Goal: Task Accomplishment & Management: Complete application form

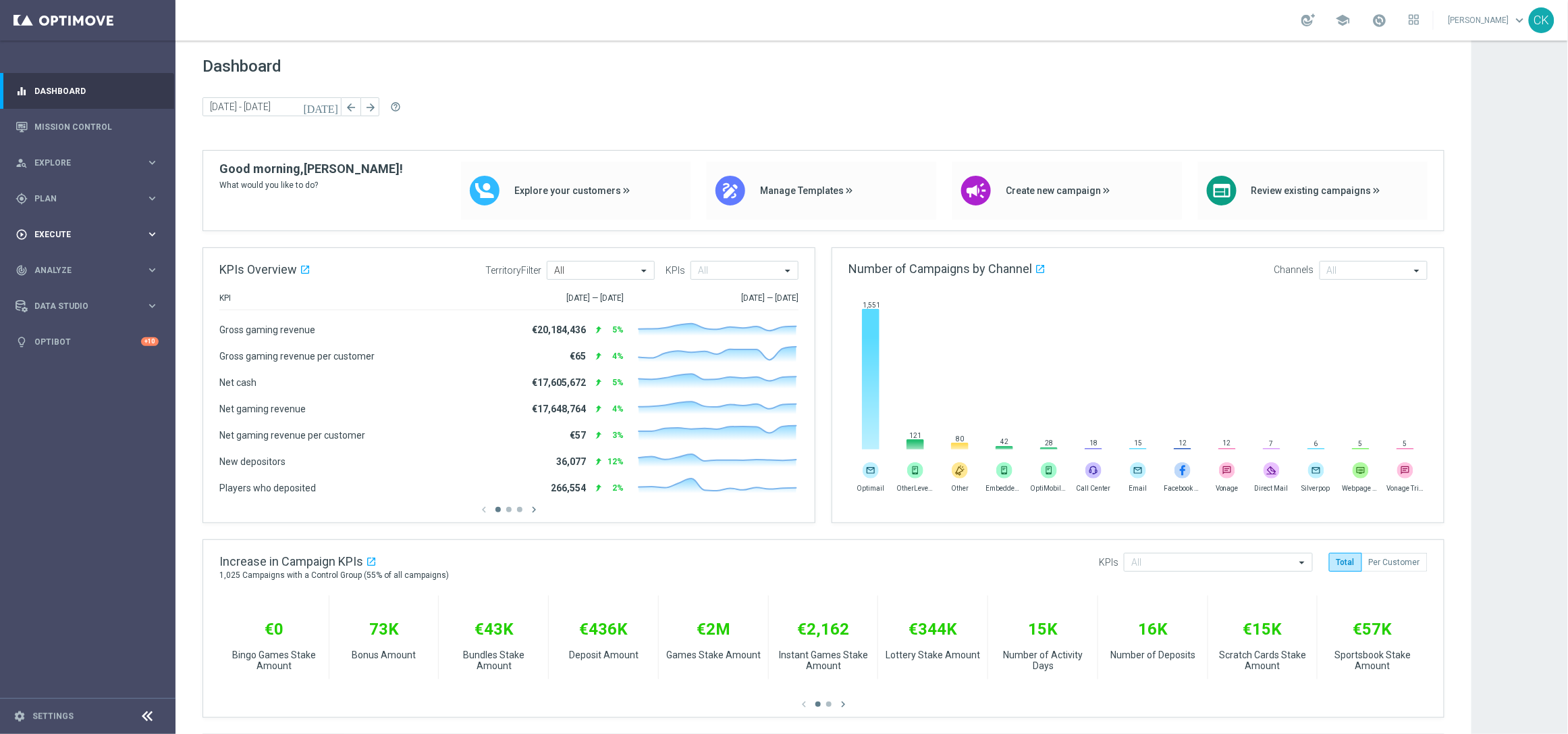
click at [56, 229] on div "play_circle_outline Execute" at bounding box center [80, 234] width 130 height 12
click at [61, 262] on link "Campaign Builder" at bounding box center [88, 262] width 106 height 10
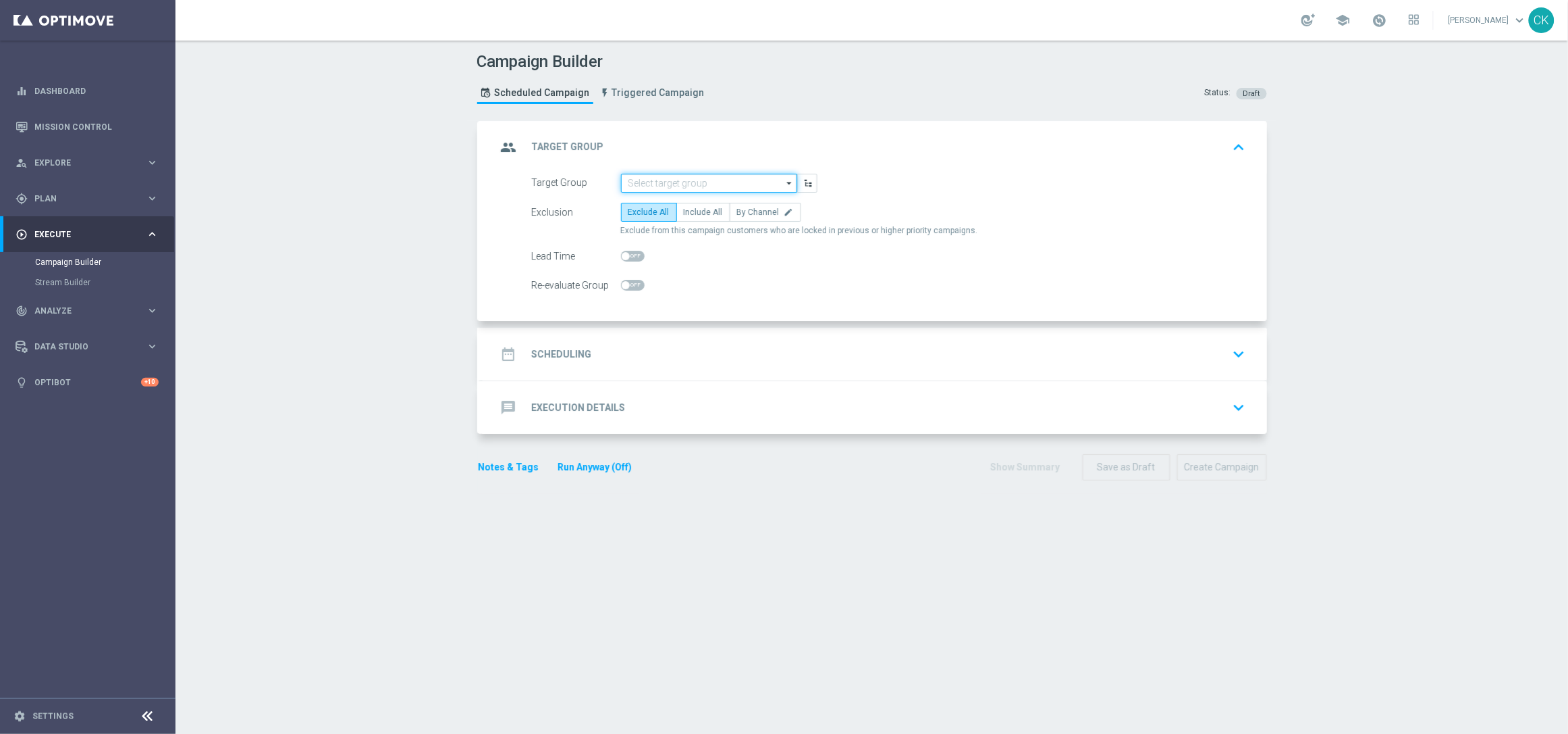
click at [708, 178] on input at bounding box center [709, 182] width 176 height 19
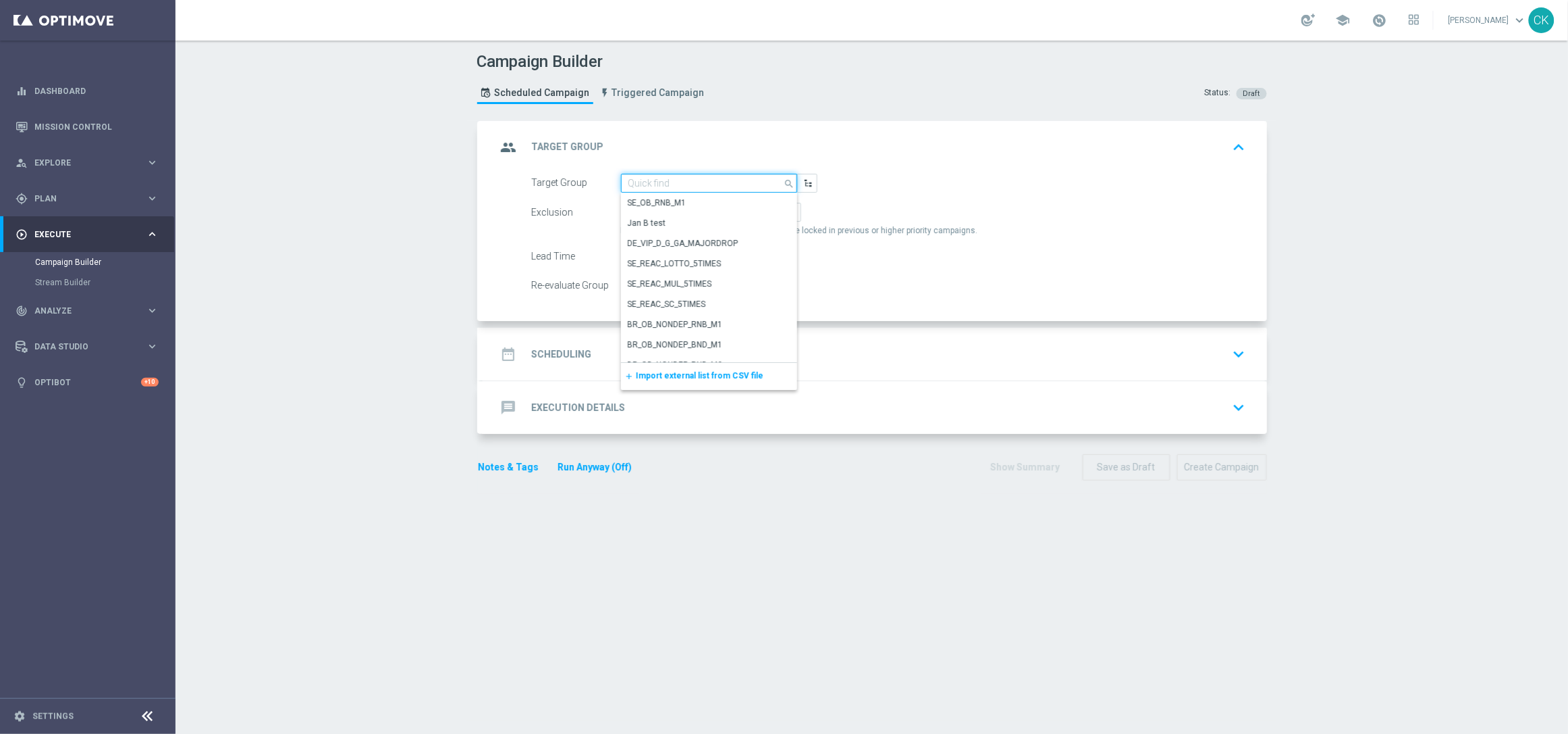
paste input "de_all_TGT_VIP_RI_TAC_LT__ALL_EUR10_300DAYS"
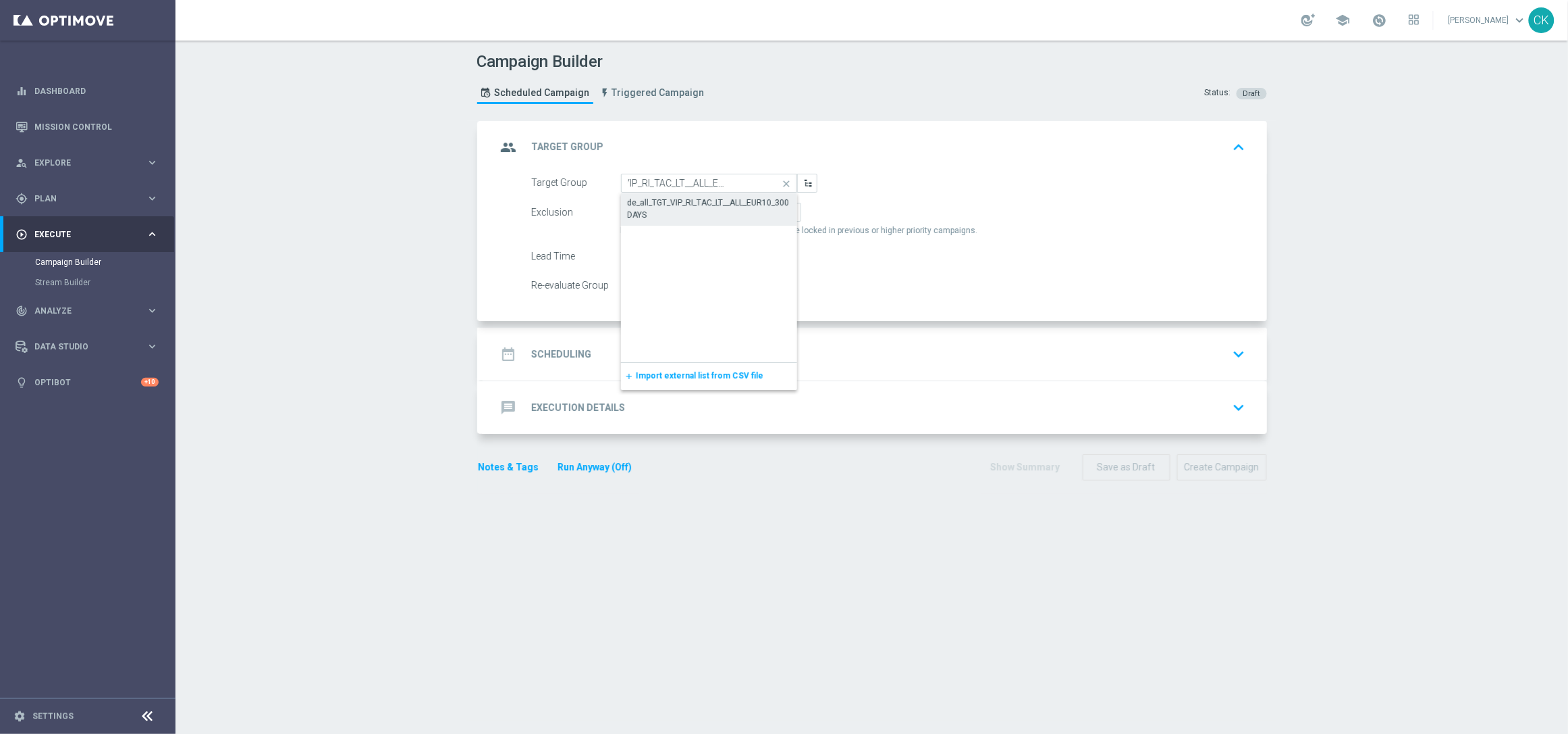
click at [683, 205] on div "de_all_TGT_VIP_RI_TAC_LT__ALL_EUR10_300DAYS" at bounding box center [709, 208] width 163 height 24
type input "de_all_TGT_VIP_RI_TAC_LT__ALL_EUR10_300DAYS"
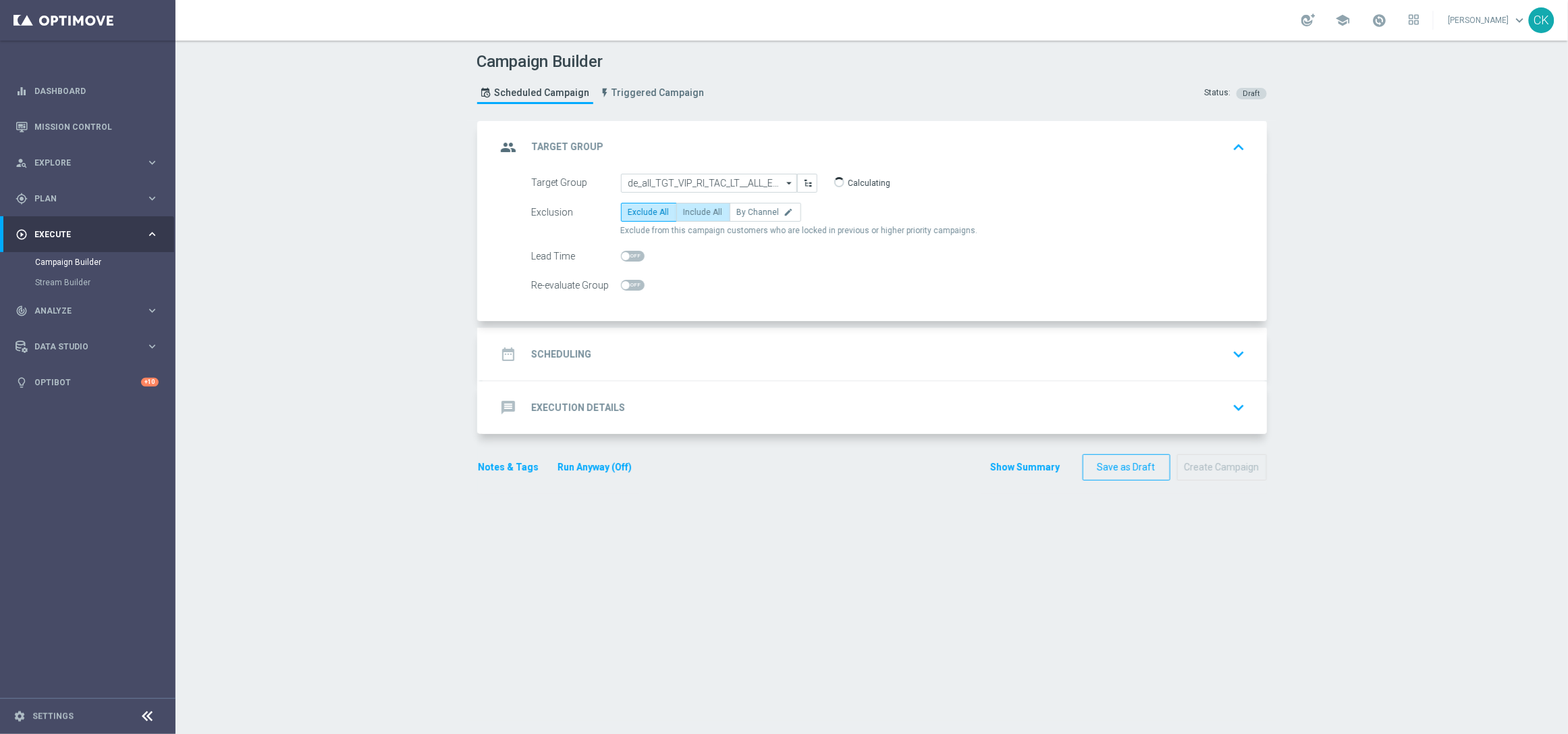
click at [691, 209] on span "Include All" at bounding box center [703, 212] width 40 height 10
click at [691, 210] on input "Include All" at bounding box center [688, 214] width 9 height 9
radio input "true"
click at [543, 352] on h2 "Scheduling" at bounding box center [562, 354] width 60 height 13
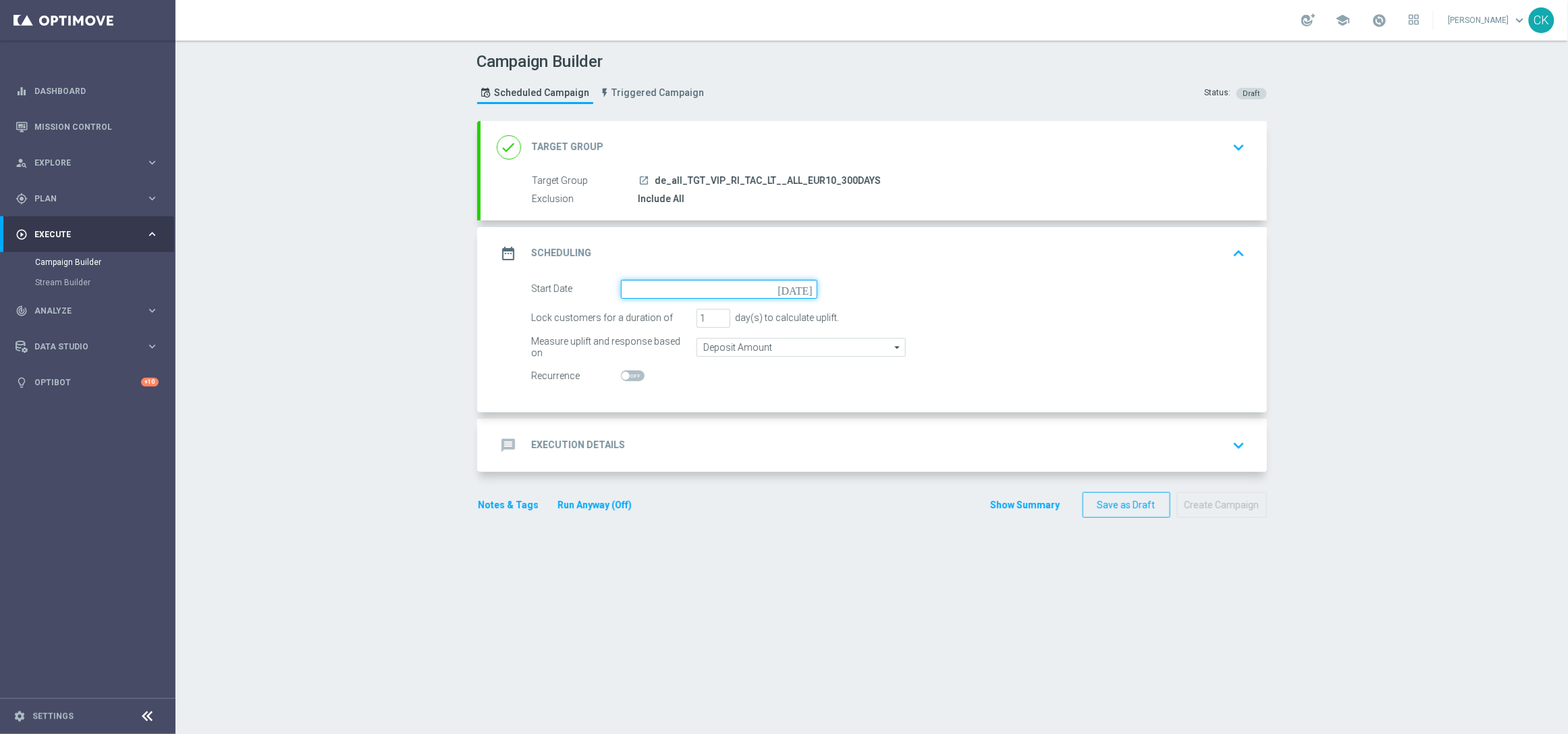
click at [675, 288] on input at bounding box center [719, 288] width 196 height 19
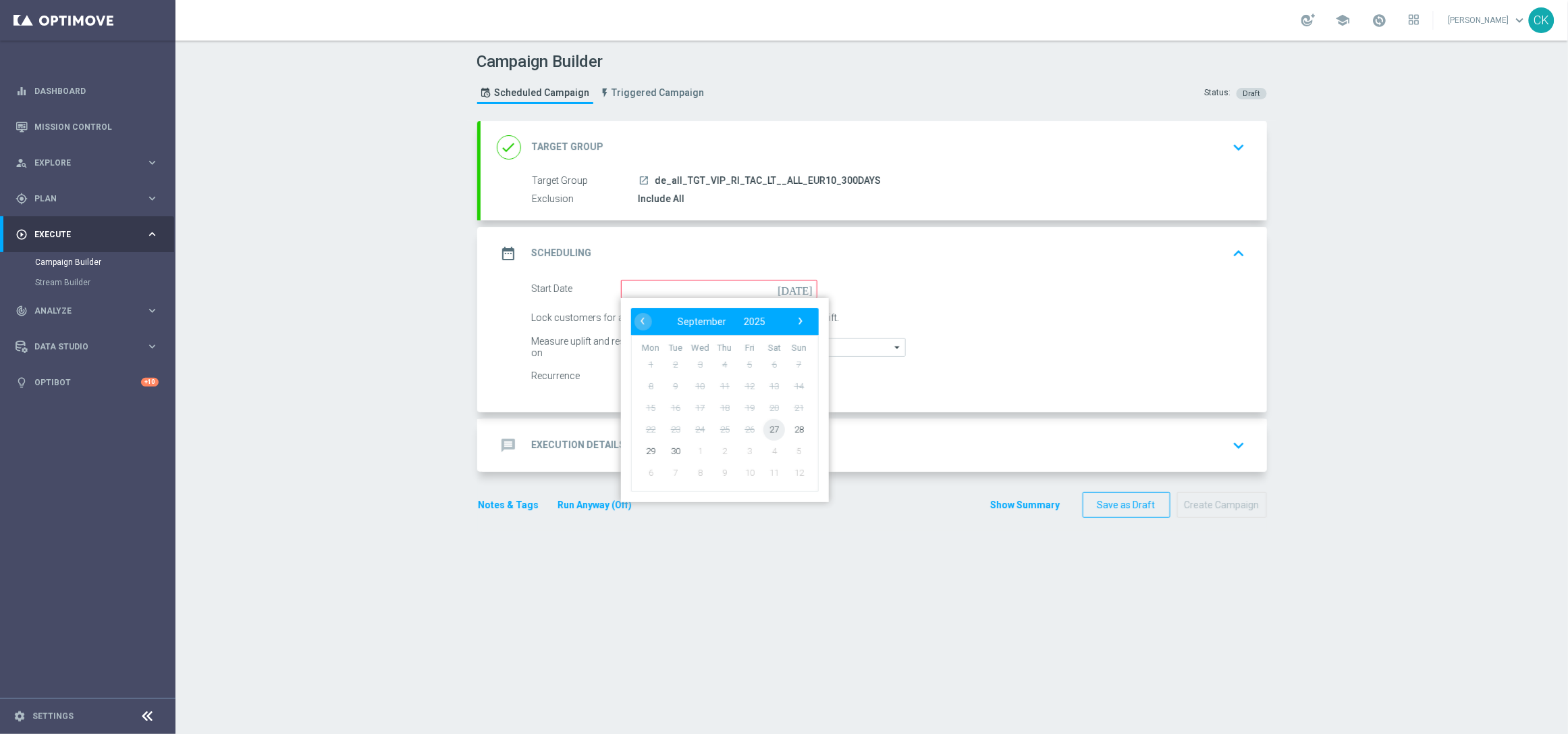
click at [765, 426] on span "27" at bounding box center [774, 429] width 22 height 22
type input "[DATE]"
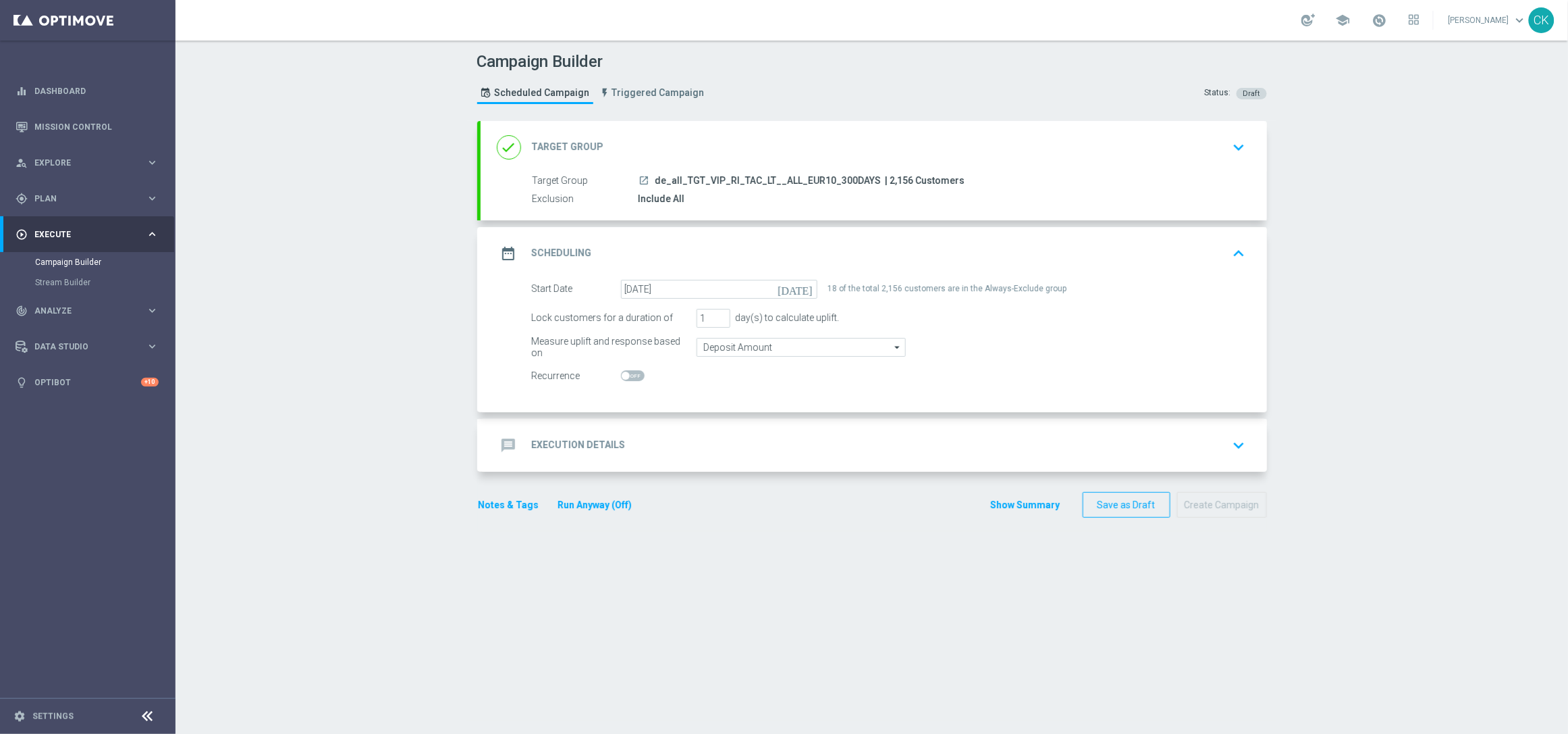
click at [554, 438] on h2 "Execution Details" at bounding box center [579, 445] width 94 height 13
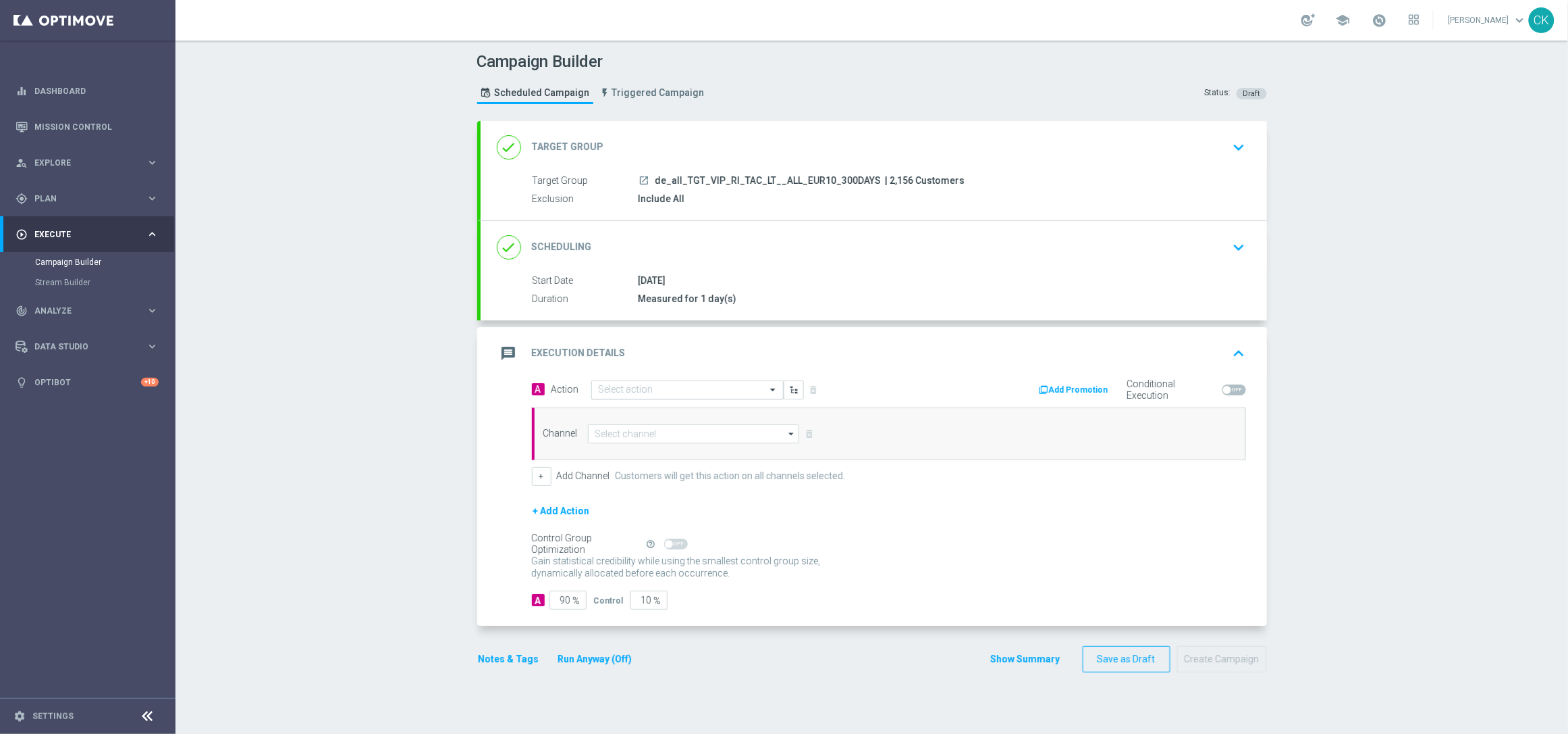
click at [632, 387] on input "text" at bounding box center [674, 390] width 151 height 11
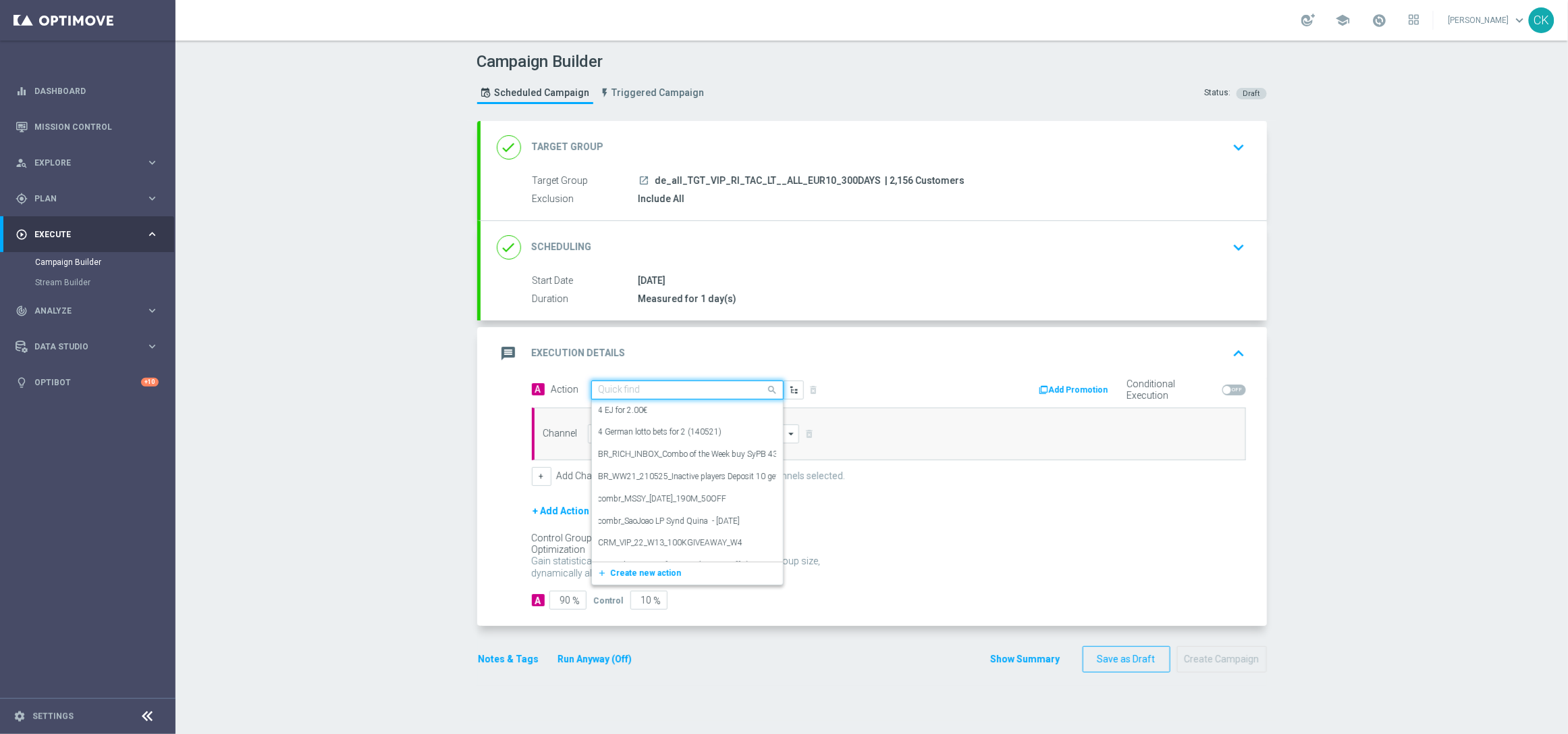
paste input "24 lines 649 inkl. S77 & S6 & GS with 10€ off"
type input "24 lines 649 inkl. S77 & S6 & GS with 10€ off"
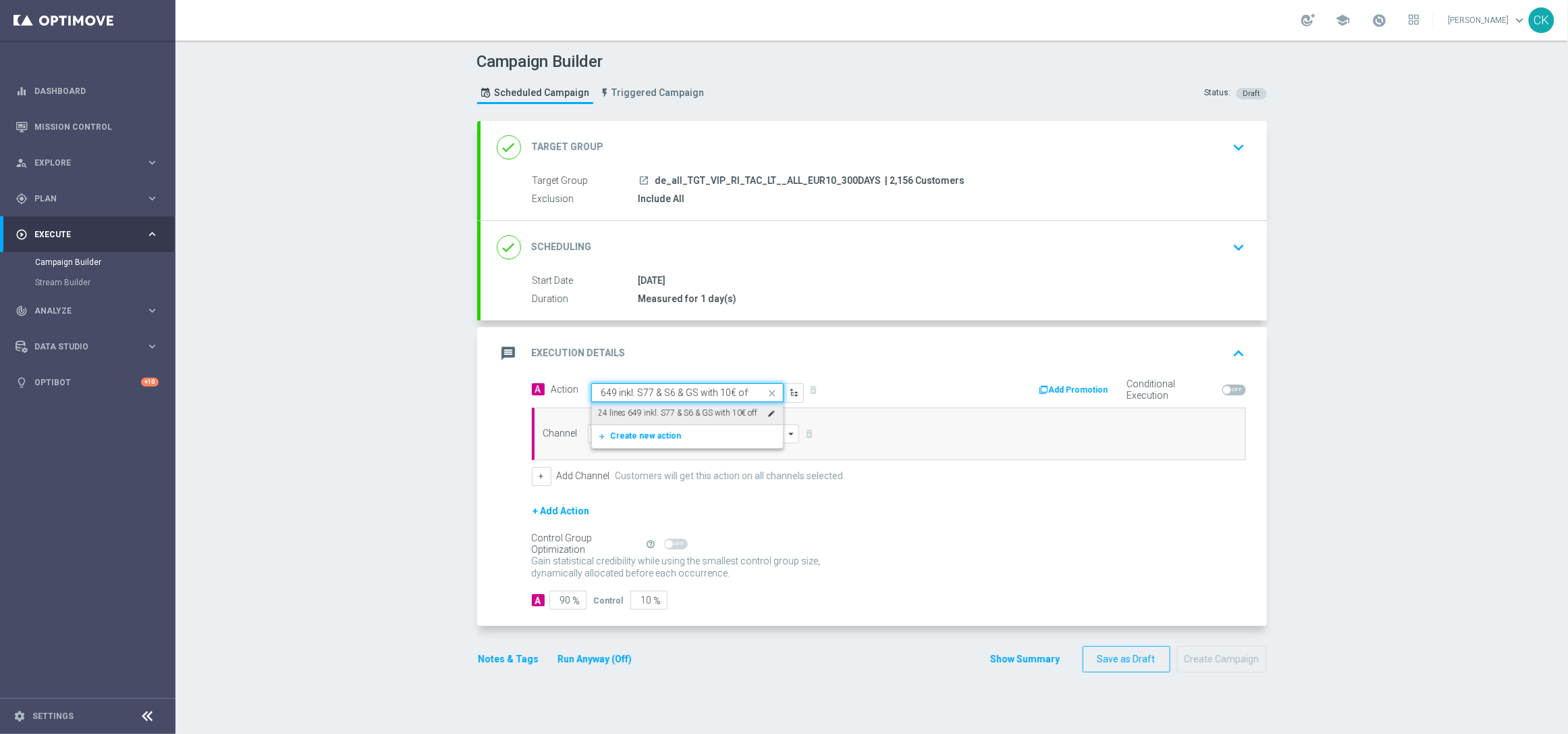
click at [631, 413] on label "24 lines 649 inkl. S77 & S6 & GS with 10€ off" at bounding box center [678, 413] width 159 height 11
click at [631, 440] on input at bounding box center [694, 433] width 212 height 19
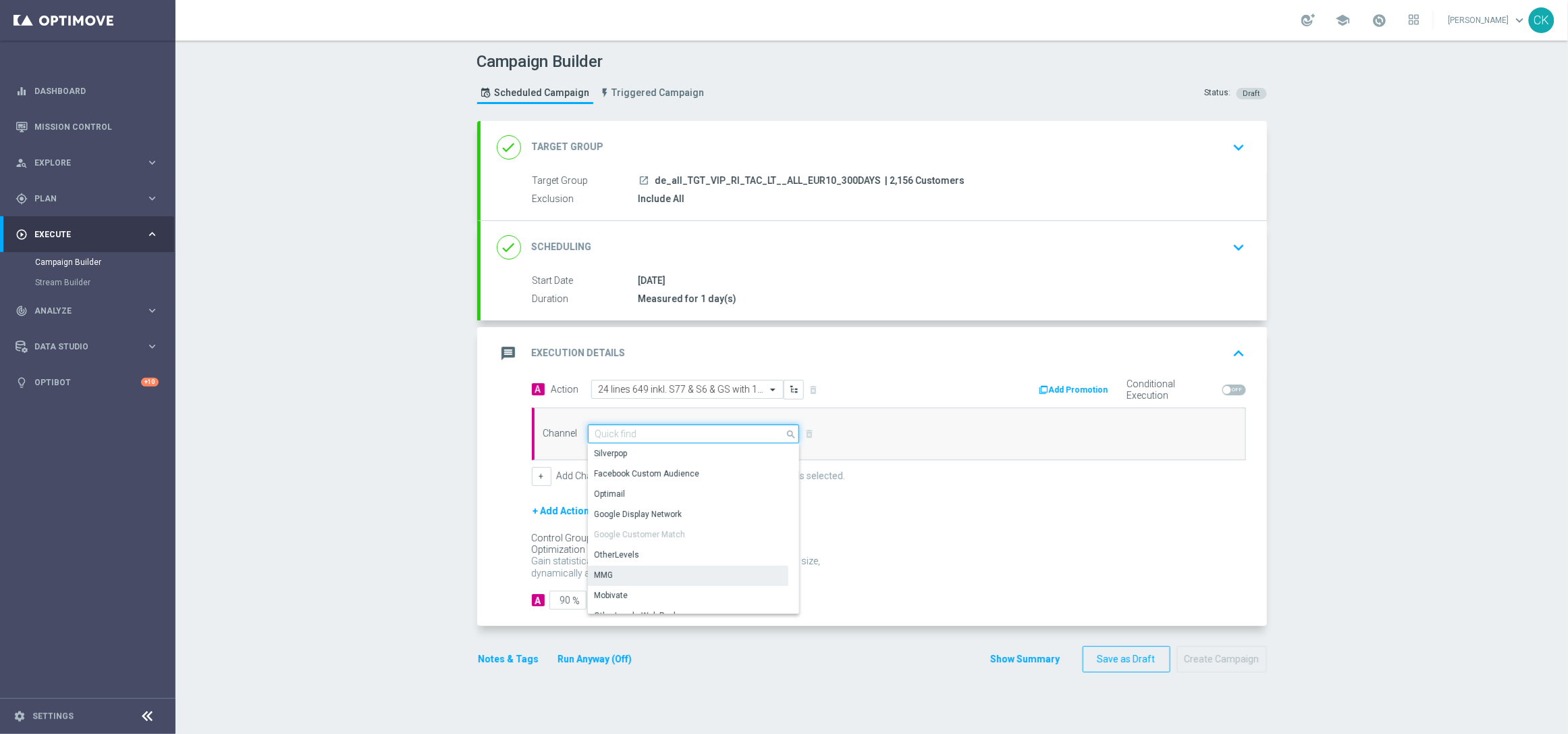
scroll to position [357, 0]
click at [622, 577] on div "Embedded Messaging" at bounding box center [637, 582] width 84 height 12
type input "Embedded Messaging"
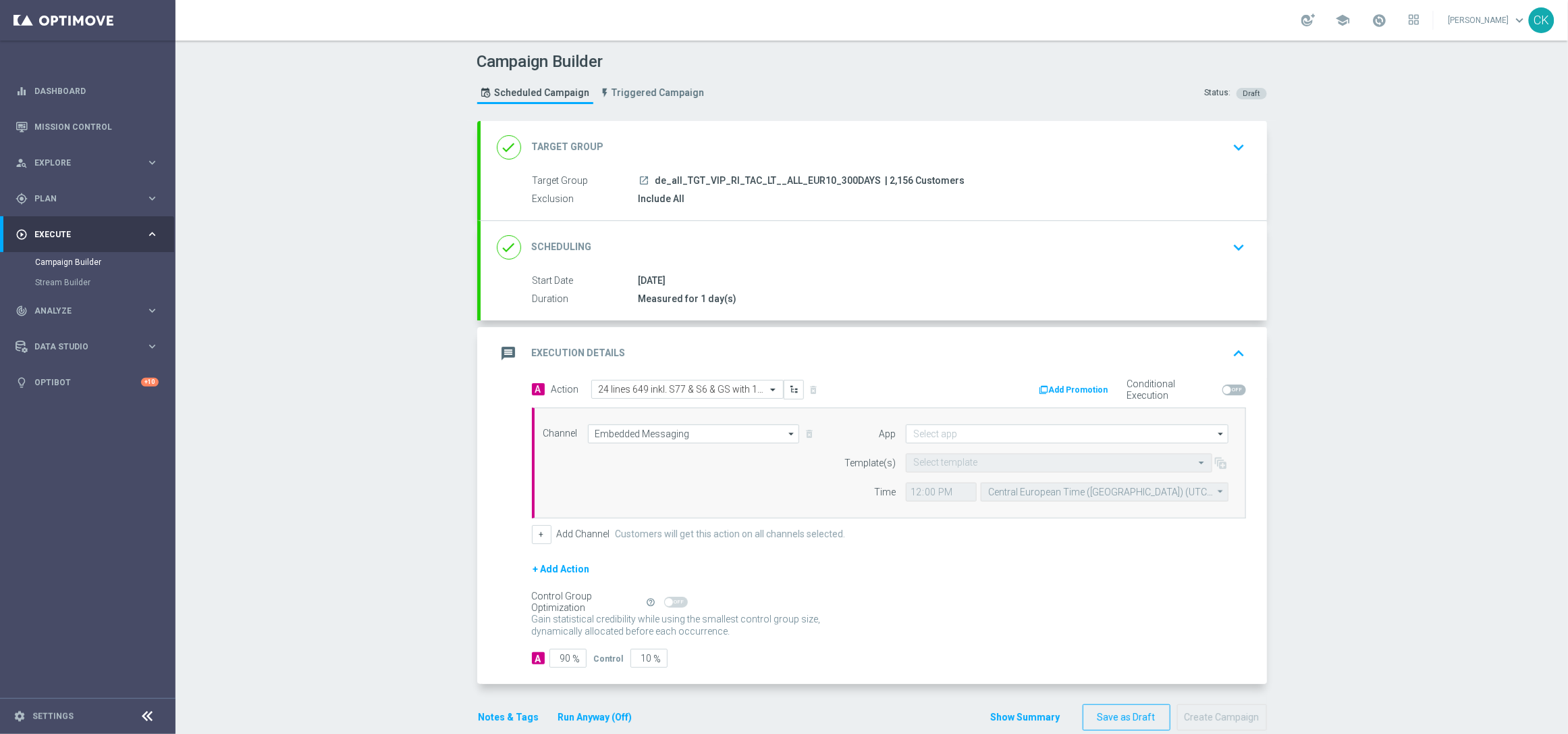
scroll to position [26, 0]
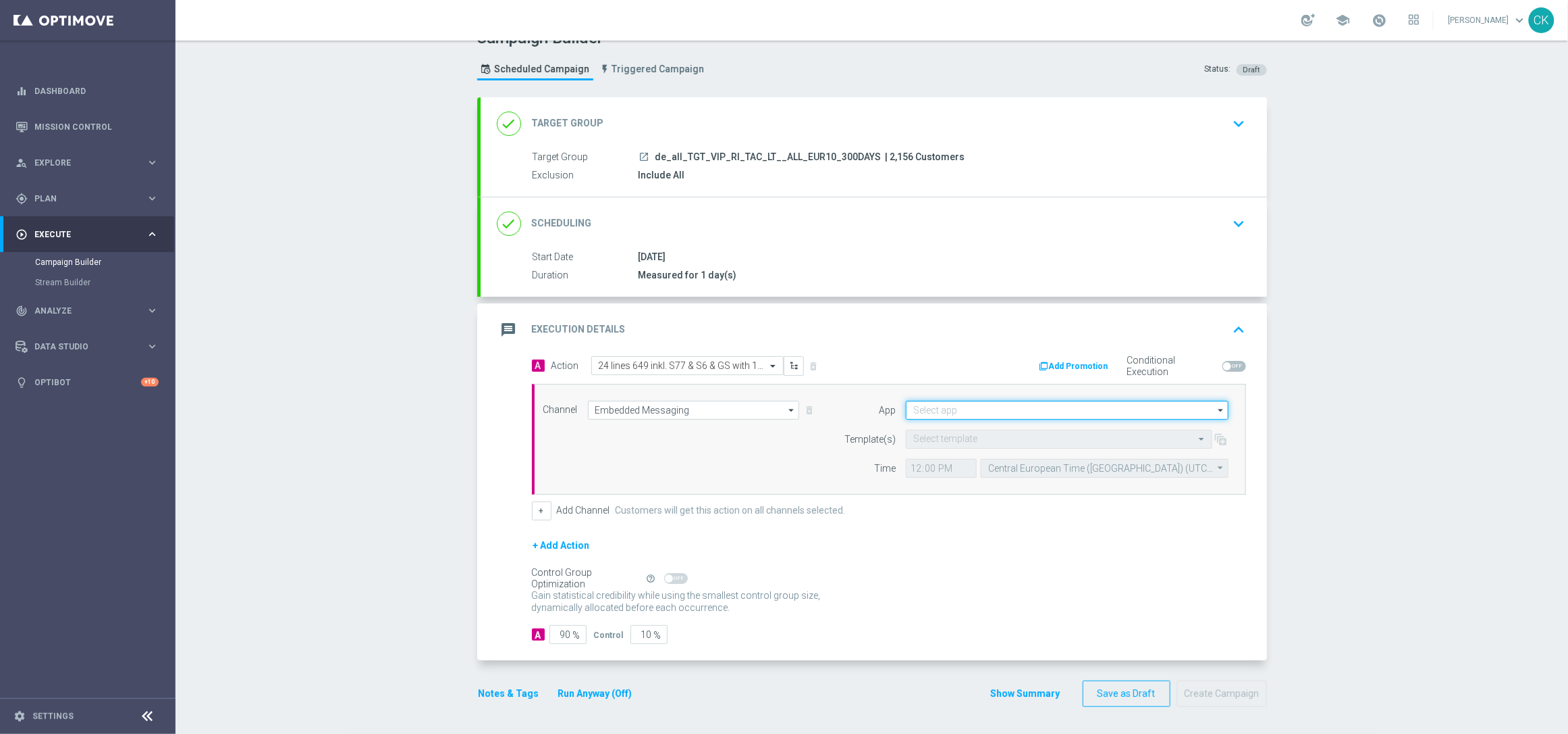
click at [936, 412] on input at bounding box center [1068, 409] width 323 height 19
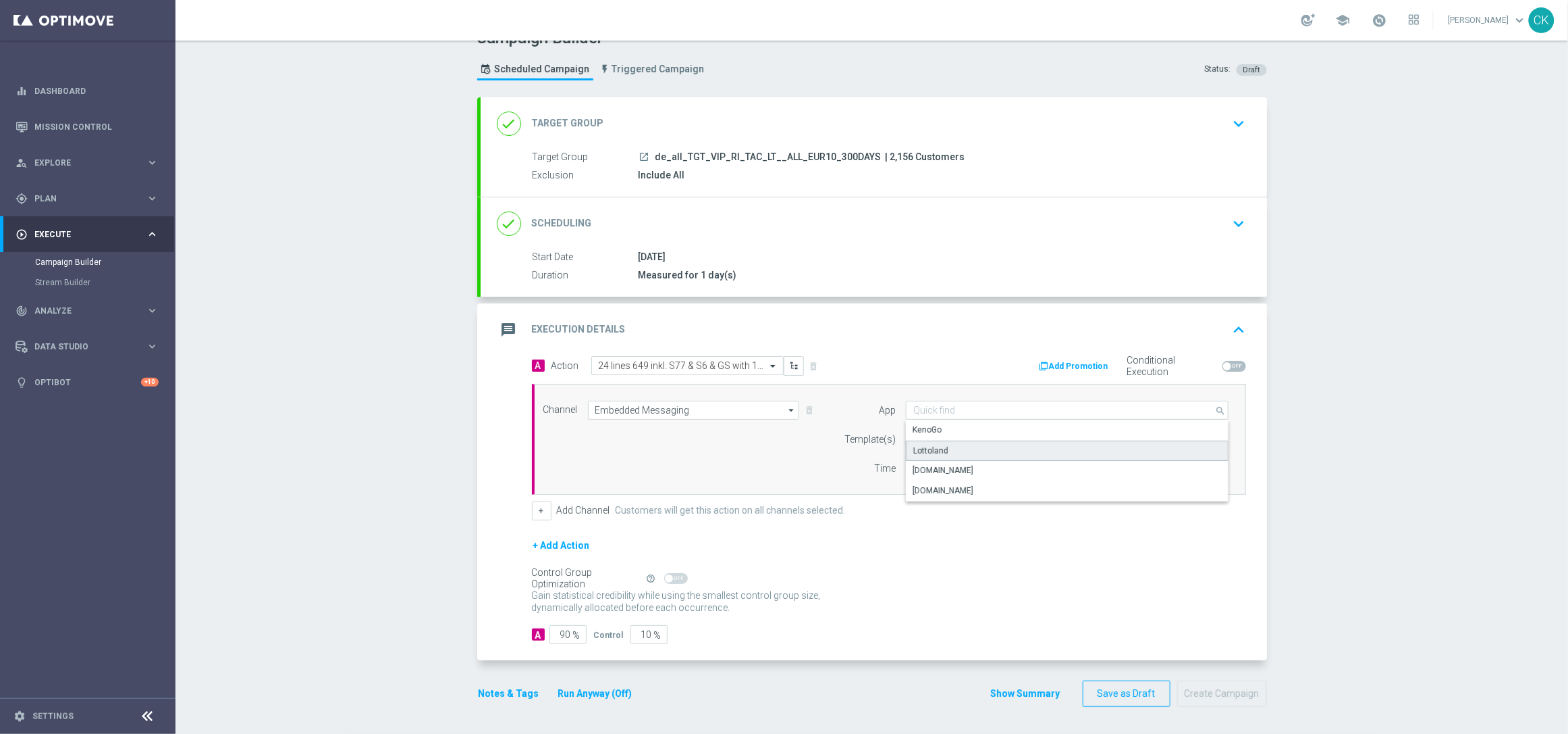
click at [934, 447] on div "Lottoland" at bounding box center [931, 450] width 36 height 12
type input "Lottoland"
click at [933, 436] on input "text" at bounding box center [1046, 439] width 265 height 11
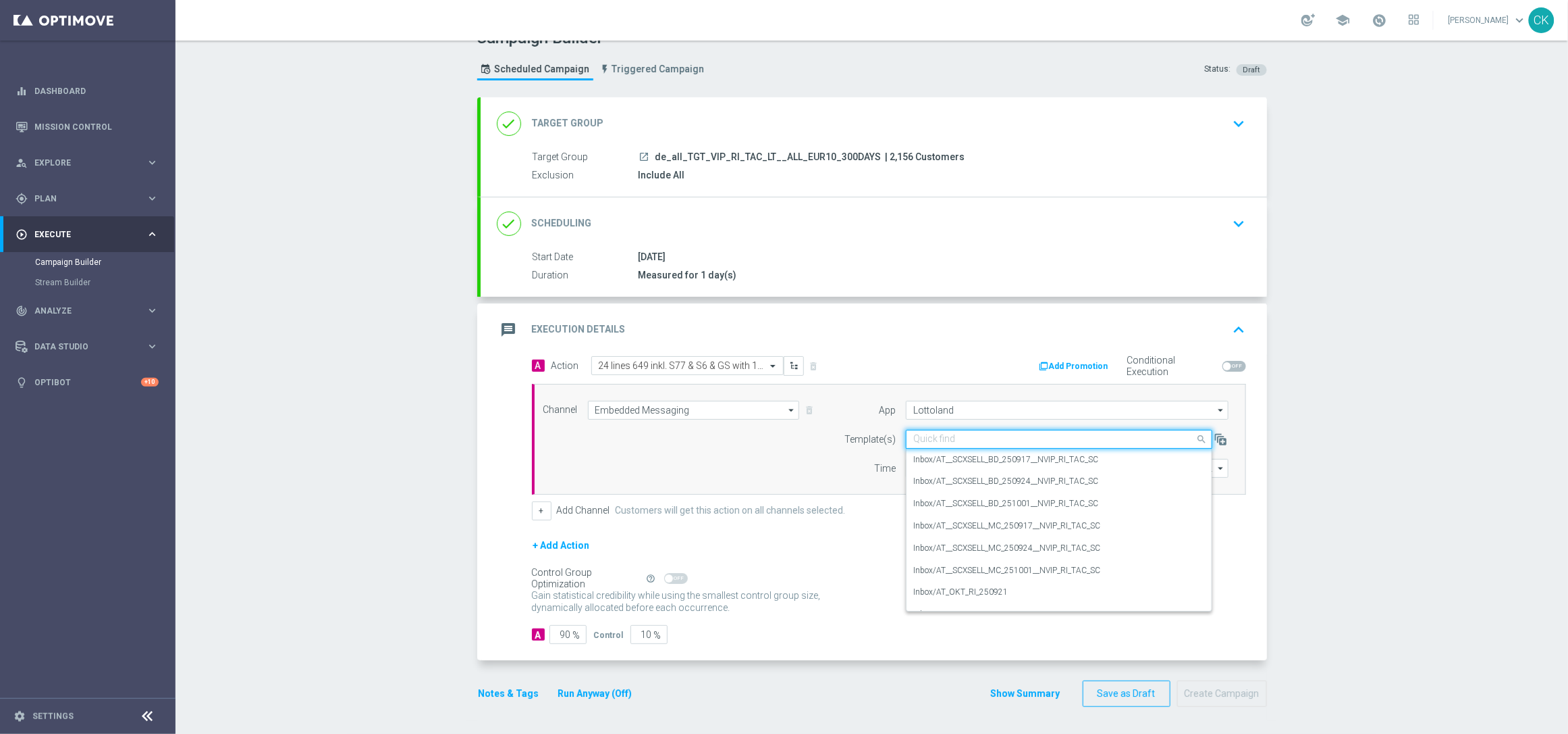
paste input "de_ALL_EMT_VIP_EM_TAC_LT__CRM_VIP_25_649_10OFF_250927"
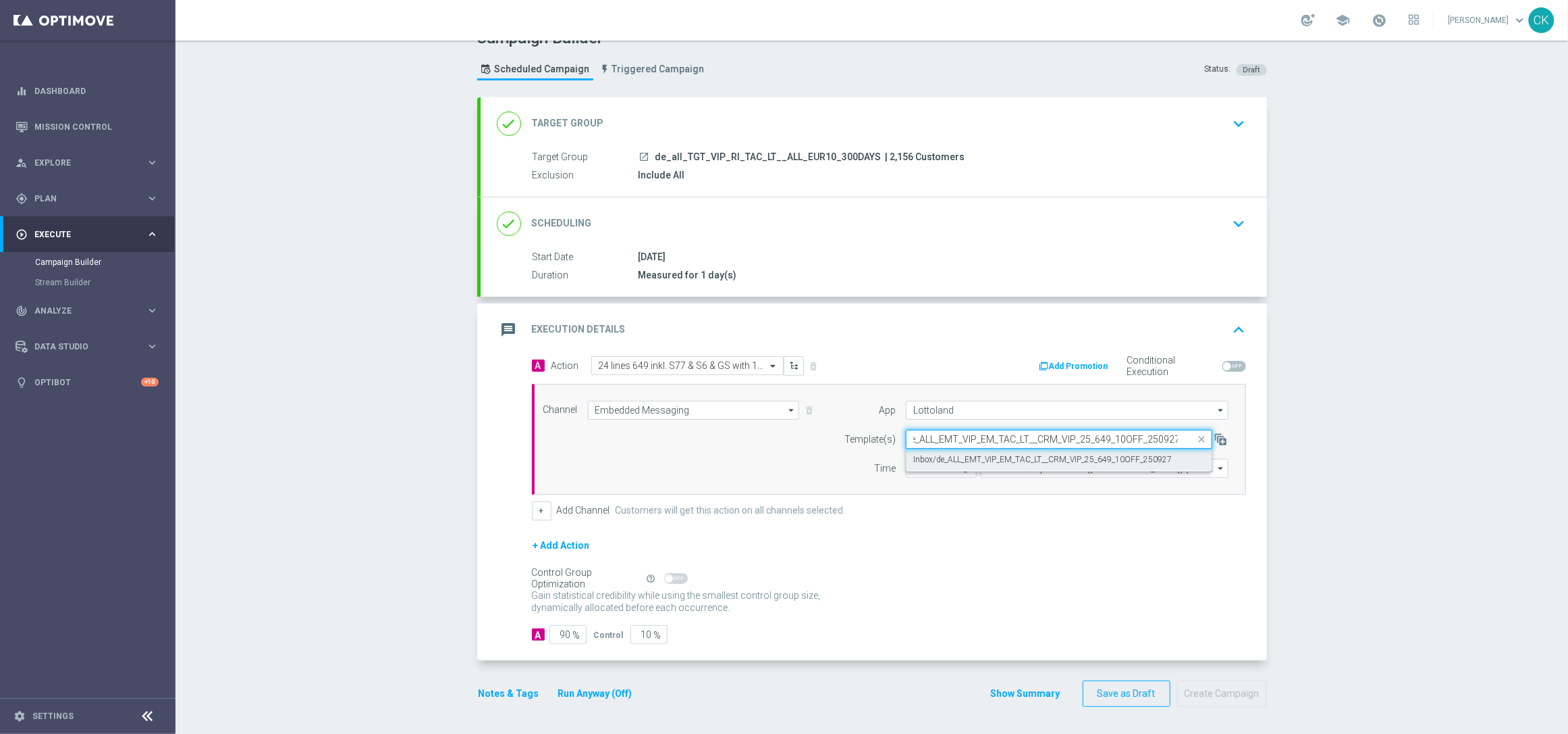
click at [922, 456] on label "Inbox/de_ALL_EMT_VIP_EM_TAC_LT__CRM_VIP_25_649_10OFF_250927" at bounding box center [1043, 459] width 258 height 11
type input "de_ALL_EMT_VIP_EM_TAC_LT__CRM_VIP_25_649_10OFF_250927"
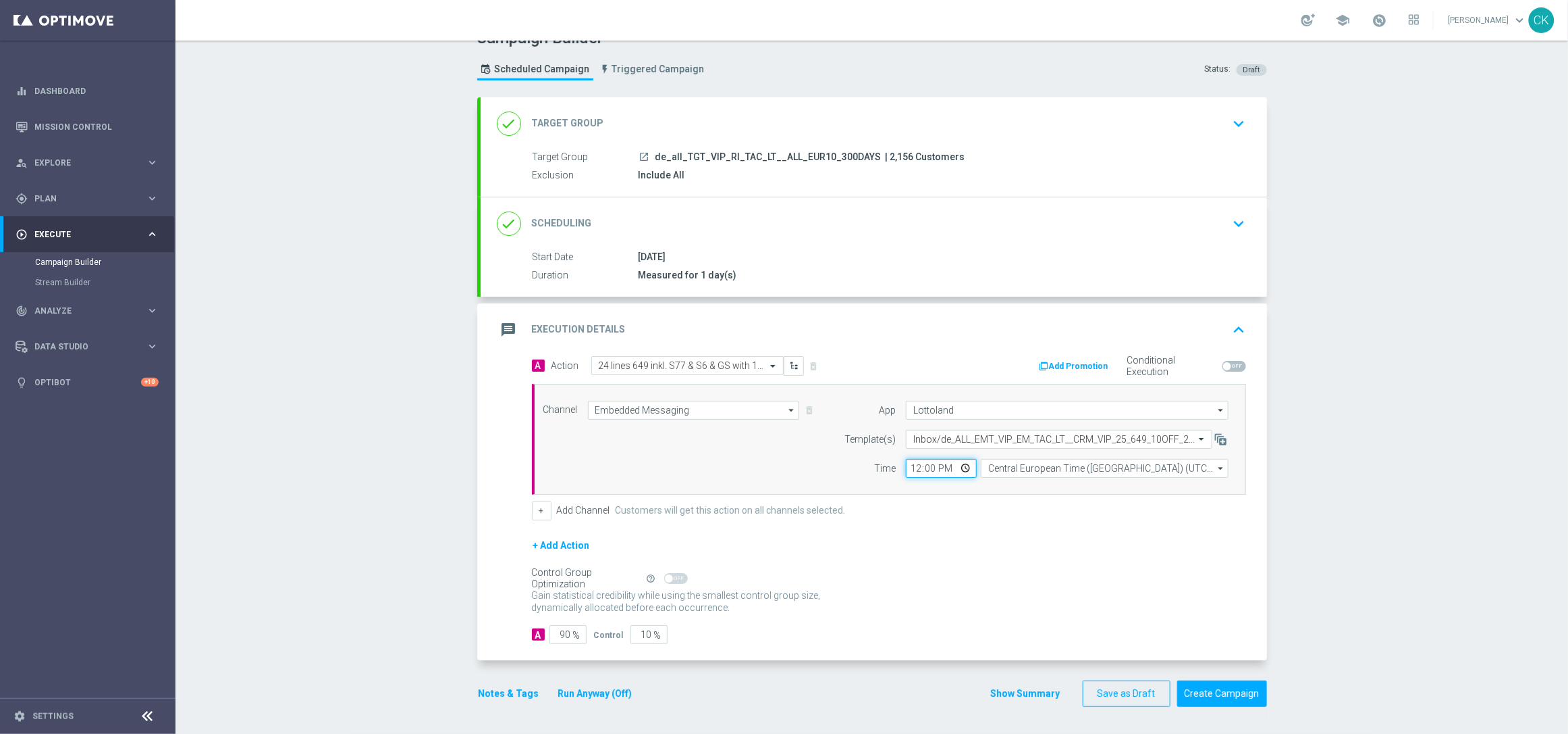
click at [909, 466] on input "12:00" at bounding box center [942, 468] width 71 height 19
type input "08:00"
click at [938, 523] on form "A Action Select action 24 lines 649 inkl. S77 & S6 & GS with 10€ off delete_for…" at bounding box center [889, 500] width 714 height 288
click at [565, 632] on input "90" at bounding box center [568, 634] width 37 height 19
type input "9"
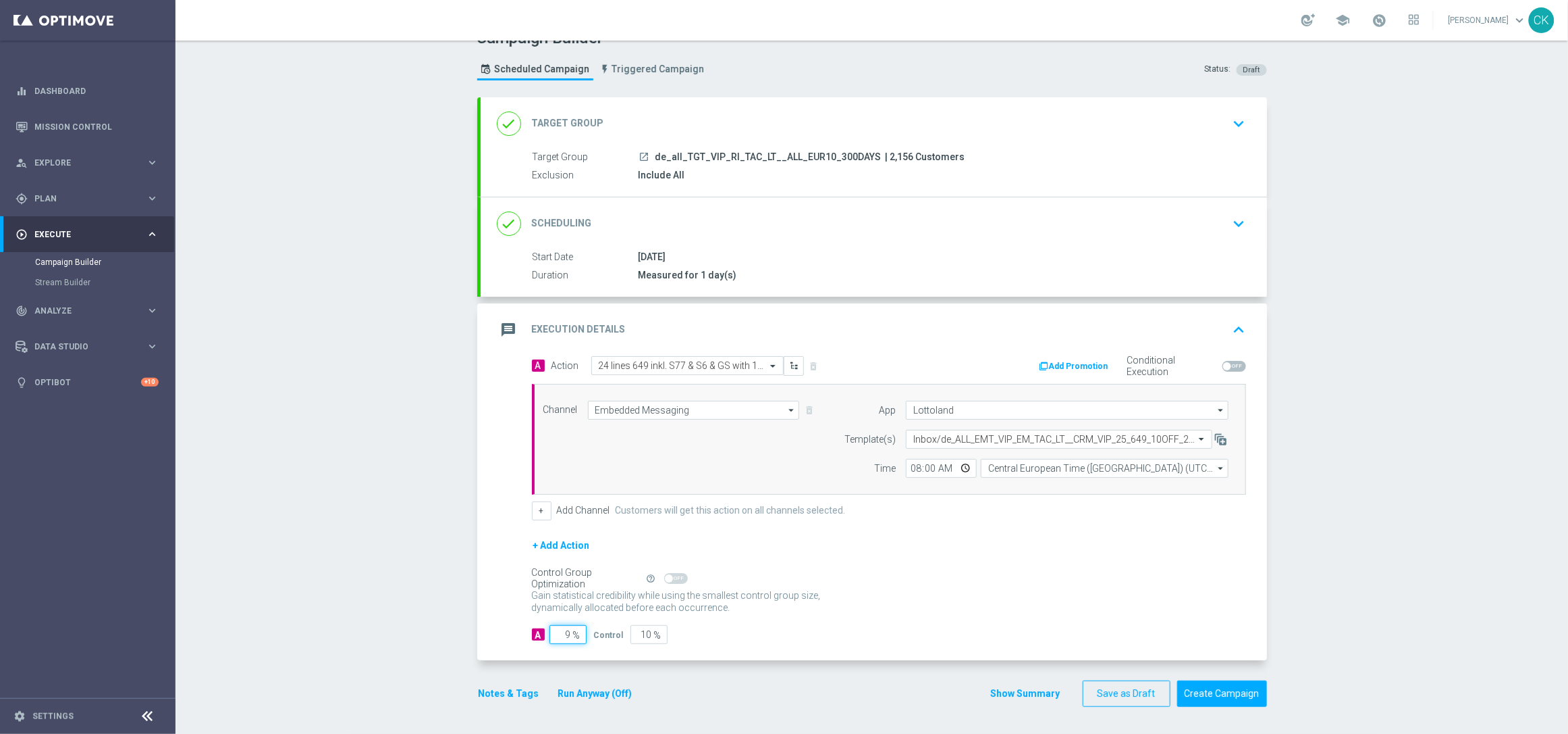
type input "91"
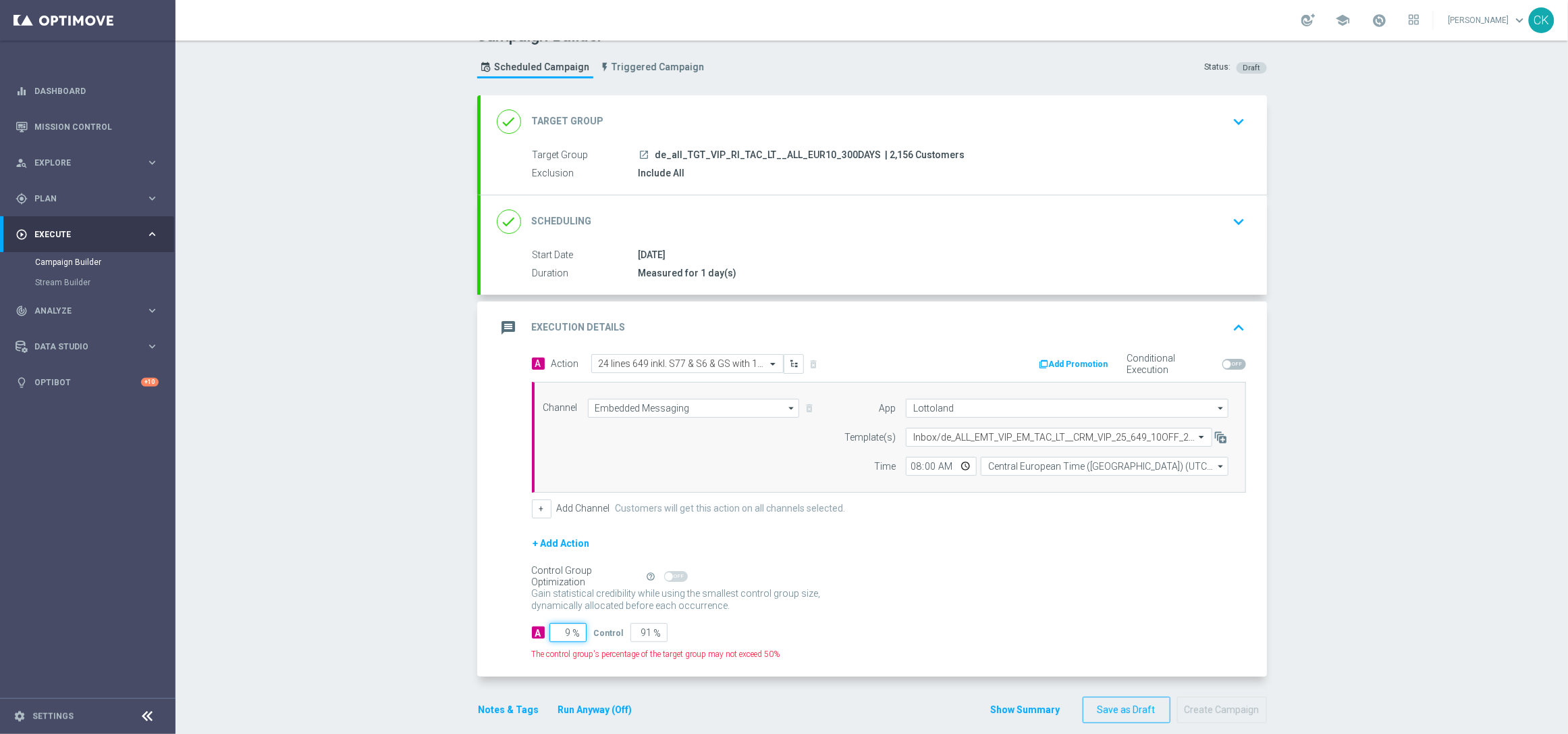
type input "95"
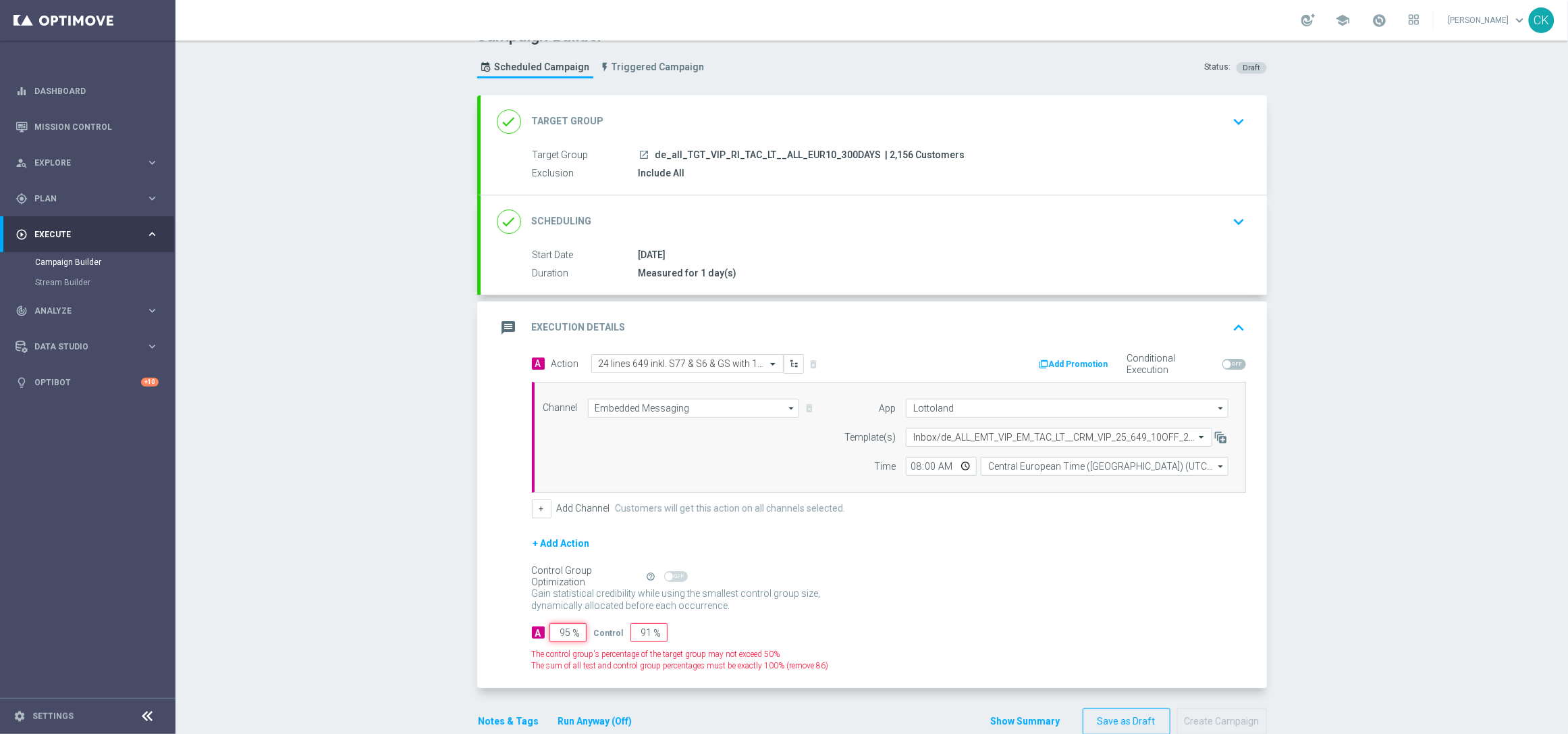
type input "5"
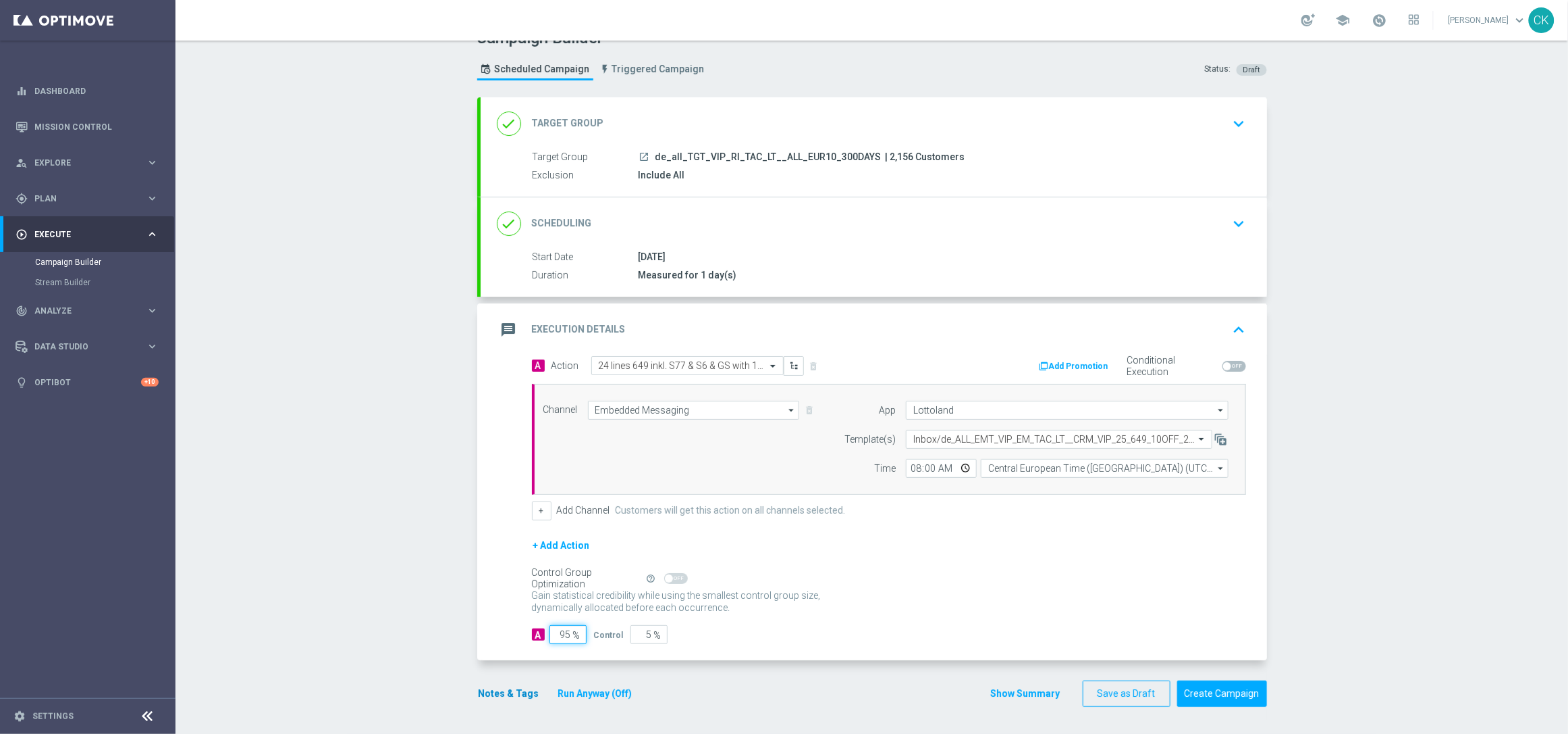
type input "95"
click at [498, 688] on button "Notes & Tags" at bounding box center [508, 693] width 64 height 17
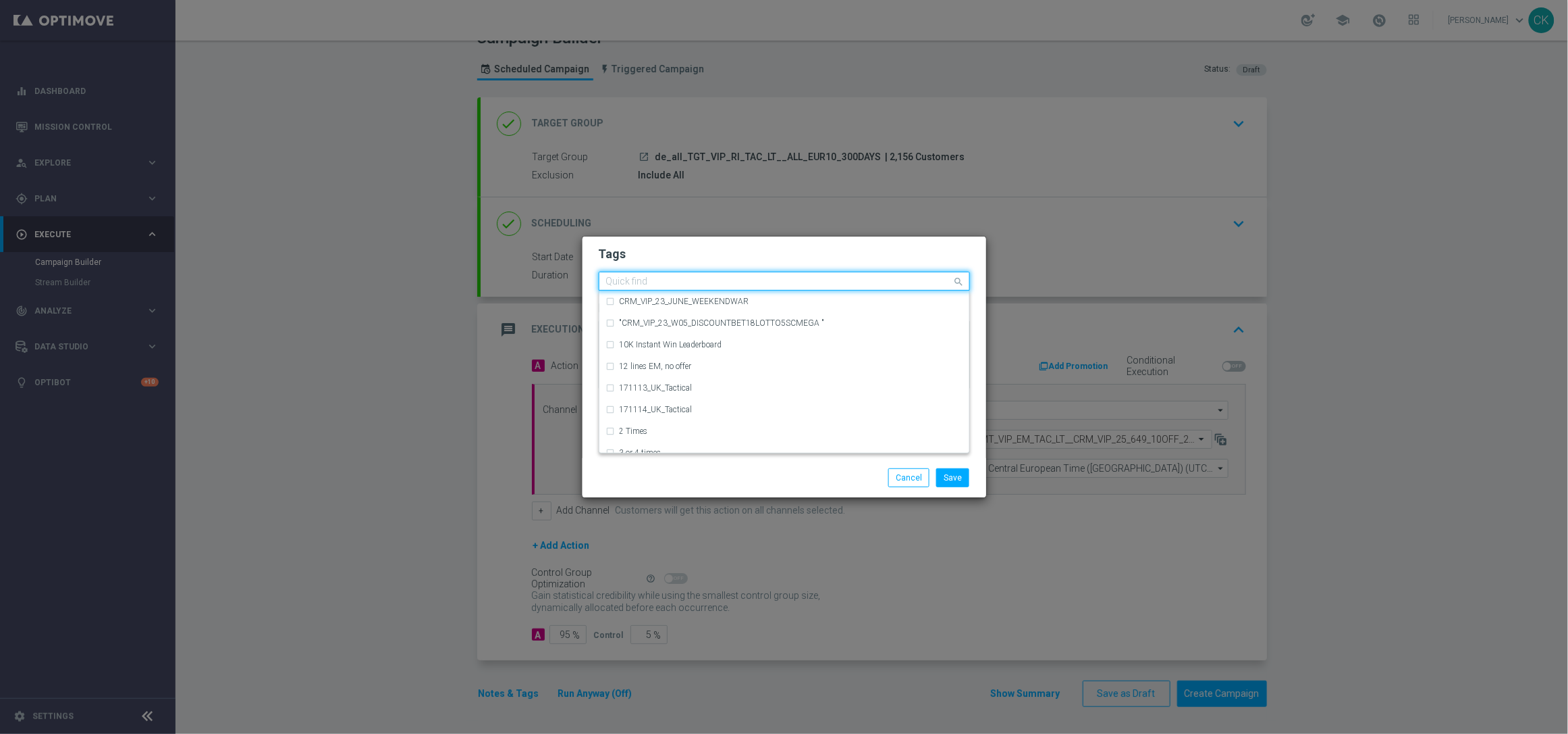
click at [685, 277] on input "text" at bounding box center [779, 282] width 346 height 11
click at [679, 317] on div "VIP Tactical" at bounding box center [784, 323] width 357 height 22
type input "VIP T"
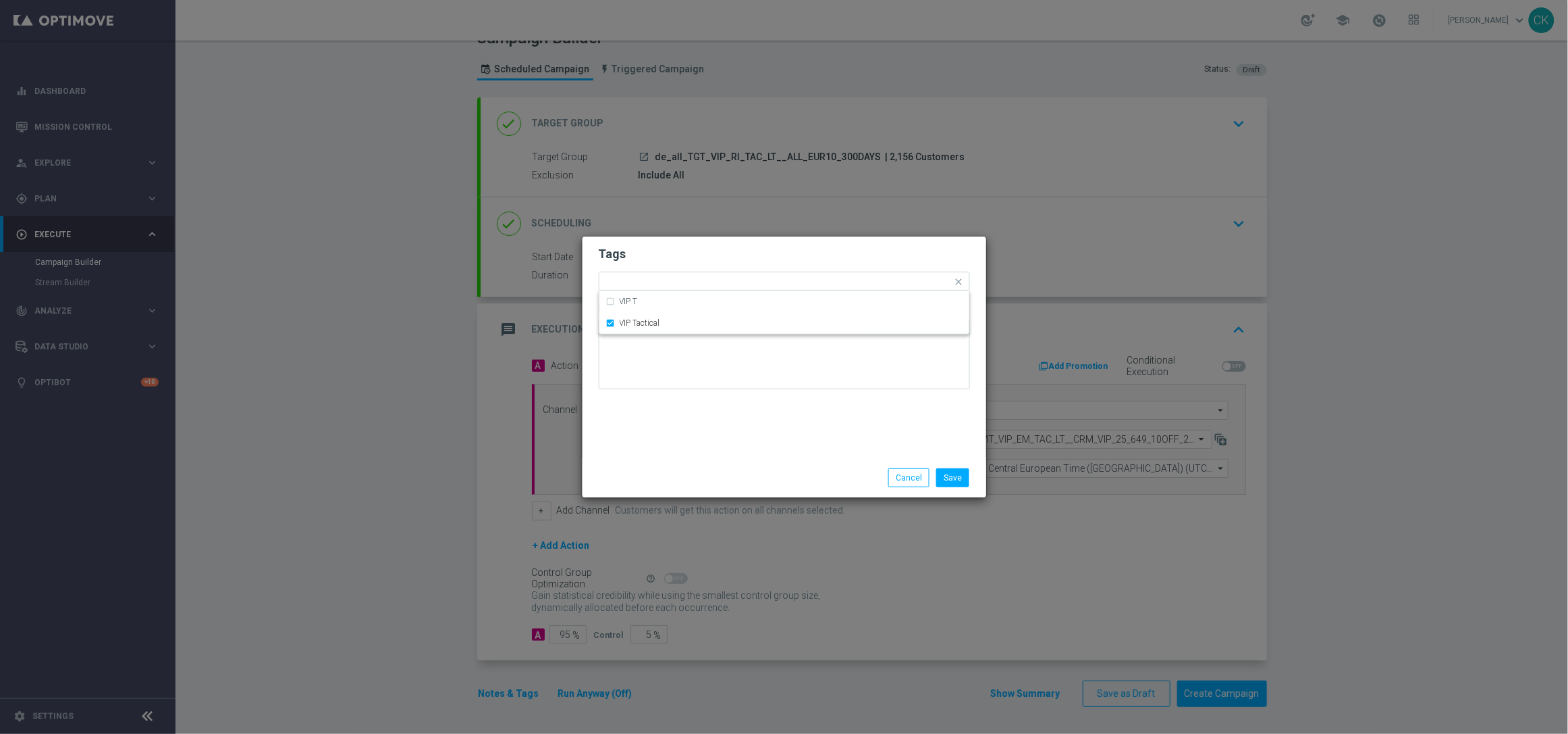
click at [671, 453] on div "Tags Quick find × VIP Tactical VIP T VIP Tactical Notes" at bounding box center [784, 347] width 403 height 221
click at [954, 472] on button "Save" at bounding box center [952, 477] width 33 height 19
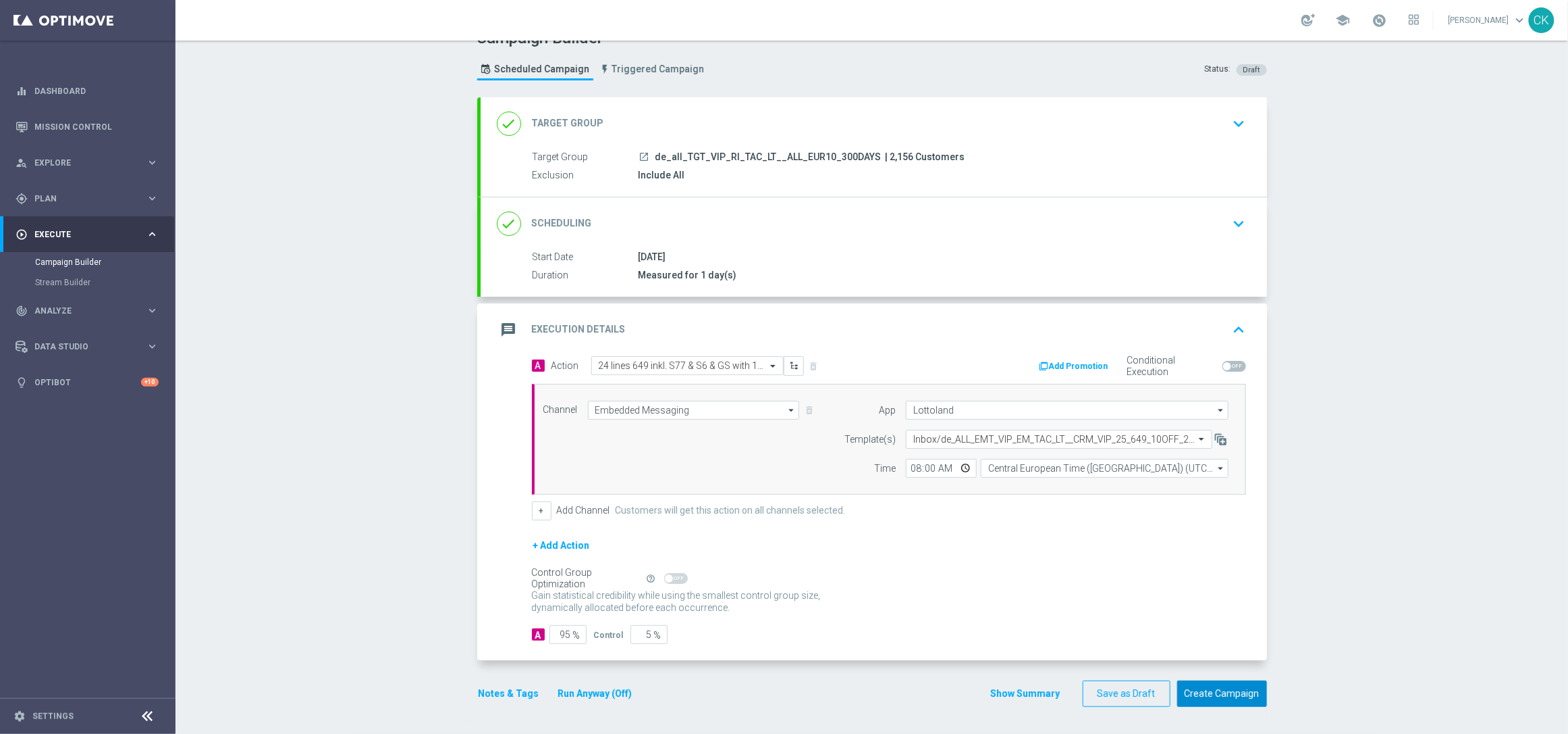
click at [1233, 688] on button "Create Campaign" at bounding box center [1222, 693] width 90 height 27
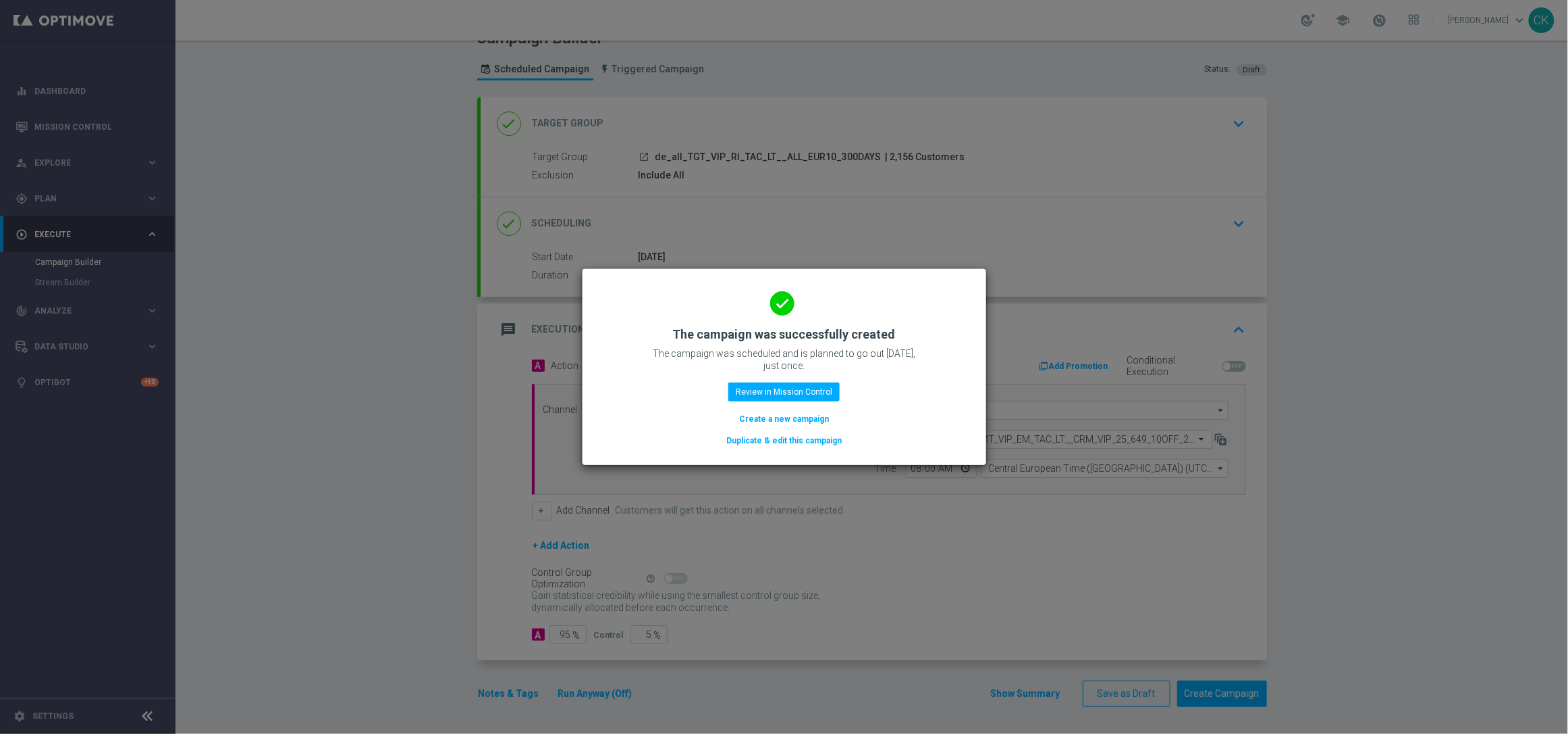
click at [784, 415] on button "Create a new campaign" at bounding box center [784, 418] width 93 height 15
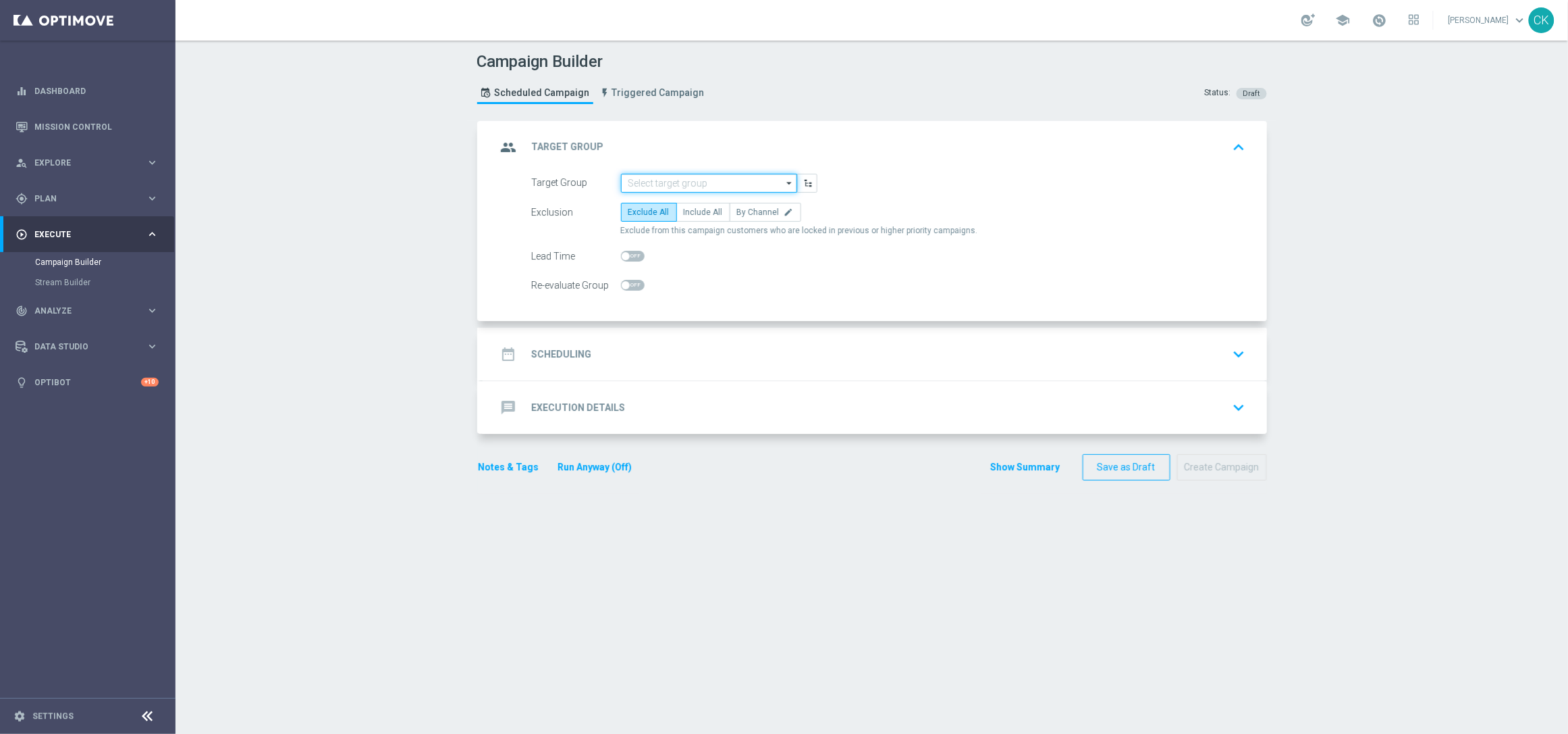
click at [664, 184] on input at bounding box center [709, 182] width 176 height 19
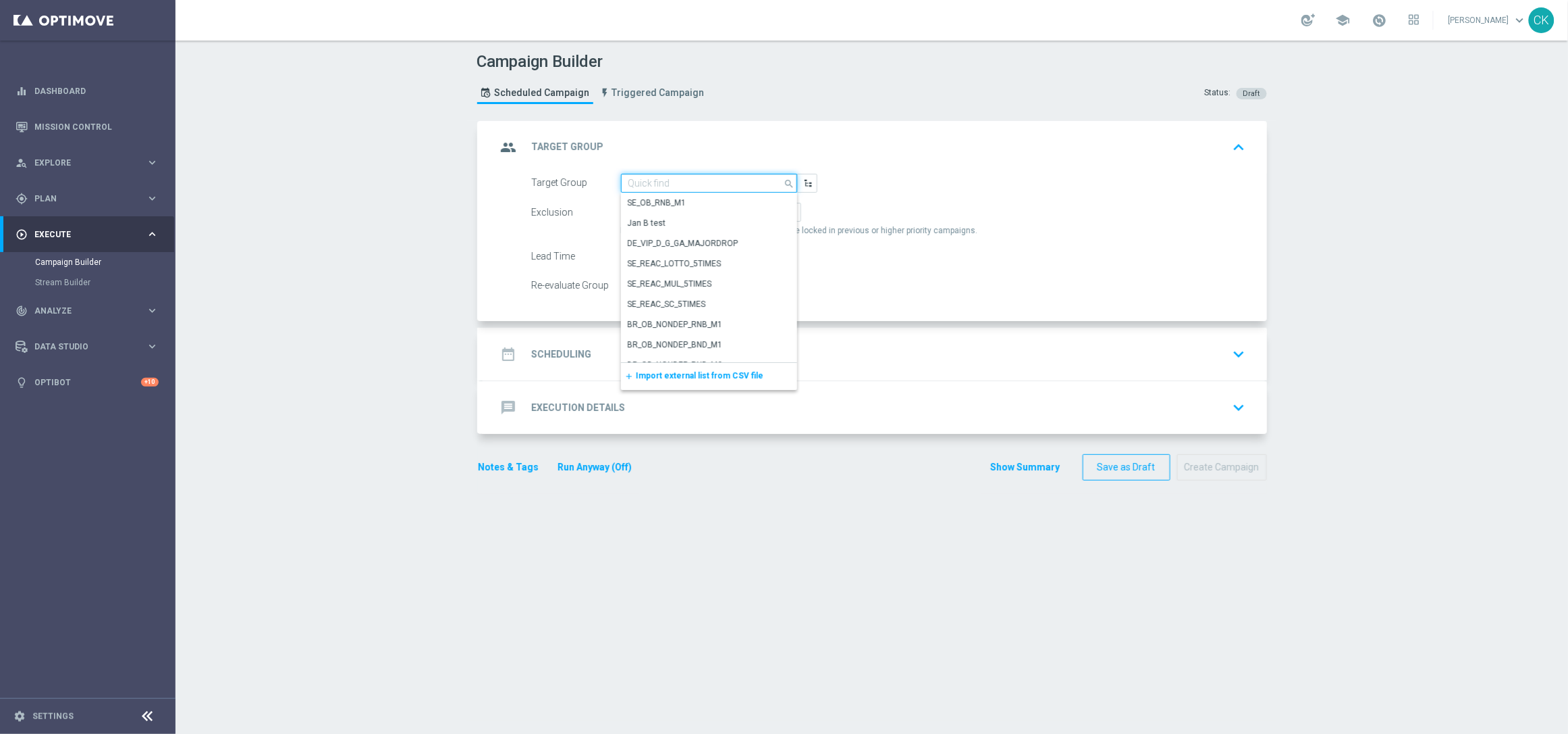
paste input "de_AT_TGT_VIP_RI_TAC_LT__ALL_EUR10_300DAYS"
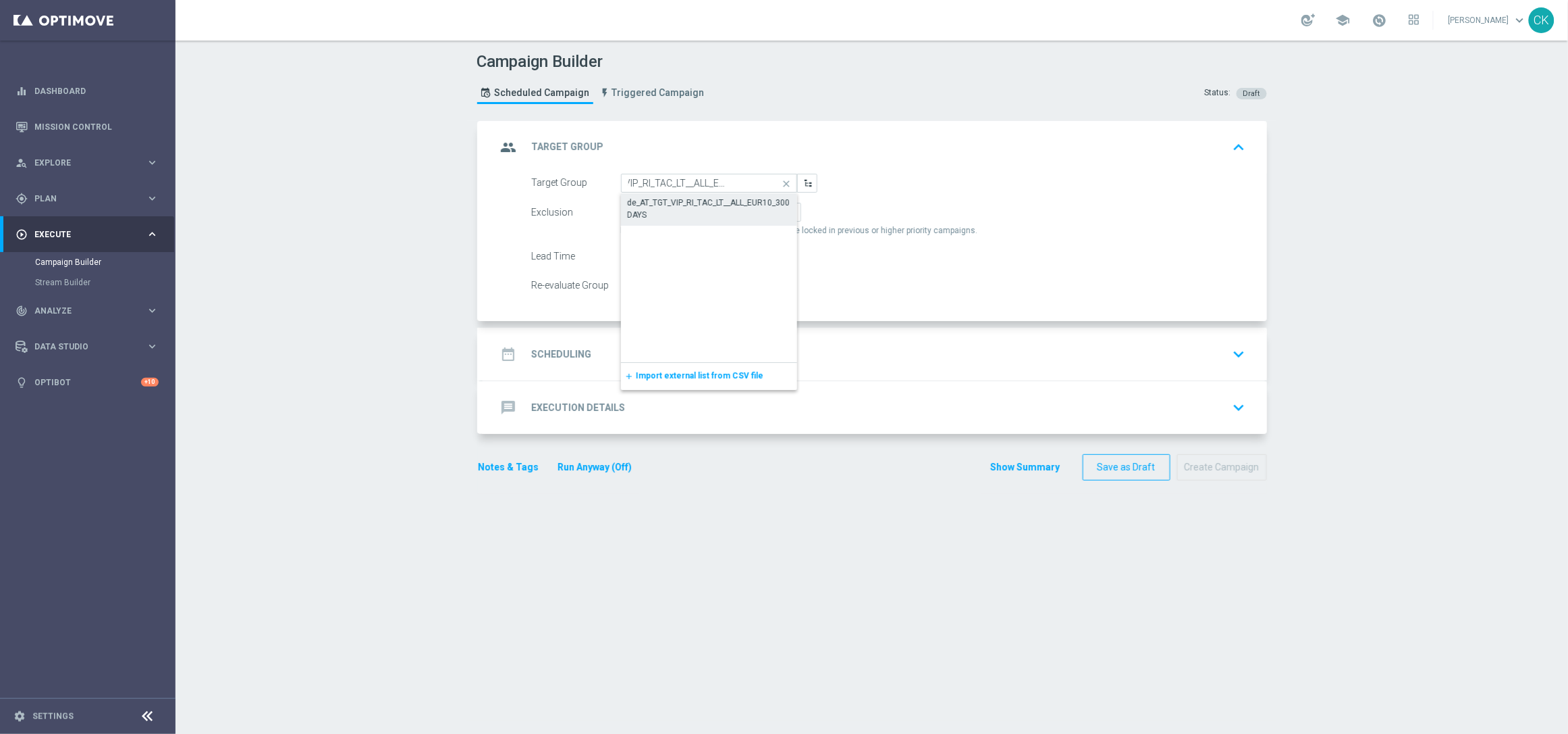
click at [662, 205] on div "de_AT_TGT_VIP_RI_TAC_LT__ALL_EUR10_300DAYS" at bounding box center [709, 208] width 163 height 24
type input "de_AT_TGT_VIP_RI_TAC_LT__ALL_EUR10_300DAYS"
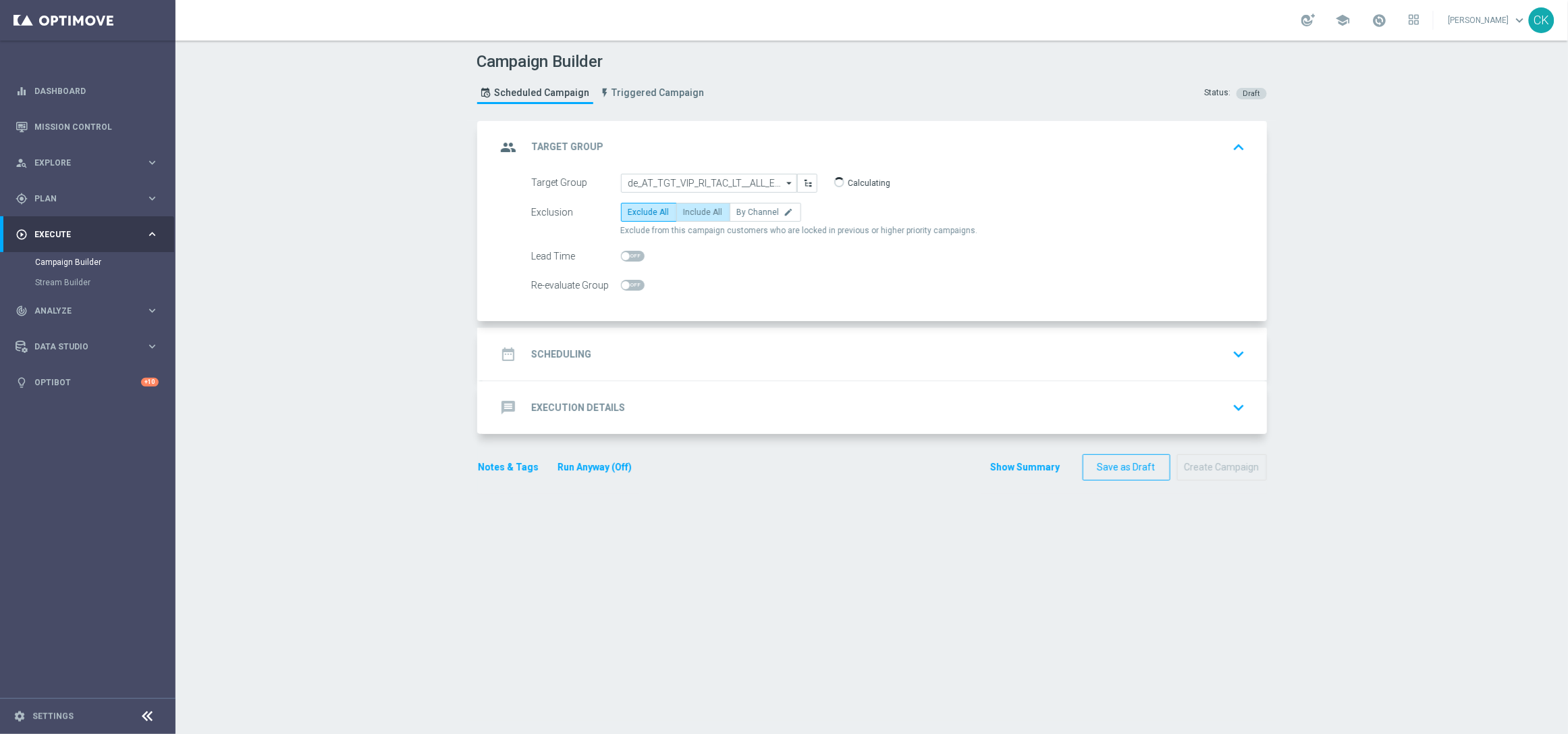
click at [688, 211] on span "Include All" at bounding box center [703, 212] width 40 height 10
click at [688, 211] on input "Include All" at bounding box center [688, 214] width 9 height 9
radio input "true"
click at [621, 255] on span at bounding box center [625, 256] width 8 height 8
click at [621, 255] on input "checkbox" at bounding box center [633, 255] width 23 height 10
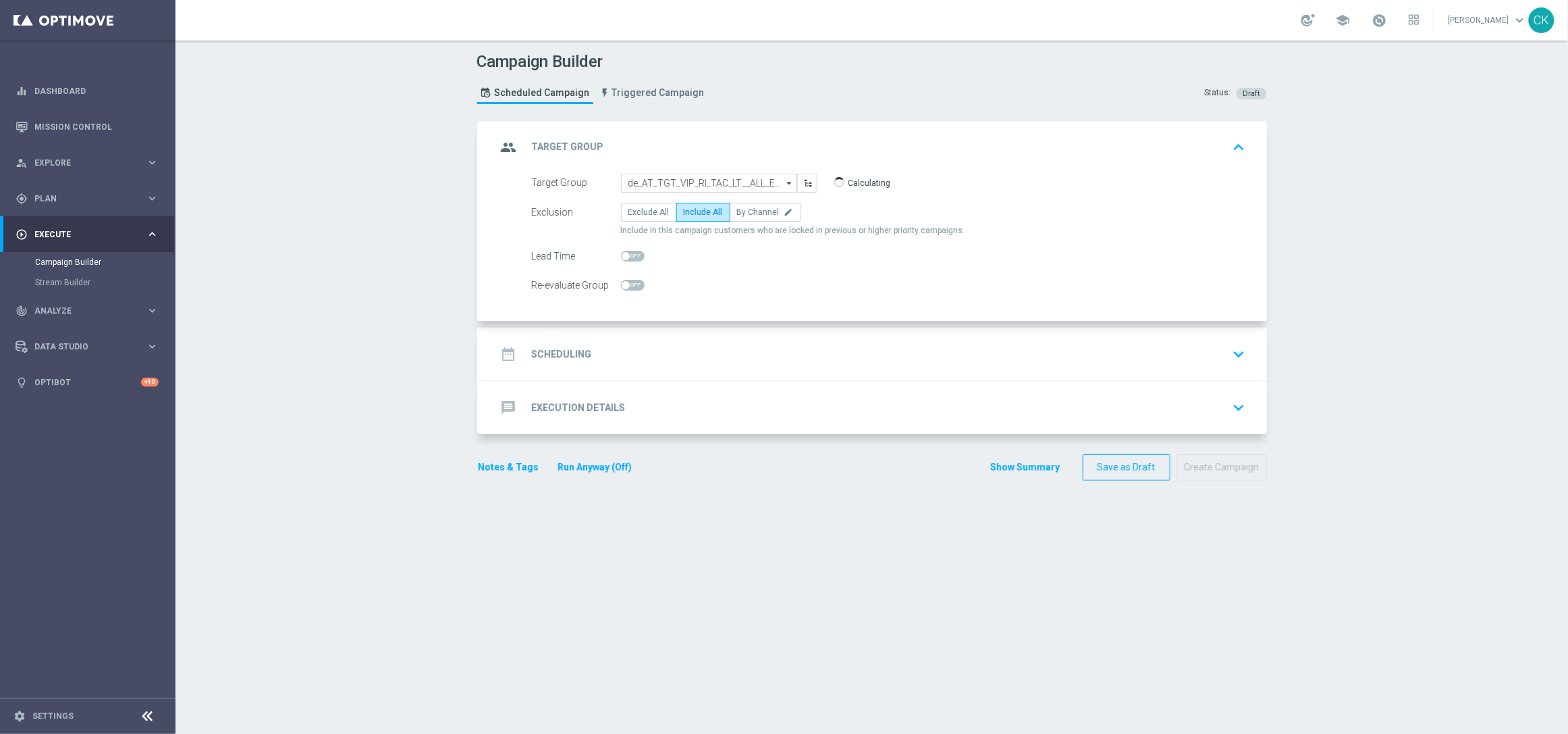
checkbox input "true"
click at [558, 351] on h2 "Scheduling" at bounding box center [562, 354] width 60 height 13
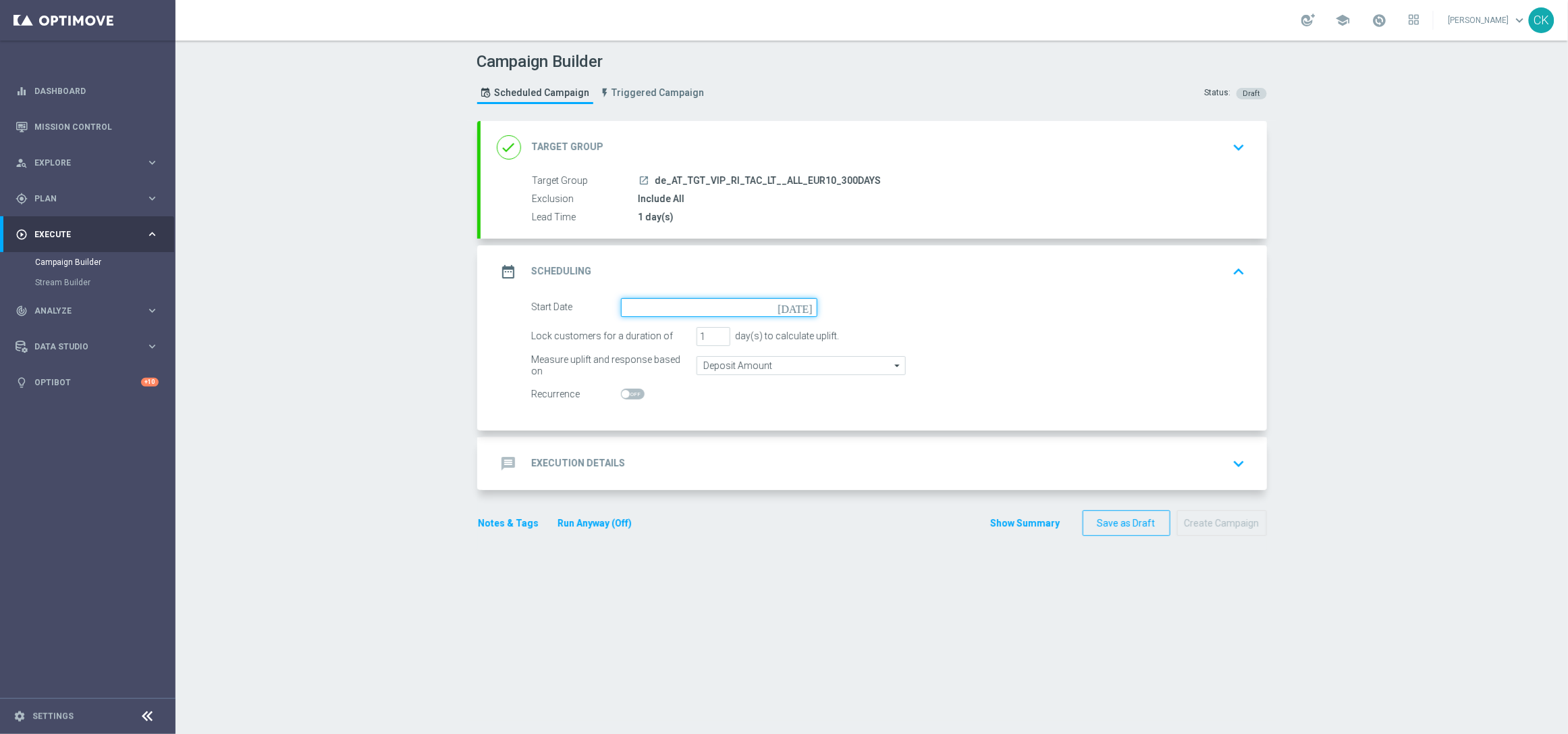
click at [677, 307] on input at bounding box center [719, 307] width 196 height 19
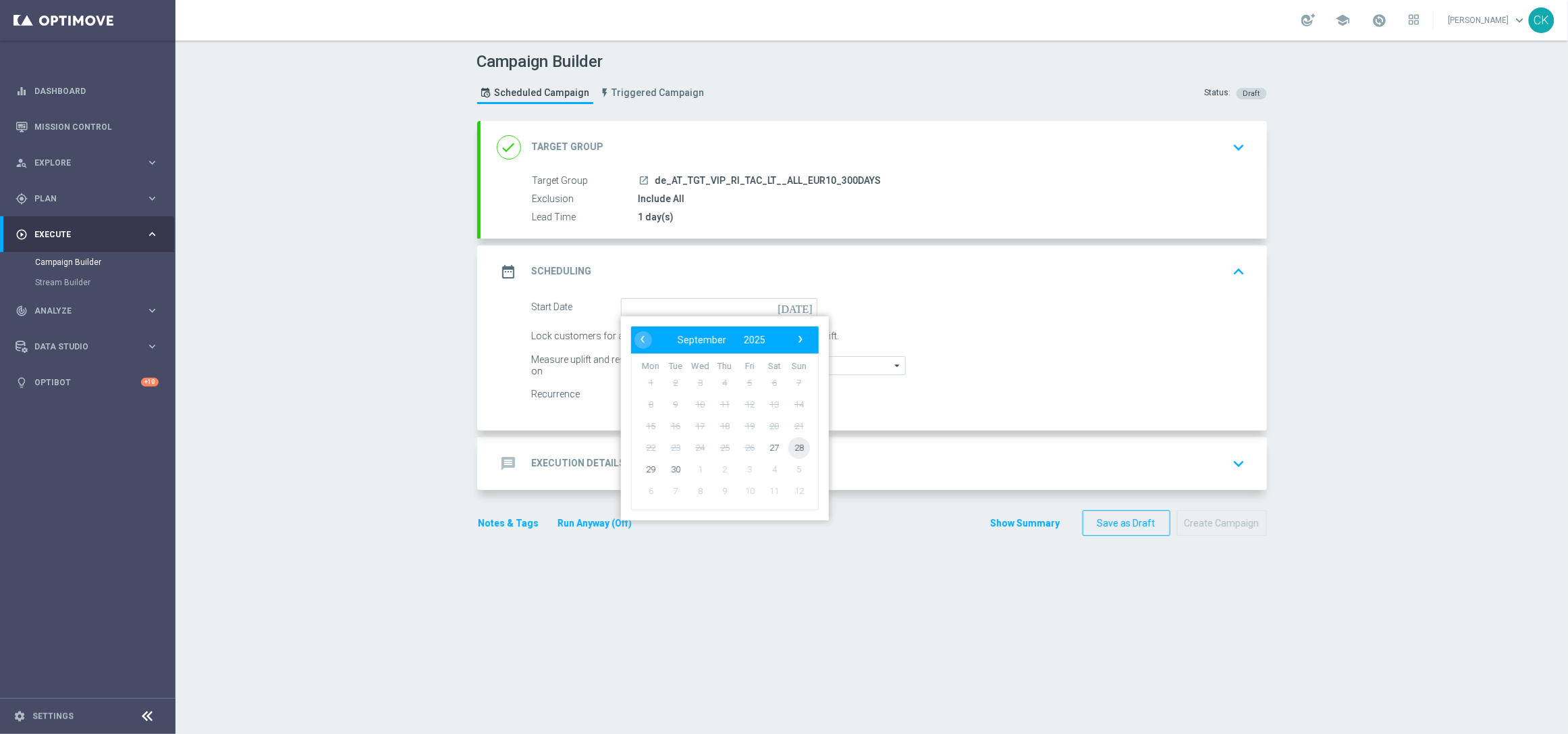
click at [792, 442] on span "28" at bounding box center [798, 447] width 22 height 22
type input "[DATE]"
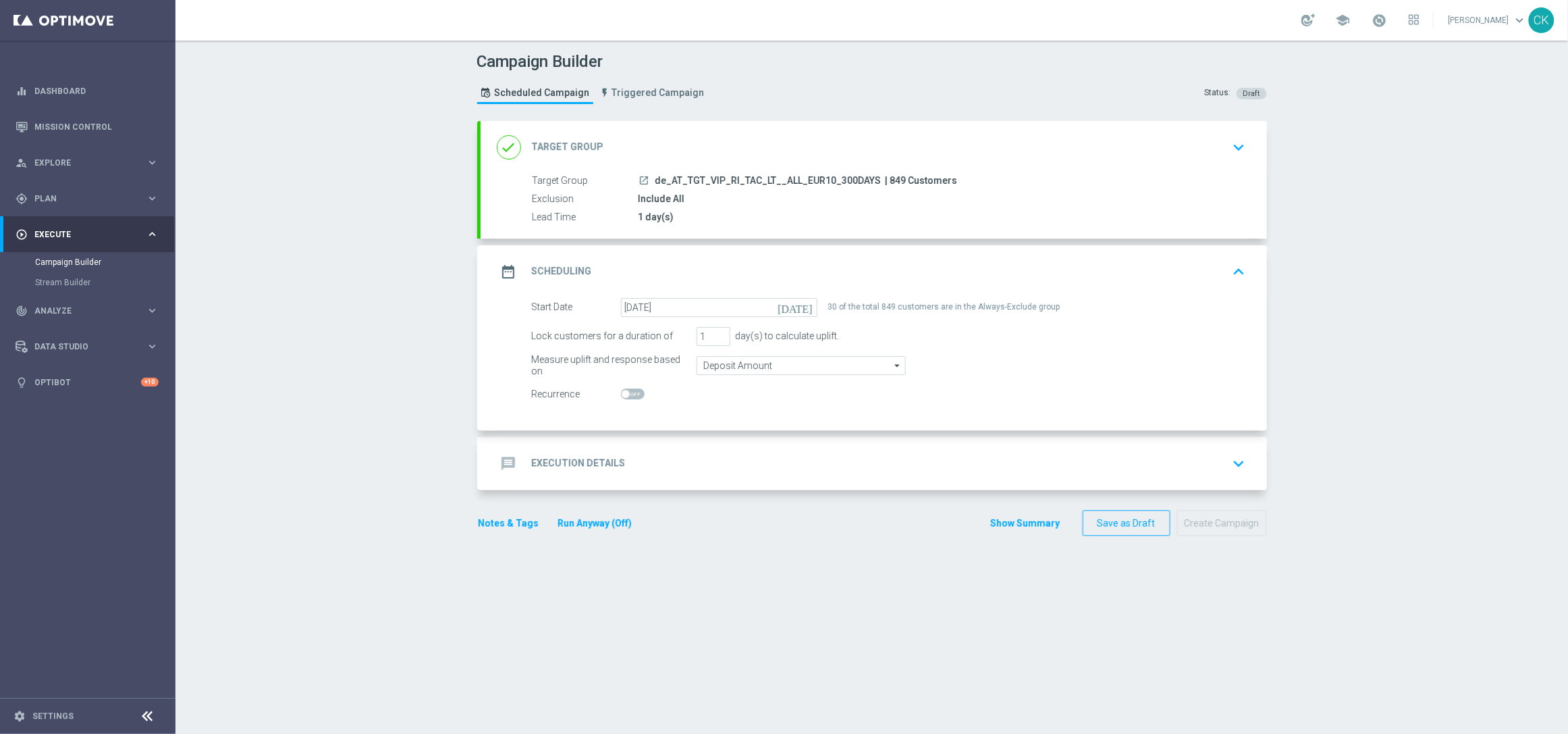
click at [560, 465] on h2 "Execution Details" at bounding box center [579, 463] width 94 height 13
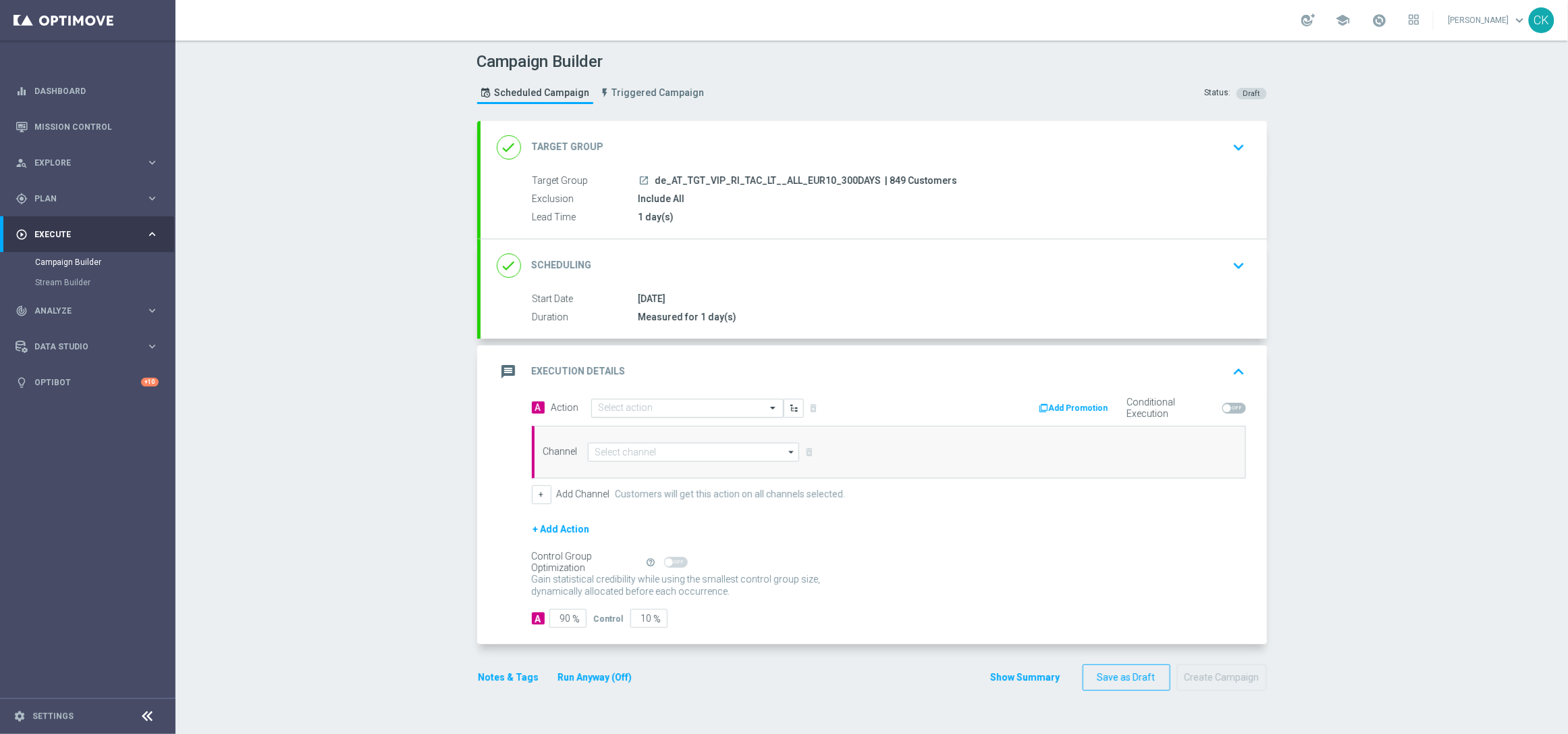
click at [663, 410] on input "text" at bounding box center [674, 409] width 151 height 11
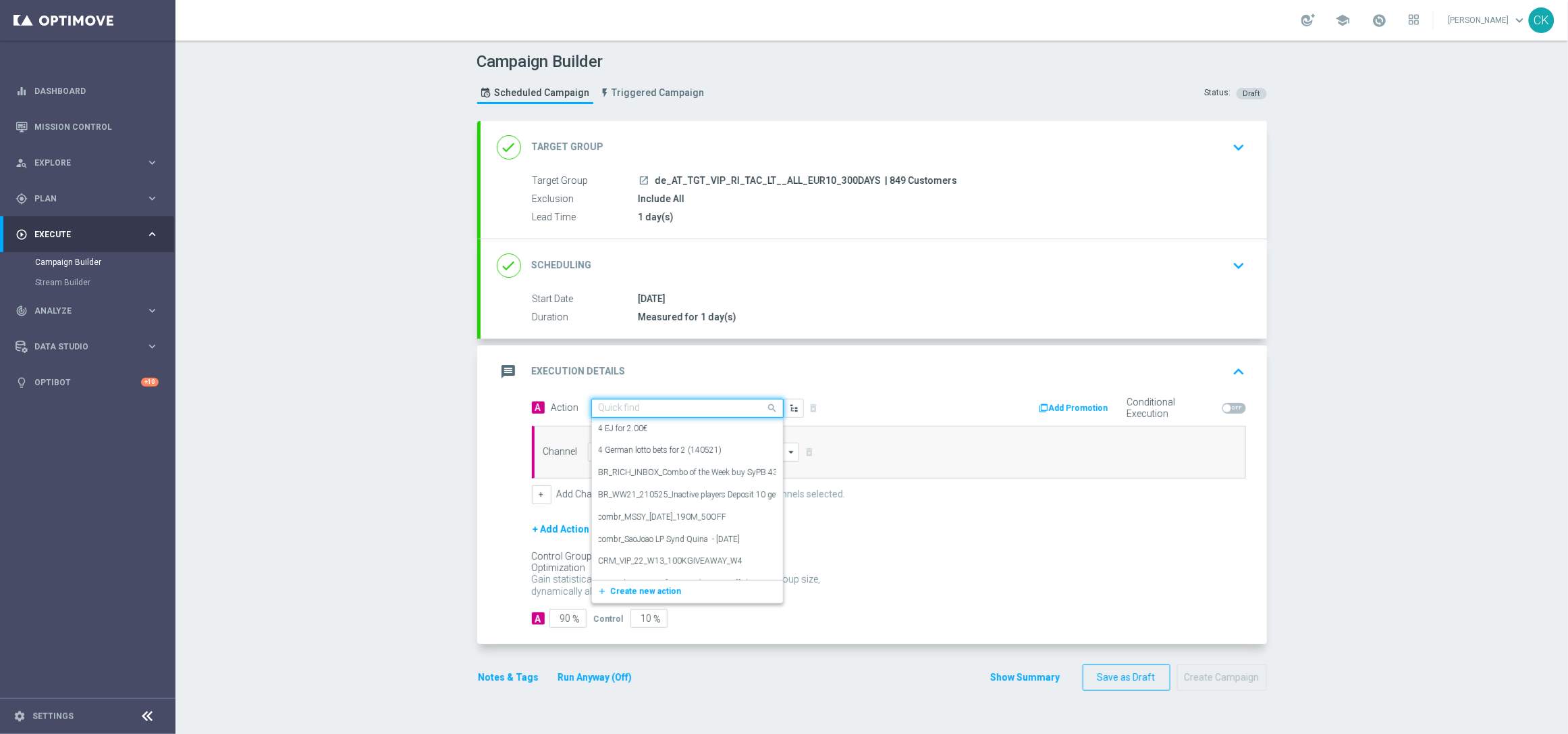
paste input "24 lines AT [GEOGRAPHIC_DATA] inkl. Lotto+ with 10€ off"
type input "24 lines AT [GEOGRAPHIC_DATA] inkl. Lotto+ with 10€ off"
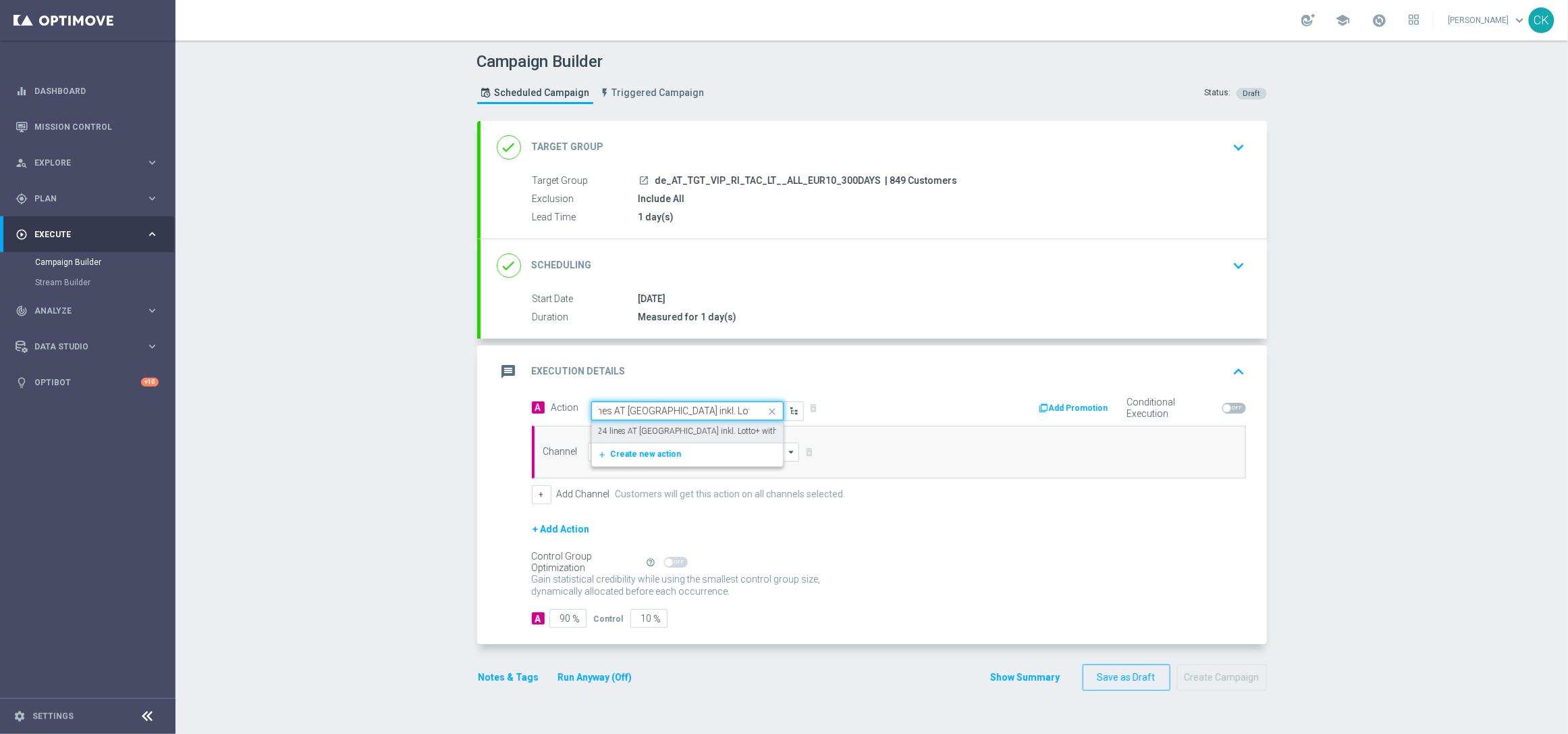
click at [650, 430] on label "24 lines AT [GEOGRAPHIC_DATA] inkl. Lotto+ with 10€ off" at bounding box center [702, 431] width 207 height 11
click at [626, 455] on input at bounding box center [694, 451] width 212 height 19
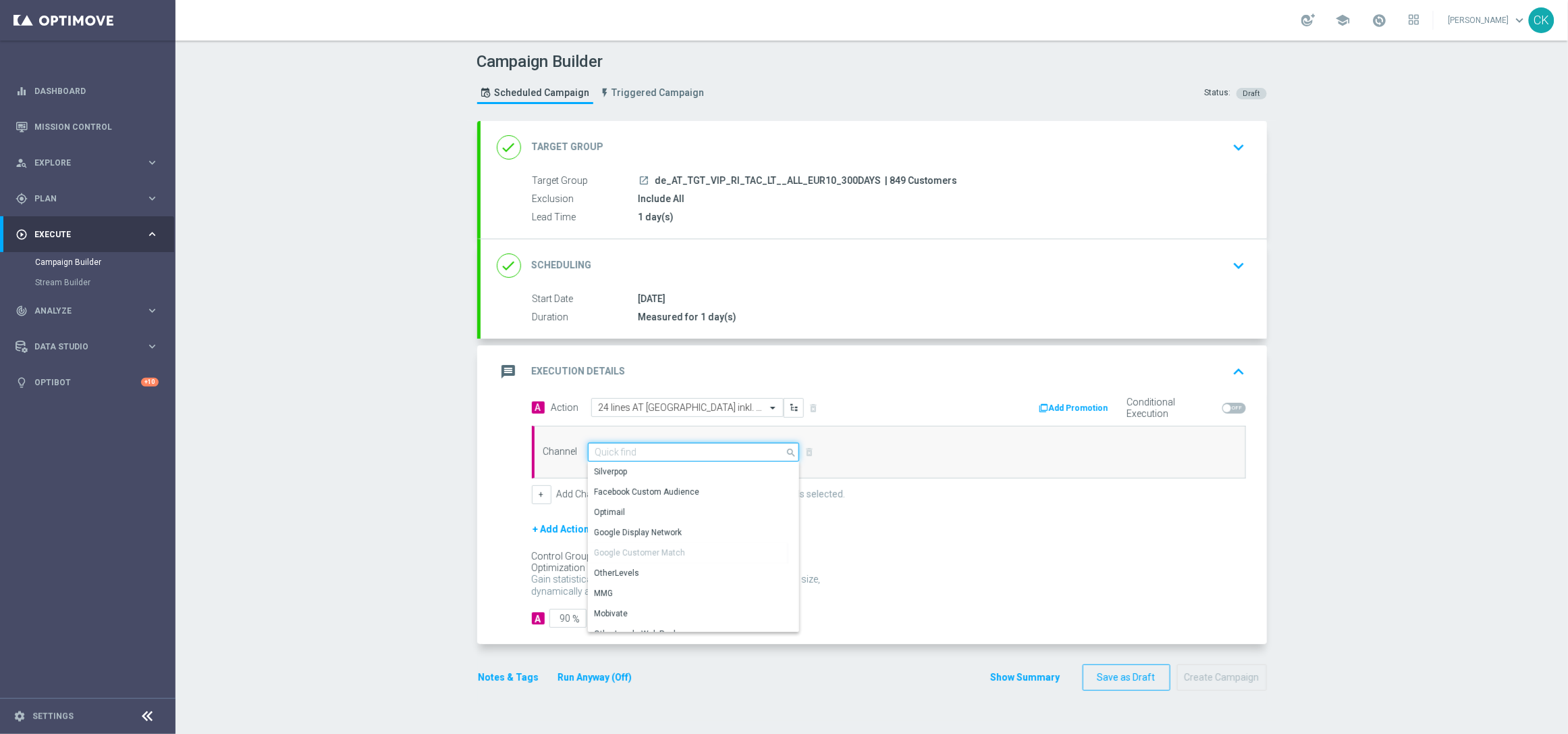
scroll to position [357, 0]
click at [636, 601] on div "Embedded Messaging" at bounding box center [637, 601] width 84 height 12
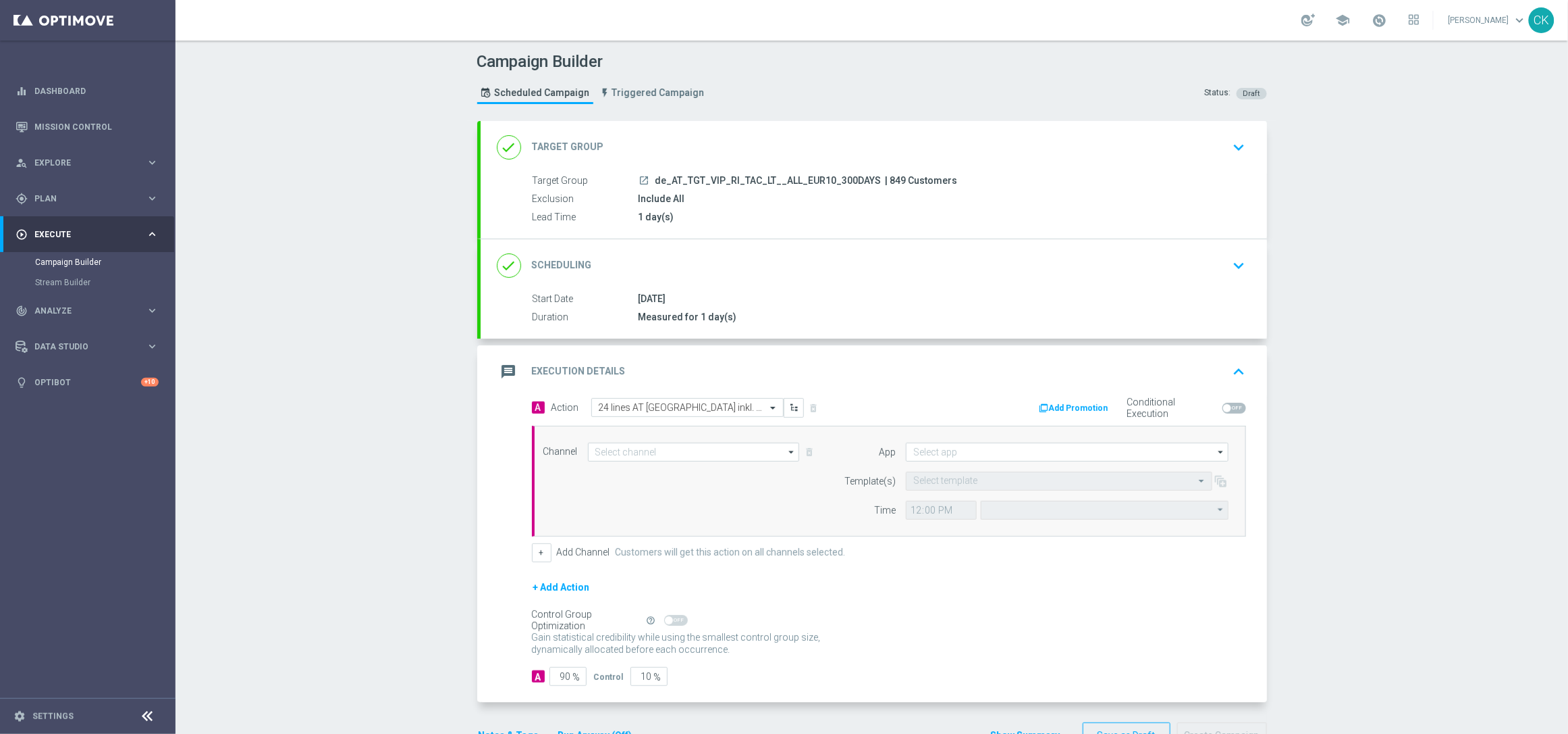
type input "Embedded Messaging"
type input "Central European Time ([GEOGRAPHIC_DATA]) (UTC +02:00)"
click at [956, 449] on input at bounding box center [1068, 451] width 323 height 19
click at [944, 490] on div "Lottoland" at bounding box center [1068, 492] width 323 height 20
type input "Lottoland"
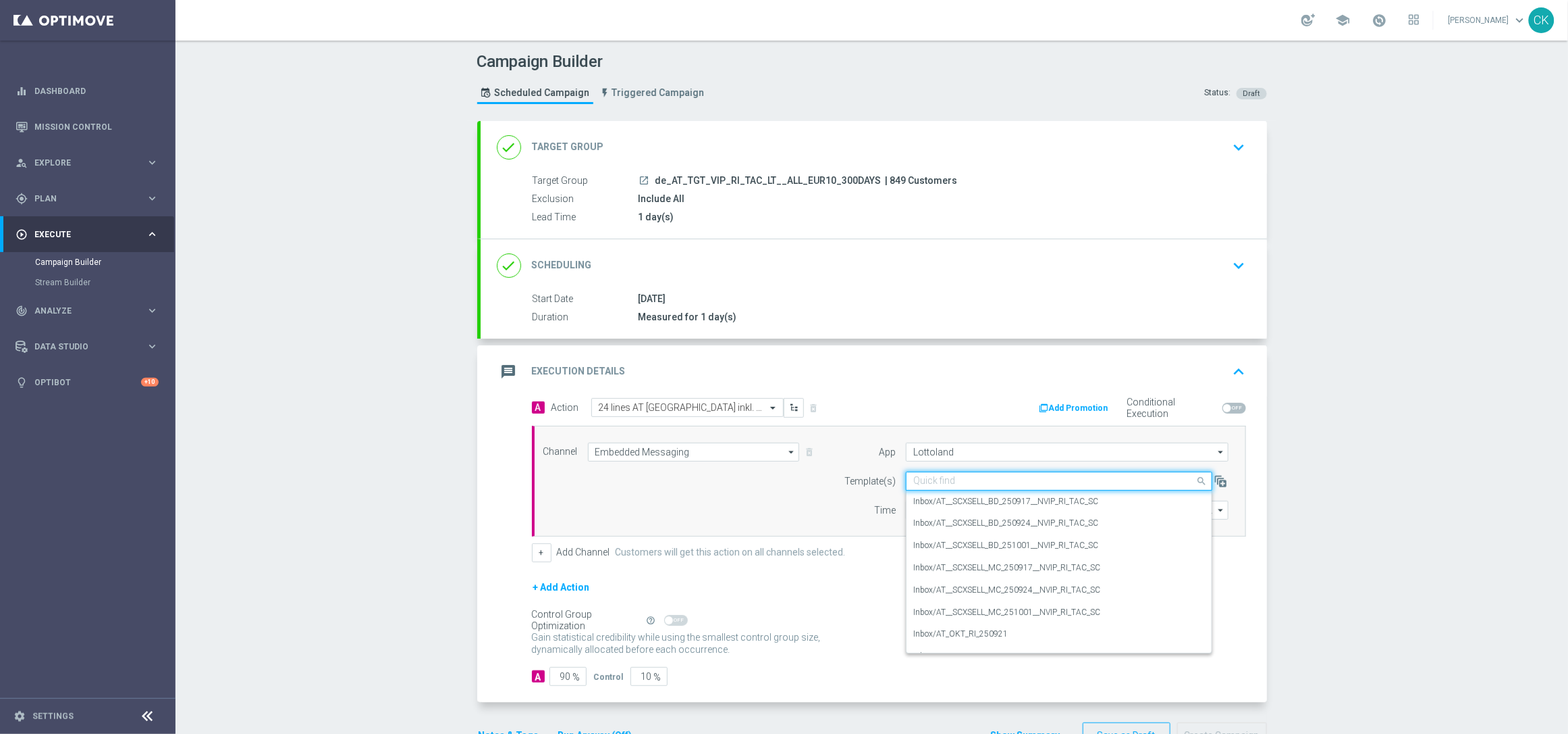
click at [940, 481] on input "text" at bounding box center [1046, 481] width 265 height 11
paste input "de_AT_EMT_VIP_EM_TAC_LT__CRM_VIP_25_645_10OFF_250928"
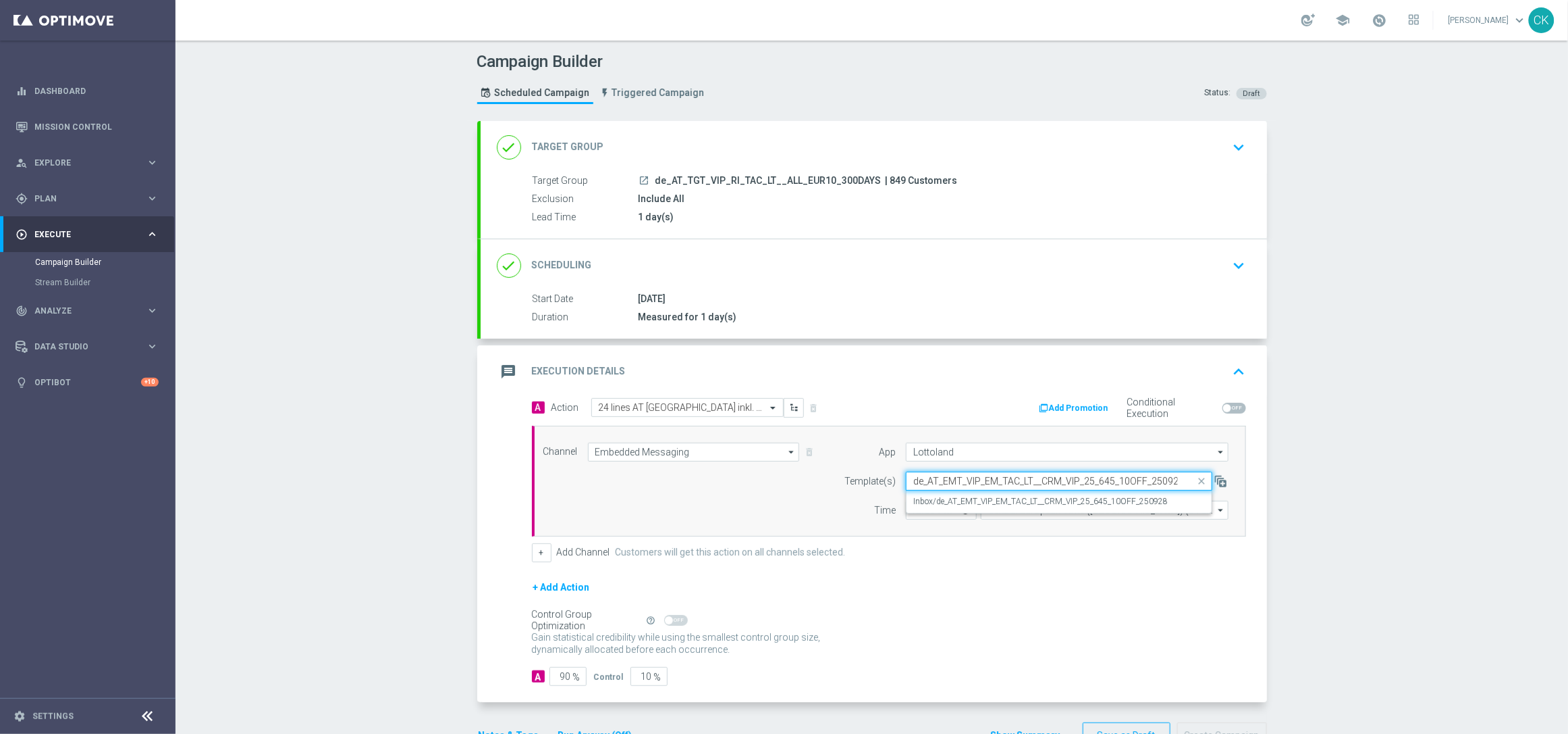
scroll to position [0, 3]
click at [937, 493] on div "Inbox/de_AT_EMT_VIP_EM_TAC_LT__CRM_VIP_25_645_10OFF_250928" at bounding box center [1059, 501] width 291 height 23
type input "de_AT_EMT_VIP_EM_TAC_LT__CRM_VIP_25_645_10OFF_250928"
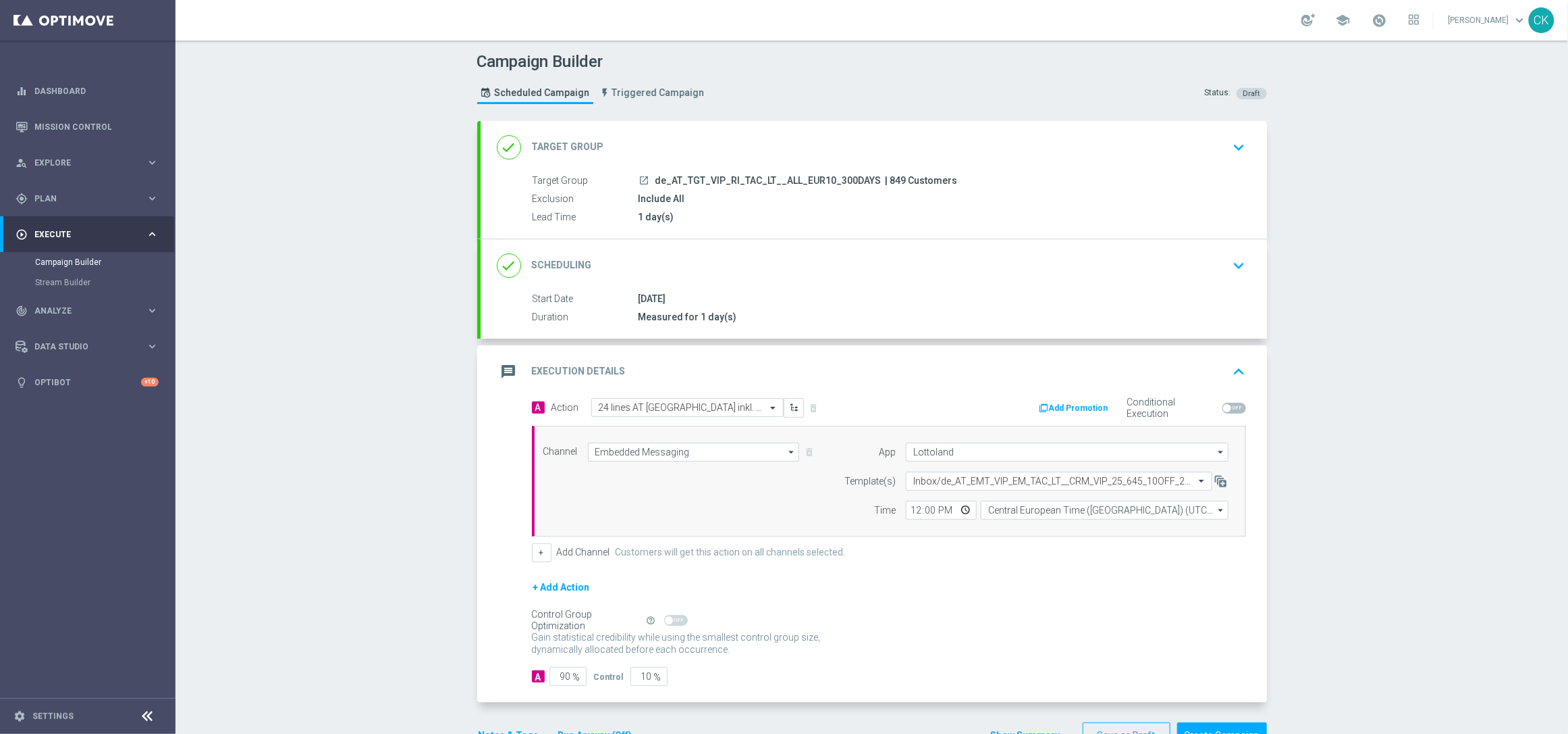
scroll to position [0, 0]
click at [909, 514] on input "12:00" at bounding box center [942, 510] width 71 height 19
type input "08:00"
click at [987, 577] on form "A Action Select action 24 lines AT [GEOGRAPHIC_DATA] inkl. Lotto+ with 10€ off …" at bounding box center [889, 542] width 714 height 288
click at [564, 679] on input "90" at bounding box center [568, 676] width 37 height 19
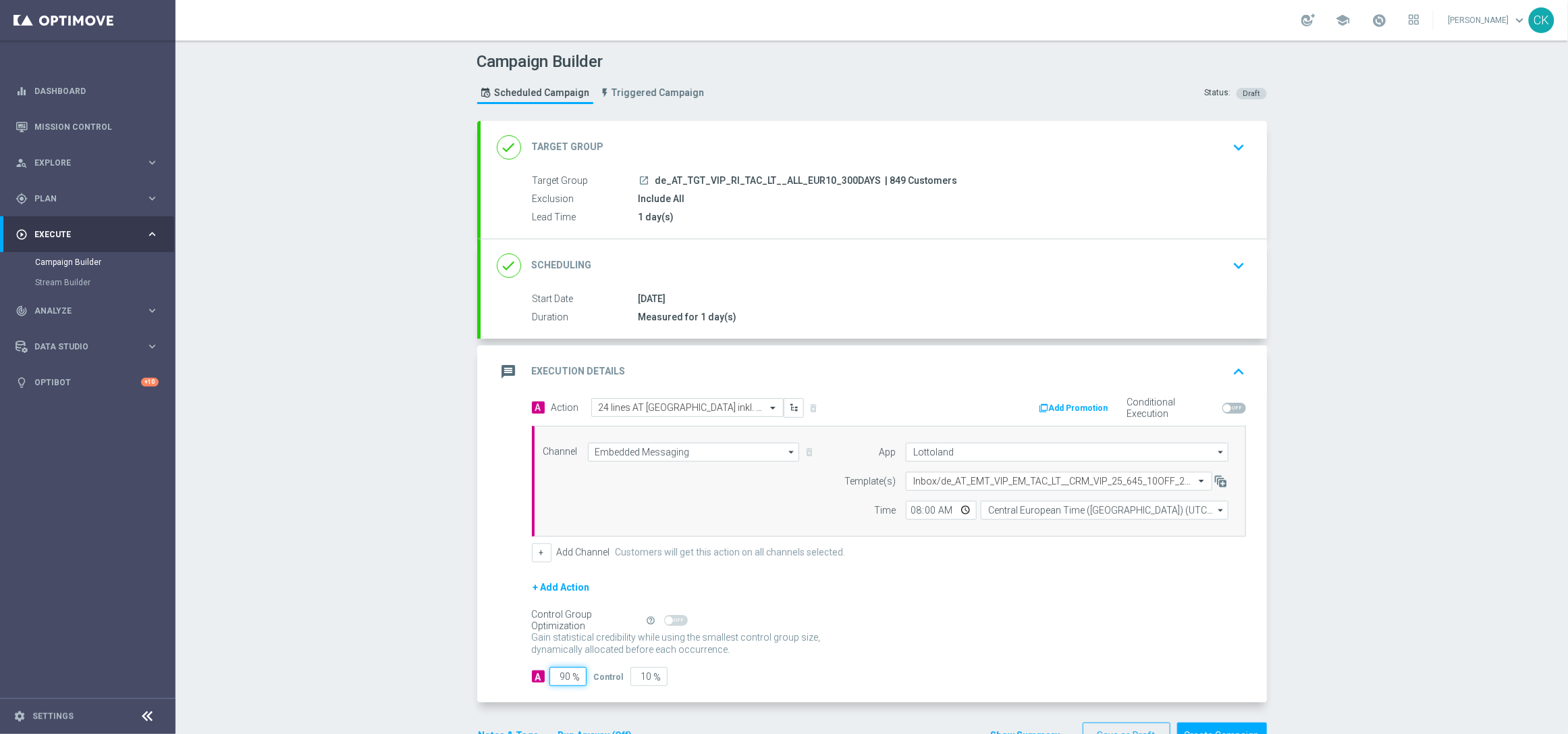
type input "9"
type input "91"
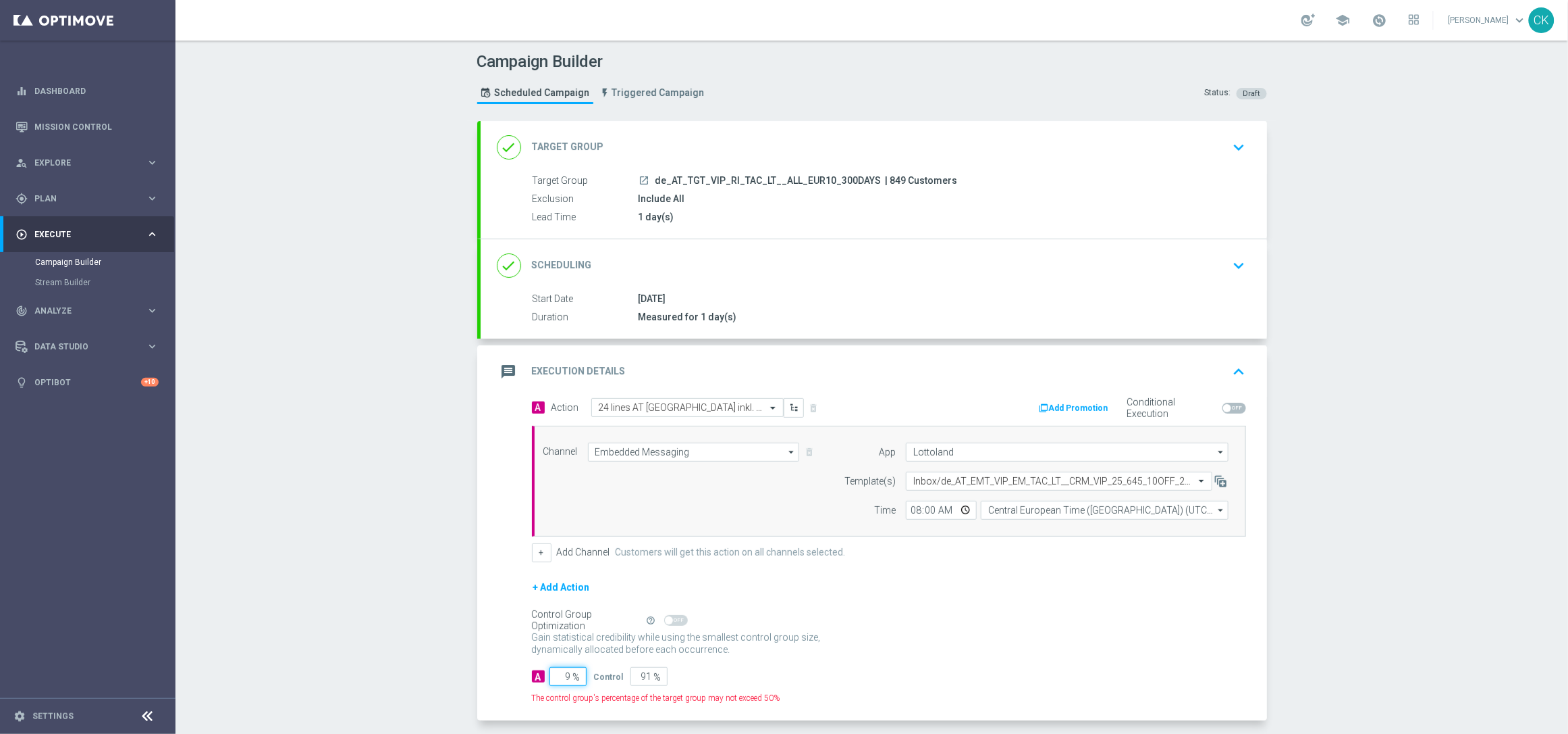
type input "95"
type input "5"
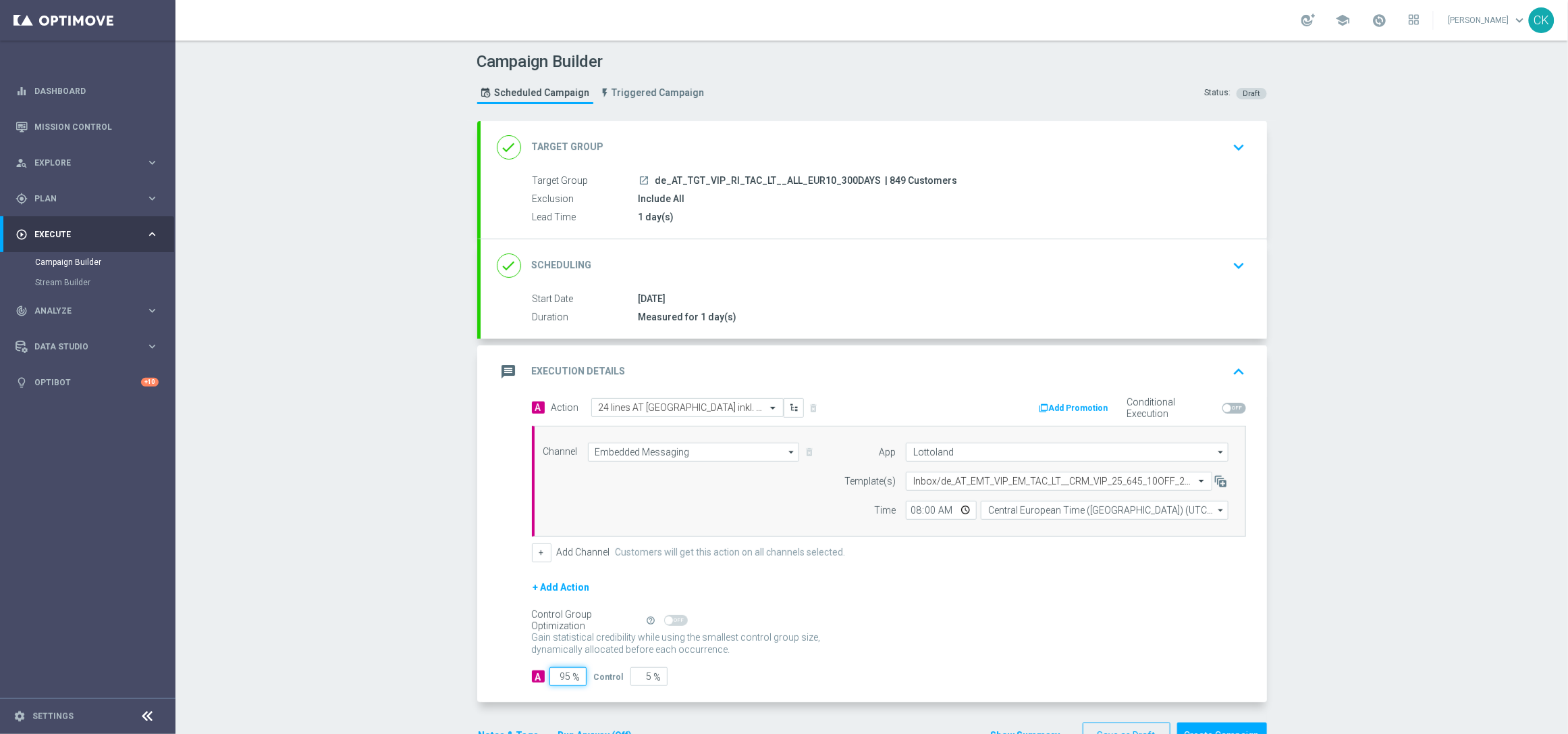
type input "95"
click at [504, 673] on div "A Action Select action 24 lines AT [GEOGRAPHIC_DATA] inkl. Lotto+ with 10€ off …" at bounding box center [874, 550] width 787 height 304
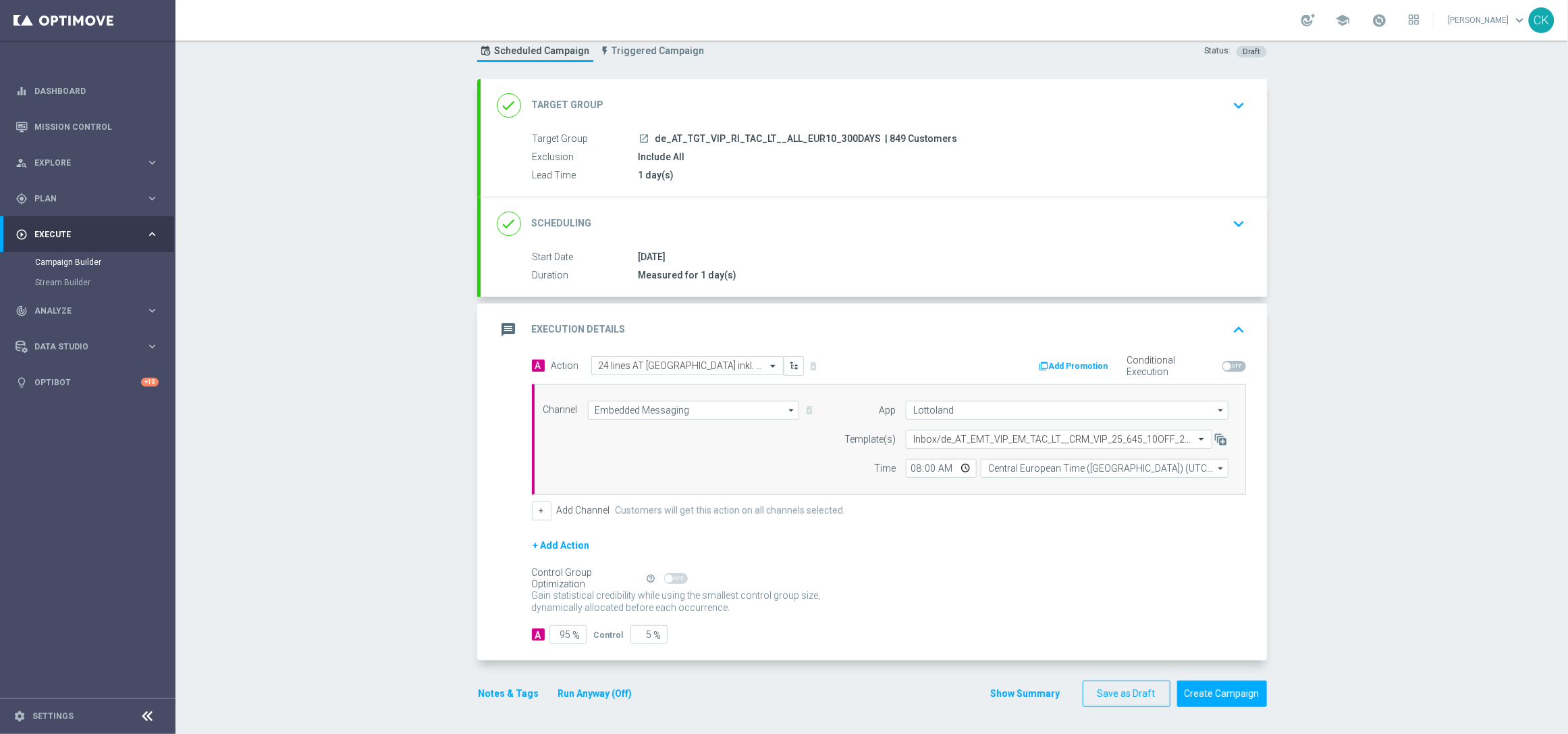
click at [495, 688] on button "Notes & Tags" at bounding box center [508, 693] width 64 height 17
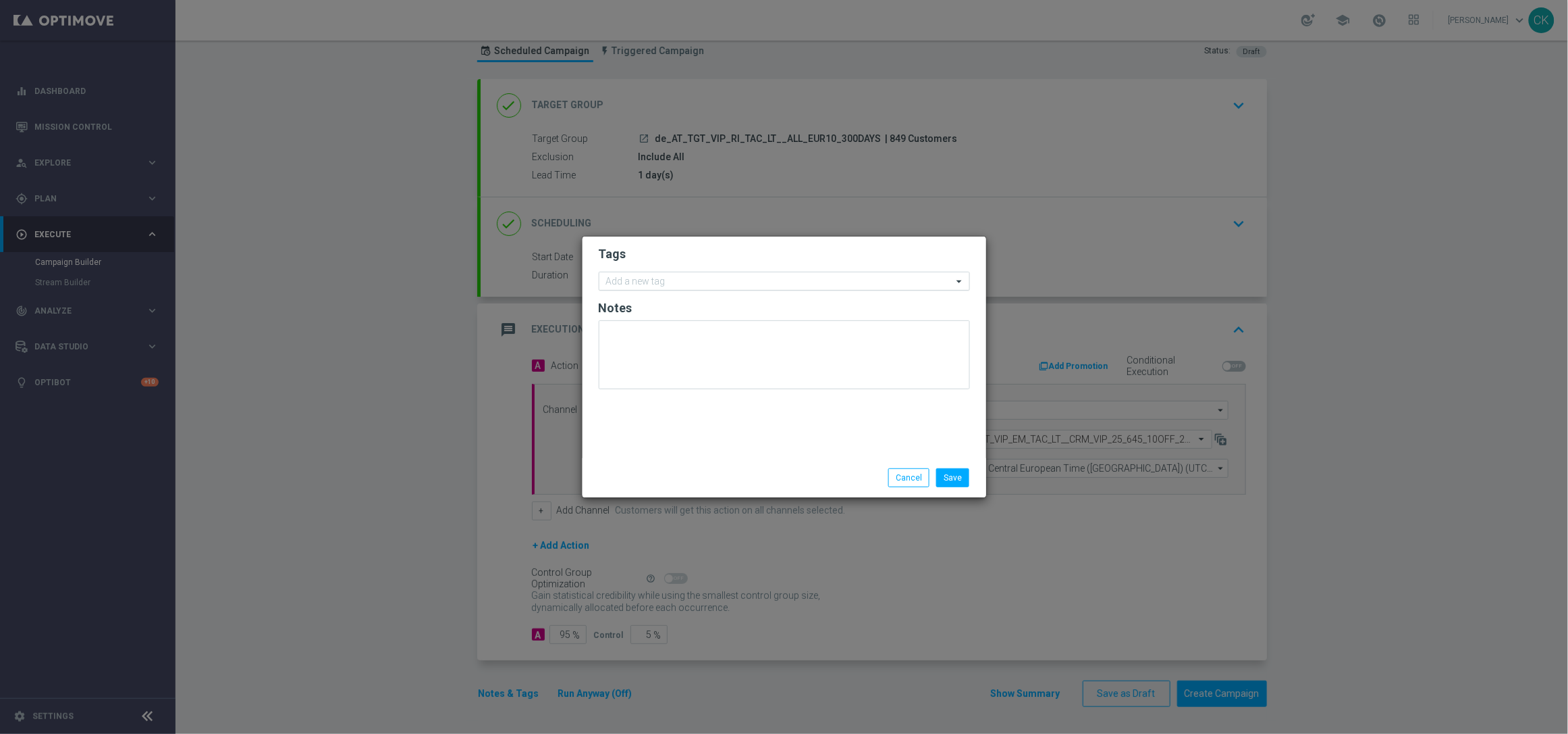
click at [731, 279] on input "text" at bounding box center [779, 282] width 346 height 11
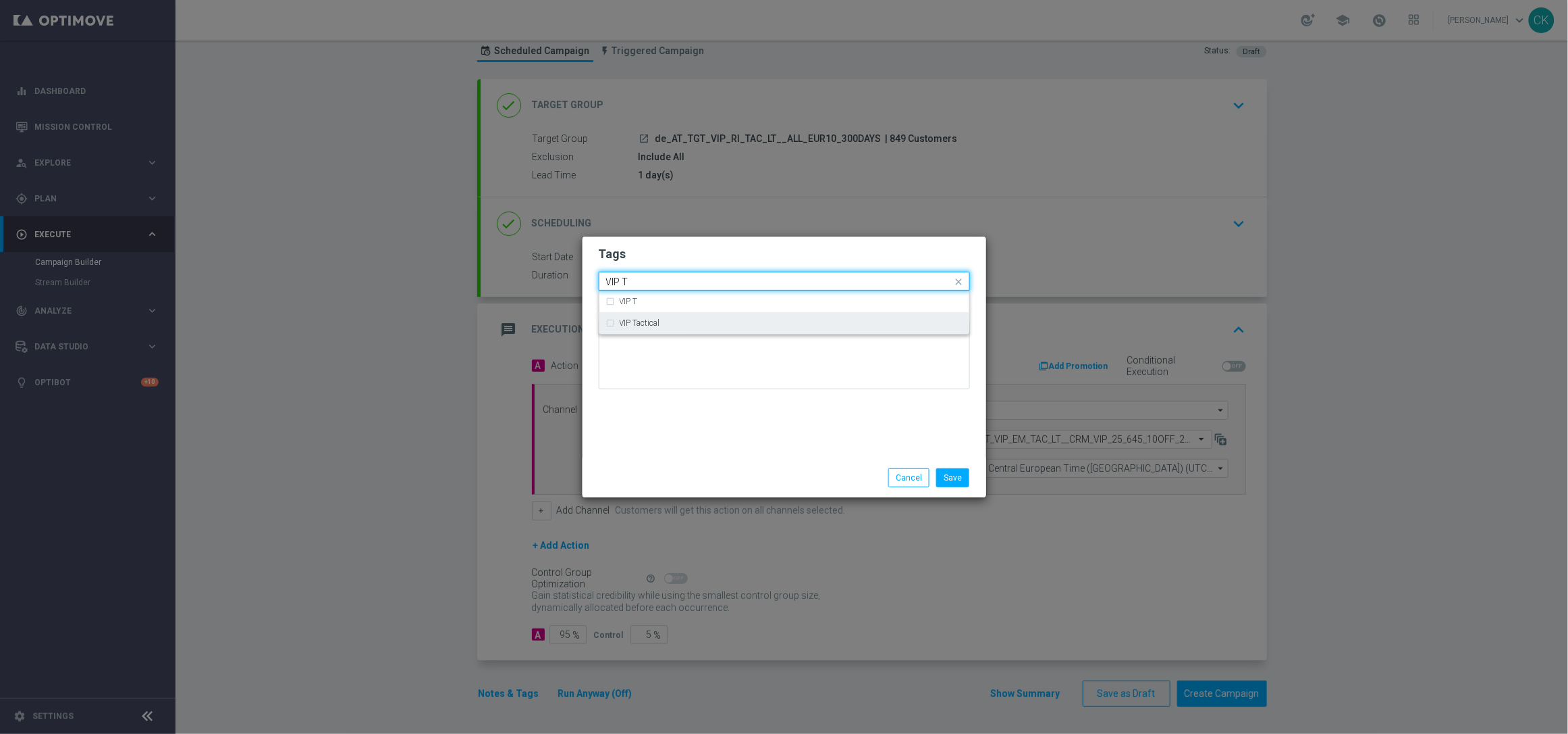
click at [693, 323] on div "VIP Tactical" at bounding box center [791, 323] width 343 height 8
type input "VIP T"
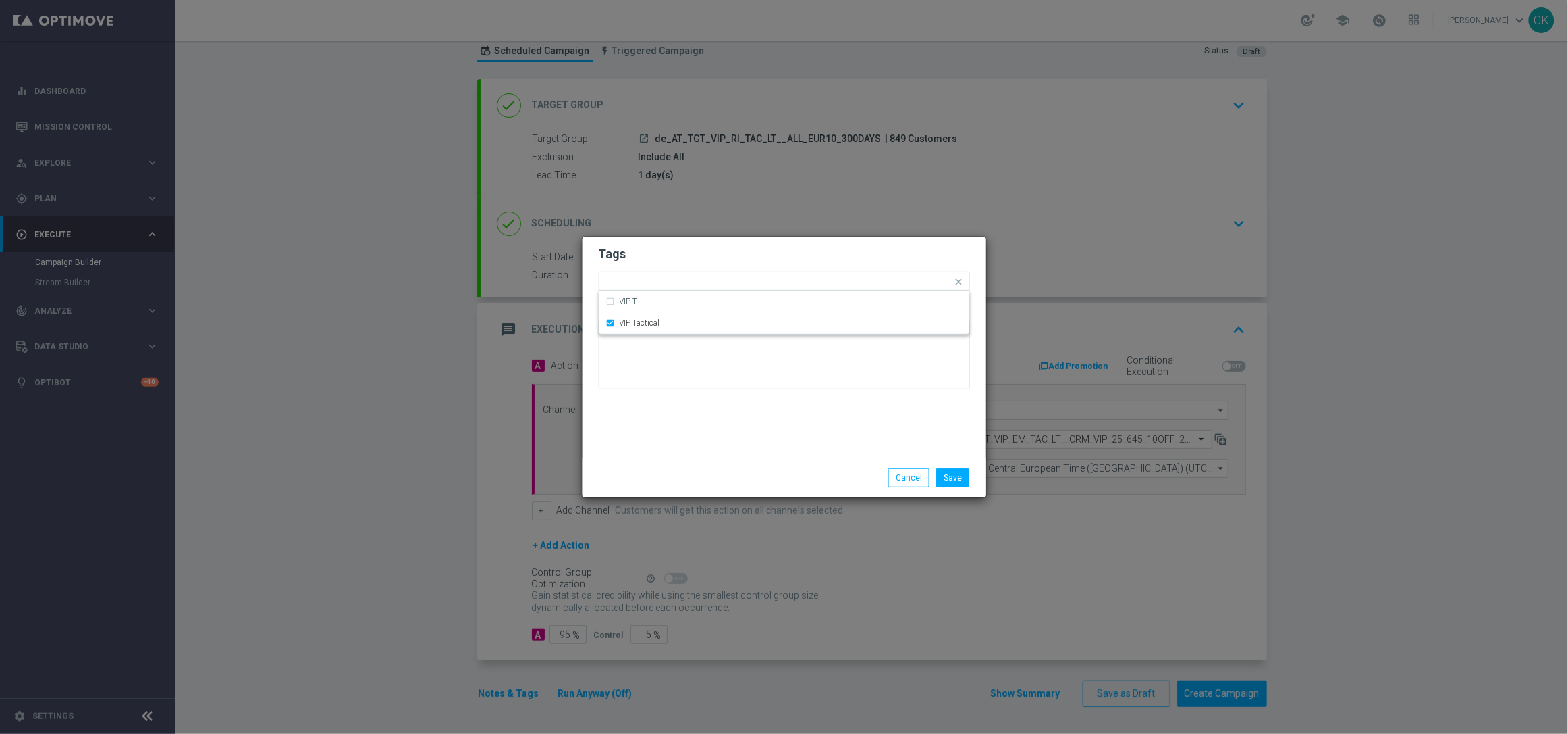
click at [675, 472] on div "Save Cancel" at bounding box center [784, 477] width 391 height 19
click at [960, 477] on button "Save" at bounding box center [952, 477] width 33 height 19
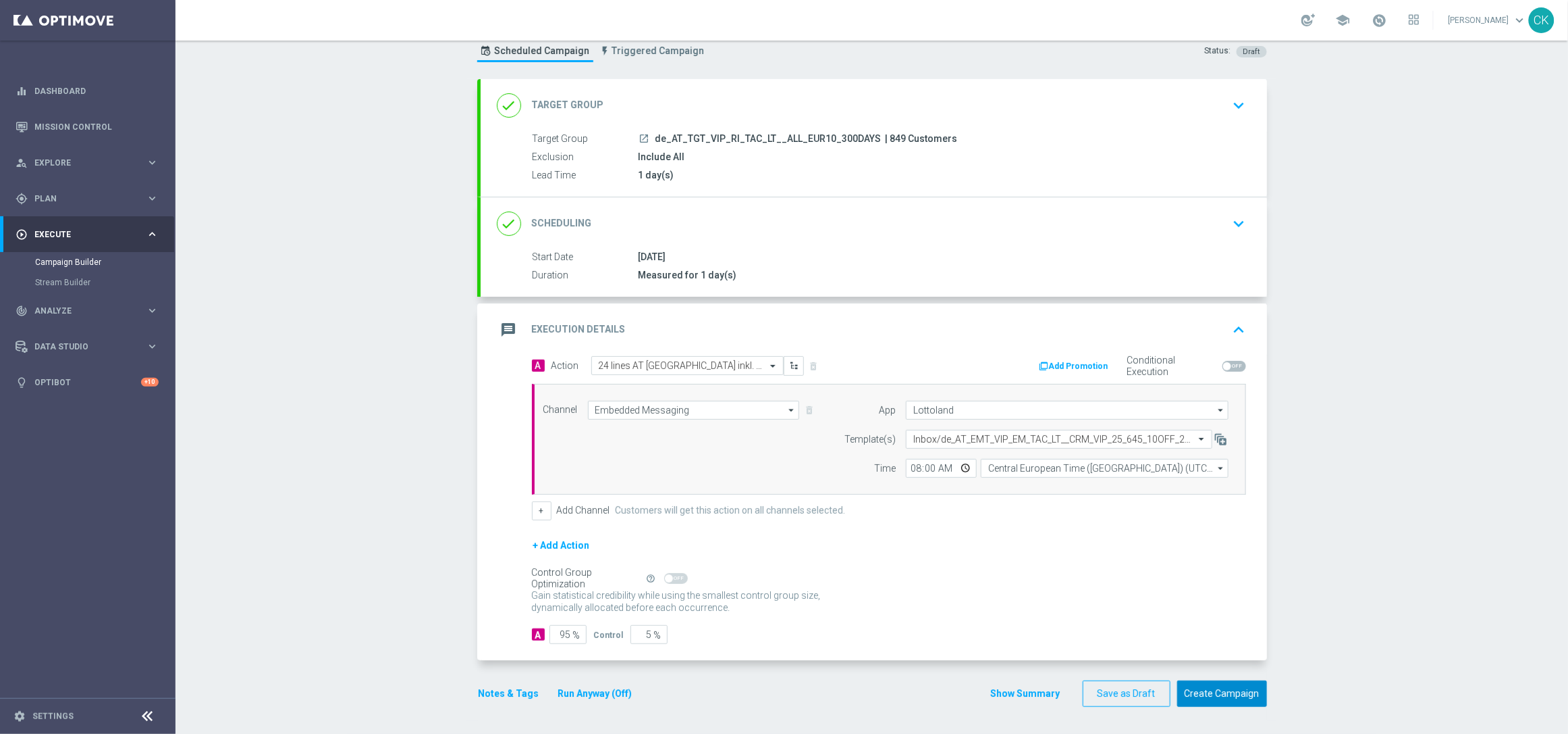
click at [1232, 694] on button "Create Campaign" at bounding box center [1222, 693] width 90 height 27
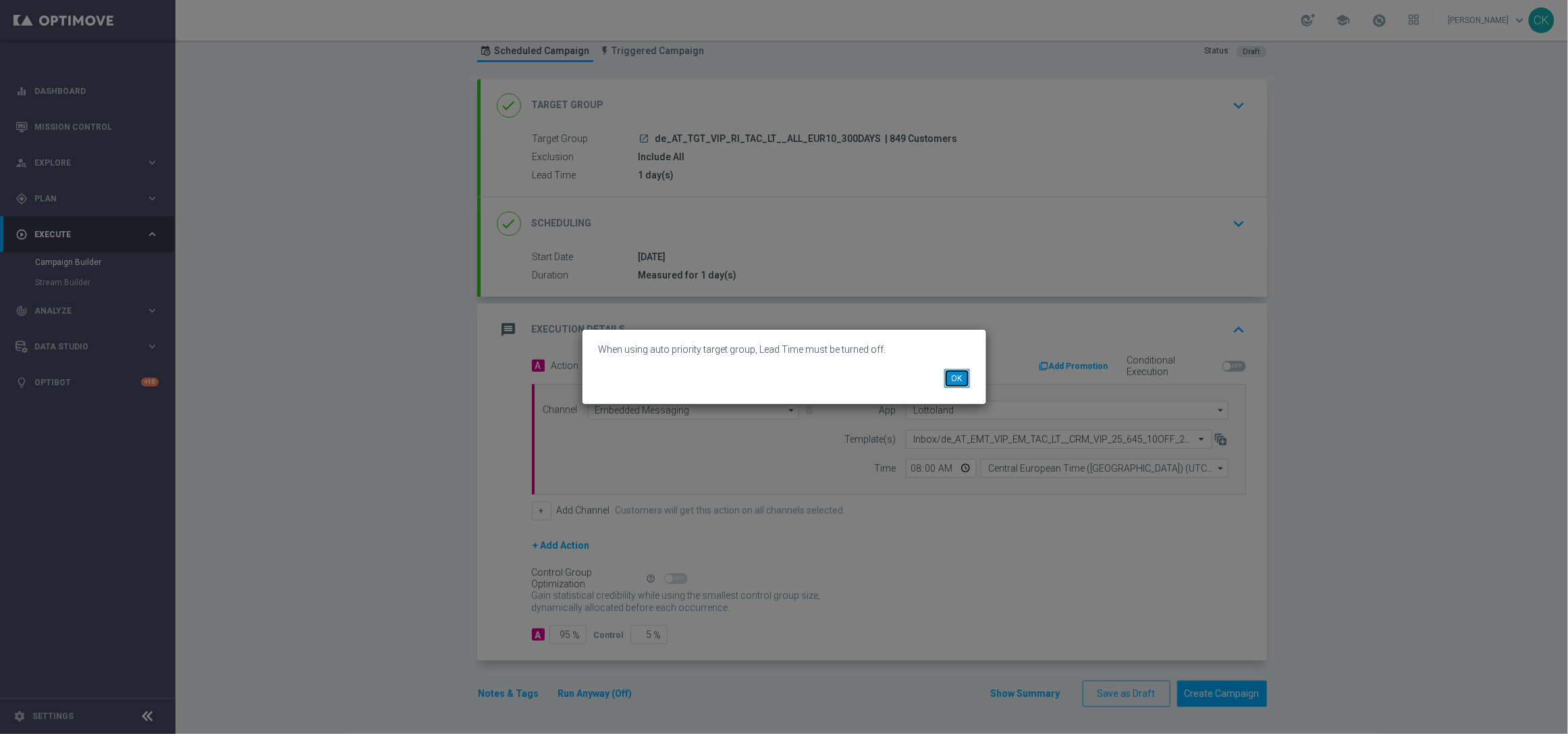
click at [959, 380] on button "OK" at bounding box center [957, 378] width 26 height 19
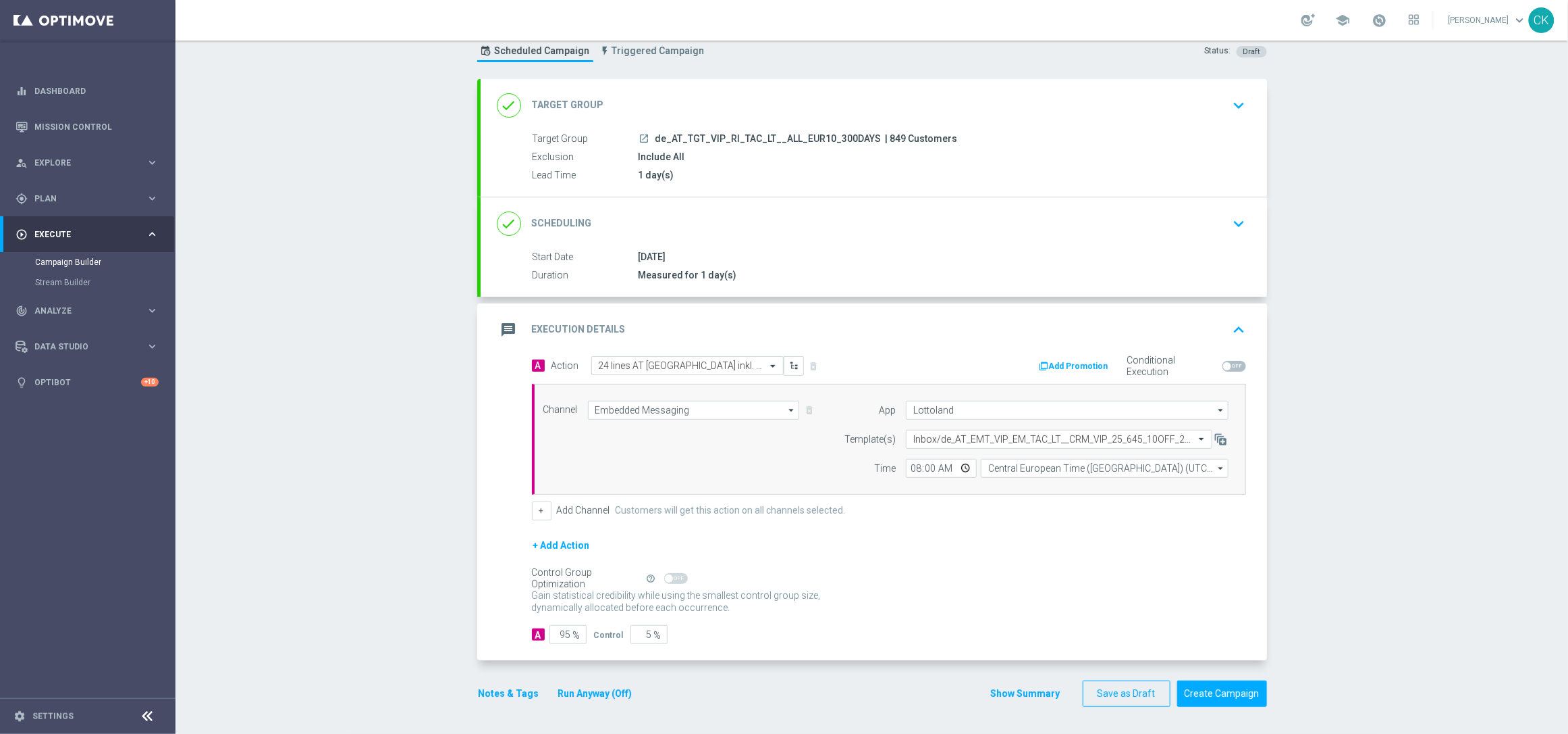
click at [680, 101] on div "done Target Group keyboard_arrow_down" at bounding box center [874, 106] width 754 height 26
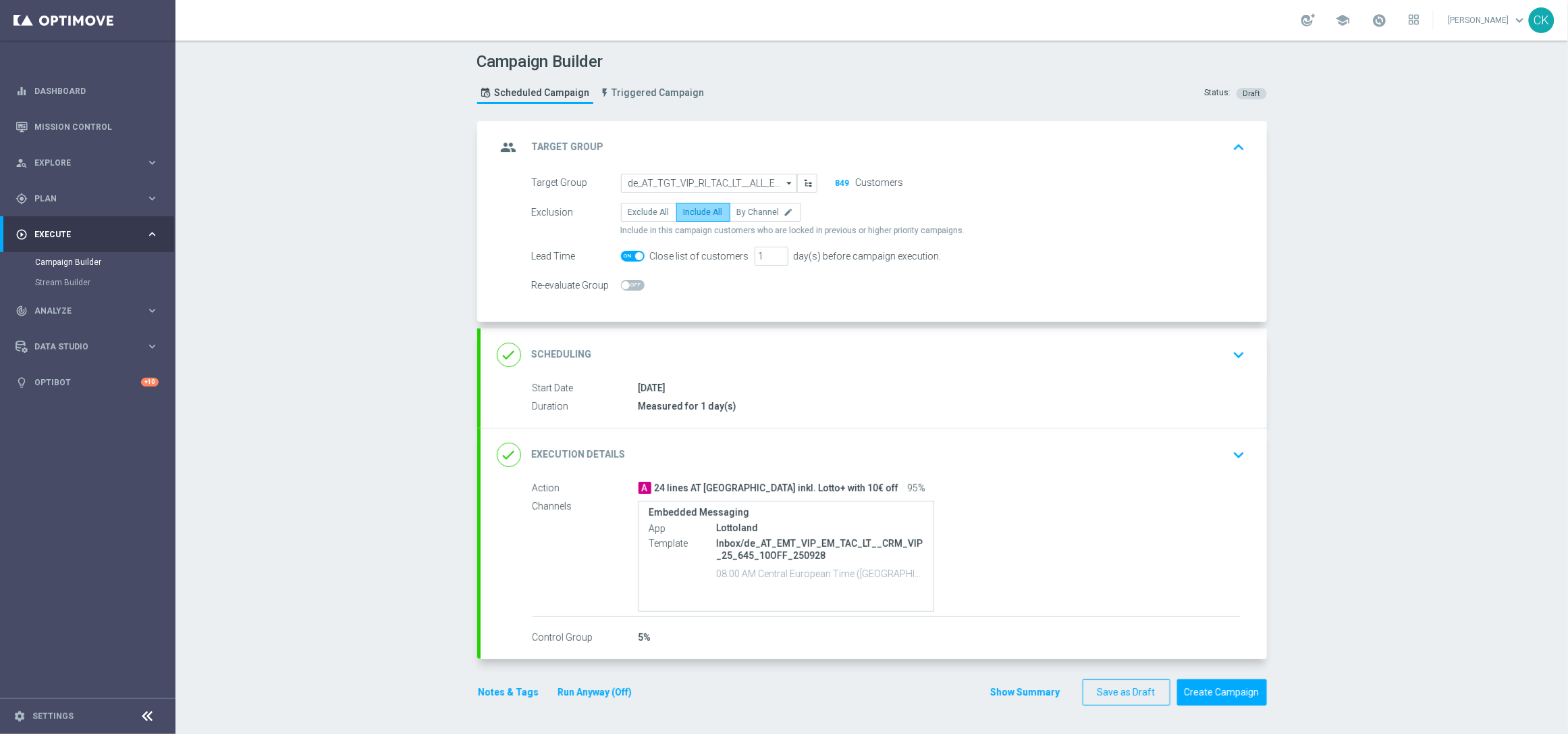
scroll to position [0, 0]
click at [631, 250] on div at bounding box center [633, 255] width 23 height 19
click at [635, 253] on span at bounding box center [639, 256] width 8 height 8
click at [631, 253] on input "checkbox" at bounding box center [633, 255] width 23 height 10
checkbox input "false"
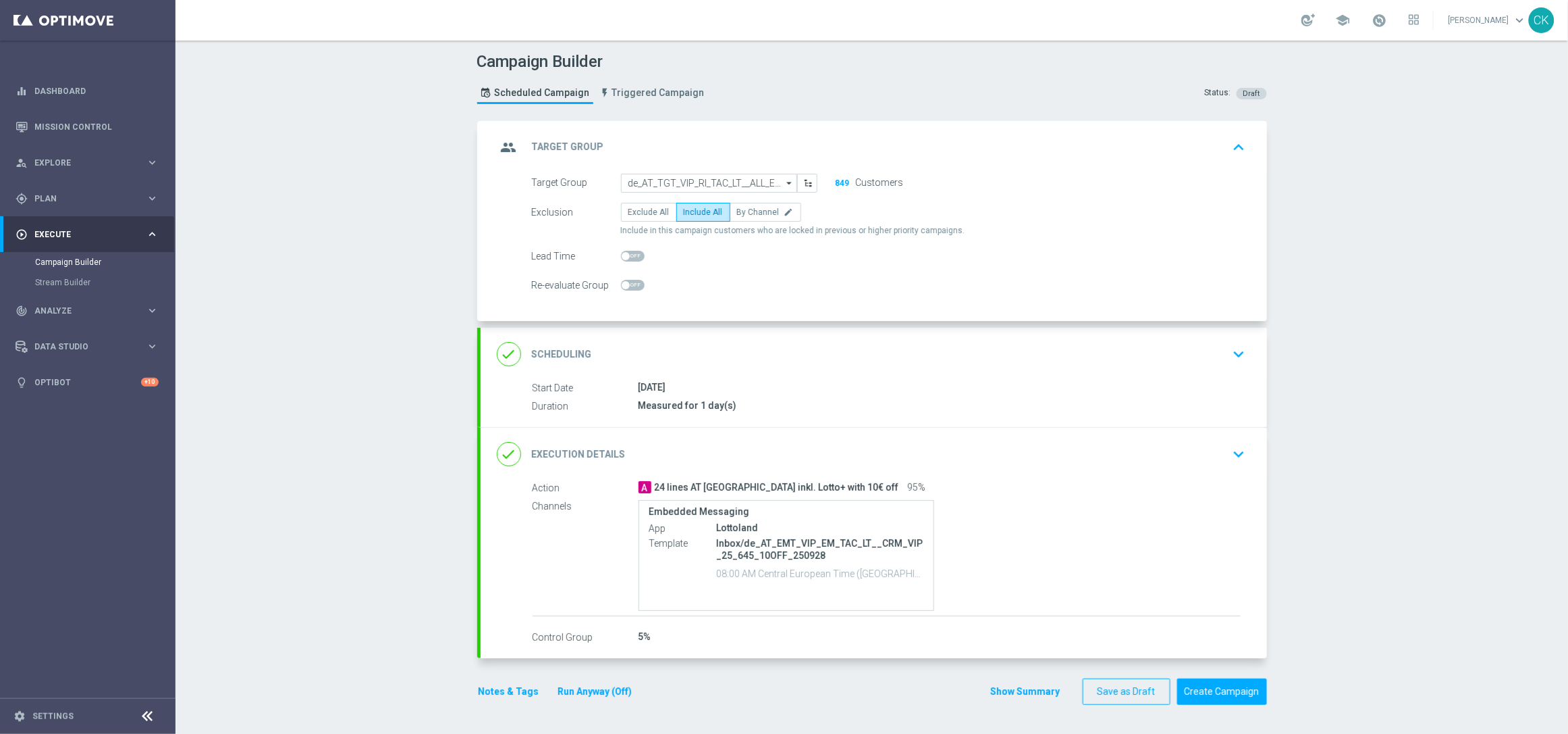
click at [579, 695] on button "Run Anyway (Off)" at bounding box center [595, 691] width 77 height 17
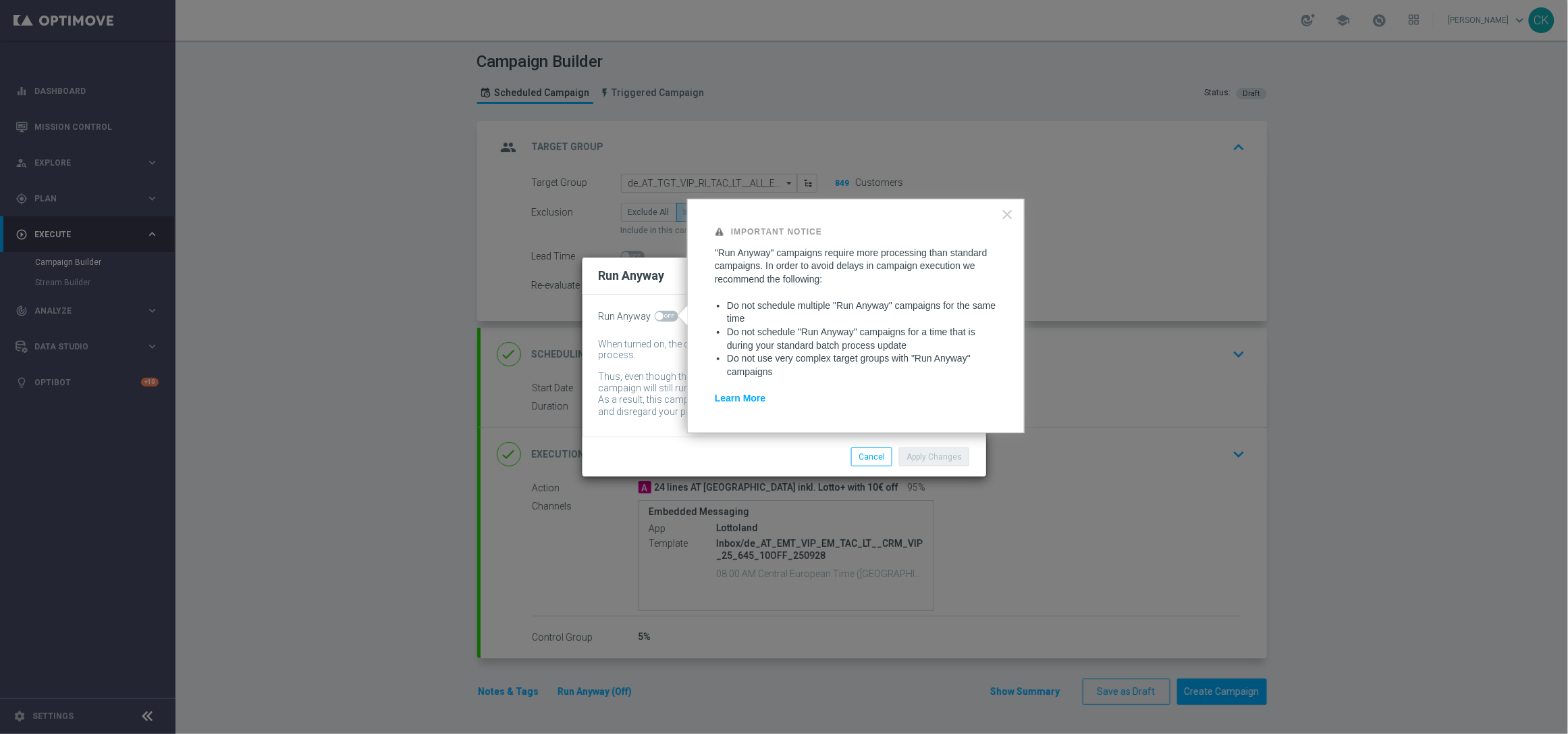
click at [662, 314] on span at bounding box center [659, 317] width 8 height 8
click at [662, 314] on input "checkbox" at bounding box center [666, 316] width 23 height 10
checkbox input "true"
click at [942, 453] on button "Apply Changes" at bounding box center [934, 456] width 70 height 19
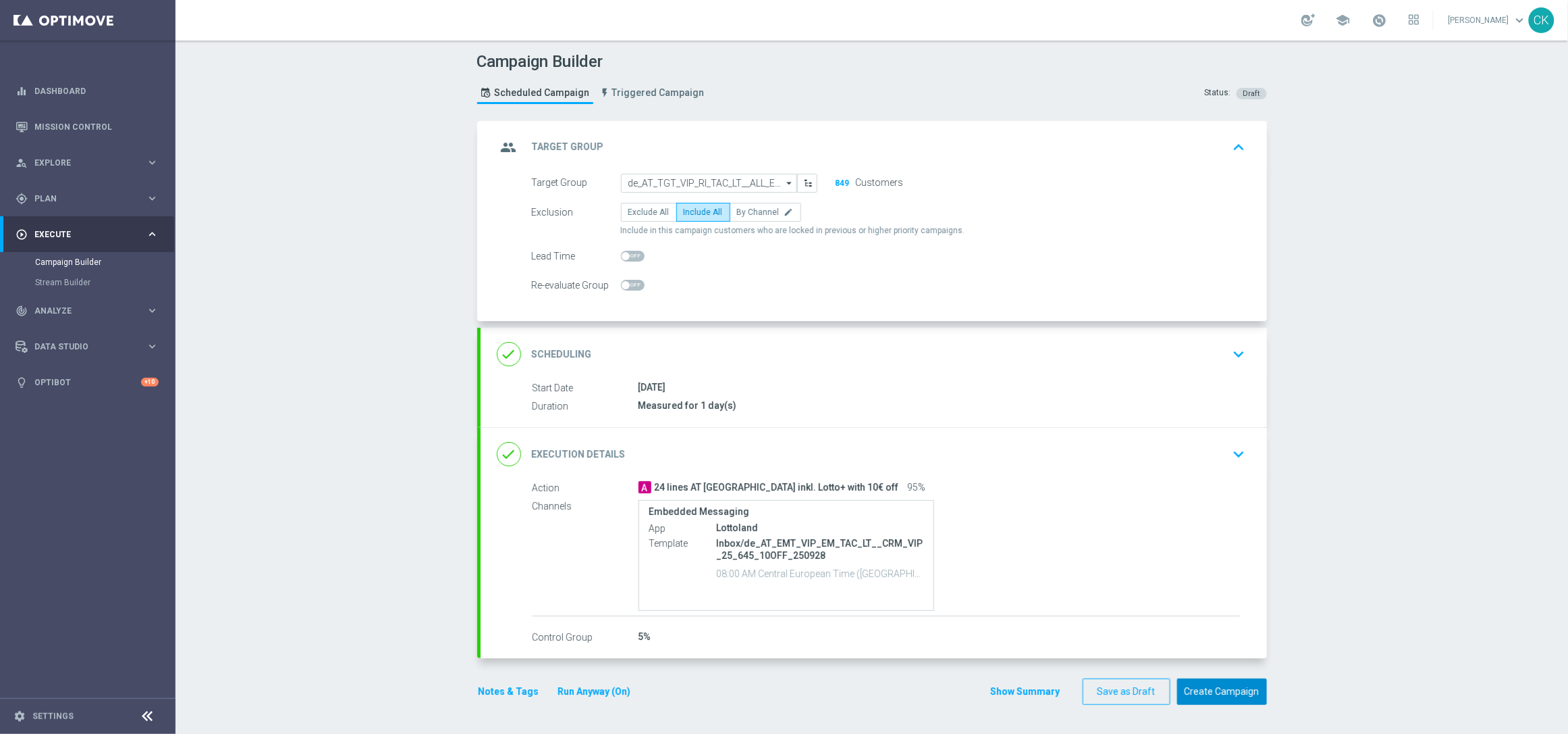
click at [1207, 687] on button "Create Campaign" at bounding box center [1222, 691] width 90 height 27
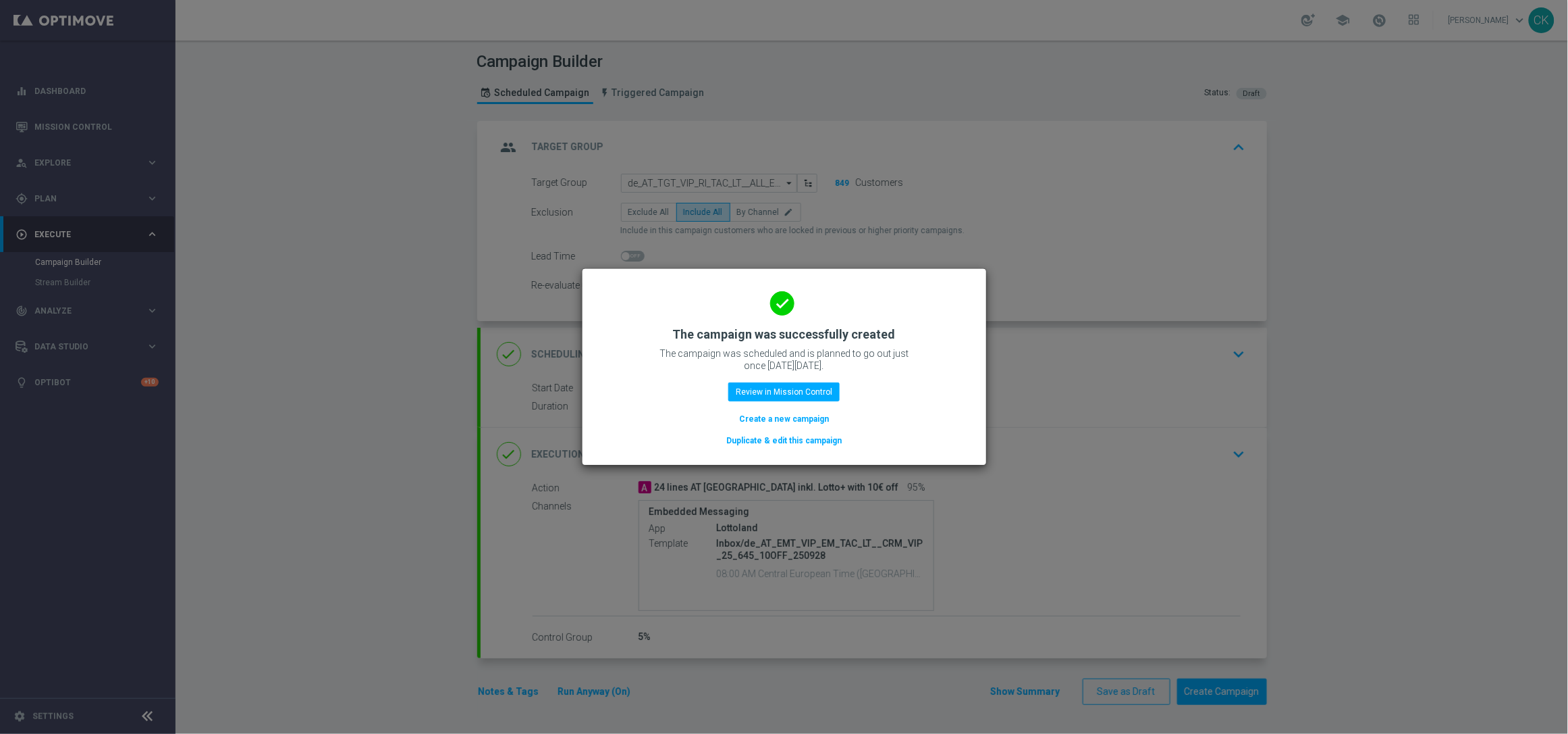
click at [771, 416] on button "Create a new campaign" at bounding box center [784, 418] width 93 height 15
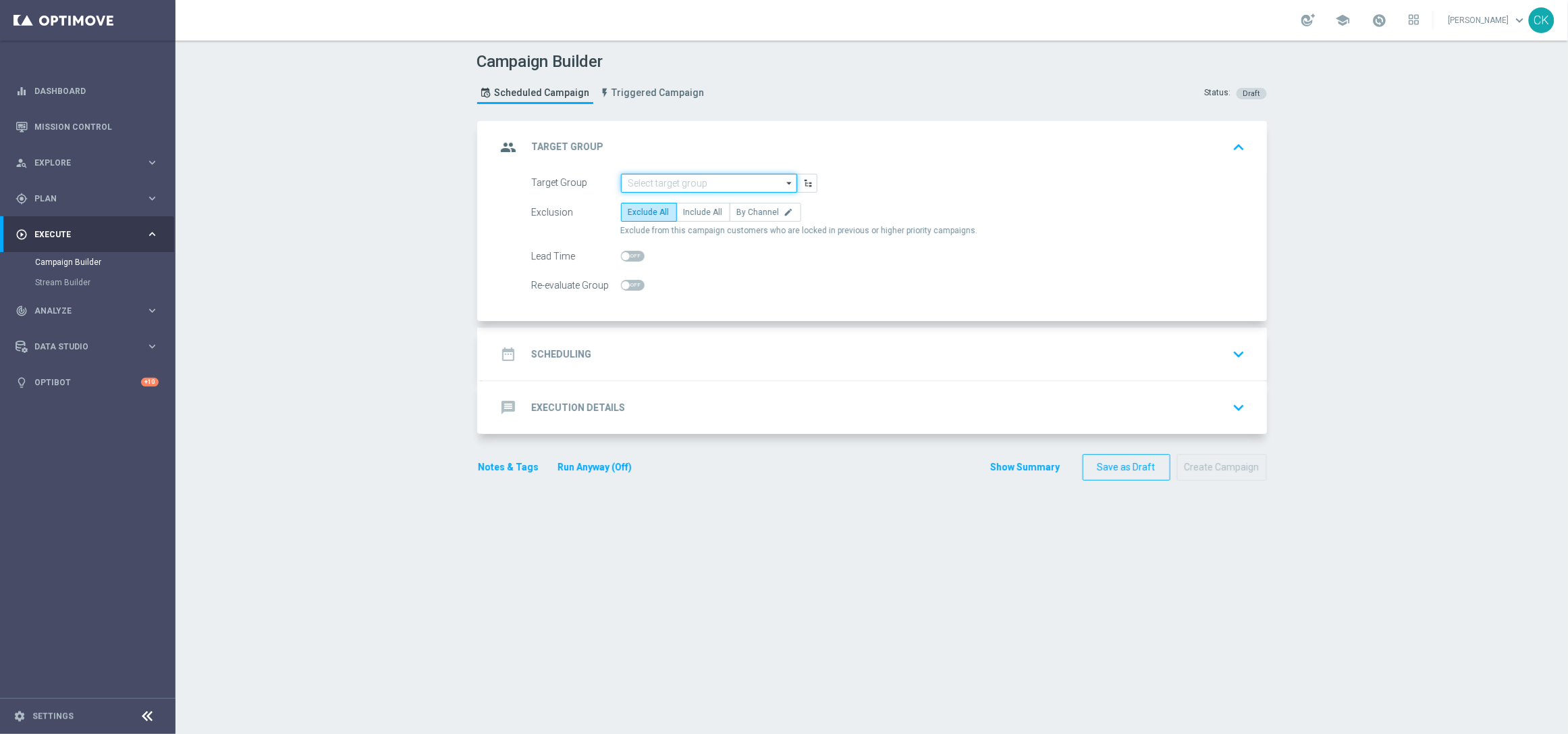
click at [699, 180] on input at bounding box center [709, 182] width 176 height 19
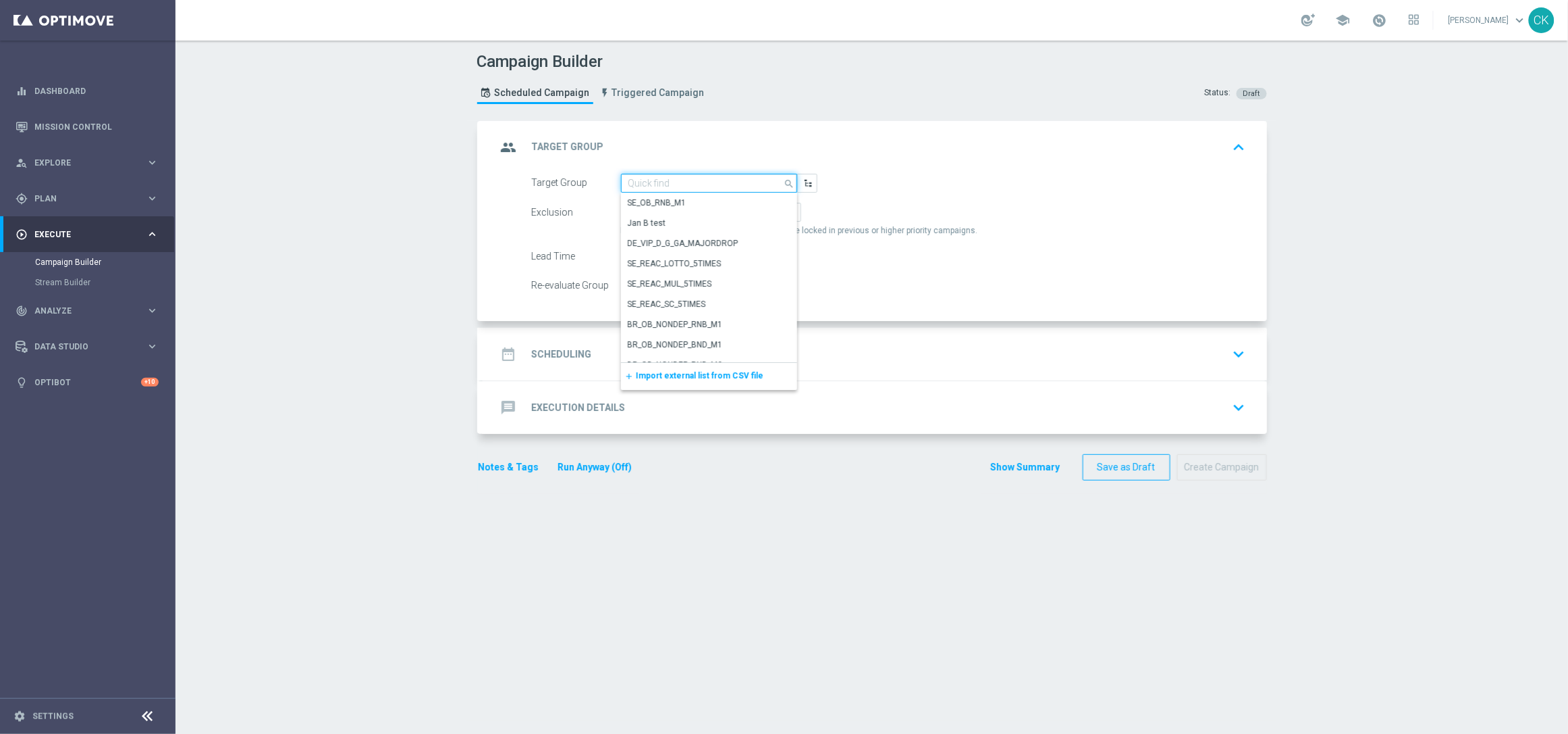
paste input "de_DE_TGT_NVIP_EM_TAC_MIX__ACTIVE_ALL_HIGHJACKPOT"
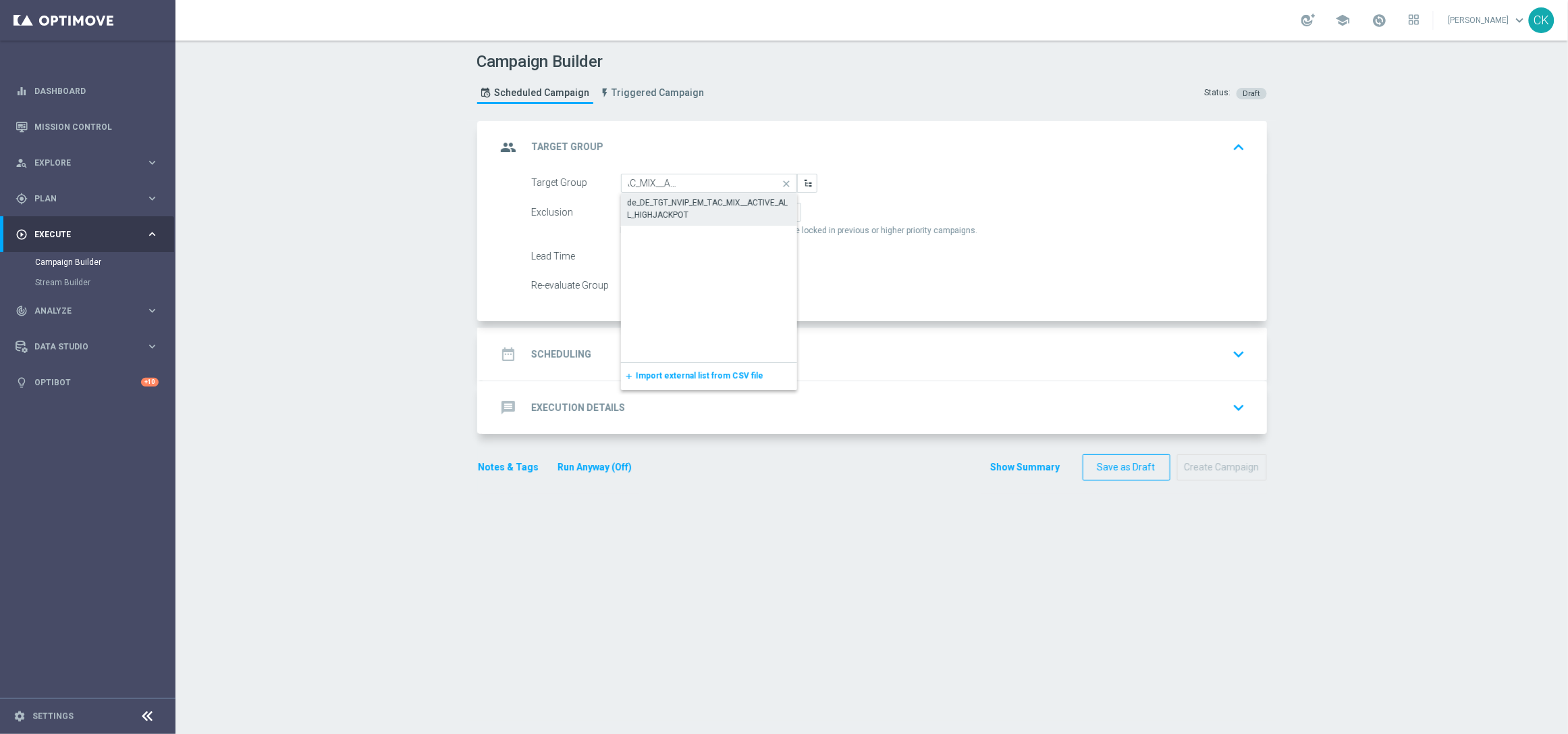
click at [667, 214] on div "de_DE_TGT_NVIP_EM_TAC_MIX__ACTIVE_ALL_HIGHJACKPOT" at bounding box center [709, 208] width 163 height 24
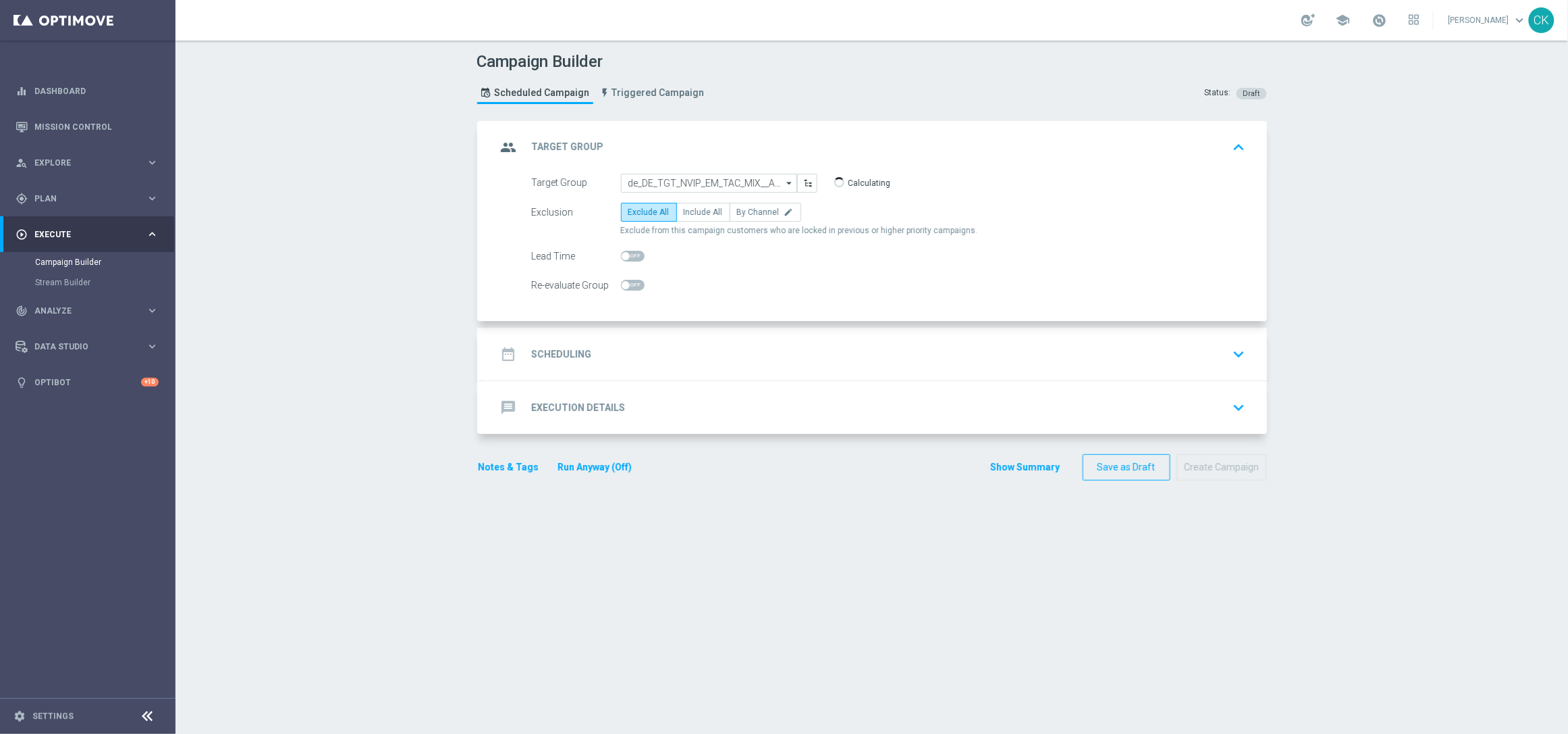
type input "de_DE_TGT_NVIP_EM_TAC_MIX__ACTIVE_ALL_HIGHJACKPOT"
click at [699, 212] on span "Include All" at bounding box center [703, 212] width 40 height 10
click at [692, 212] on input "Include All" at bounding box center [688, 214] width 9 height 9
radio input "true"
click at [626, 252] on span at bounding box center [633, 255] width 23 height 10
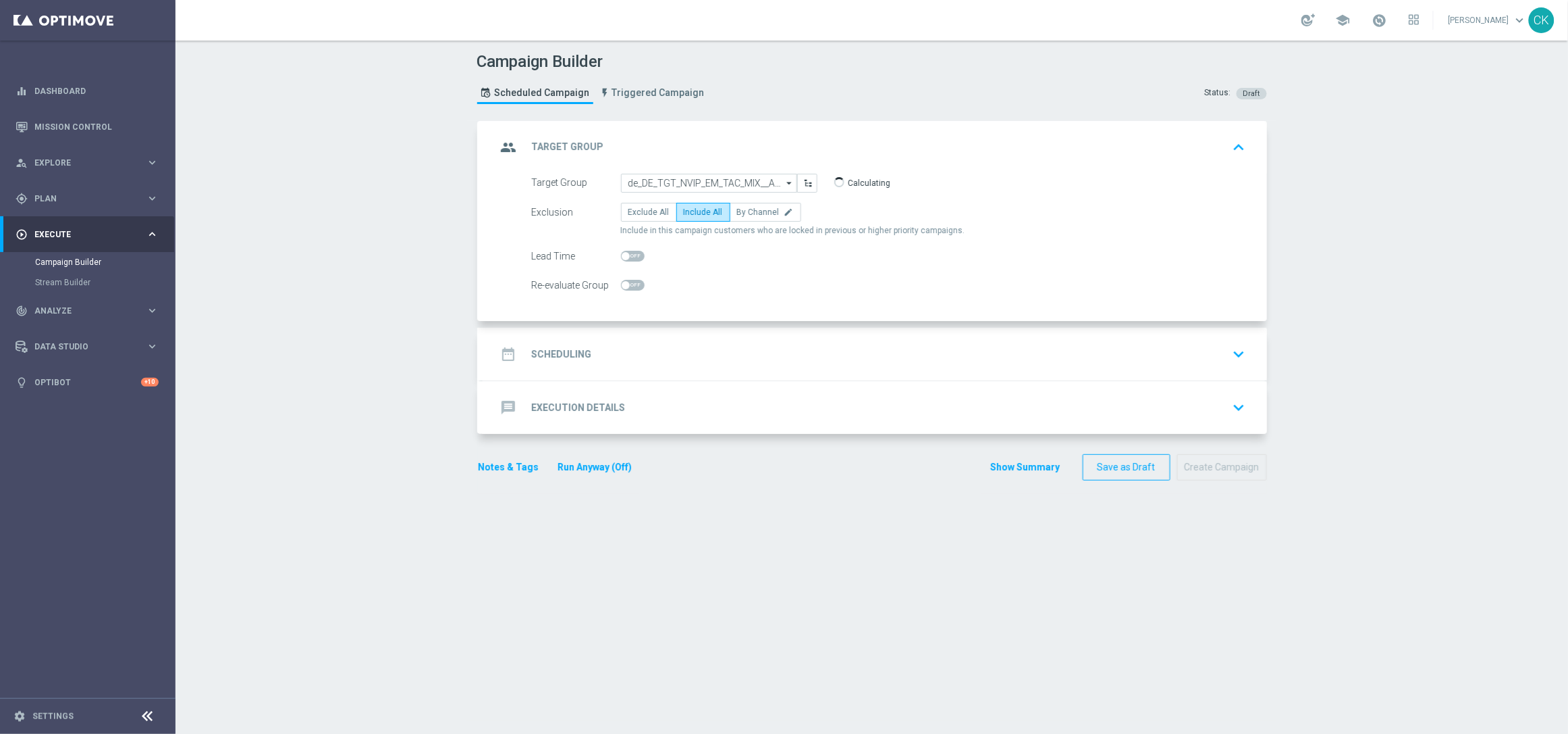
click at [626, 252] on input "checkbox" at bounding box center [633, 255] width 23 height 10
checkbox input "true"
click at [554, 352] on h2 "Scheduling" at bounding box center [562, 354] width 60 height 13
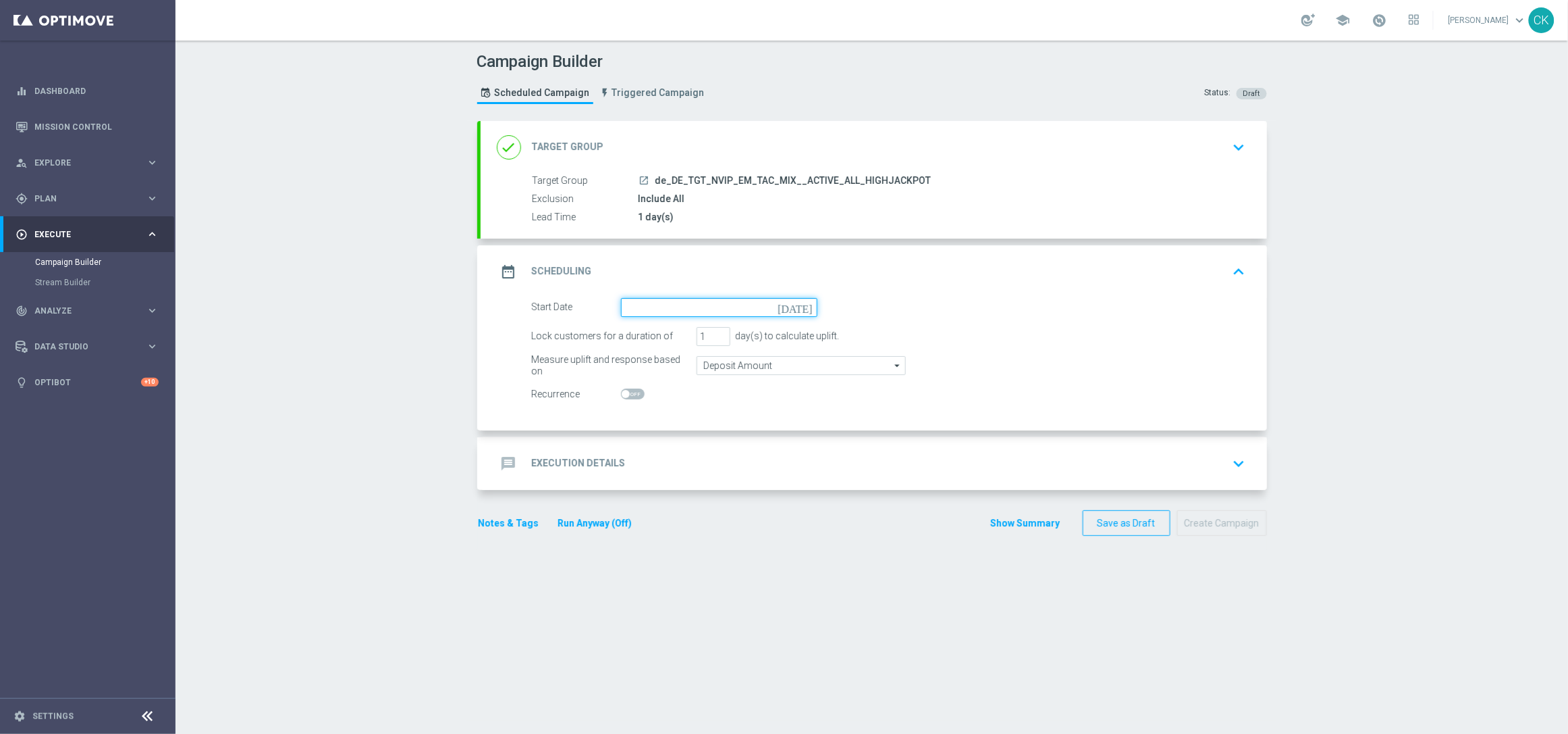
click at [642, 304] on input at bounding box center [719, 307] width 196 height 19
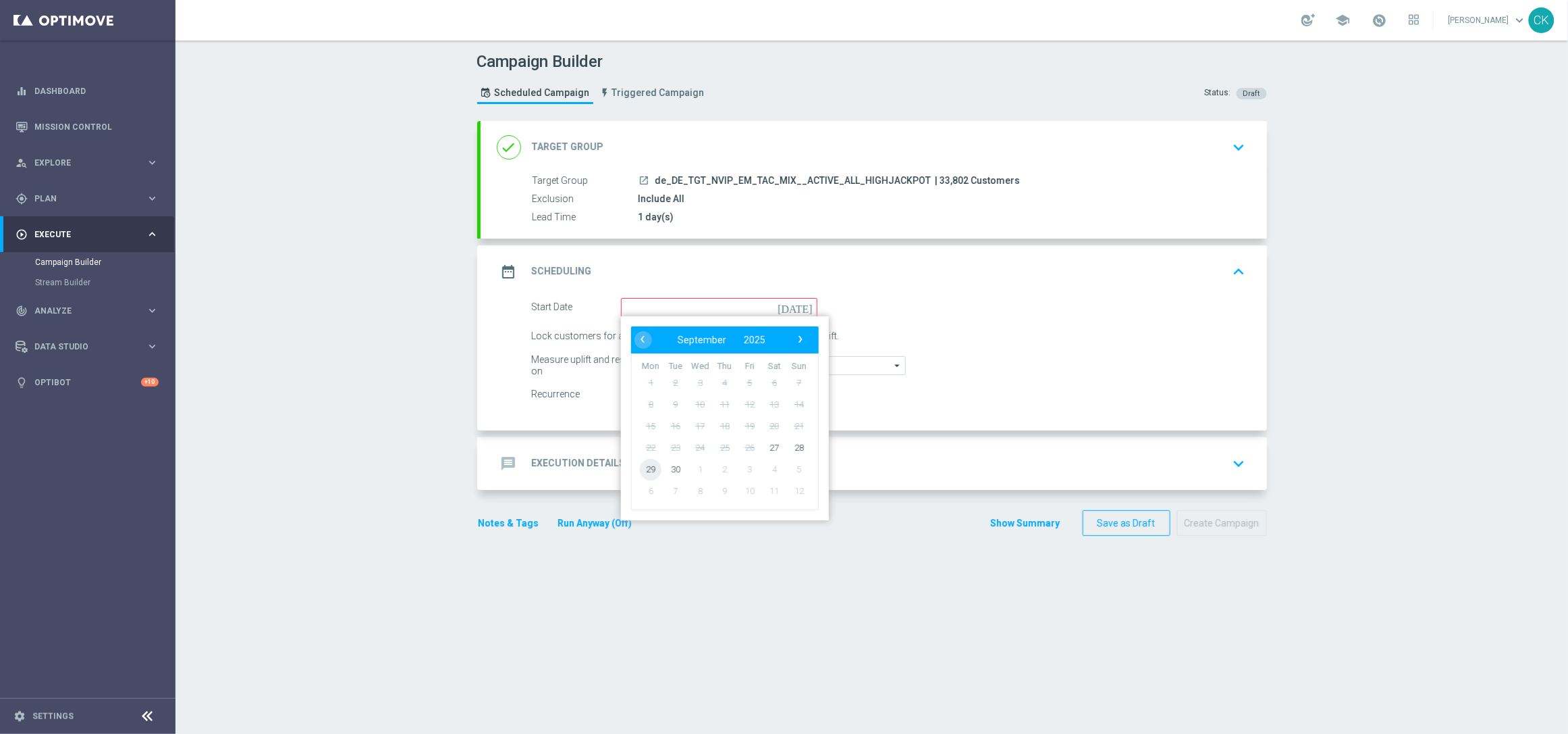
click at [640, 465] on span "29" at bounding box center [650, 468] width 22 height 22
type input "[DATE]"
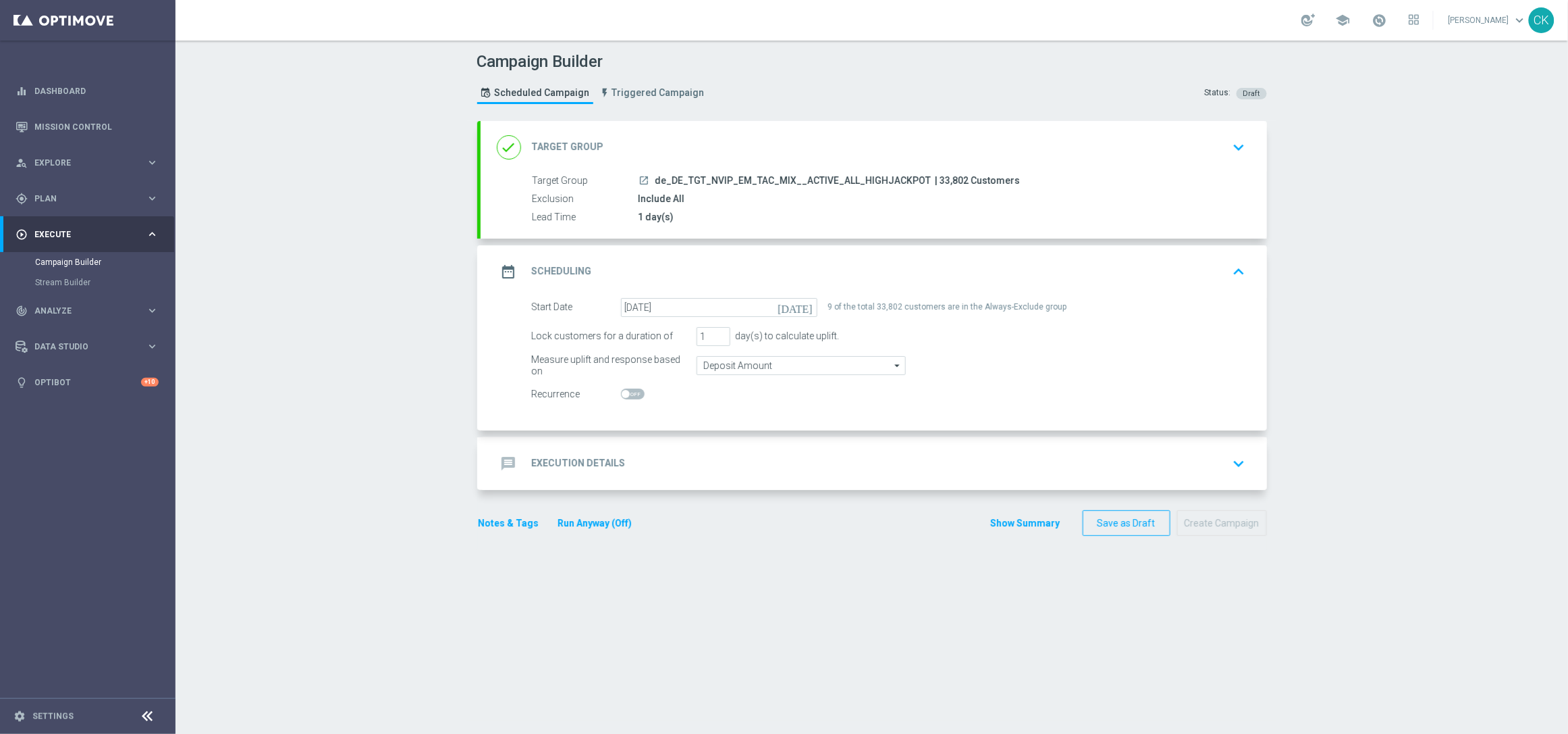
click at [555, 463] on h2 "Execution Details" at bounding box center [579, 463] width 94 height 13
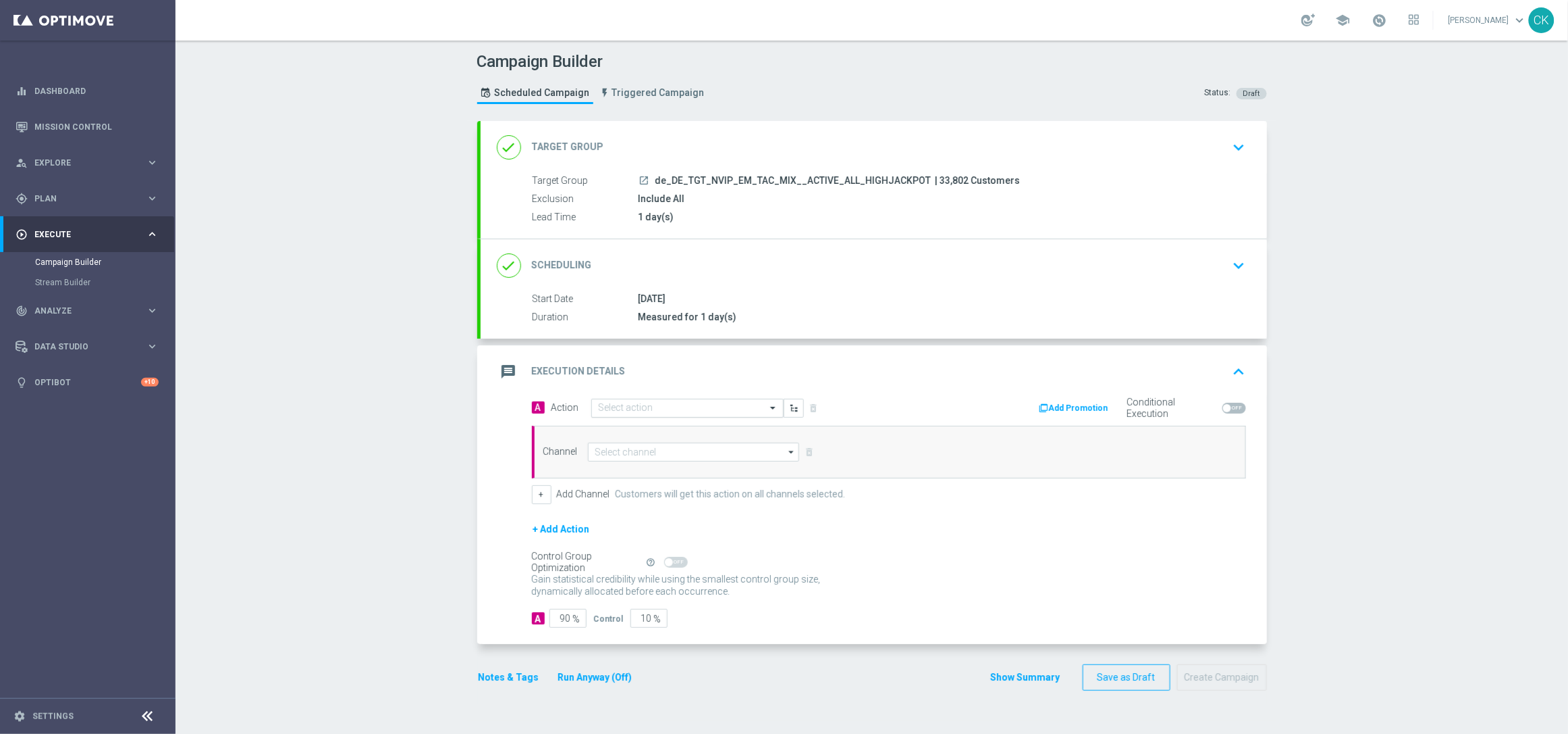
click at [620, 412] on input "text" at bounding box center [674, 409] width 151 height 11
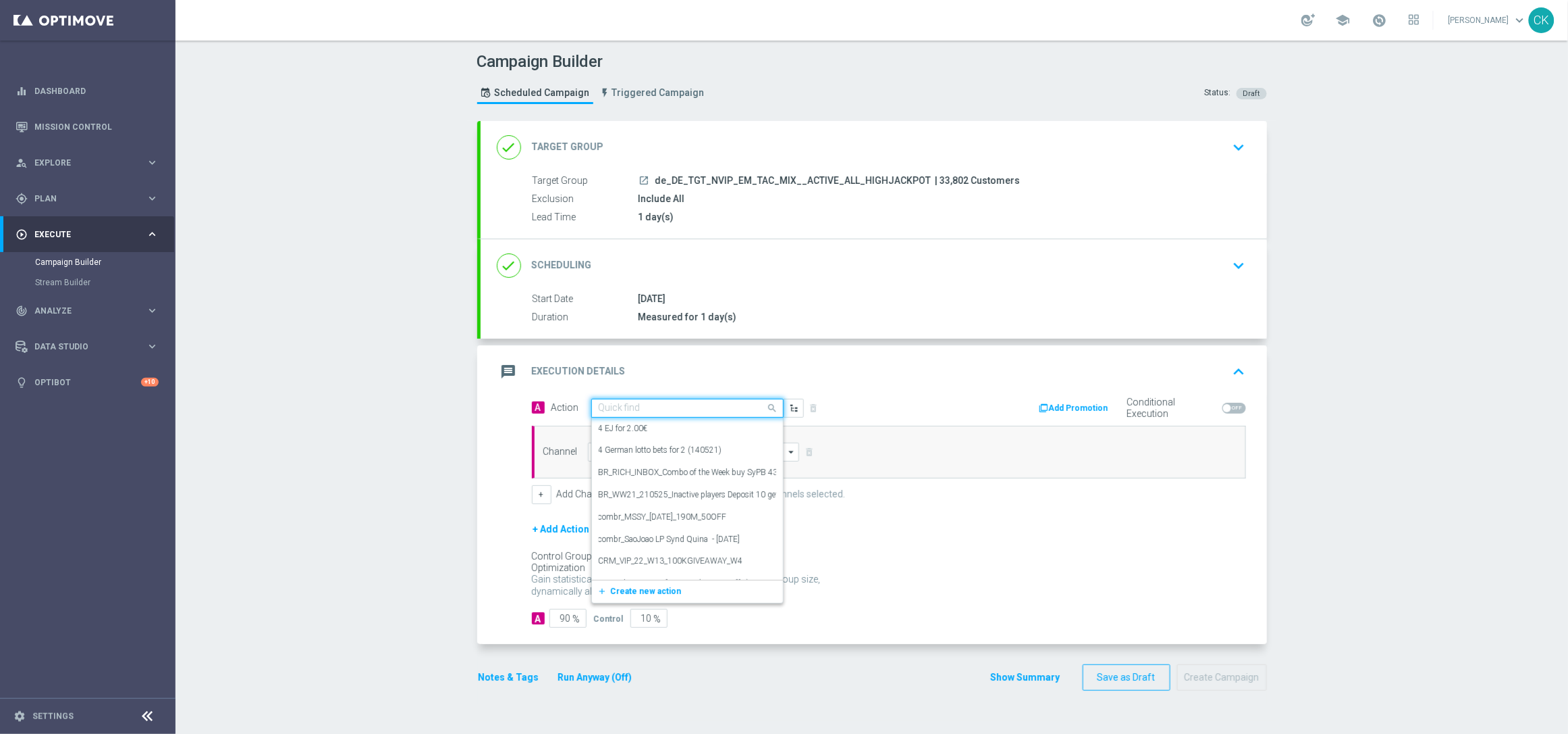
paste input "Oktoberfest Promotion"
type input "Oktoberfest Promotion"
click at [642, 476] on label "Oktoberfest Promotion" at bounding box center [638, 476] width 79 height 11
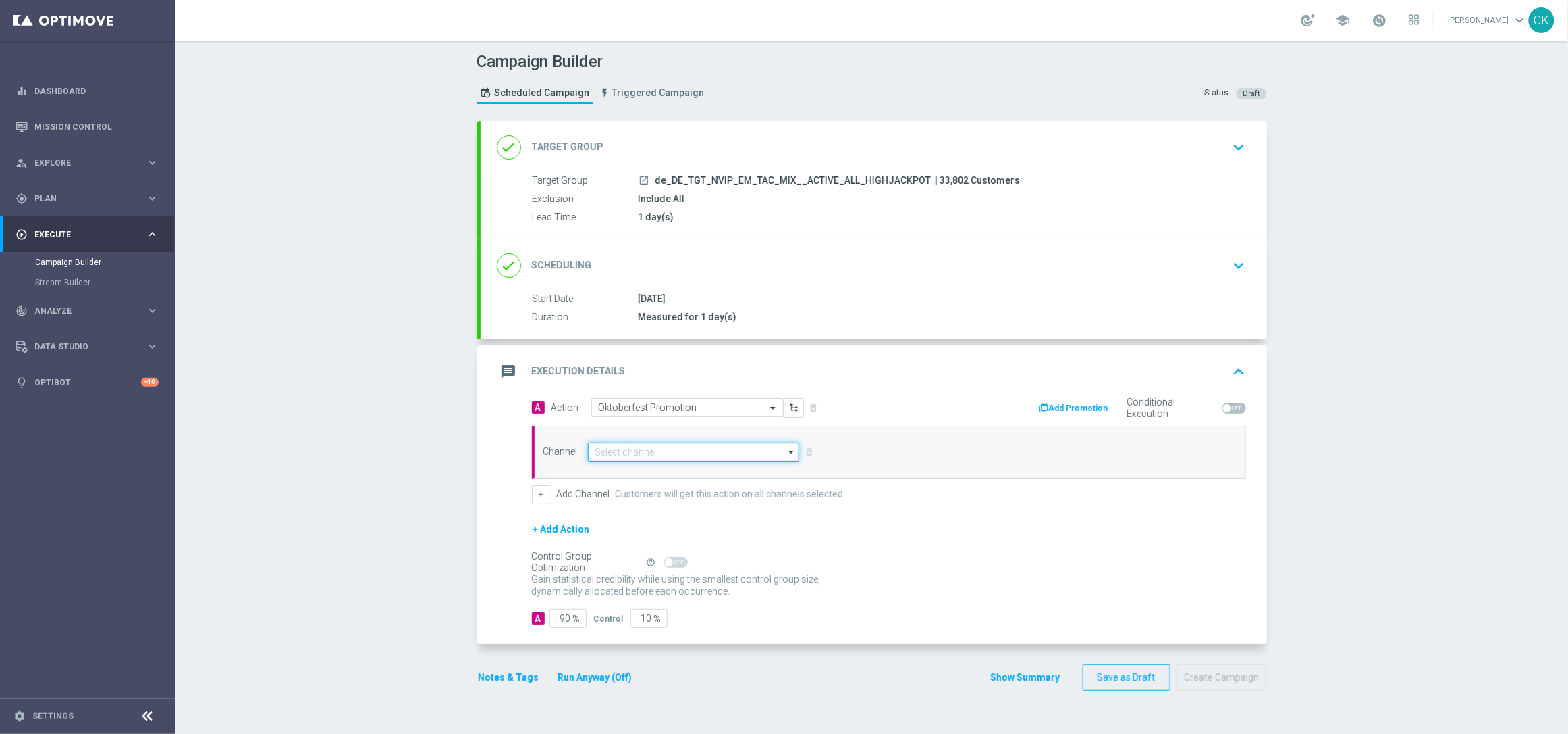
click at [659, 457] on input at bounding box center [694, 451] width 212 height 19
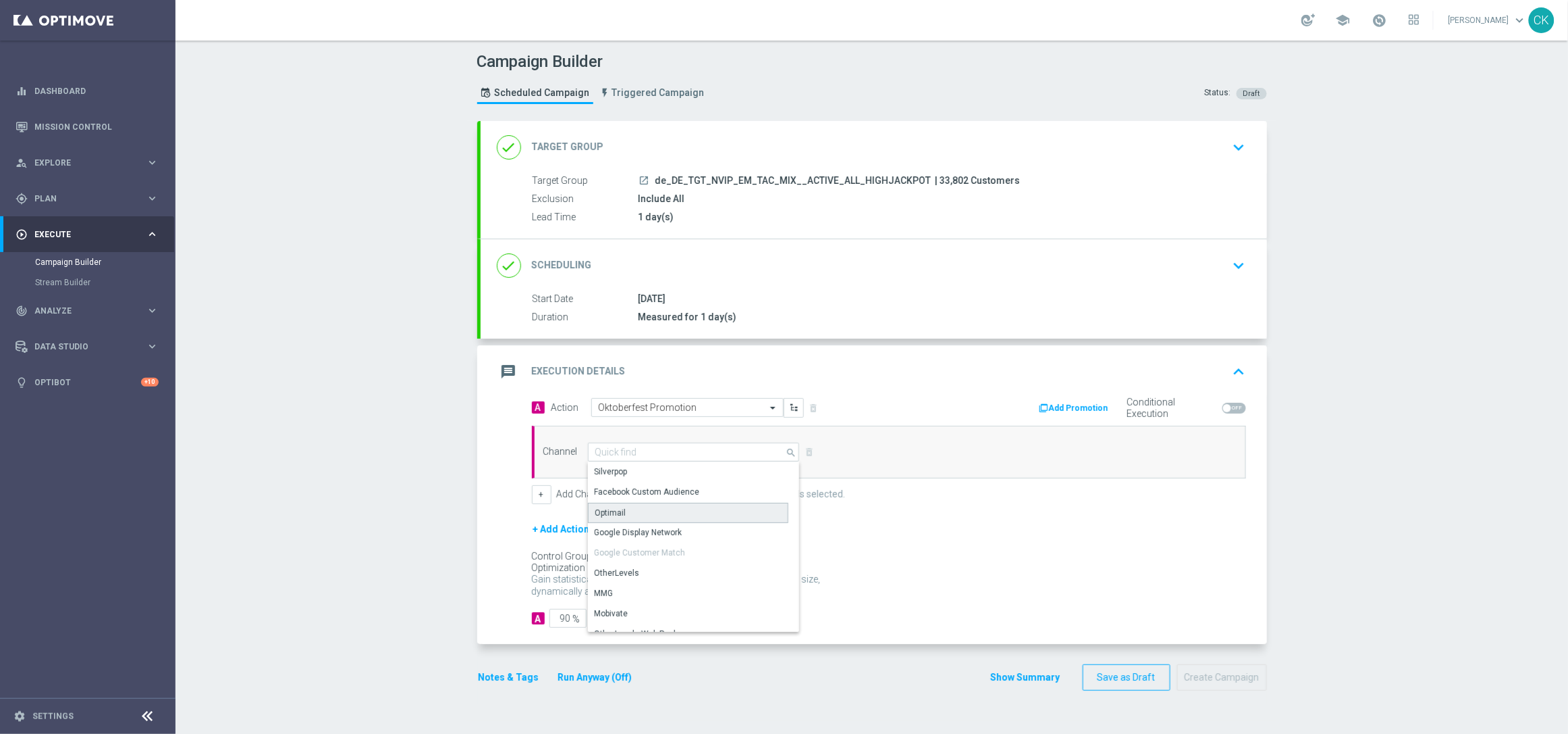
click at [619, 510] on div "Optimail" at bounding box center [688, 512] width 200 height 20
type input "Optimail"
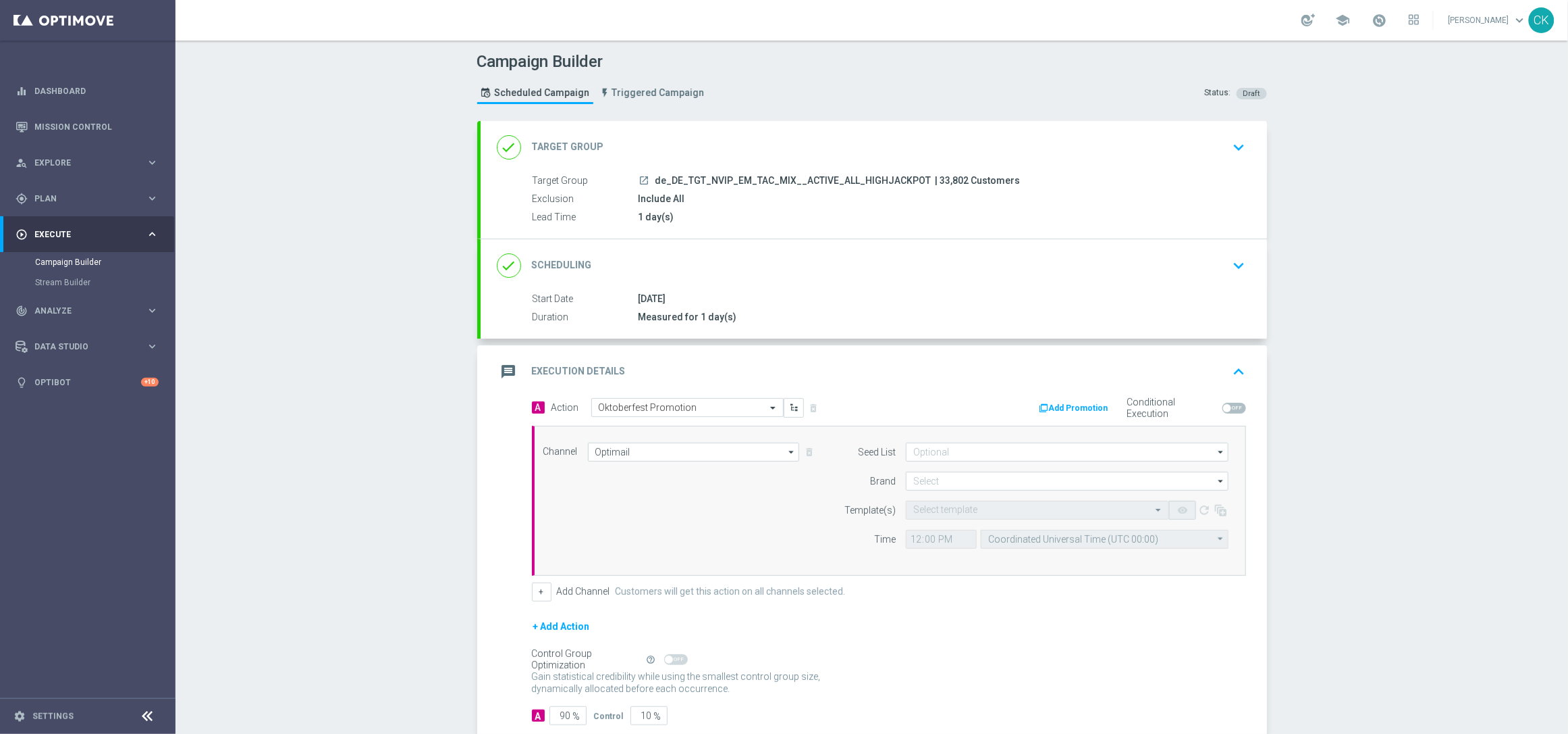
scroll to position [82, 0]
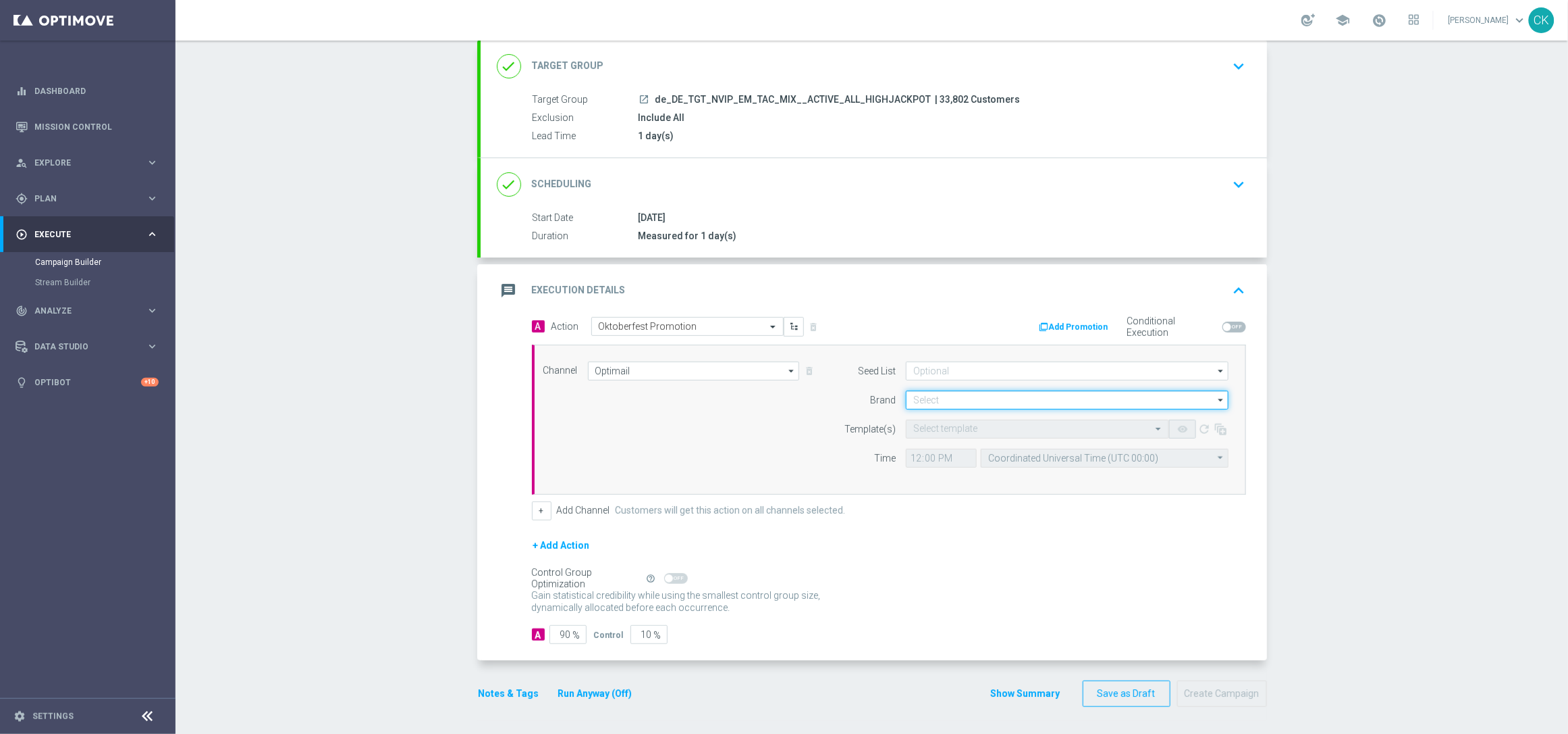
click at [939, 392] on input at bounding box center [1068, 400] width 323 height 19
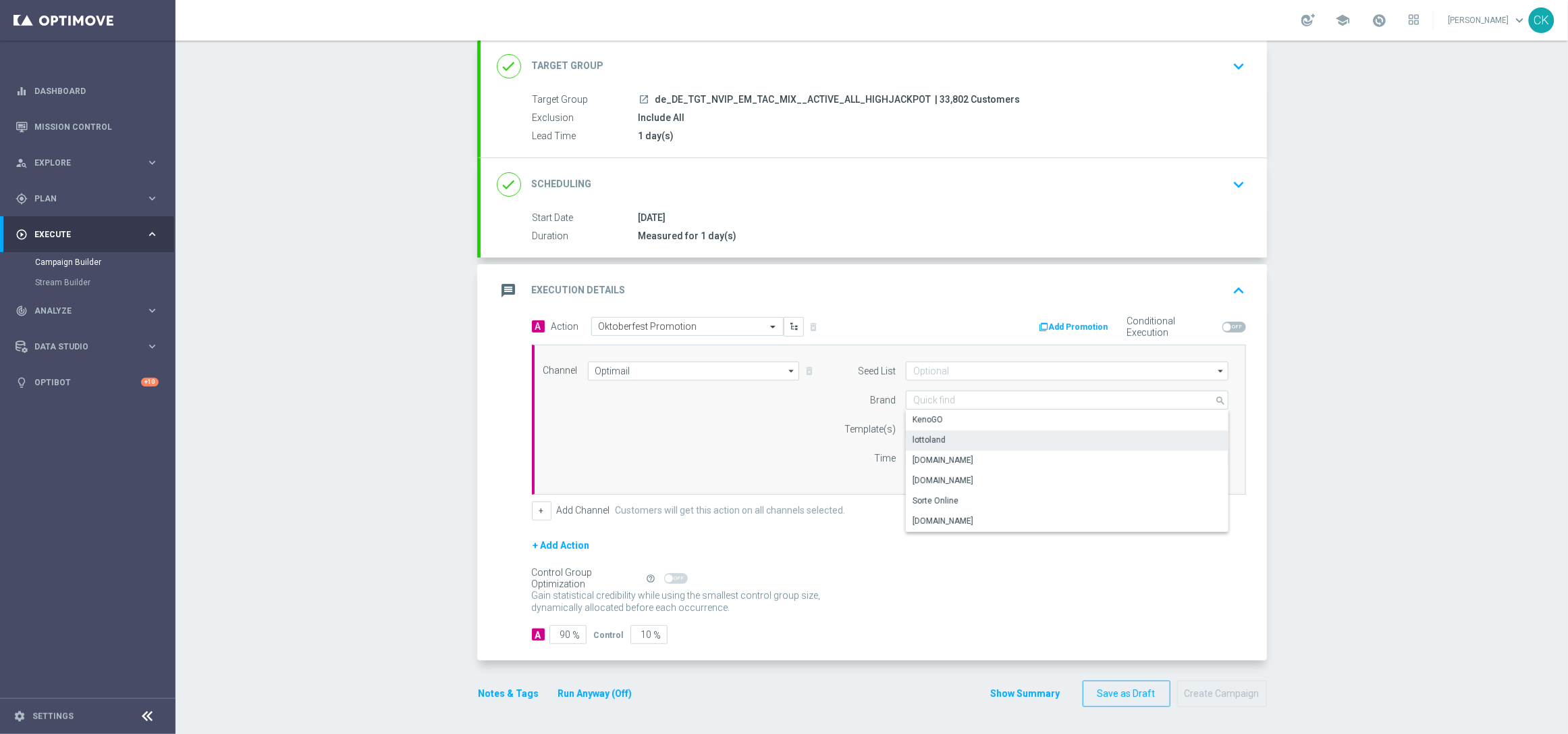
click at [936, 436] on div "lottoland" at bounding box center [929, 439] width 33 height 12
type input "lottoland"
click at [922, 428] on input "text" at bounding box center [1024, 430] width 221 height 11
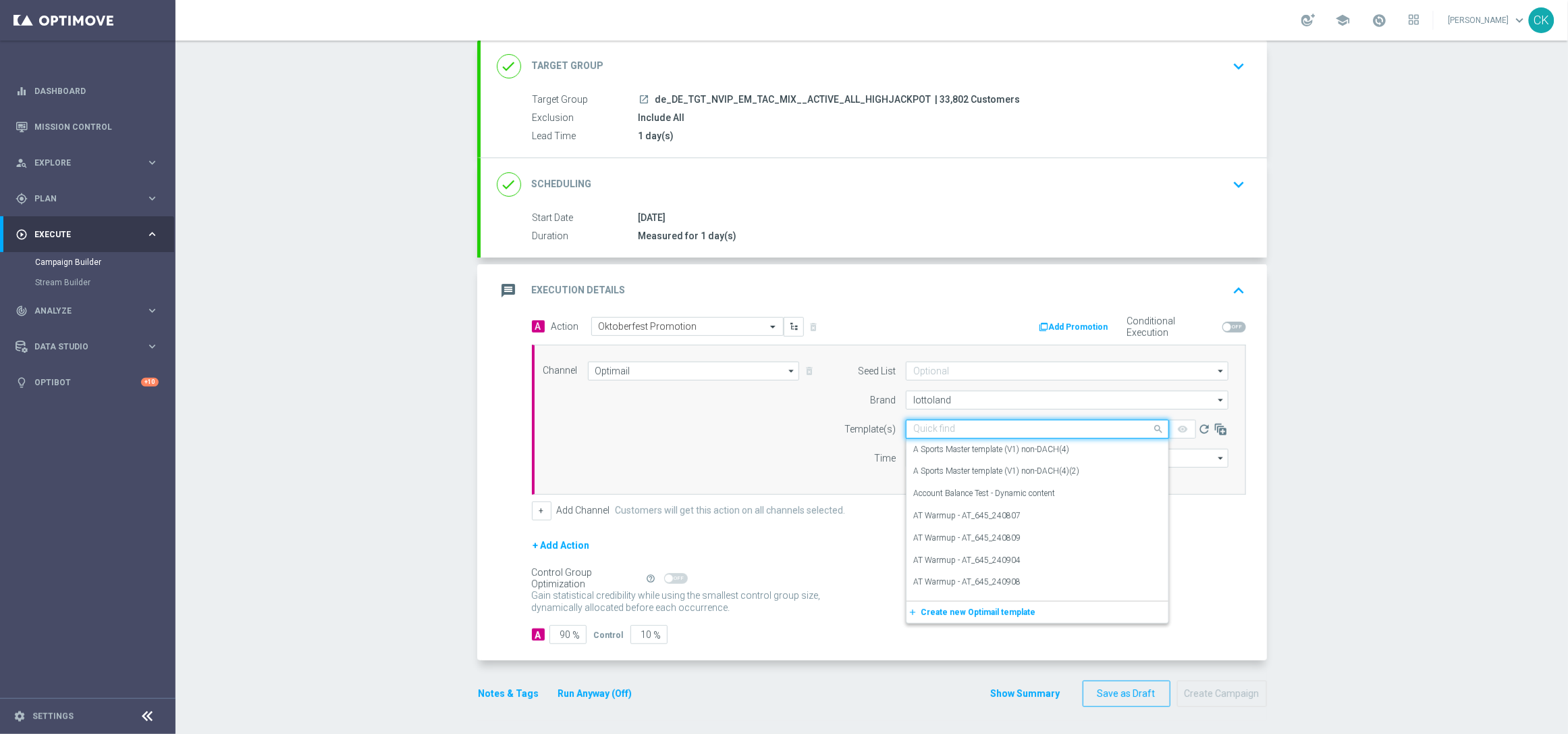
paste input "DE_REG__OKT_250929__NVIP_EMA_TAC_MIX"
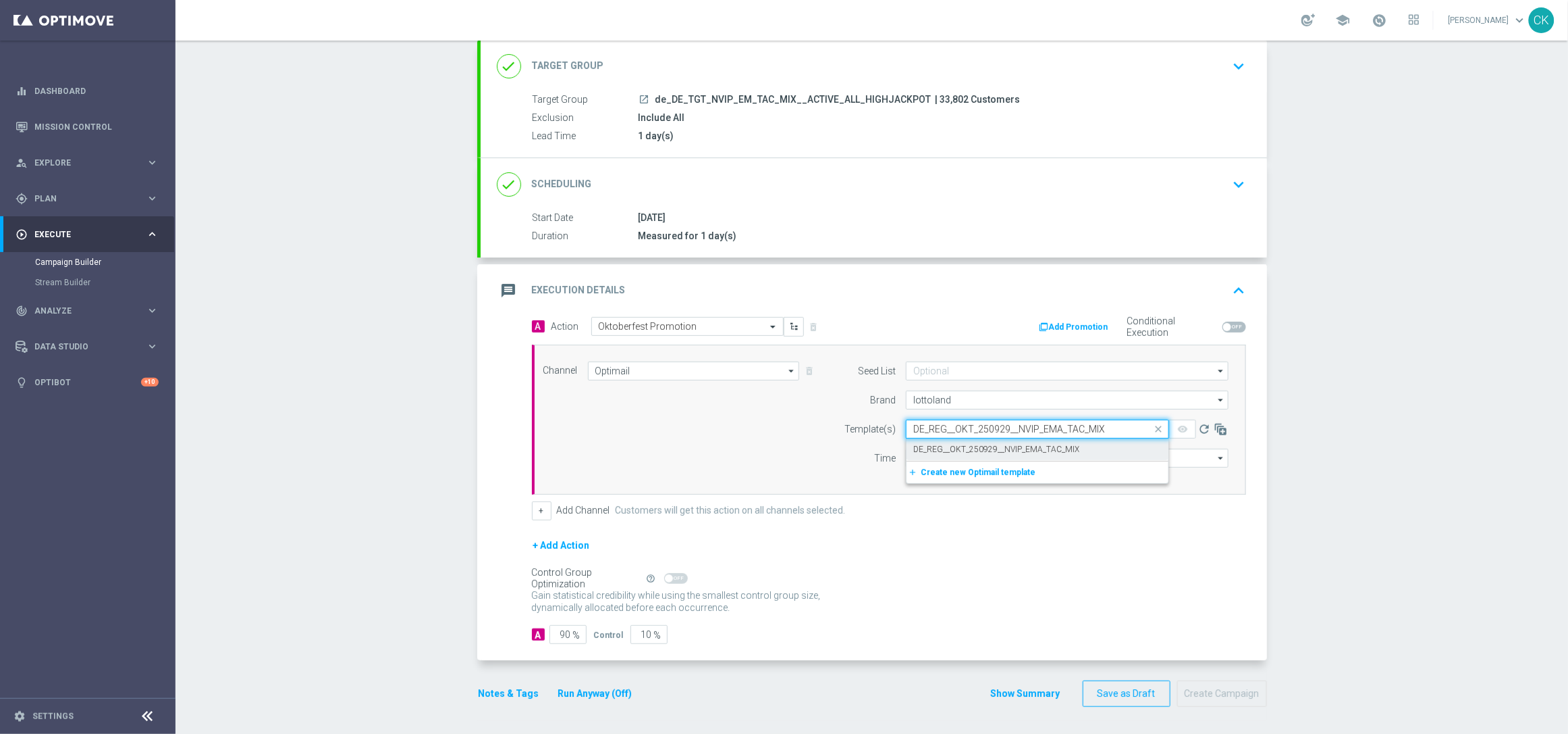
click at [919, 444] on label "DE_REG__OKT_250929__NVIP_EMA_TAC_MIX" at bounding box center [997, 450] width 166 height 11
type input "DE_REG__OKT_250929__NVIP_EMA_TAC_MIX"
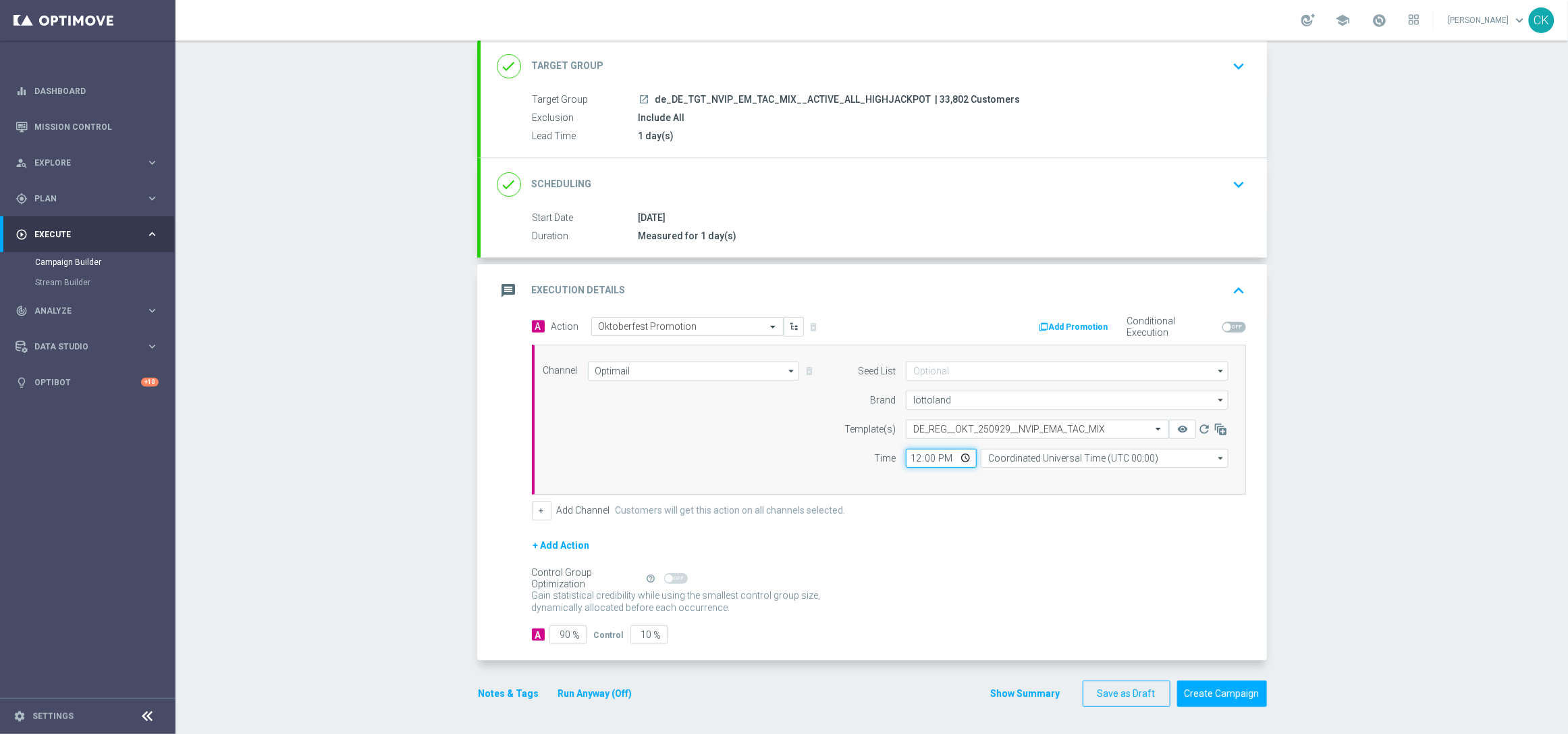
click at [913, 457] on input "12:00" at bounding box center [942, 457] width 71 height 19
type input "06:00"
click at [1042, 454] on input "Coordinated Universal Time (UTC 00:00)" at bounding box center [1105, 457] width 248 height 19
click at [1037, 472] on div "Central European Time ([GEOGRAPHIC_DATA]) (UTC +02:00)" at bounding box center [1099, 478] width 221 height 12
type input "Central European Time ([GEOGRAPHIC_DATA]) (UTC +02:00)"
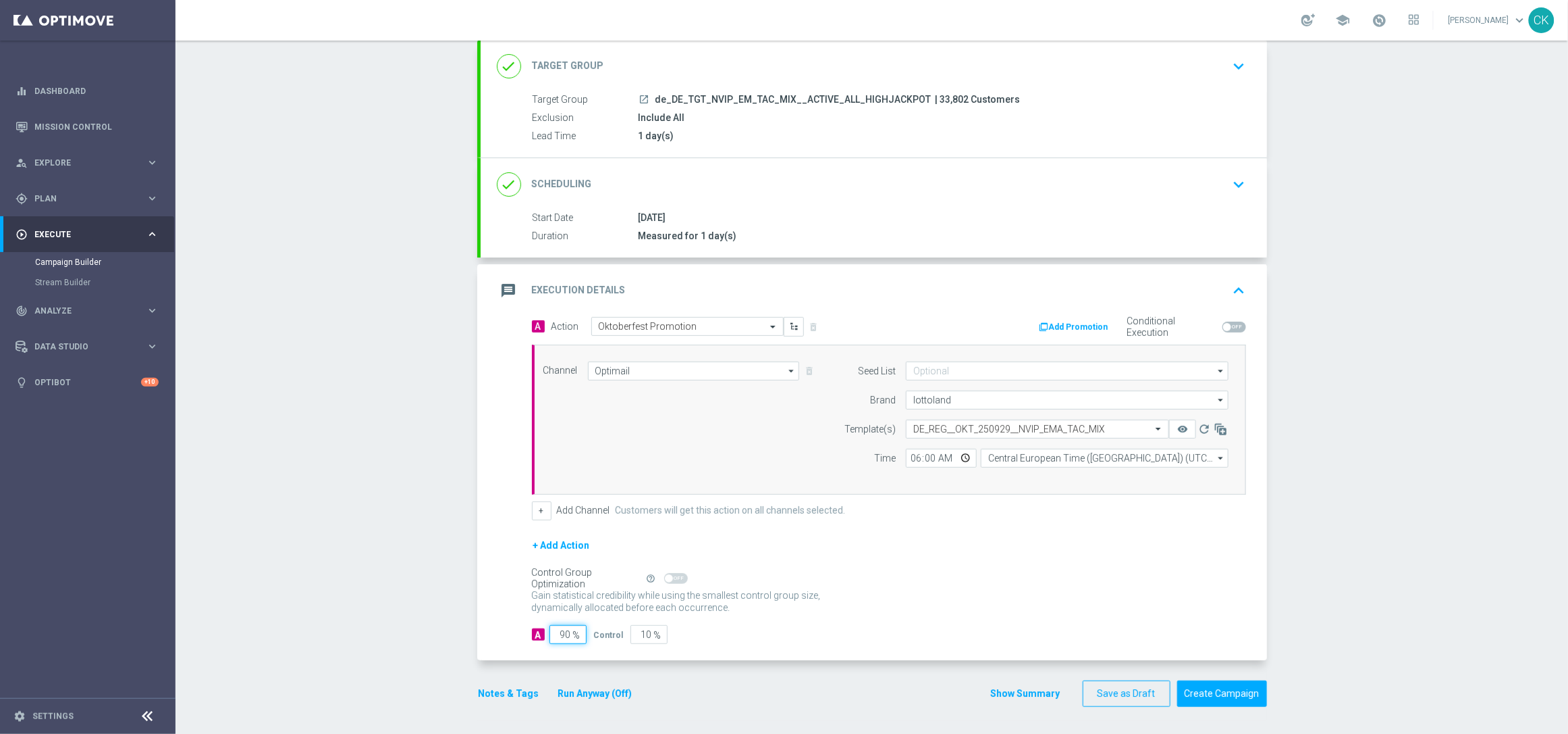
click at [566, 639] on input "90" at bounding box center [568, 634] width 37 height 19
type input "9"
type input "91"
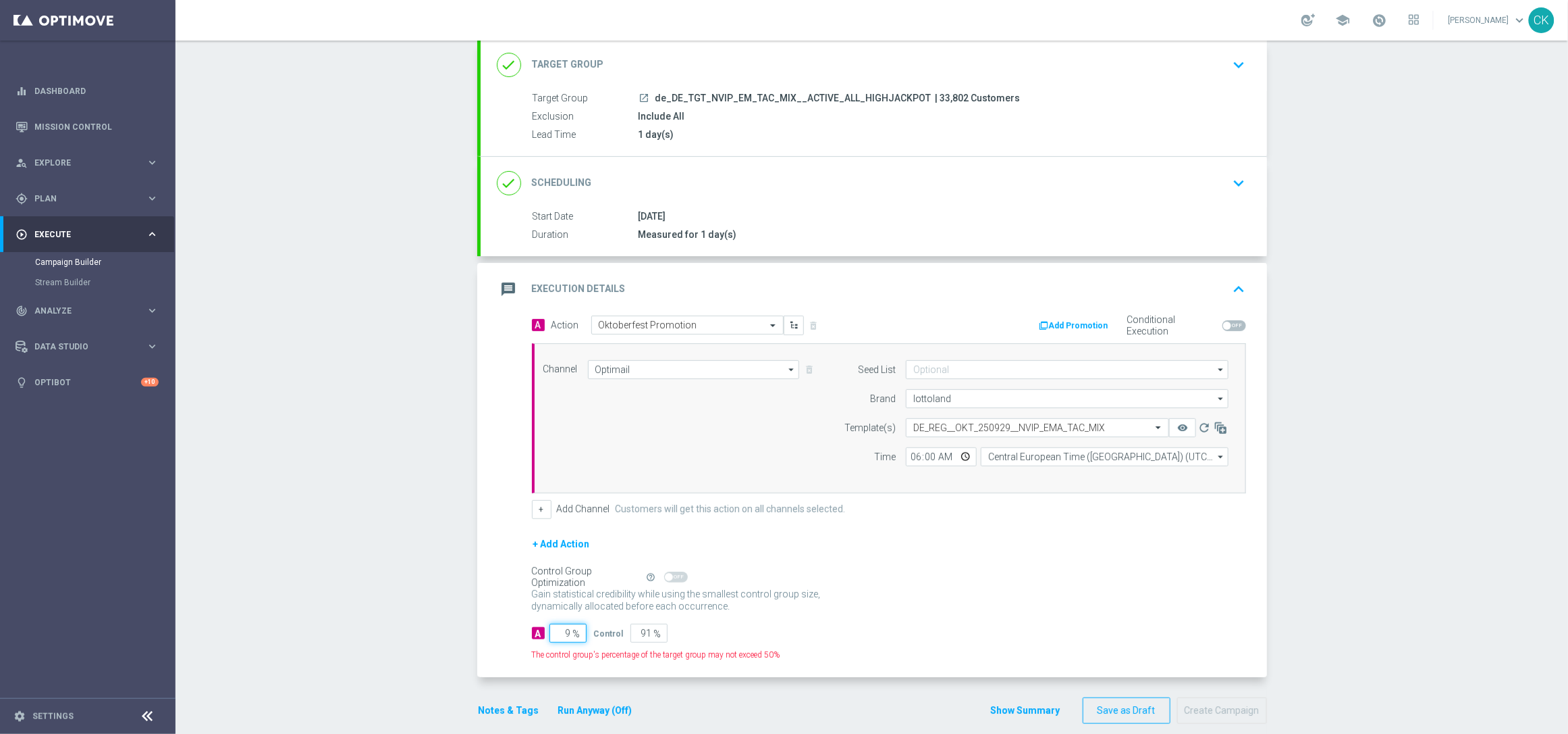
type input "98"
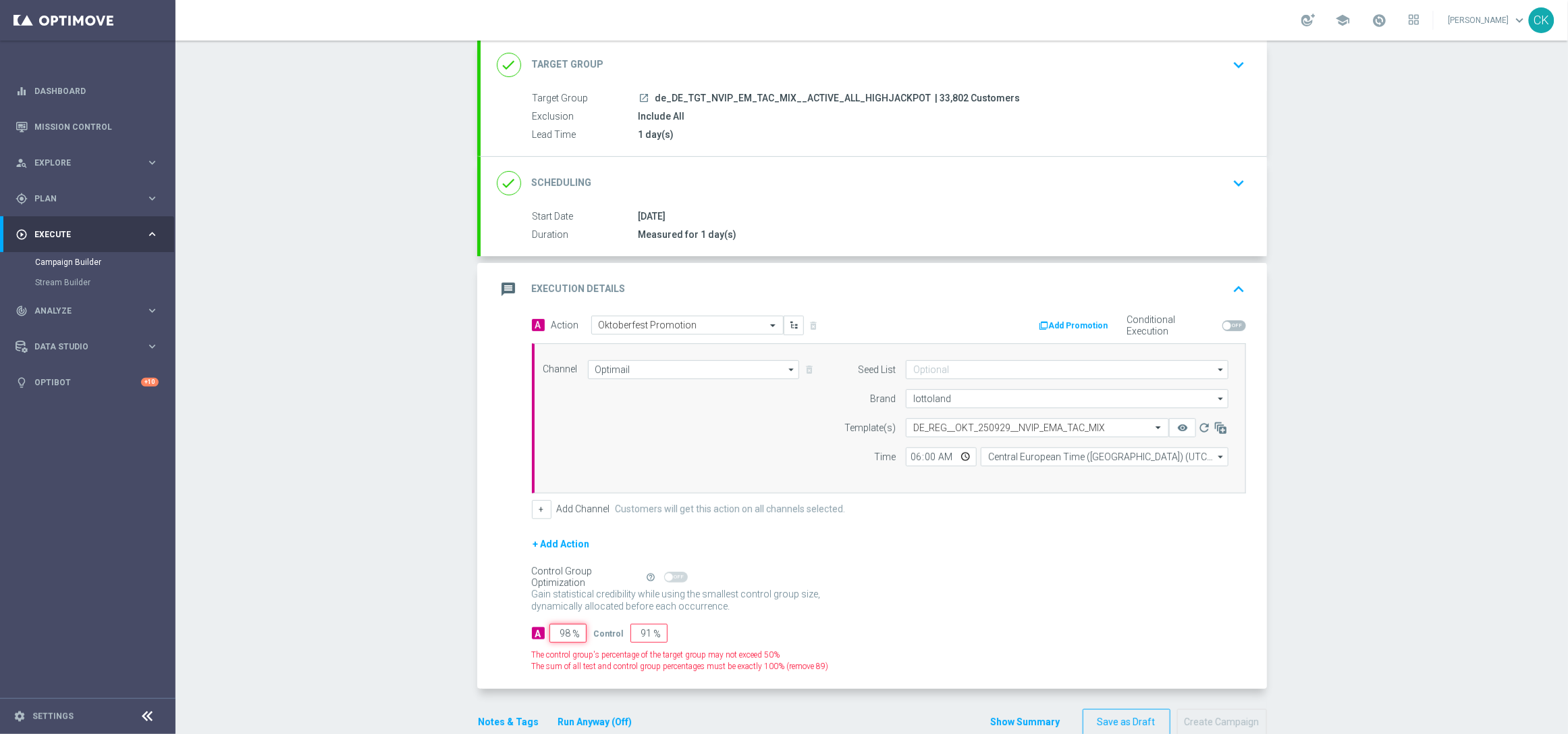
type input "2"
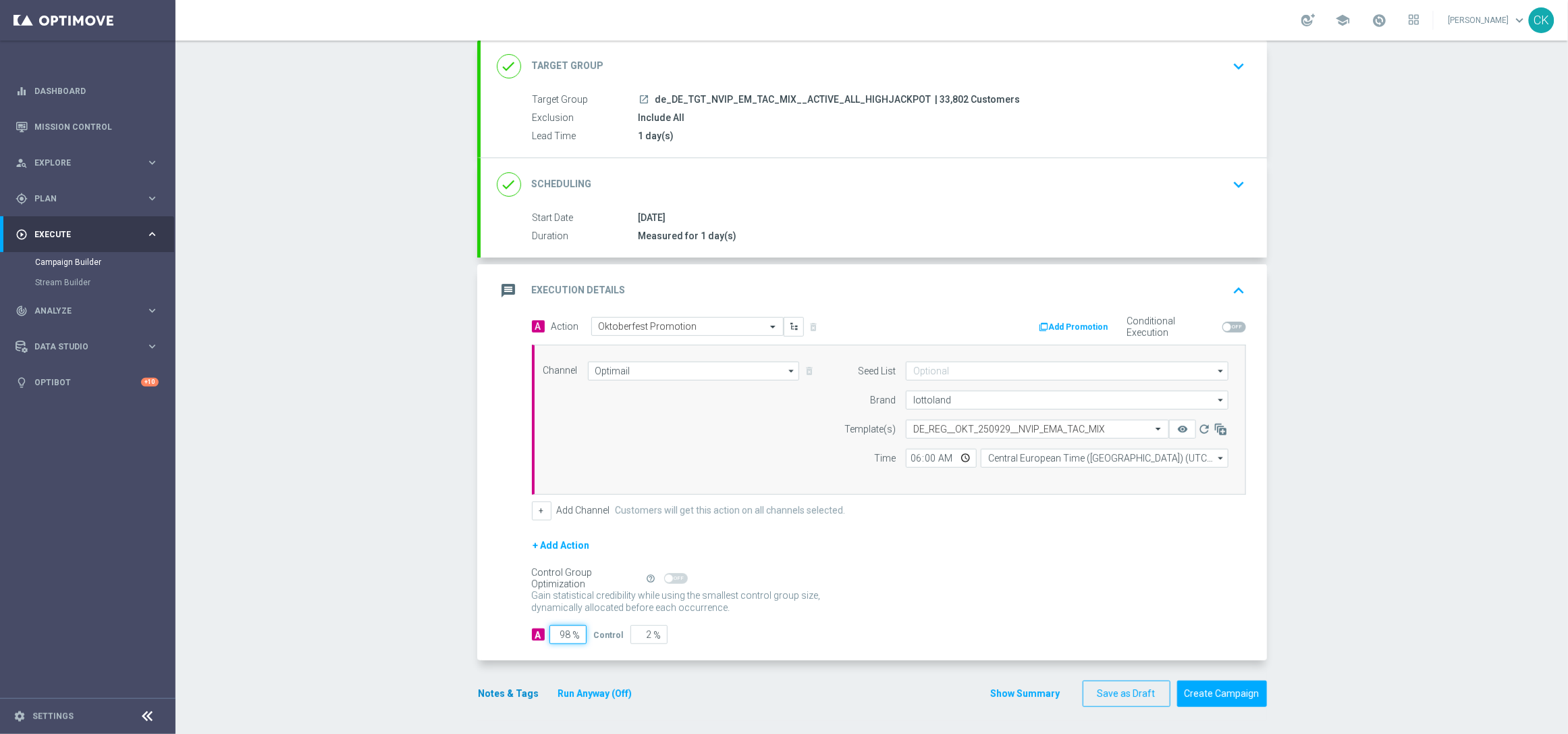
type input "98"
click at [508, 690] on button "Notes & Tags" at bounding box center [508, 693] width 64 height 17
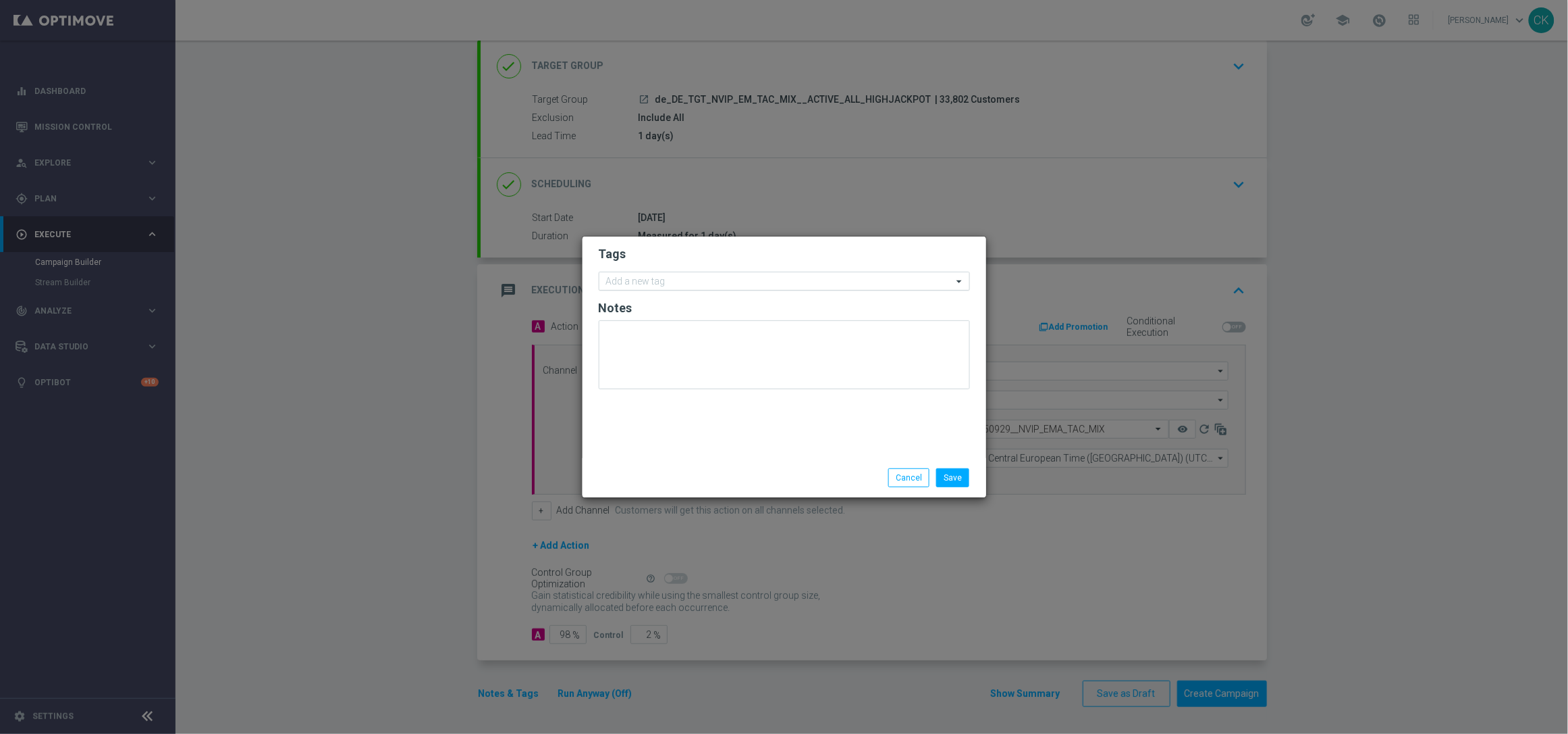
click at [667, 282] on input "text" at bounding box center [779, 282] width 346 height 11
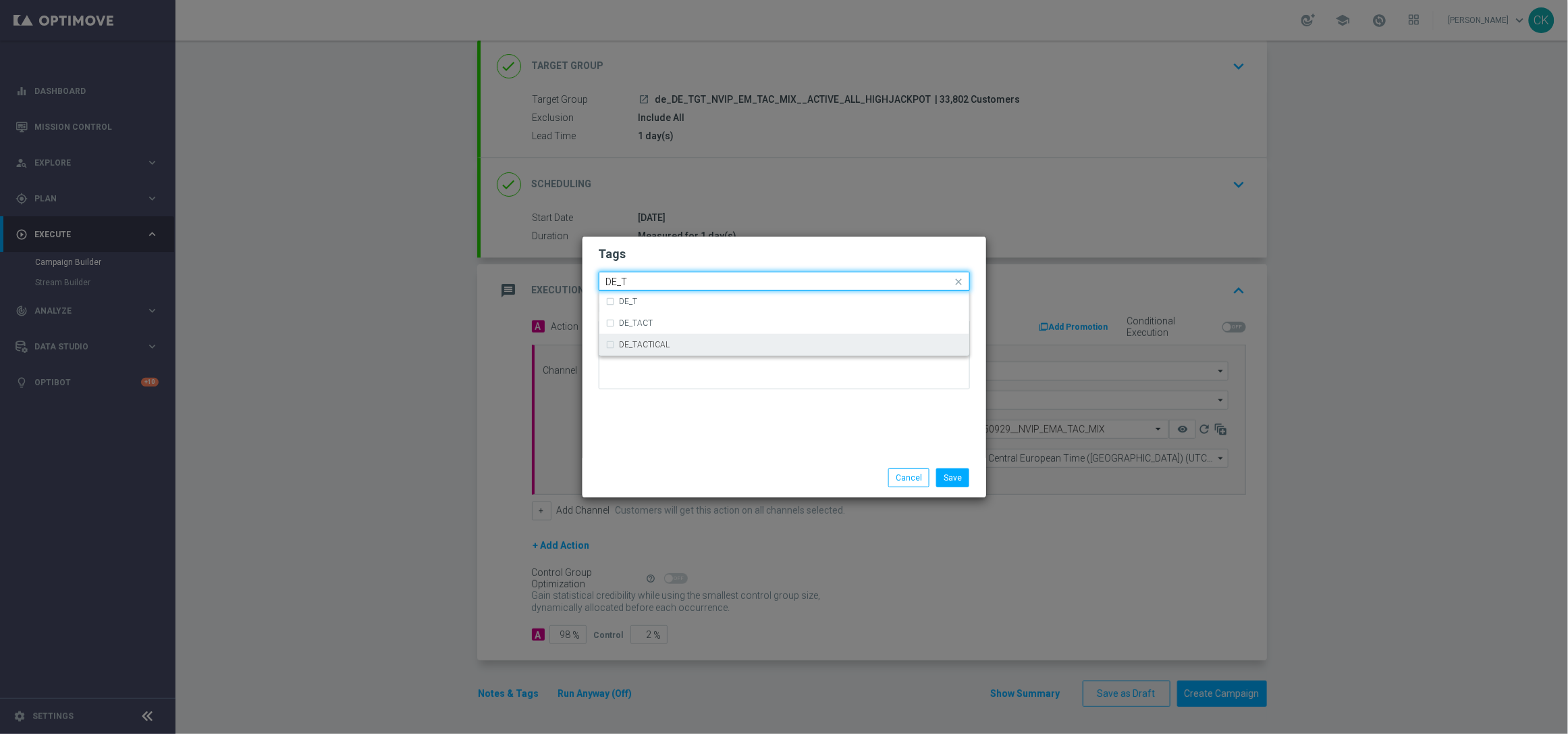
click at [666, 348] on label "DE_TACTICAL" at bounding box center [645, 345] width 51 height 8
type input "DE_T"
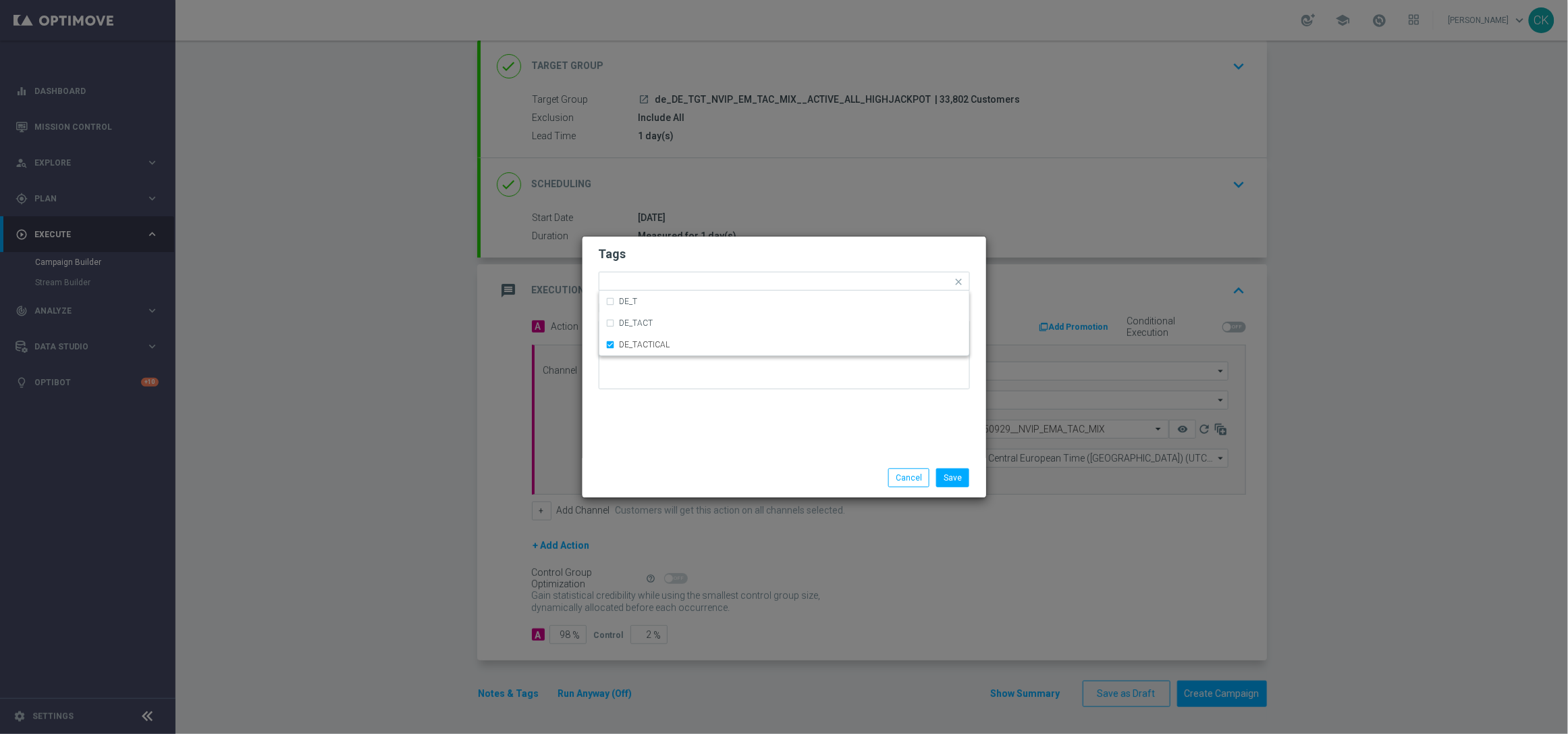
click at [671, 474] on div "Save Cancel" at bounding box center [784, 477] width 391 height 19
click at [960, 472] on button "Save" at bounding box center [952, 477] width 33 height 19
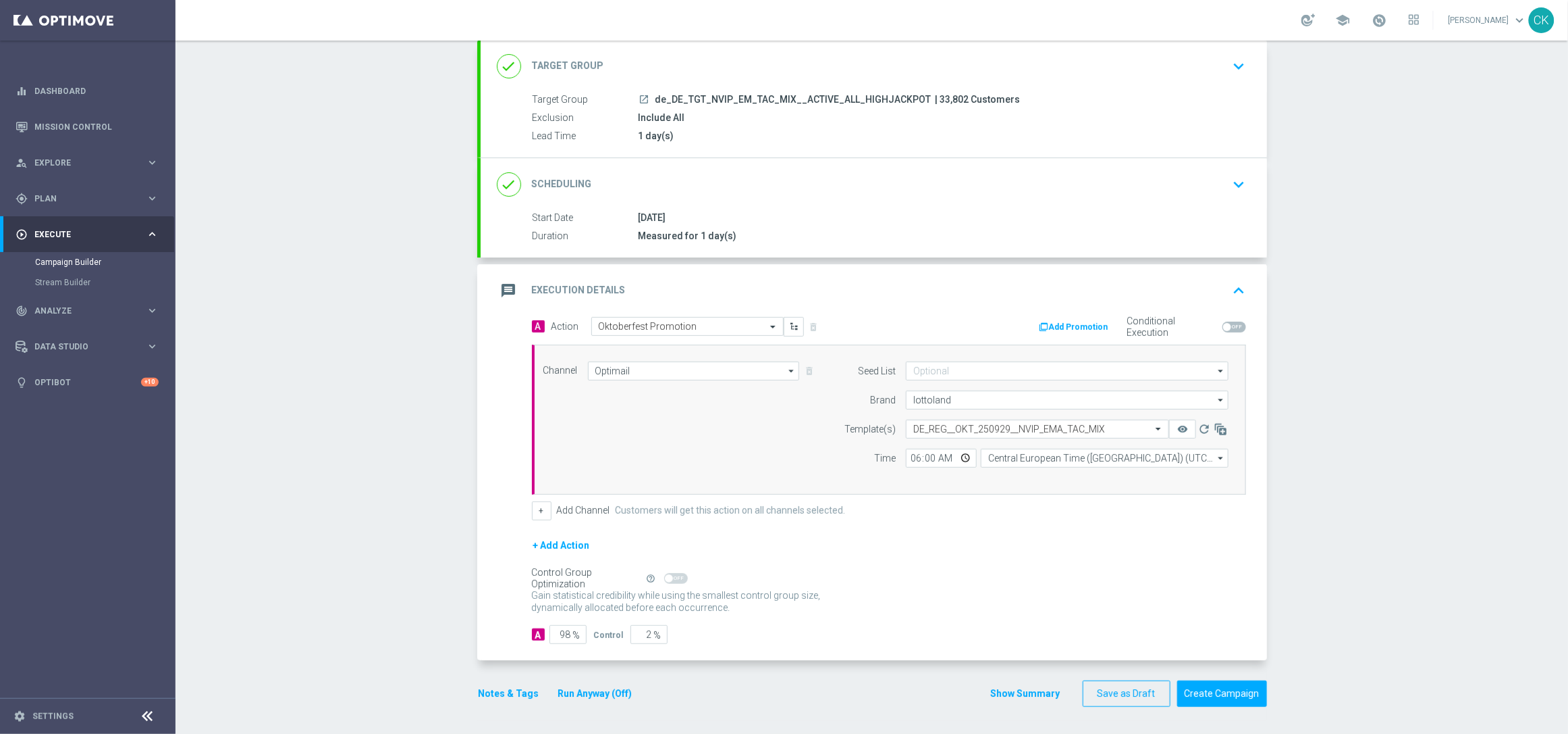
click at [477, 697] on button "Notes & Tags" at bounding box center [508, 693] width 64 height 17
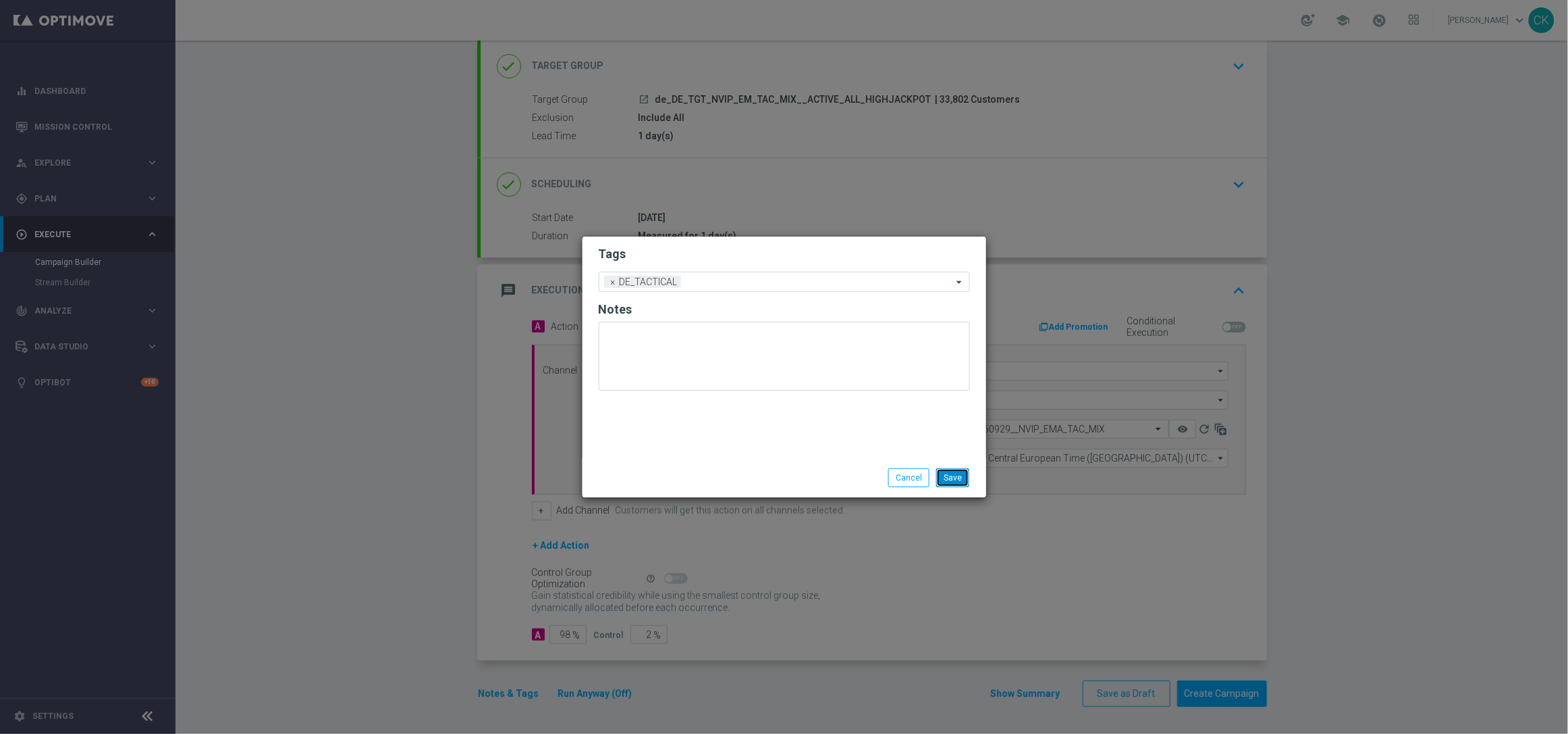
click at [960, 470] on button "Save" at bounding box center [952, 477] width 33 height 19
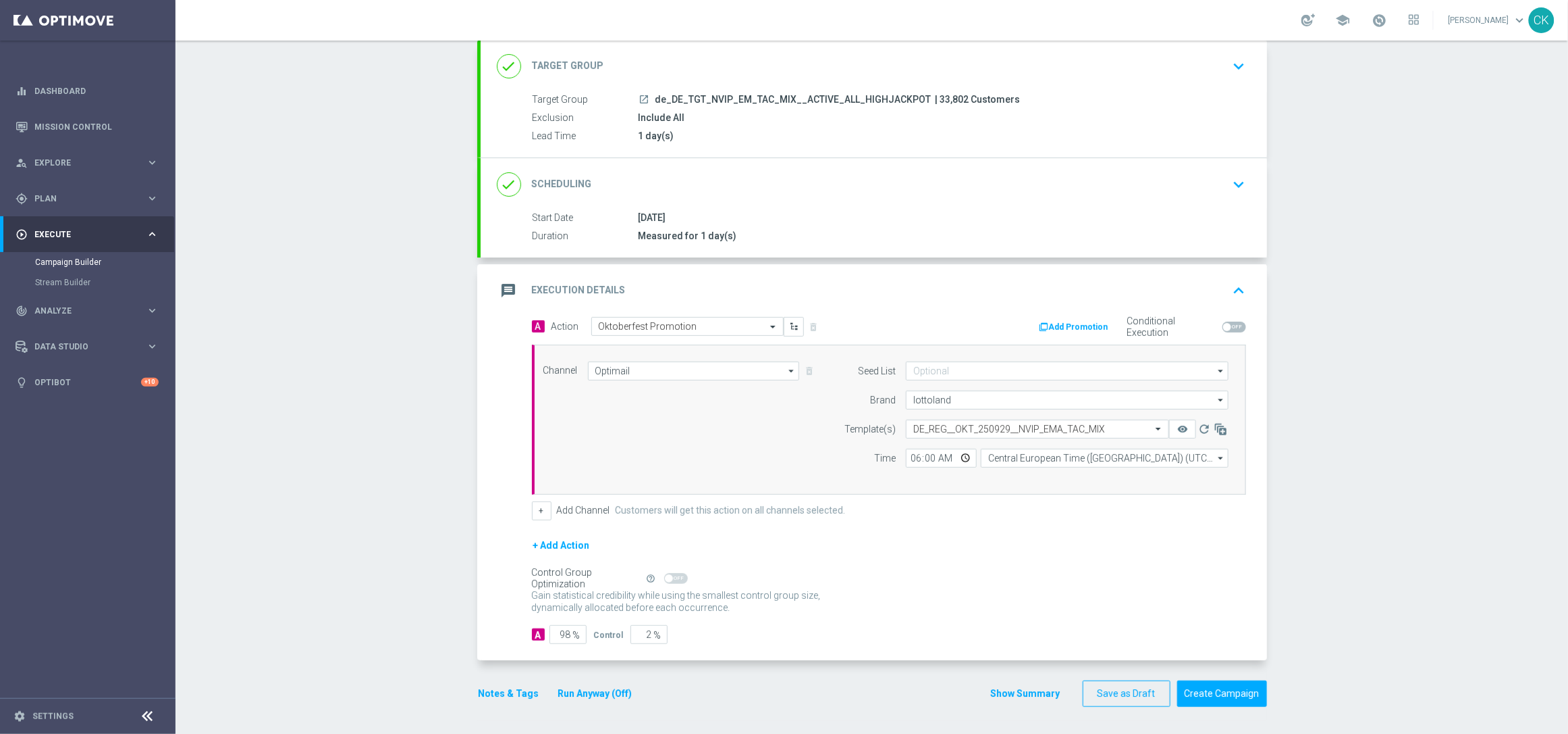
click at [500, 686] on button "Notes & Tags" at bounding box center [508, 693] width 64 height 17
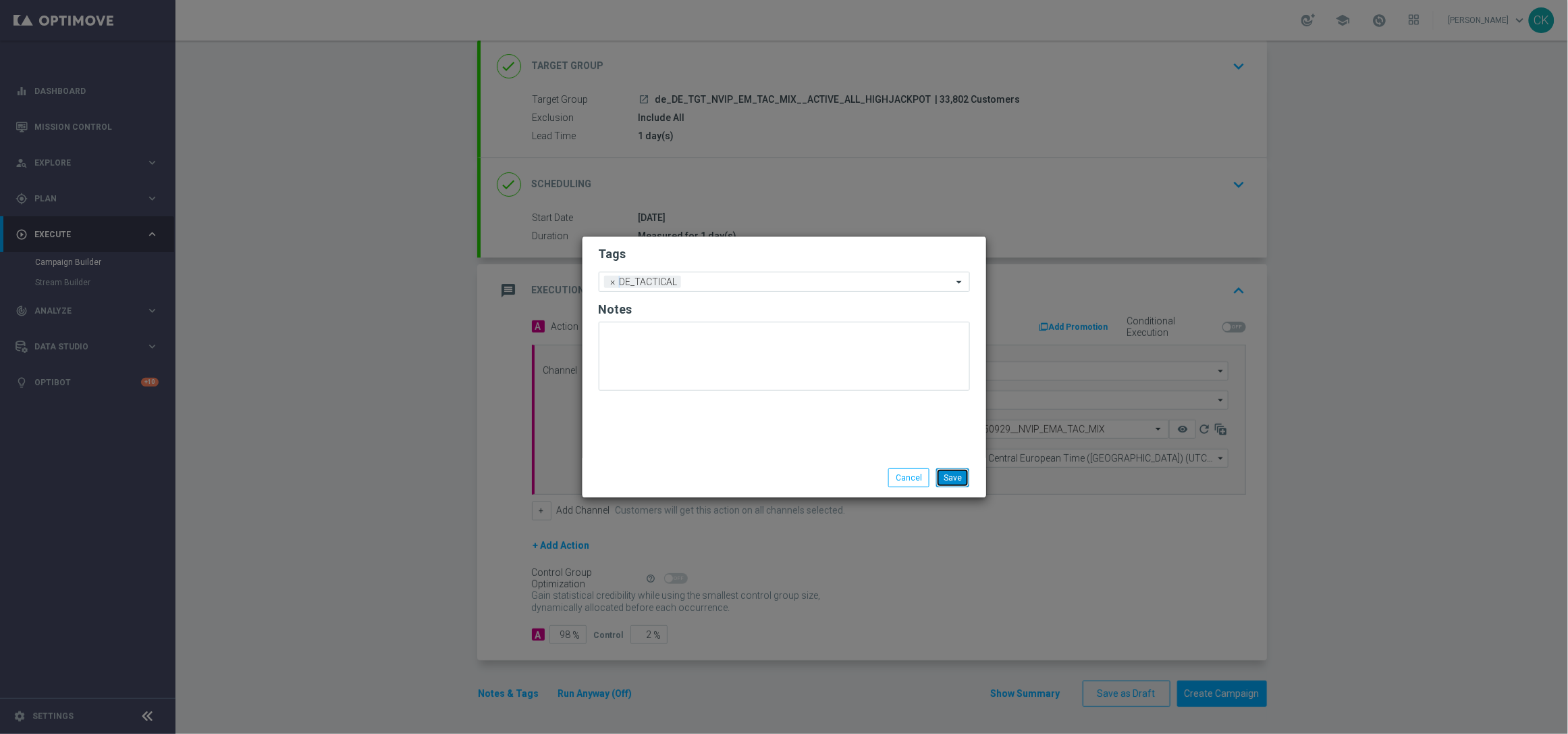
click at [960, 473] on button "Save" at bounding box center [952, 477] width 33 height 19
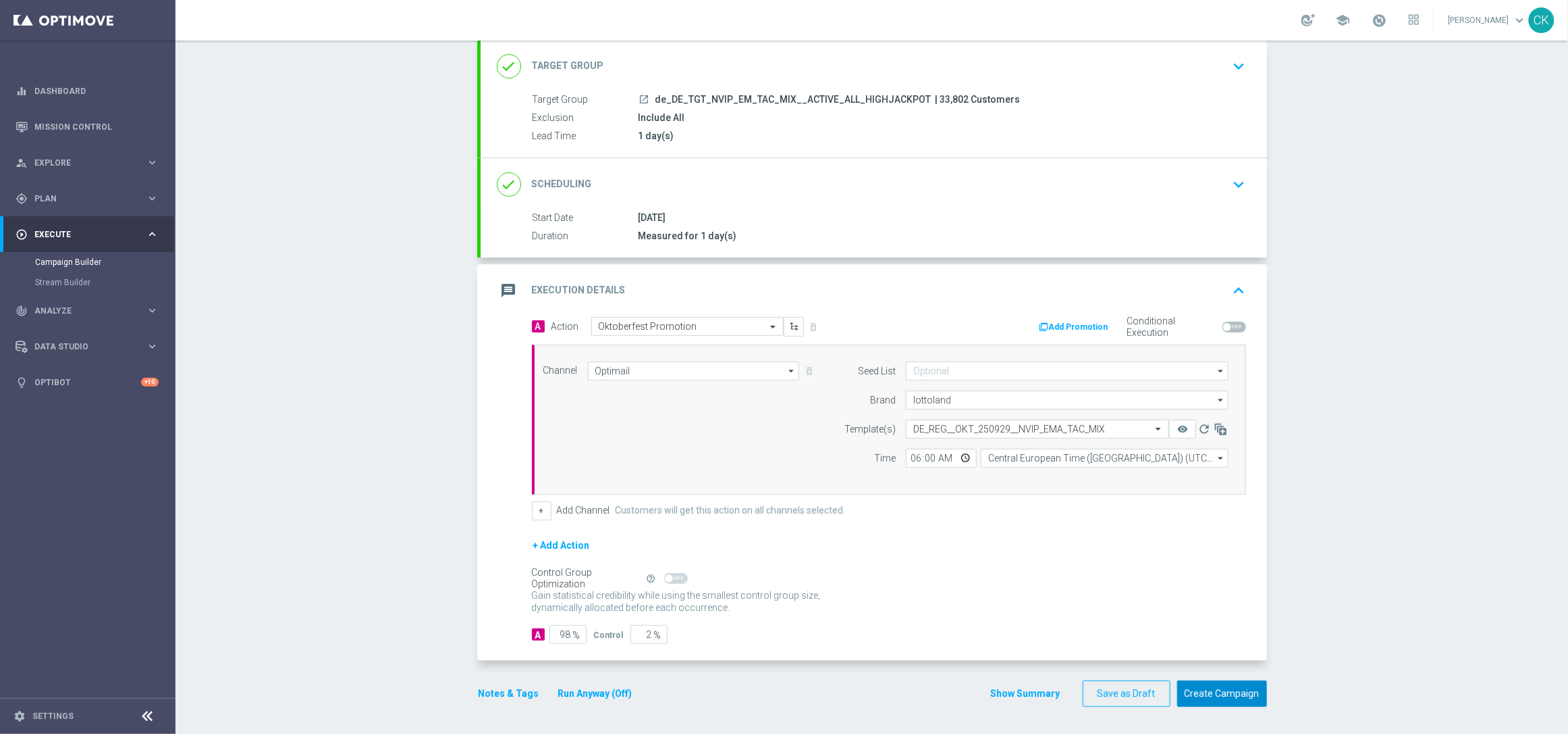
click at [1208, 688] on button "Create Campaign" at bounding box center [1222, 693] width 90 height 27
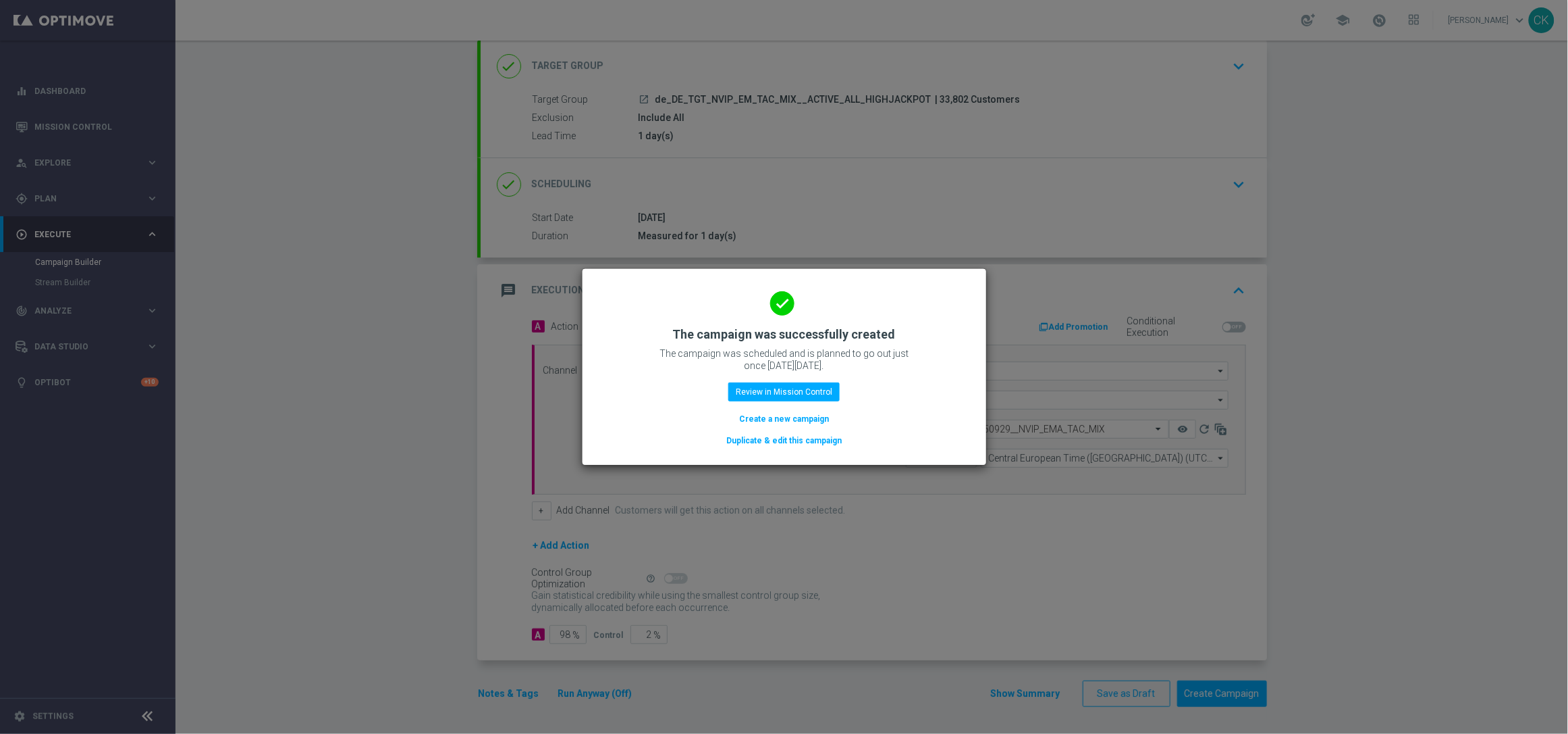
click at [764, 416] on button "Create a new campaign" at bounding box center [784, 418] width 93 height 15
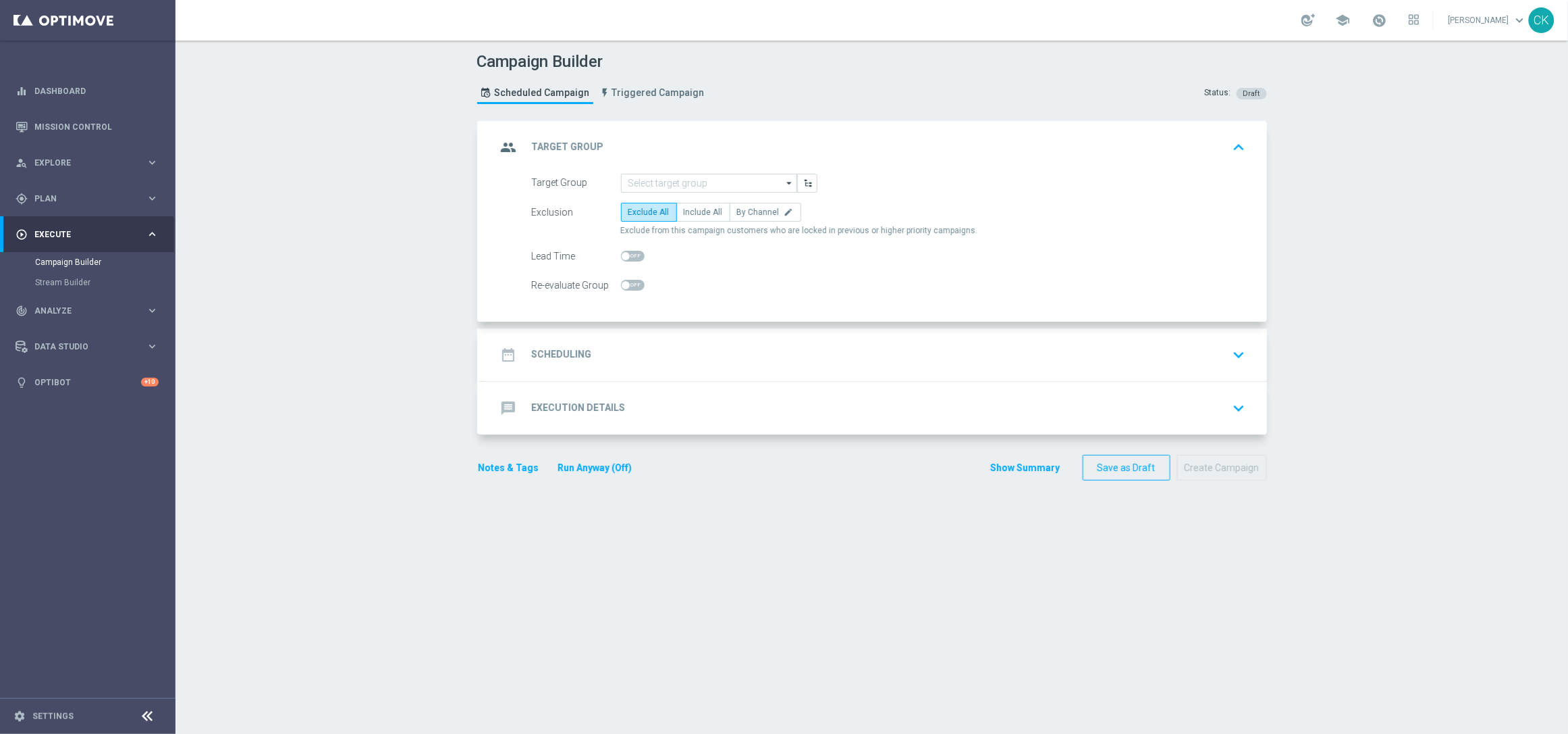
scroll to position [0, 0]
click at [692, 180] on input at bounding box center [709, 182] width 176 height 19
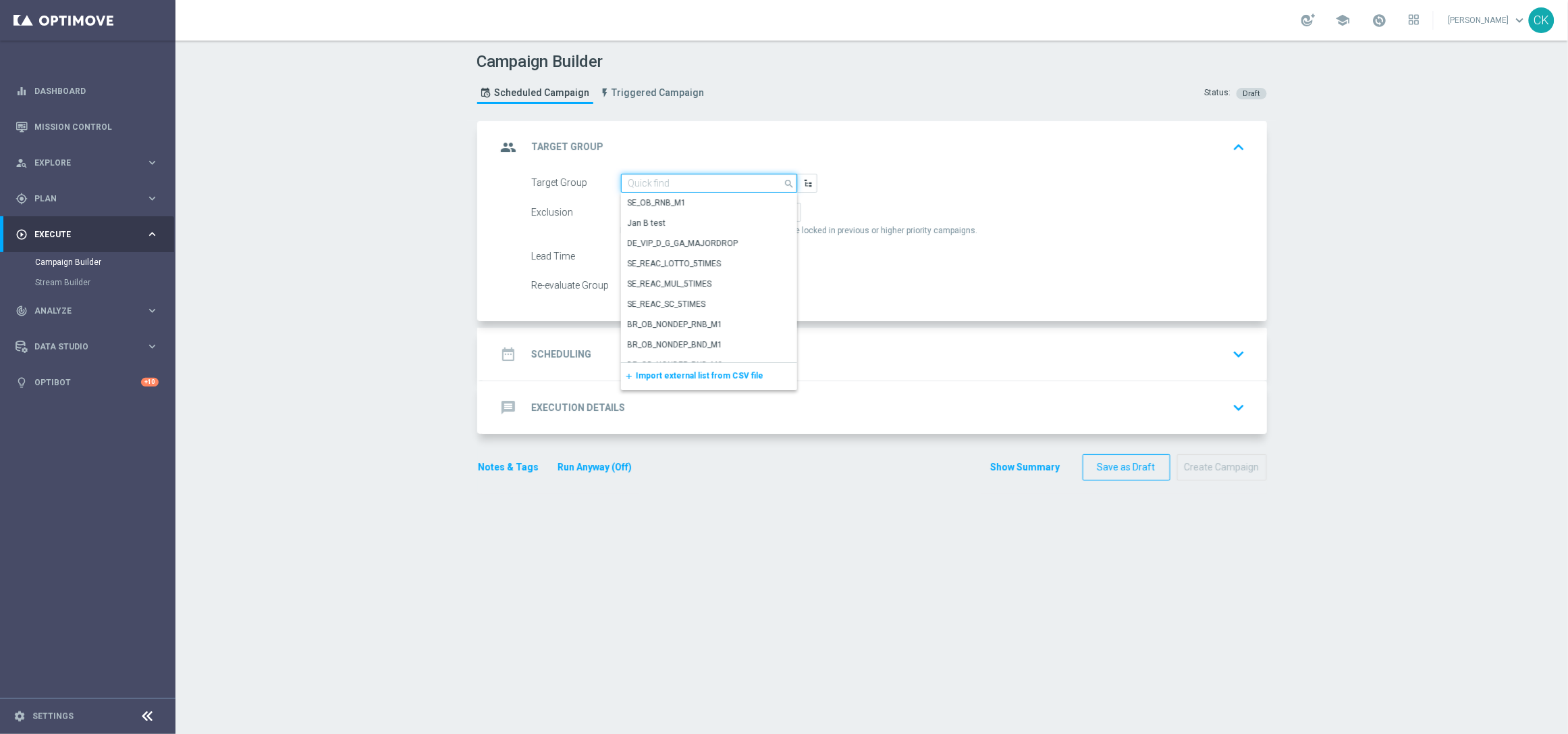
paste input "de_DE_TGT_NVIP_EM_TAC_MIX__REACTIVATED_HIGHJACKPOT"
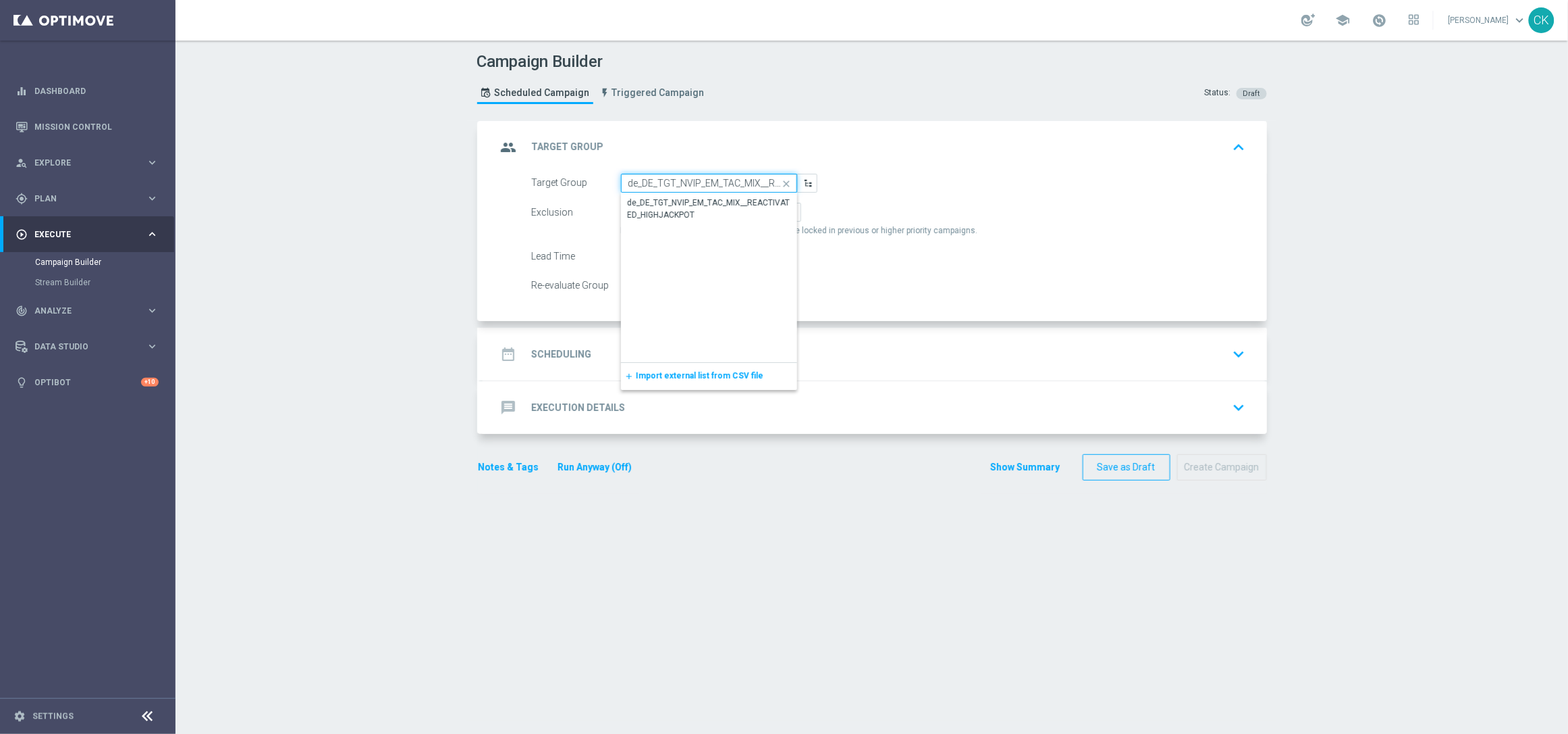
scroll to position [0, 112]
click at [674, 212] on div "de_DE_TGT_NVIP_EM_TAC_MIX__REACTIVATED_HIGHJACKPOT" at bounding box center [709, 209] width 161 height 24
type input "de_DE_TGT_NVIP_EM_TAC_MIX__REACTIVATED_HIGHJACKPOT"
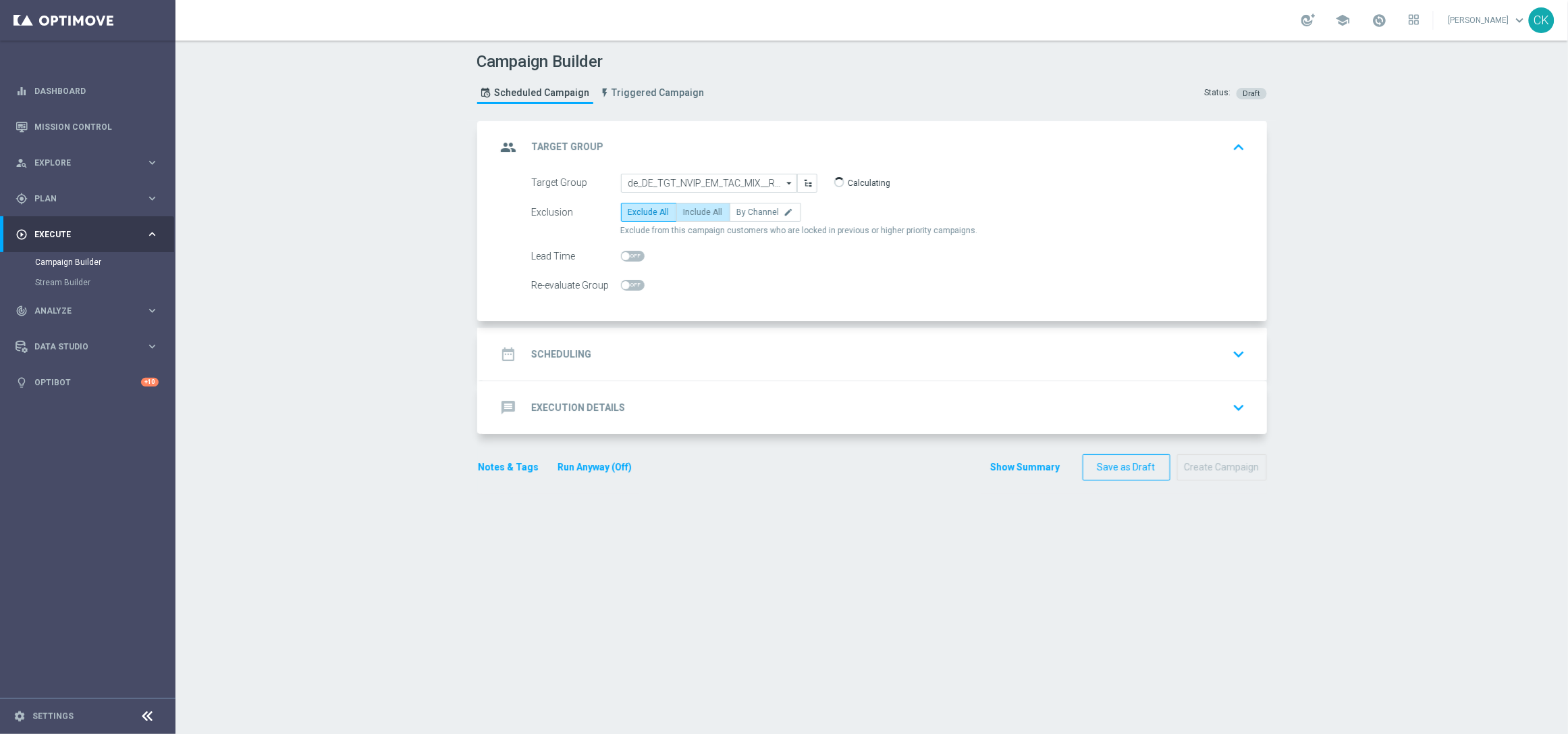
click at [696, 209] on span "Include All" at bounding box center [703, 212] width 40 height 10
click at [692, 210] on input "Include All" at bounding box center [688, 214] width 9 height 9
radio input "true"
click at [621, 252] on span at bounding box center [625, 256] width 8 height 8
click at [621, 252] on input "checkbox" at bounding box center [633, 255] width 23 height 10
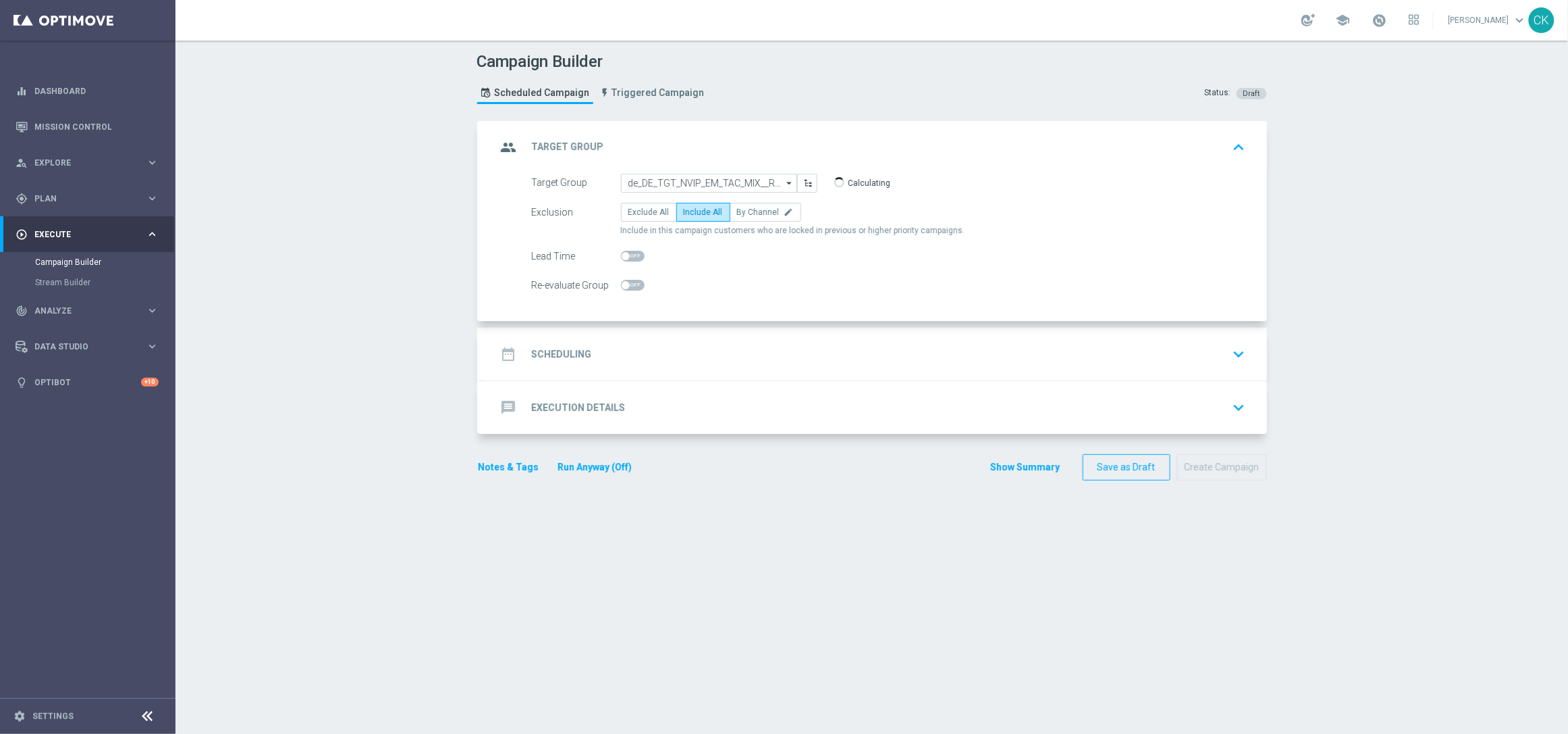
checkbox input "true"
click at [537, 351] on h2 "Scheduling" at bounding box center [562, 354] width 60 height 13
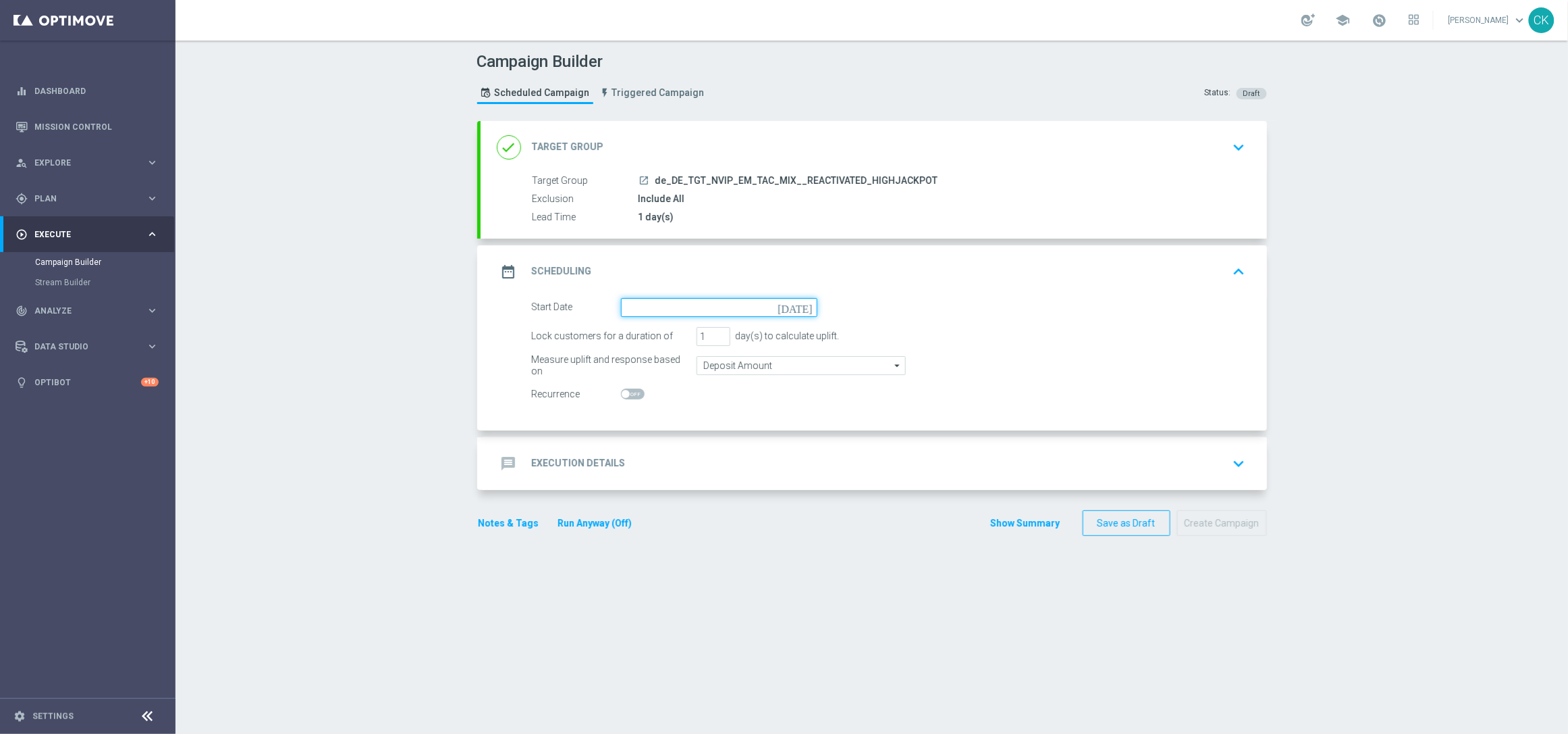
click at [671, 312] on input at bounding box center [719, 307] width 196 height 19
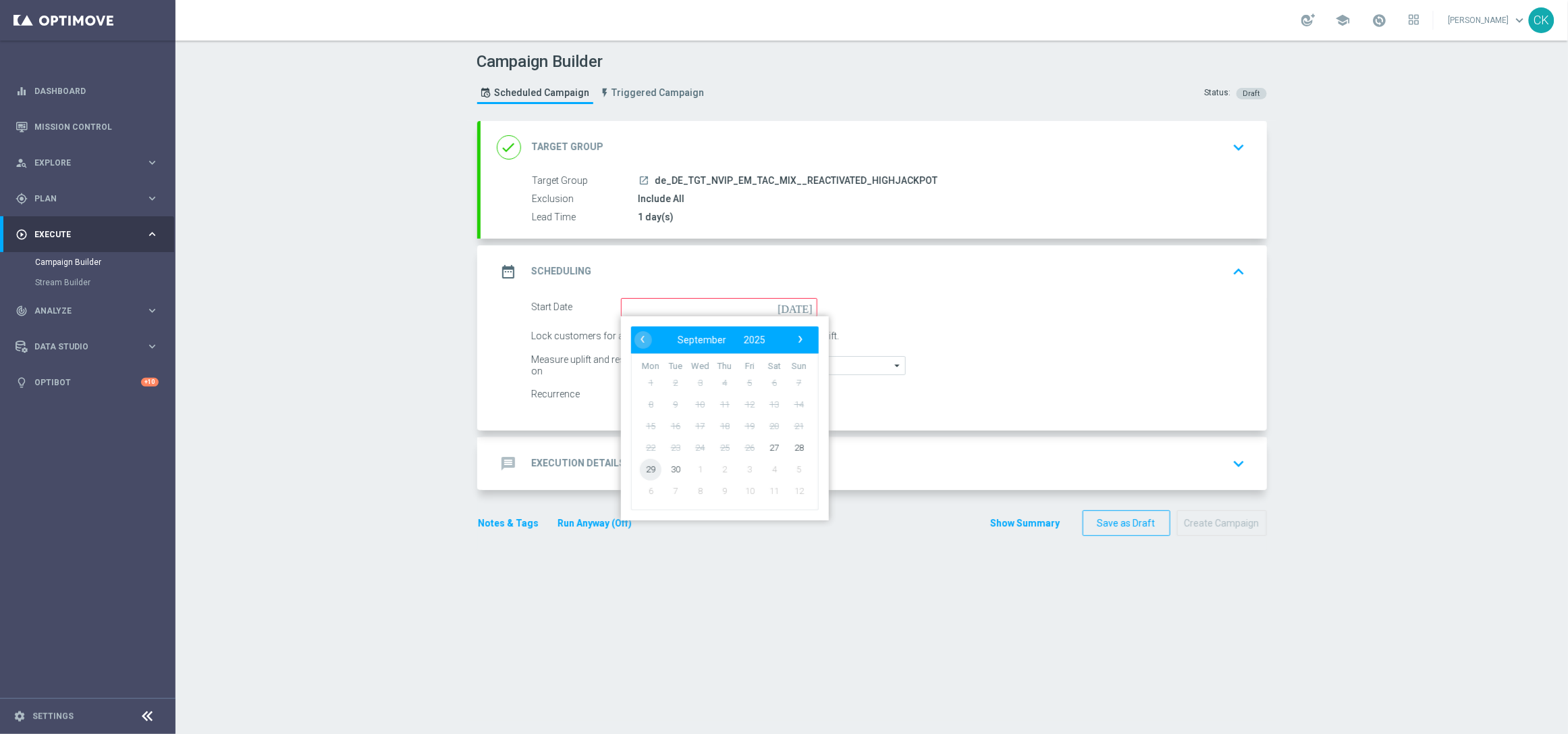
click at [642, 463] on span "29" at bounding box center [650, 468] width 22 height 22
type input "[DATE]"
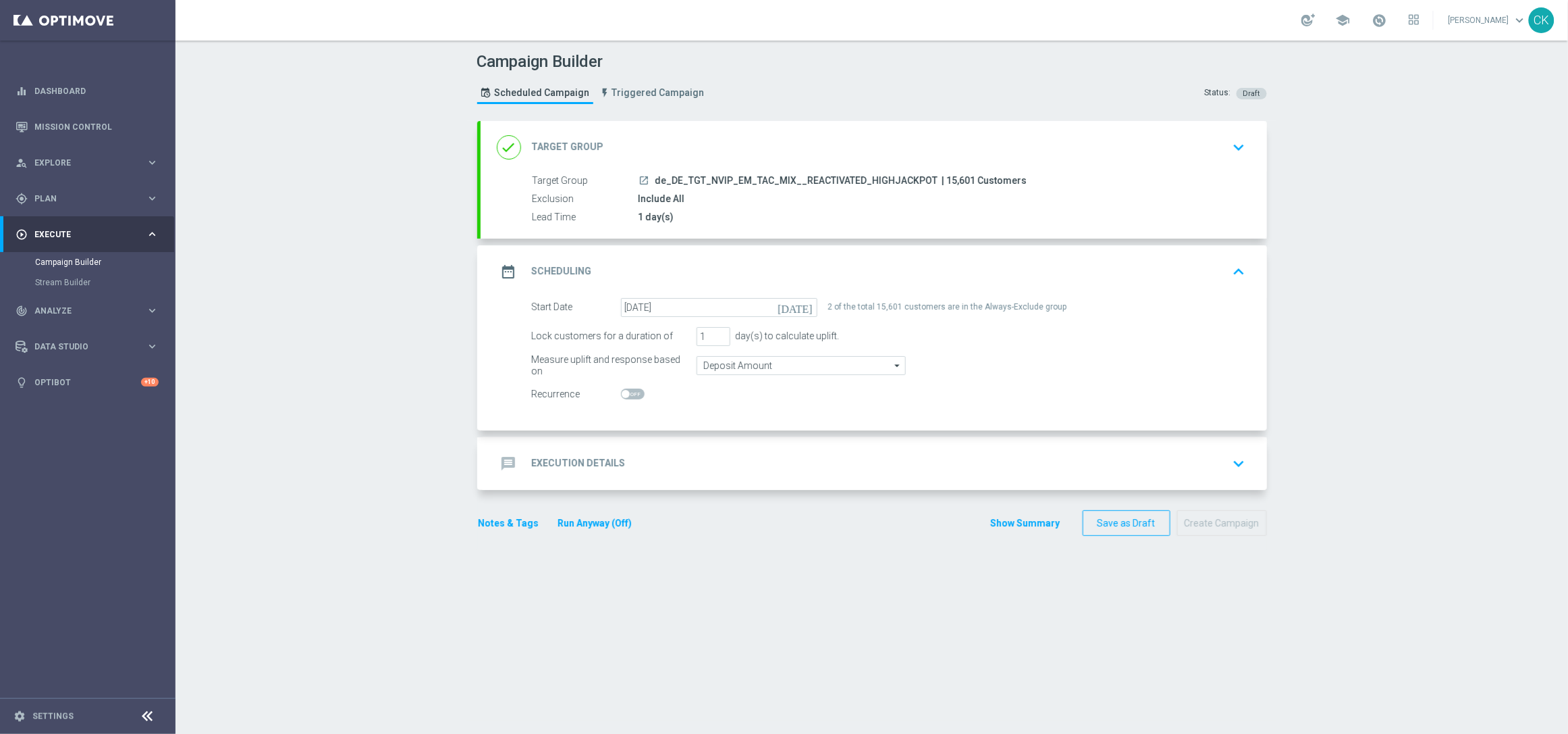
click at [556, 460] on h2 "Execution Details" at bounding box center [579, 463] width 94 height 13
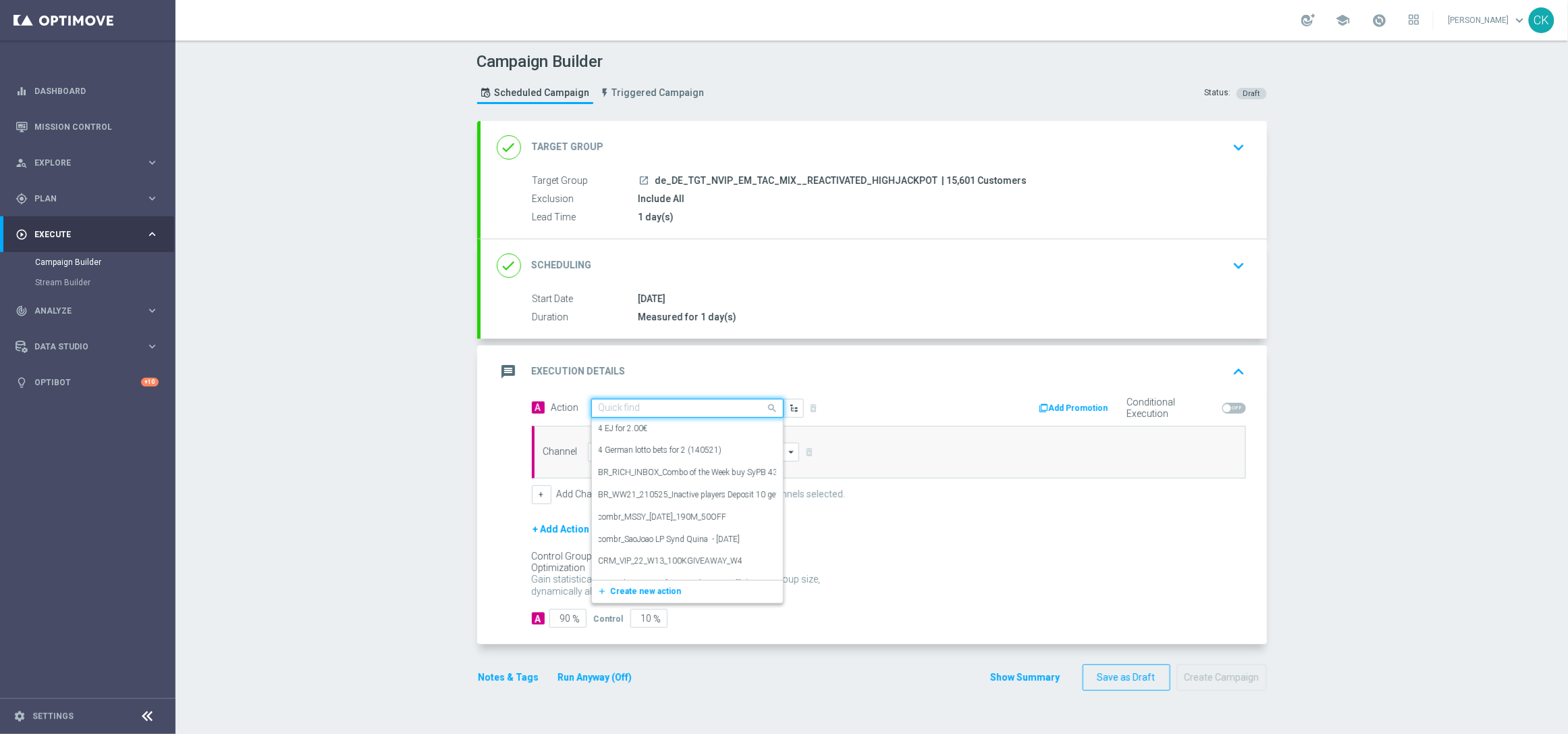
click at [626, 409] on input "text" at bounding box center [674, 409] width 151 height 11
paste input "Oktoberfest Promotion"
type input "Oktoberfest Promotion"
click at [625, 470] on label "Oktoberfest Promotion" at bounding box center [638, 476] width 79 height 11
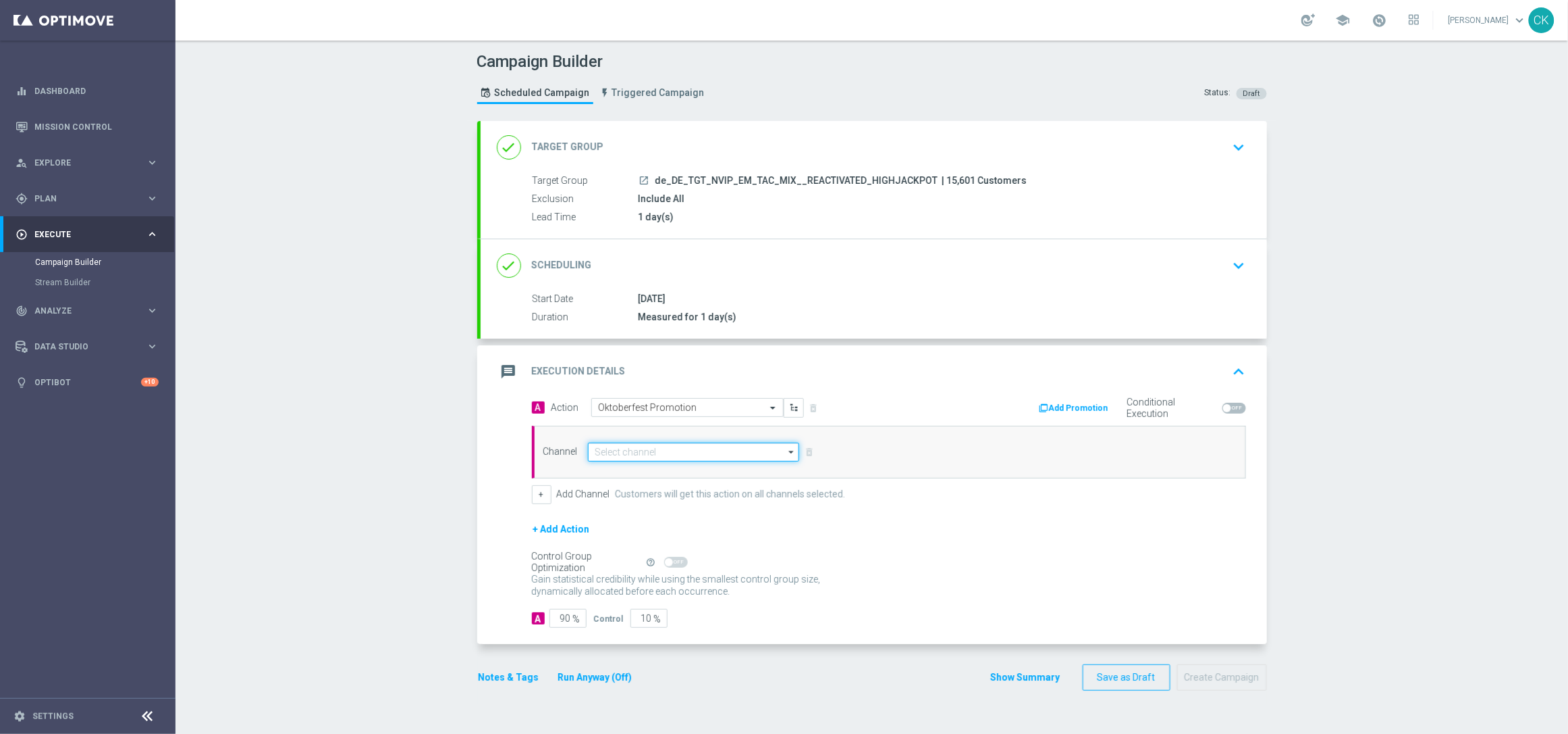
click at [643, 451] on input at bounding box center [694, 451] width 212 height 19
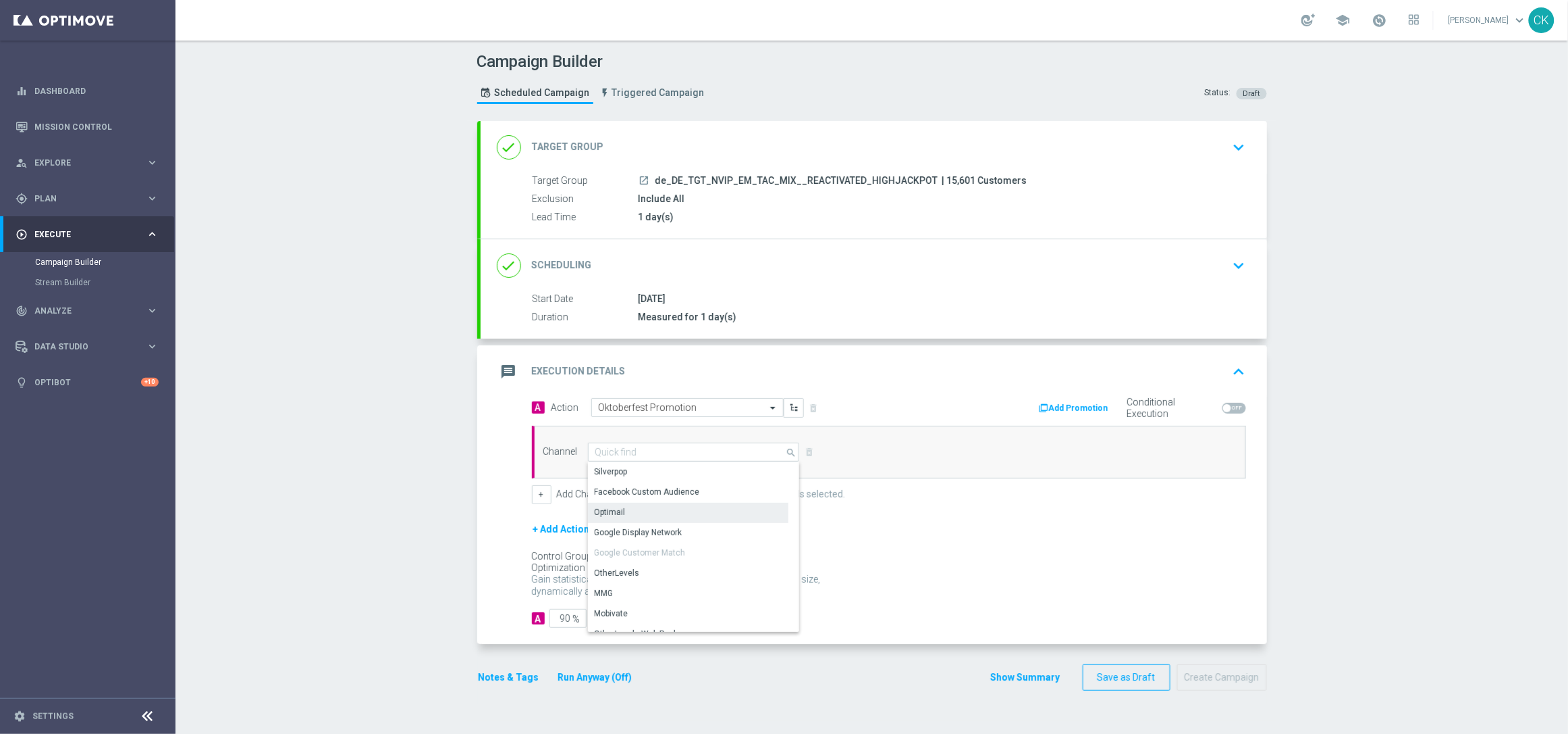
click at [634, 511] on div "Optimail" at bounding box center [688, 511] width 200 height 19
type input "Optimail"
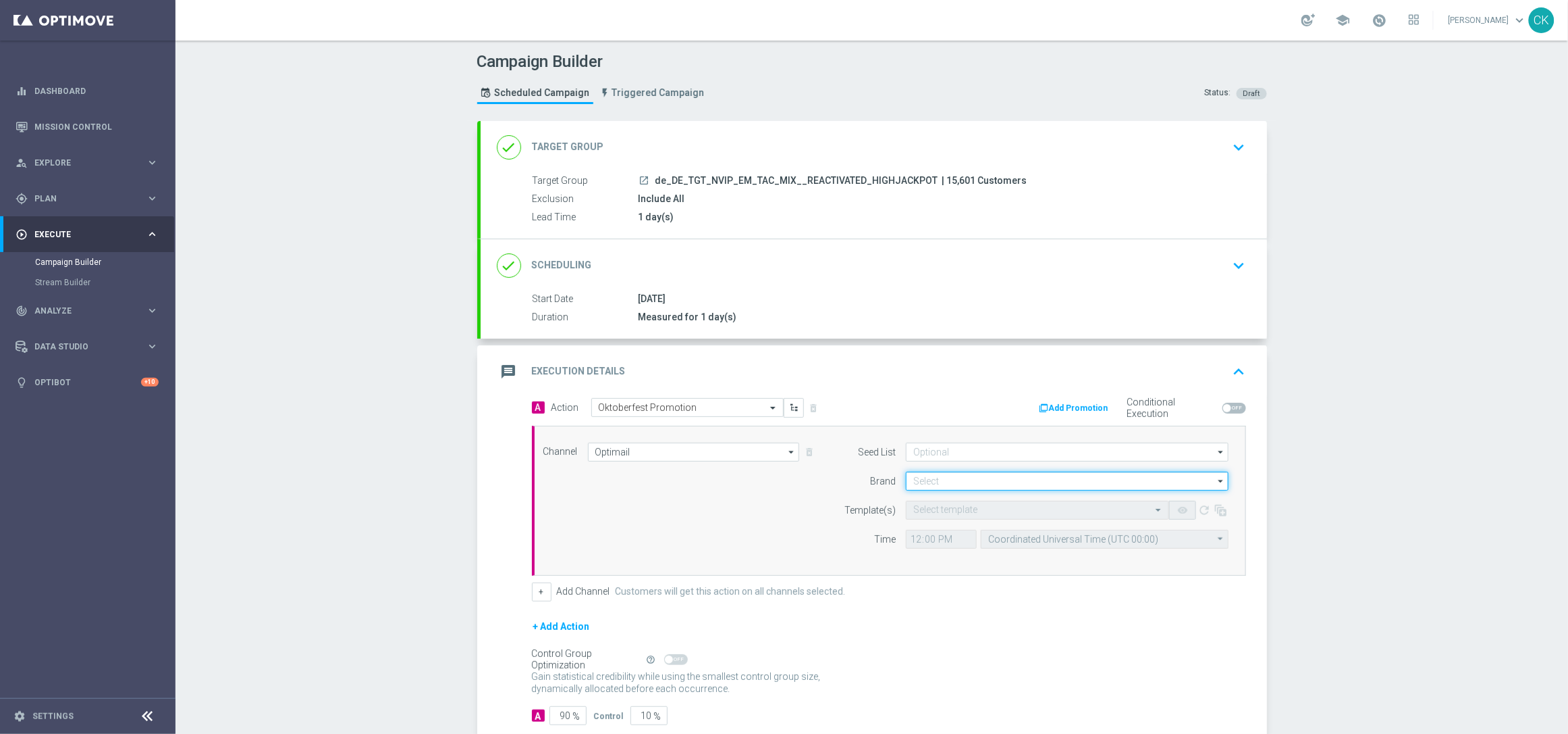
click at [968, 481] on input at bounding box center [1068, 480] width 323 height 19
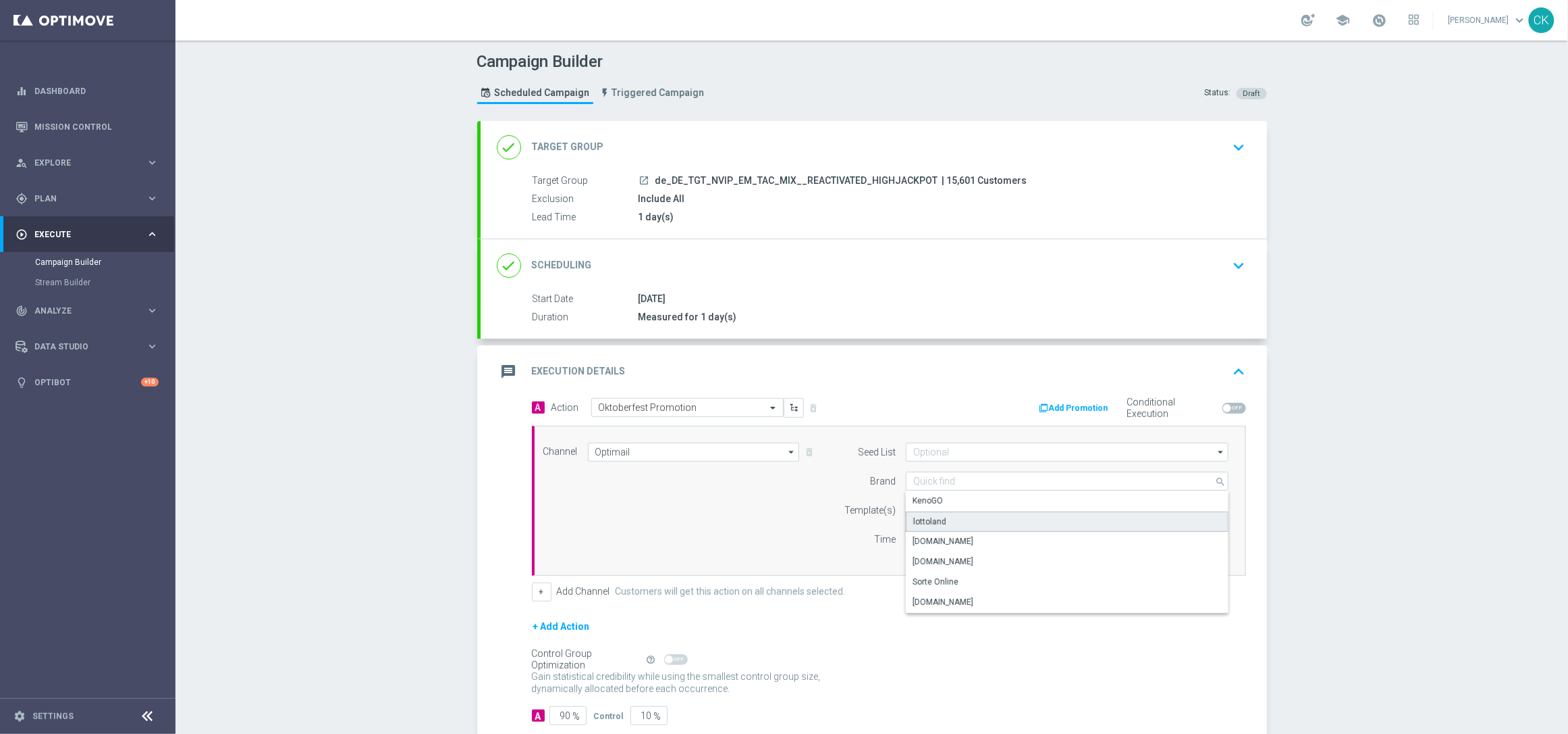
click at [957, 518] on div "lottoland" at bounding box center [1068, 521] width 323 height 20
type input "lottoland"
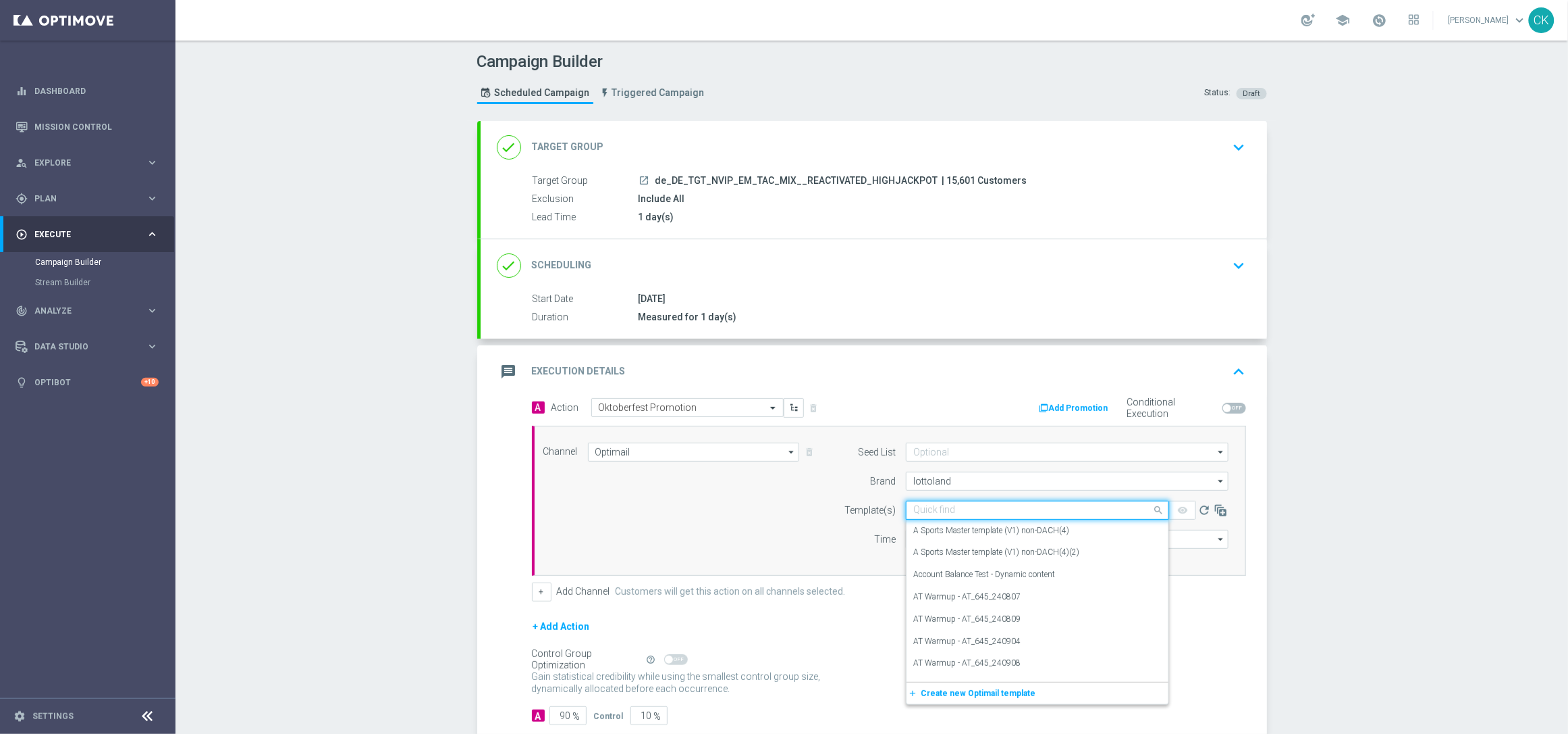
click at [944, 507] on input "text" at bounding box center [1024, 510] width 221 height 11
paste input "DE_REG__OKT_250929__NVIP_EMA_TAC_MIX"
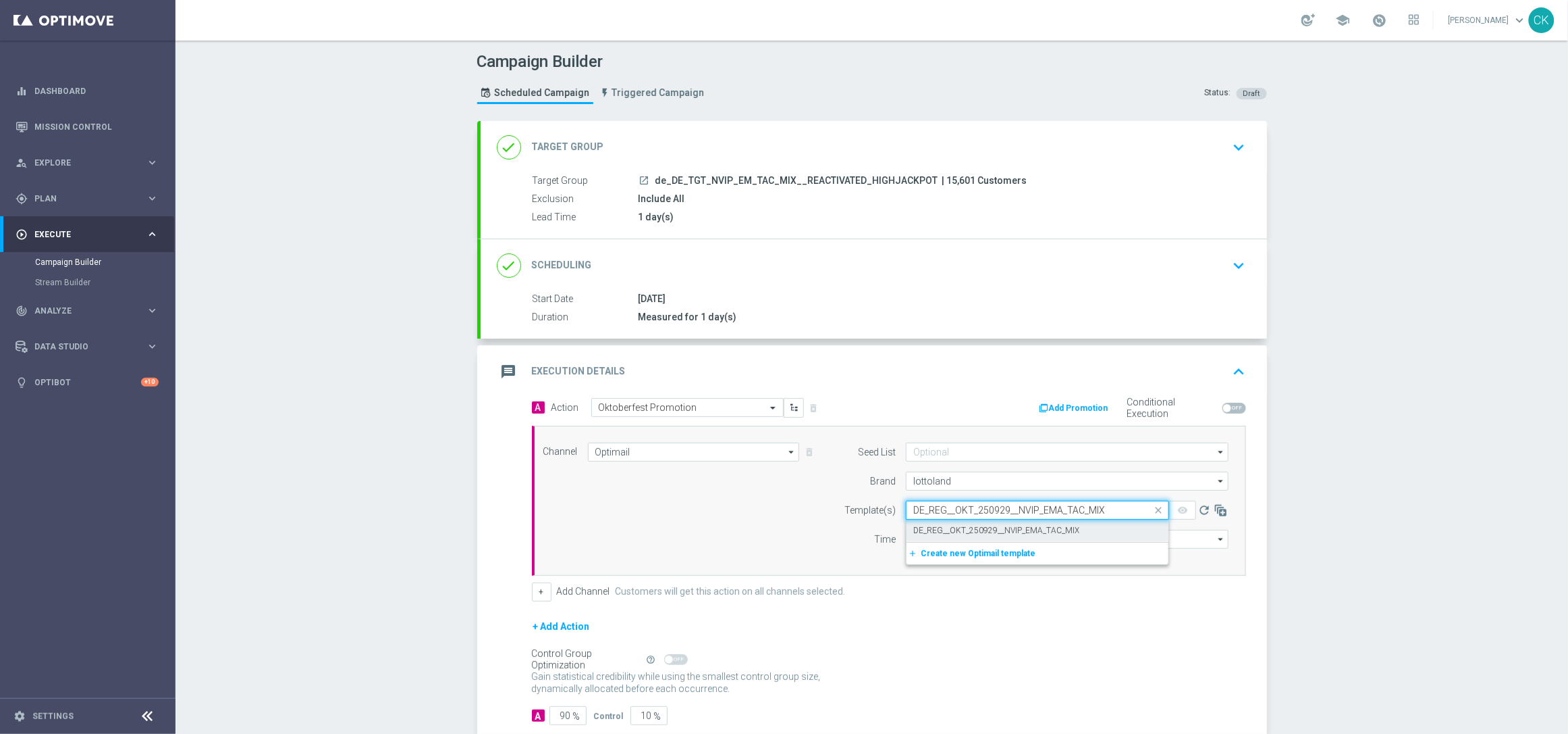
click at [939, 527] on label "DE_REG__OKT_250929__NVIP_EMA_TAC_MIX" at bounding box center [997, 531] width 166 height 11
type input "DE_REG__OKT_250929__NVIP_EMA_TAC_MIX"
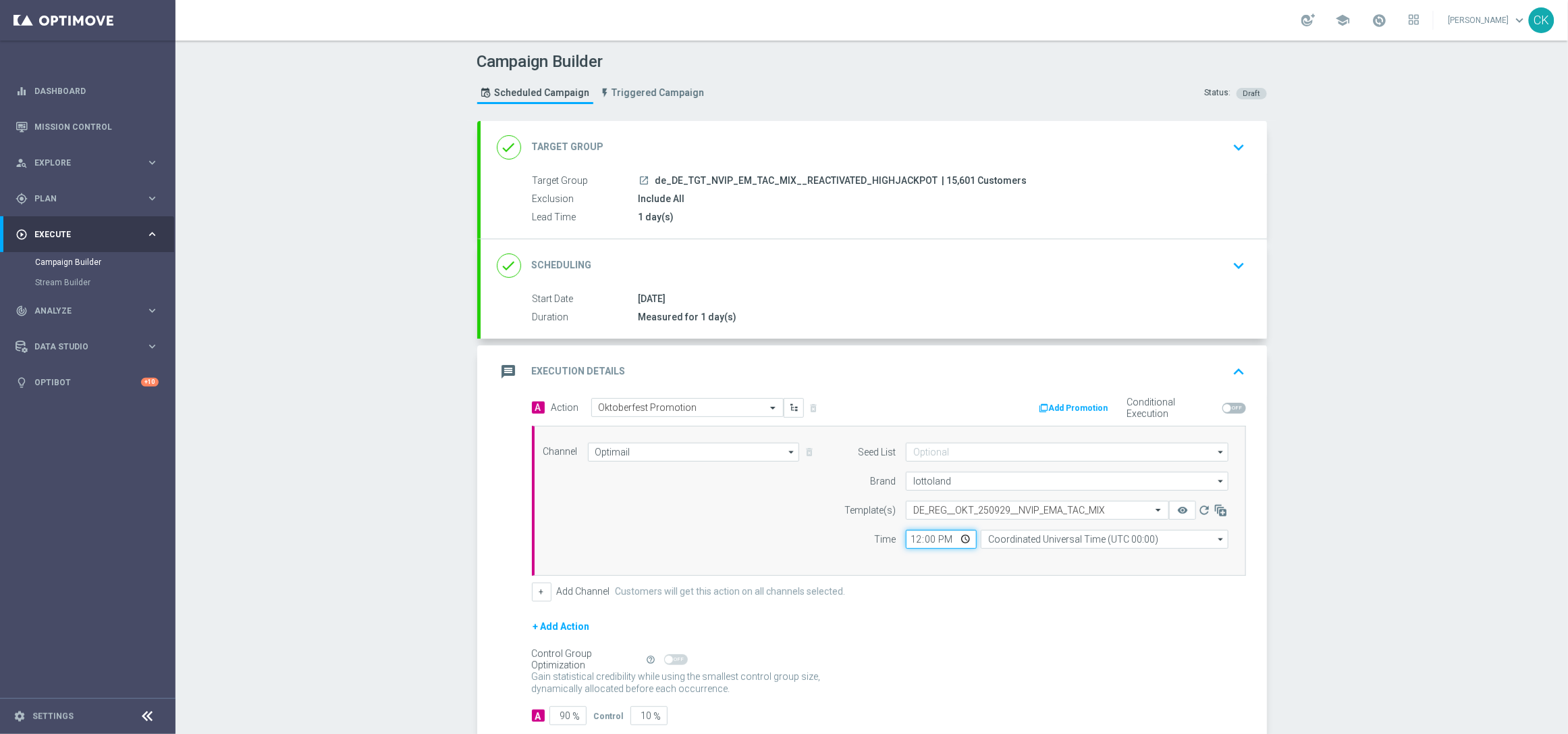
click at [906, 540] on input "12:00" at bounding box center [942, 539] width 71 height 19
type input "06:00"
click at [1048, 539] on input "Coordinated Universal Time (UTC 00:00)" at bounding box center [1105, 539] width 248 height 19
click at [1034, 561] on div "Central European Time ([GEOGRAPHIC_DATA]) (UTC +02:00)" at bounding box center [1098, 558] width 221 height 12
type input "Central European Time ([GEOGRAPHIC_DATA]) (UTC +02:00)"
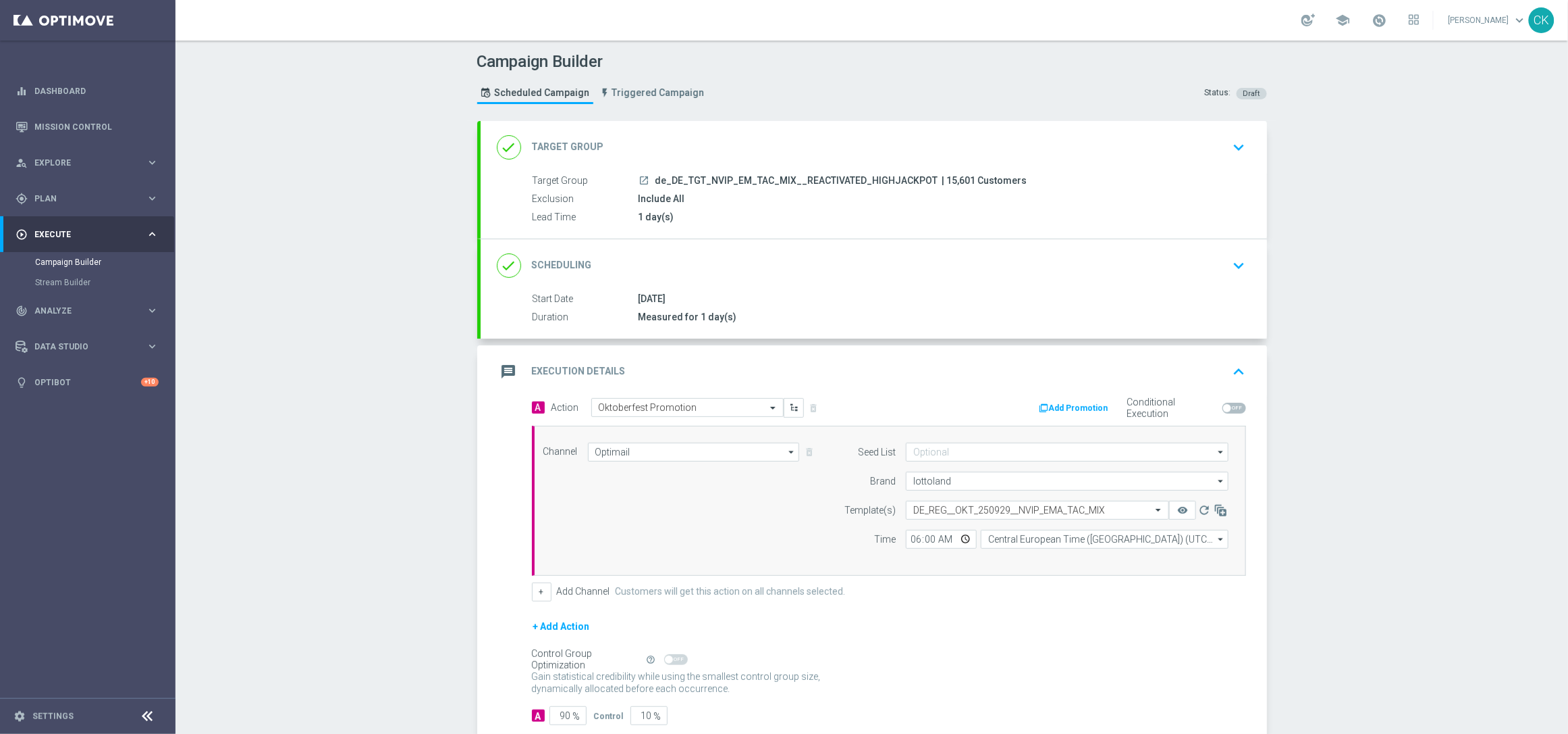
scroll to position [82, 0]
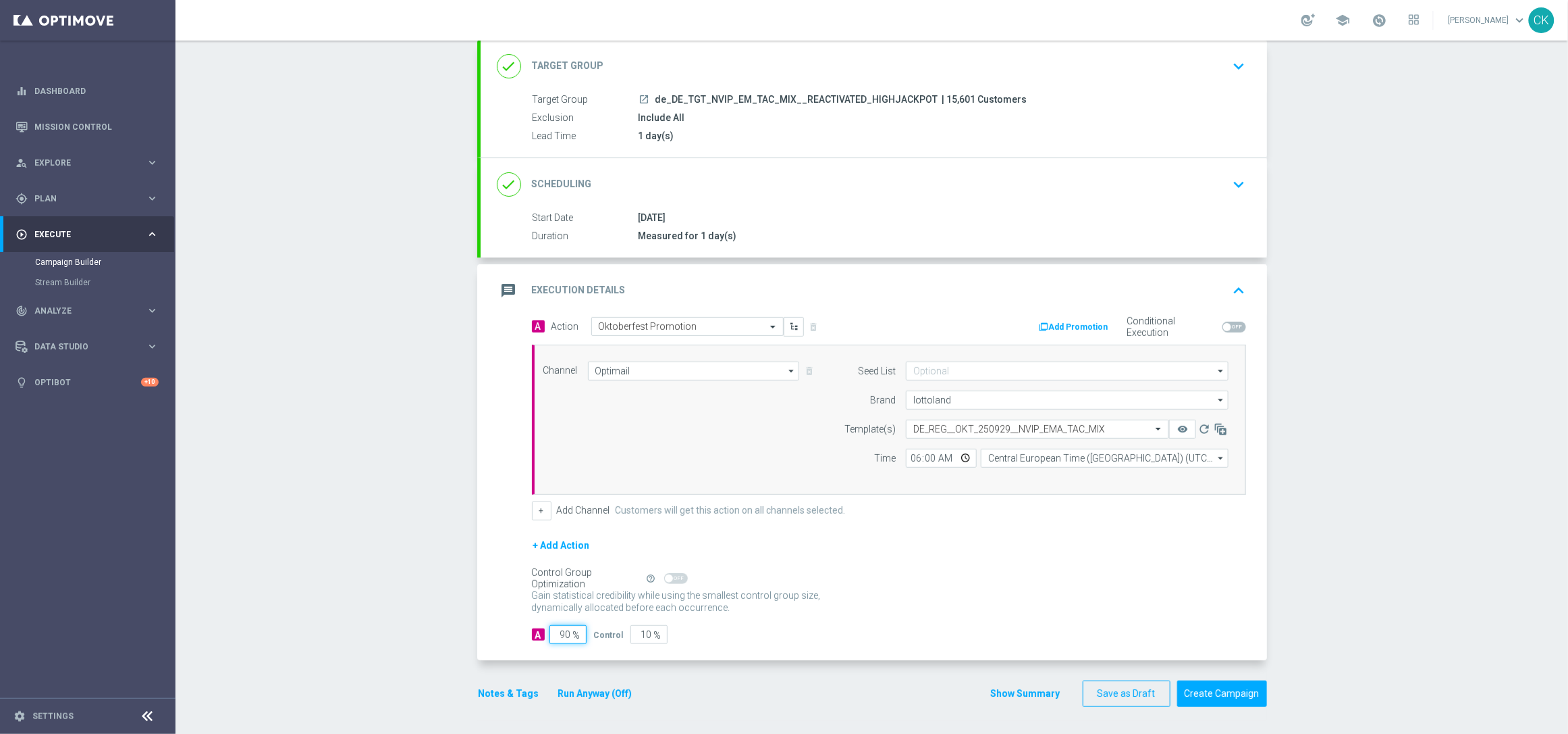
click at [564, 633] on input "90" at bounding box center [568, 634] width 37 height 19
type input "9"
type input "91"
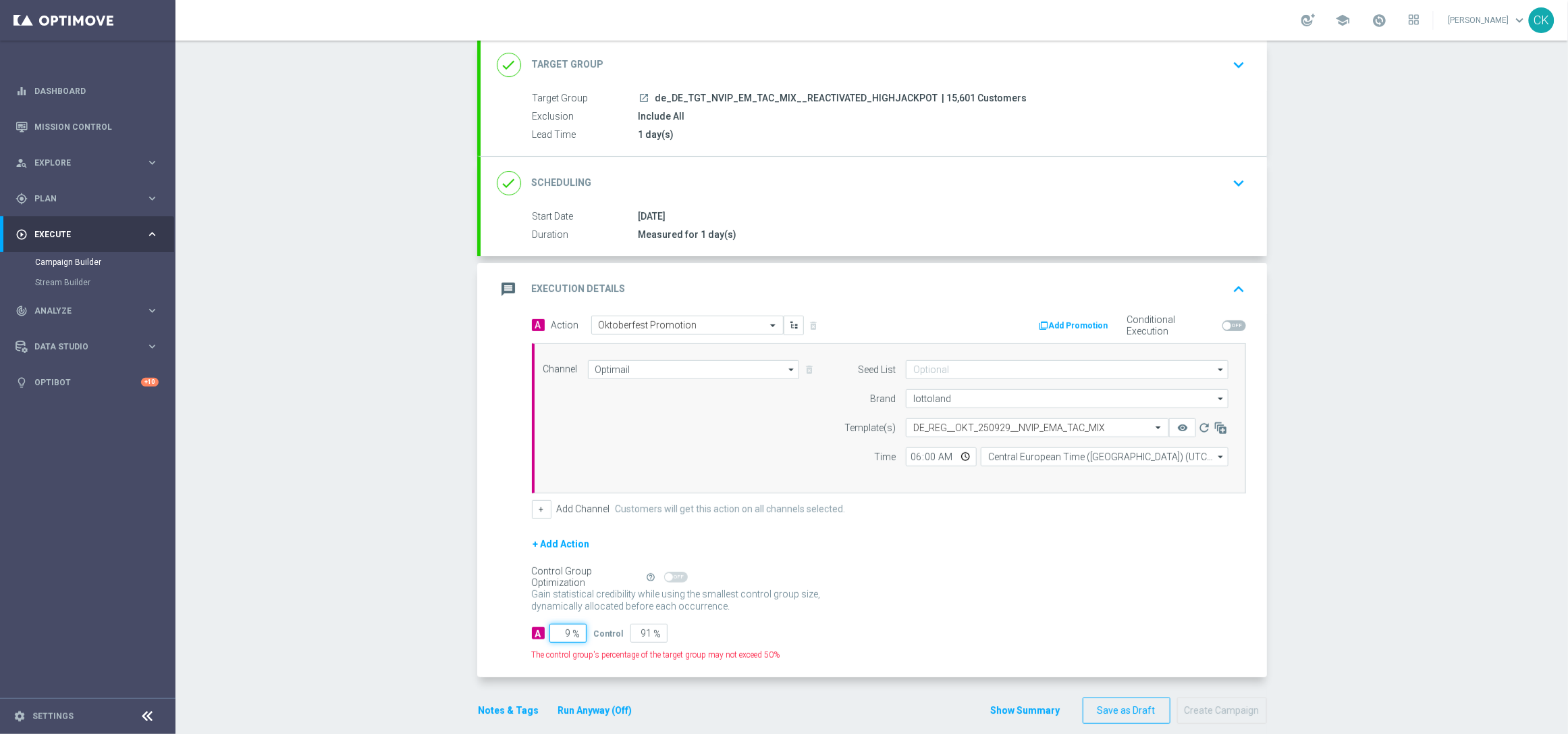
type input "98"
type input "2"
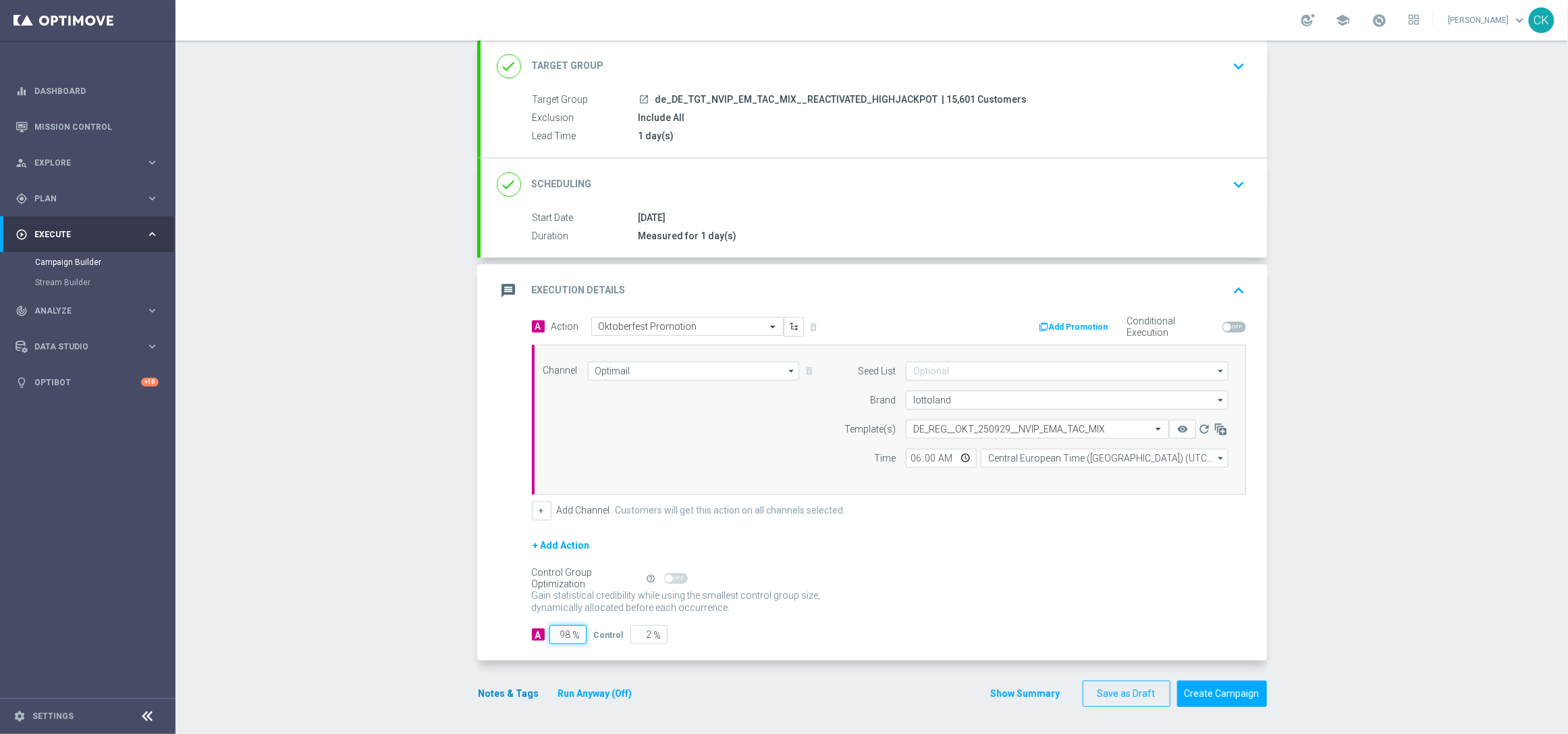
type input "98"
click at [499, 690] on button "Notes & Tags" at bounding box center [508, 693] width 64 height 17
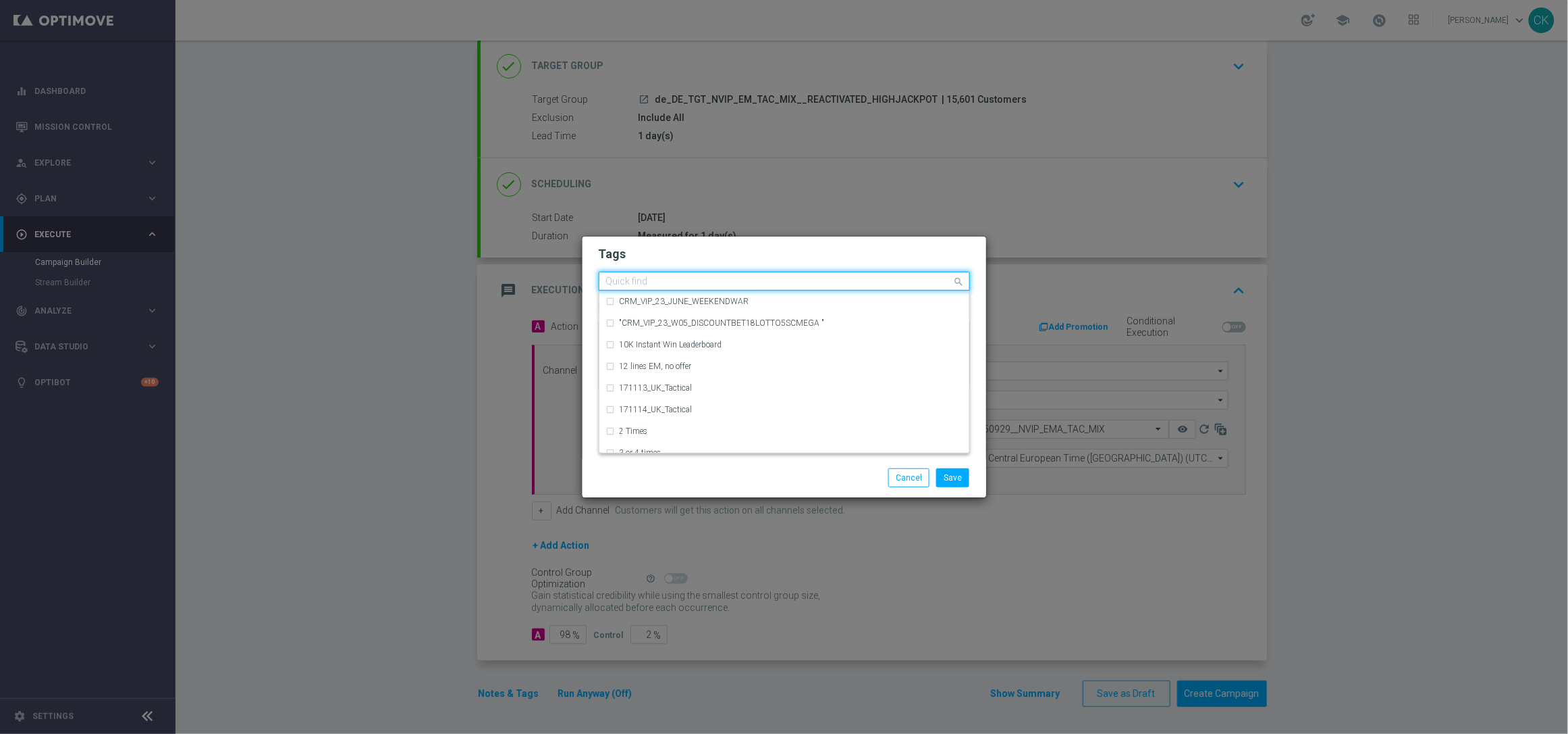
click at [725, 282] on input "text" at bounding box center [779, 282] width 346 height 11
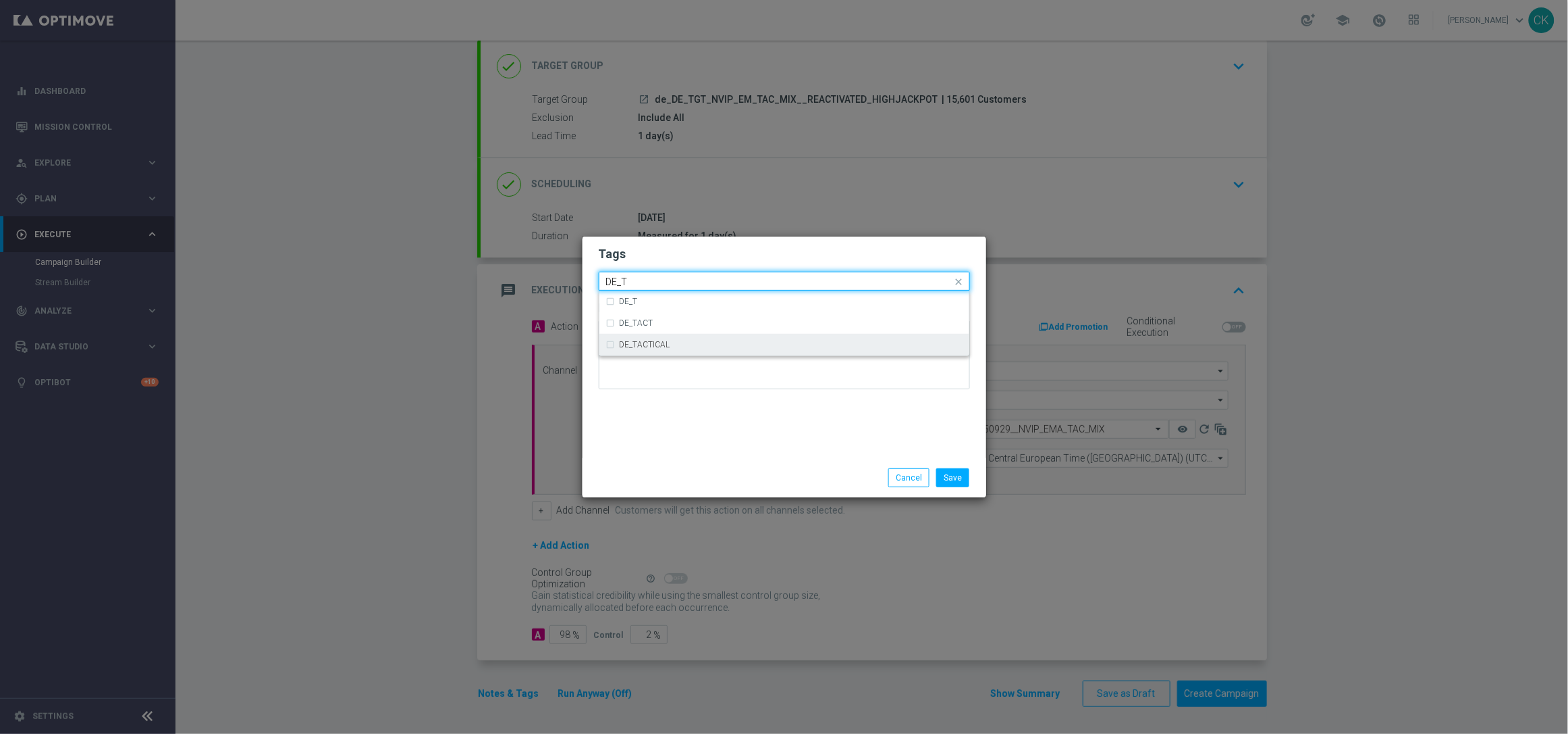
click at [690, 349] on div "DE_TACTICAL" at bounding box center [784, 344] width 357 height 22
type input "DE_T"
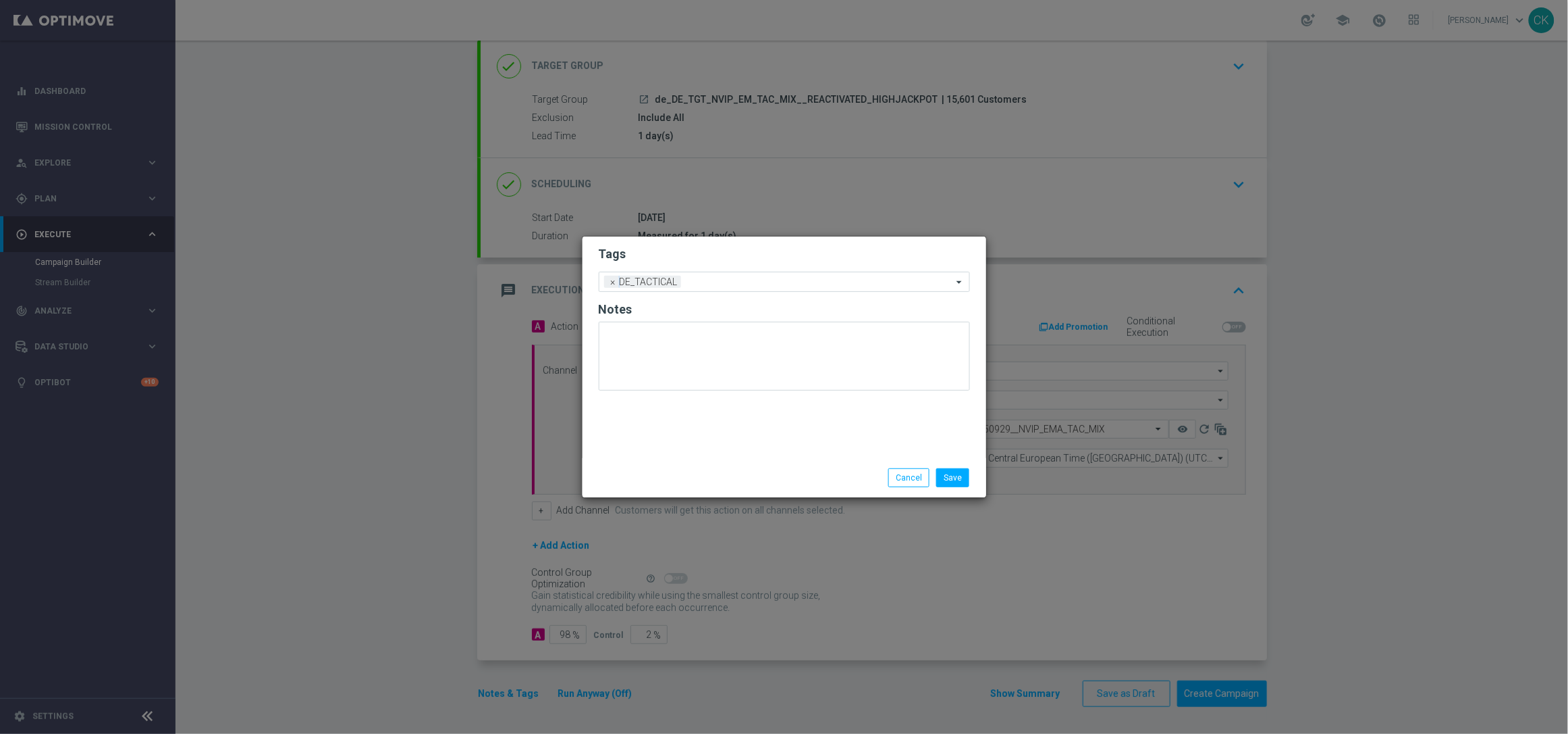
click at [696, 455] on div "Tags Add a new tag × DE_TACTICAL Notes" at bounding box center [784, 347] width 403 height 221
click at [951, 477] on button "Save" at bounding box center [952, 477] width 33 height 19
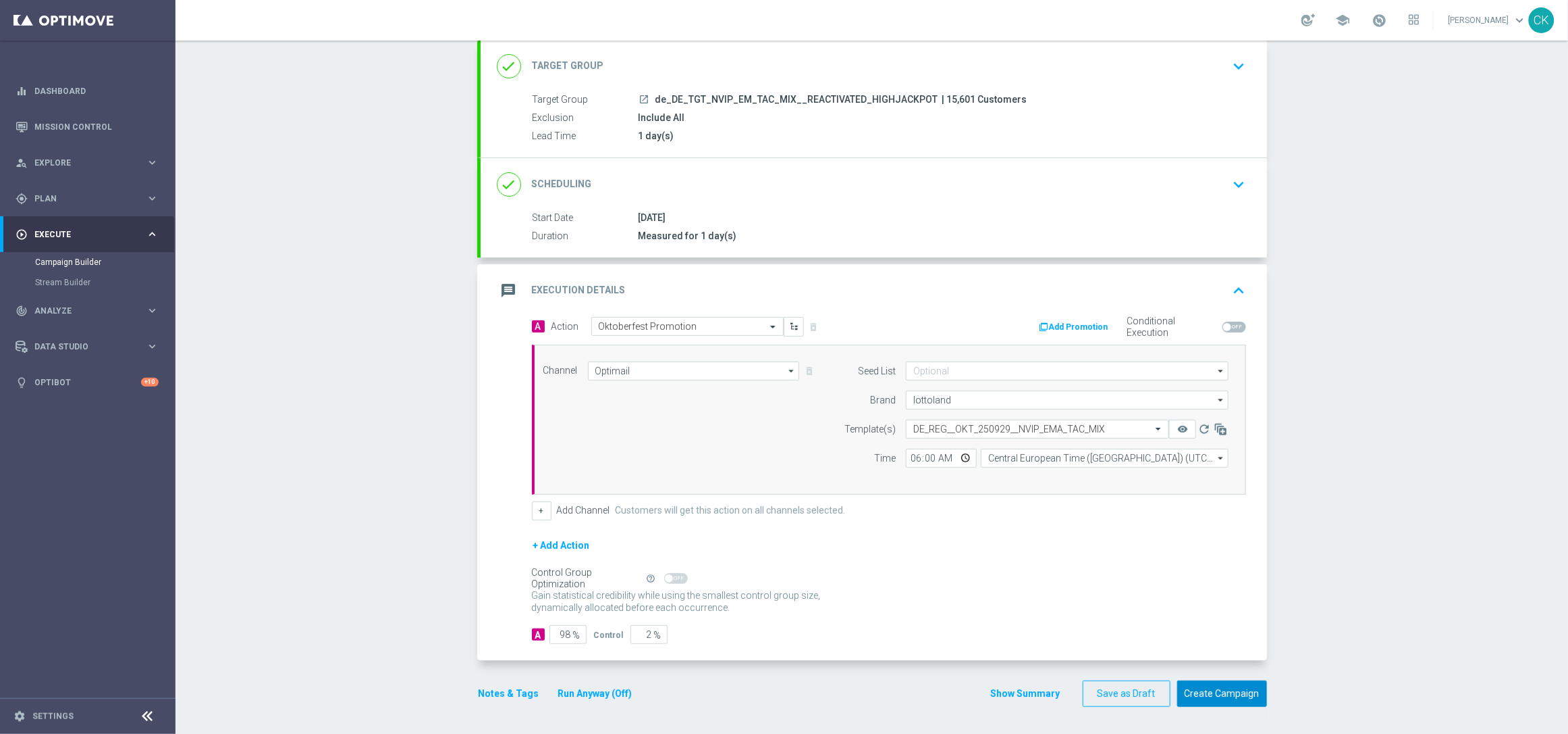
click at [1220, 696] on button "Create Campaign" at bounding box center [1222, 693] width 90 height 27
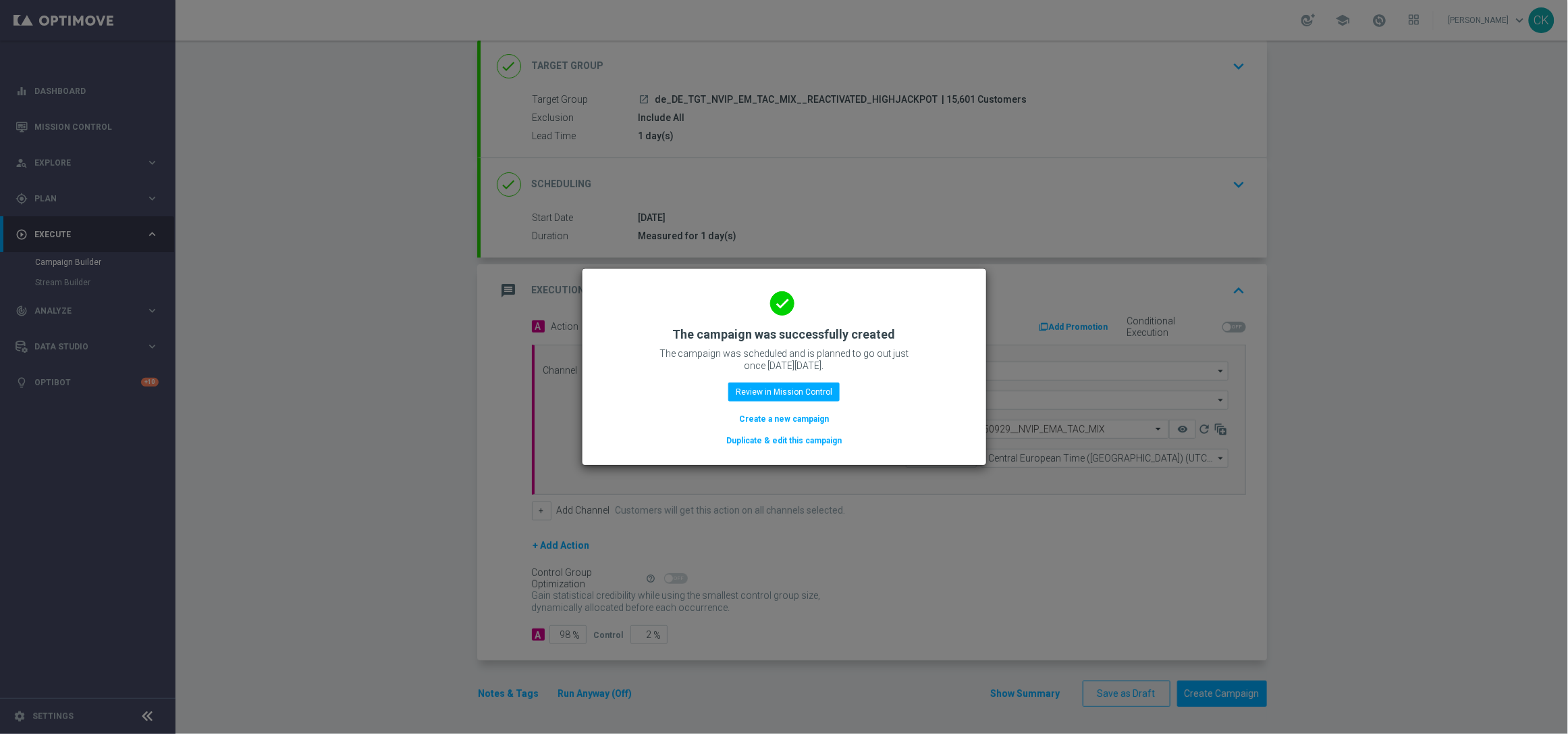
drag, startPoint x: 768, startPoint y: 422, endPoint x: 727, endPoint y: 60, distance: 364.3
click at [768, 422] on button "Create a new campaign" at bounding box center [784, 418] width 93 height 15
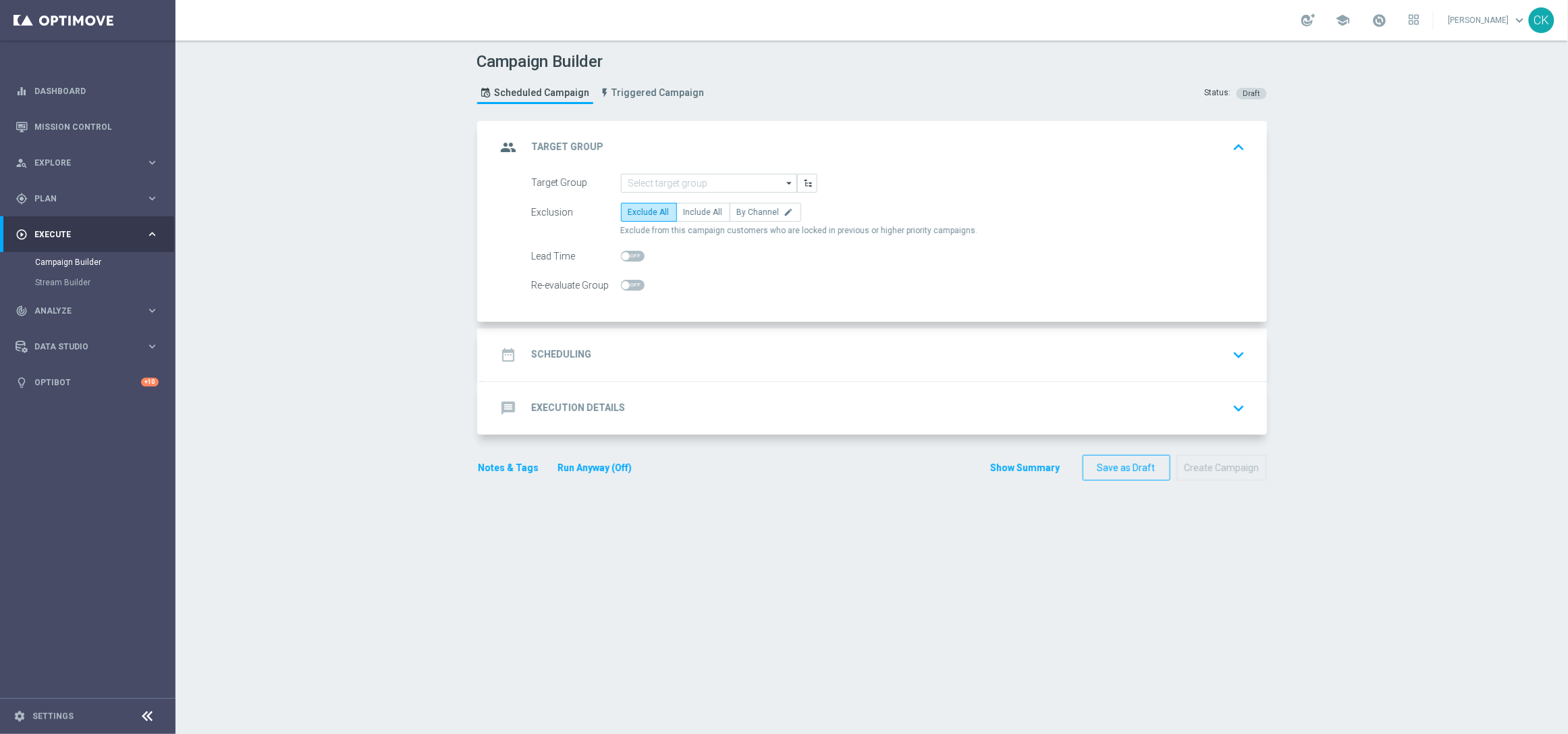
scroll to position [0, 0]
click at [716, 183] on input at bounding box center [709, 182] width 176 height 19
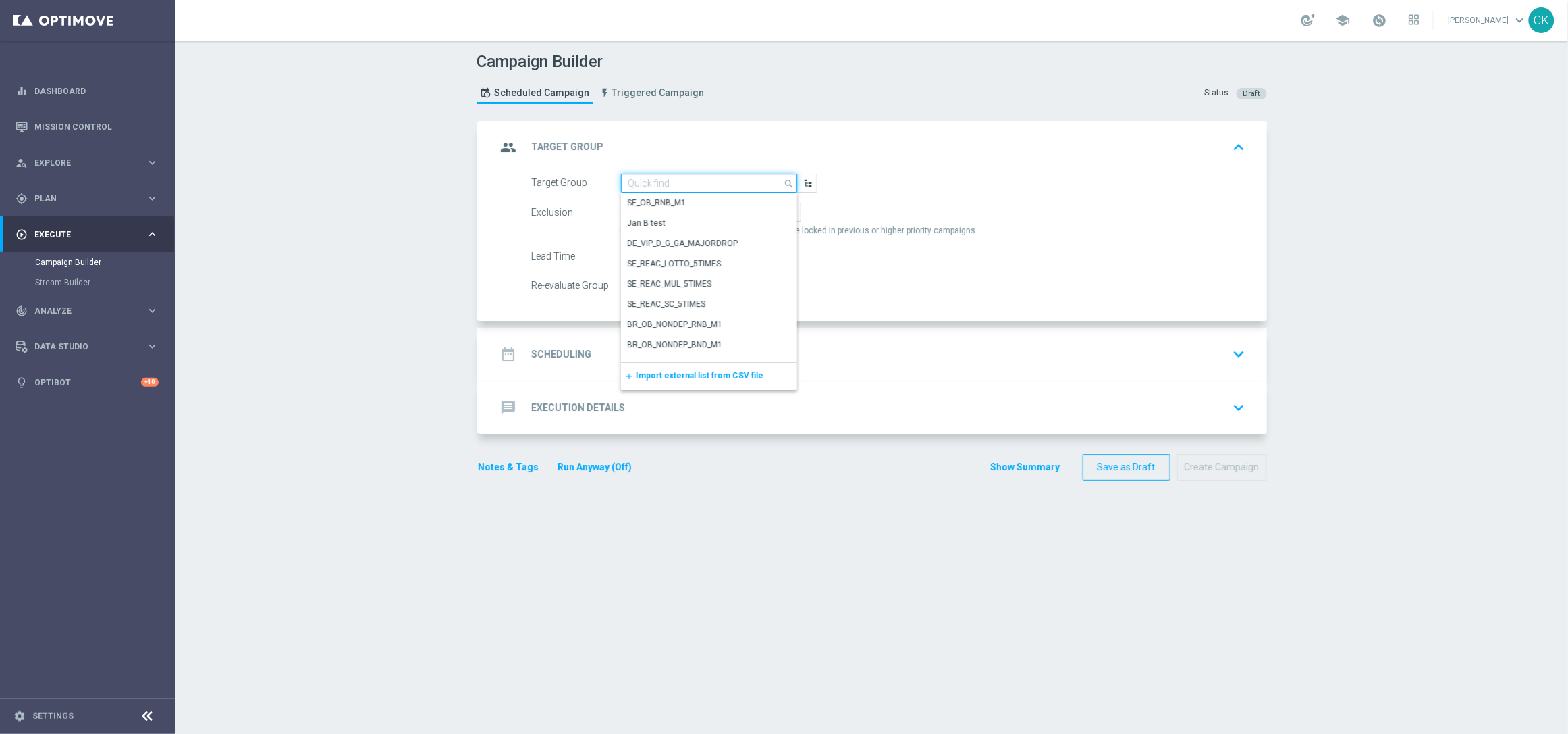
paste input "de_DE_TGT_NVIP_EM_TAC_MIX__CHURNED_HIGHJACKPOT"
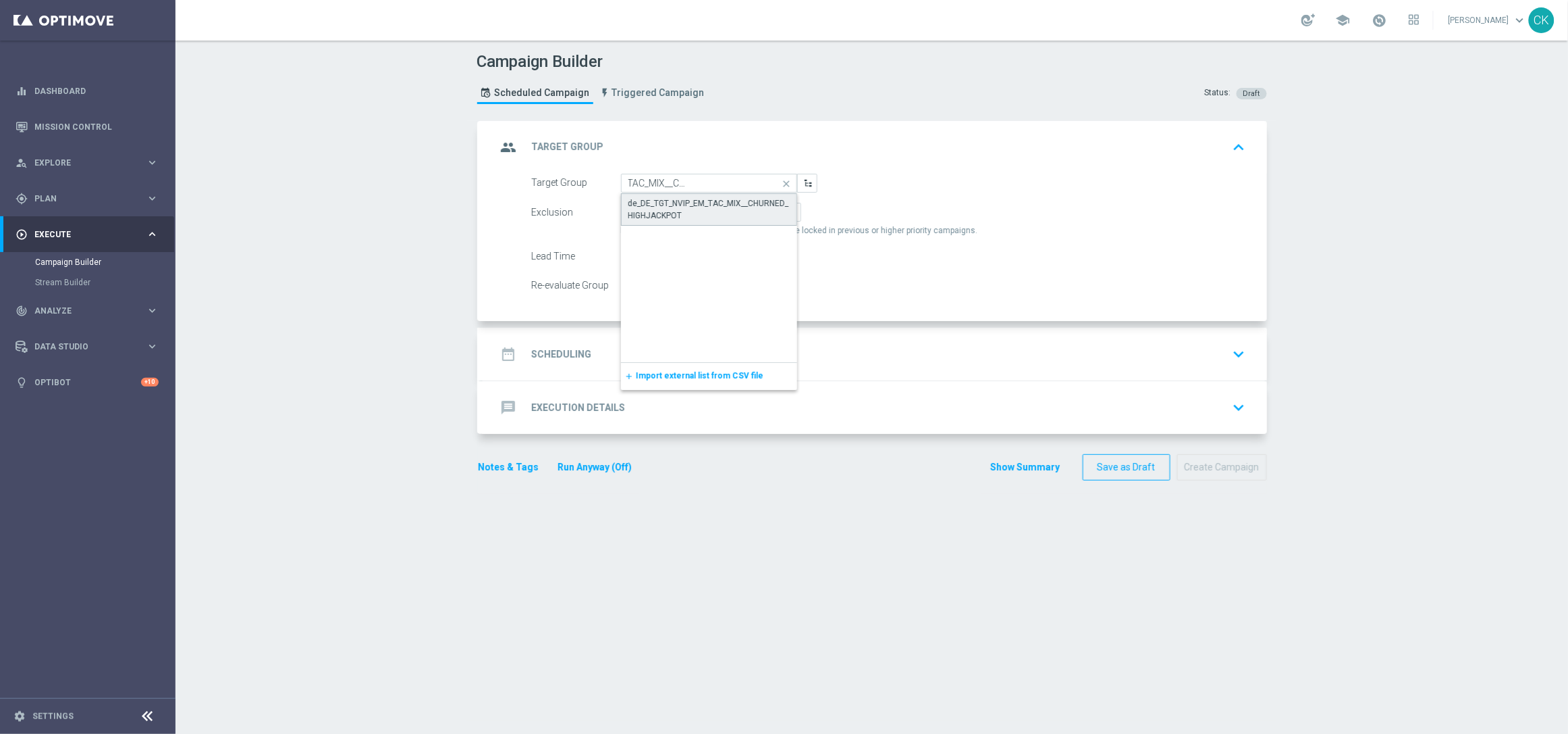
click at [692, 199] on div "de_DE_TGT_NVIP_EM_TAC_MIX__CHURNED_HIGHJACKPOT" at bounding box center [709, 209] width 161 height 24
type input "de_DE_TGT_NVIP_EM_TAC_MIX__CHURNED_HIGHJACKPOT"
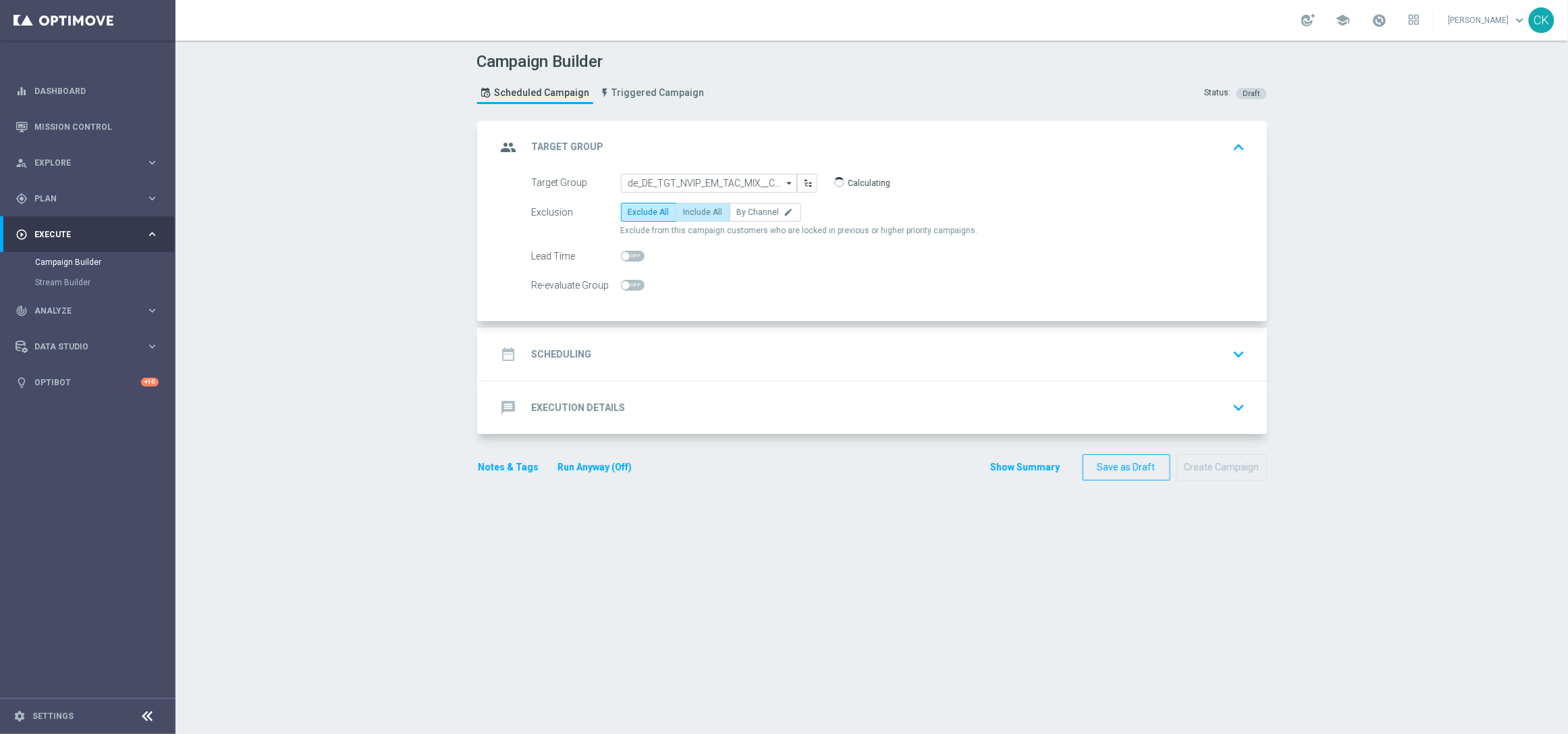
click at [694, 212] on span "Include All" at bounding box center [703, 212] width 40 height 10
click at [692, 212] on input "Include All" at bounding box center [688, 214] width 9 height 9
radio input "true"
click at [621, 254] on span at bounding box center [625, 256] width 8 height 8
click at [621, 254] on input "checkbox" at bounding box center [633, 255] width 23 height 10
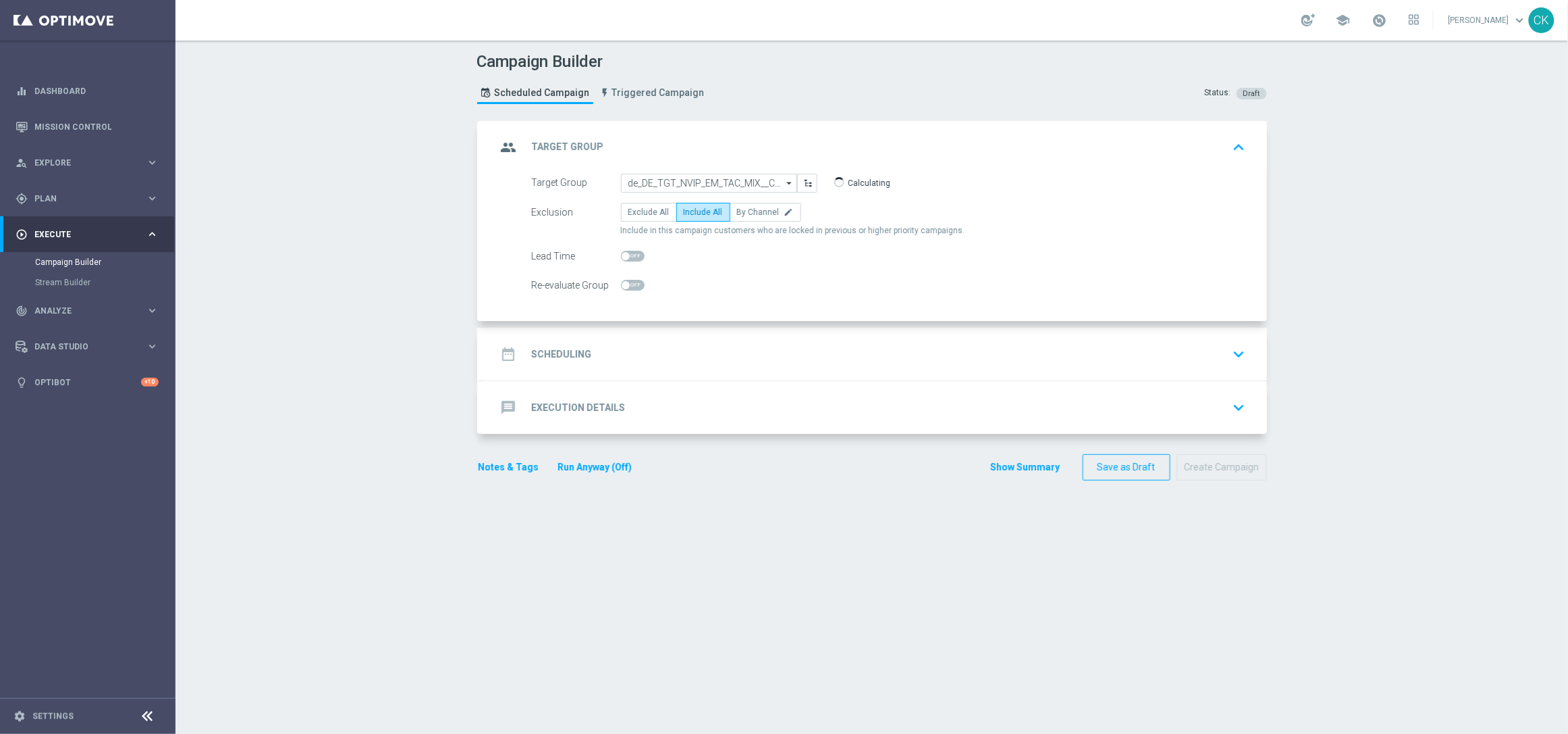
checkbox input "true"
click at [554, 349] on h2 "Scheduling" at bounding box center [562, 354] width 60 height 13
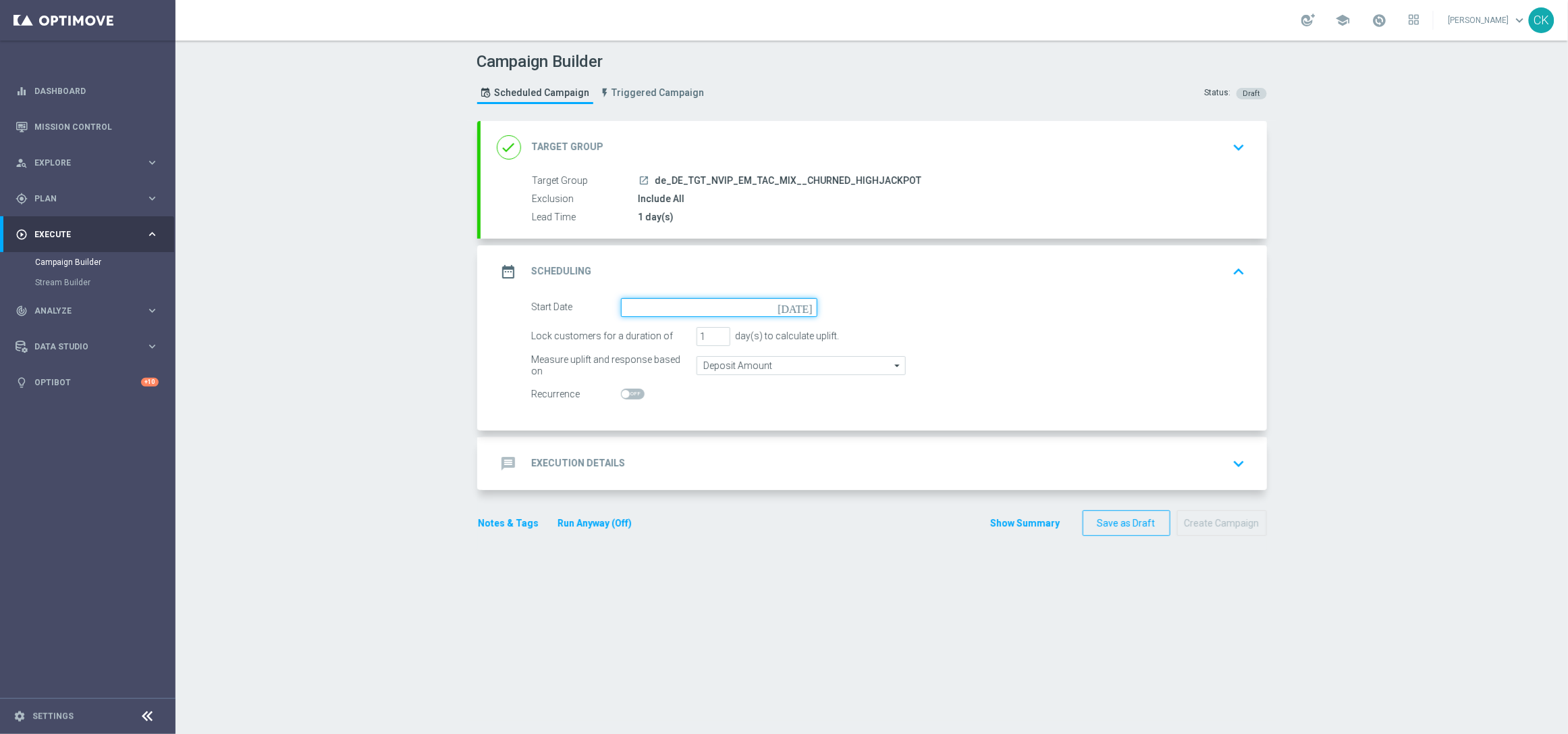
click at [657, 304] on input at bounding box center [719, 307] width 196 height 19
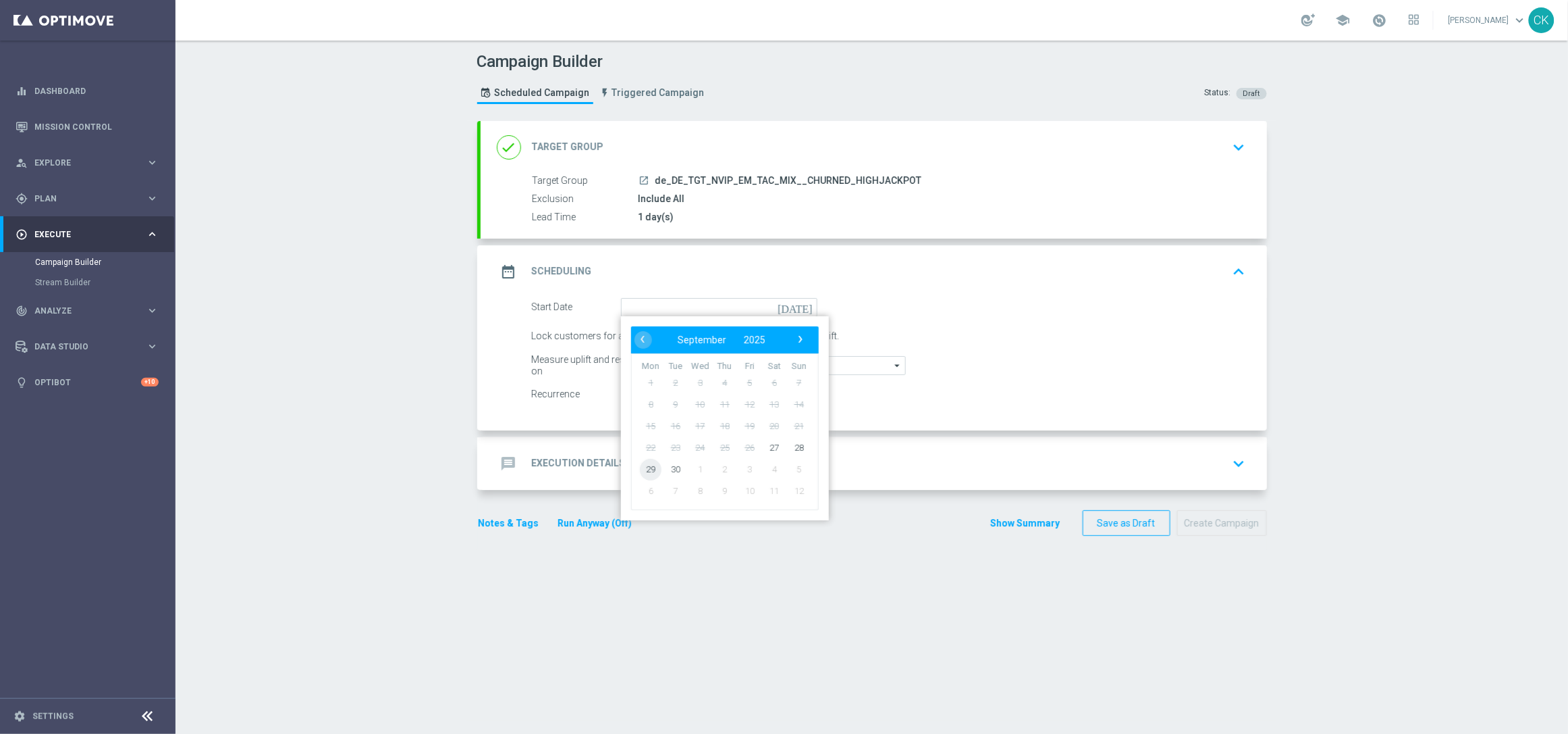
click at [648, 464] on span "29" at bounding box center [650, 468] width 22 height 22
type input "[DATE]"
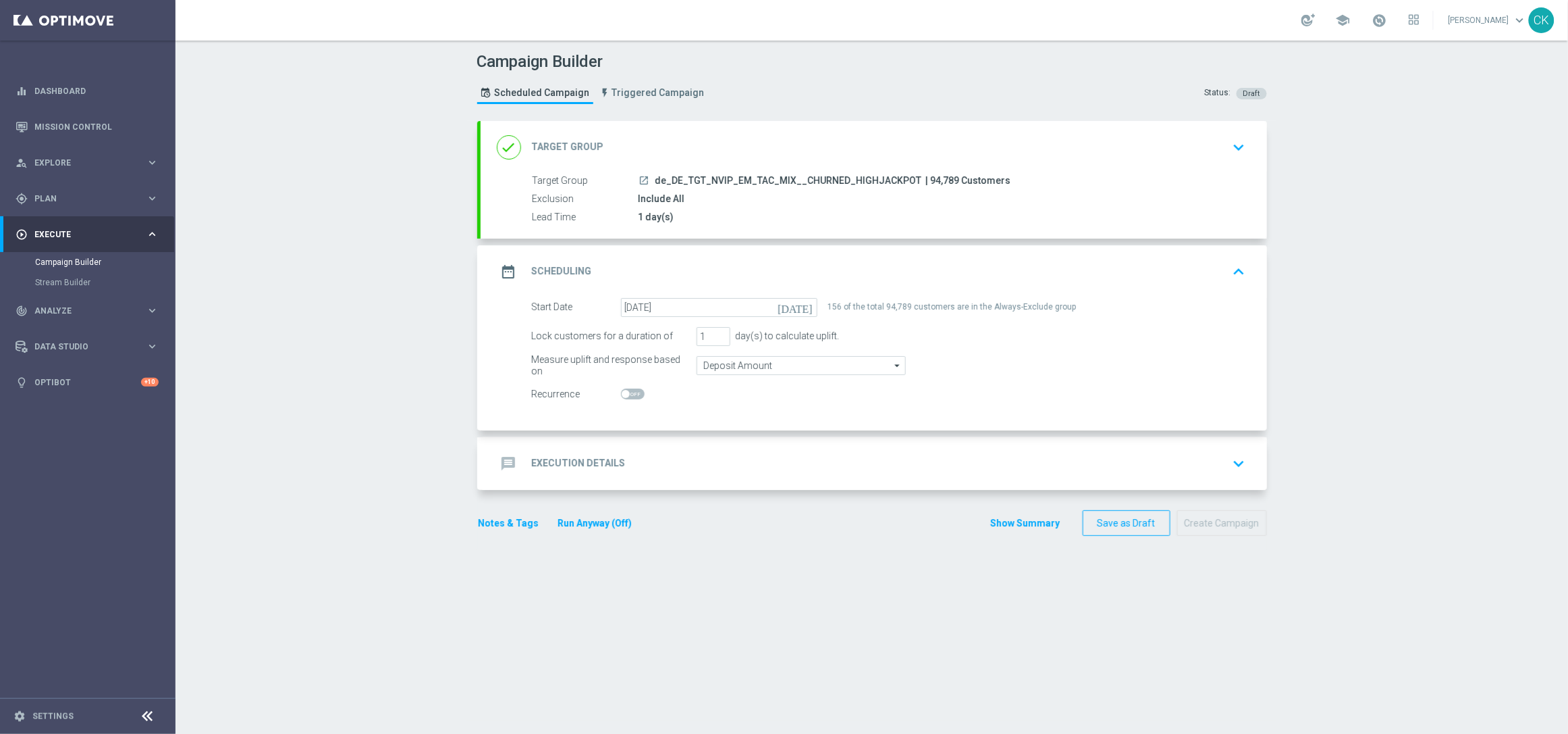
click at [571, 456] on div "message Execution Details" at bounding box center [562, 463] width 129 height 24
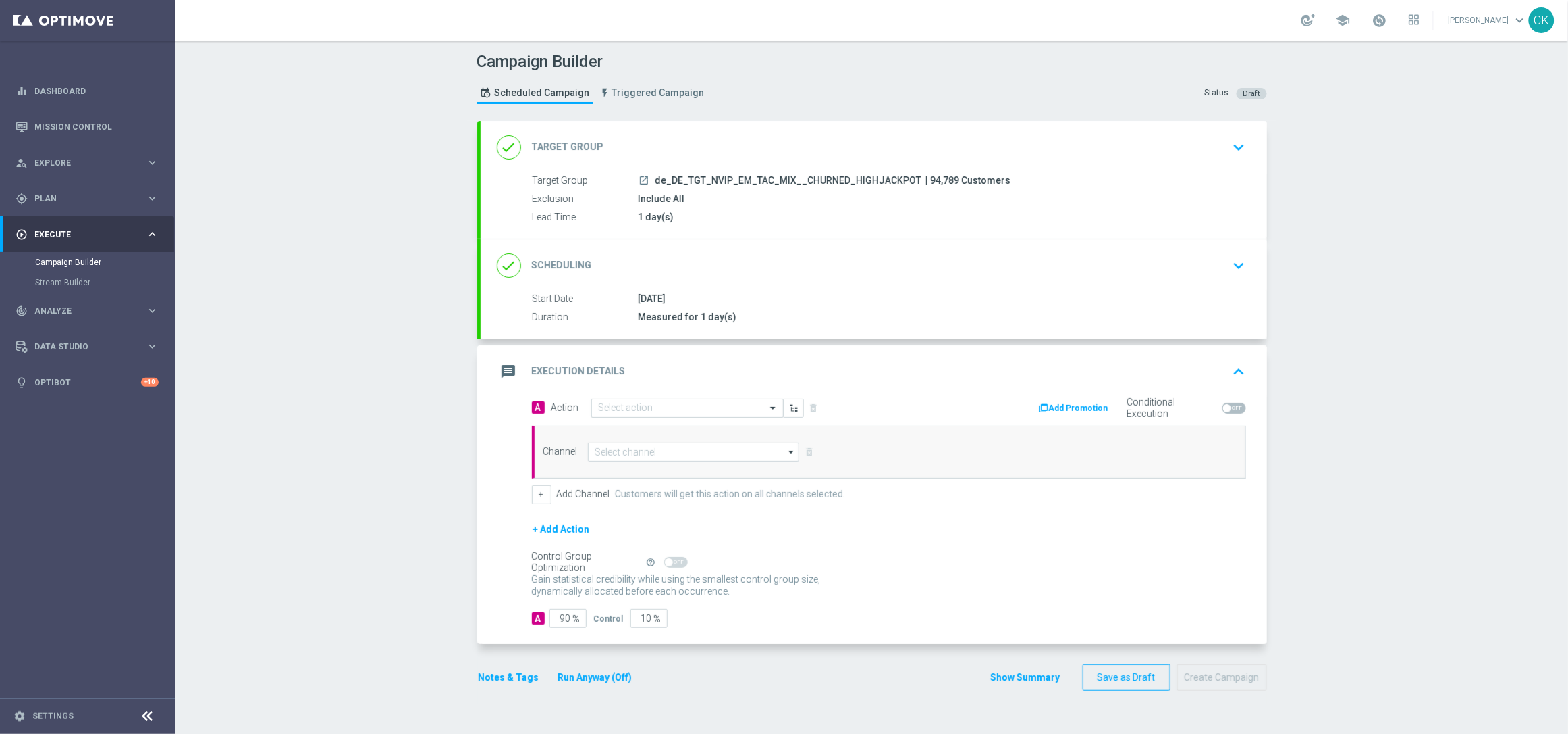
click at [648, 405] on input "text" at bounding box center [674, 409] width 151 height 11
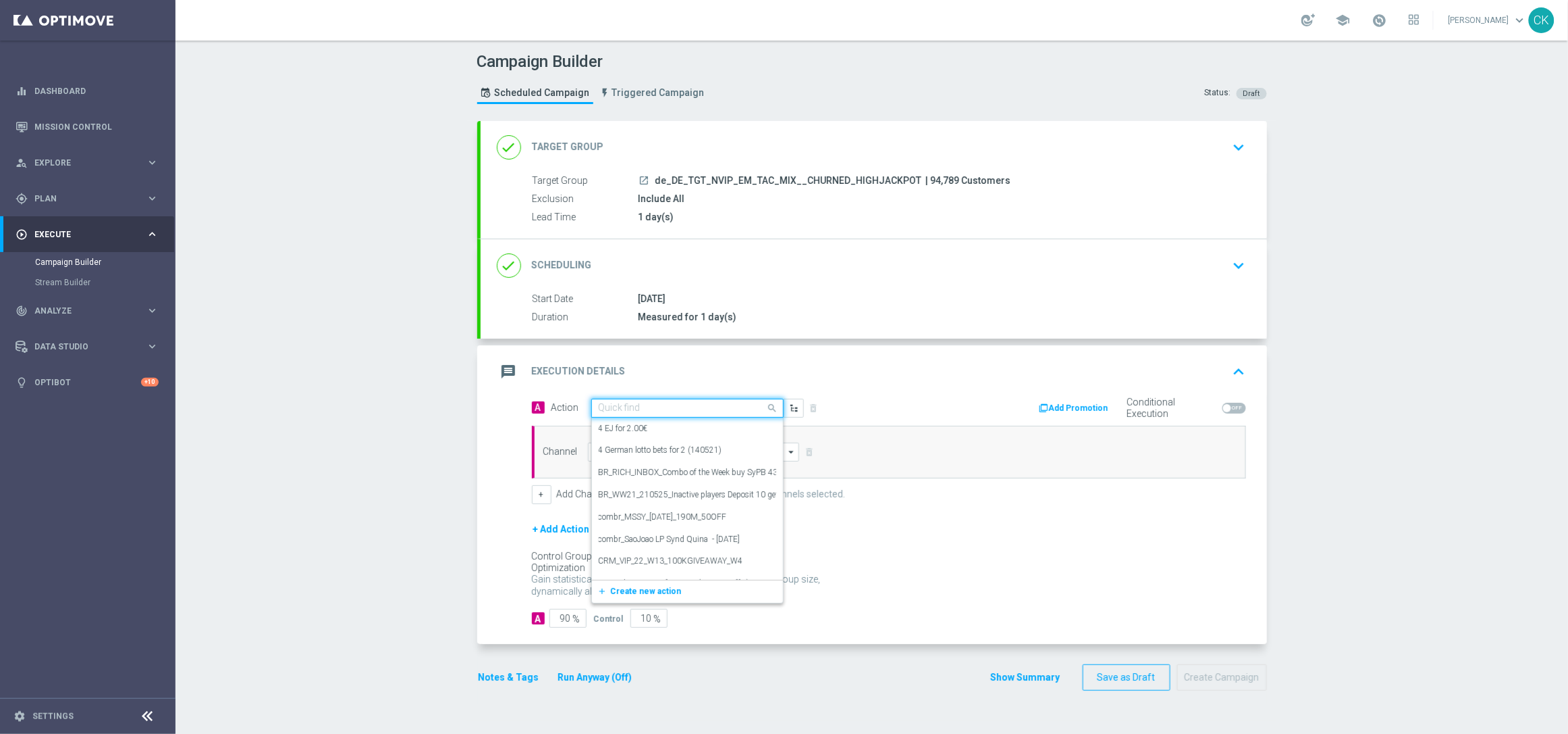
paste input "Oktoberfest Promotion"
type input "Oktoberfest Promotion"
click at [646, 475] on label "Oktoberfest Promotion" at bounding box center [638, 476] width 79 height 11
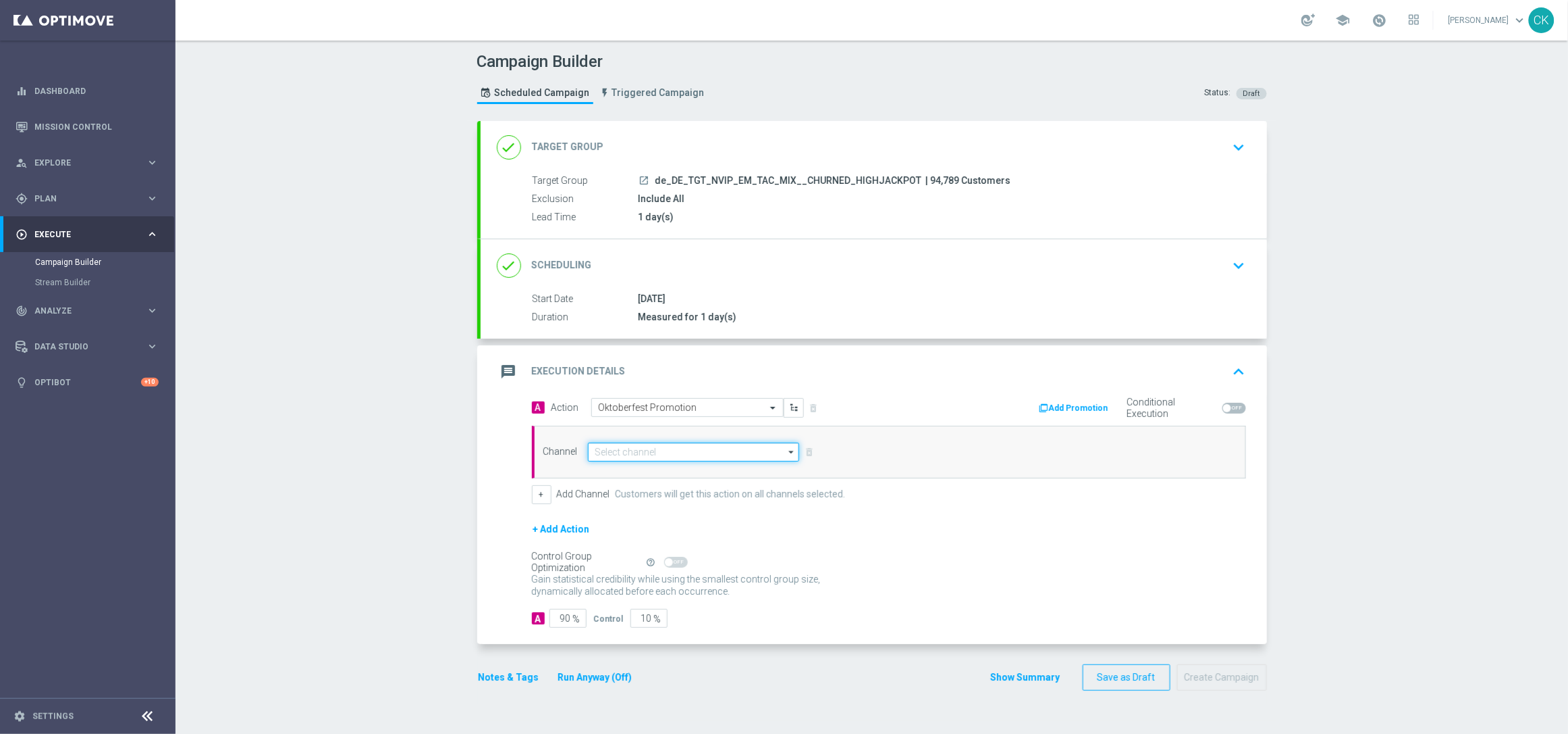
click at [634, 461] on input at bounding box center [694, 451] width 212 height 19
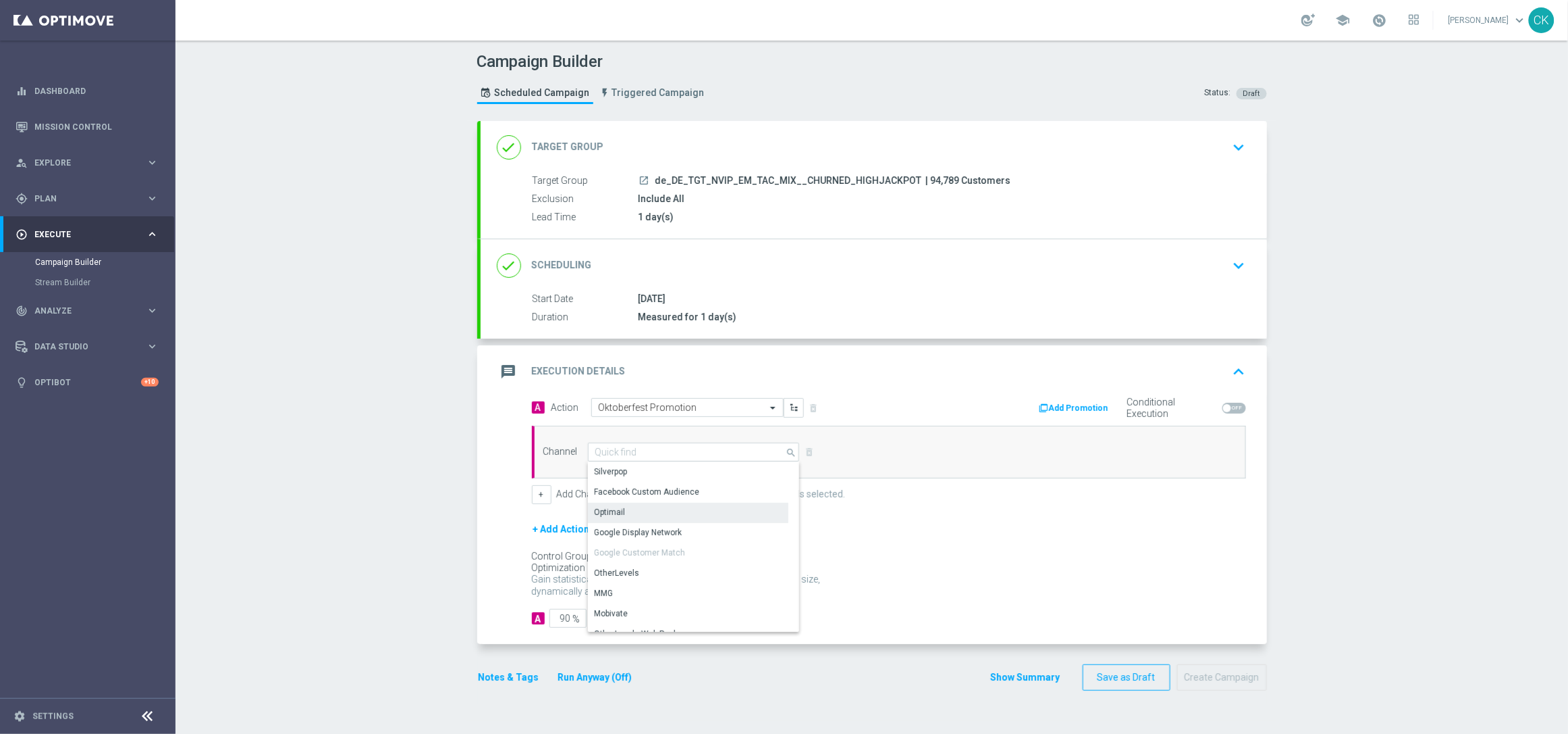
click at [625, 511] on div "Optimail" at bounding box center [688, 511] width 200 height 19
type input "Optimail"
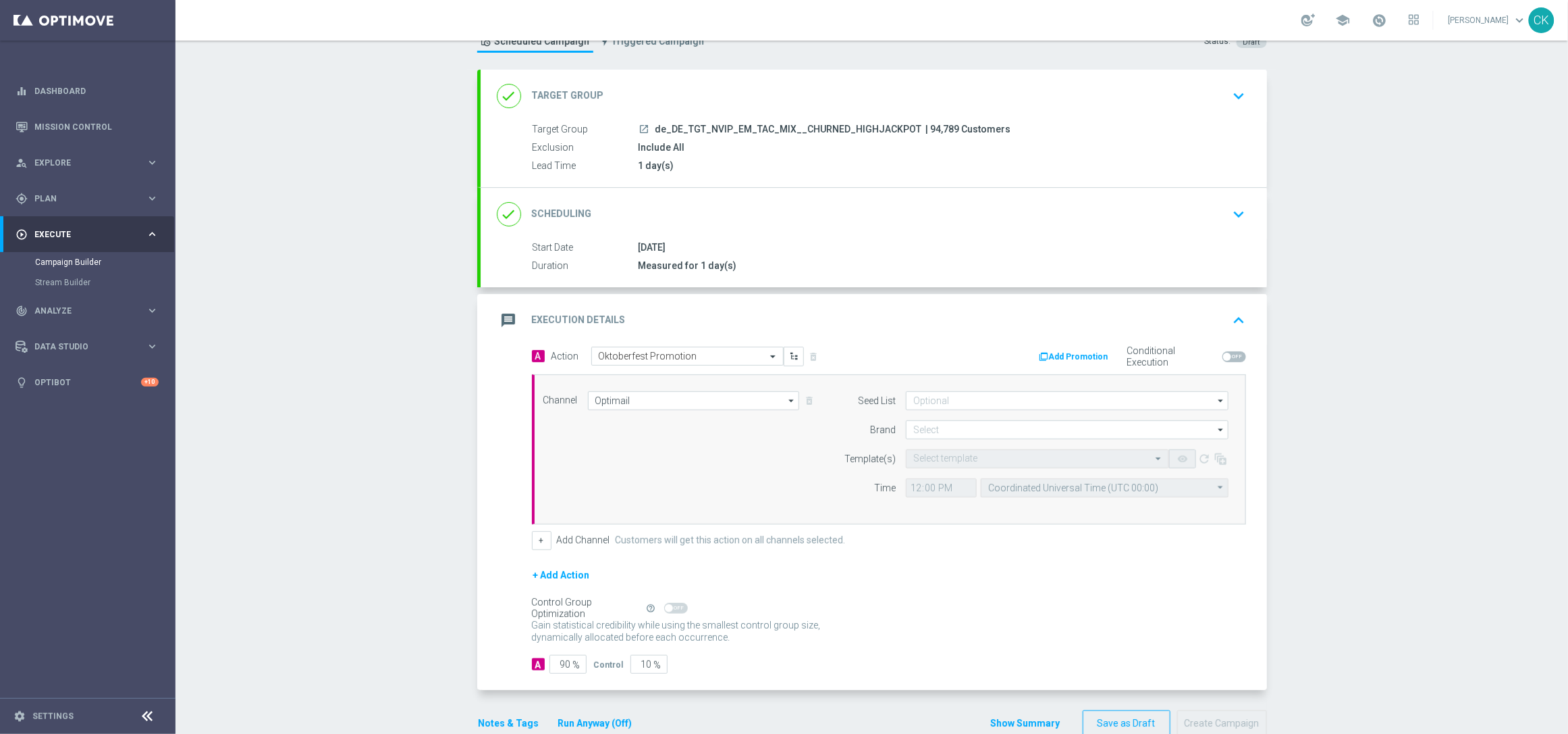
scroll to position [82, 0]
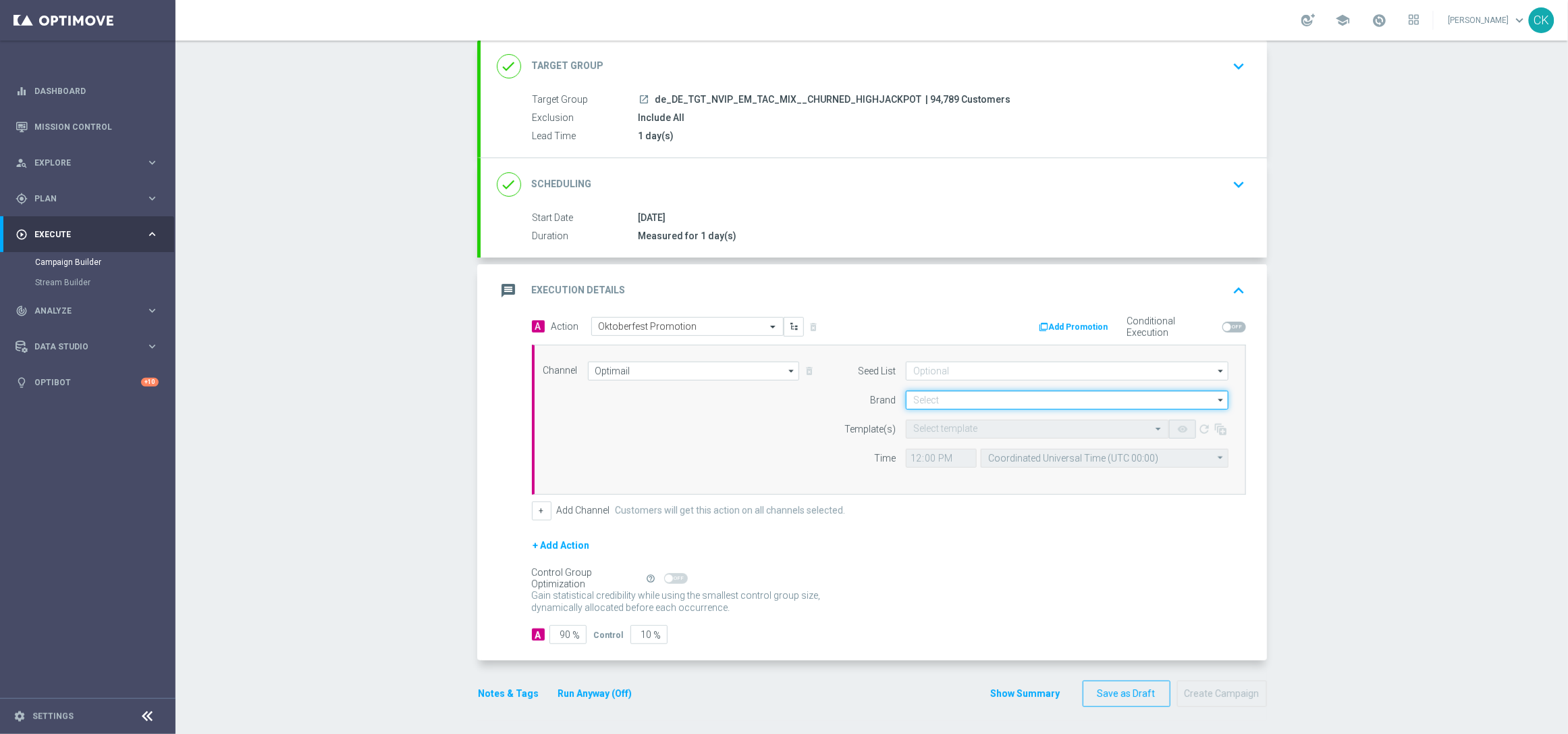
click at [966, 392] on input at bounding box center [1068, 400] width 323 height 19
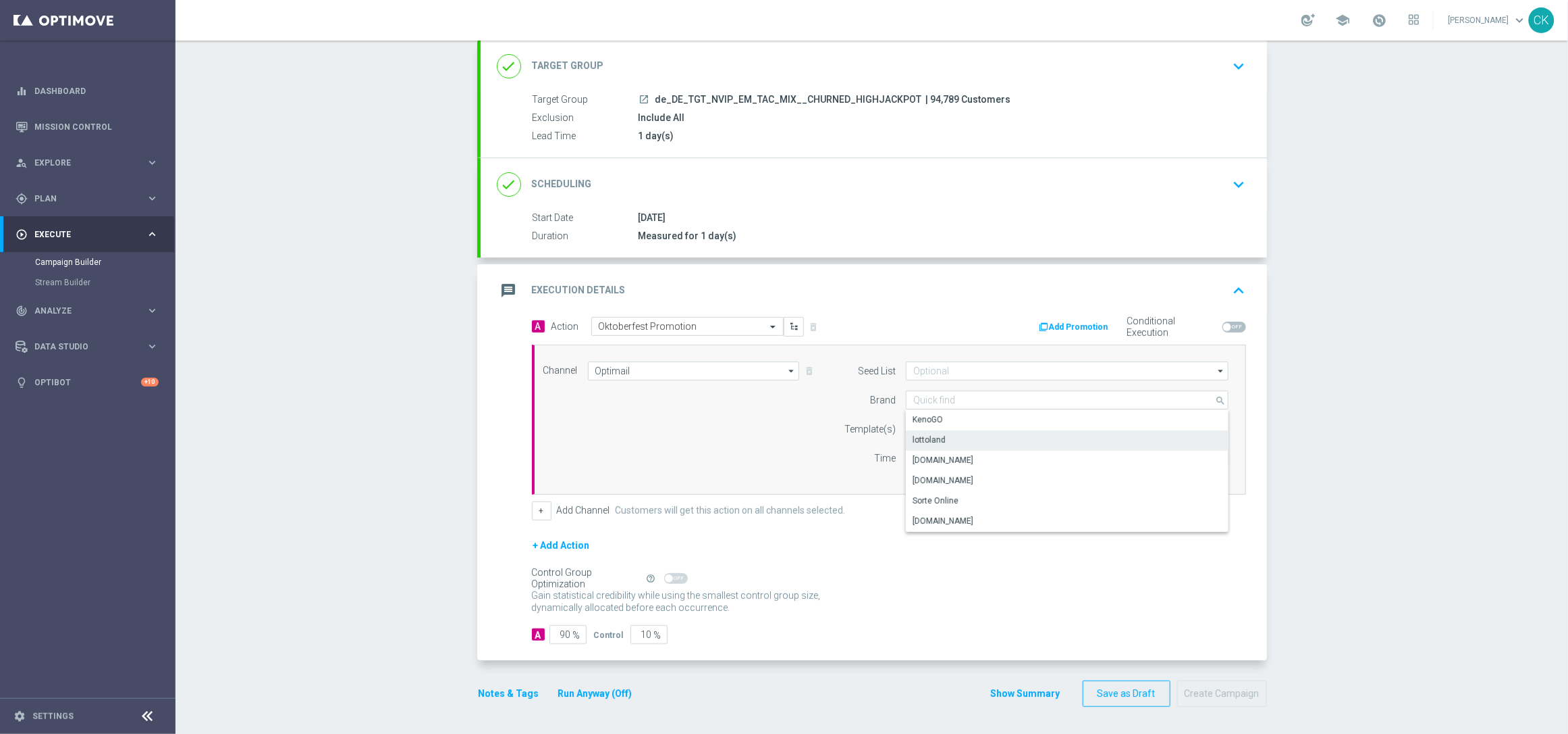
click at [943, 442] on div "lottoland" at bounding box center [1068, 439] width 323 height 19
type input "lottoland"
click at [930, 425] on input "text" at bounding box center [1024, 430] width 221 height 11
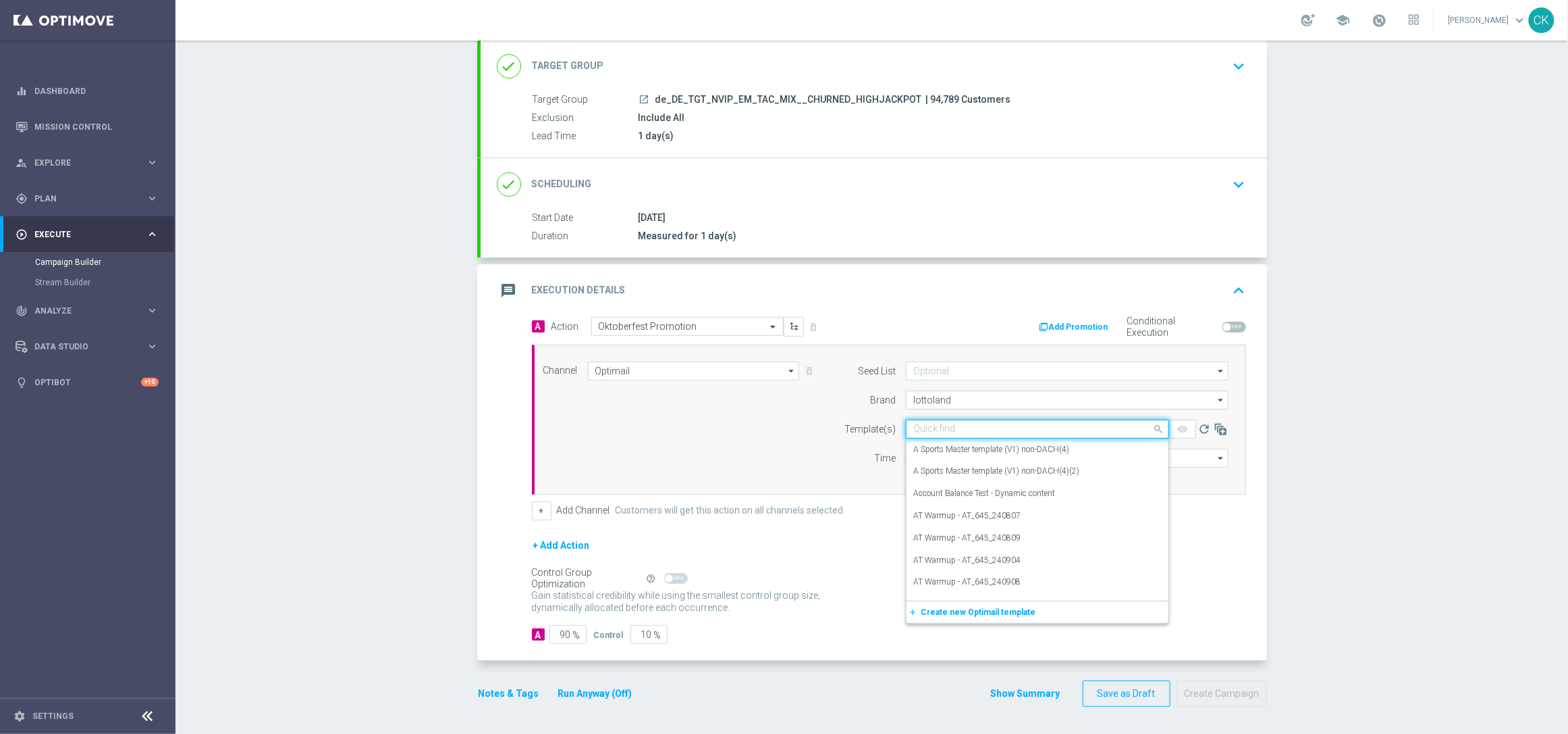
paste input "DE_REG__OKT_250929__NVIP_EMA_TAC_MIX"
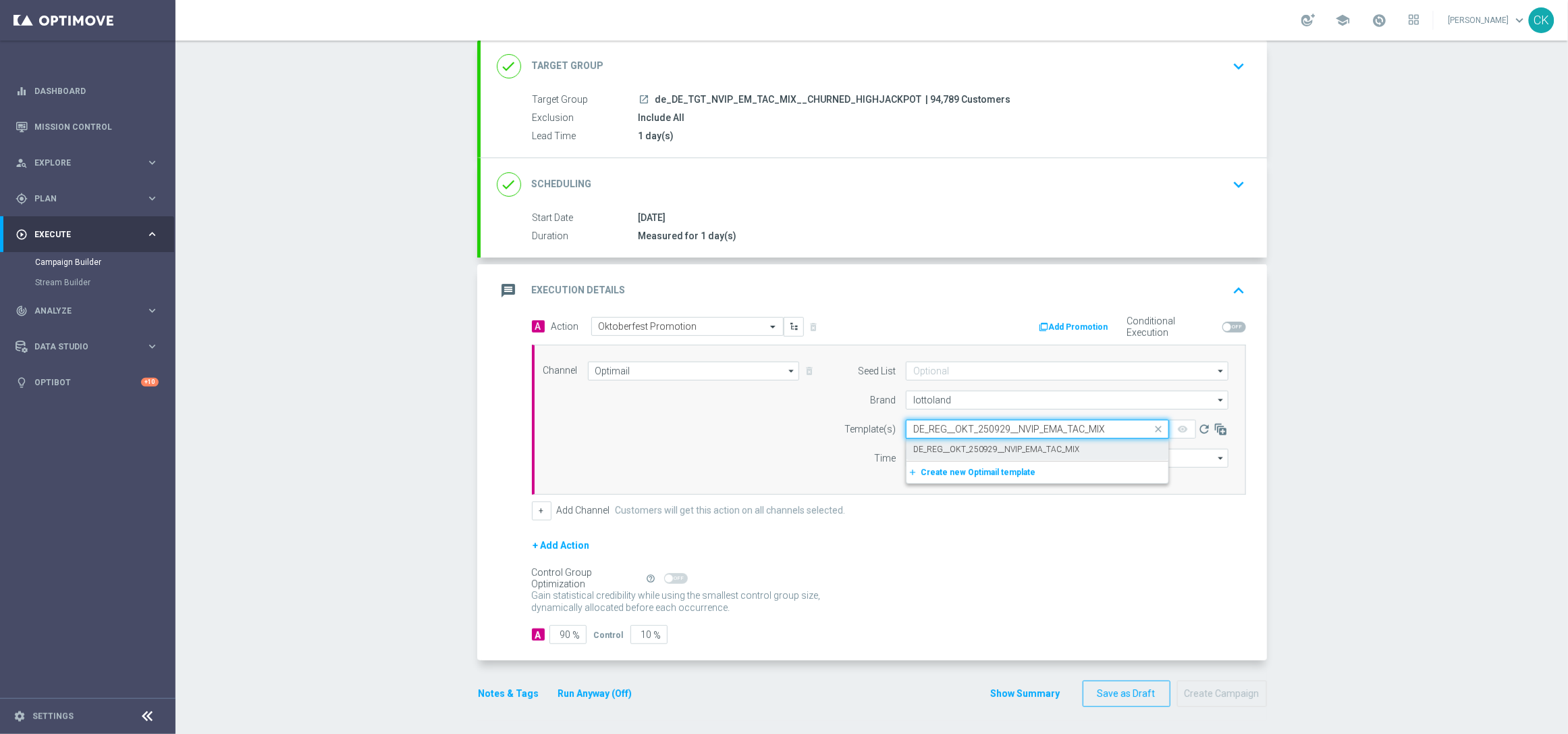
click at [918, 454] on div "DE_REG__OKT_250929__NVIP_EMA_TAC_MIX" at bounding box center [1038, 450] width 249 height 23
type input "DE_REG__OKT_250929__NVIP_EMA_TAC_MIX"
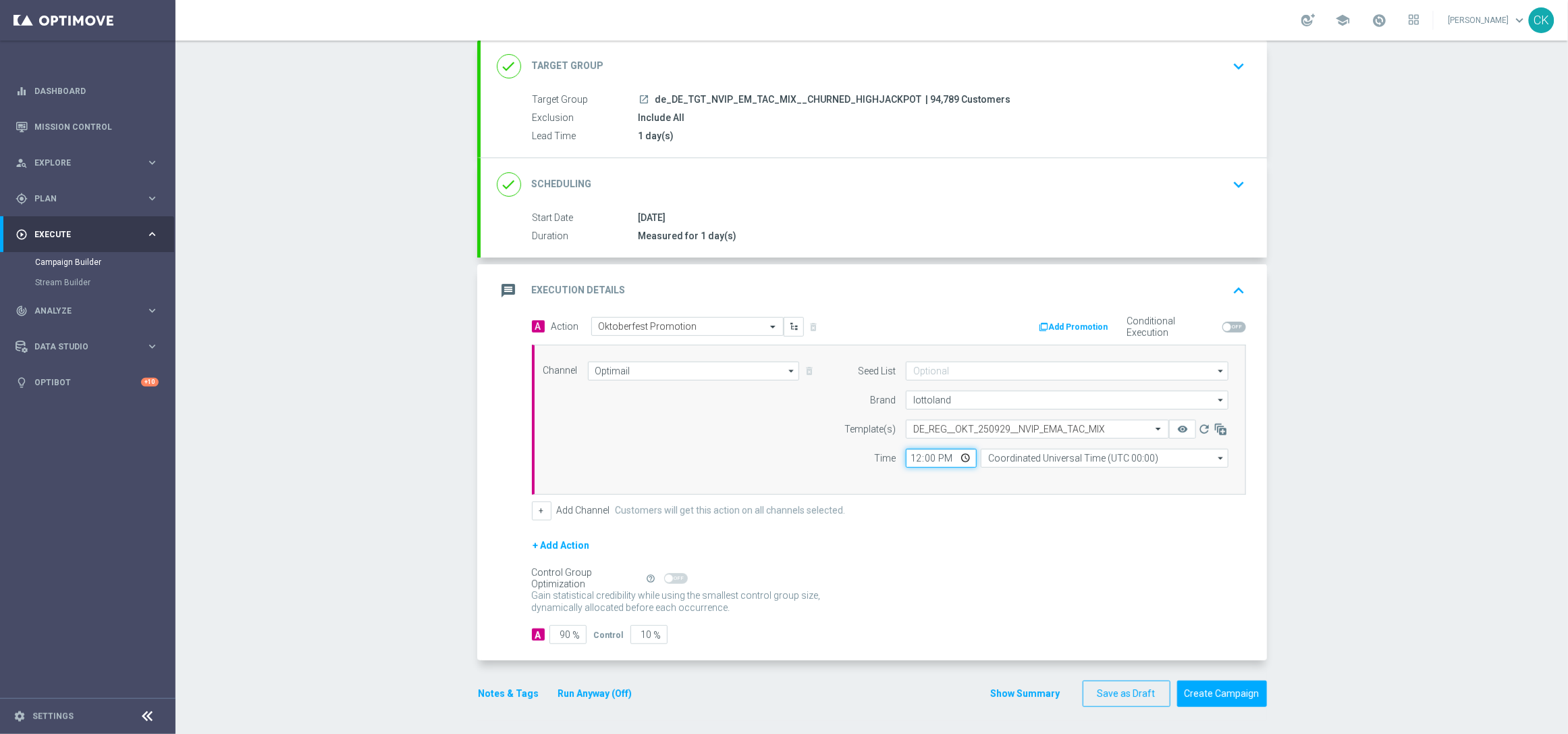
click at [909, 455] on input "12:00" at bounding box center [942, 457] width 71 height 19
click at [906, 460] on input "08:00" at bounding box center [942, 457] width 71 height 19
type input "06:00"
click at [939, 481] on div "Channel Optimail Optimail arrow_drop_down Show Selected 1 of 26 Silverpop" at bounding box center [889, 420] width 714 height 150
click at [1111, 456] on input "Coordinated Universal Time (UTC 00:00)" at bounding box center [1105, 457] width 248 height 19
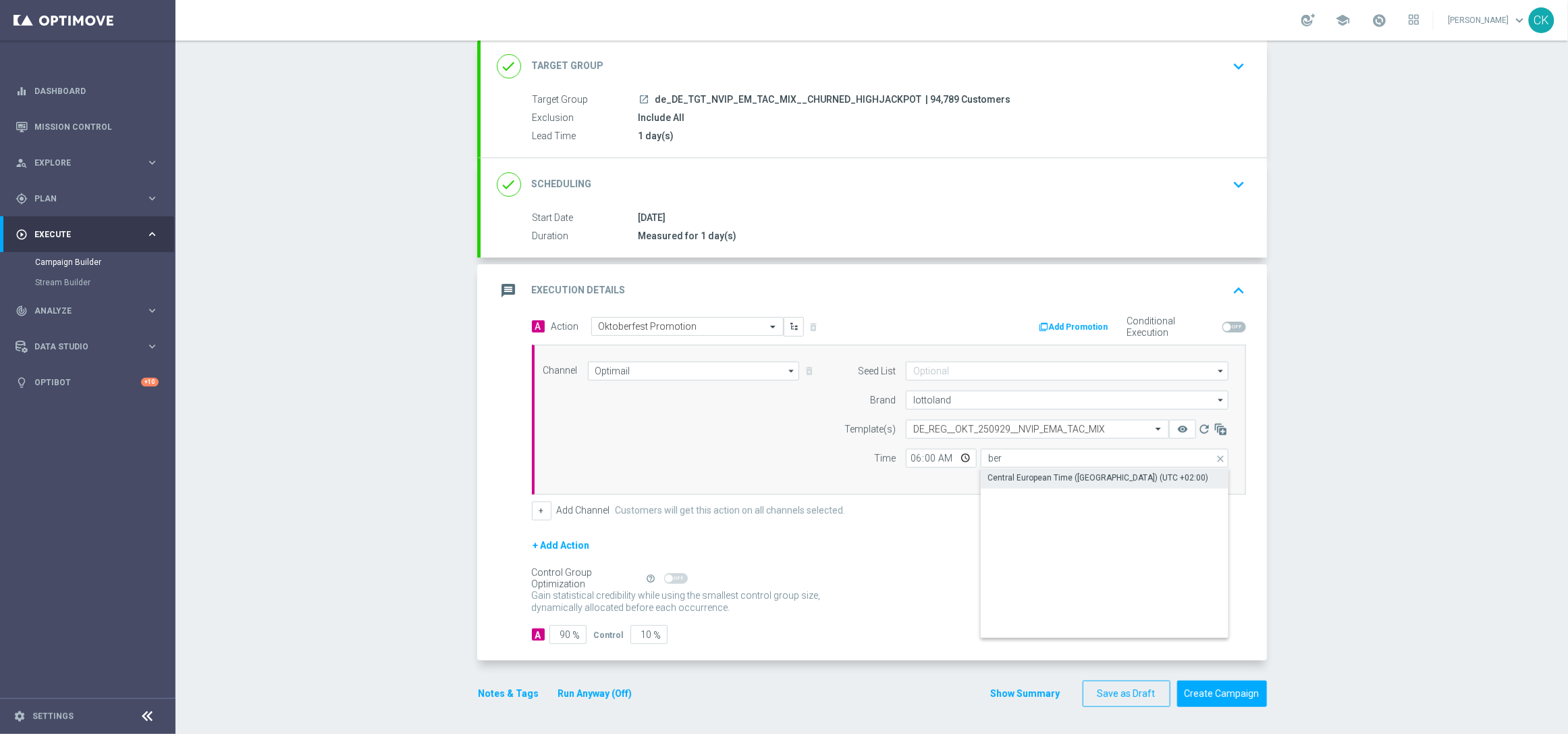
click at [1114, 477] on div "Central European Time ([GEOGRAPHIC_DATA]) (UTC +02:00)" at bounding box center [1098, 477] width 221 height 12
type input "Central European Time ([GEOGRAPHIC_DATA]) (UTC +02:00)"
click at [564, 635] on input "90" at bounding box center [568, 634] width 37 height 19
type input "9"
type input "91"
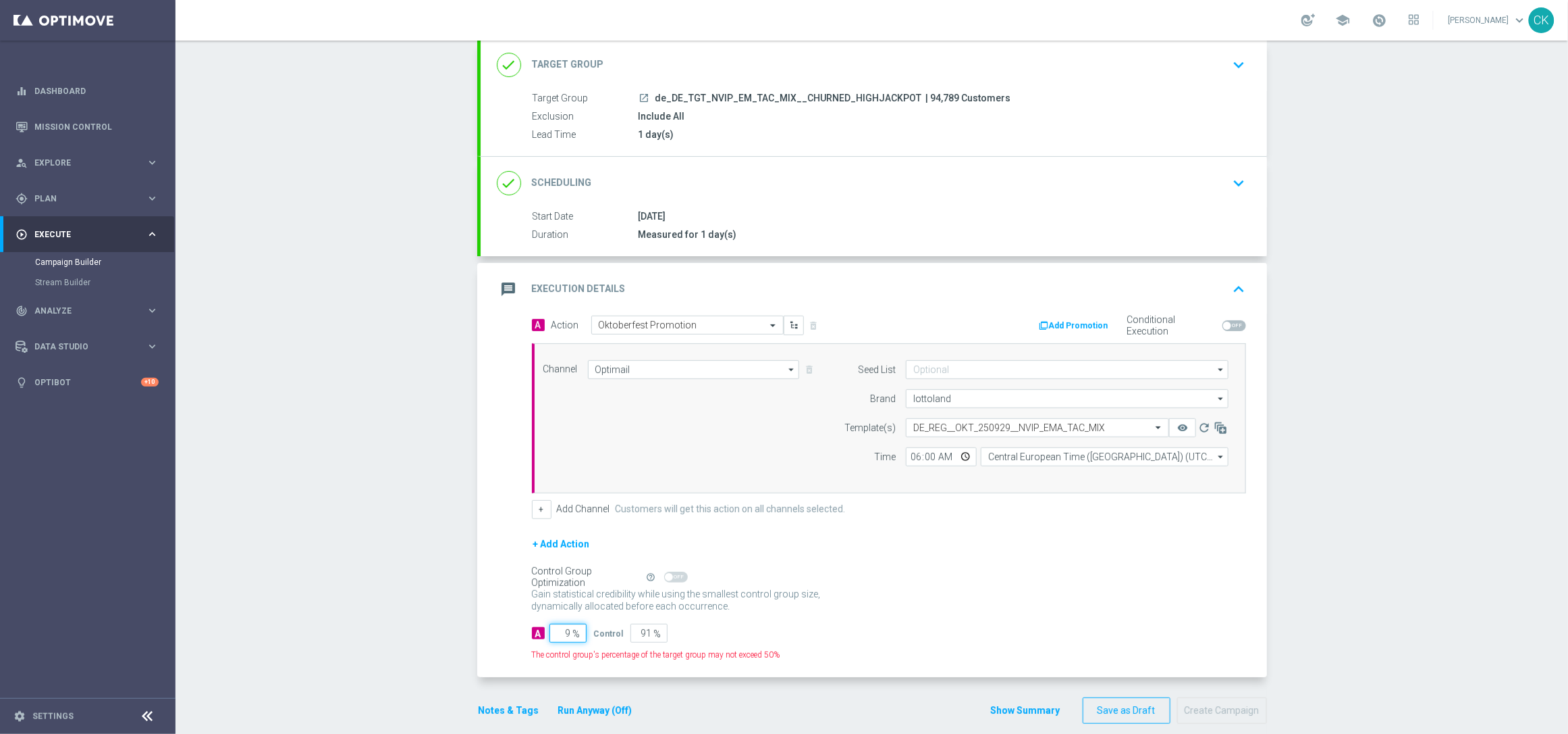
type input "98"
type input "2"
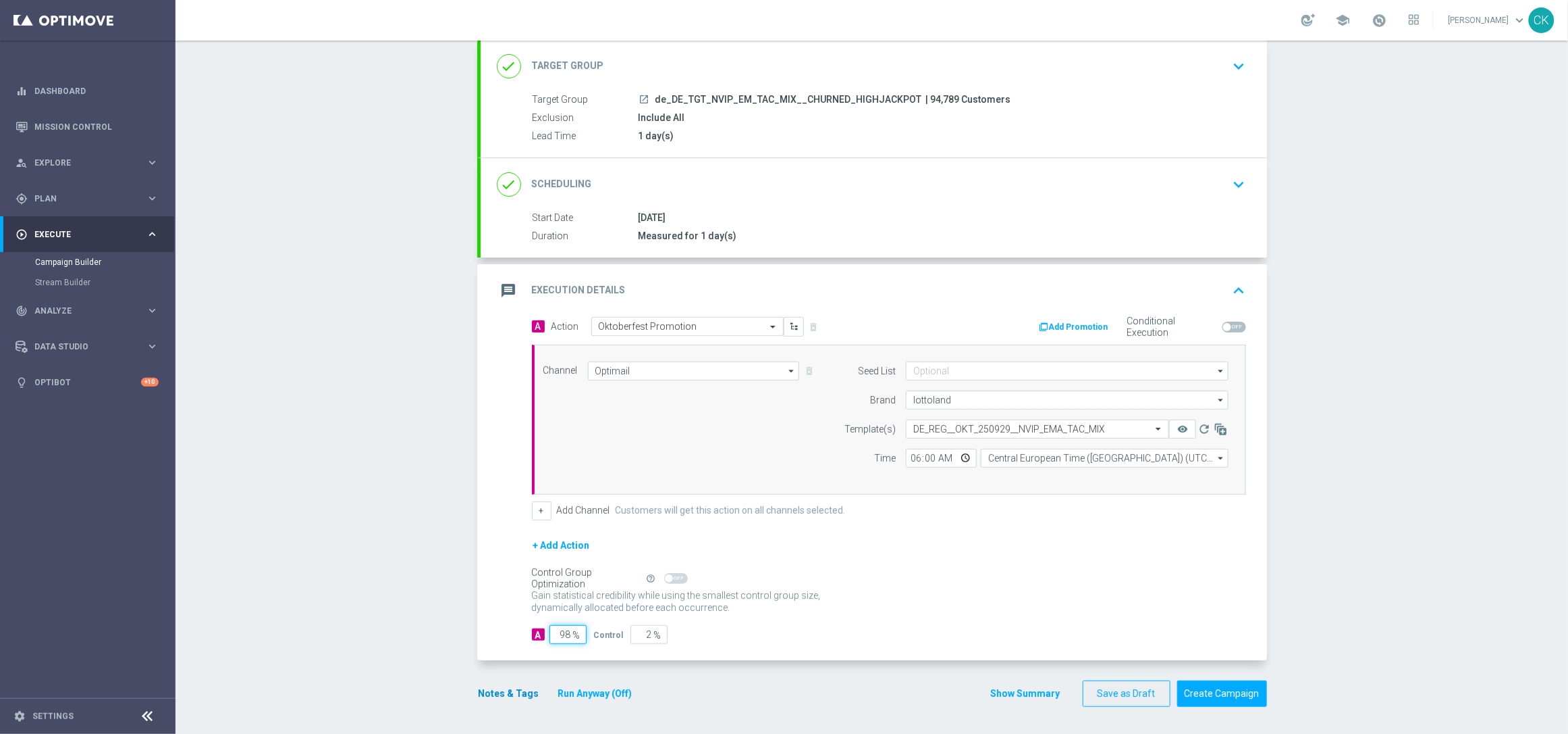
type input "98"
click at [503, 694] on button "Notes & Tags" at bounding box center [508, 693] width 64 height 17
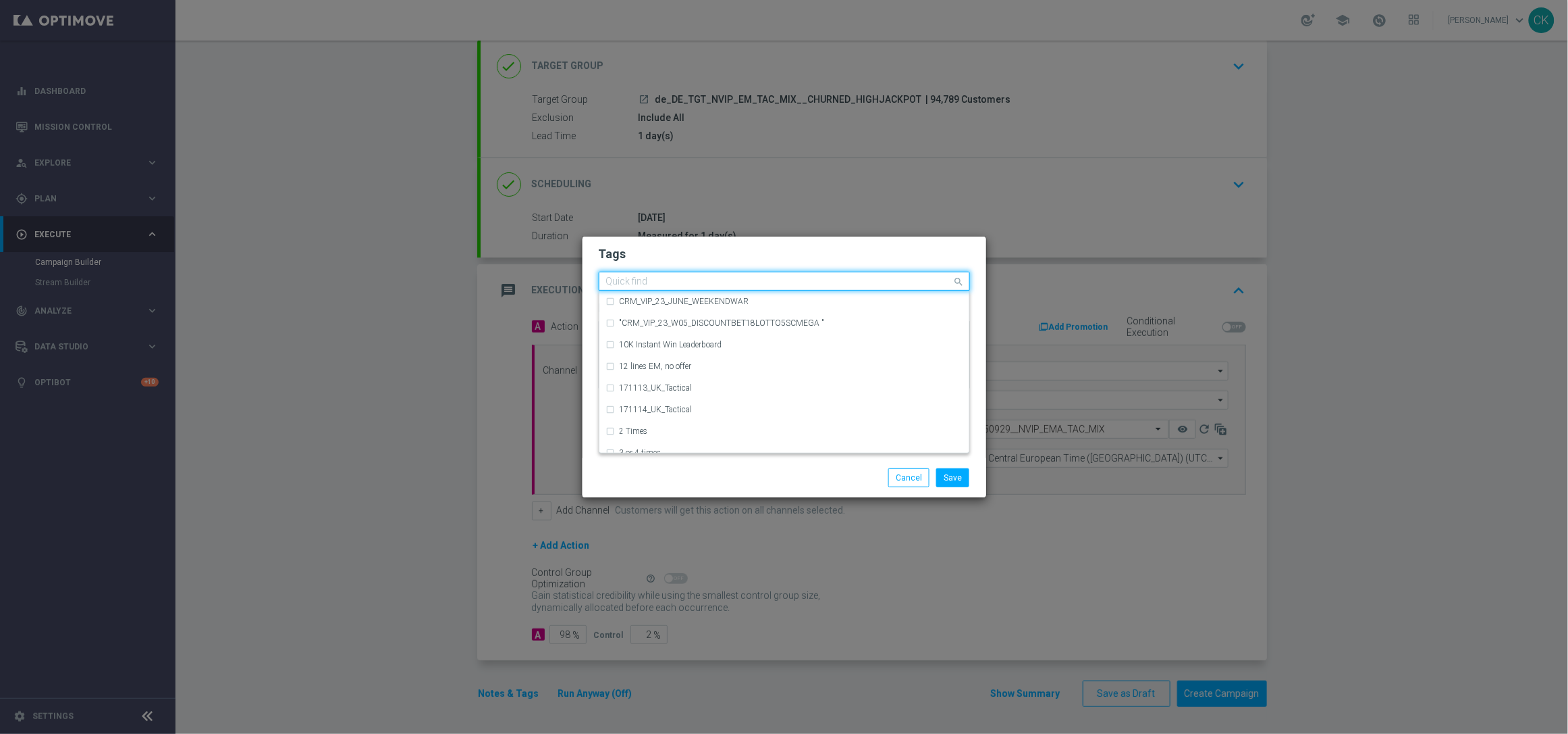
click at [675, 279] on input "text" at bounding box center [779, 282] width 346 height 11
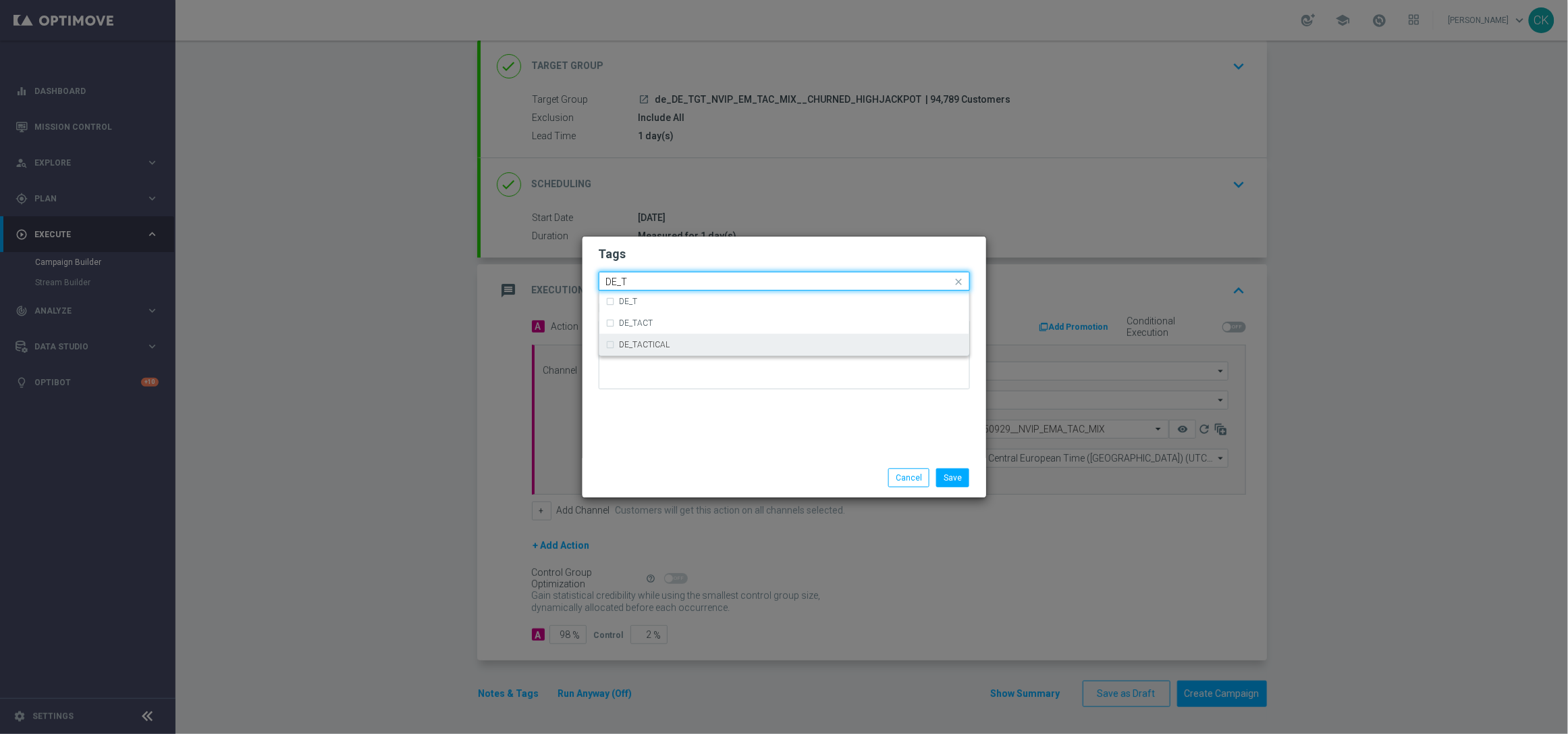
click at [671, 341] on div "DE_TACTICAL" at bounding box center [791, 345] width 343 height 8
type input "DE_T"
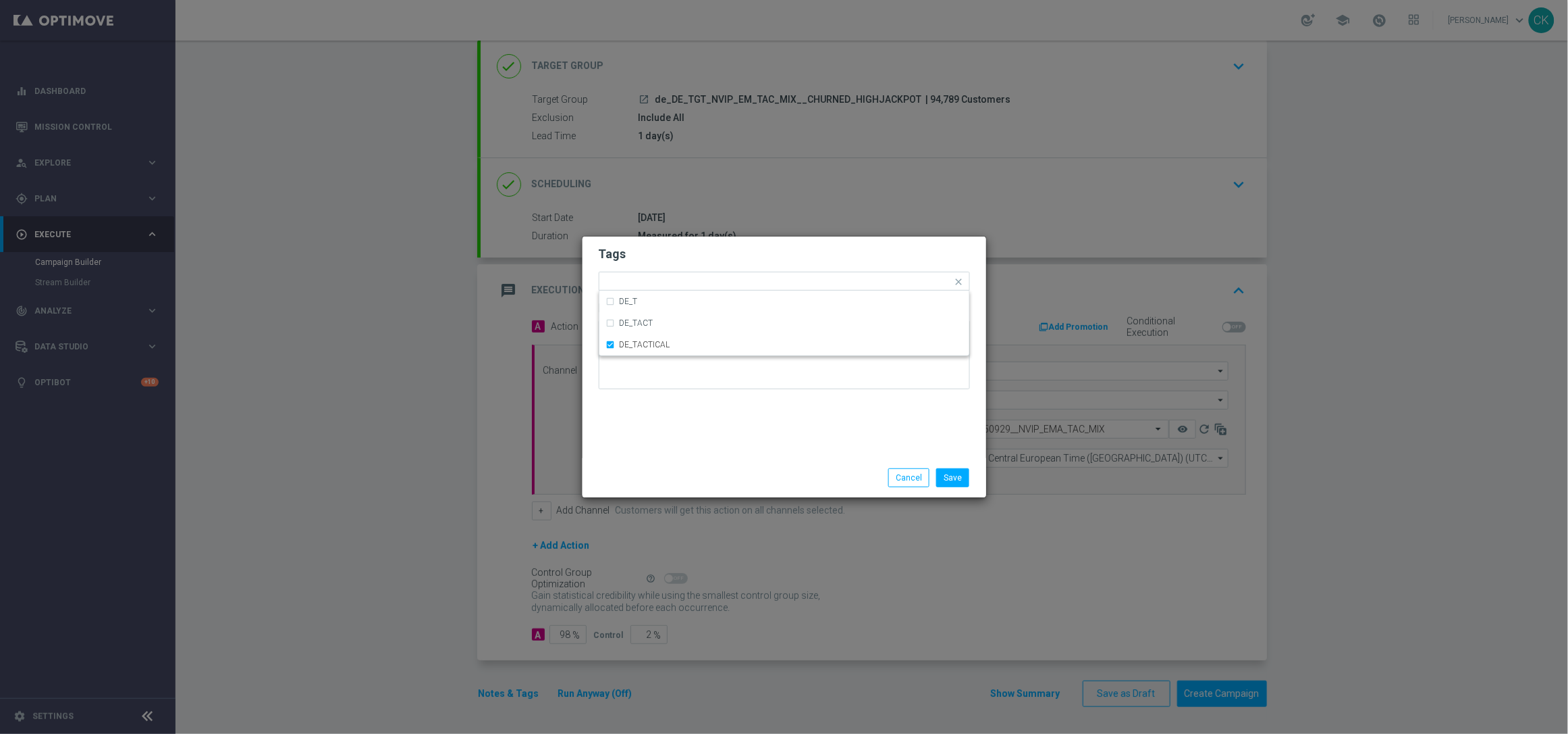
click at [668, 452] on div "Tags Quick find × DE_TACTICAL DE_T DE_TACT DE_TACTICAL Notes" at bounding box center [784, 347] width 403 height 221
click at [961, 481] on button "Save" at bounding box center [952, 477] width 33 height 19
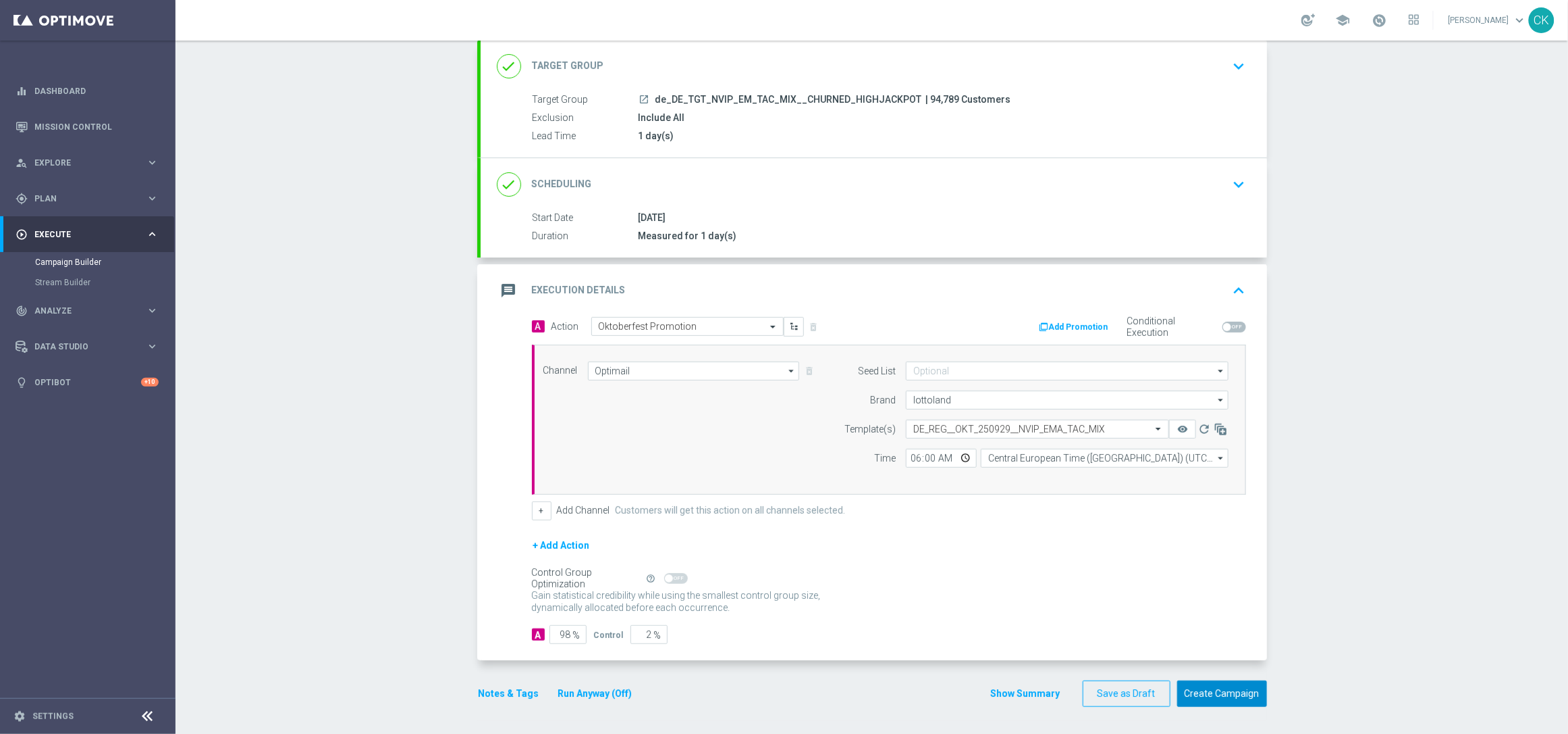
click at [1212, 692] on button "Create Campaign" at bounding box center [1222, 693] width 90 height 27
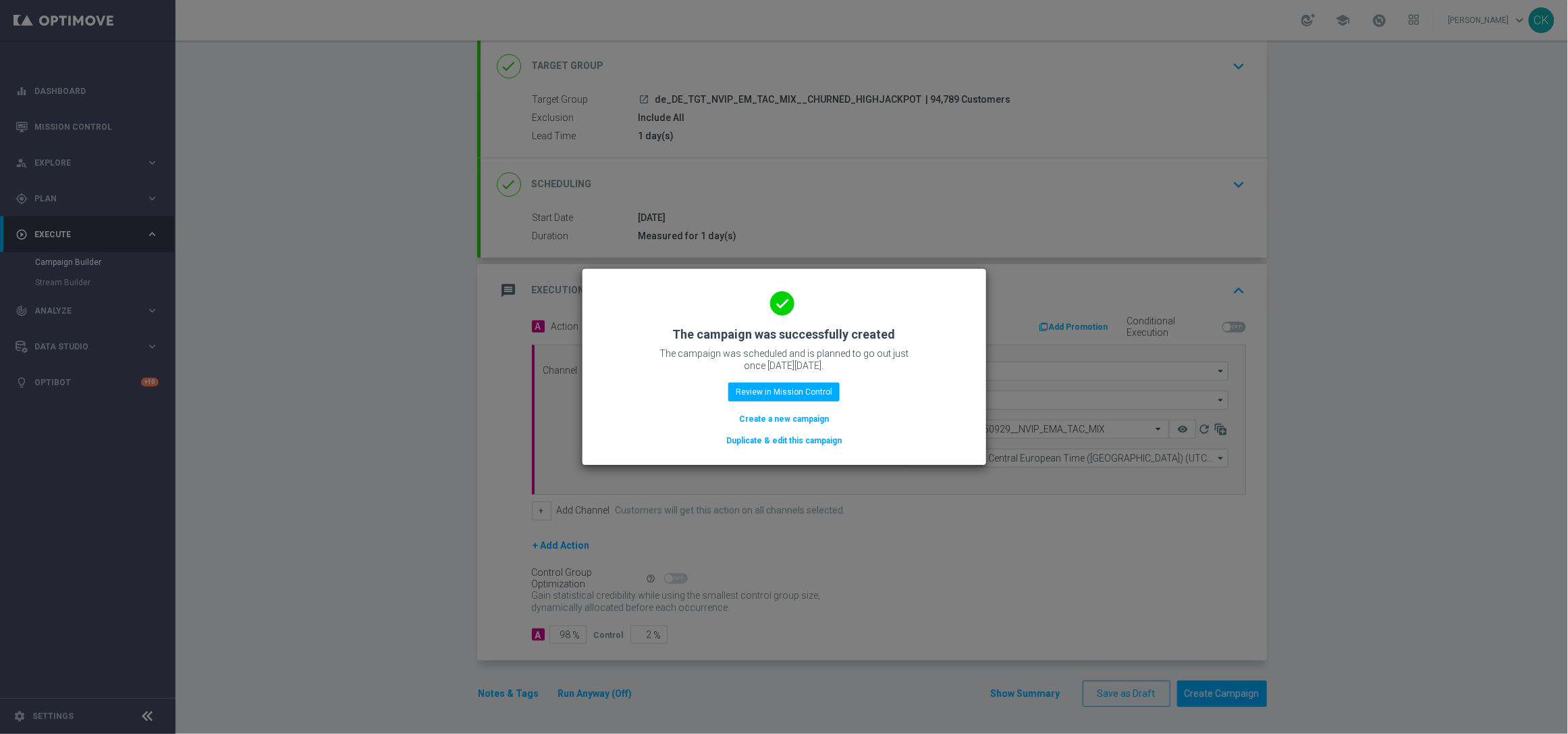
click at [767, 416] on button "Create a new campaign" at bounding box center [784, 418] width 93 height 15
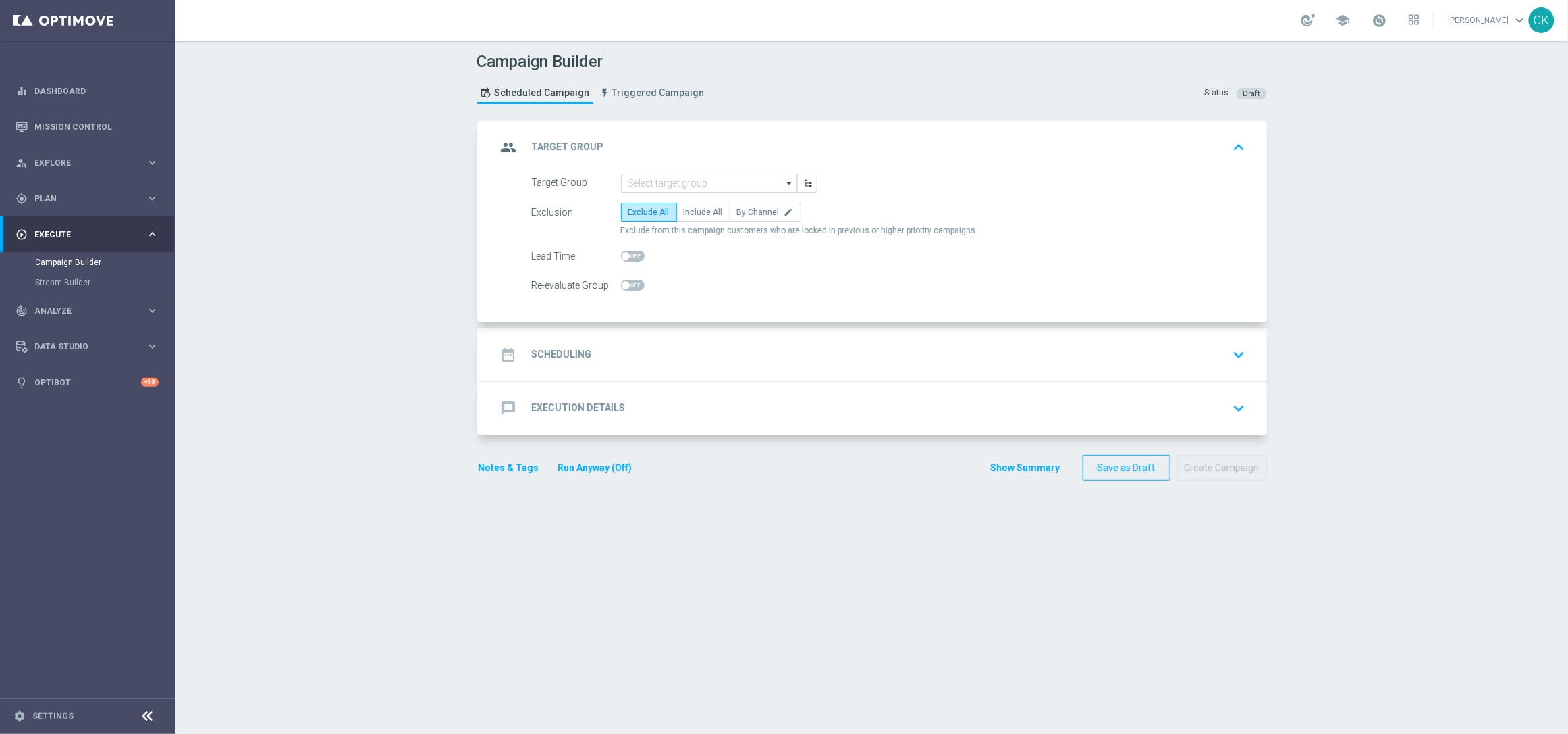
scroll to position [0, 0]
click at [690, 183] on input at bounding box center [709, 182] width 176 height 19
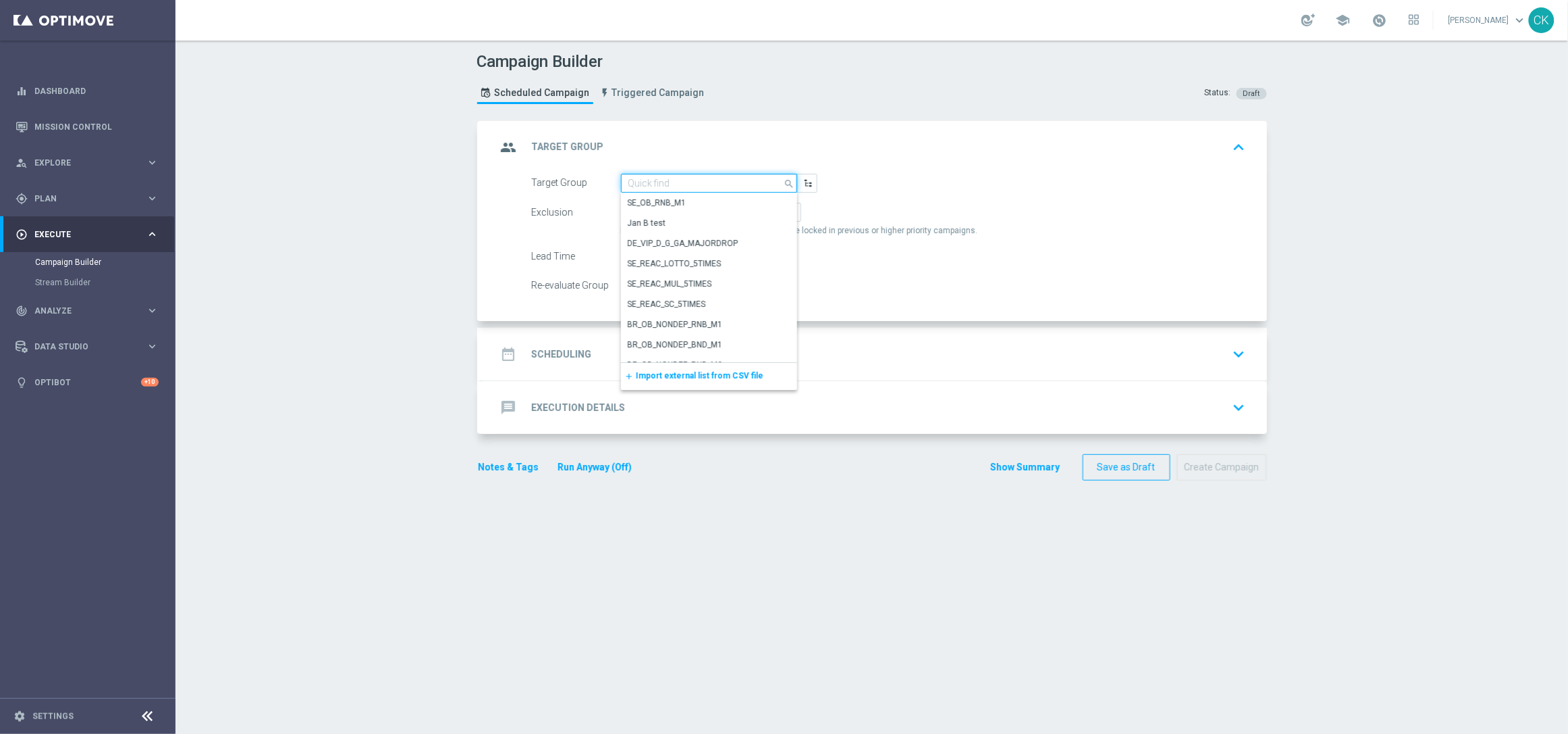
paste input "de_TGT_NVIP_EM_TAC_MIX__ACTIVE_ALL_HIGHJACKPOT"
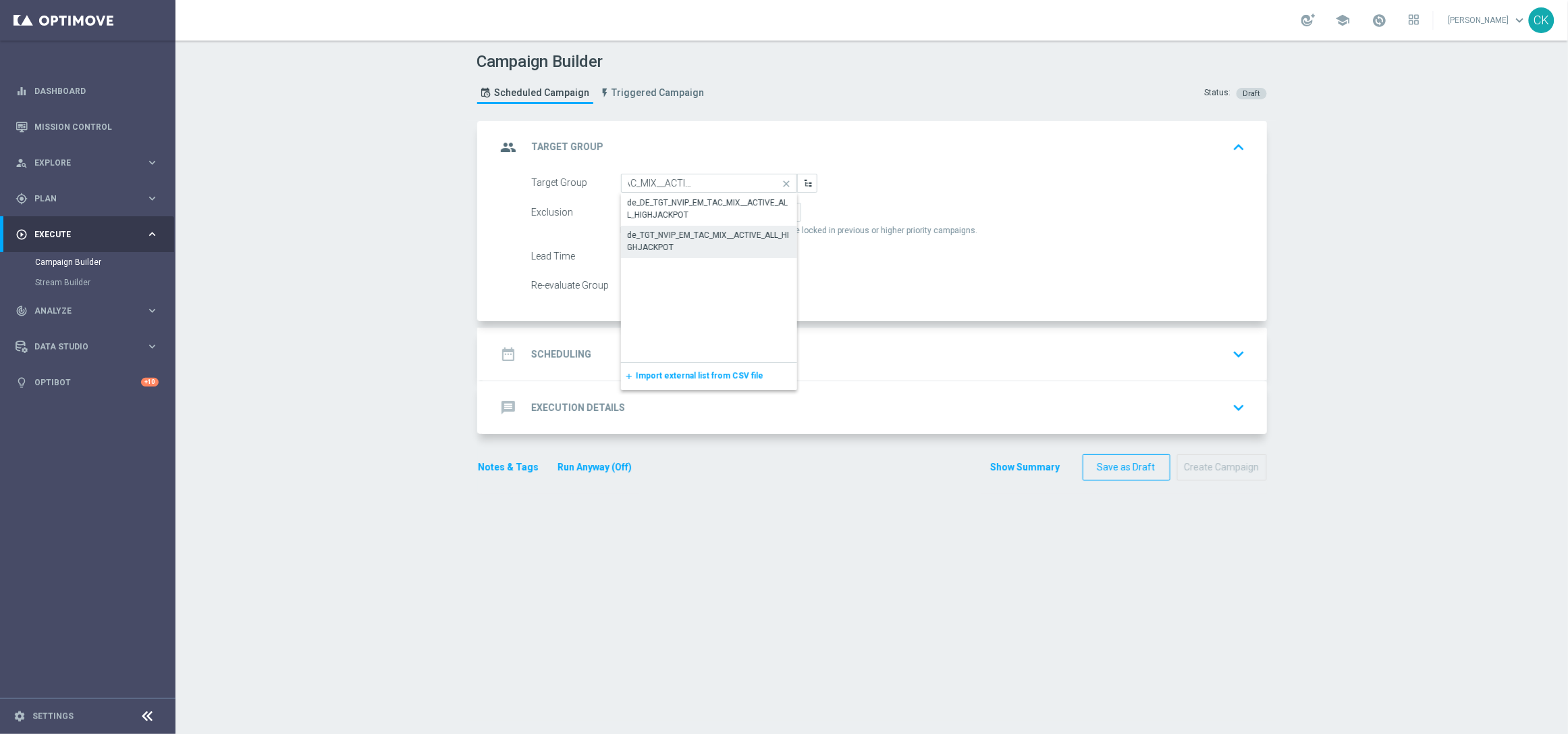
click at [676, 234] on div "de_TGT_NVIP_EM_TAC_MIX__ACTIVE_ALL_HIGHJACKPOT" at bounding box center [709, 241] width 163 height 24
type input "de_TGT_NVIP_EM_TAC_MIX__ACTIVE_ALL_HIGHJACKPOT"
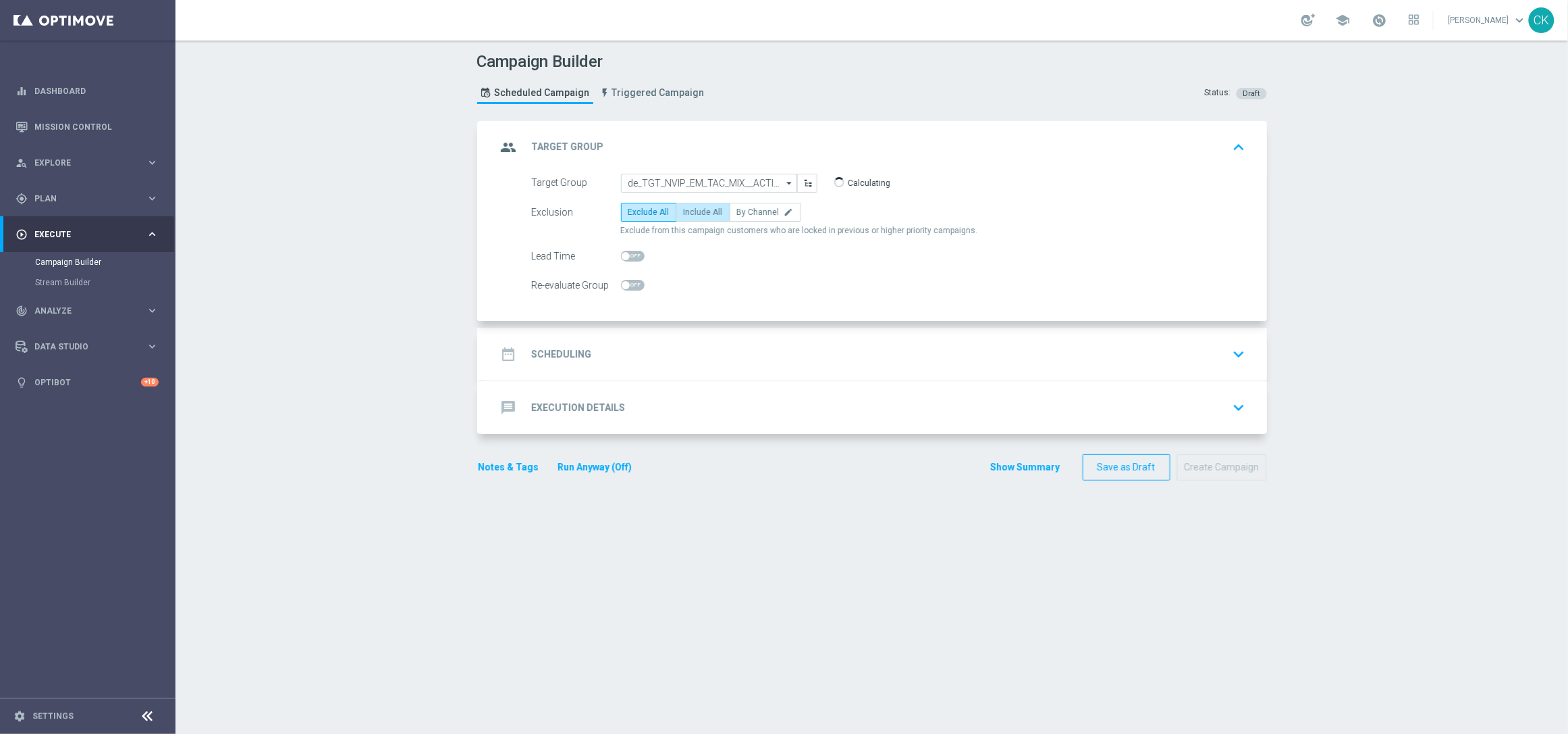
click at [711, 217] on label "Include All" at bounding box center [703, 212] width 54 height 19
click at [692, 217] on input "Include All" at bounding box center [688, 214] width 9 height 9
radio input "true"
click at [621, 254] on span at bounding box center [625, 256] width 8 height 8
click at [621, 254] on input "checkbox" at bounding box center [633, 255] width 23 height 10
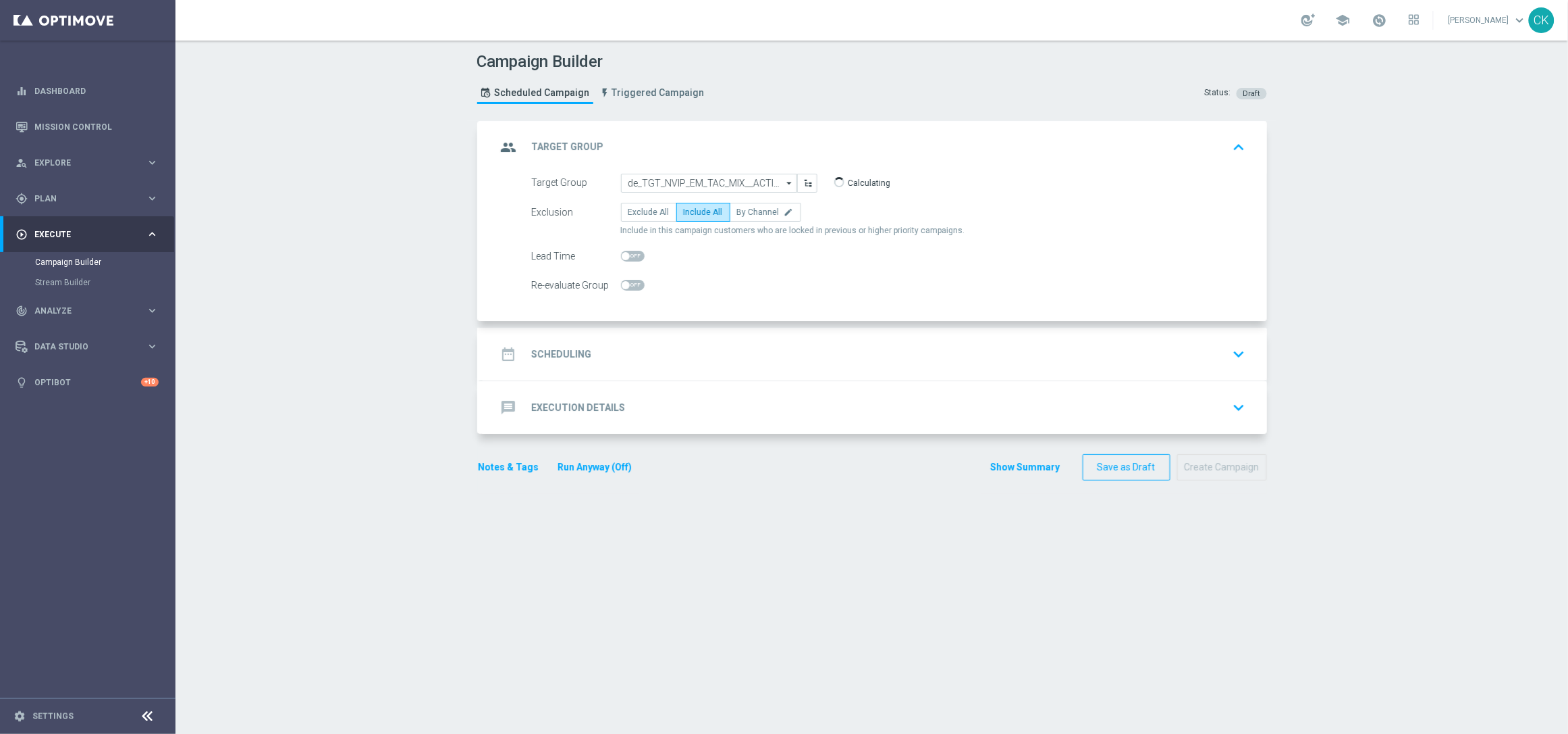
checkbox input "true"
click at [561, 350] on h2 "Scheduling" at bounding box center [562, 354] width 60 height 13
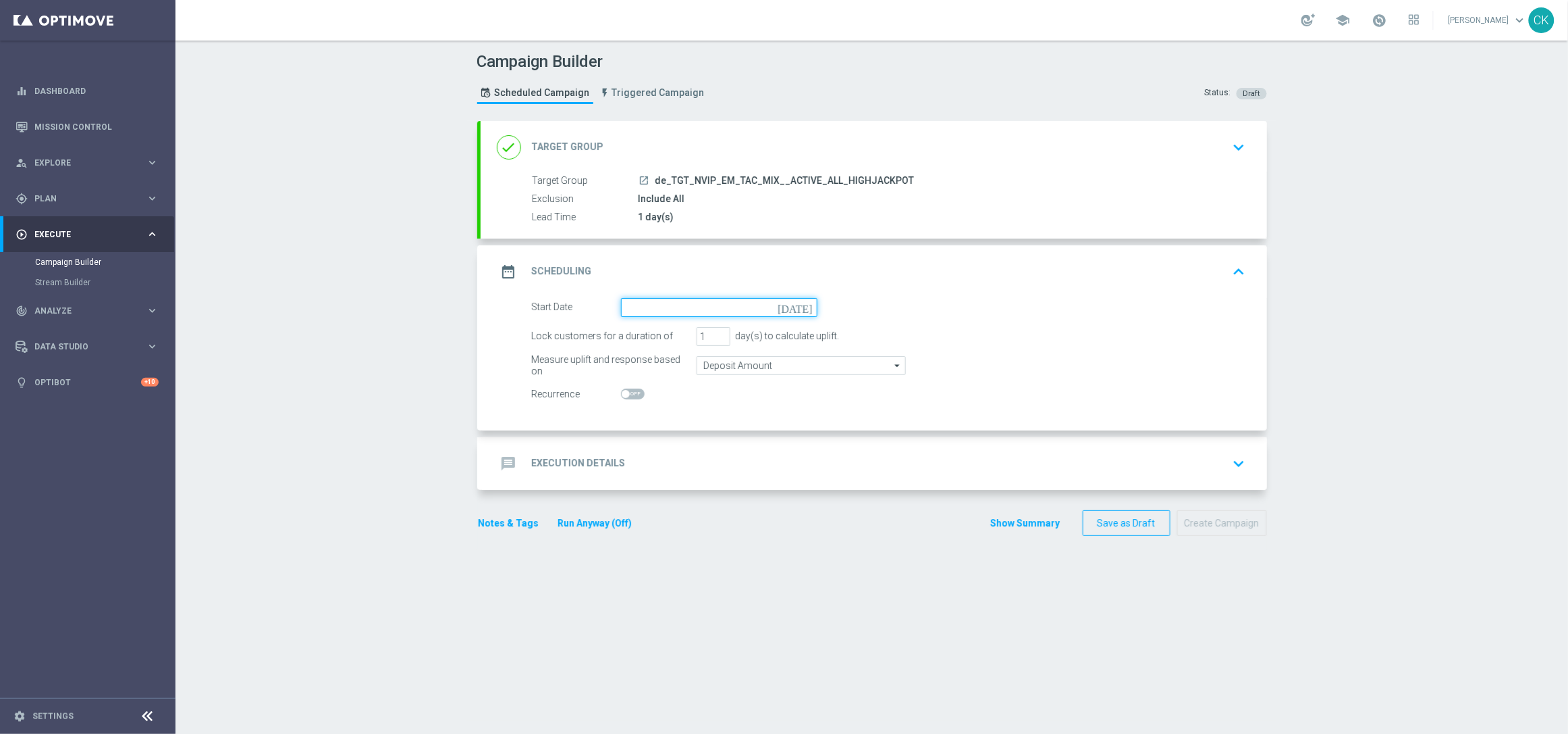
click at [691, 311] on input at bounding box center [719, 307] width 196 height 19
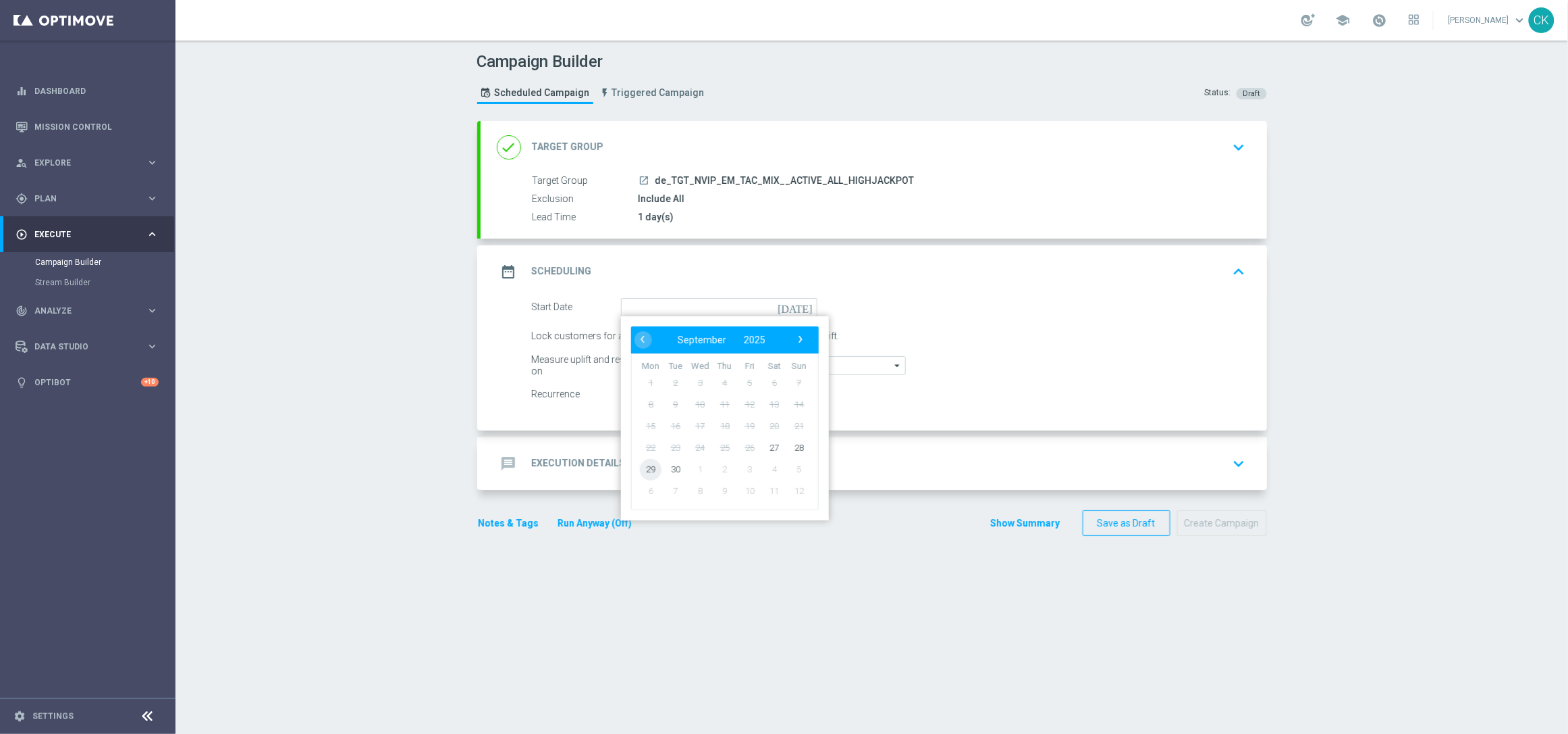
click at [642, 469] on span "29" at bounding box center [650, 468] width 22 height 22
type input "[DATE]"
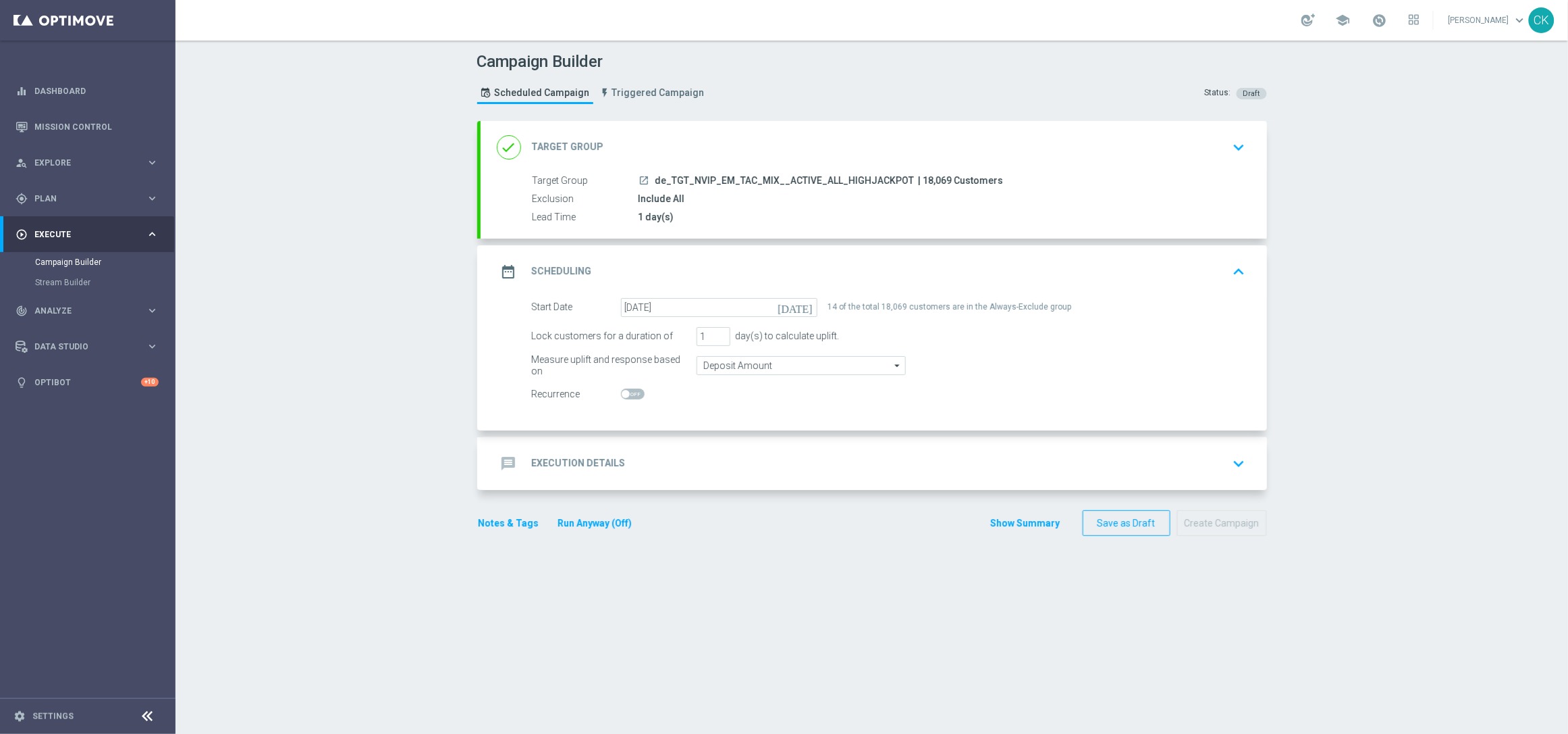
click at [562, 460] on h2 "Execution Details" at bounding box center [579, 463] width 94 height 13
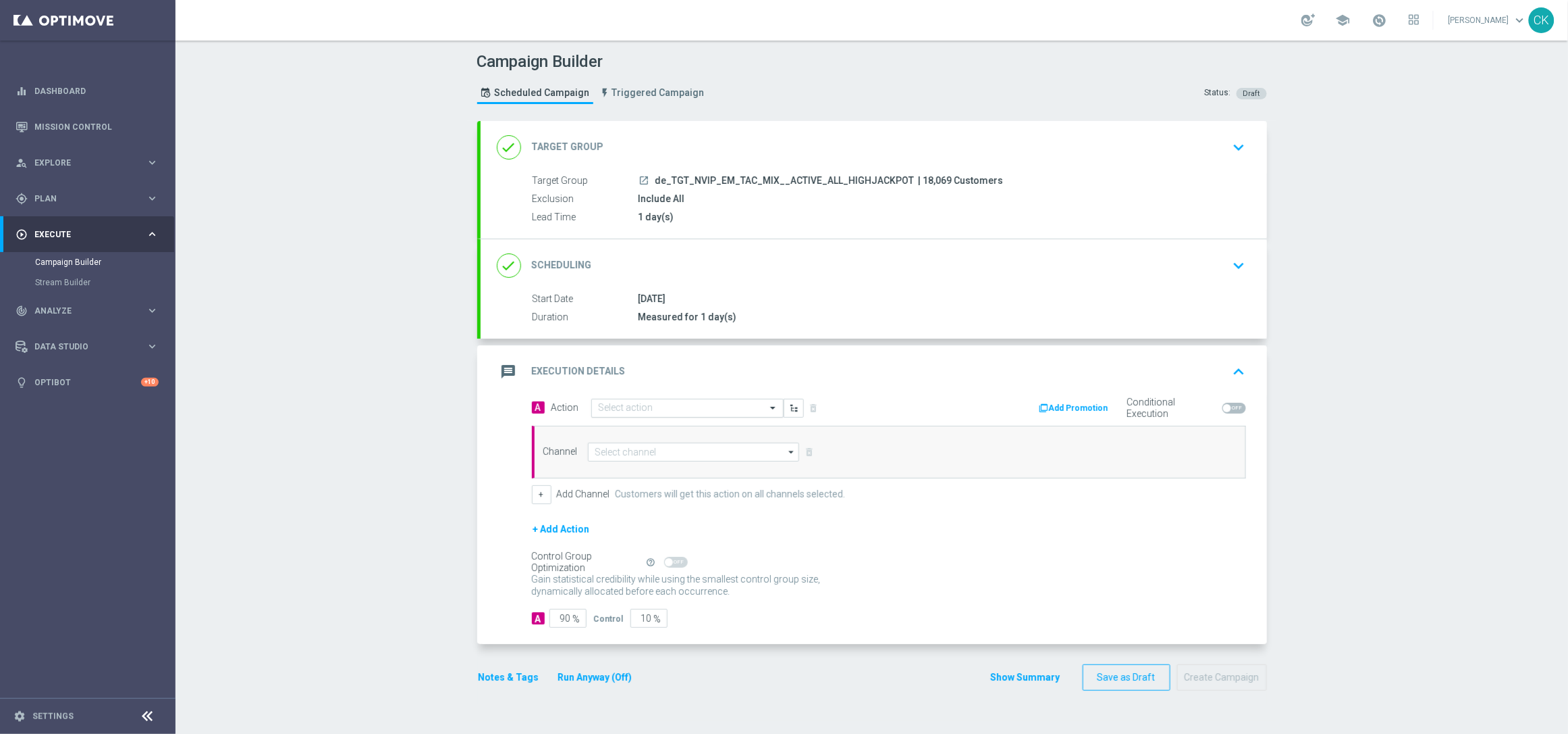
click at [634, 408] on input "text" at bounding box center [674, 409] width 151 height 11
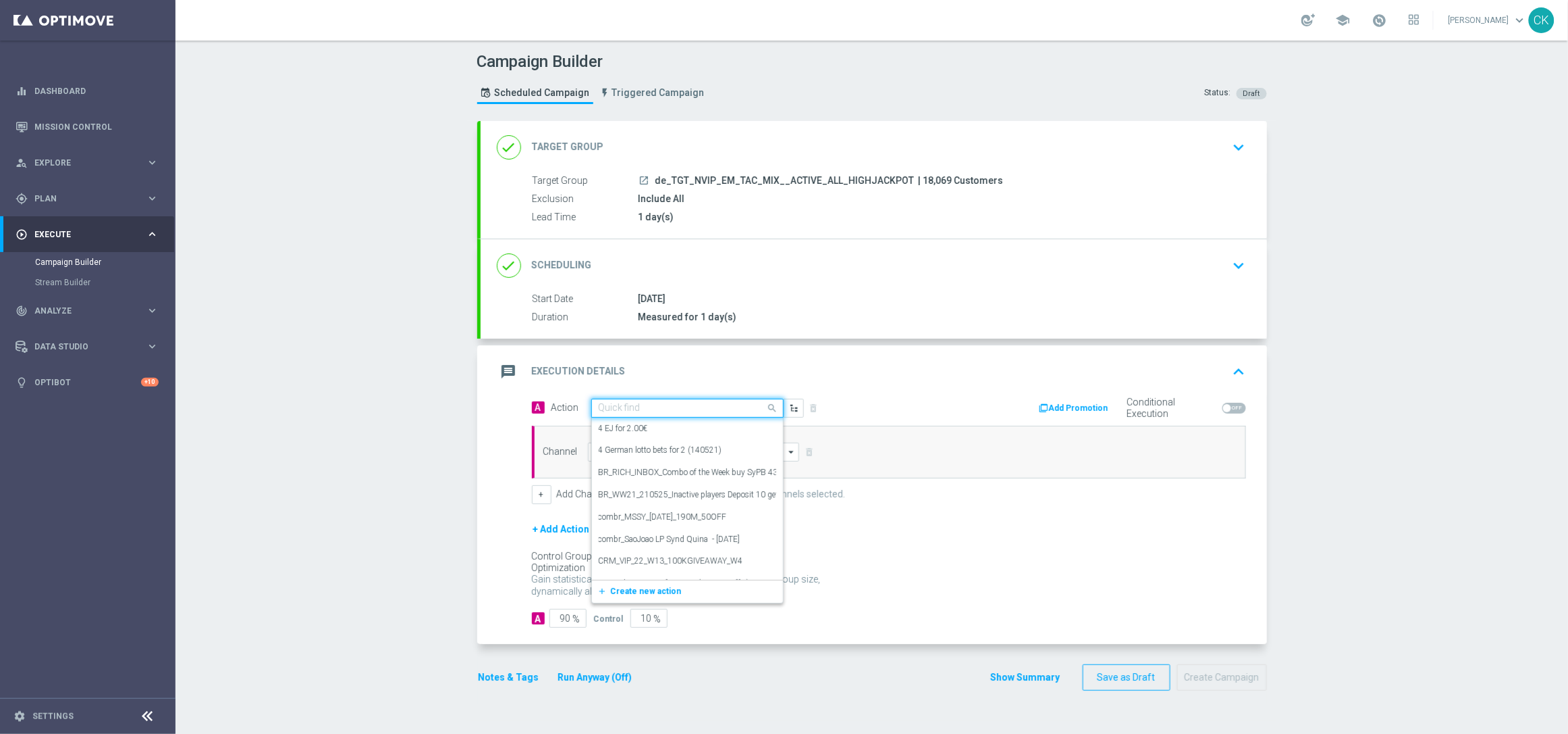
paste input "Oktoberfest Promotion"
type input "Oktoberfest Promotion"
click at [638, 478] on label "Oktoberfest Promotion" at bounding box center [638, 476] width 79 height 11
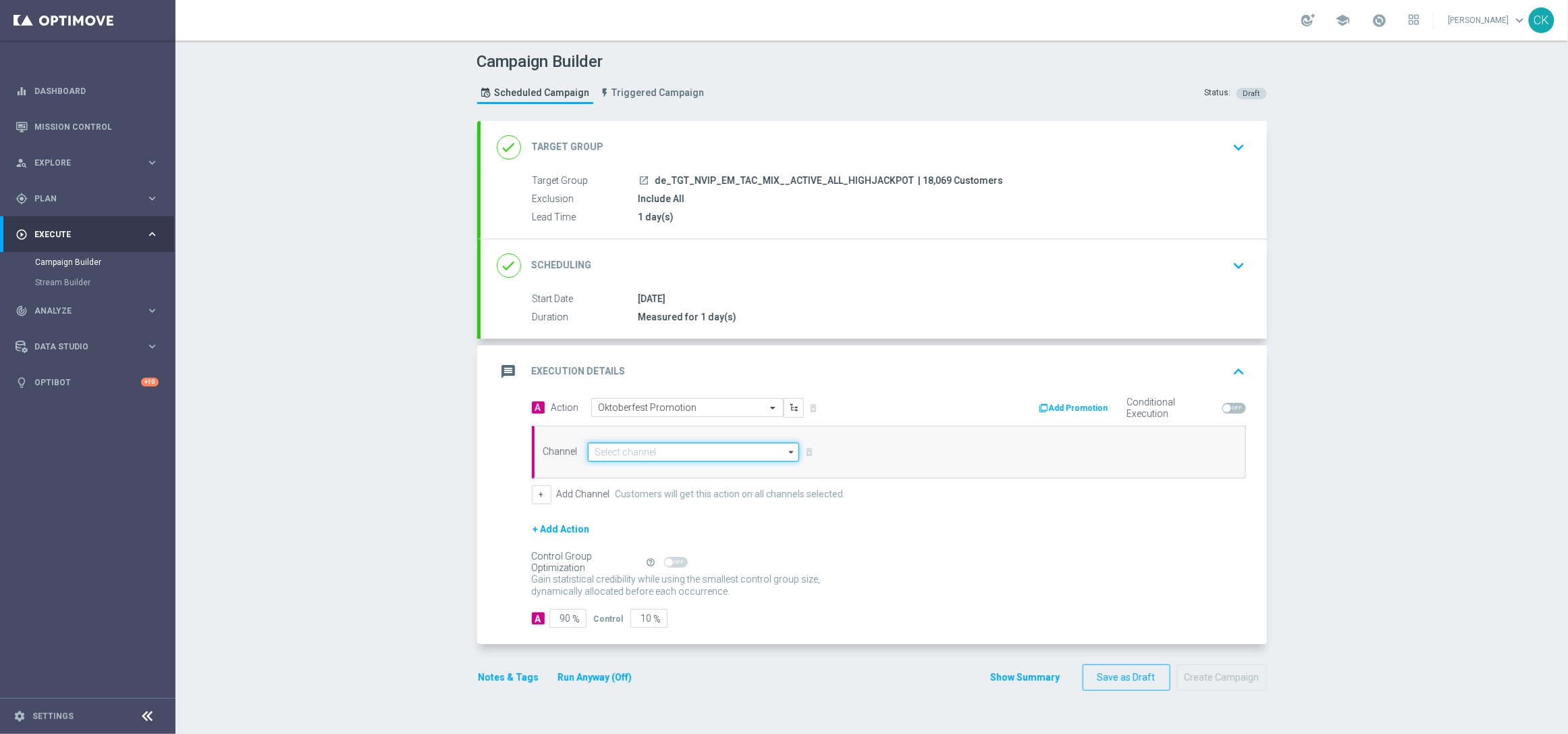
click at [638, 448] on input at bounding box center [694, 451] width 212 height 19
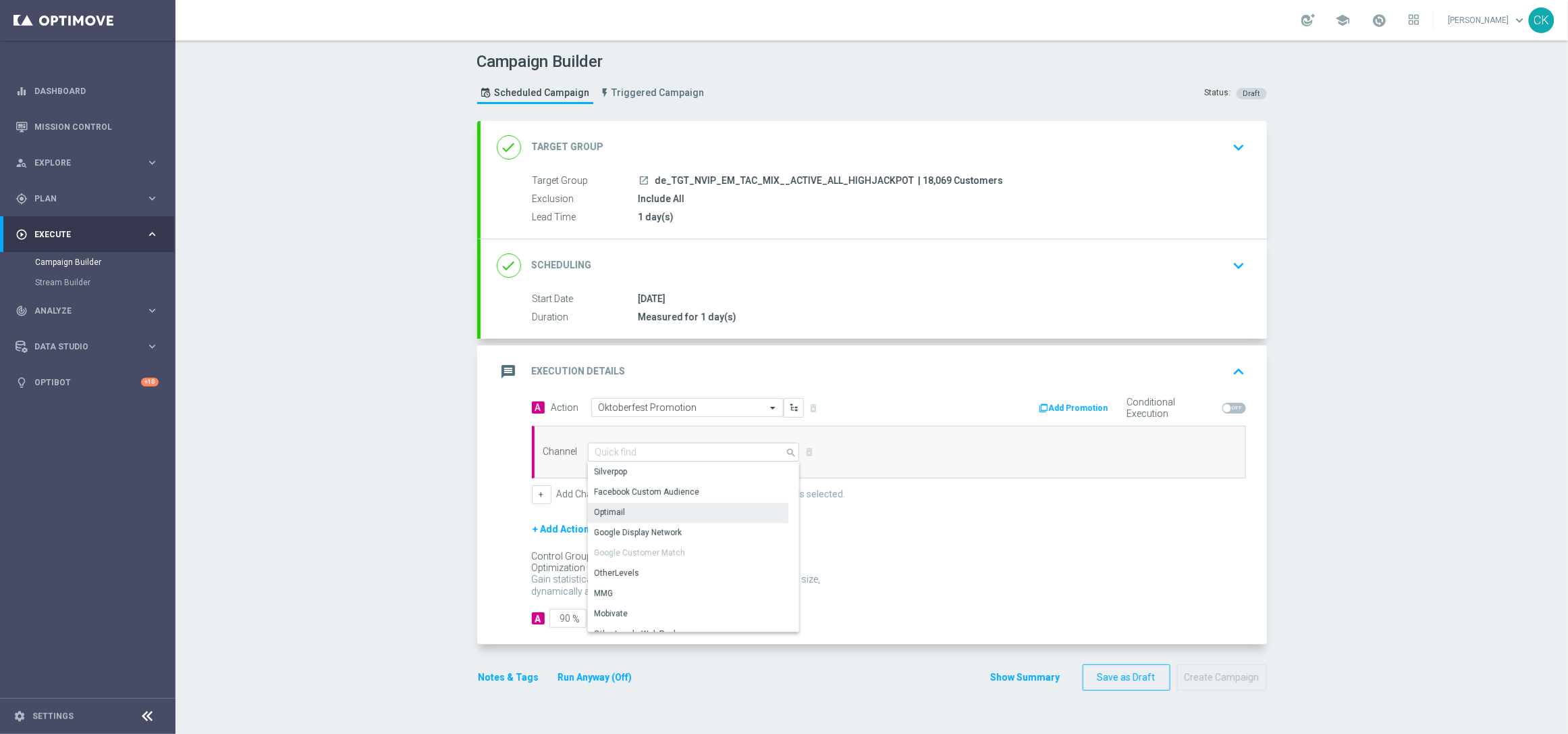
click at [624, 513] on div "Optimail" at bounding box center [688, 511] width 200 height 19
type input "Optimail"
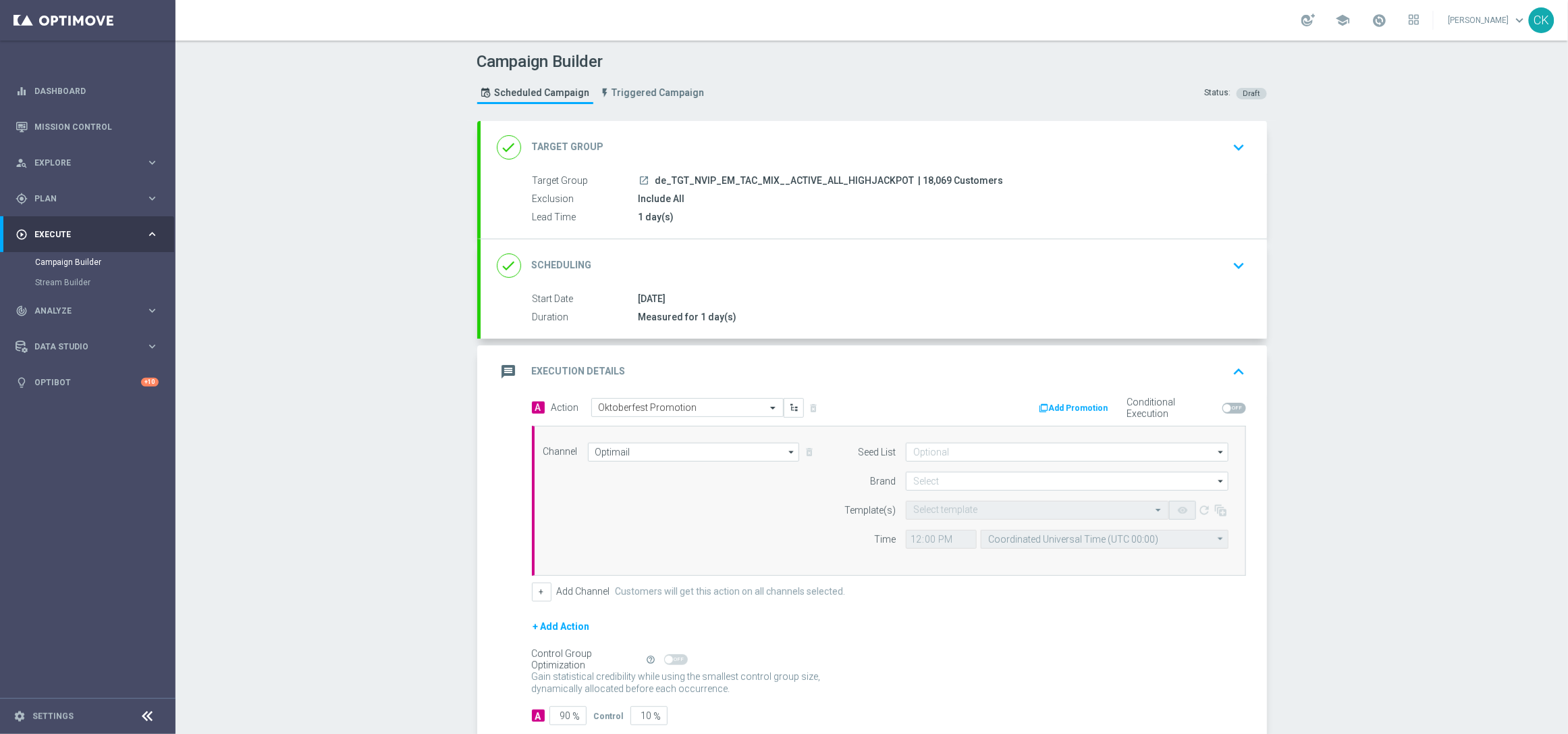
scroll to position [82, 0]
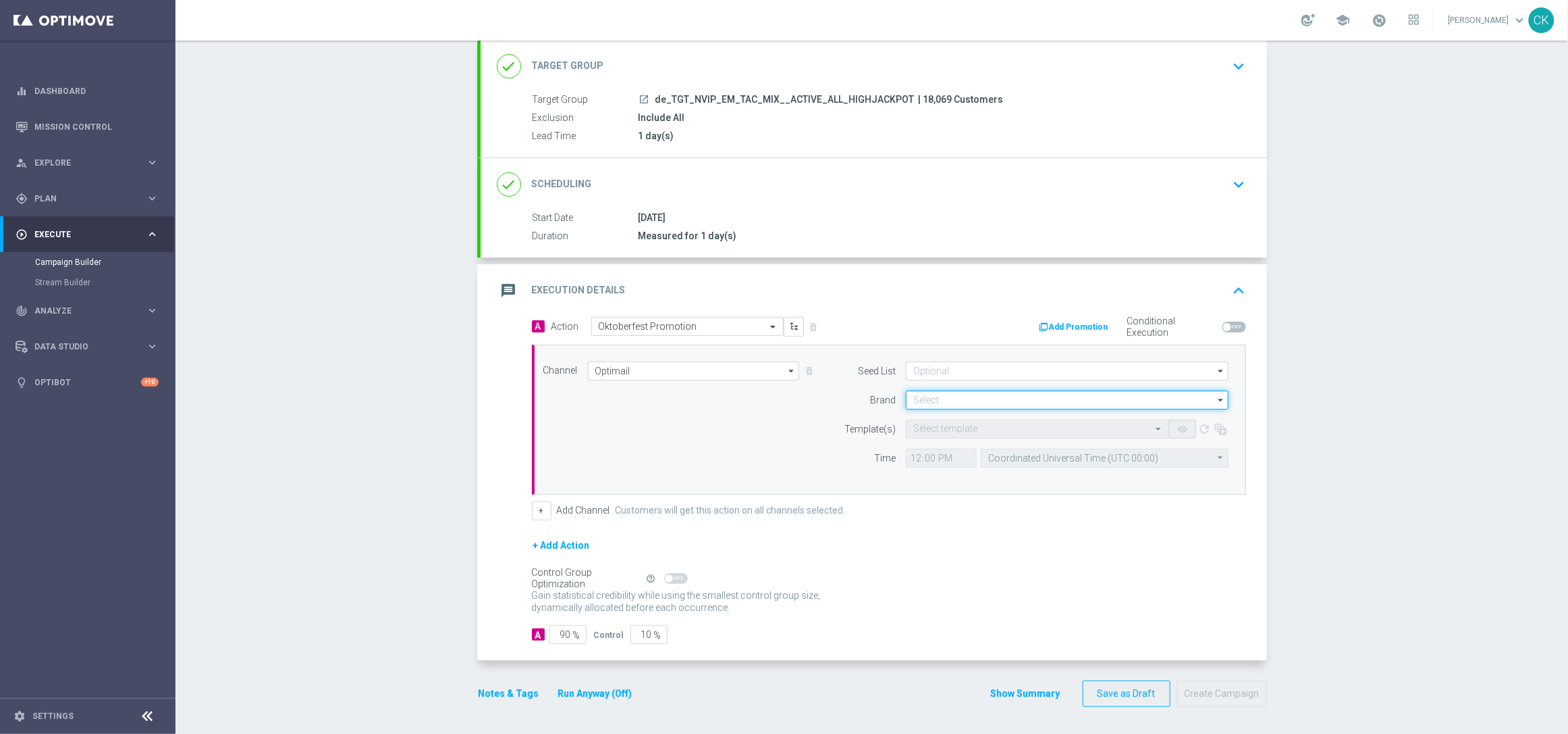
click at [945, 399] on input at bounding box center [1068, 400] width 323 height 19
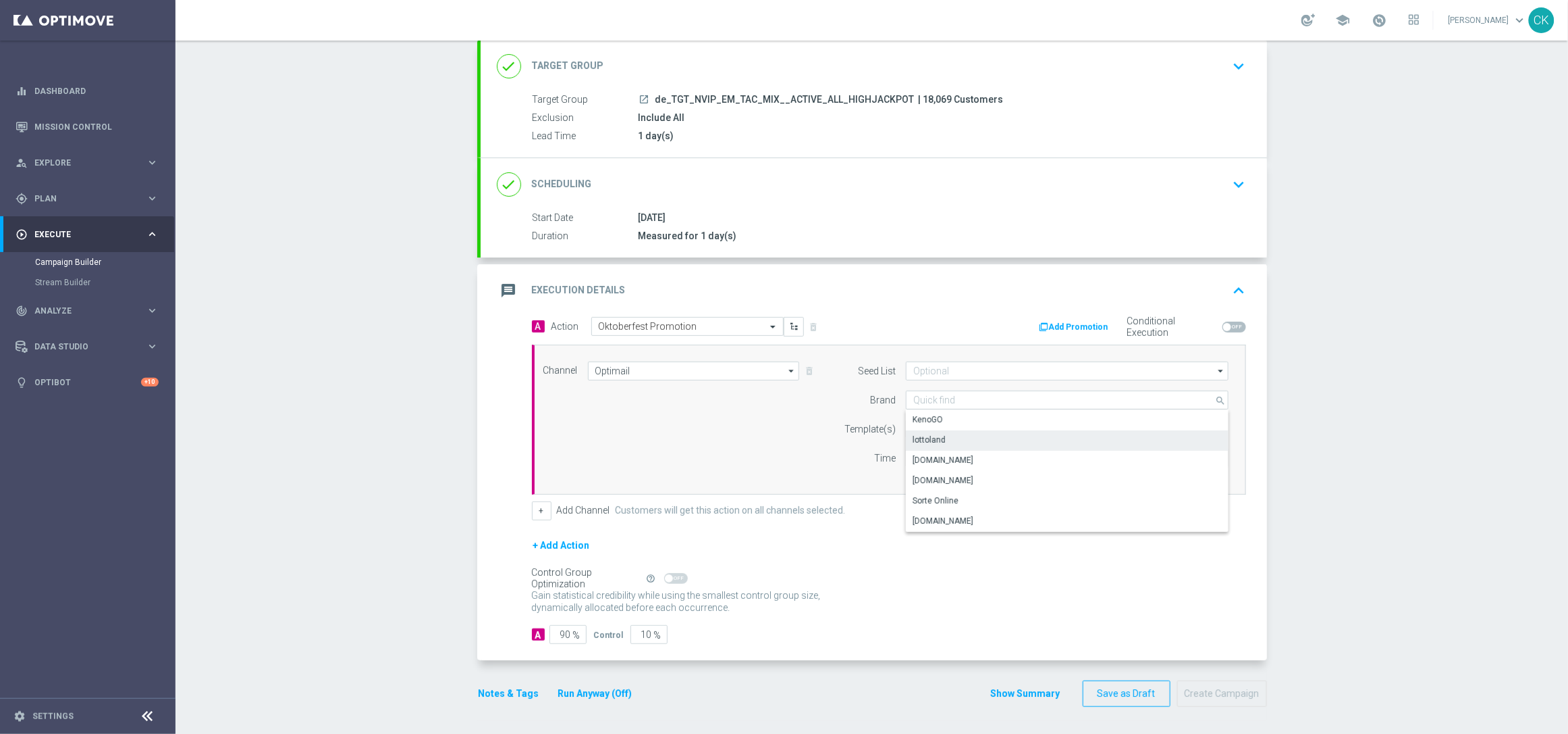
click at [944, 438] on div "lottoland" at bounding box center [1068, 439] width 323 height 19
type input "lottoland"
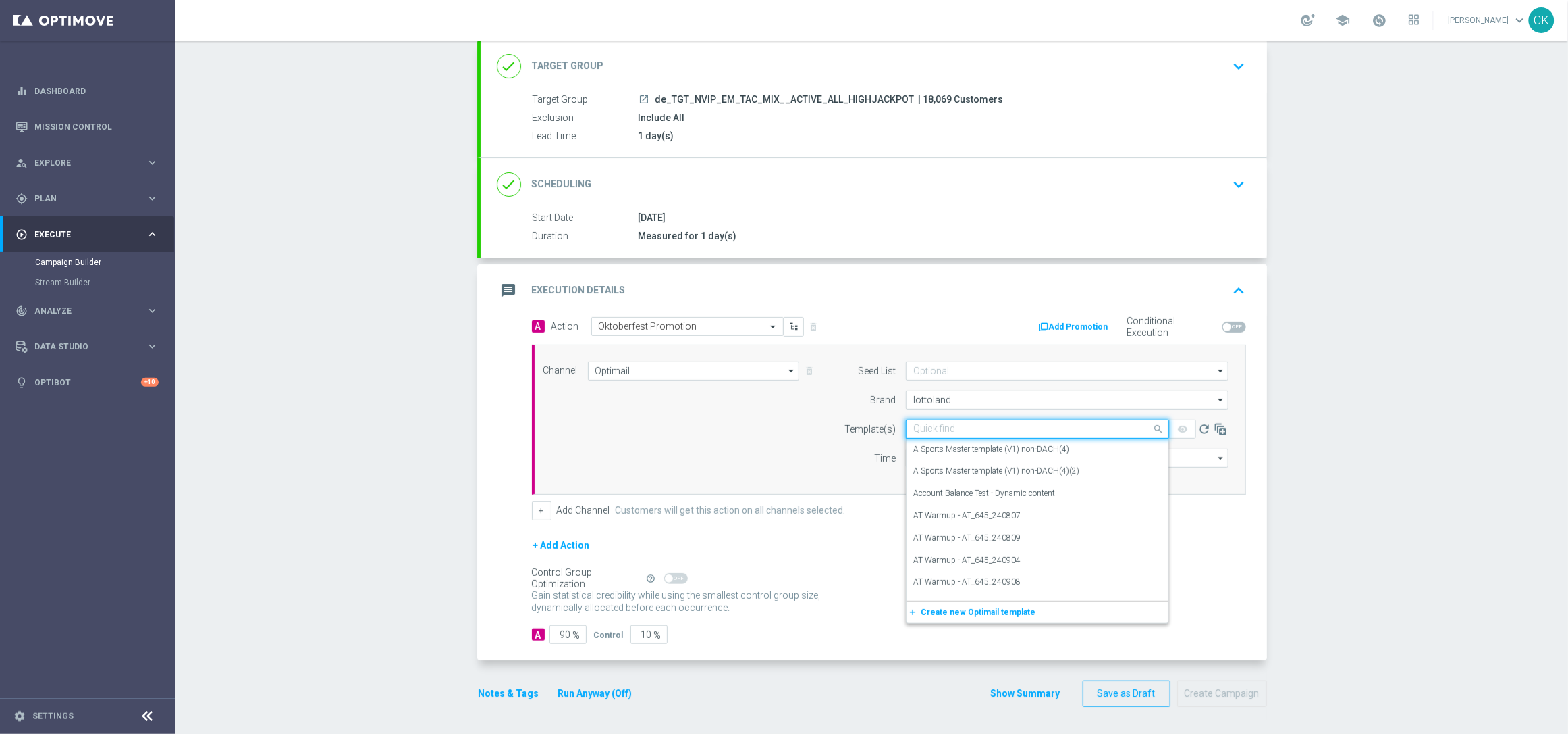
click at [940, 427] on input "text" at bounding box center [1024, 430] width 221 height 11
paste input "DE_INT__OKT_EG_250929__NVIP_EMA_TAC_MIX"
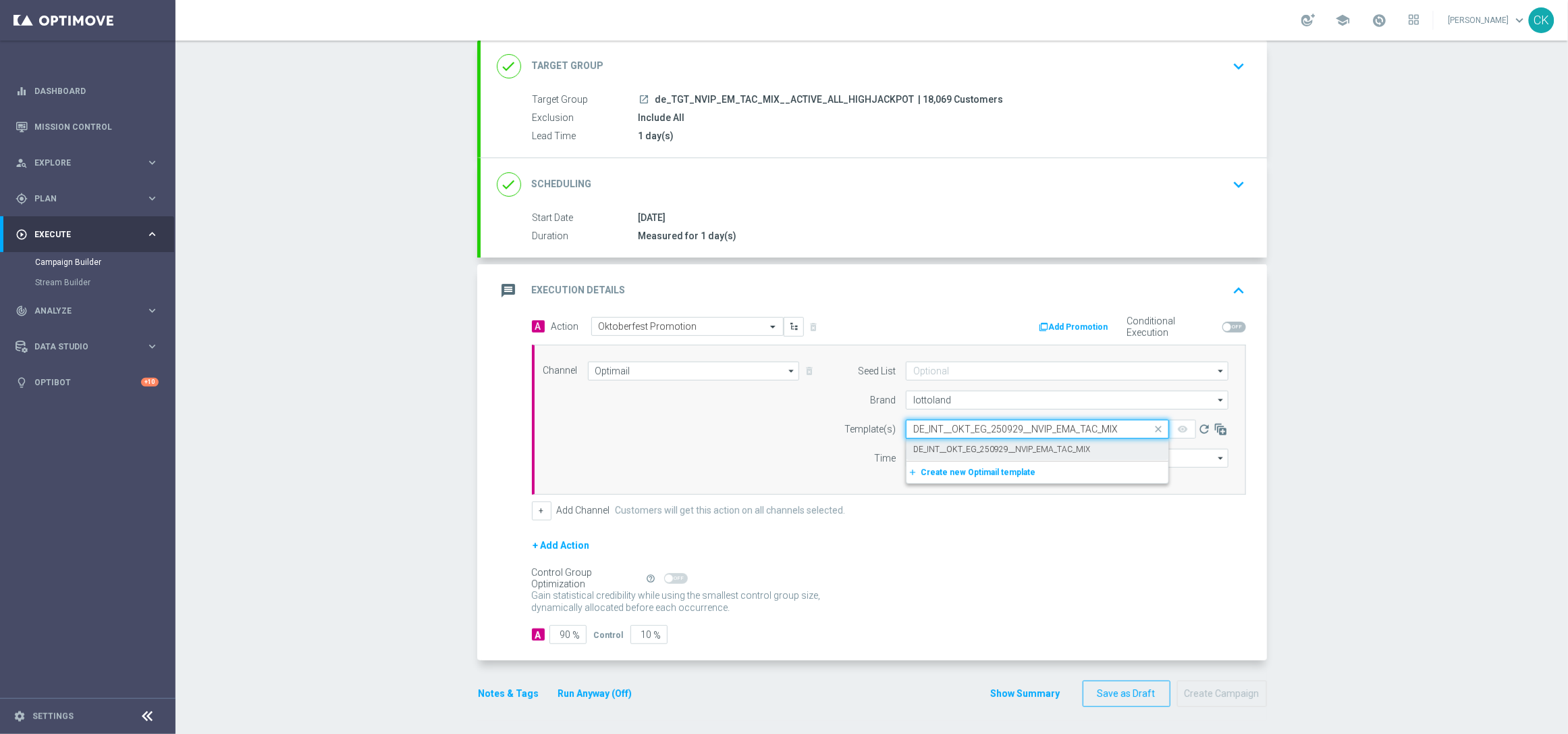
click at [938, 440] on div "DE_INT__OKT_EG_250929__NVIP_EMA_TAC_MIX" at bounding box center [1038, 450] width 249 height 23
type input "DE_INT__OKT_EG_250929__NVIP_EMA_TAC_MIX"
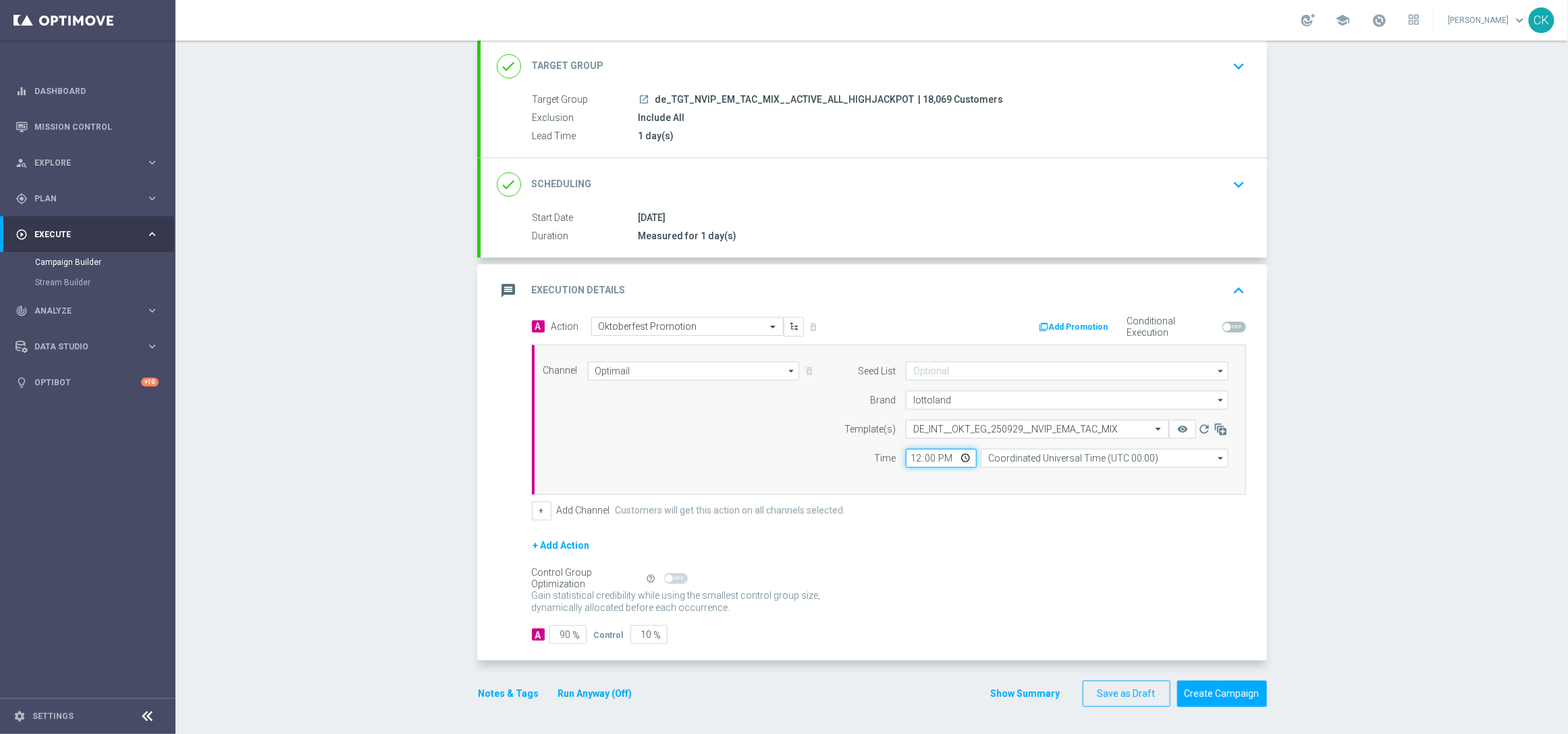
click at [906, 457] on input "12:00" at bounding box center [942, 457] width 71 height 19
type input "06:00"
click at [1085, 457] on input "Coordinated Universal Time (UTC 00:00)" at bounding box center [1105, 457] width 248 height 19
click at [1052, 482] on div "Central European Time ([GEOGRAPHIC_DATA]) (UTC +02:00)" at bounding box center [1098, 477] width 221 height 12
type input "Central European Time ([GEOGRAPHIC_DATA]) (UTC +02:00)"
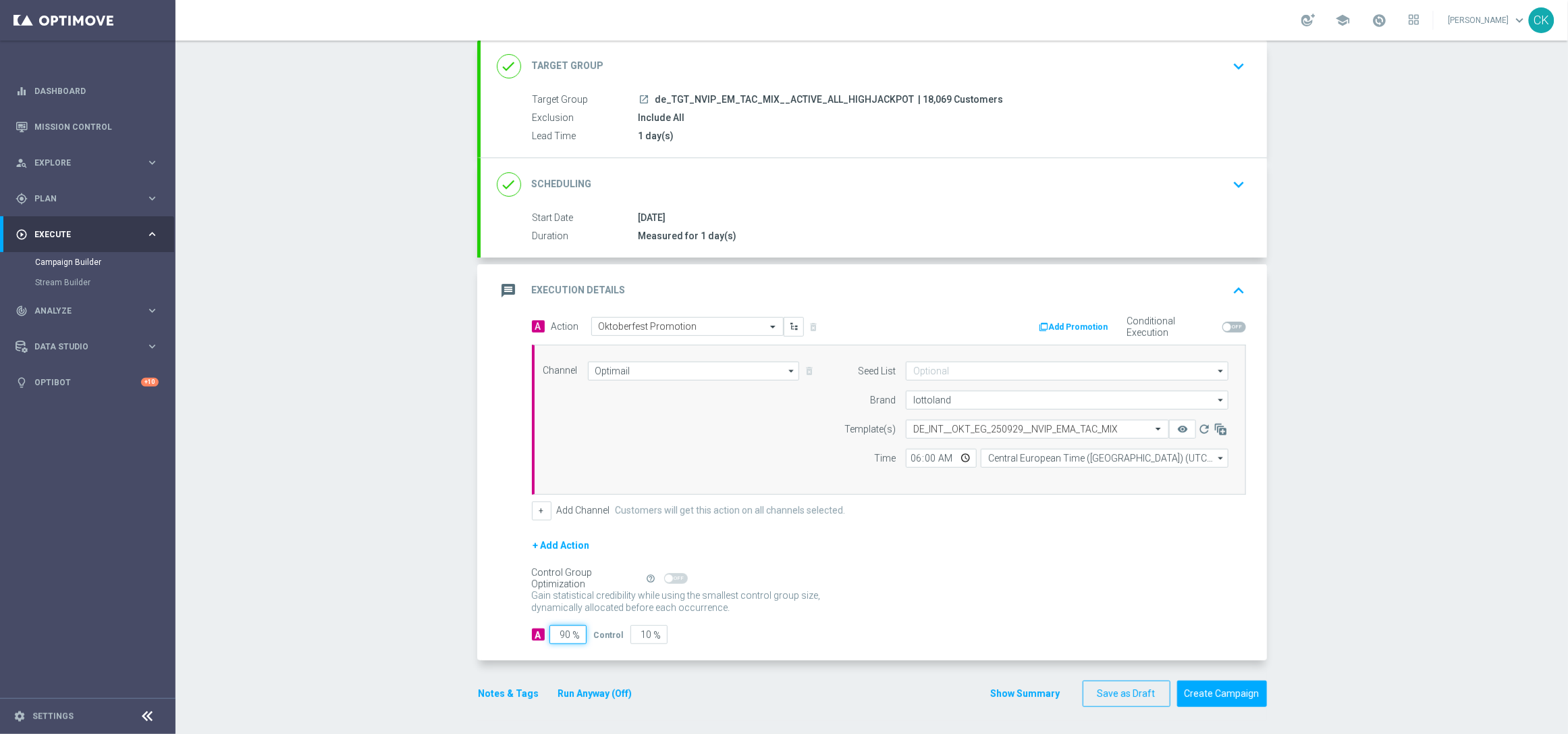
click at [564, 632] on input "90" at bounding box center [568, 634] width 37 height 19
type input "9"
type input "91"
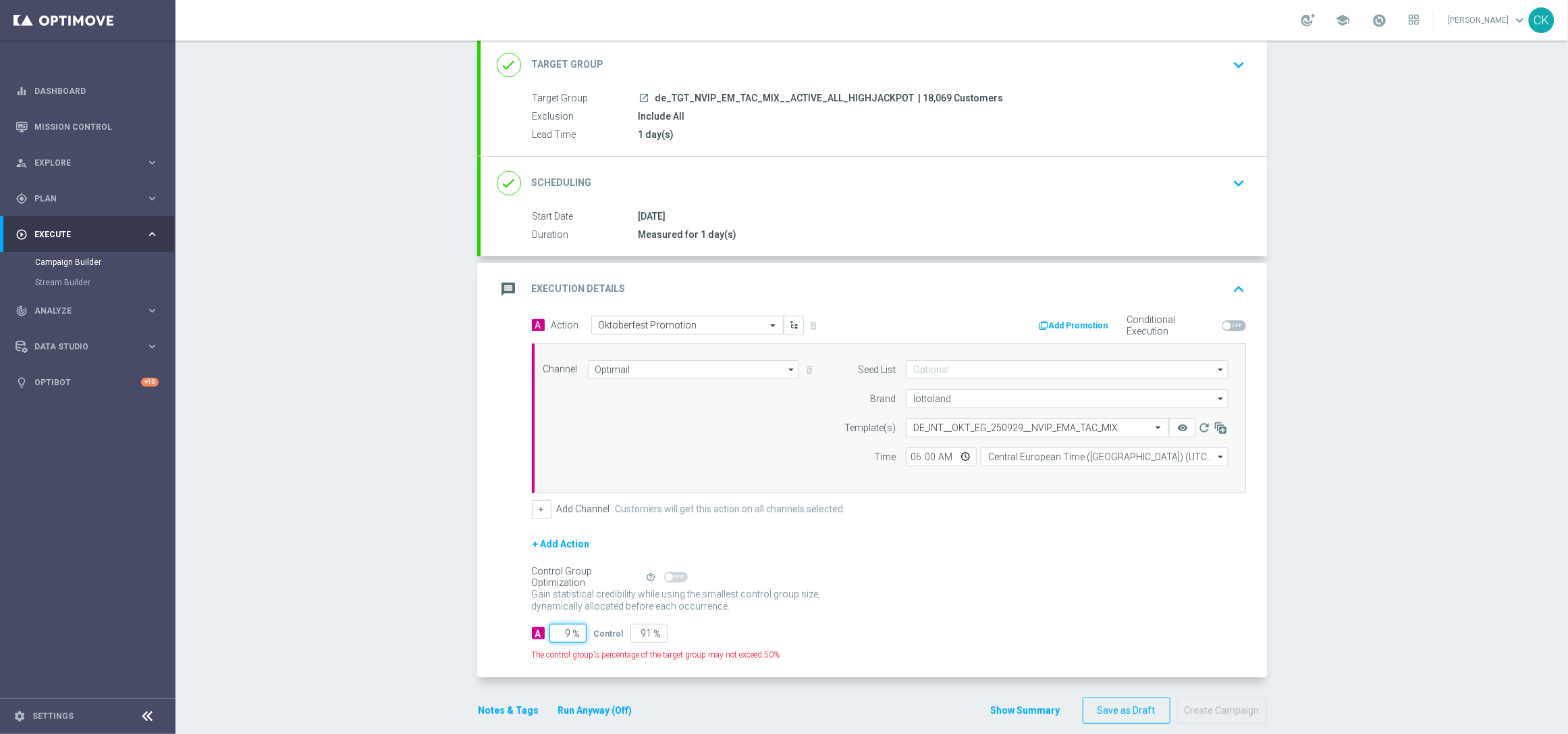
type input "98"
type input "2"
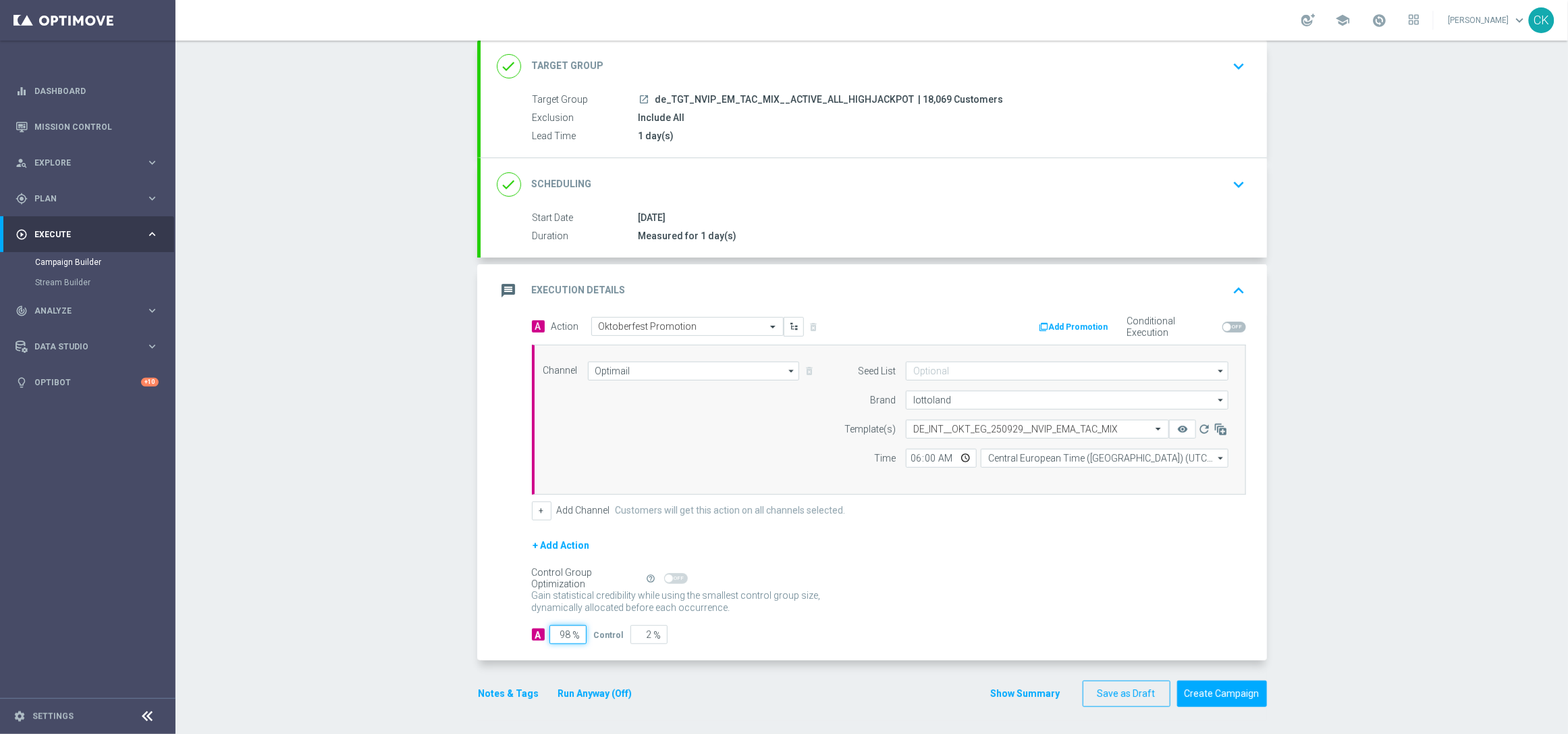
type input "98"
click at [497, 635] on div "A Action Select action Oktoberfest Promotion delete_forever Add Promotion Condi…" at bounding box center [874, 489] width 787 height 344
click at [500, 697] on button "Notes & Tags" at bounding box center [508, 693] width 64 height 17
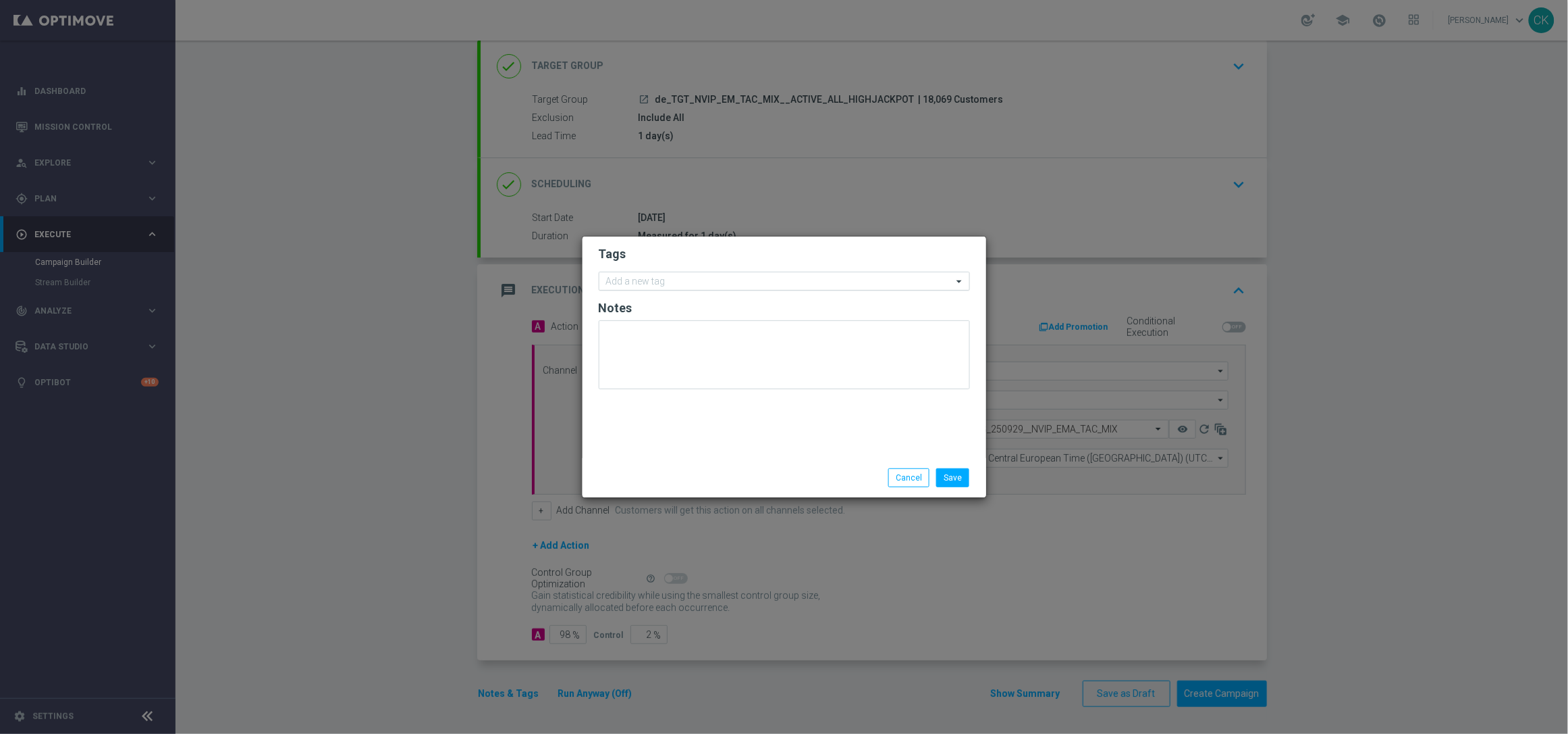
click at [675, 279] on input "text" at bounding box center [779, 282] width 346 height 11
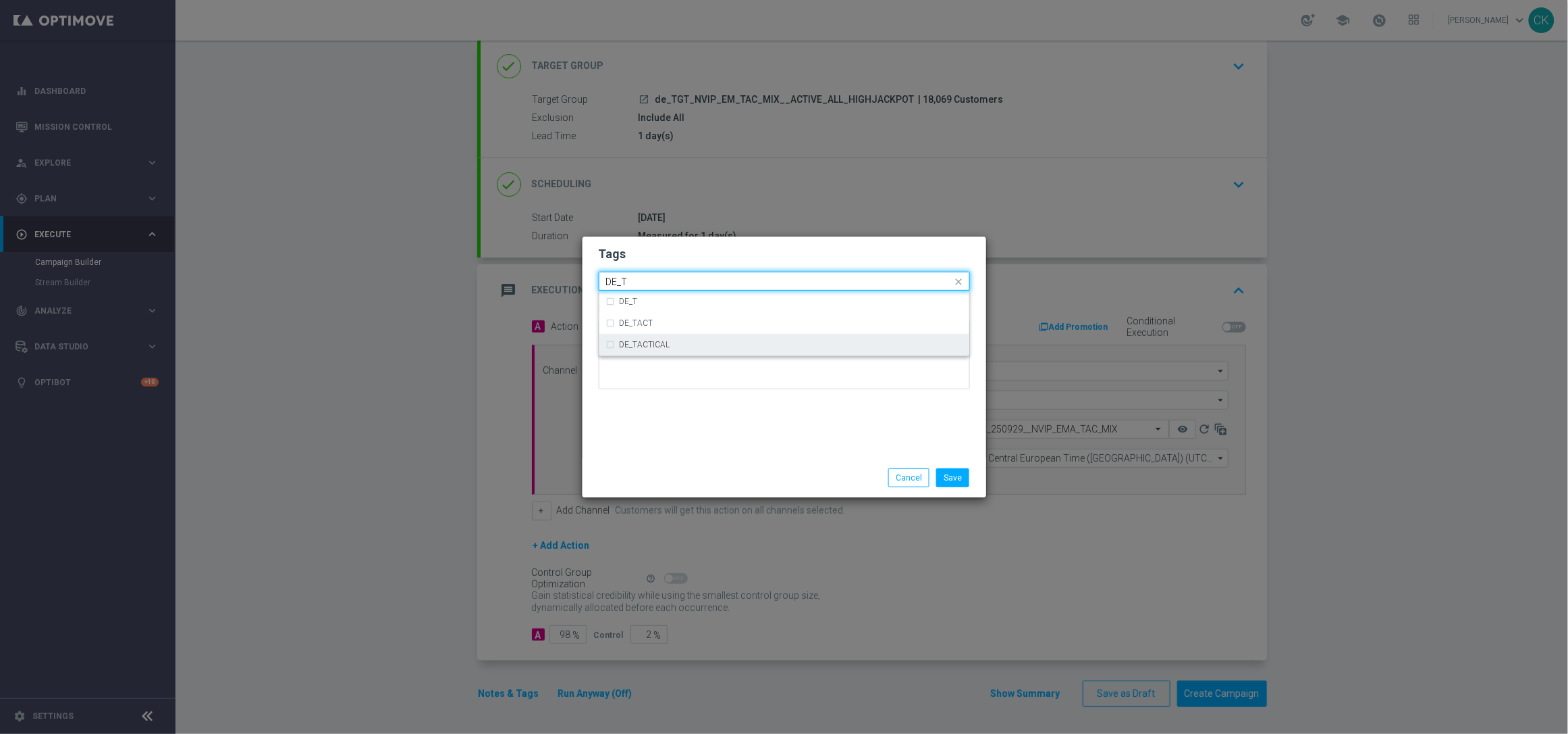
click at [667, 349] on div "DE_TACTICAL" at bounding box center [784, 344] width 357 height 22
type input "DE_T"
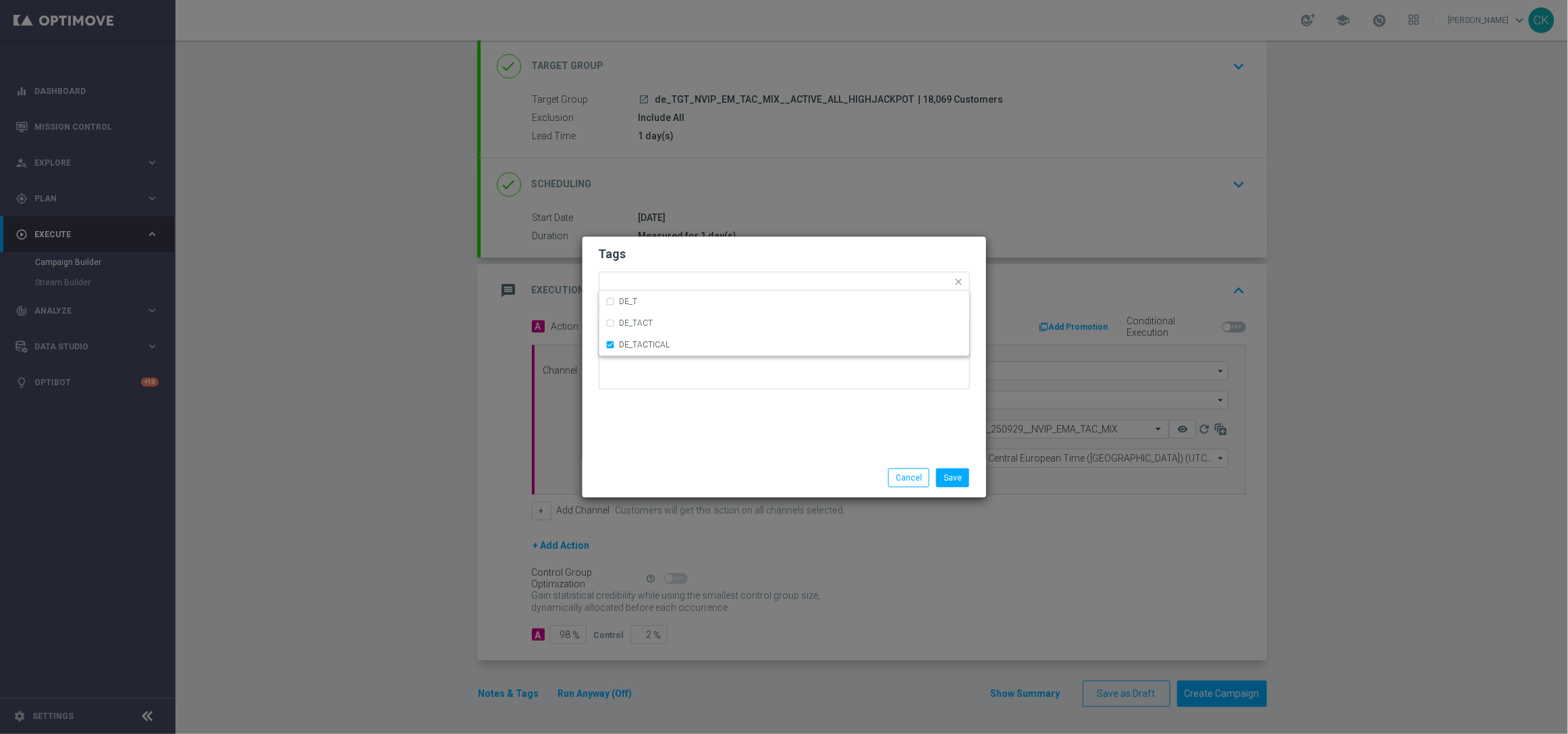
click at [665, 477] on div "Save Cancel" at bounding box center [784, 477] width 391 height 19
click at [961, 472] on button "Save" at bounding box center [952, 477] width 33 height 19
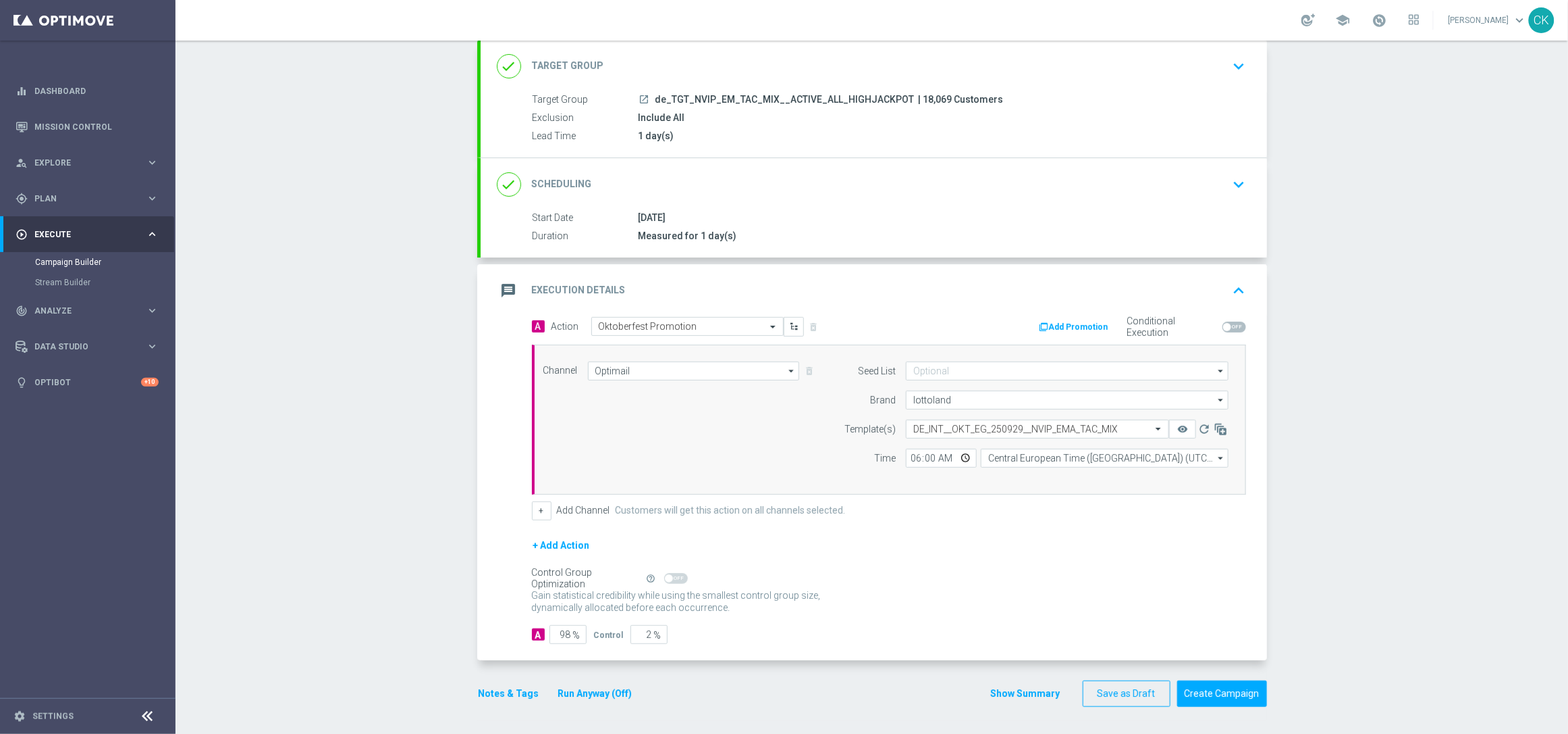
click at [488, 699] on button "Notes & Tags" at bounding box center [508, 693] width 64 height 17
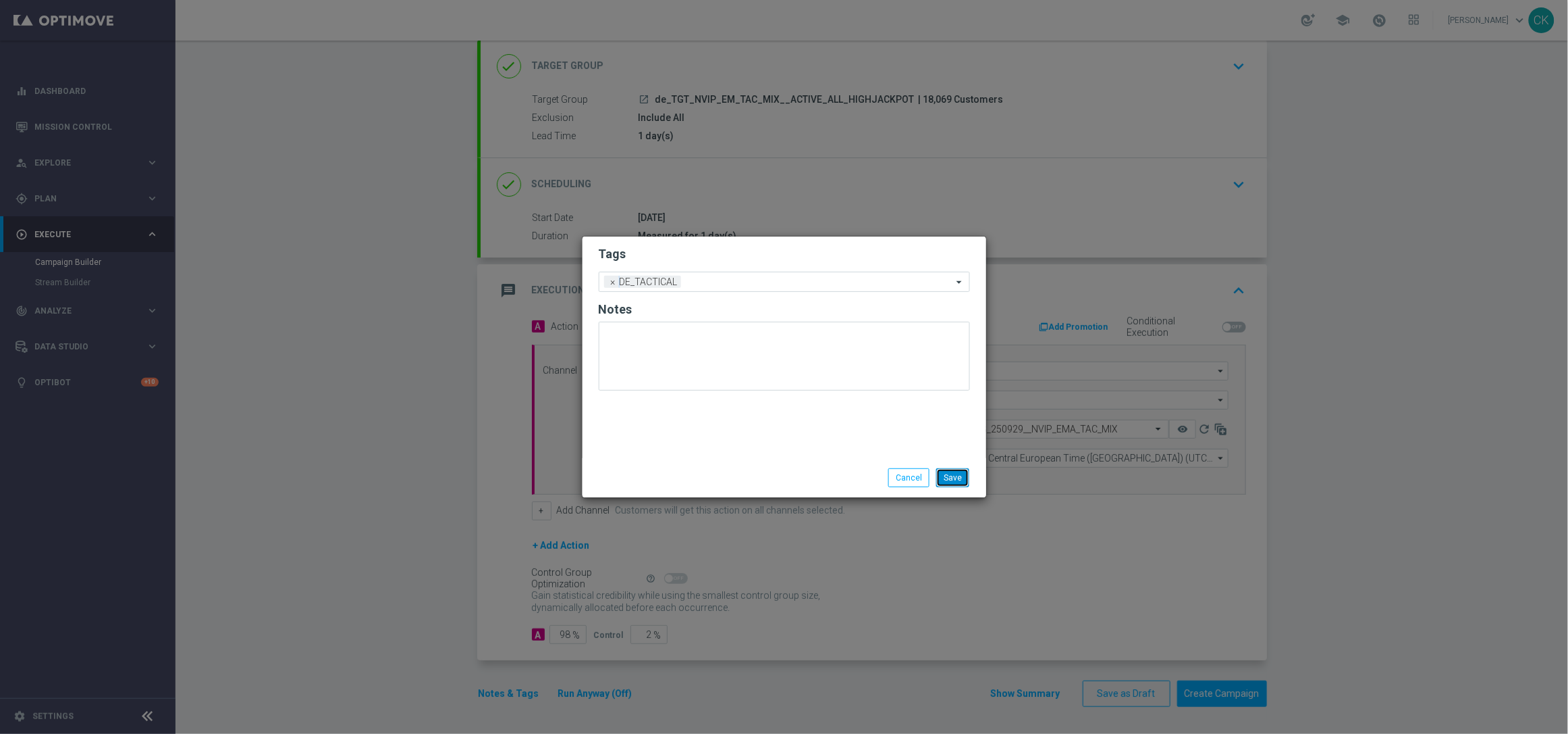
click at [954, 481] on button "Save" at bounding box center [952, 477] width 33 height 19
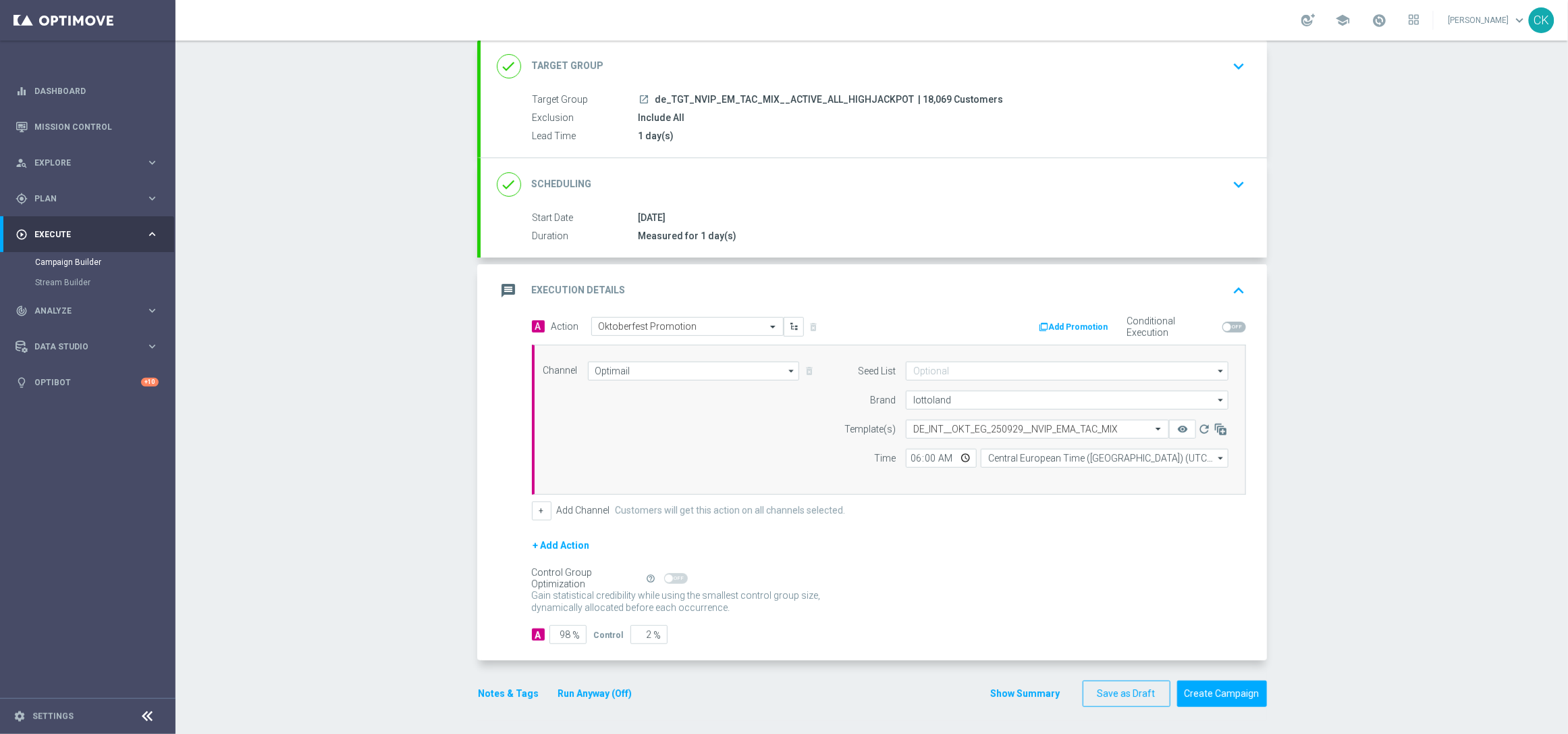
click at [496, 694] on button "Notes & Tags" at bounding box center [508, 693] width 64 height 17
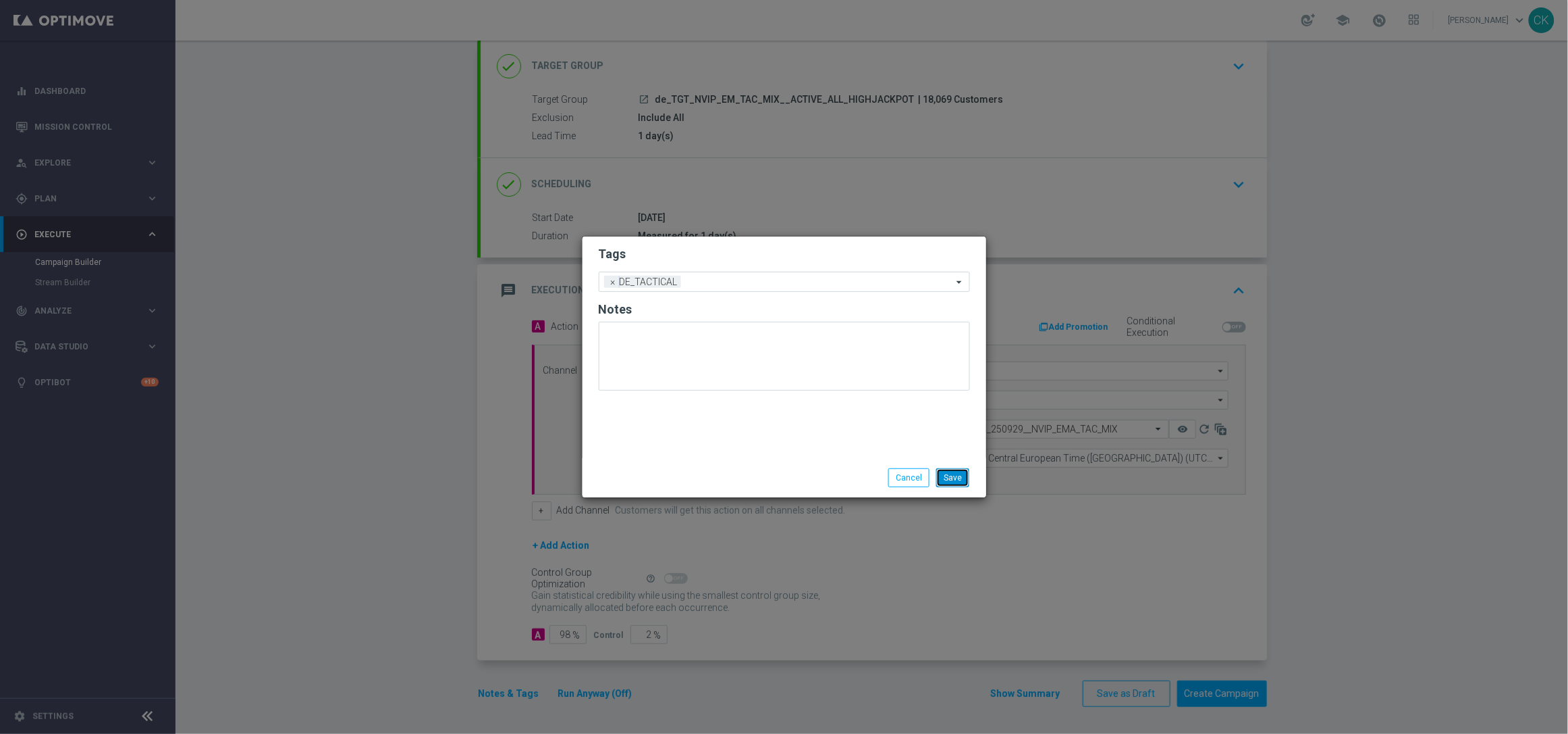
click at [954, 474] on button "Save" at bounding box center [952, 477] width 33 height 19
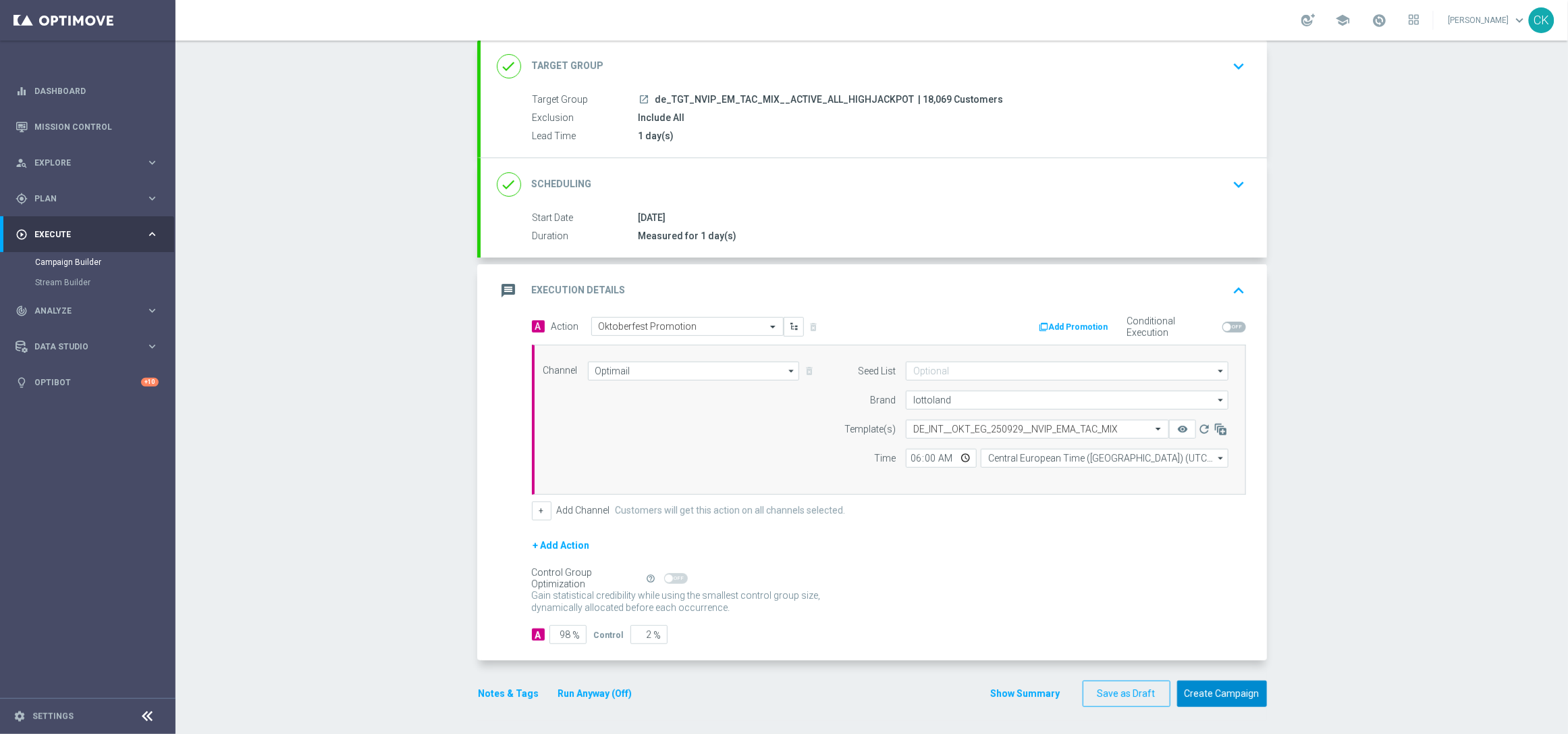
click at [1201, 687] on button "Create Campaign" at bounding box center [1222, 693] width 90 height 27
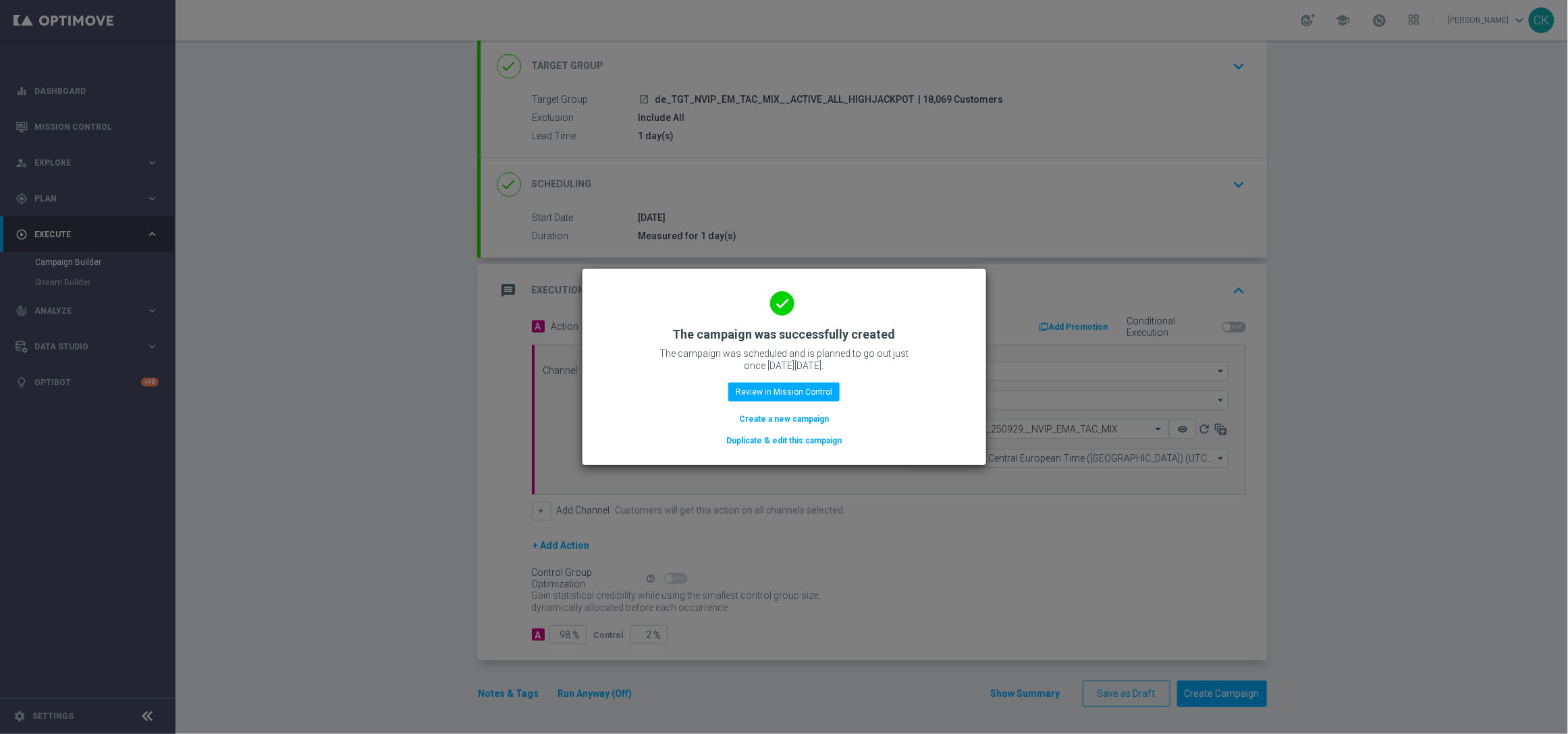
click at [767, 420] on button "Create a new campaign" at bounding box center [784, 418] width 93 height 15
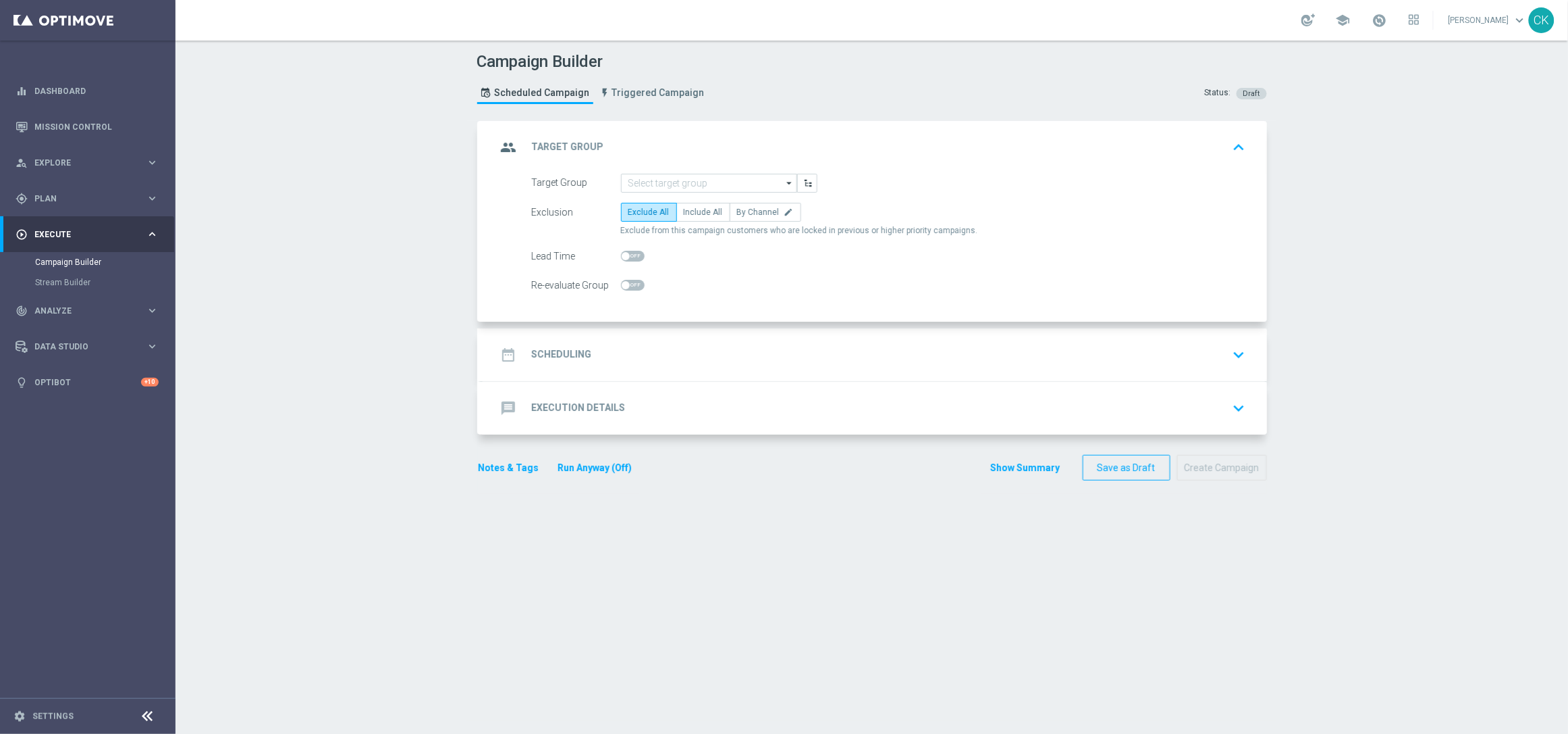
scroll to position [0, 0]
click at [685, 175] on input at bounding box center [709, 182] width 176 height 19
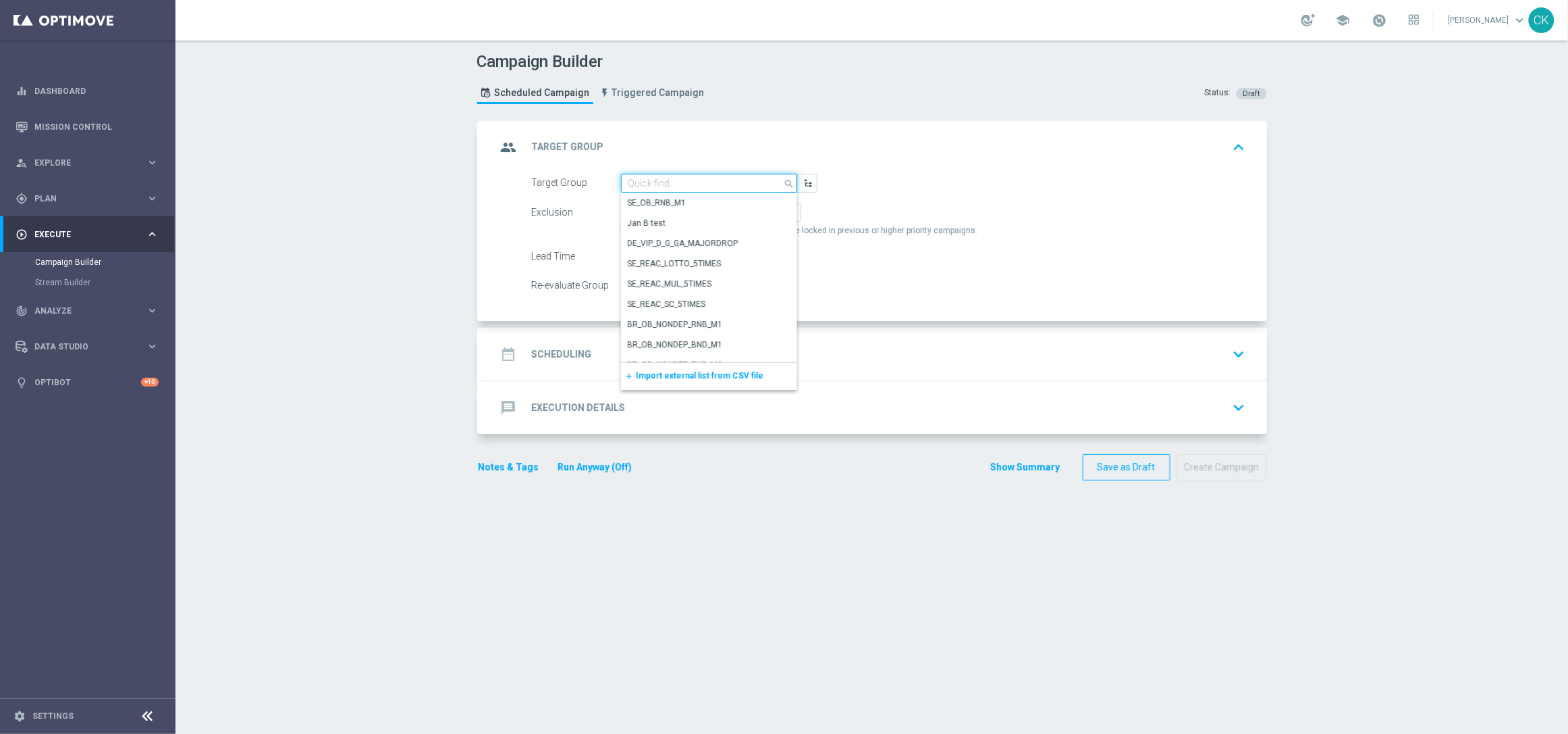
paste input "de_TGT_NVIP_EM_TAC_MIX__REACTIVATED_HIGHJACKPOT"
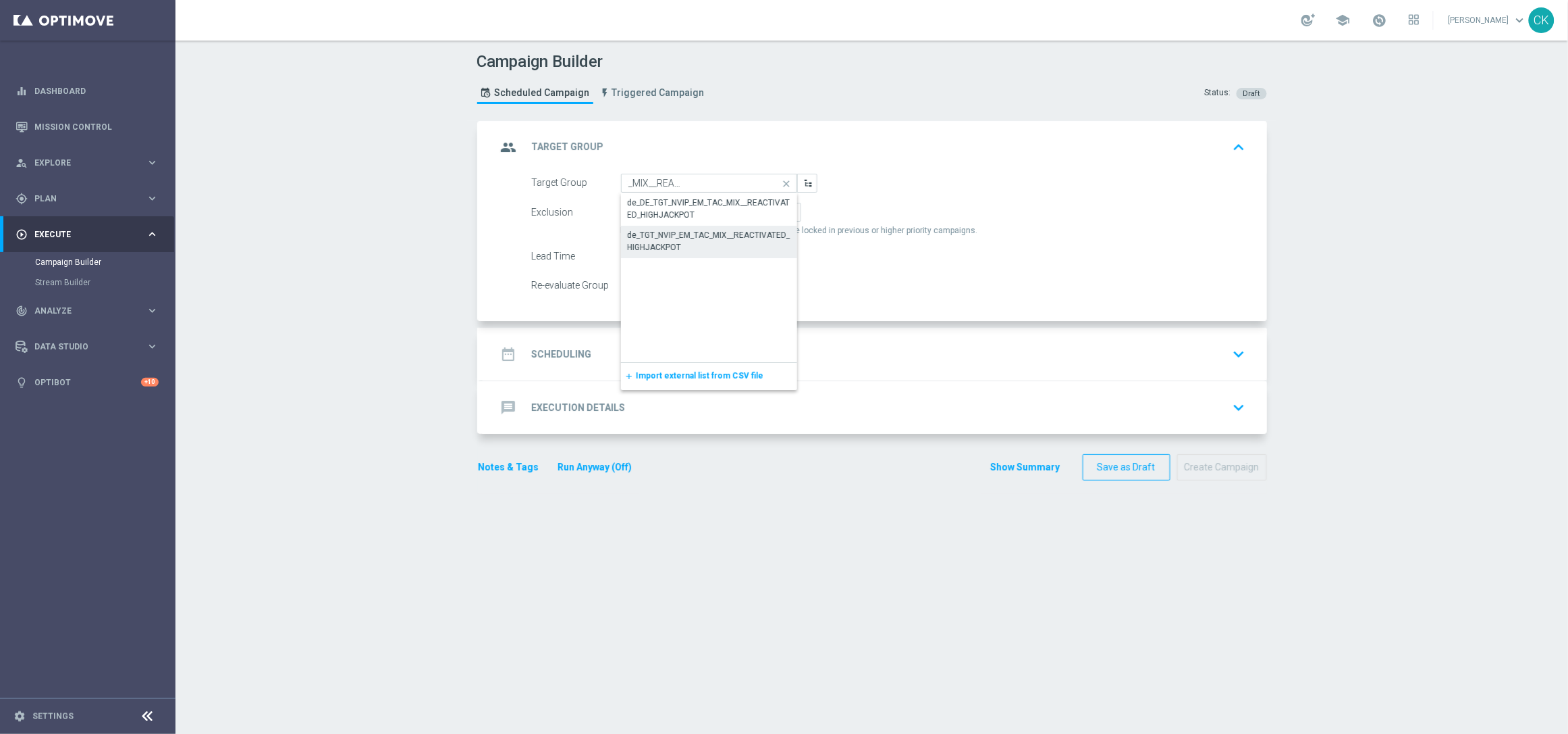
click at [663, 231] on div "de_TGT_NVIP_EM_TAC_MIX__REACTIVATED_HIGHJACKPOT" at bounding box center [709, 241] width 163 height 24
type input "de_TGT_NVIP_EM_TAC_MIX__REACTIVATED_HIGHJACKPOT"
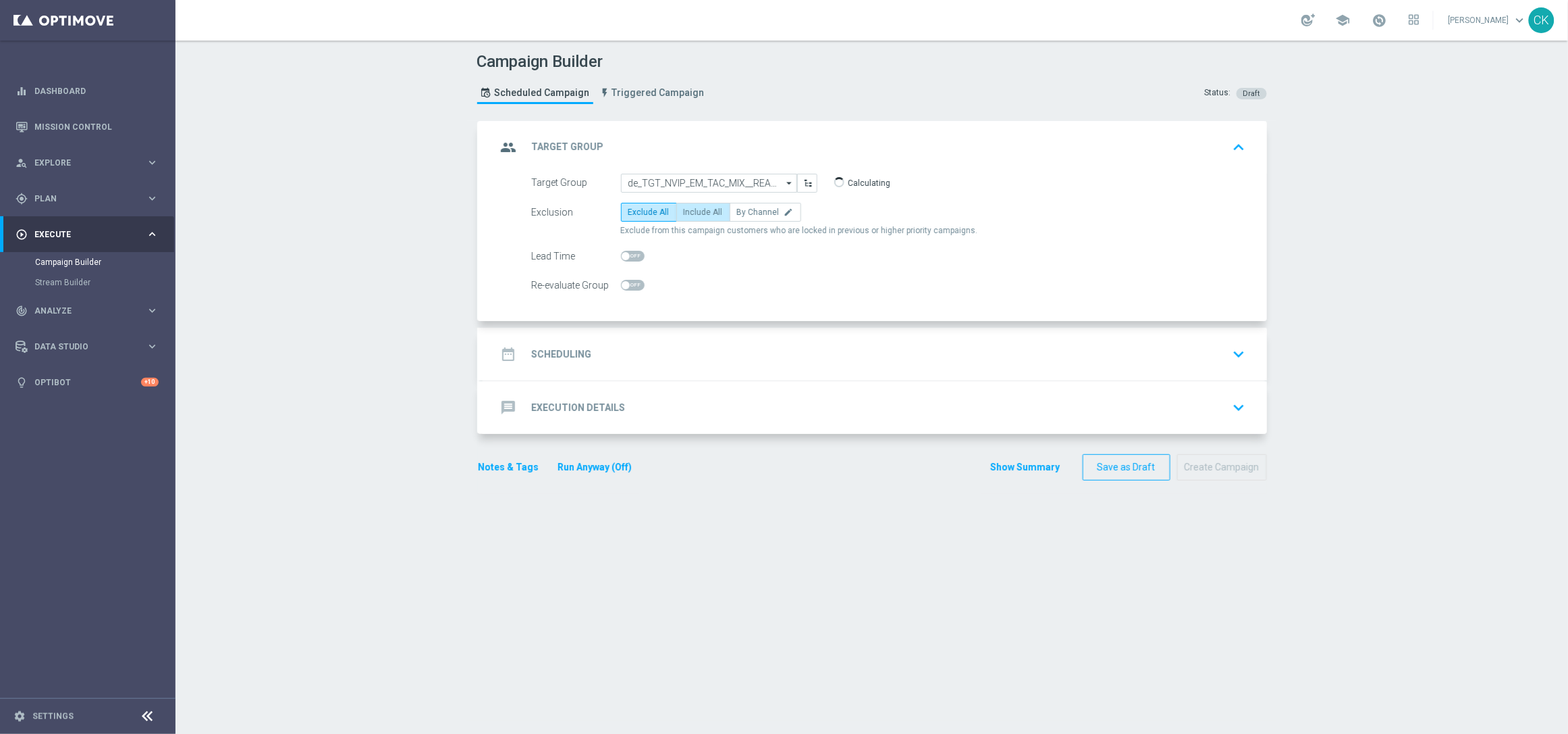
click at [692, 209] on span "Include All" at bounding box center [703, 212] width 40 height 10
click at [692, 210] on input "Include All" at bounding box center [688, 214] width 9 height 9
radio input "true"
click at [624, 254] on span at bounding box center [633, 255] width 23 height 10
click at [624, 254] on input "checkbox" at bounding box center [633, 255] width 23 height 10
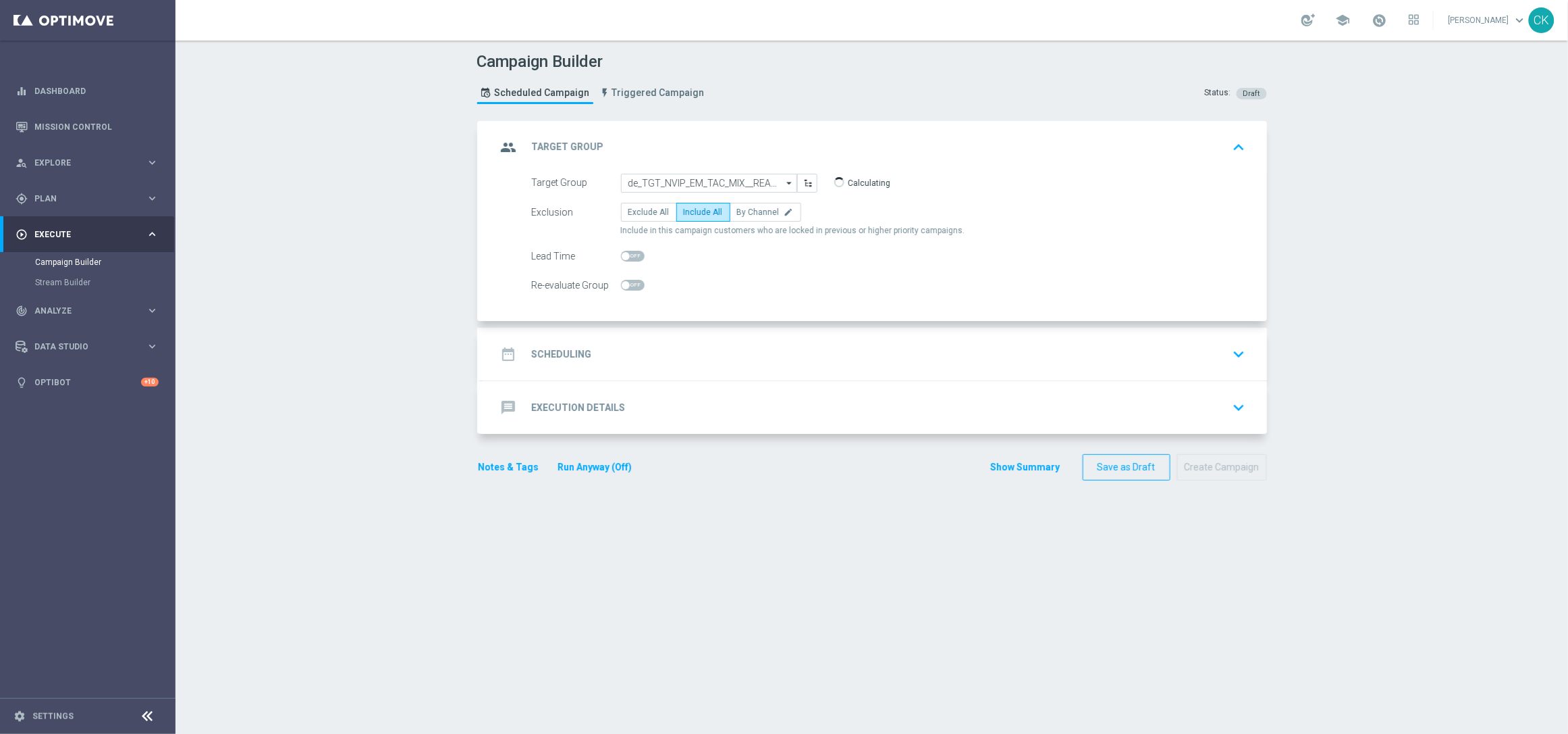
checkbox input "true"
click at [554, 357] on h2 "Scheduling" at bounding box center [562, 354] width 60 height 13
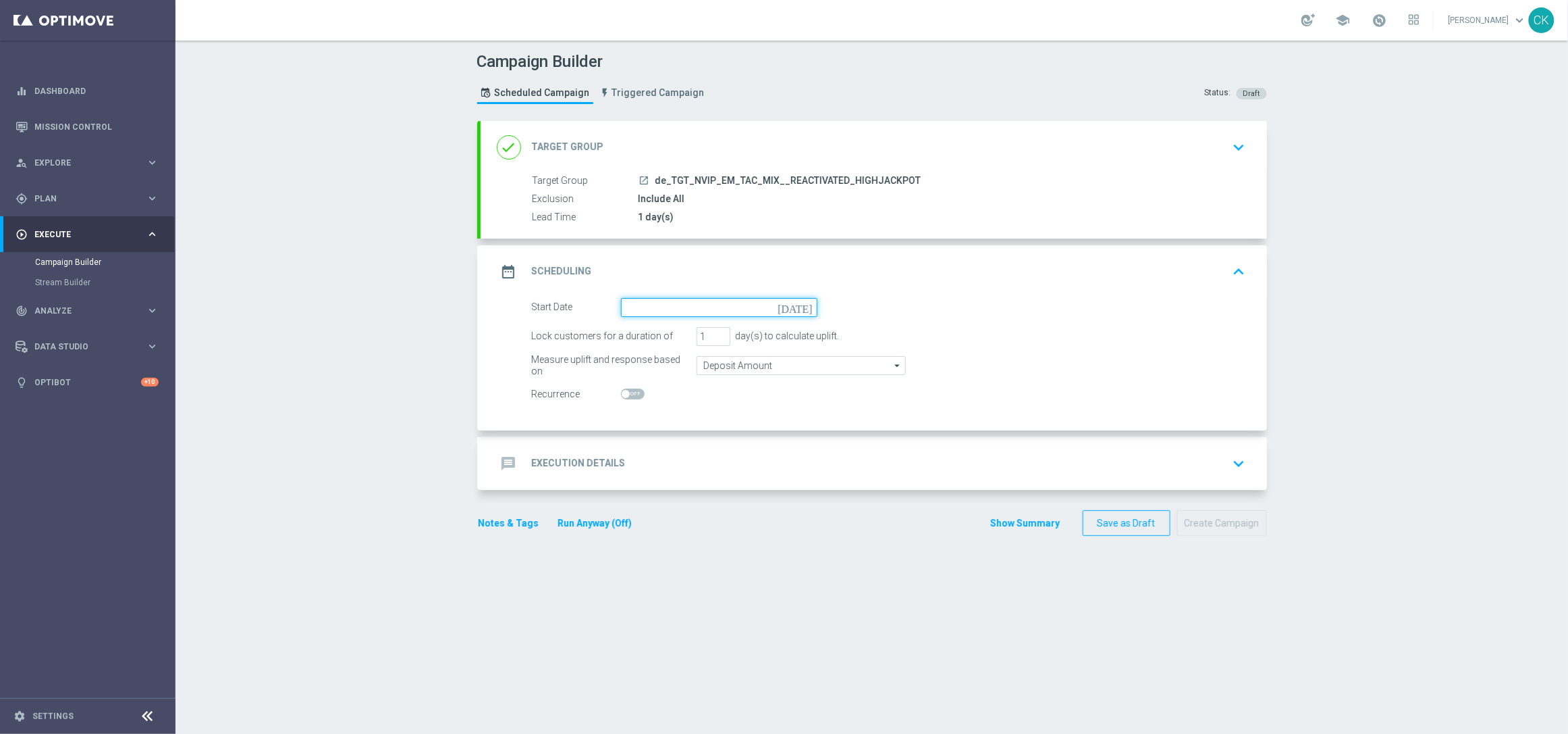
click at [684, 309] on input at bounding box center [719, 307] width 196 height 19
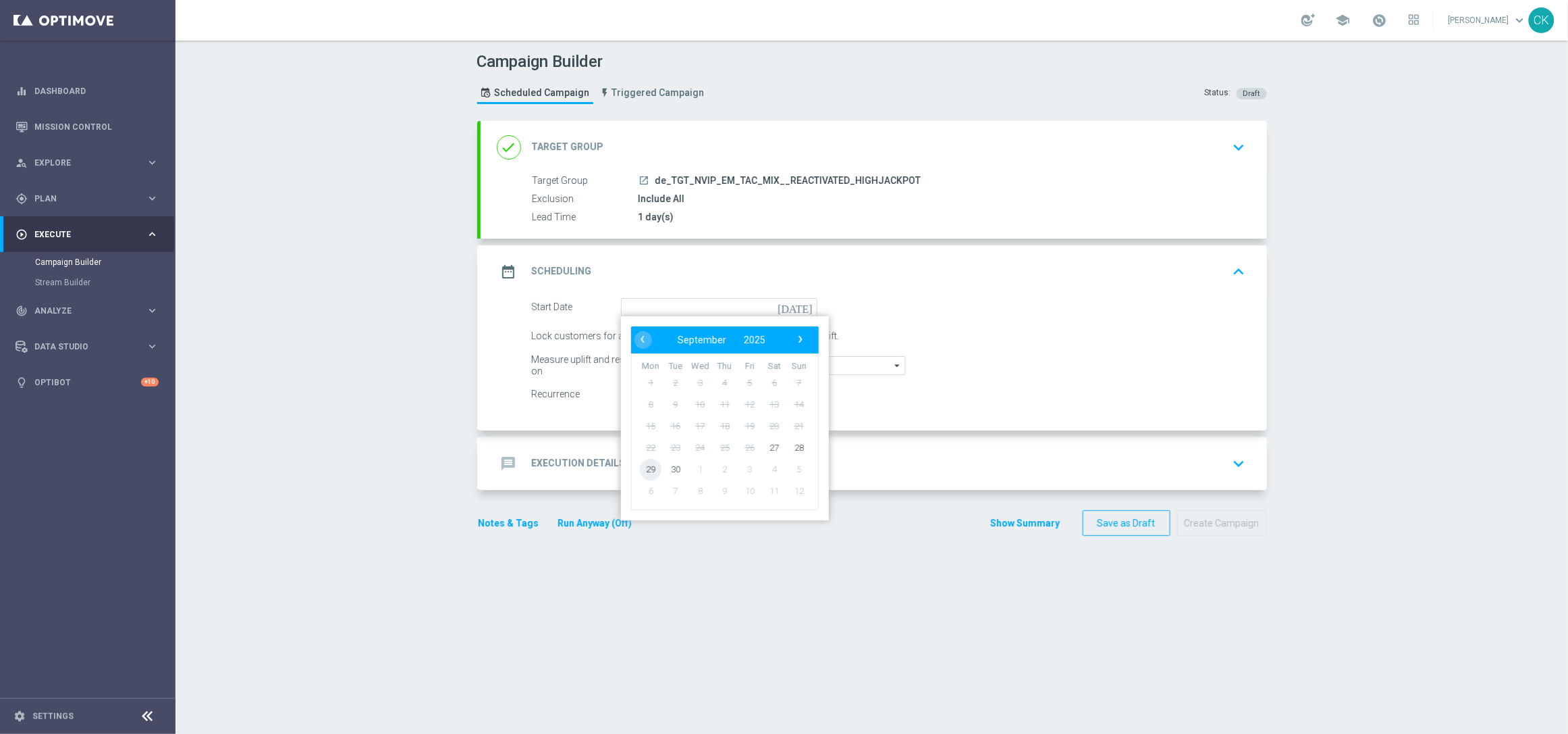
click at [640, 465] on span "29" at bounding box center [650, 468] width 22 height 22
type input "[DATE]"
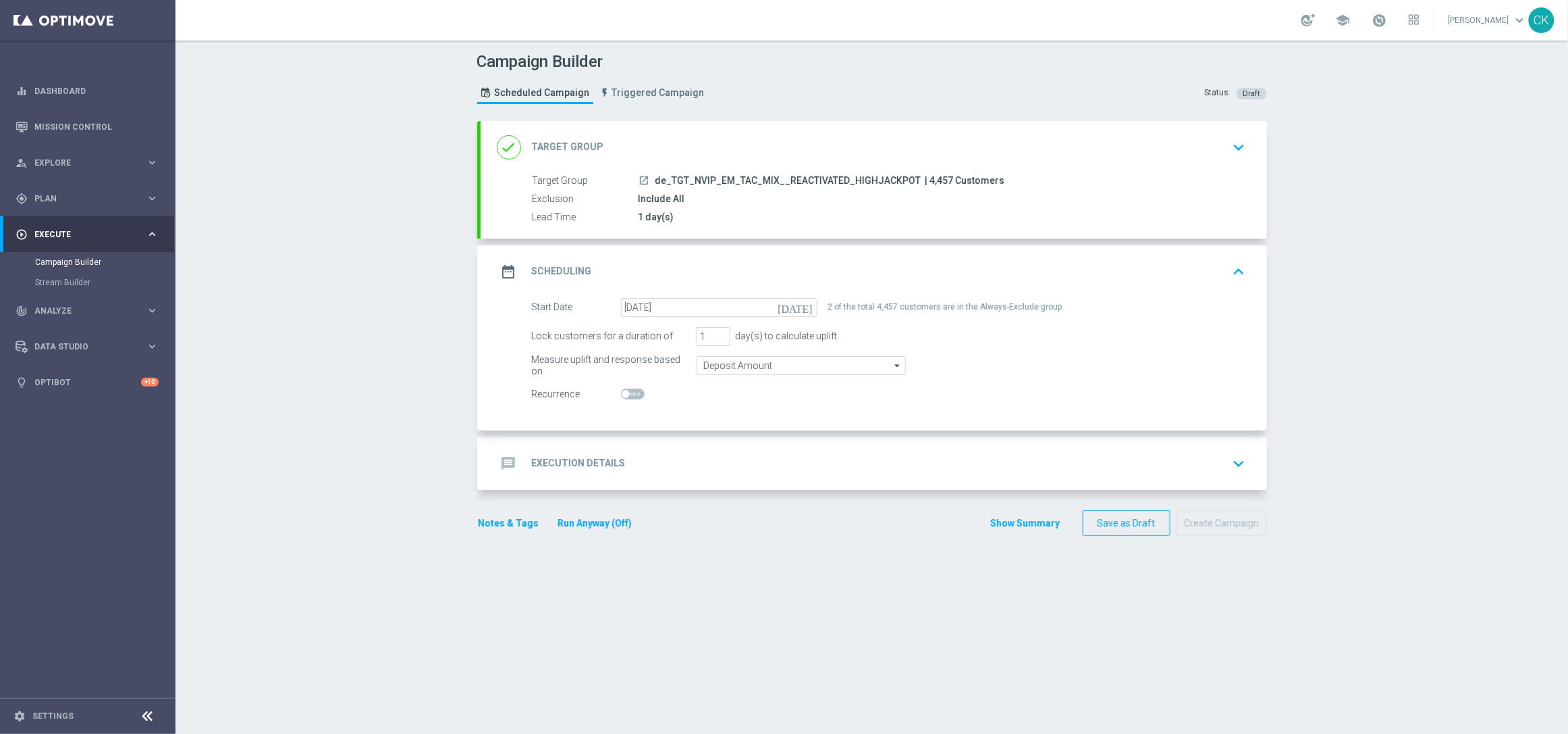
click at [580, 468] on h2 "Execution Details" at bounding box center [579, 463] width 94 height 13
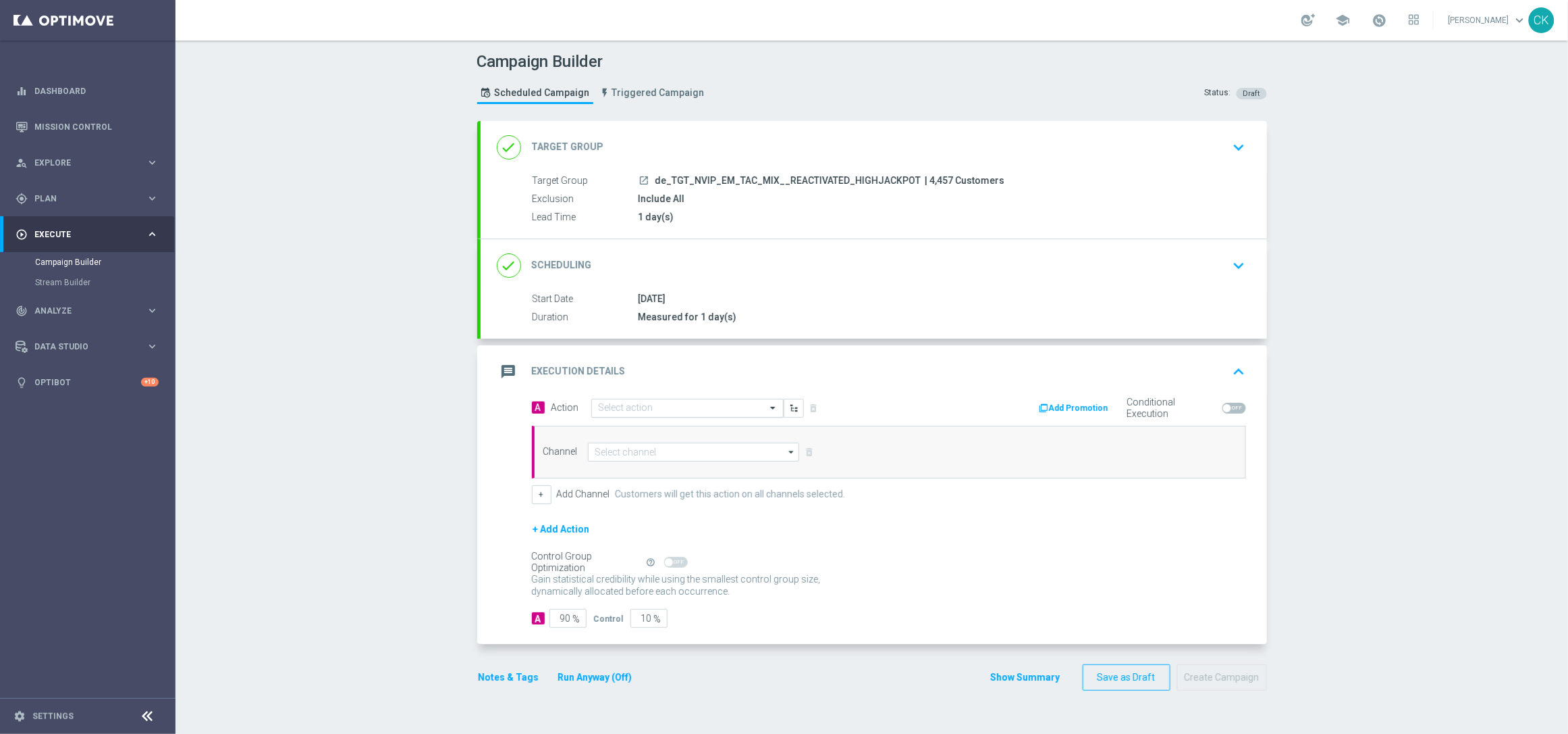
click at [654, 405] on input "text" at bounding box center [674, 409] width 151 height 11
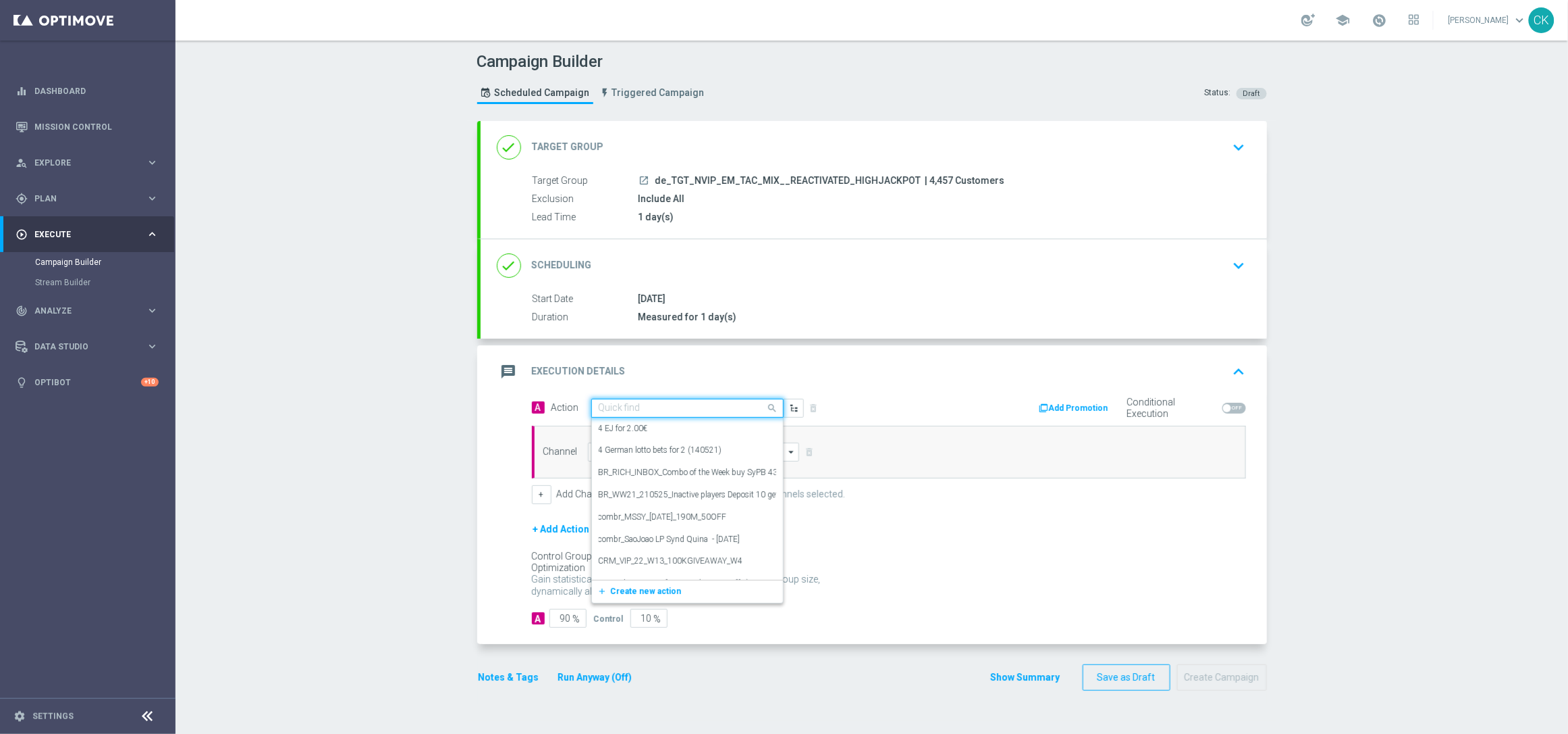
paste input "Oktoberfest Promotion"
type input "Oktoberfest Promotion"
click at [671, 480] on label "Oktoberfest Promotion" at bounding box center [638, 476] width 79 height 11
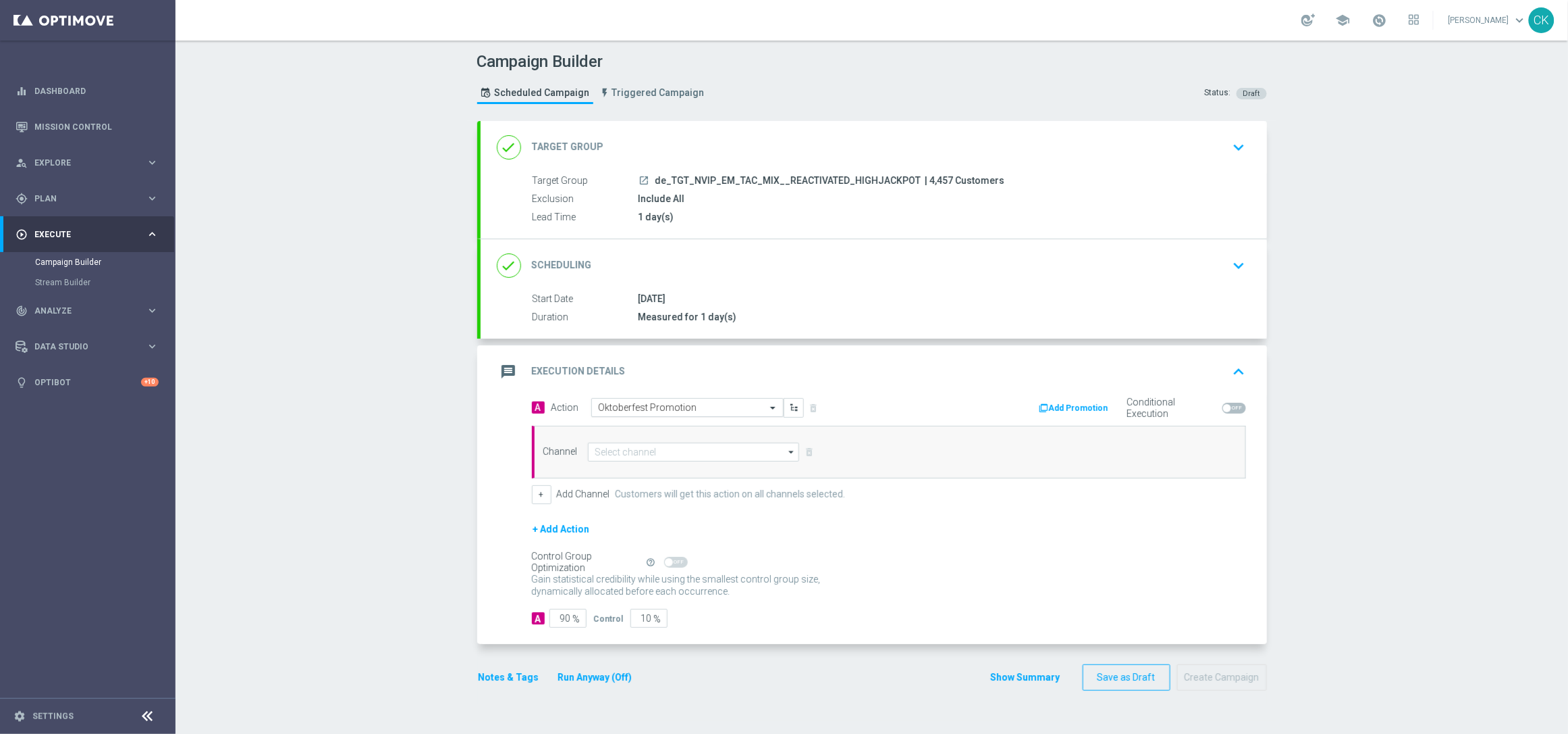
click at [679, 409] on input "text" at bounding box center [674, 408] width 151 height 11
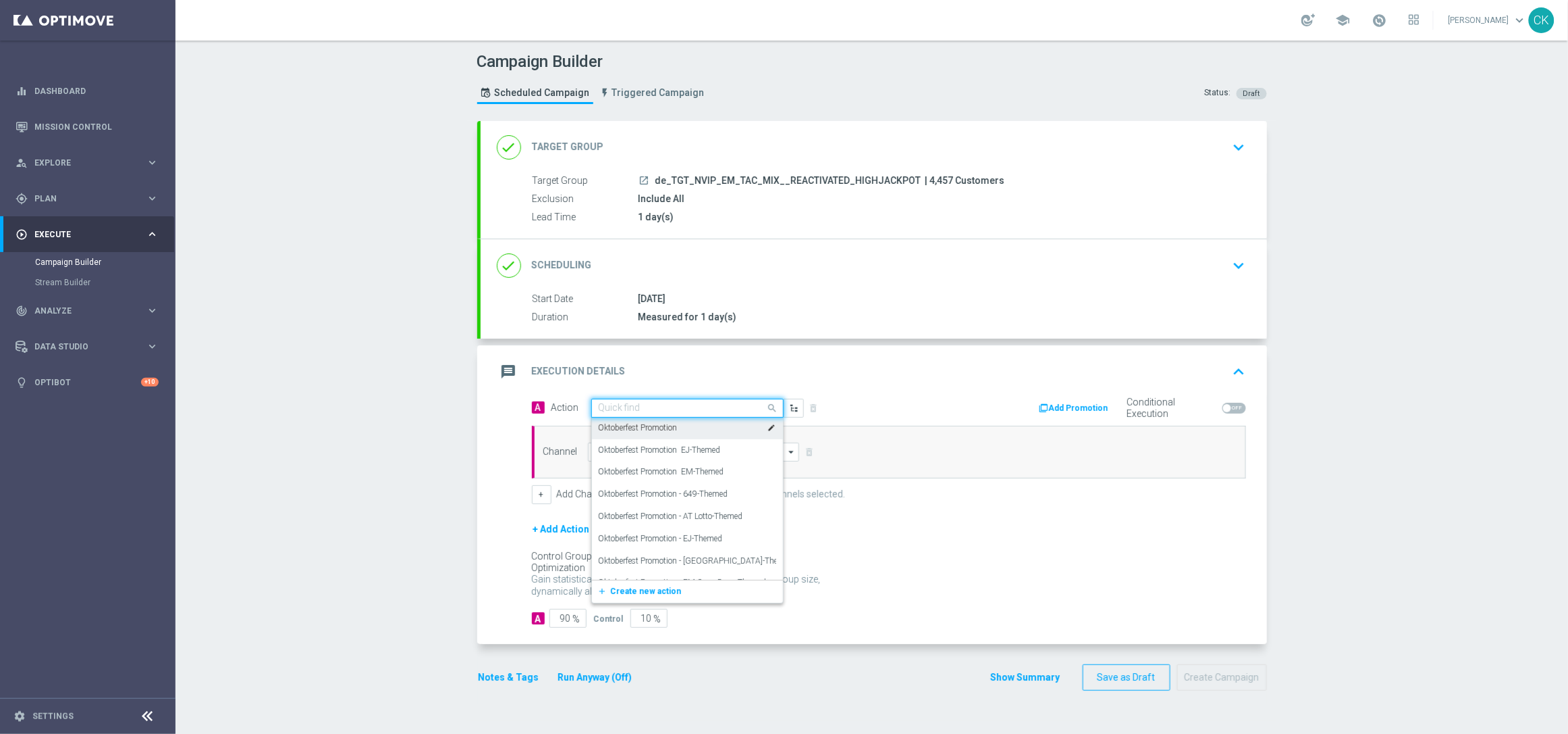
click at [663, 424] on label "Oktoberfest Promotion" at bounding box center [638, 428] width 79 height 11
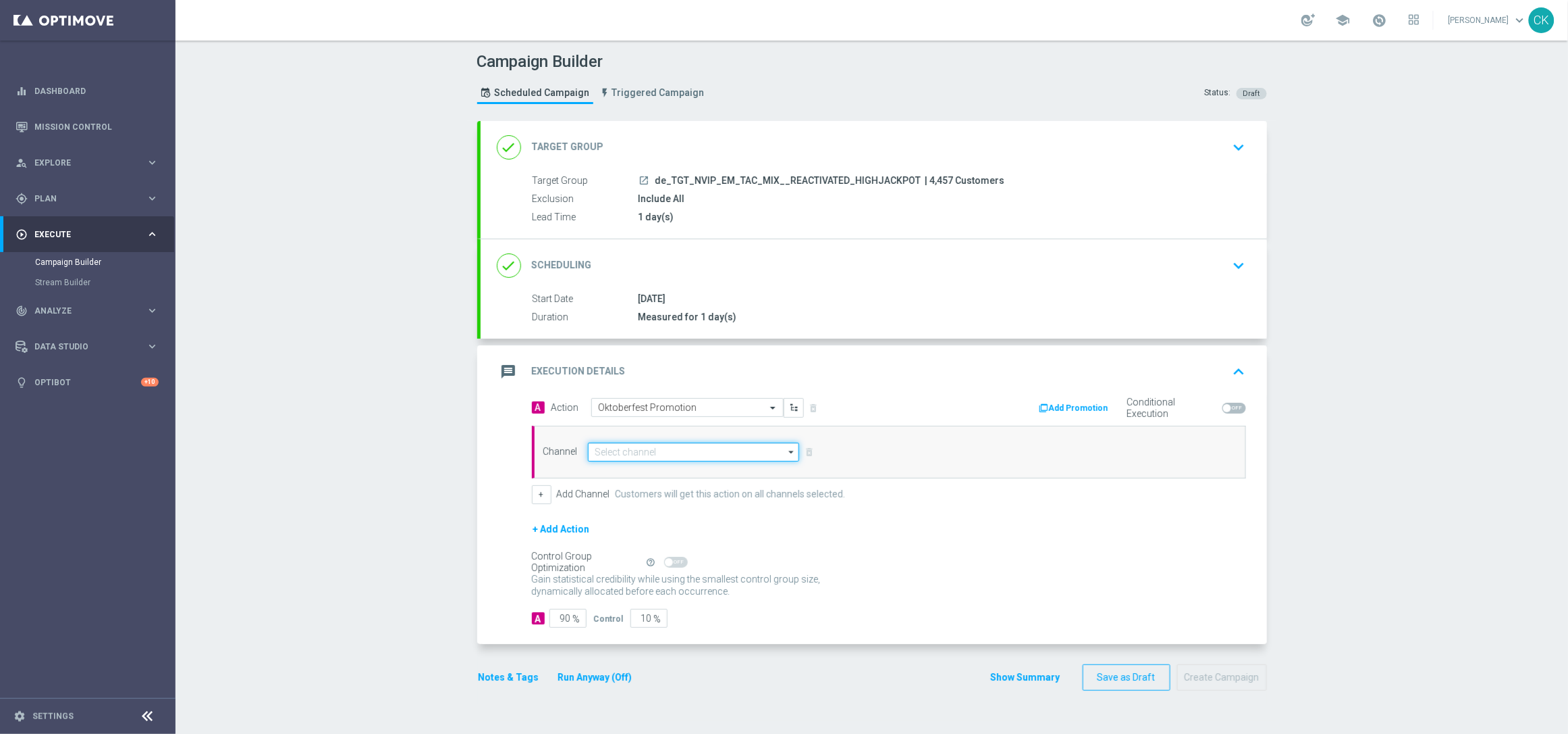
click at [633, 447] on input at bounding box center [694, 451] width 212 height 19
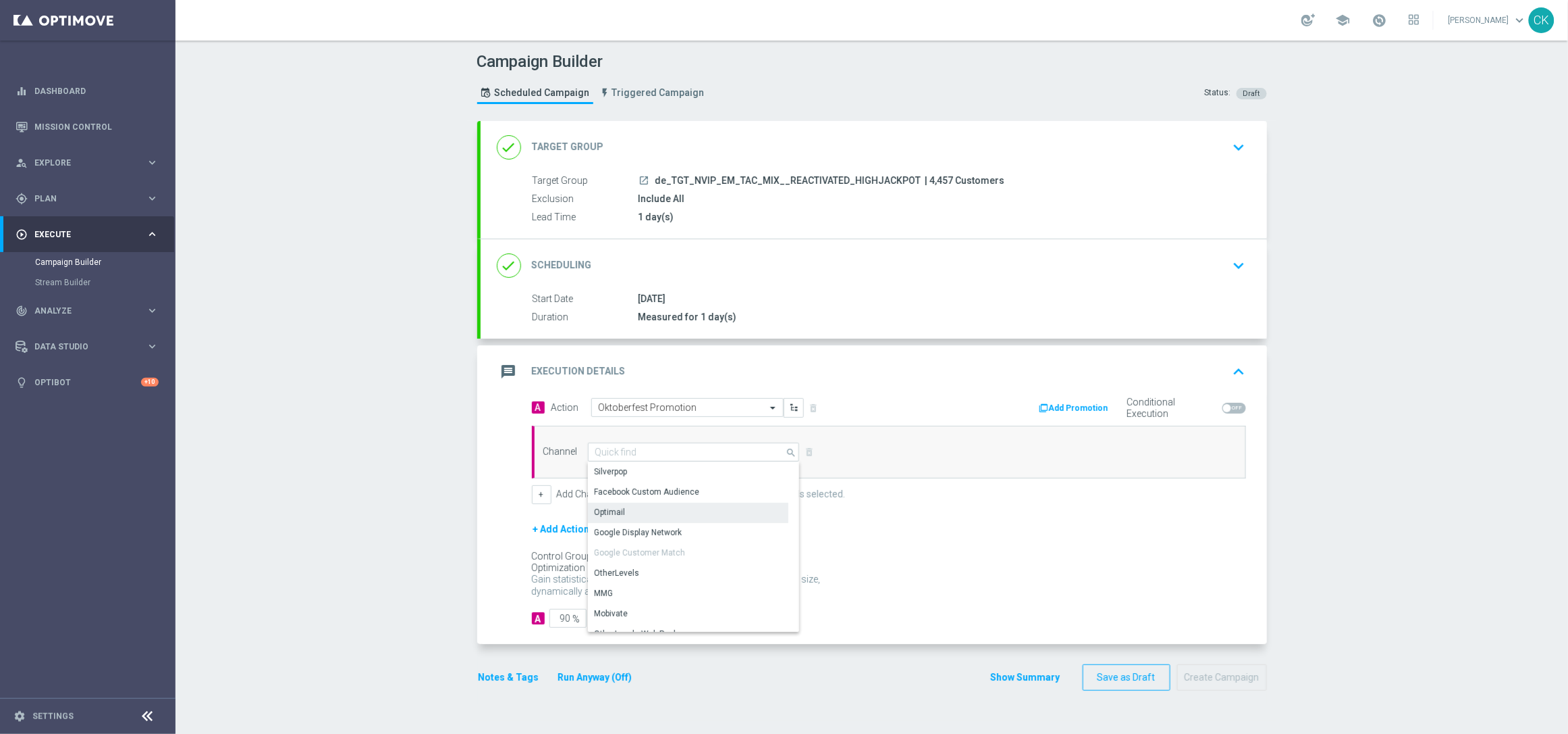
click at [630, 514] on div "Optimail" at bounding box center [688, 511] width 200 height 19
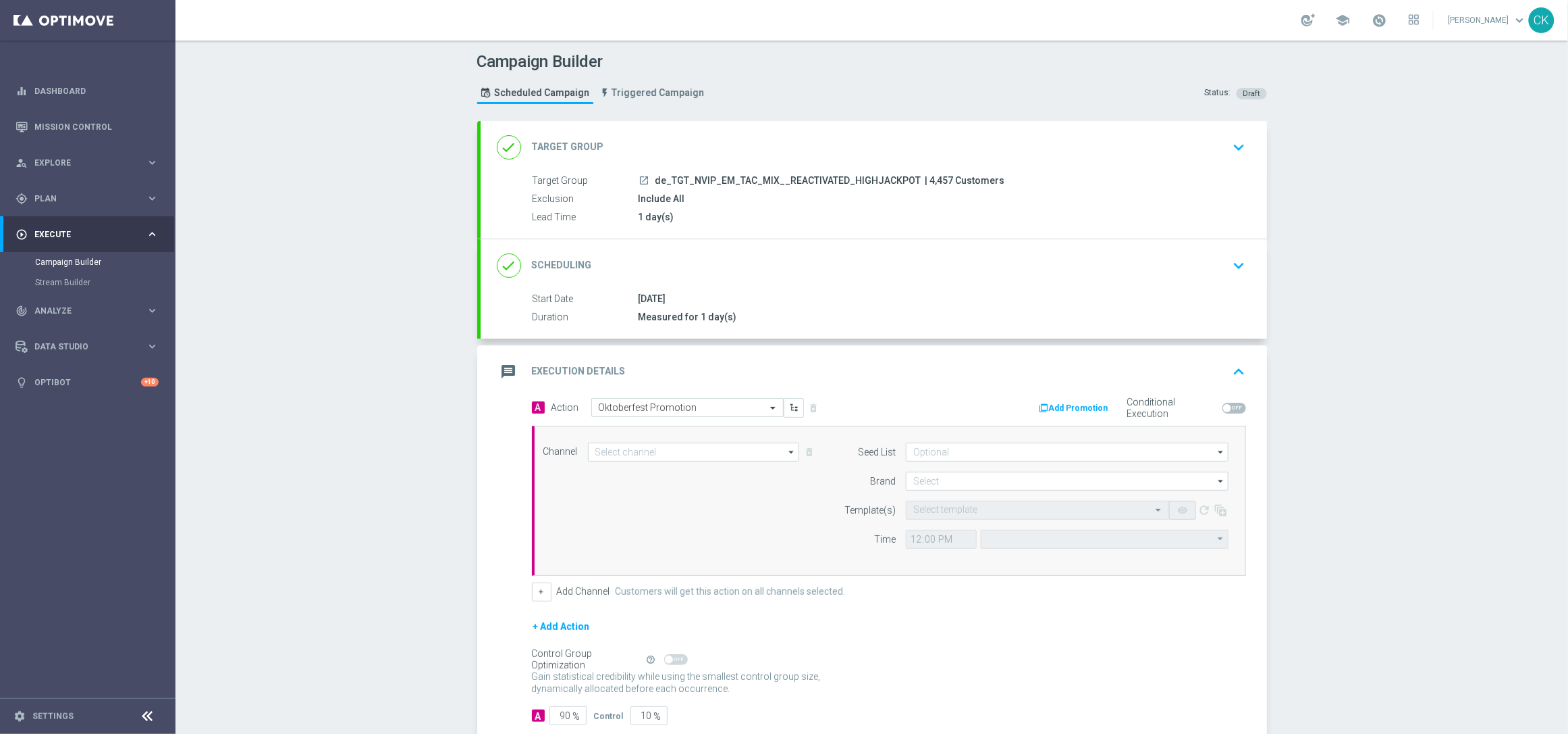
type input "Optimail"
type input "Coordinated Universal Time (UTC 00:00)"
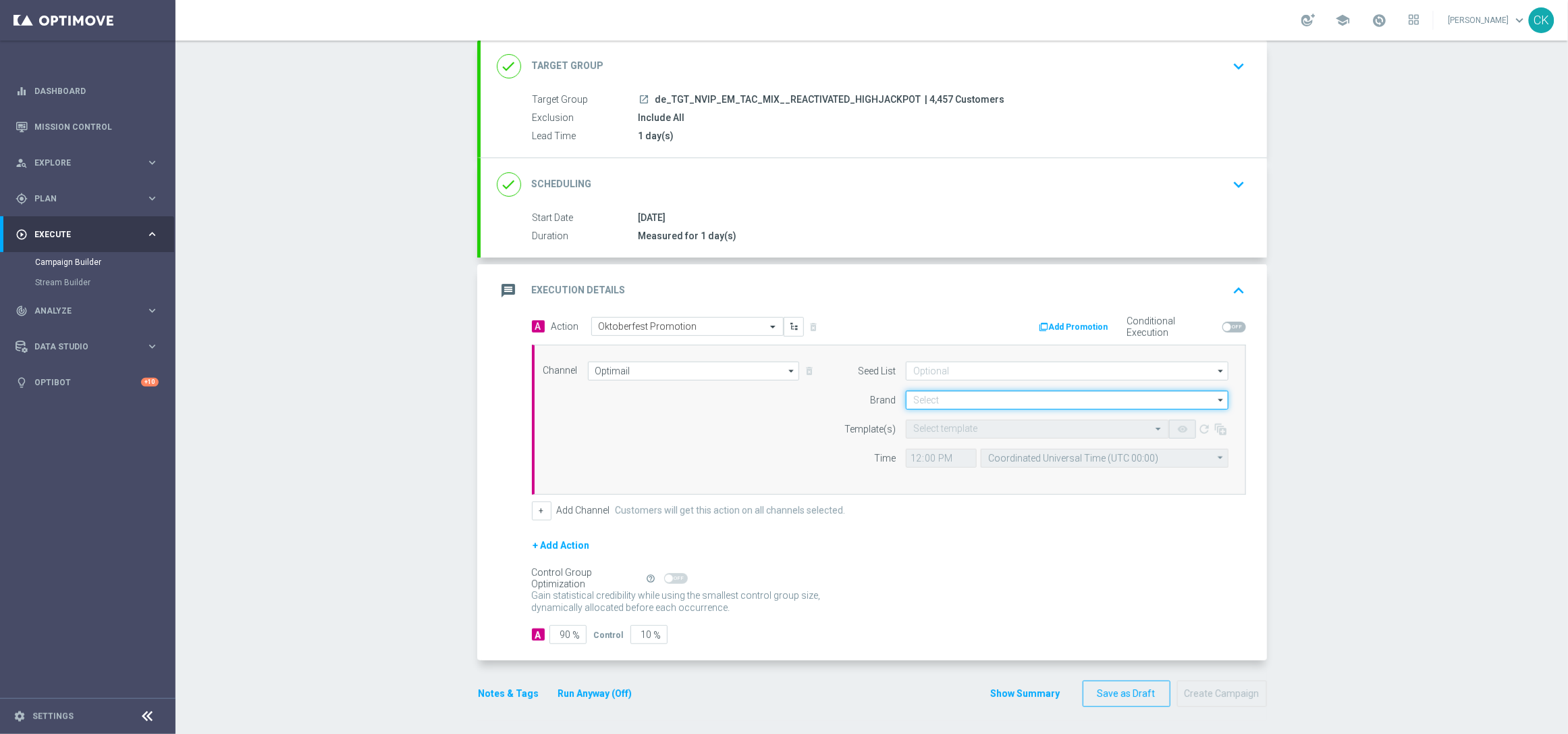
click at [939, 397] on input at bounding box center [1068, 400] width 323 height 19
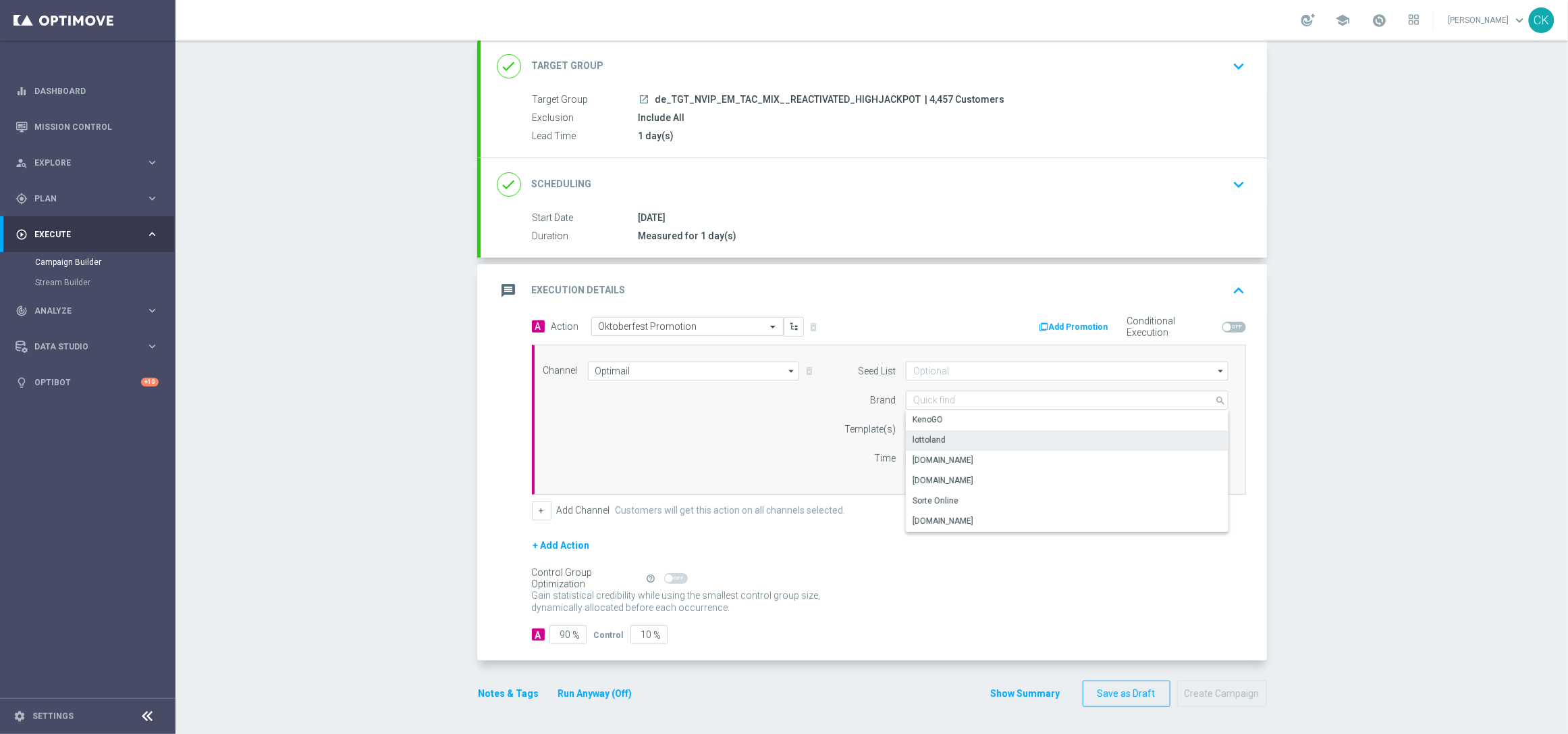
click at [947, 432] on div "lottoland" at bounding box center [1068, 439] width 323 height 19
type input "lottoland"
click at [926, 425] on input "text" at bounding box center [1024, 430] width 221 height 11
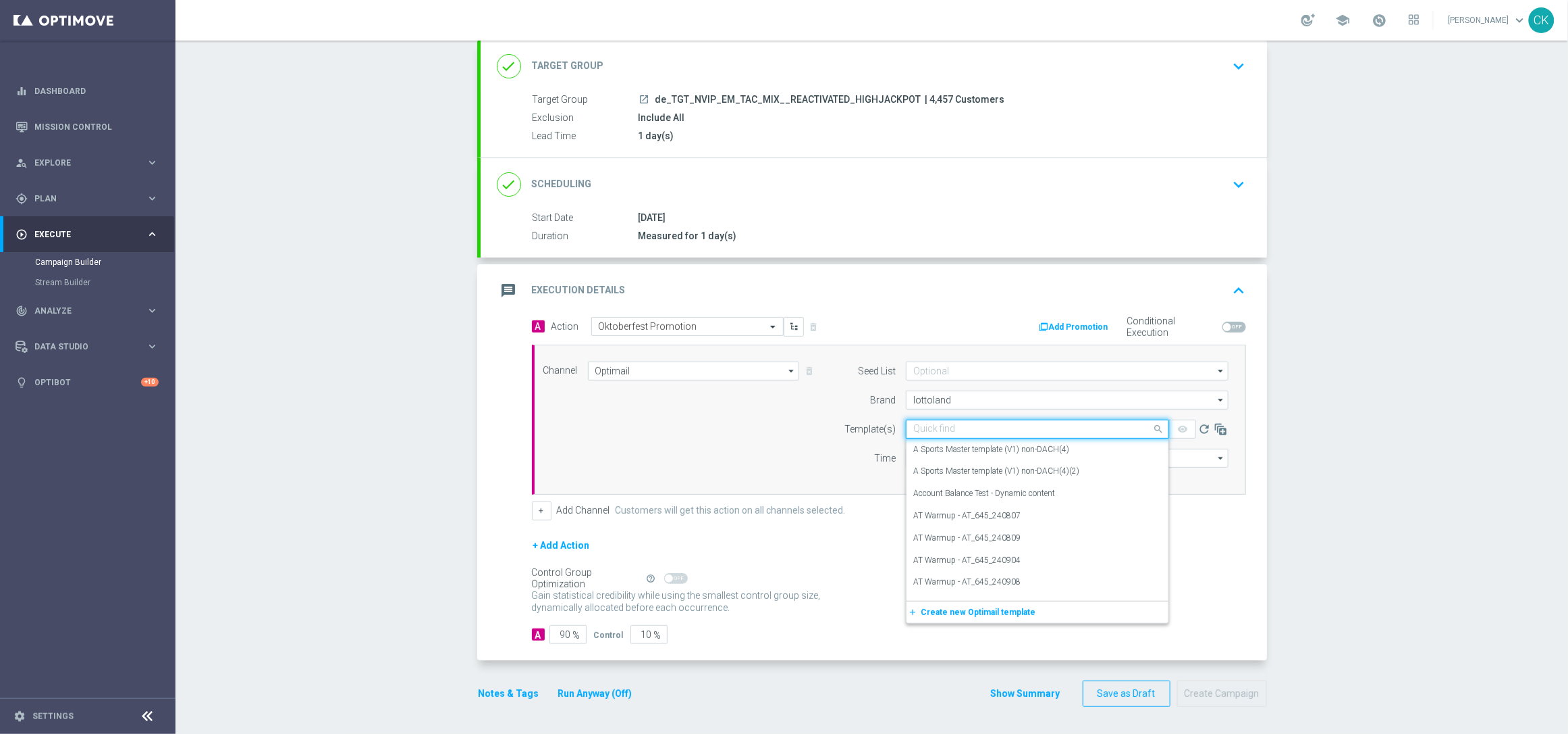
paste input "DE_INT__OKT_EG_250929__NVIP_EMA_TAC_MIX"
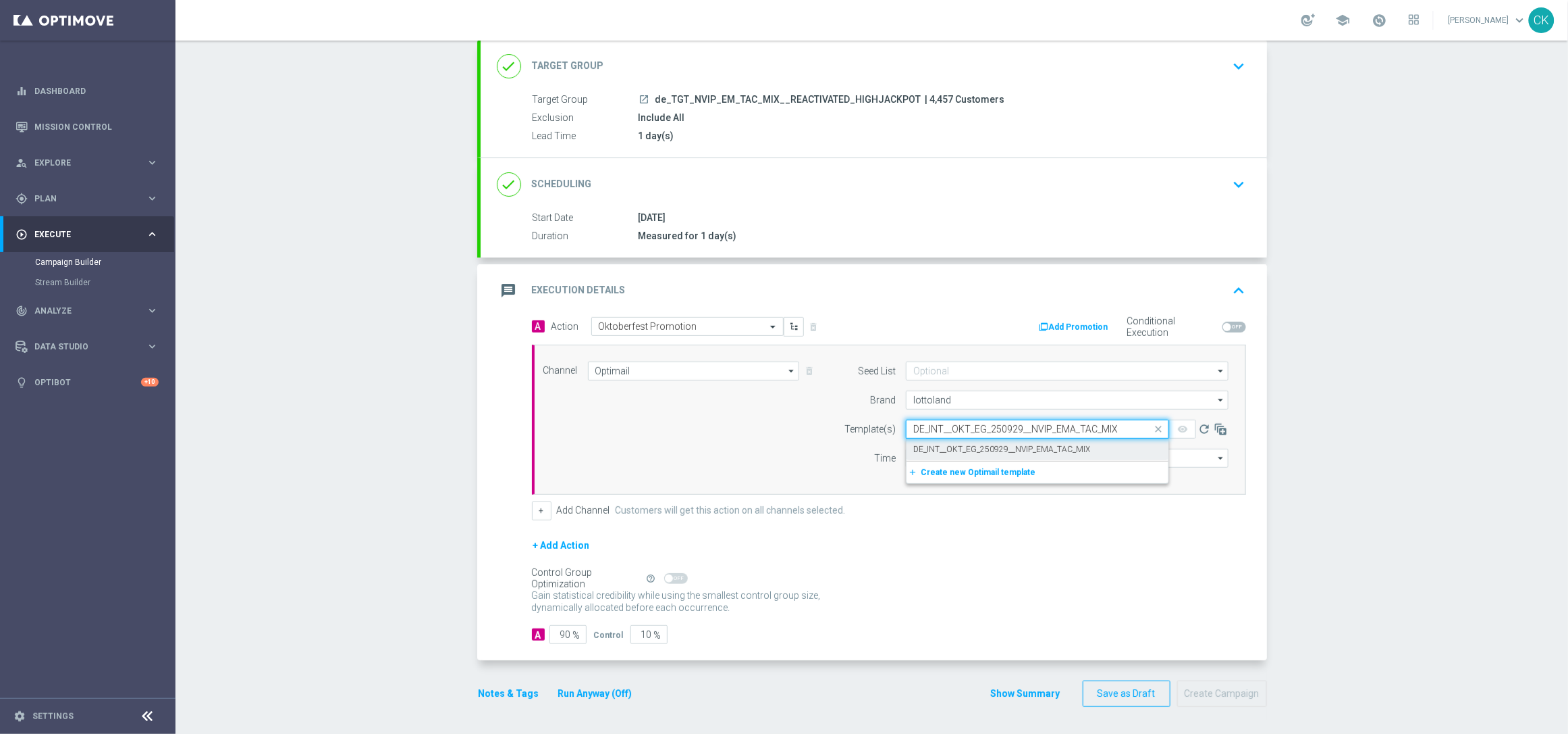
click at [924, 444] on label "DE_INT__OKT_EG_250929__NVIP_EMA_TAC_MIX" at bounding box center [1001, 450] width 177 height 11
type input "DE_INT__OKT_EG_250929__NVIP_EMA_TAC_MIX"
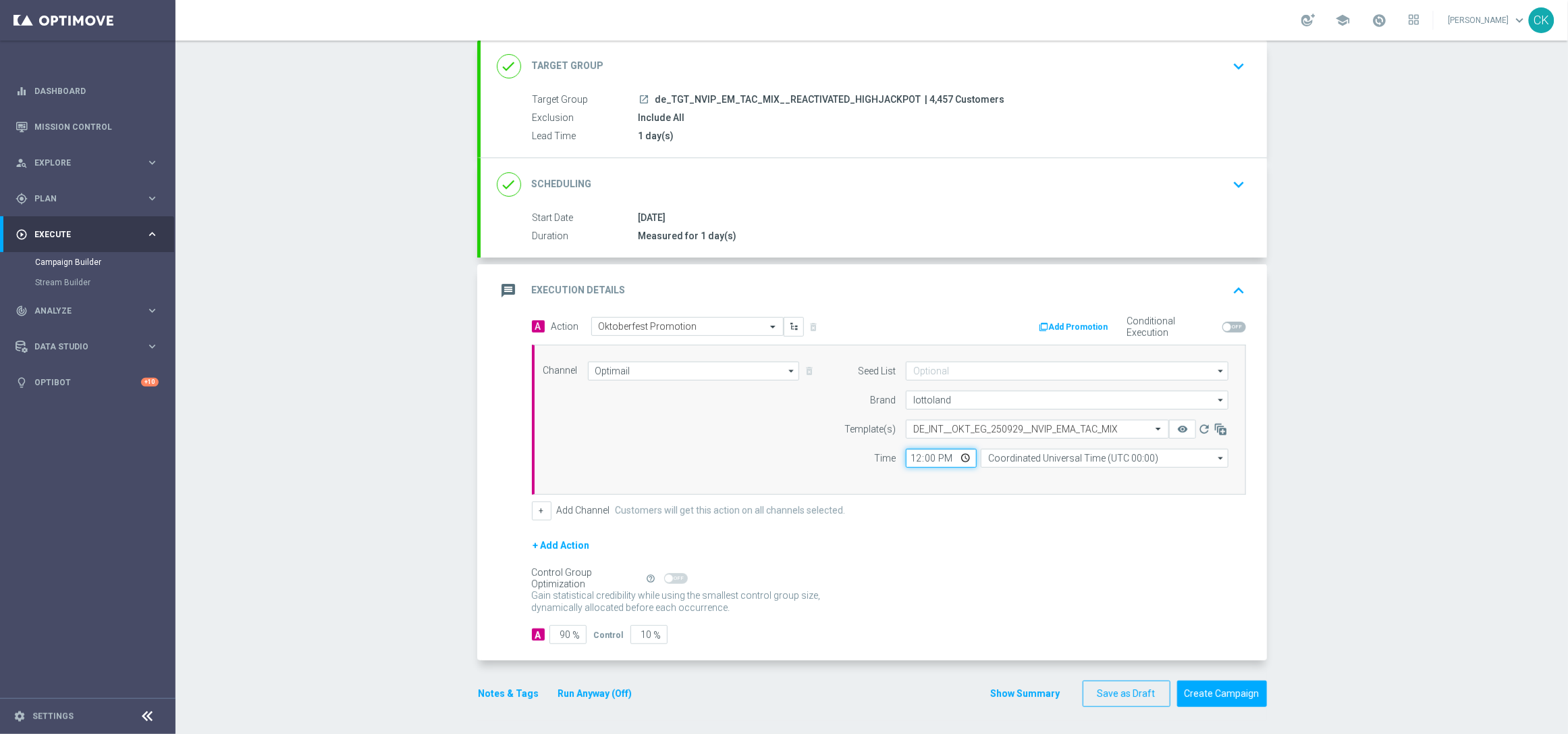
click at [907, 455] on input "12:00" at bounding box center [942, 457] width 71 height 19
type input "06:00"
click at [1077, 453] on input "Coordinated Universal Time (UTC 00:00)" at bounding box center [1105, 457] width 248 height 19
click at [1076, 480] on div "Central European Time ([GEOGRAPHIC_DATA]) (UTC +02:00)" at bounding box center [1098, 477] width 221 height 12
type input "Central European Time ([GEOGRAPHIC_DATA]) (UTC +02:00)"
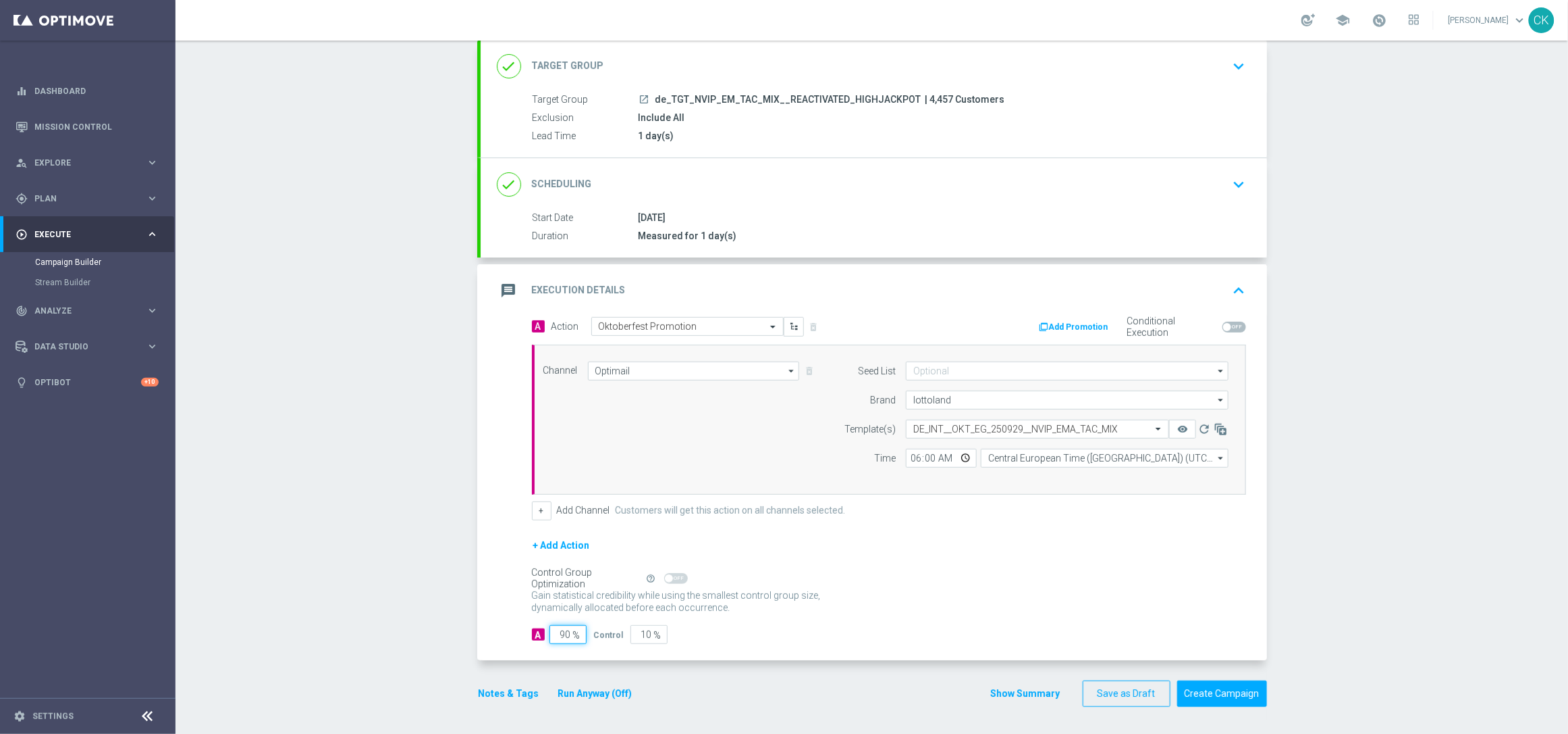
click at [564, 633] on input "90" at bounding box center [568, 634] width 37 height 19
type input "9"
type input "91"
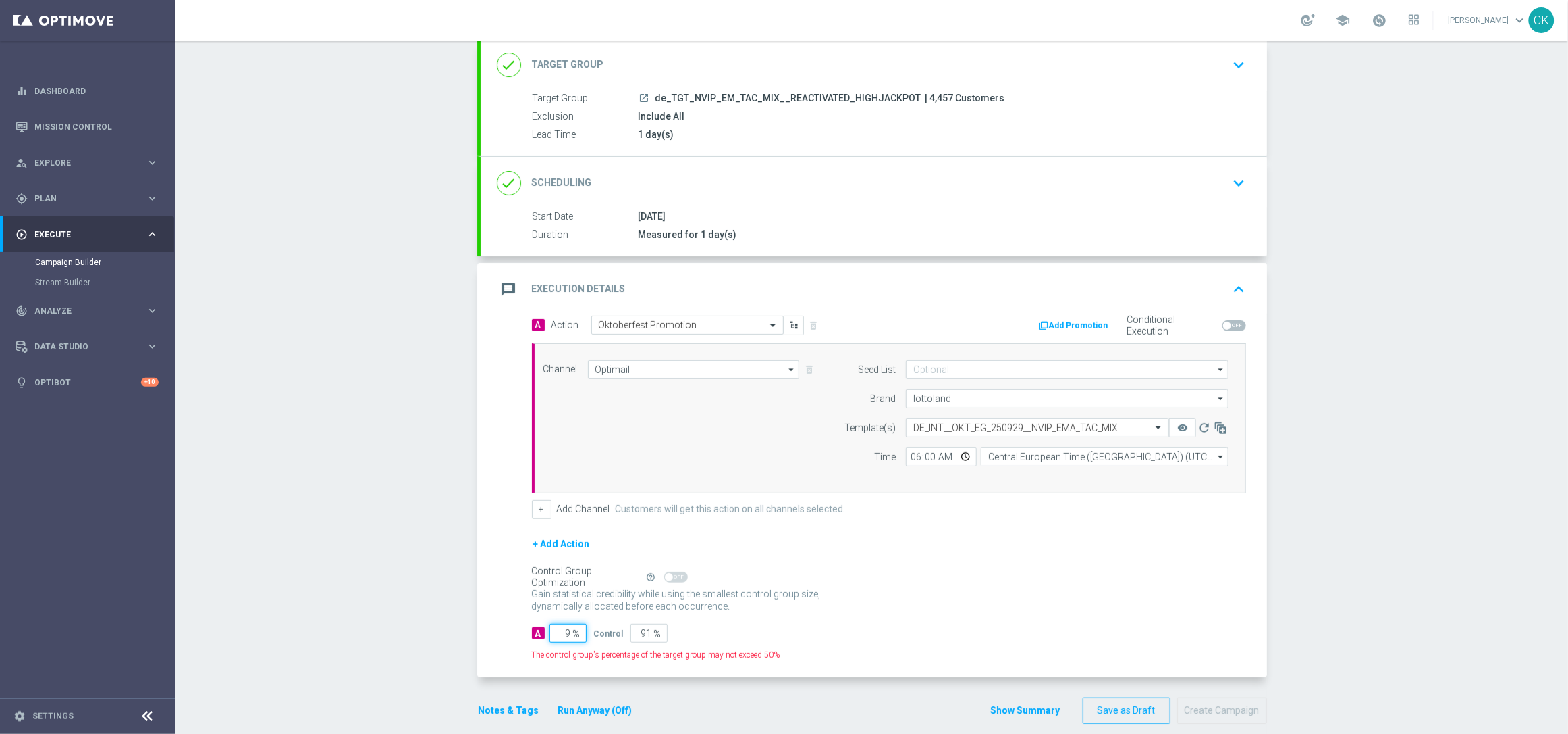
type input "98"
type input "2"
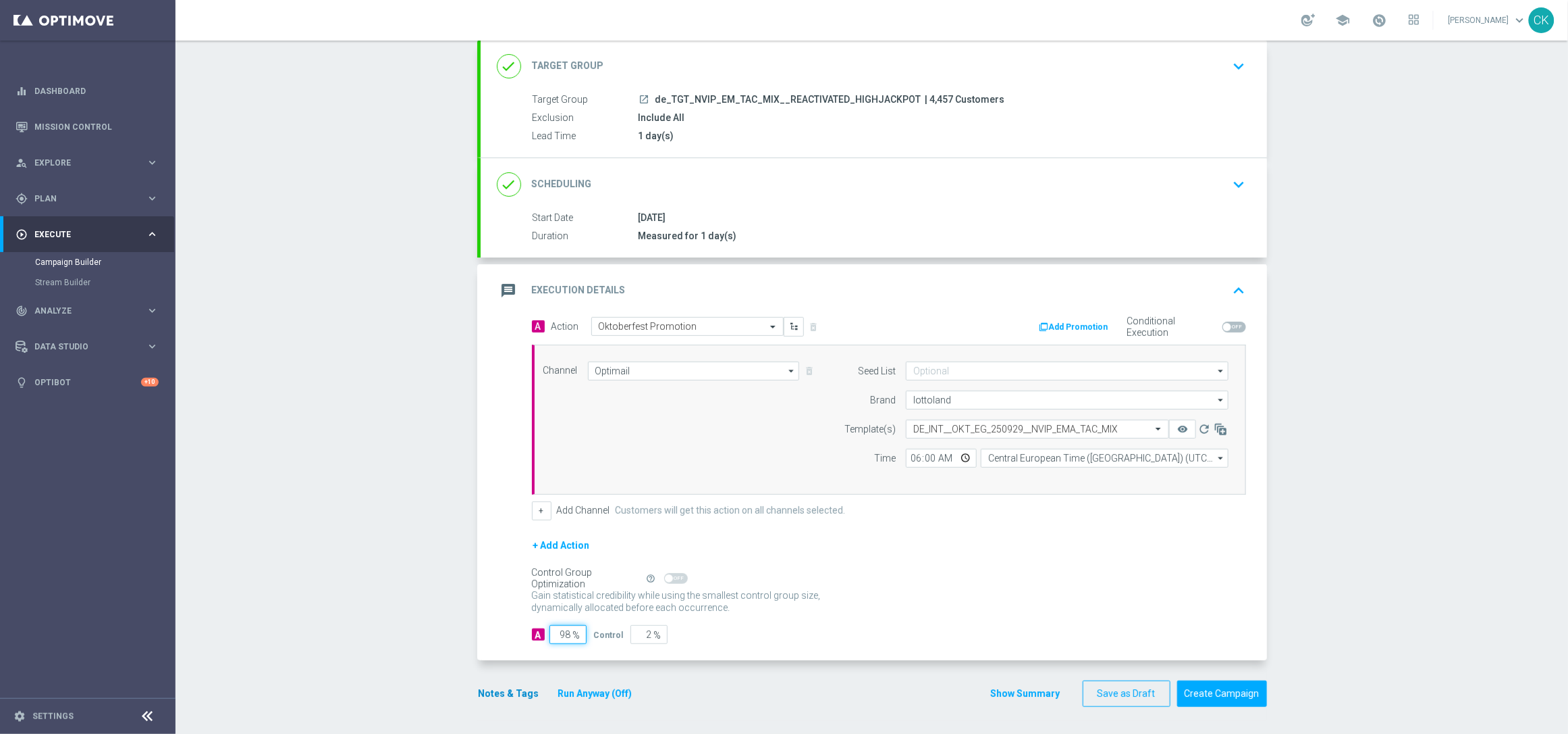
type input "98"
click at [498, 691] on button "Notes & Tags" at bounding box center [508, 693] width 64 height 17
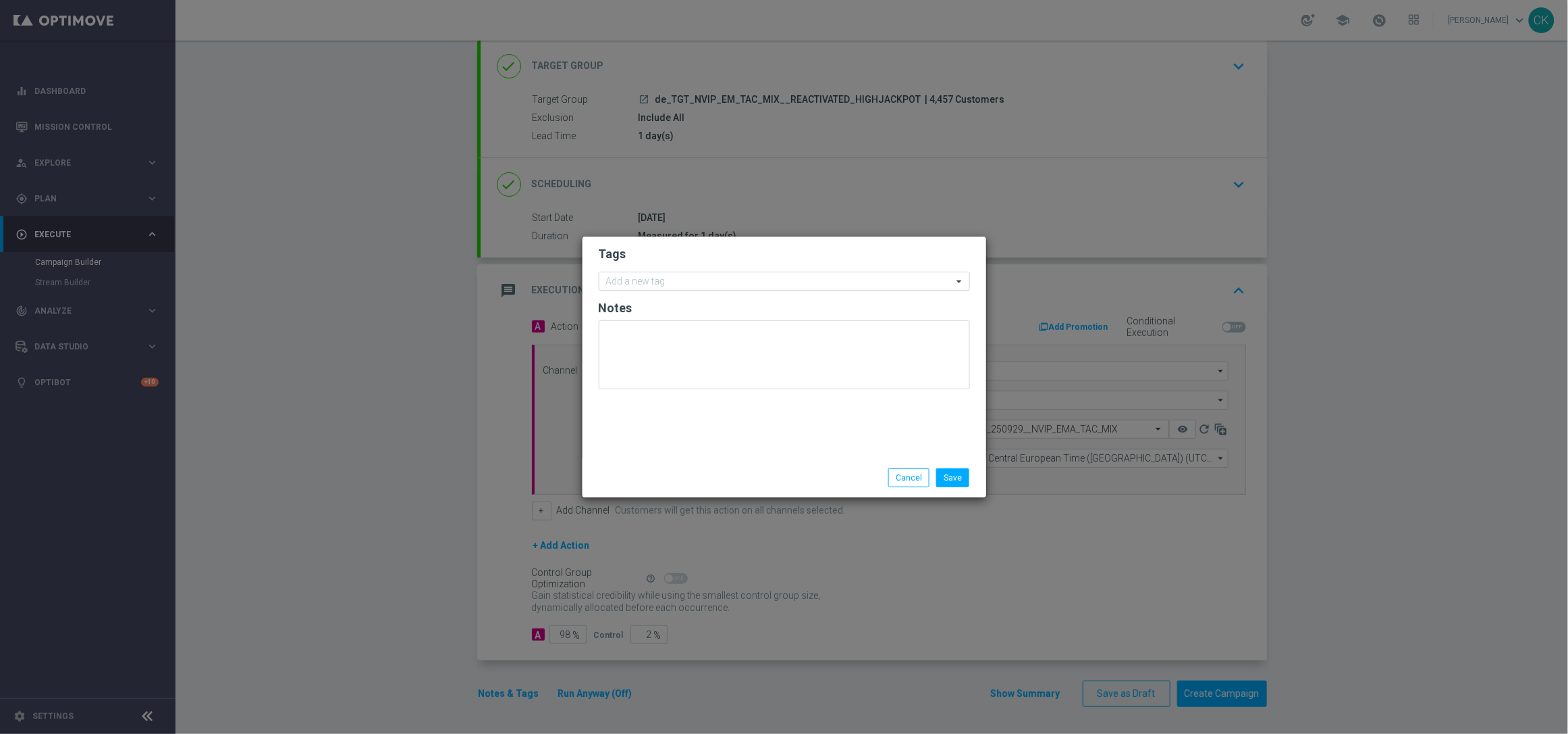
click at [692, 279] on input "text" at bounding box center [779, 282] width 346 height 11
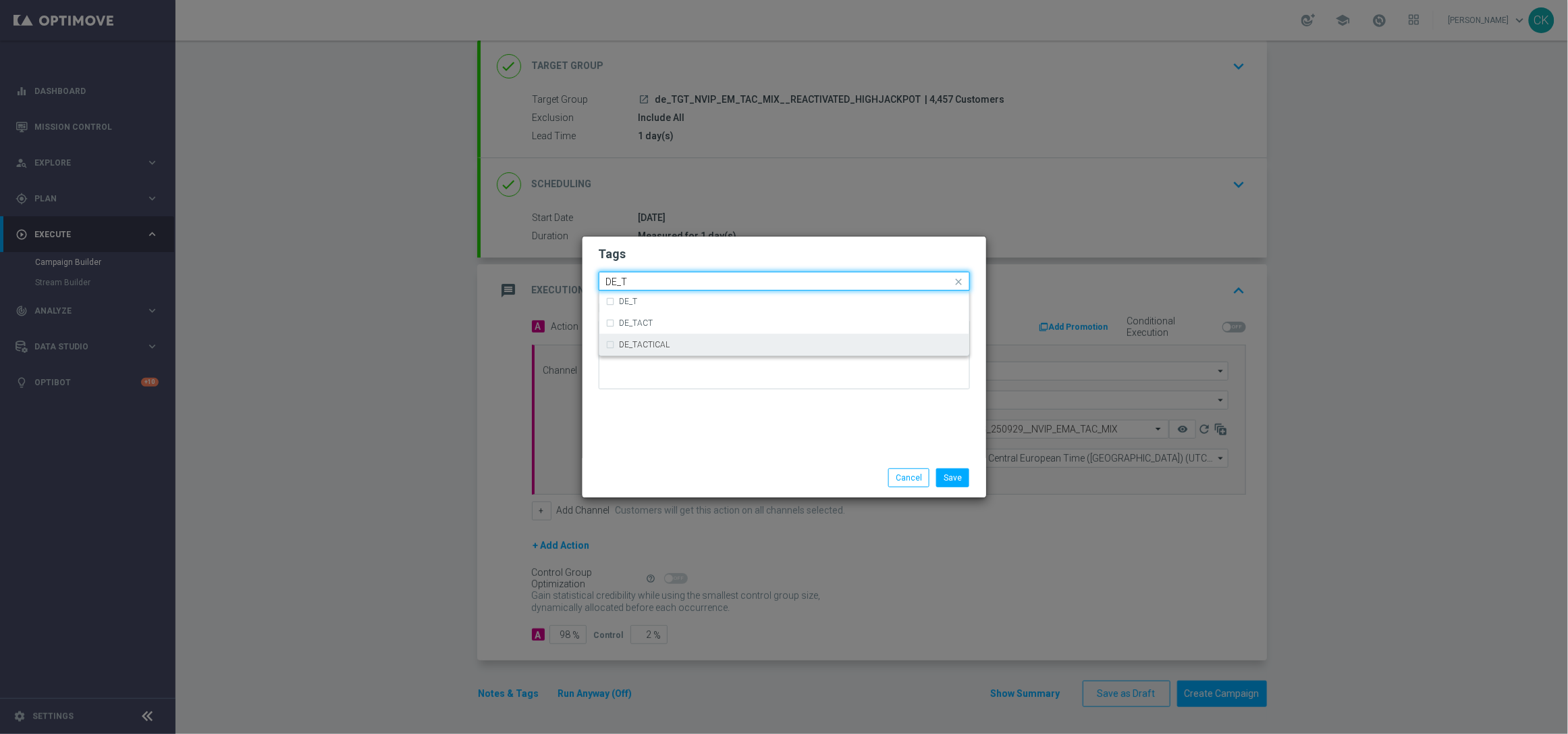
click at [686, 350] on div "DE_TACTICAL" at bounding box center [784, 344] width 357 height 22
type input "DE_T"
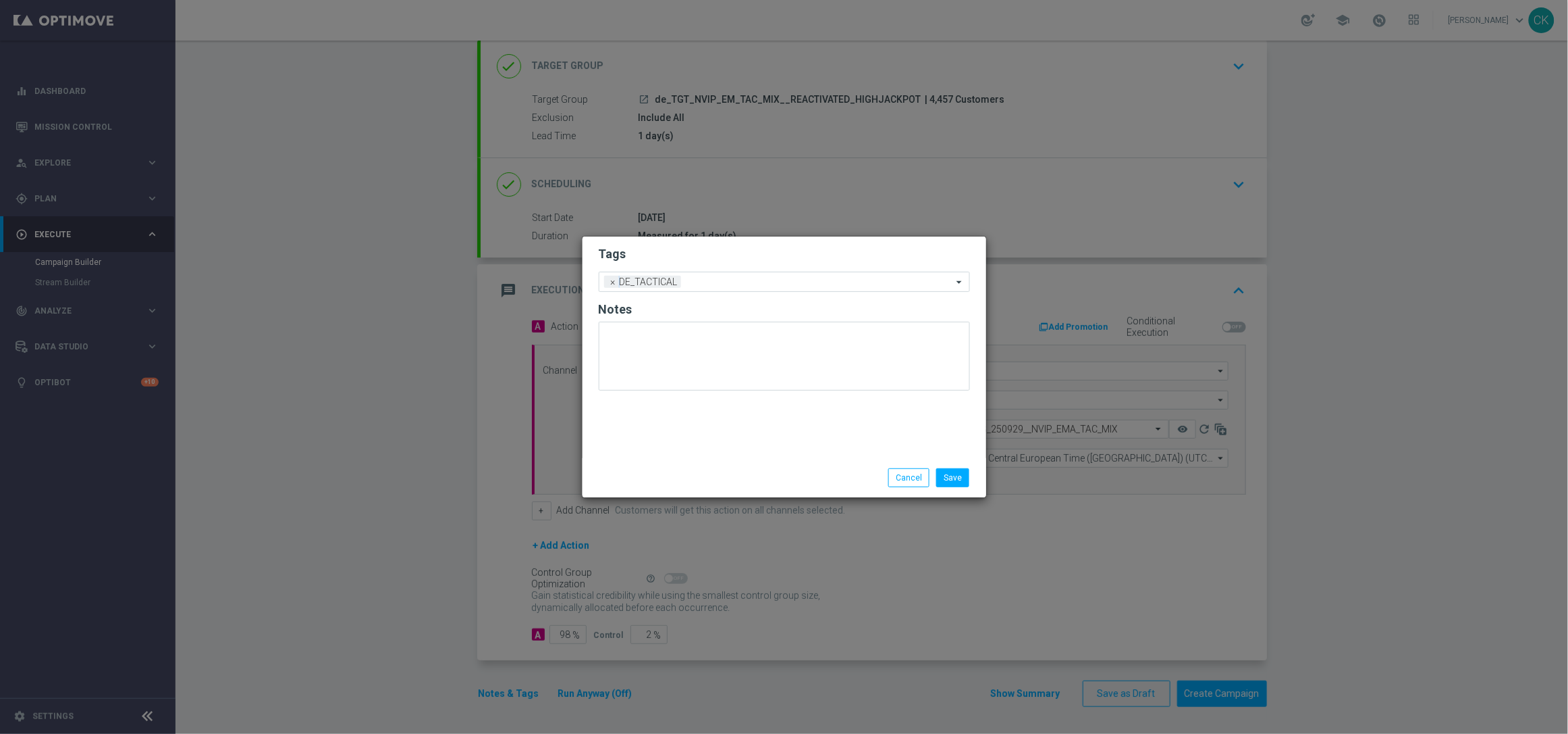
click at [679, 448] on div "Tags Add a new tag × DE_TACTICAL Notes" at bounding box center [784, 347] width 403 height 221
click at [955, 473] on button "Save" at bounding box center [952, 477] width 33 height 19
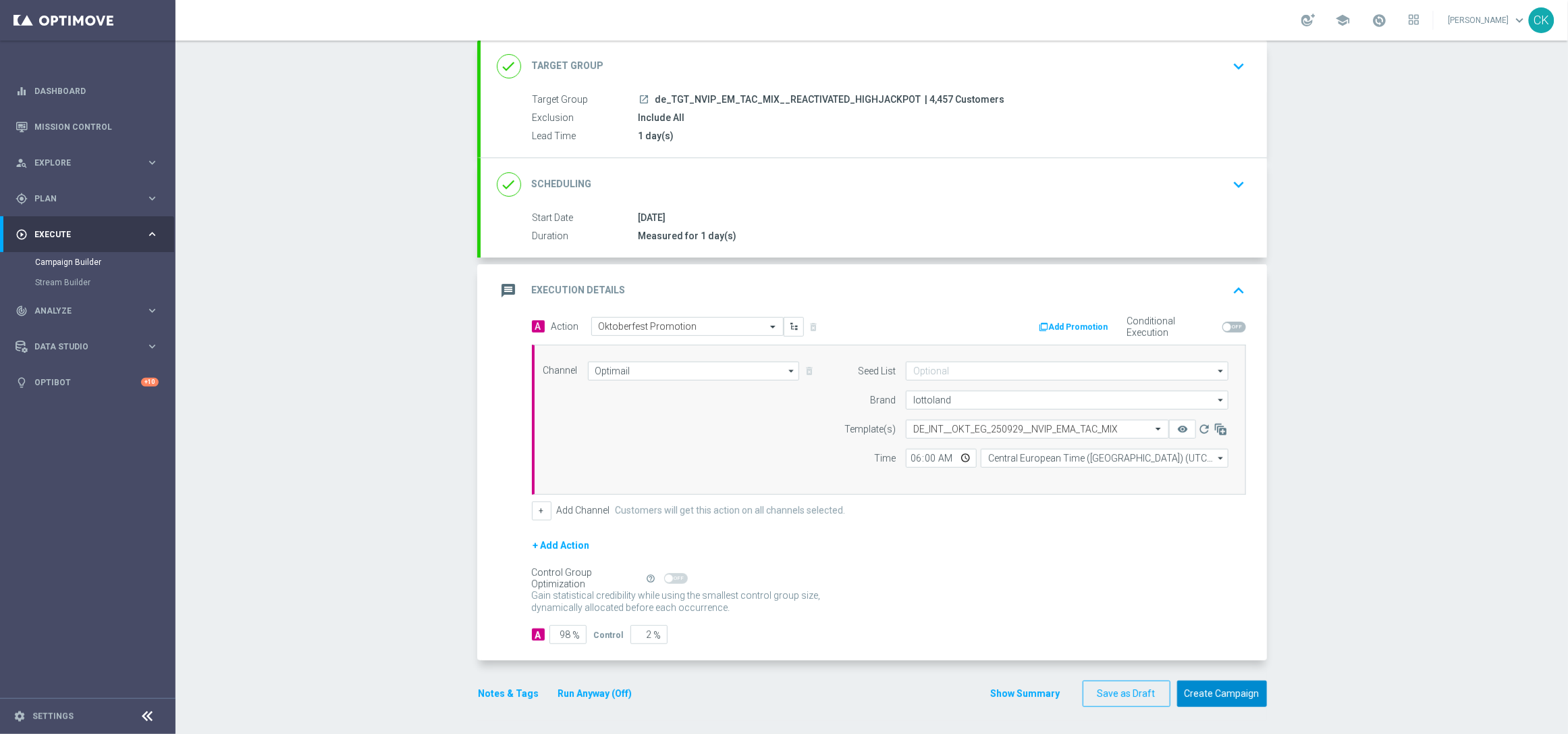
click at [1217, 697] on button "Create Campaign" at bounding box center [1222, 693] width 90 height 27
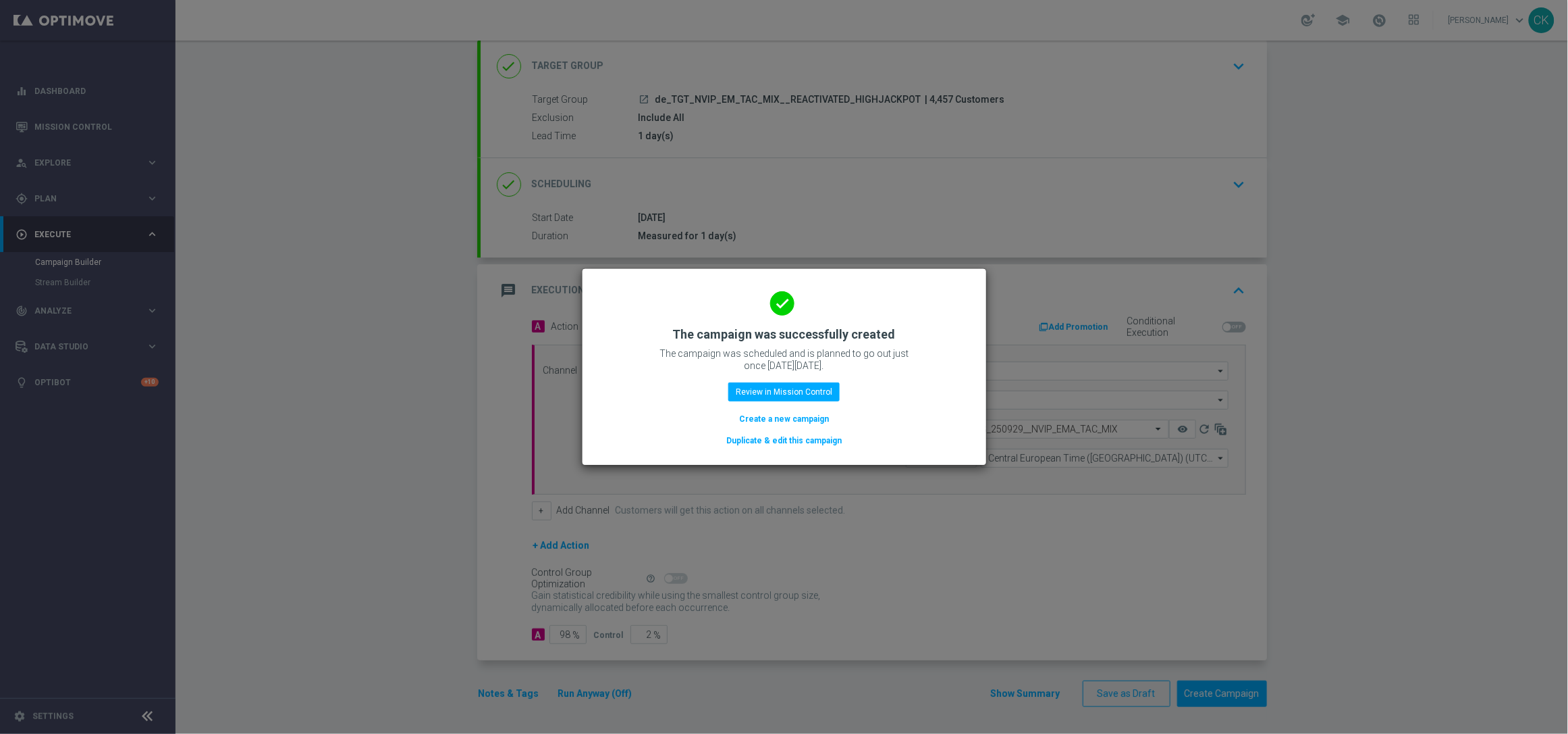
click at [771, 438] on button "Duplicate & edit this campaign" at bounding box center [784, 440] width 118 height 15
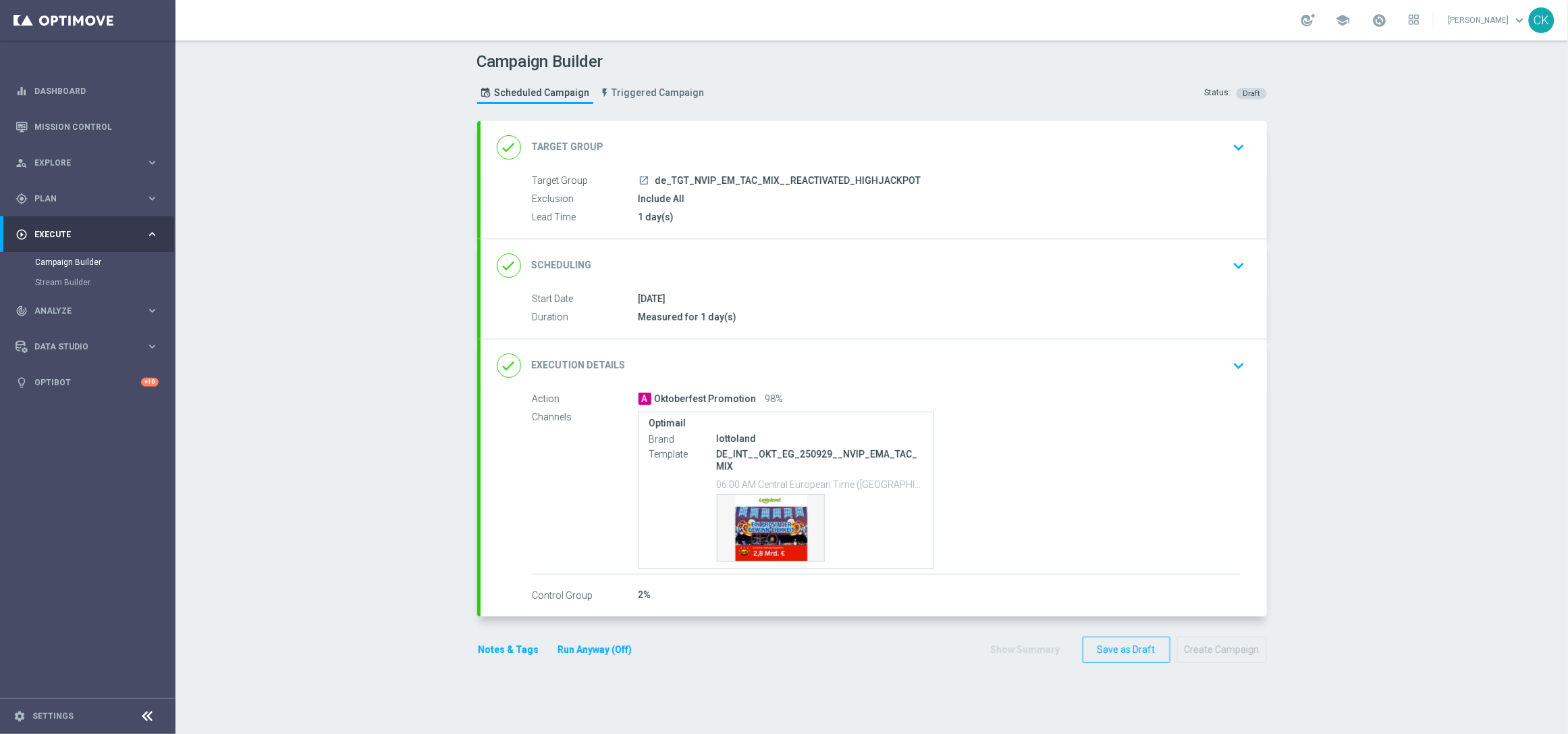
click at [705, 128] on div "done Target Group keyboard_arrow_down" at bounding box center [874, 147] width 787 height 52
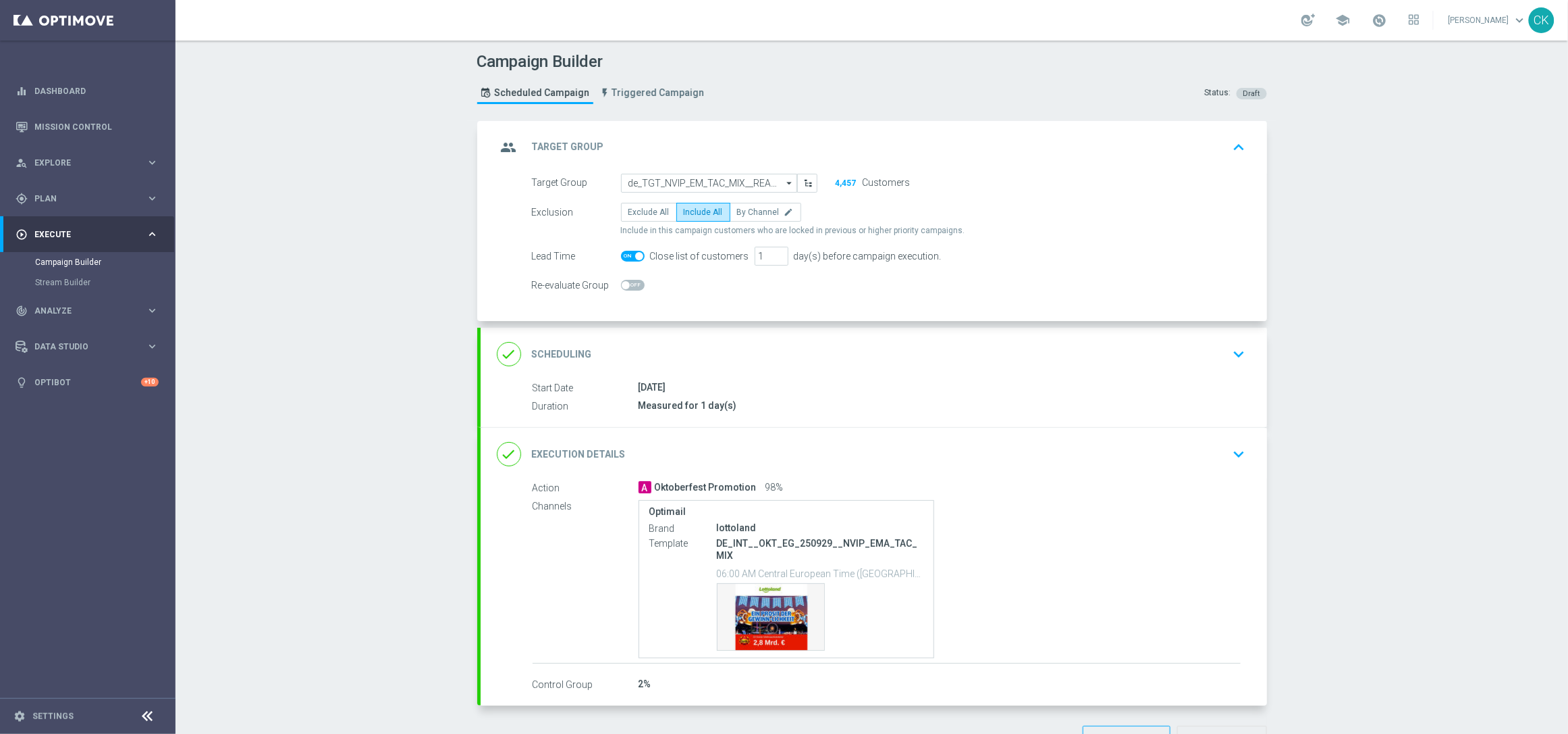
click at [783, 186] on icon "arrow_drop_down" at bounding box center [789, 183] width 14 height 18
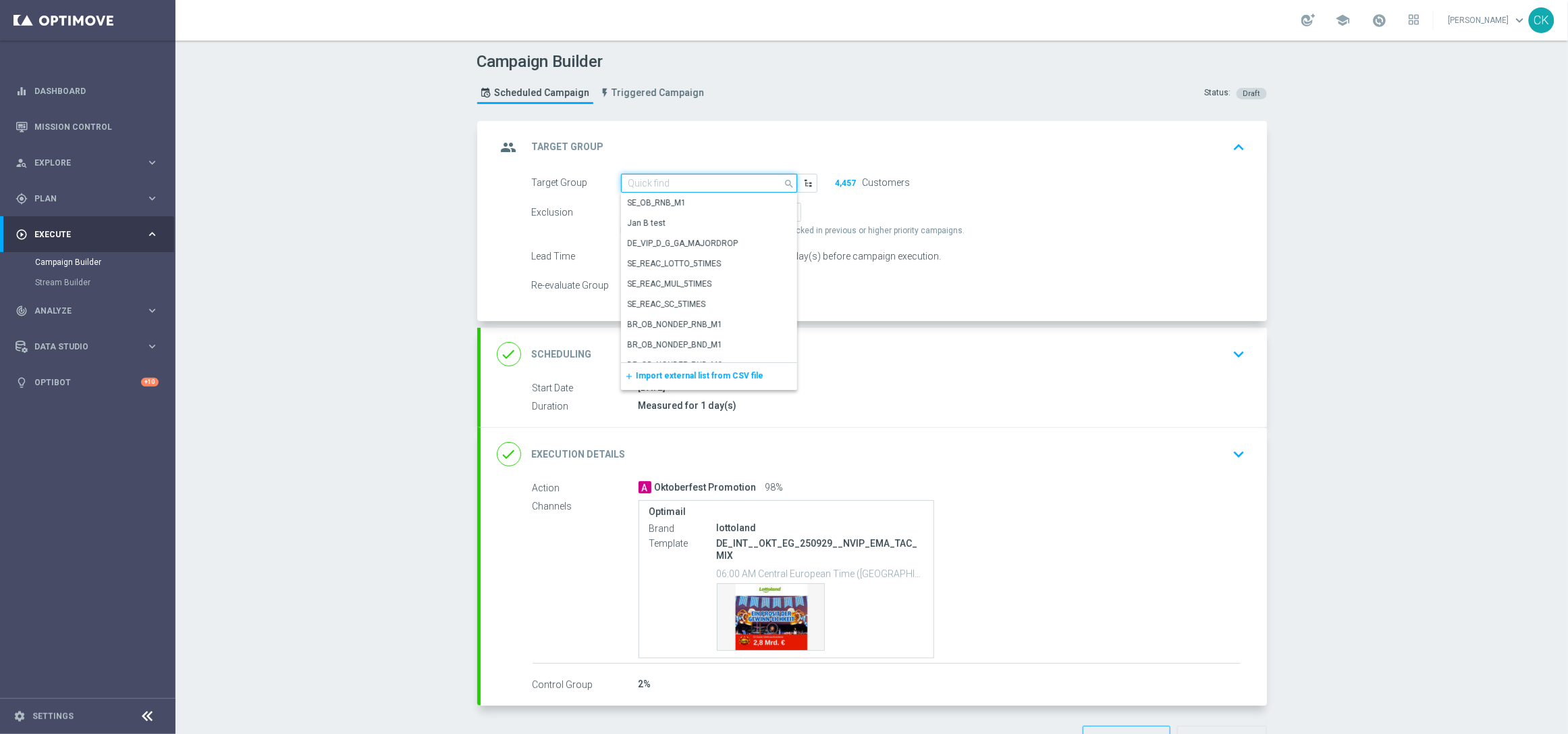
paste input "de_TGT_NVIP_EM_TAC_MIX__CHURNED_HIGHJACKPOT"
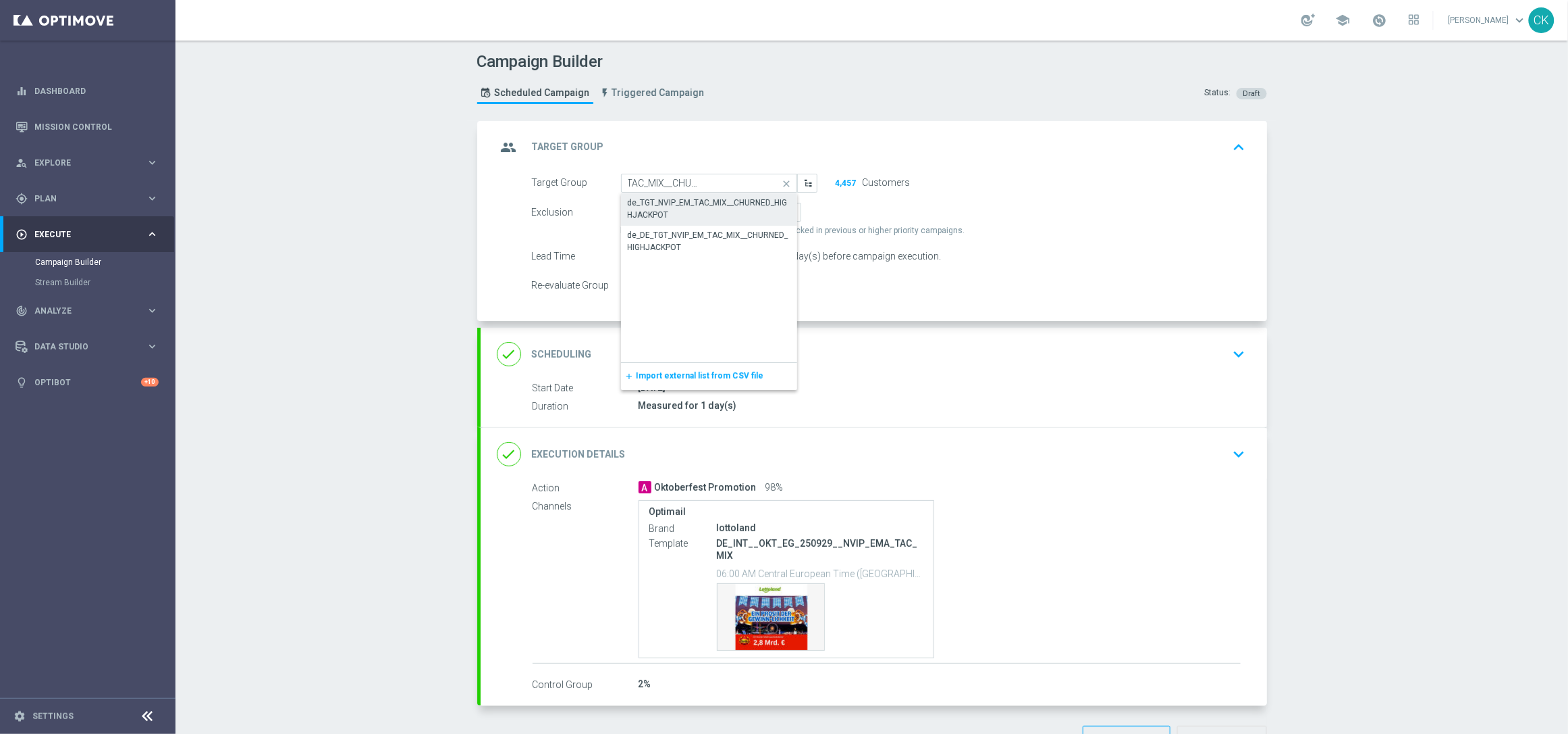
click at [697, 205] on div "de_TGT_NVIP_EM_TAC_MIX__CHURNED_HIGHJACKPOT" at bounding box center [709, 208] width 163 height 24
type input "de_TGT_NVIP_EM_TAC_MIX__CHURNED_HIGHJACKPOT"
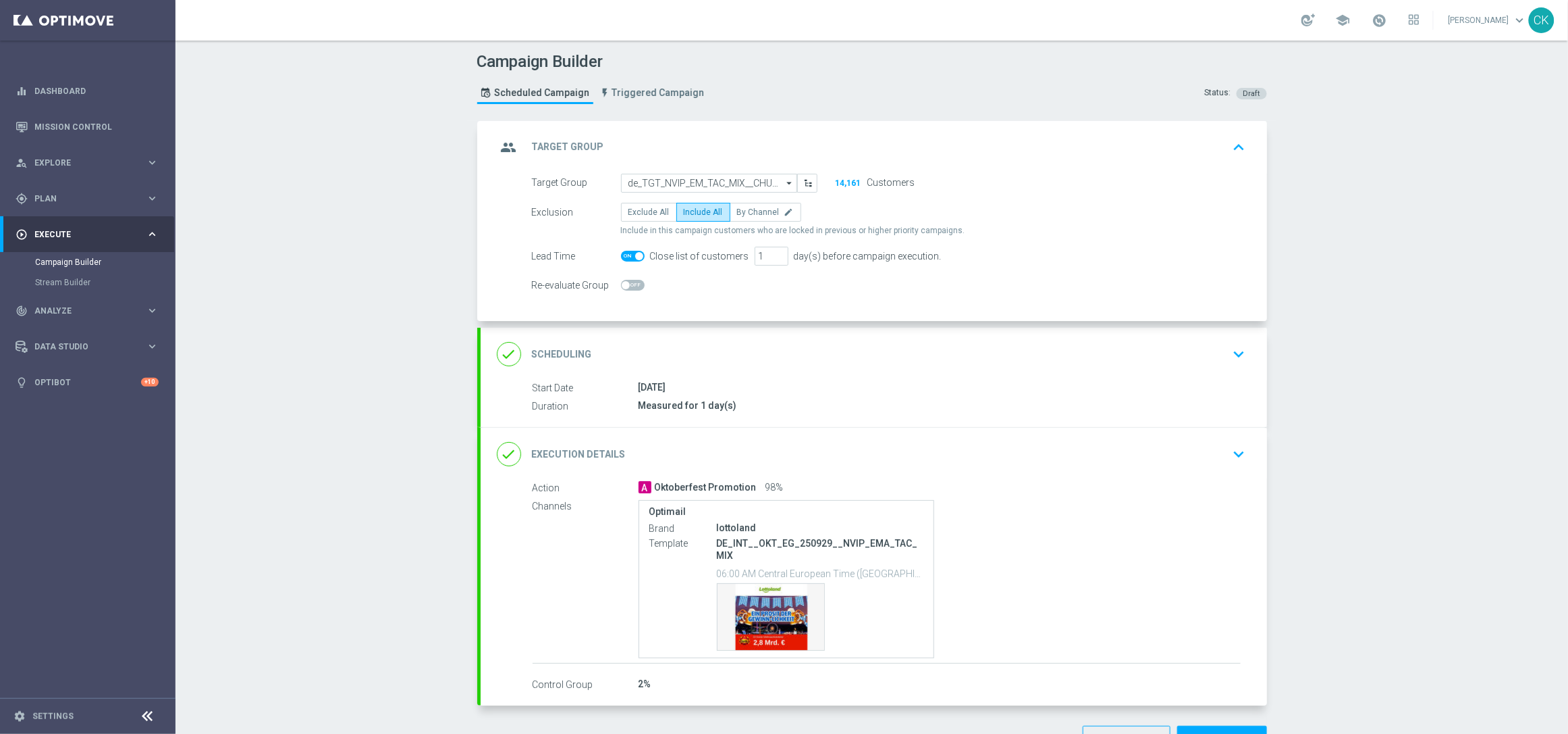
click at [592, 343] on div "done Scheduling keyboard_arrow_down" at bounding box center [874, 354] width 754 height 26
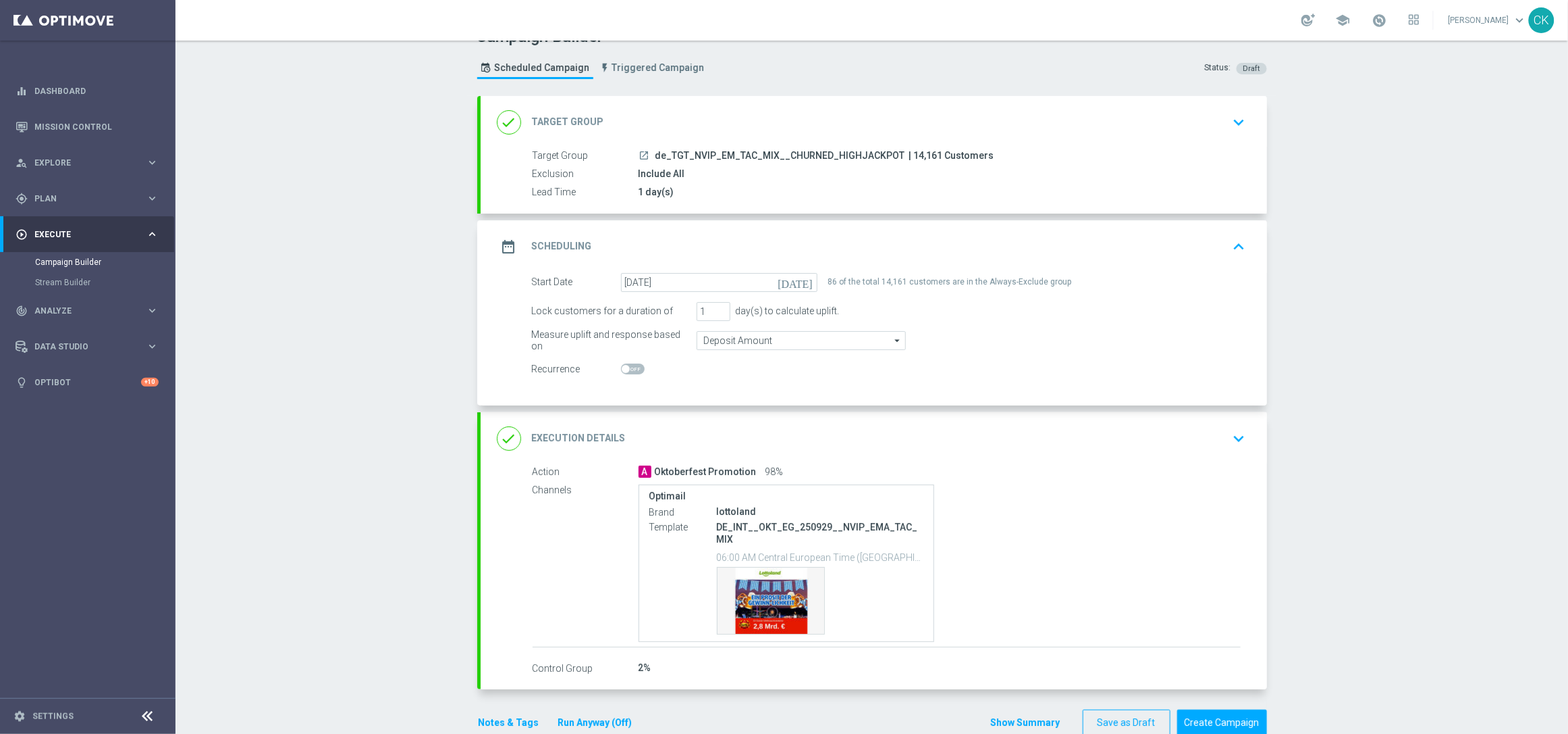
scroll to position [55, 0]
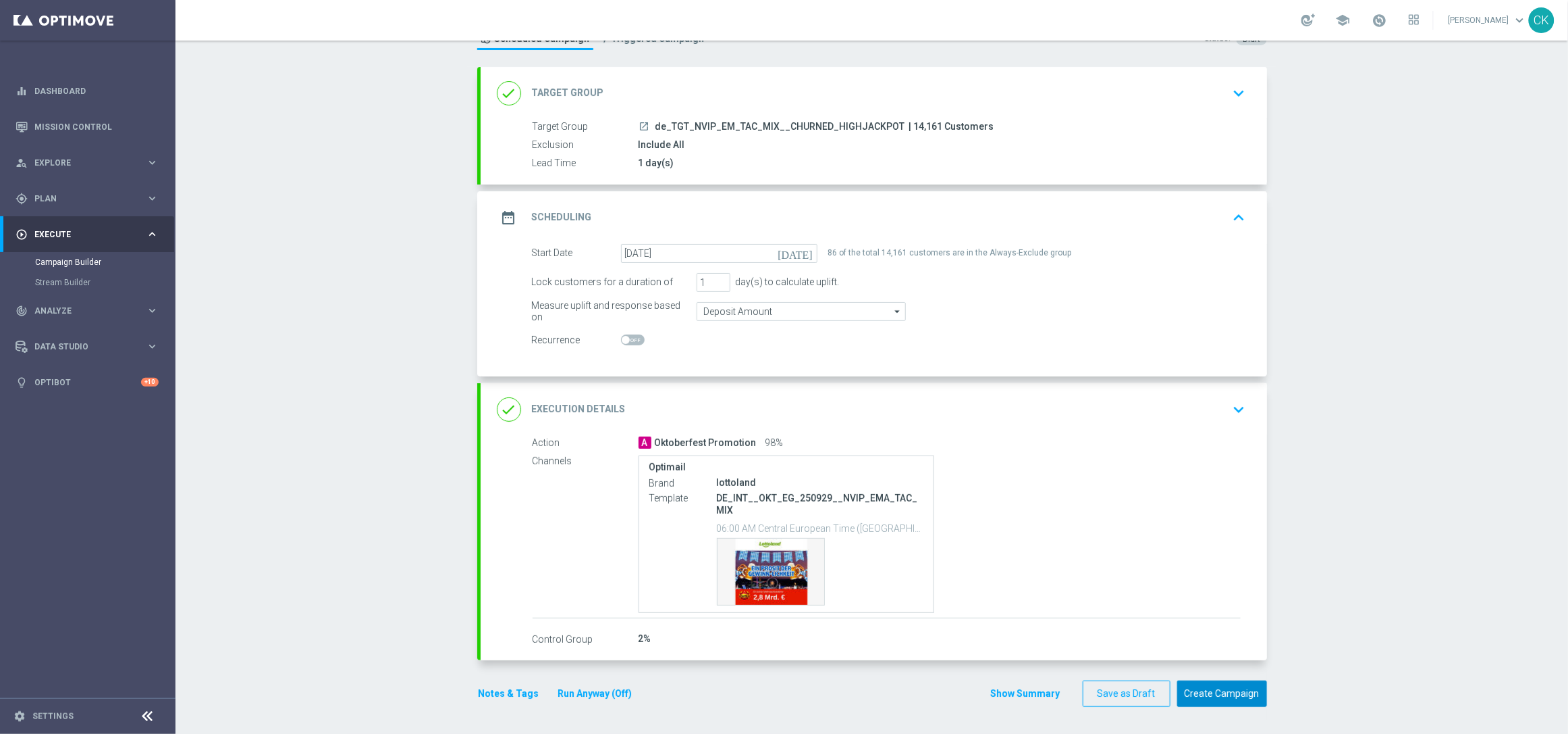
click at [1229, 696] on button "Create Campaign" at bounding box center [1222, 693] width 90 height 27
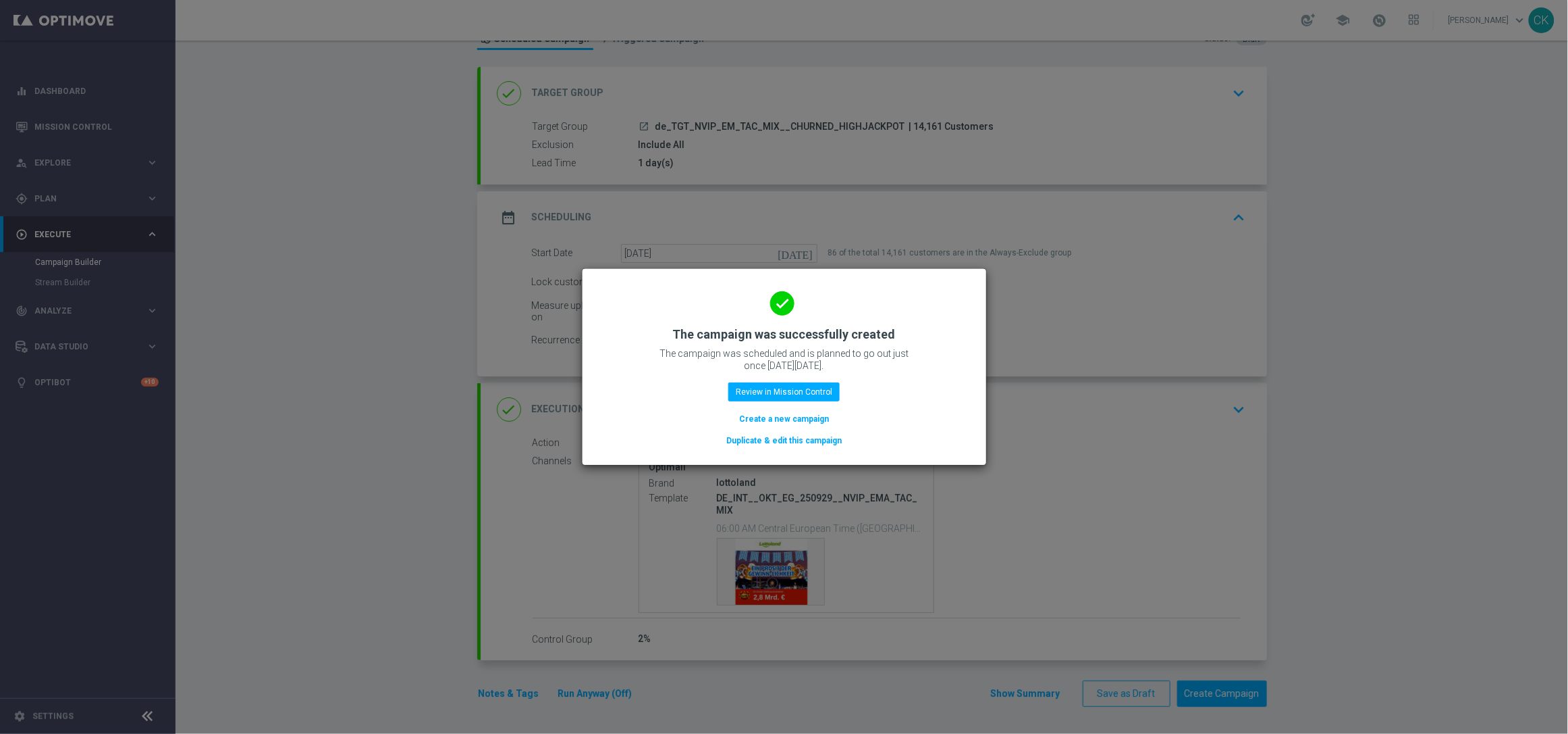
click at [776, 420] on button "Create a new campaign" at bounding box center [784, 418] width 93 height 15
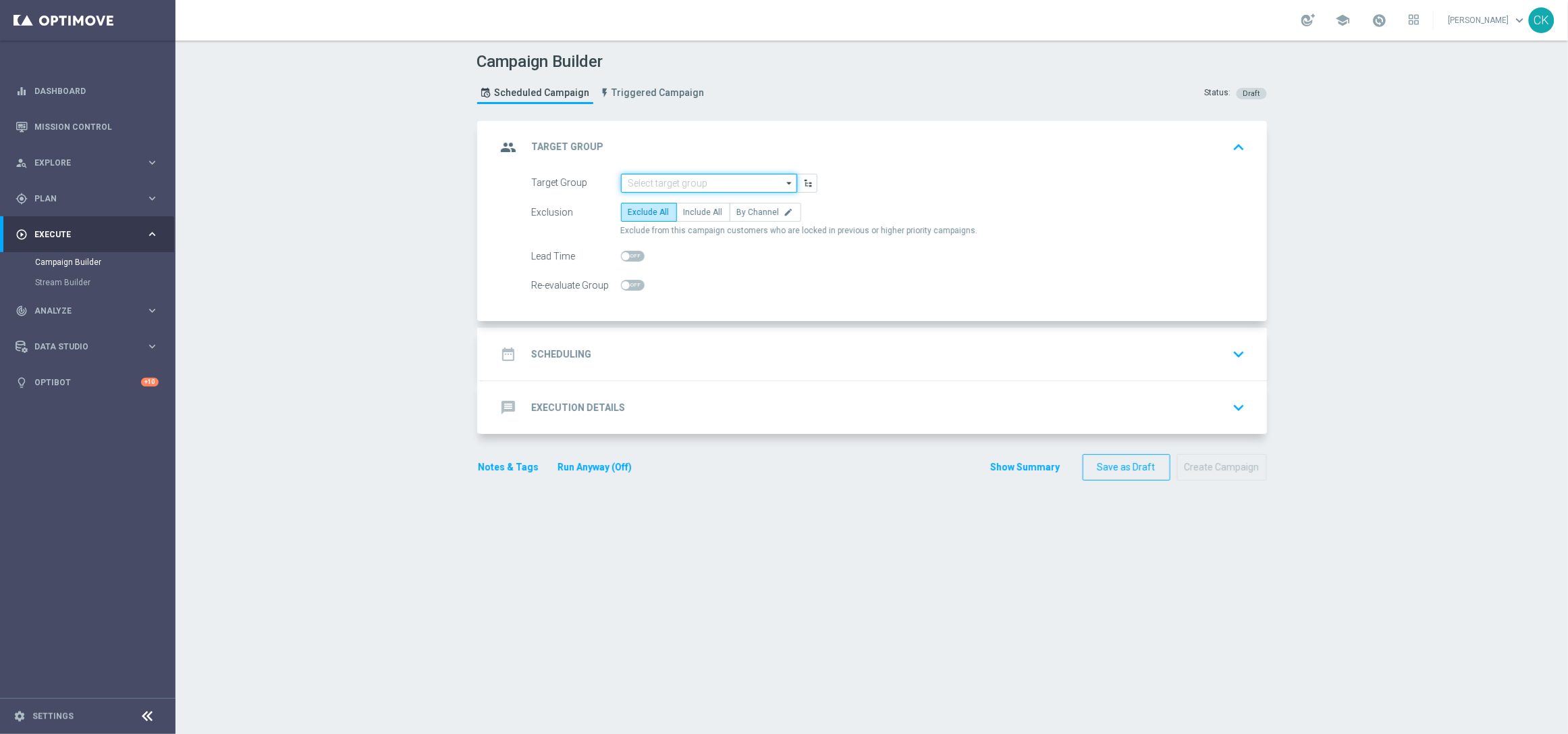
click at [683, 175] on input at bounding box center [709, 182] width 176 height 19
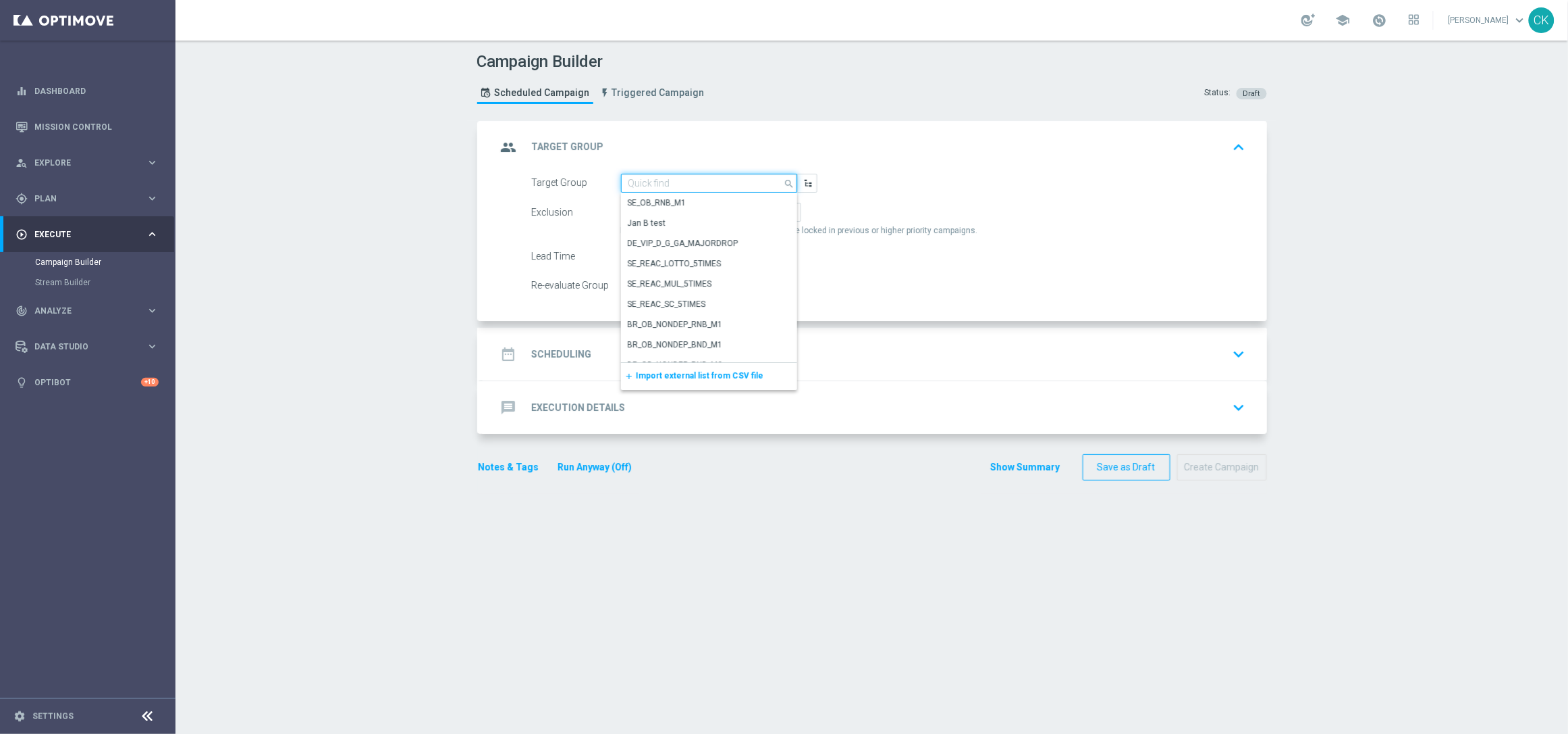
paste input "de_AT_TGT_NVIP_EM_TAC_MIX__ACTIVE_ALL_HIGHJACKPOT"
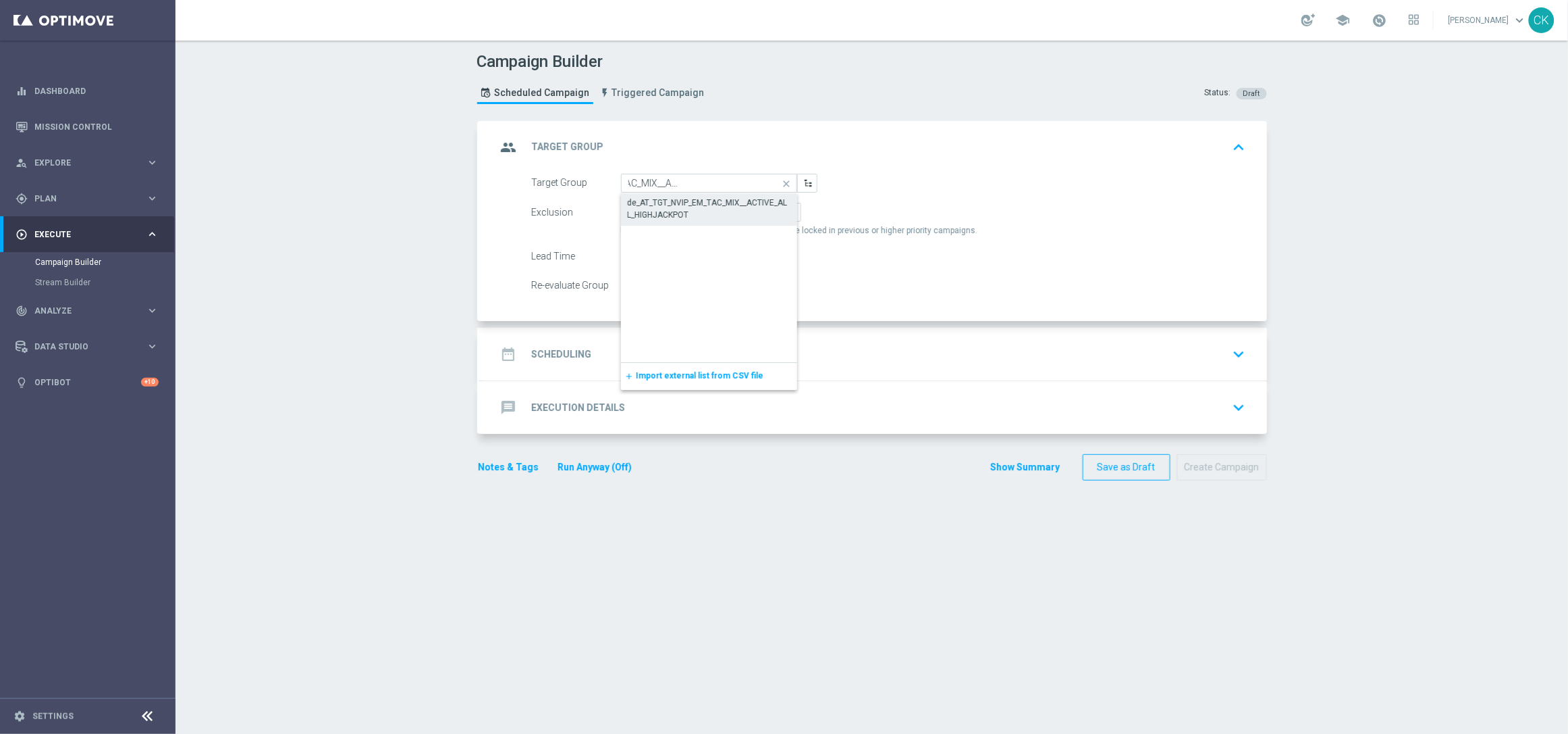
click at [683, 210] on div "de_AT_TGT_NVIP_EM_TAC_MIX__ACTIVE_ALL_HIGHJACKPOT" at bounding box center [709, 208] width 163 height 24
type input "de_AT_TGT_NVIP_EM_TAC_MIX__ACTIVE_ALL_HIGHJACKPOT"
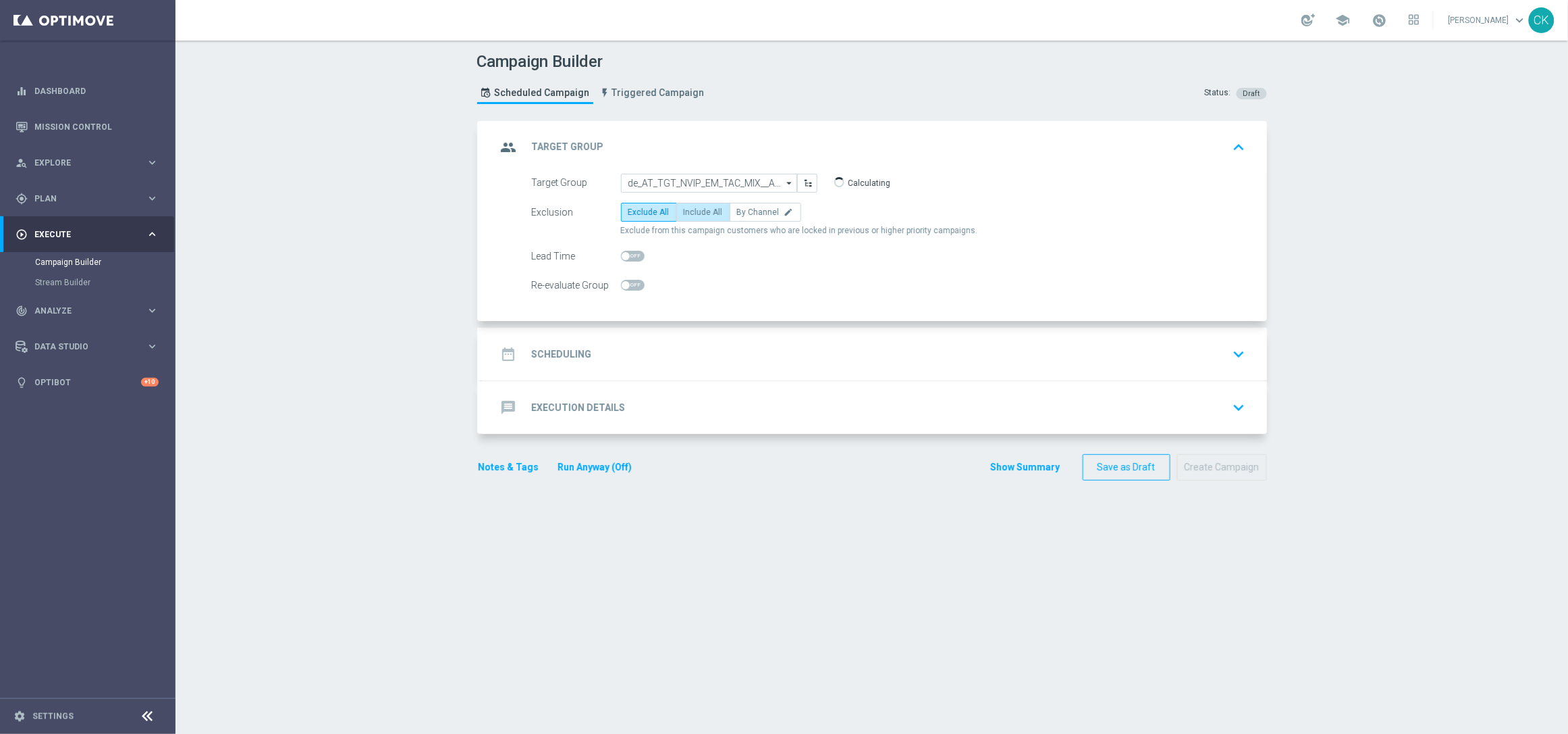
click at [705, 217] on label "Include All" at bounding box center [703, 212] width 54 height 19
click at [692, 217] on input "Include All" at bounding box center [688, 214] width 9 height 9
radio input "true"
click at [626, 253] on span at bounding box center [633, 255] width 23 height 10
click at [626, 253] on input "checkbox" at bounding box center [633, 255] width 23 height 10
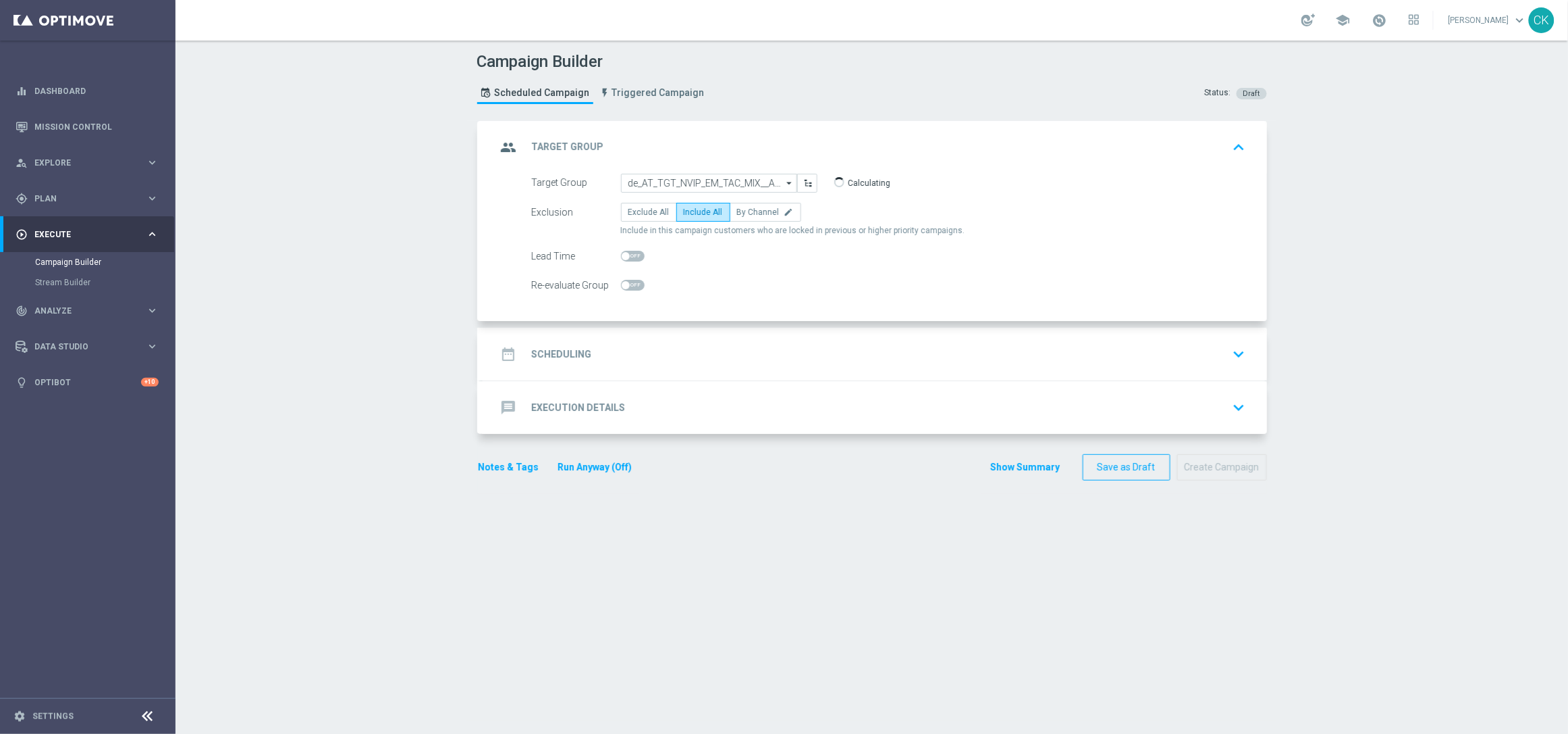
checkbox input "true"
click at [561, 363] on div "date_range Scheduling" at bounding box center [545, 354] width 95 height 24
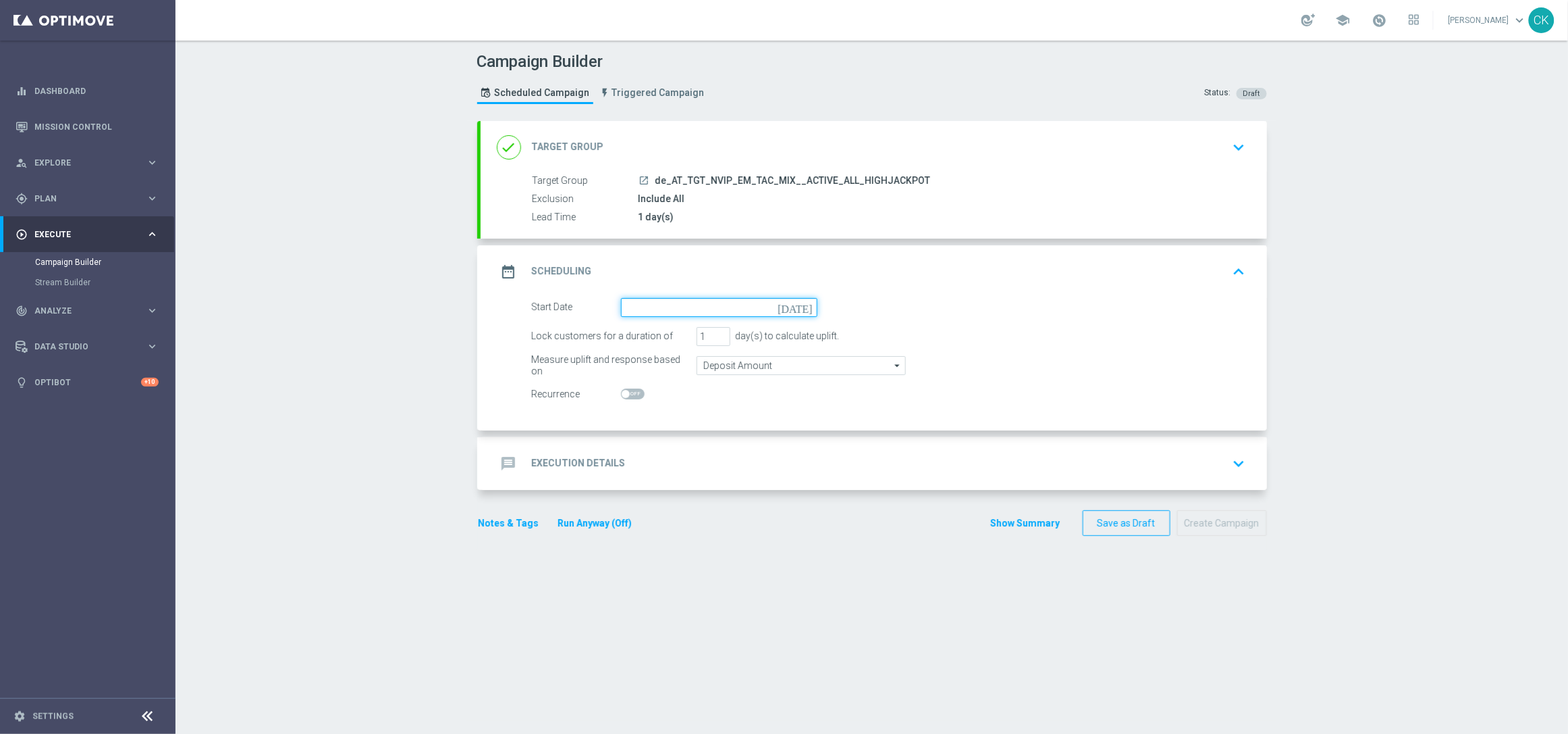
click at [661, 308] on input at bounding box center [719, 307] width 196 height 19
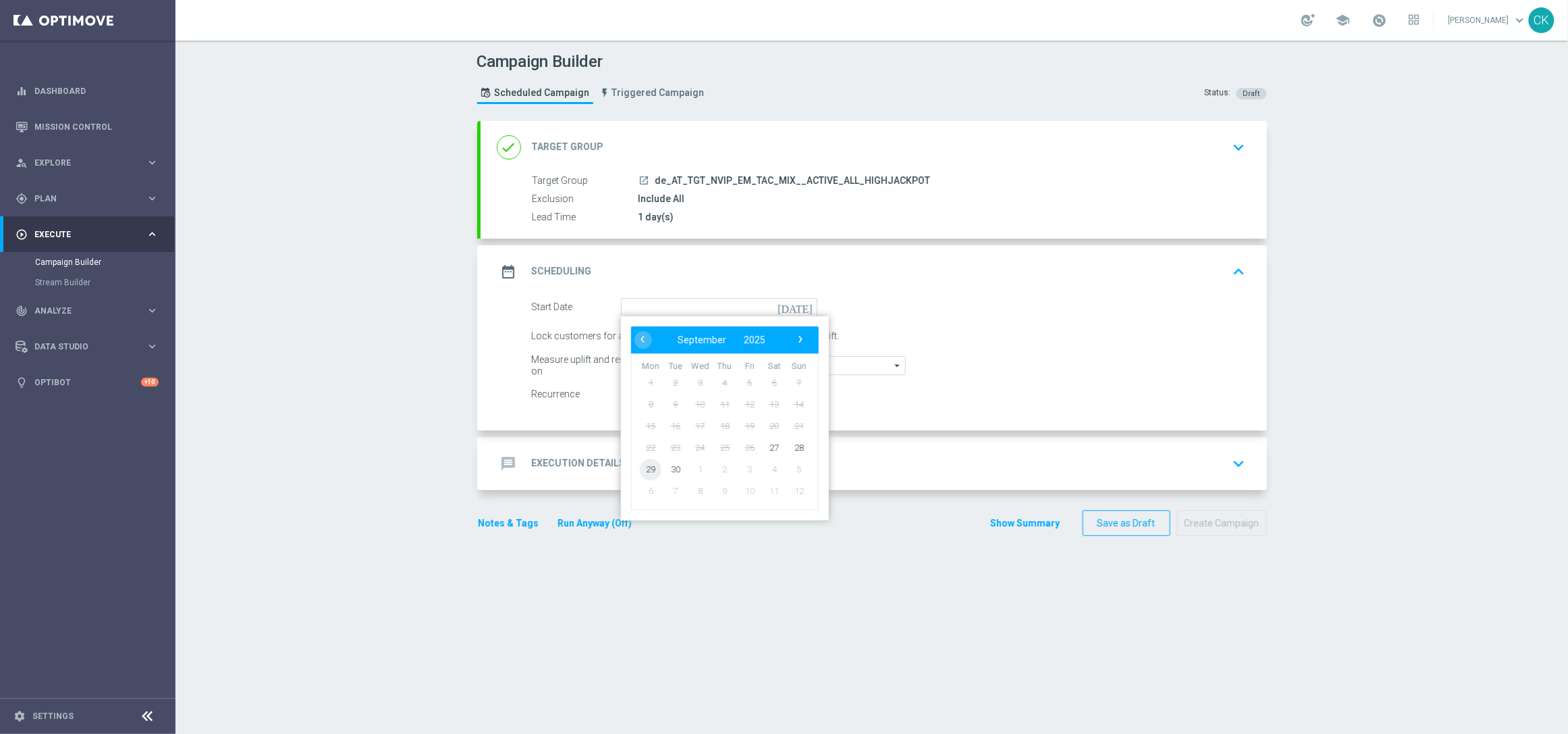
drag, startPoint x: 635, startPoint y: 459, endPoint x: 646, endPoint y: 470, distance: 15.6
click at [646, 470] on span "29" at bounding box center [650, 468] width 22 height 22
type input "[DATE]"
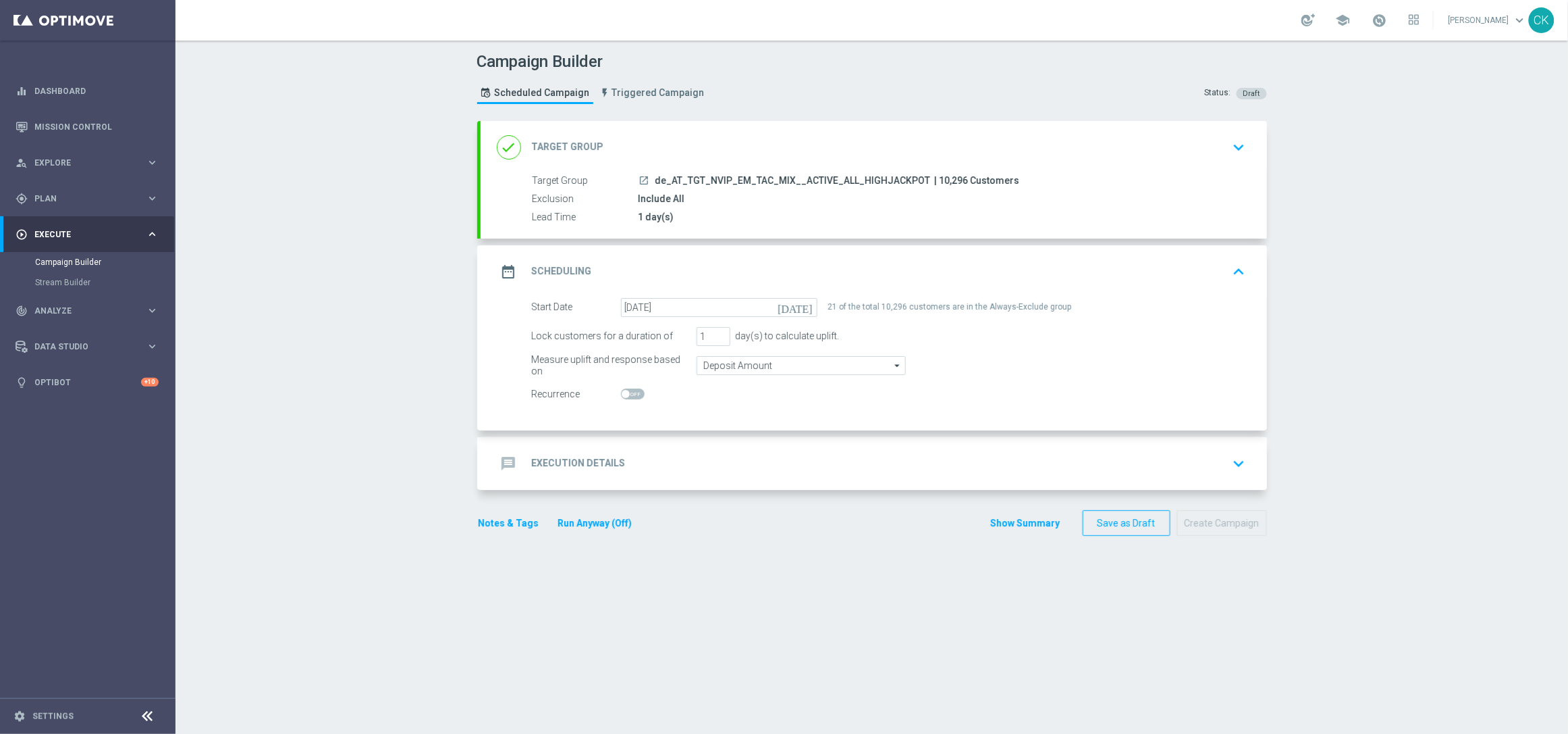
click at [564, 457] on h2 "Execution Details" at bounding box center [579, 463] width 94 height 13
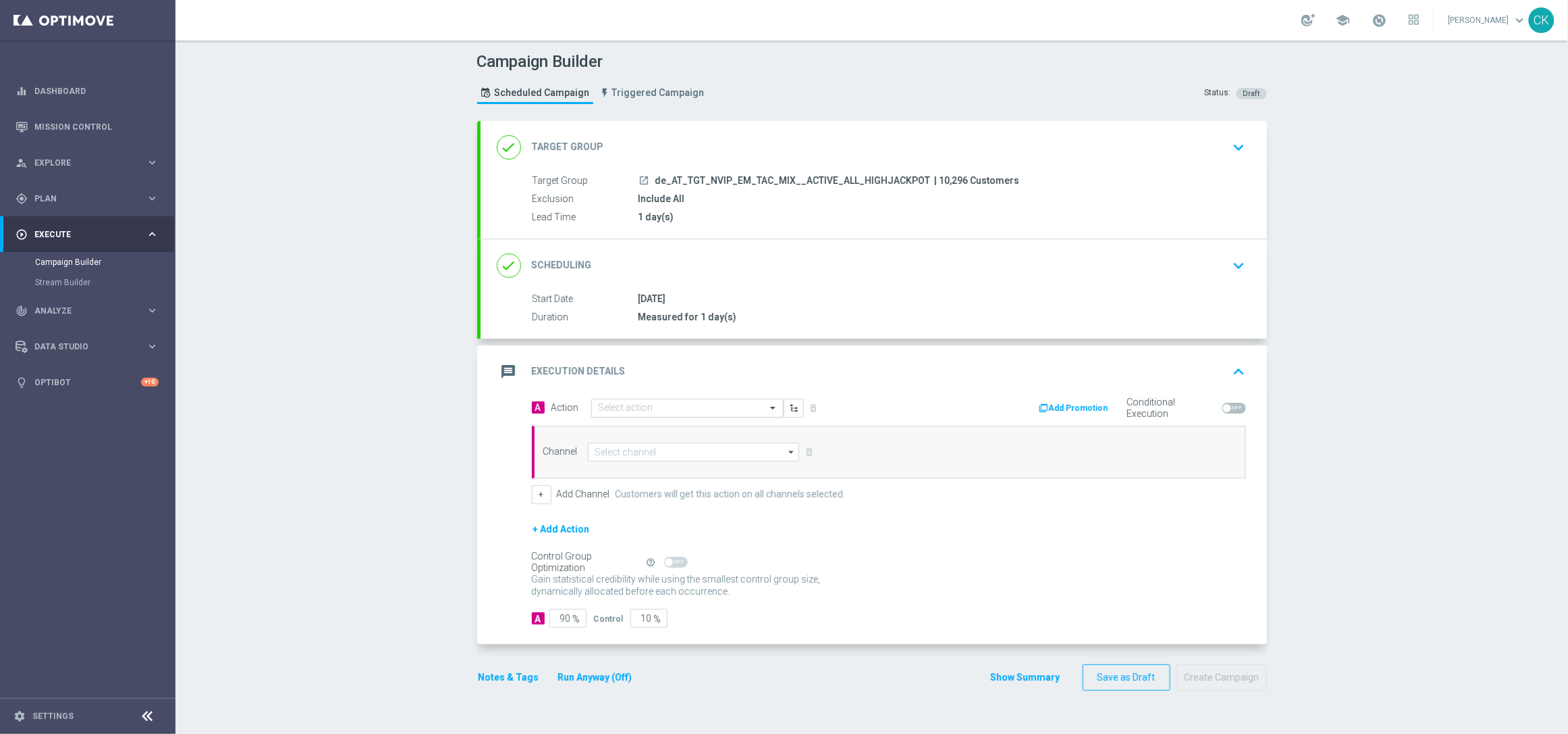
click at [646, 406] on input "text" at bounding box center [674, 409] width 151 height 11
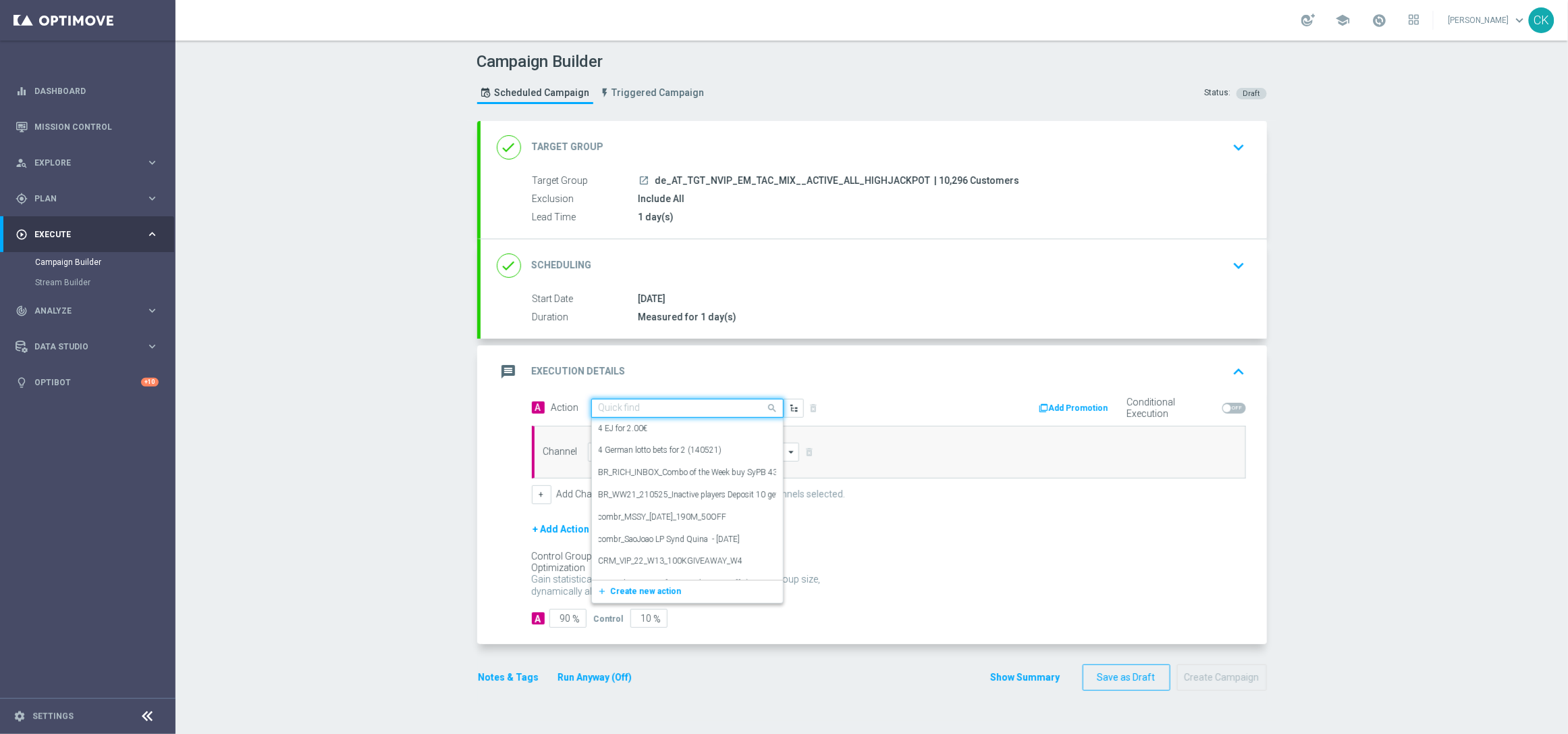
paste input "Oktoberfest Promotion"
type input "Oktoberfest Promotion"
click at [636, 470] on label "Oktoberfest Promotion" at bounding box center [638, 476] width 79 height 11
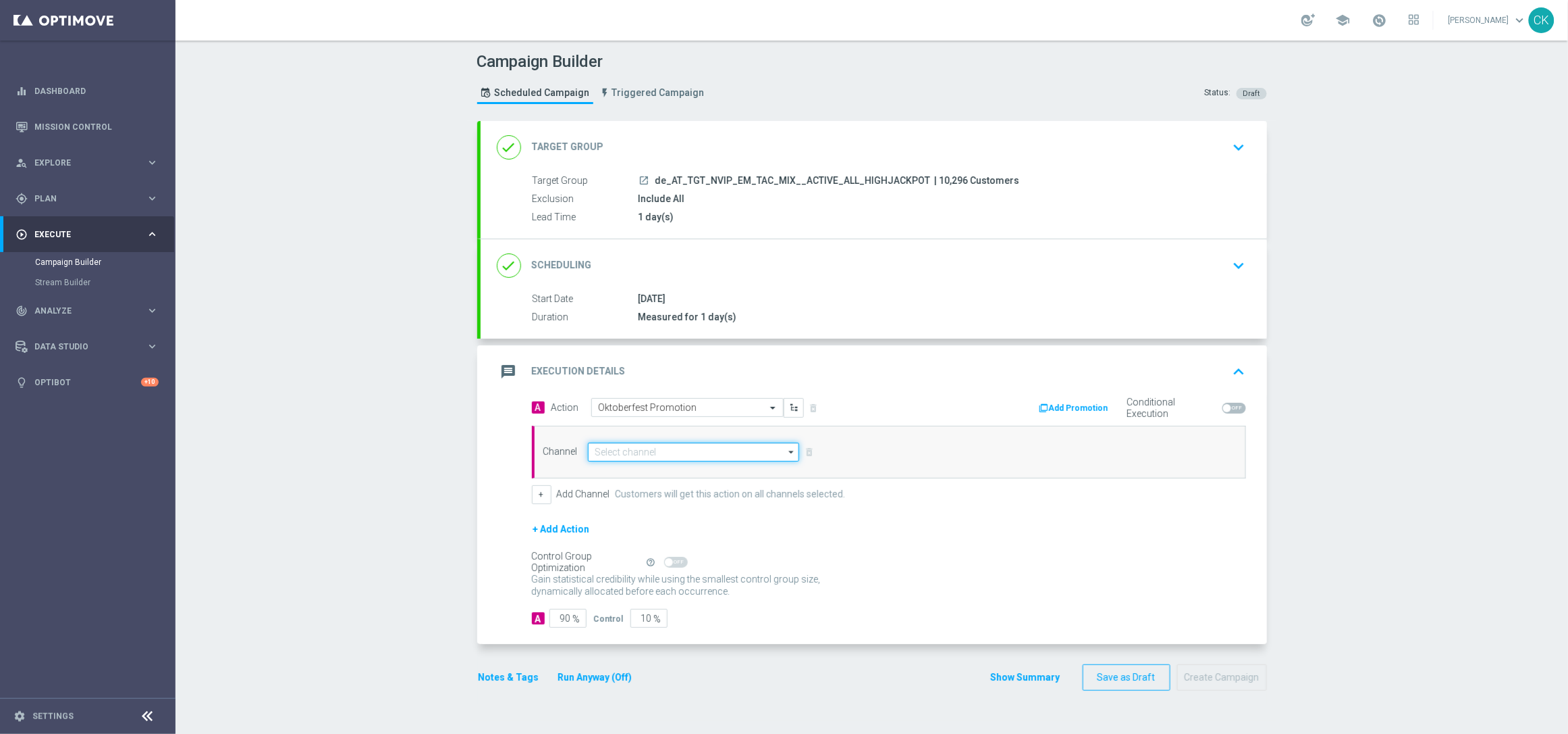
click at [658, 452] on input at bounding box center [694, 451] width 212 height 19
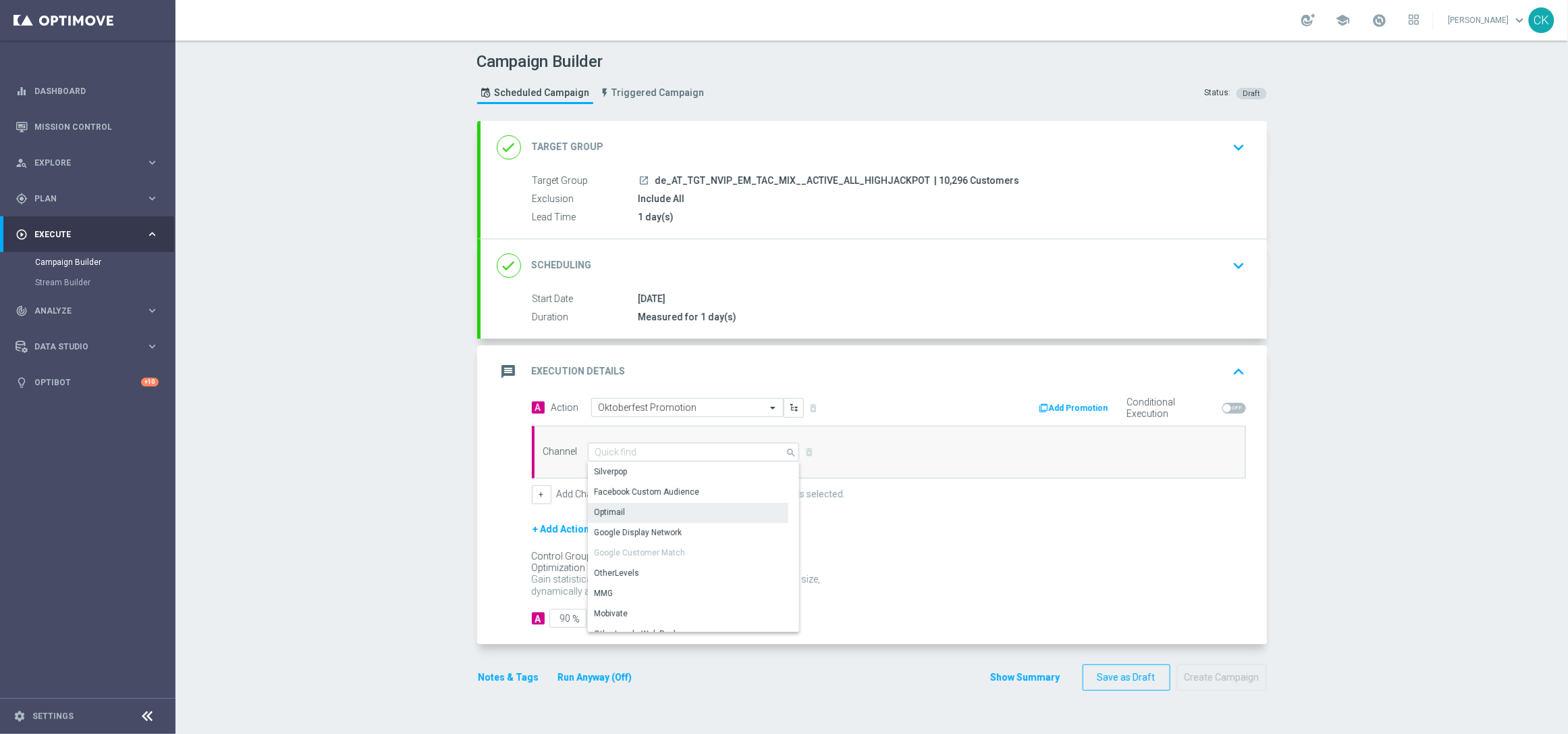
click at [638, 512] on div "Optimail" at bounding box center [688, 511] width 200 height 19
type input "Optimail"
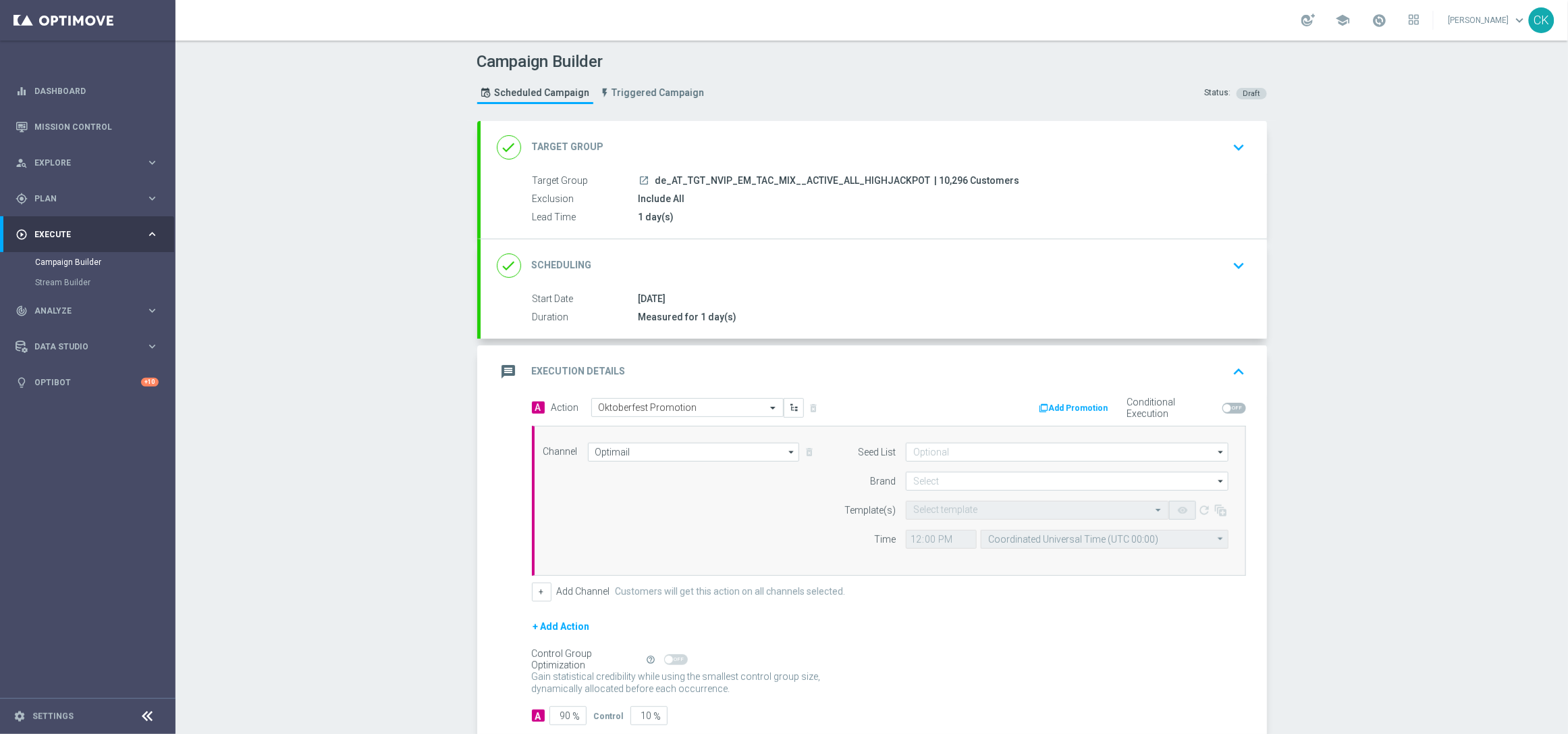
scroll to position [82, 0]
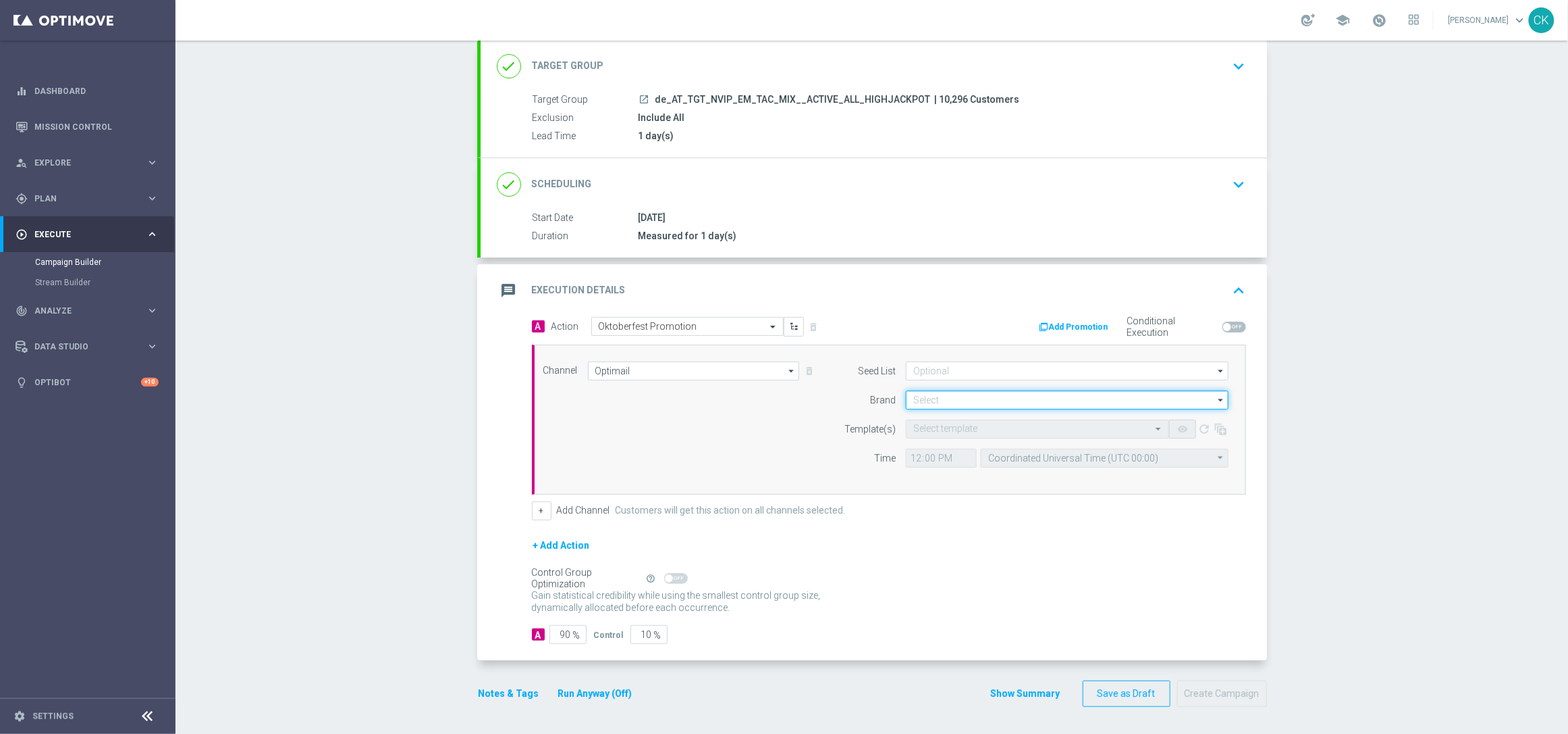
click at [926, 391] on input at bounding box center [1068, 400] width 323 height 19
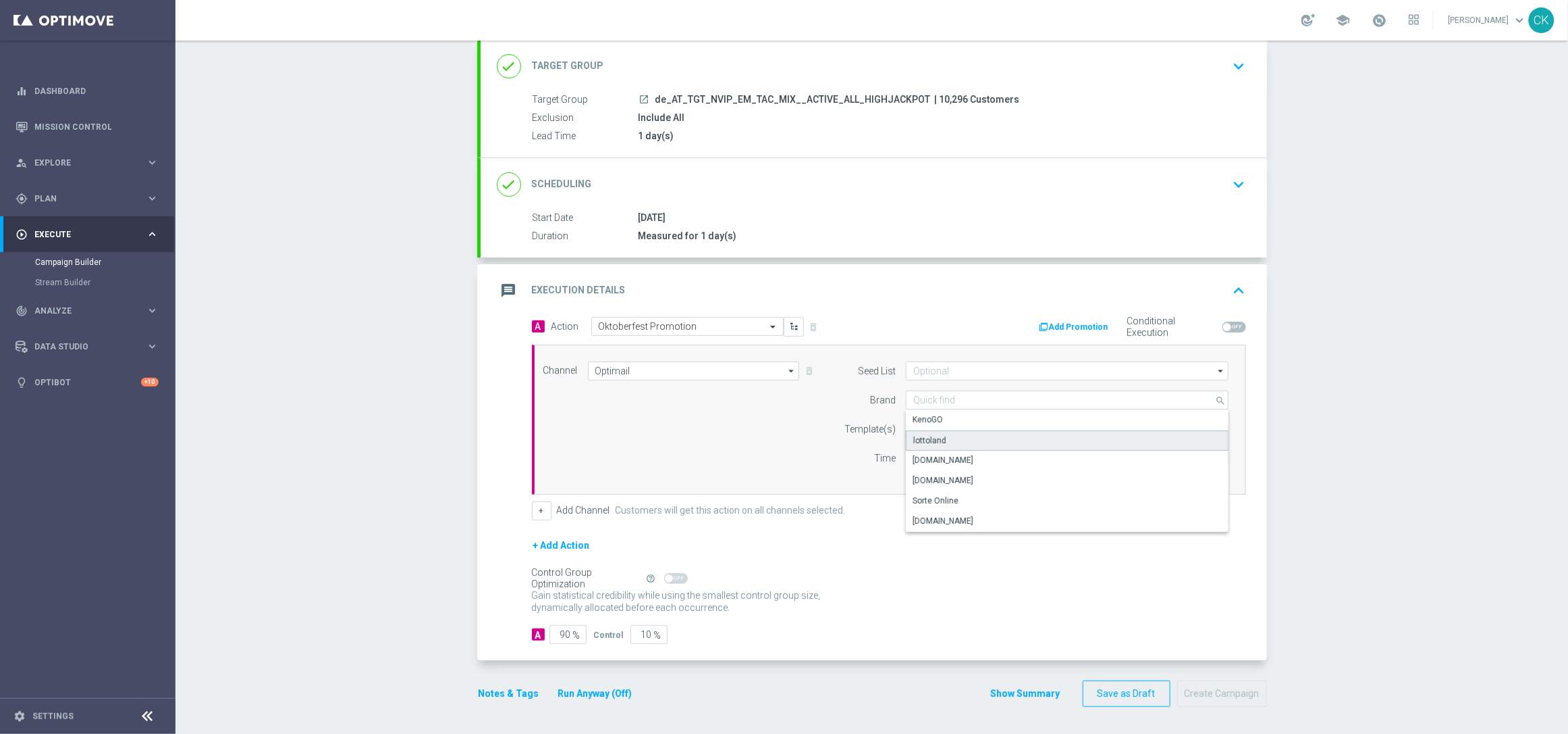
click at [940, 440] on div "lottoland" at bounding box center [1068, 440] width 323 height 20
type input "lottoland"
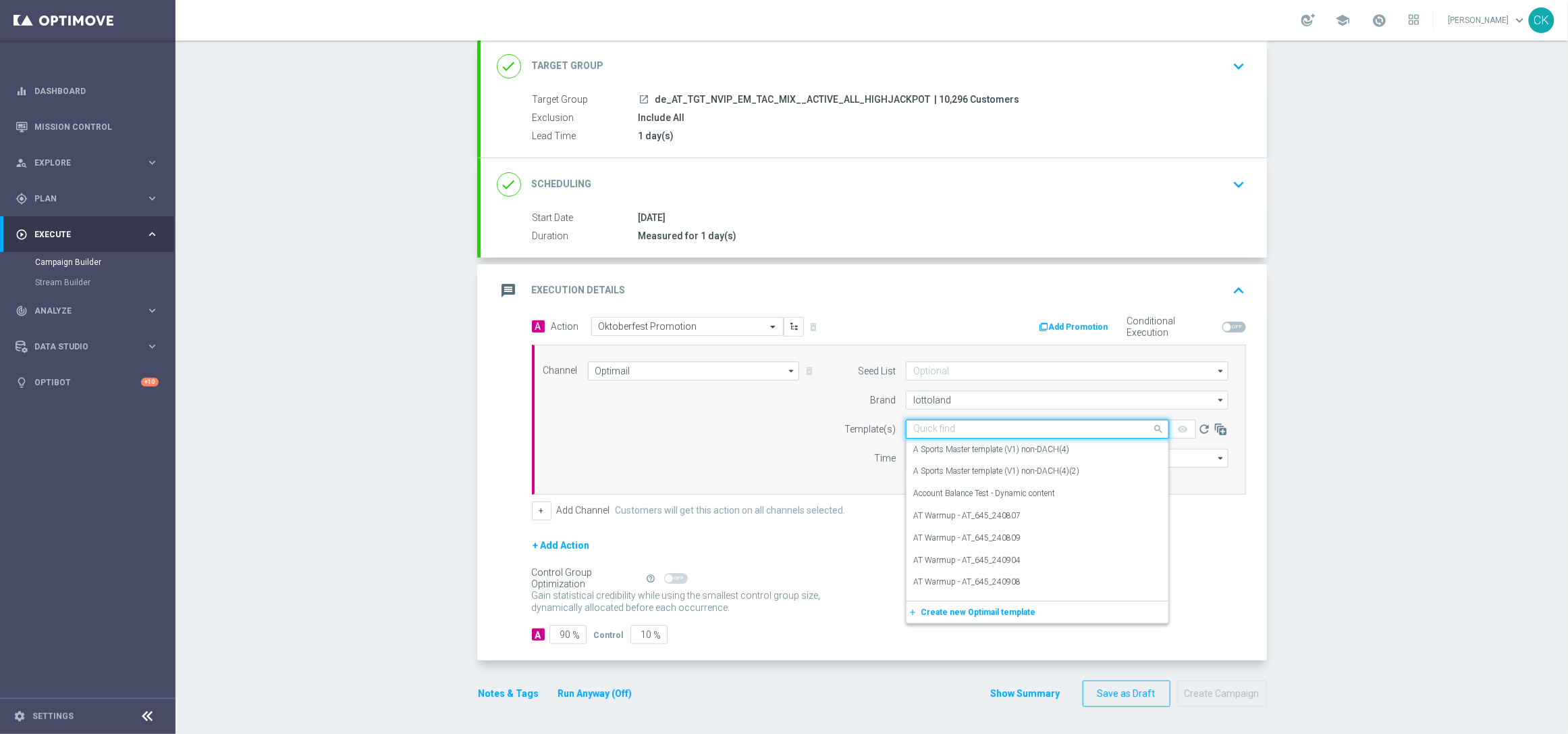
click at [946, 429] on input "text" at bounding box center [1024, 430] width 221 height 11
paste input "AT__OKT_EG_250929__NVIP_EMA_TAC_MIX"
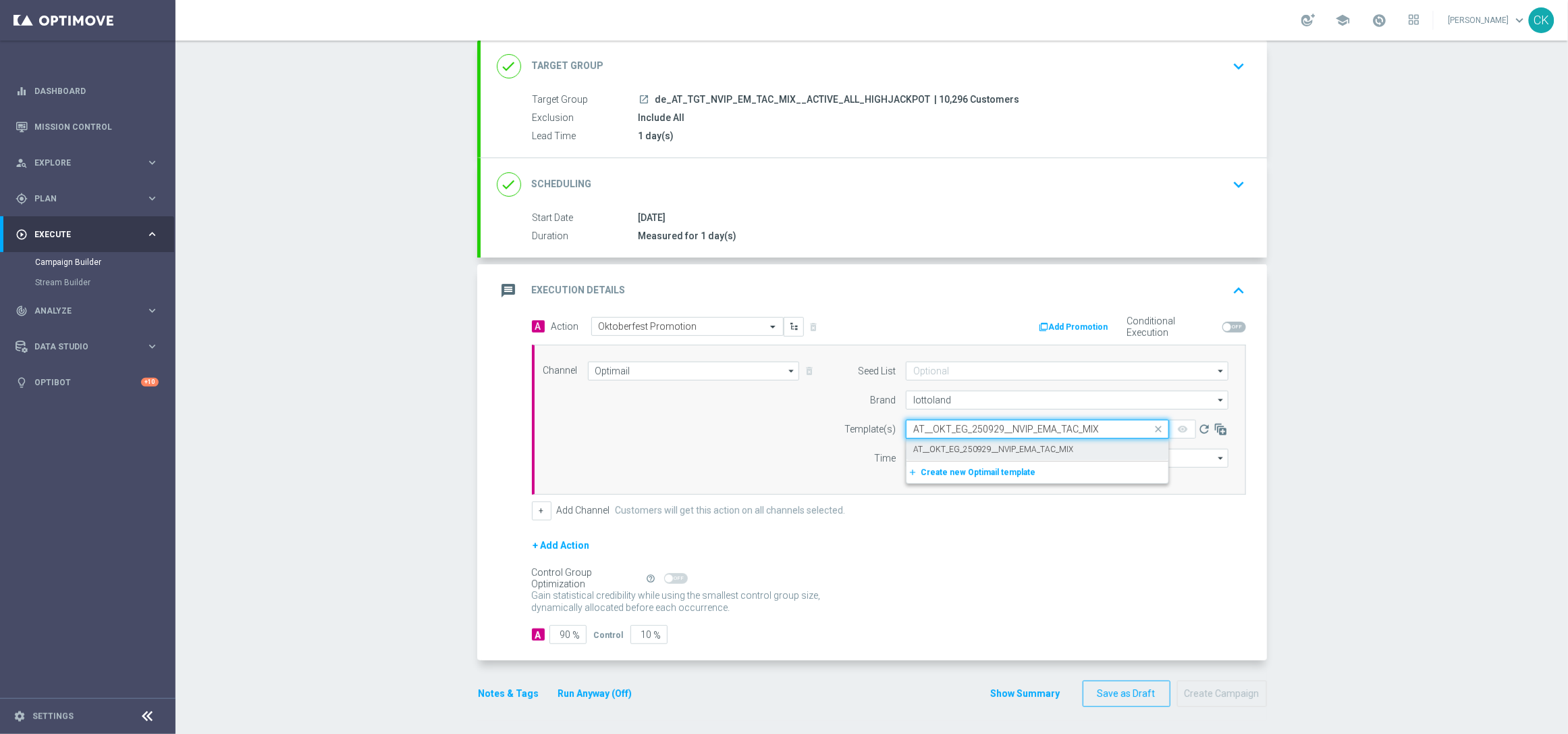
click at [943, 444] on label "AT__OKT_EG_250929__NVIP_EMA_TAC_MIX" at bounding box center [993, 450] width 160 height 11
type input "AT__OKT_EG_250929__NVIP_EMA_TAC_MIX"
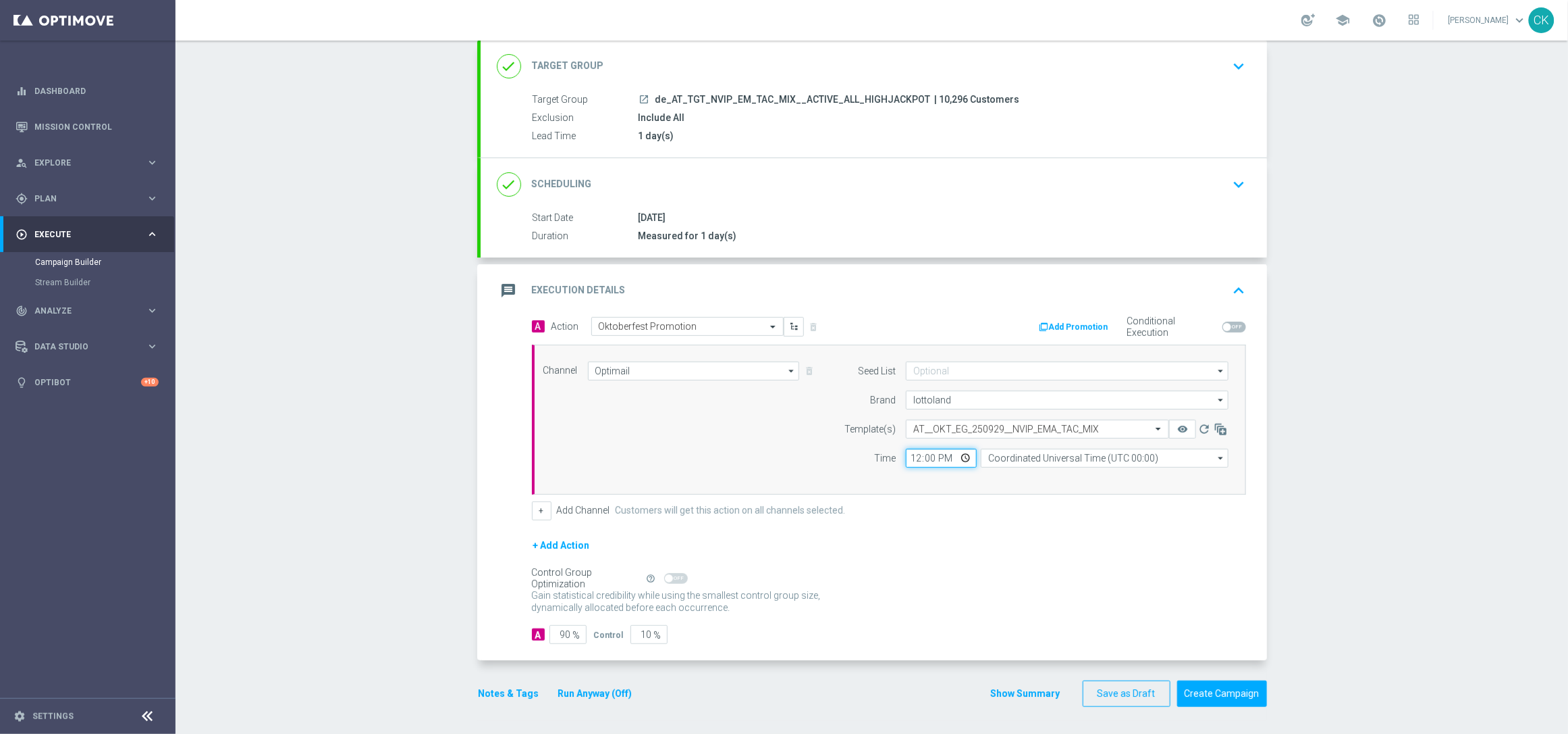
click at [906, 461] on input "12:00" at bounding box center [942, 457] width 71 height 19
type input "06:00"
click at [1018, 456] on input "Coordinated Universal Time (UTC 00:00)" at bounding box center [1105, 457] width 248 height 19
click at [1018, 473] on div "Central European Time ([GEOGRAPHIC_DATA]) (UTC +02:00)" at bounding box center [1098, 477] width 221 height 12
type input "Central European Time ([GEOGRAPHIC_DATA]) (UTC +02:00)"
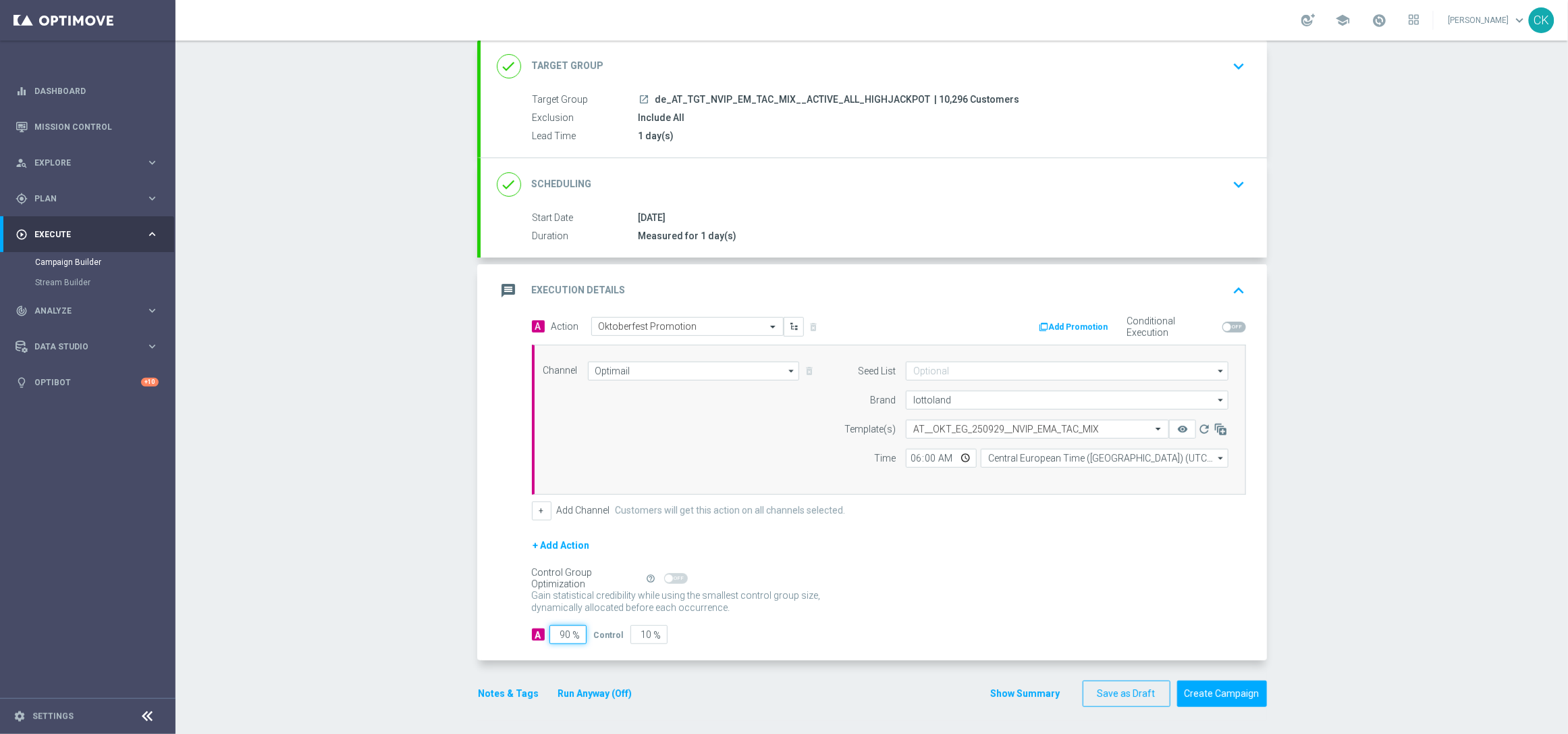
click at [563, 635] on input "90" at bounding box center [568, 634] width 37 height 19
type input "9"
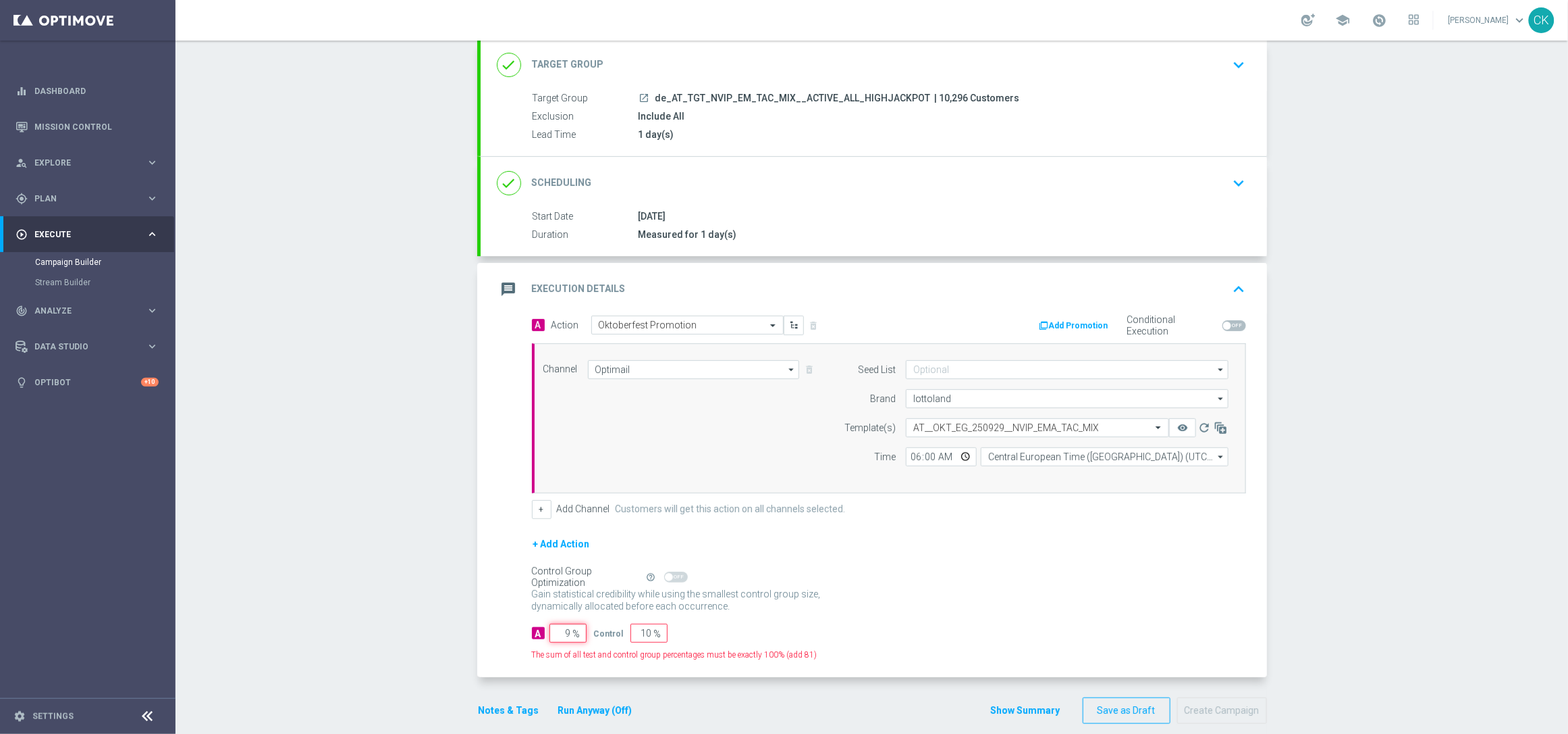
type input "91"
type input "98"
type input "2"
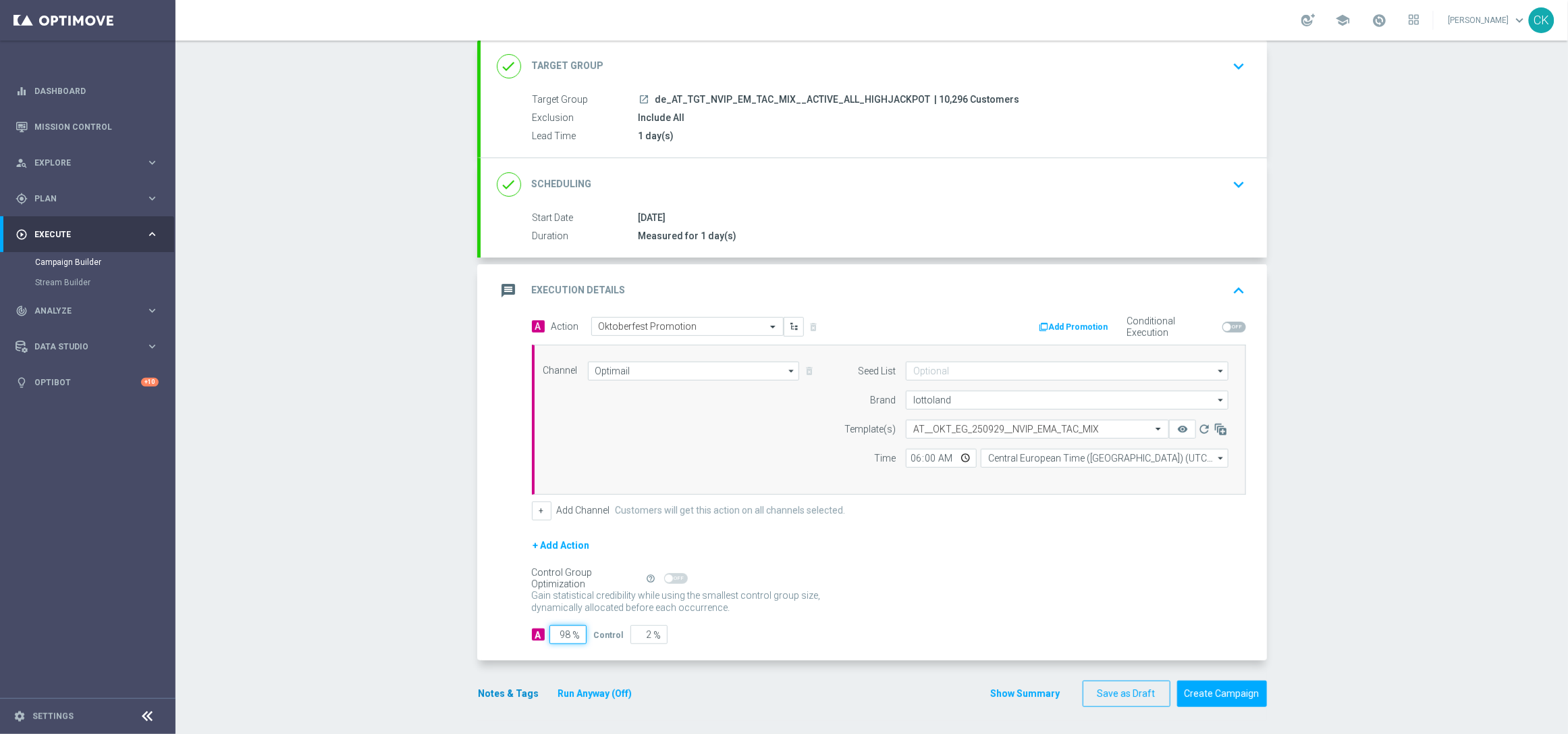
type input "98"
click at [502, 690] on button "Notes & Tags" at bounding box center [508, 693] width 64 height 17
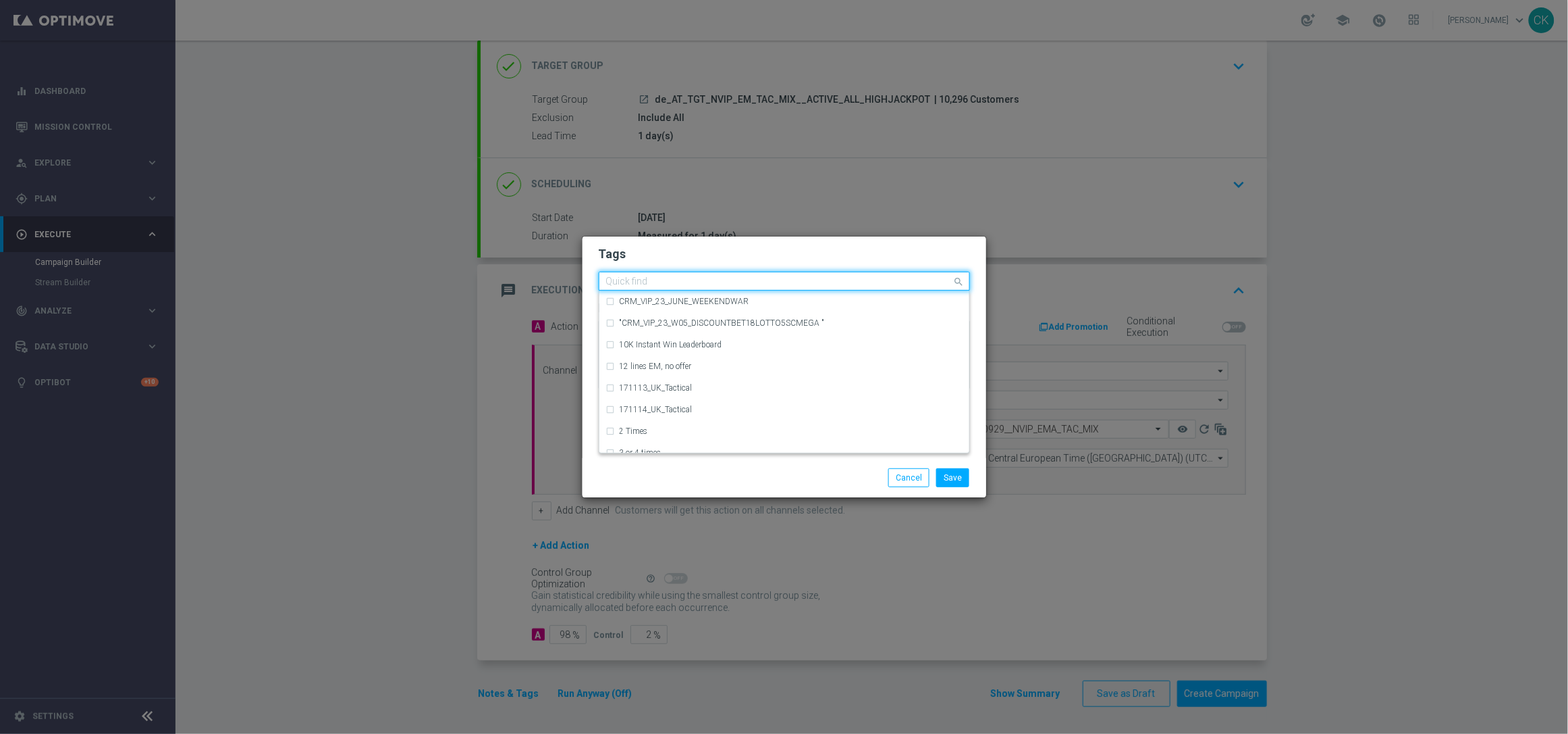
click at [642, 279] on input "text" at bounding box center [779, 282] width 346 height 11
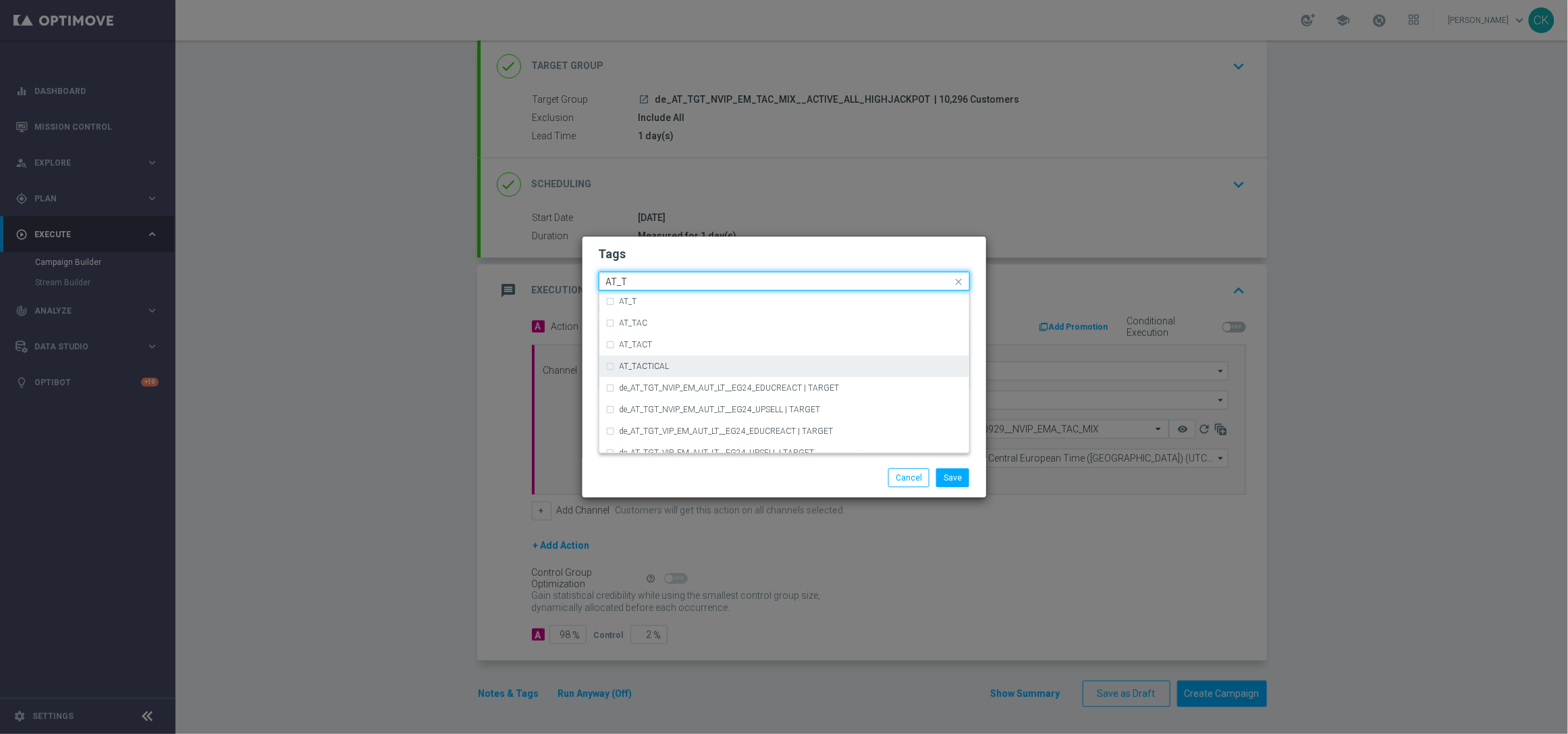
click at [646, 364] on label "AT_TACTICAL" at bounding box center [645, 366] width 50 height 8
type input "AT_T"
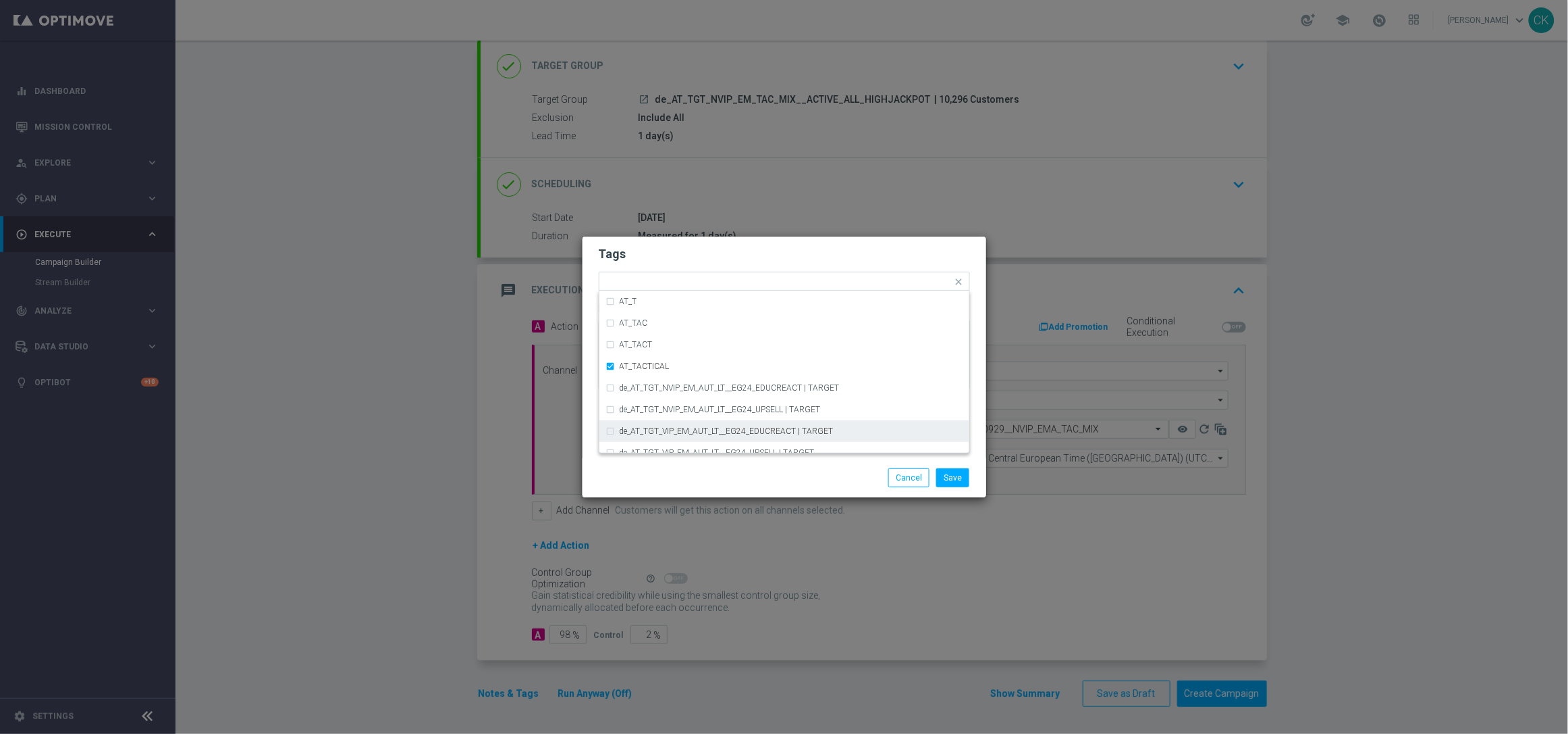
click at [659, 482] on div "Save Cancel" at bounding box center [784, 477] width 391 height 19
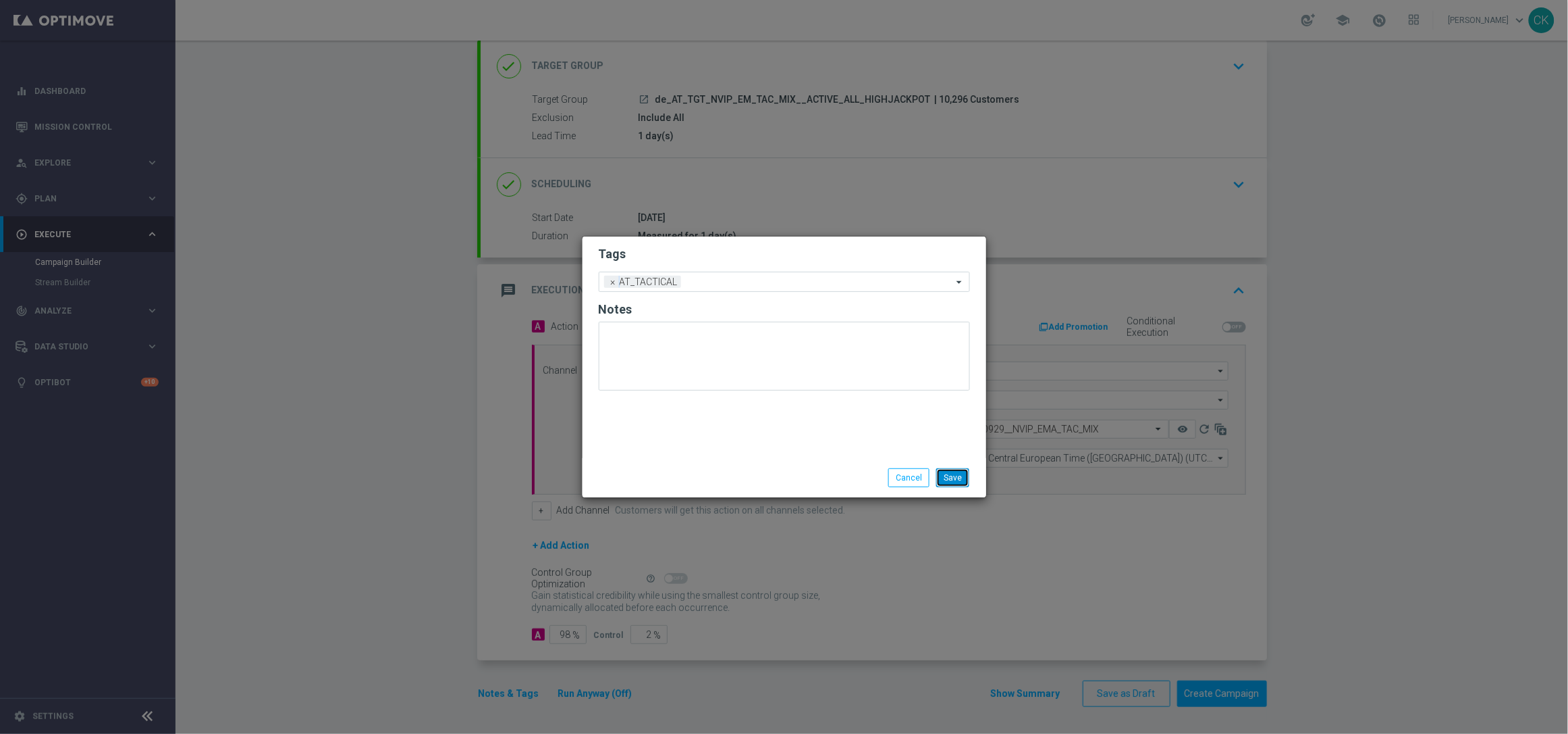
click at [960, 477] on button "Save" at bounding box center [952, 477] width 33 height 19
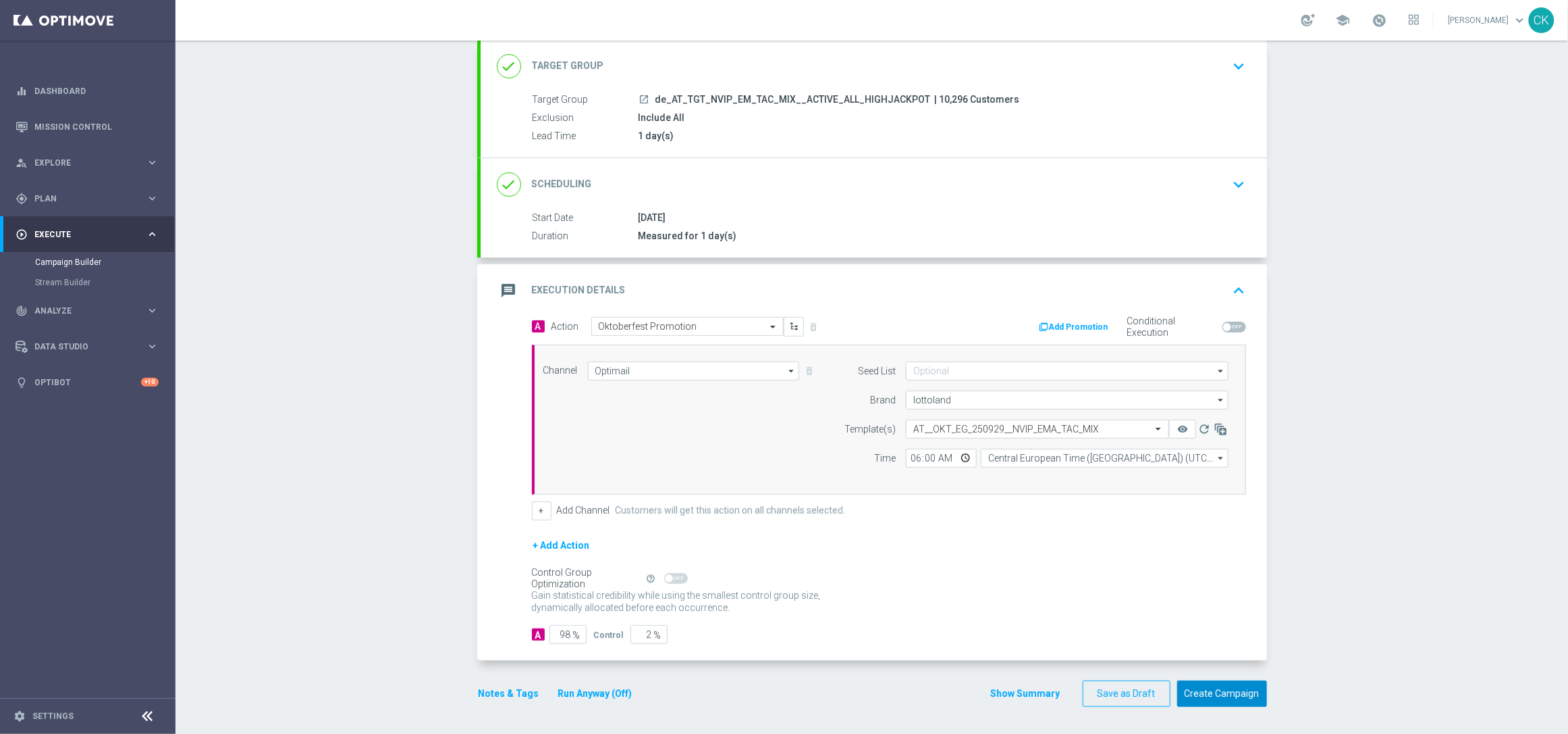
click at [1220, 692] on button "Create Campaign" at bounding box center [1222, 693] width 90 height 27
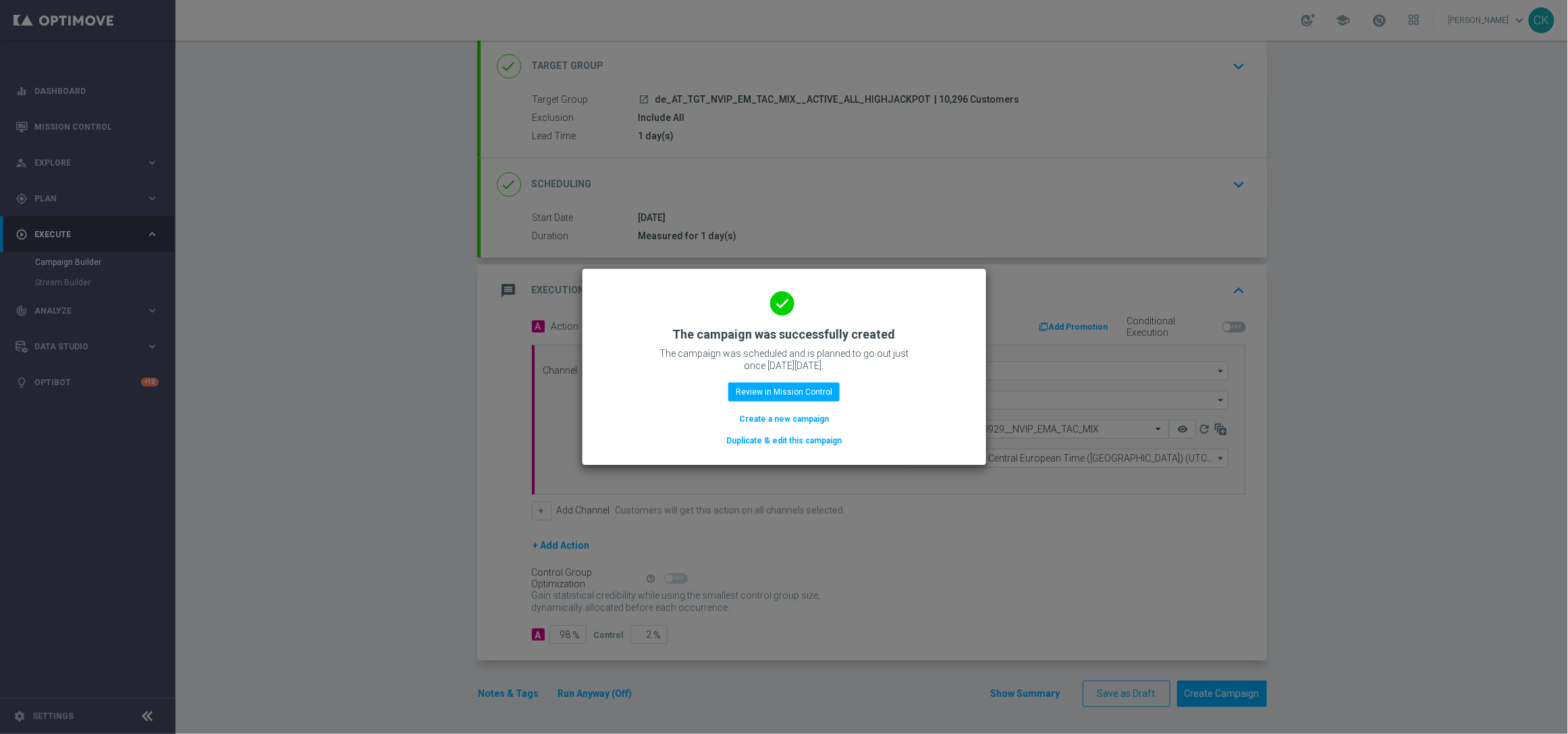
click at [776, 438] on button "Duplicate & edit this campaign" at bounding box center [784, 440] width 118 height 15
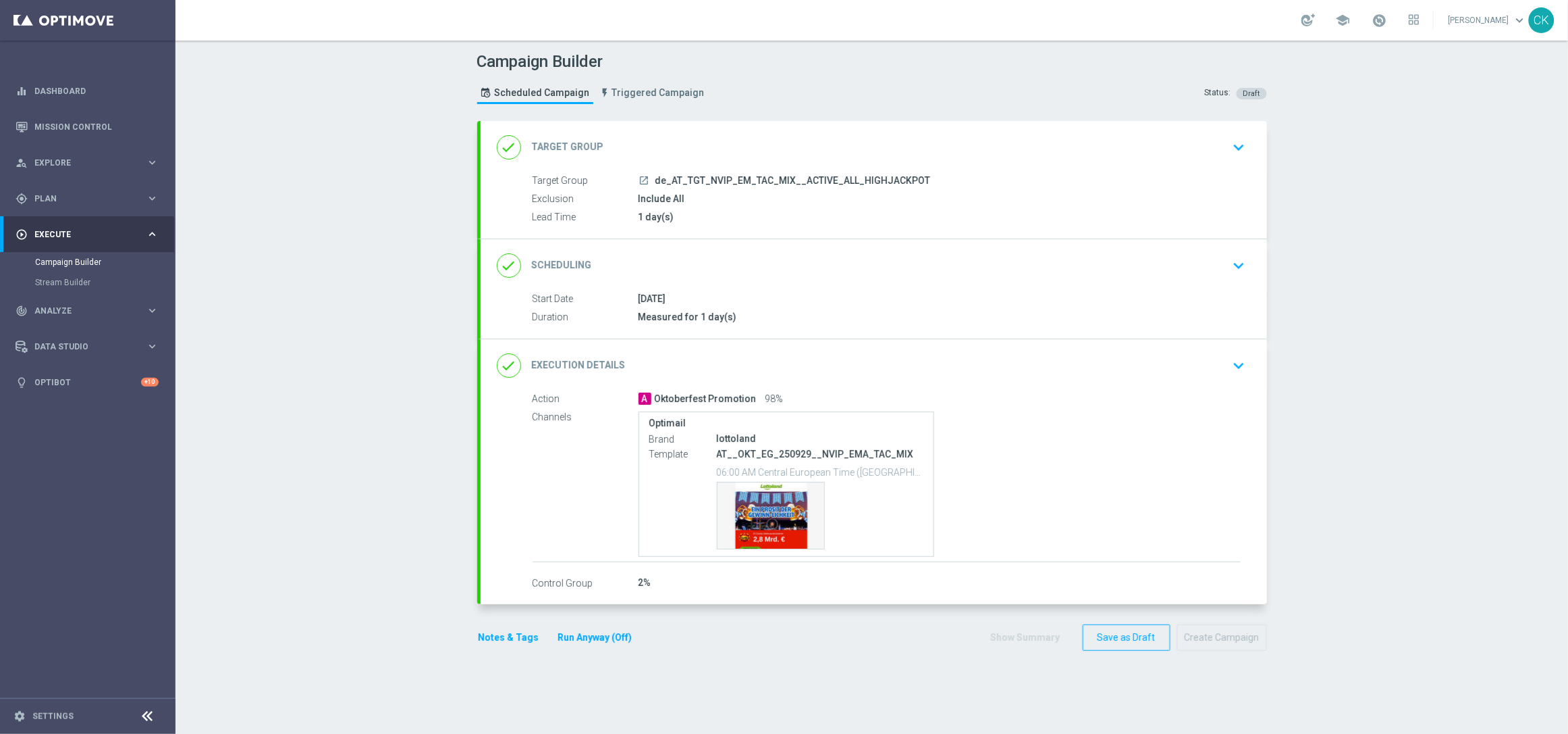
click at [730, 145] on div "done Target Group keyboard_arrow_down" at bounding box center [874, 147] width 754 height 26
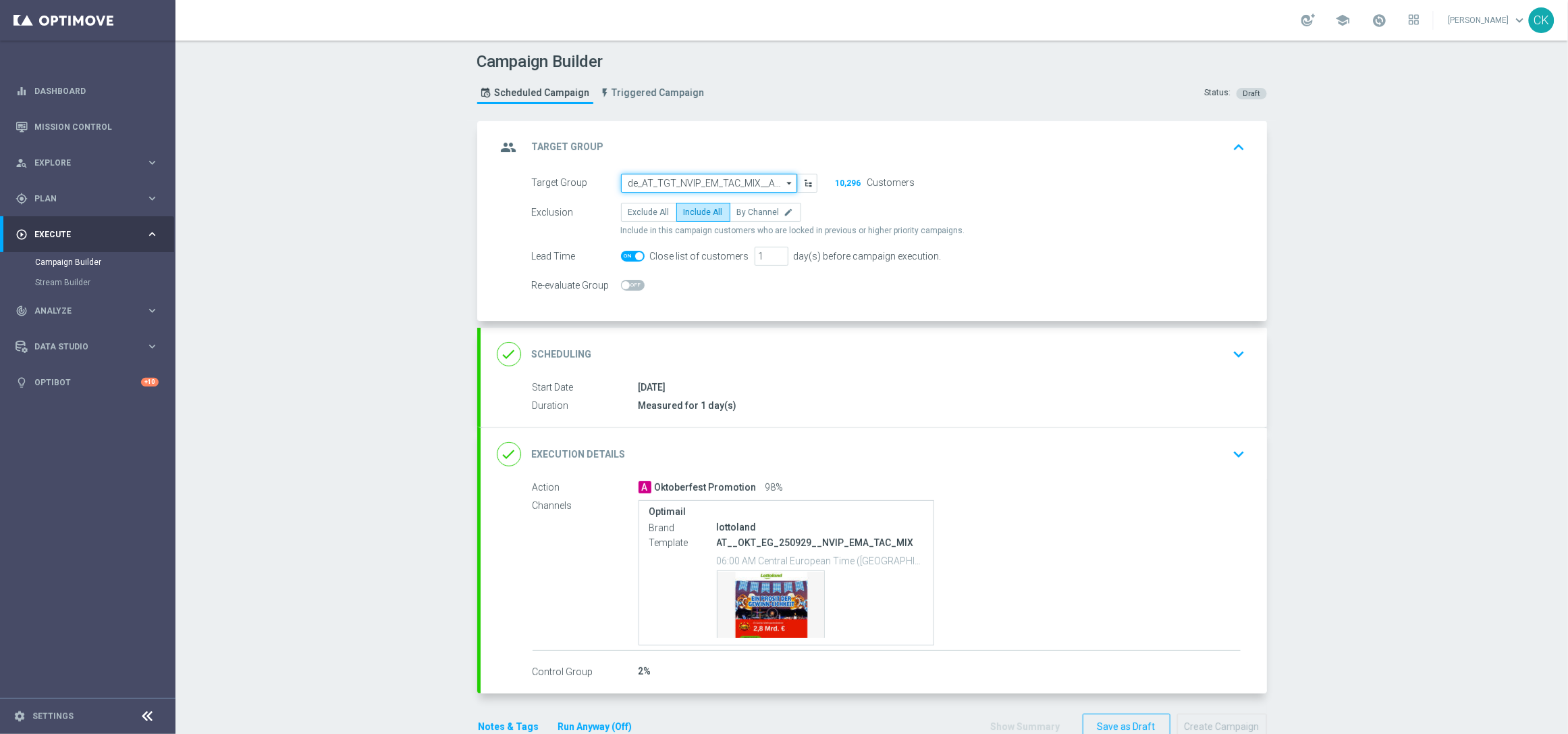
click at [742, 179] on input "de_AT_TGT_NVIP_EM_TAC_MIX__ACTIVE_ALL_HIGHJACKPOT" at bounding box center [709, 182] width 176 height 19
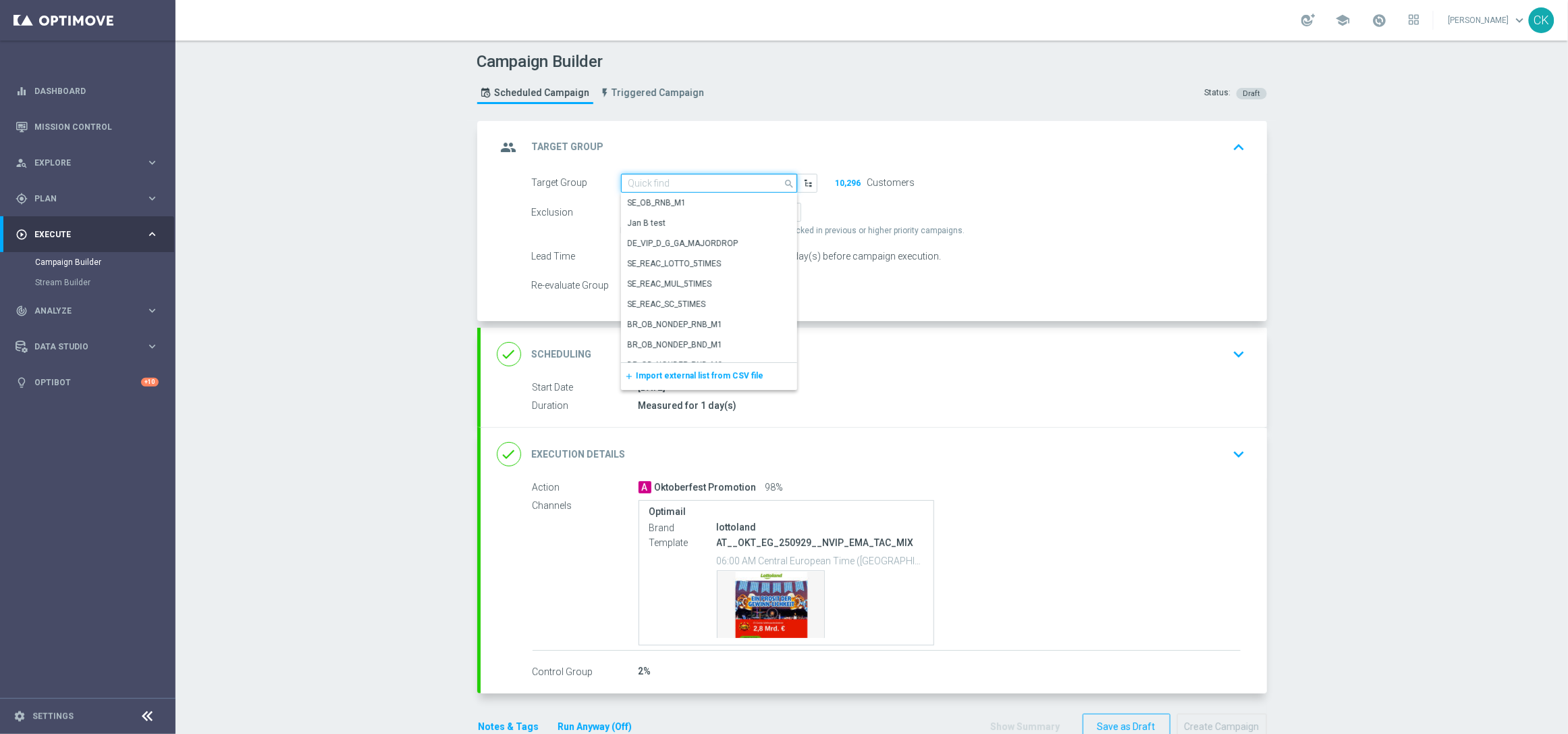
paste input "de_AT_TGT_NVIP_EM_TAC_MIX__REACTIVATED_HIGHJACKPOT"
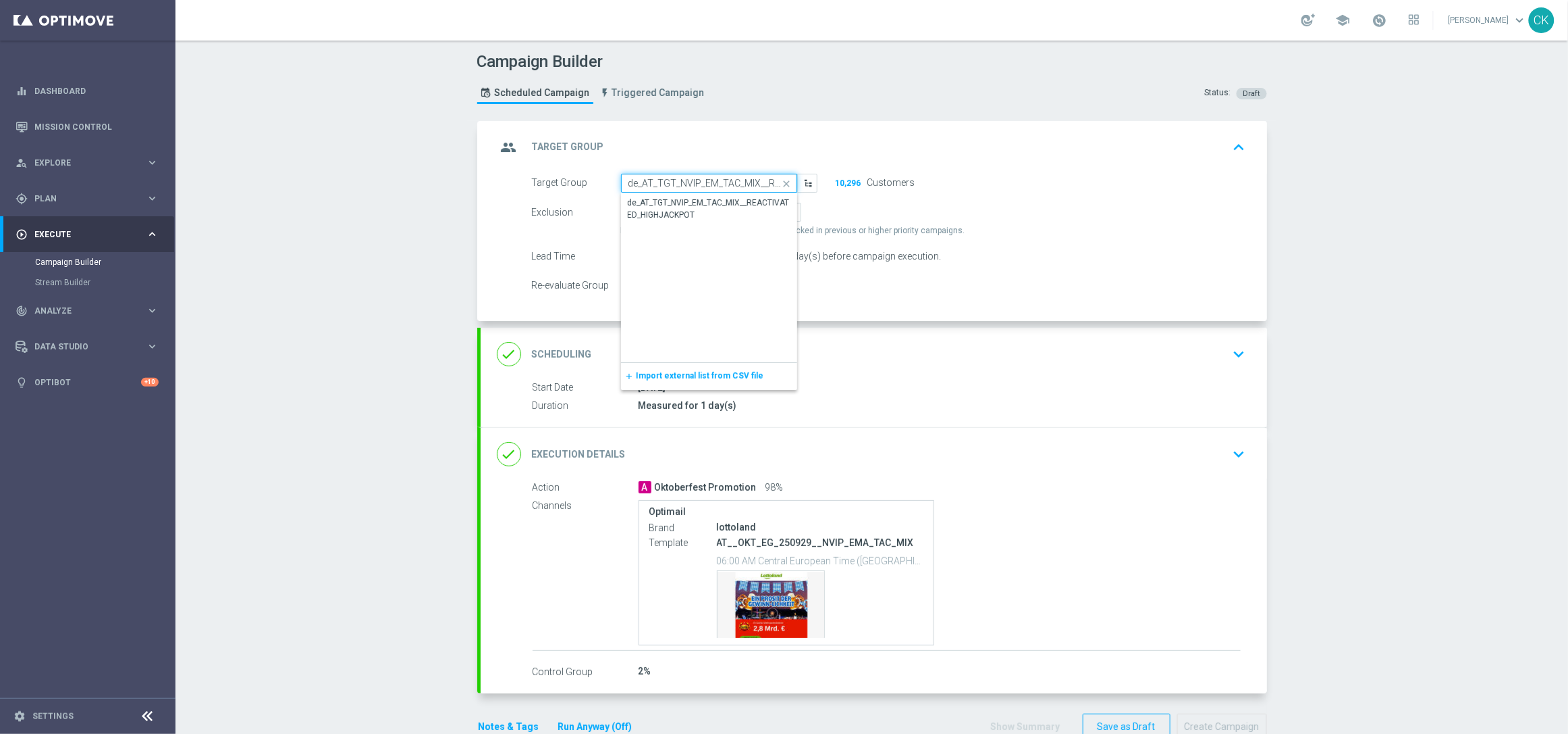
scroll to position [0, 112]
click at [725, 203] on div "de_AT_TGT_NVIP_EM_TAC_MIX__REACTIVATED_HIGHJACKPOT" at bounding box center [709, 209] width 161 height 24
type input "de_AT_TGT_NVIP_EM_TAC_MIX__REACTIVATED_HIGHJACKPOT"
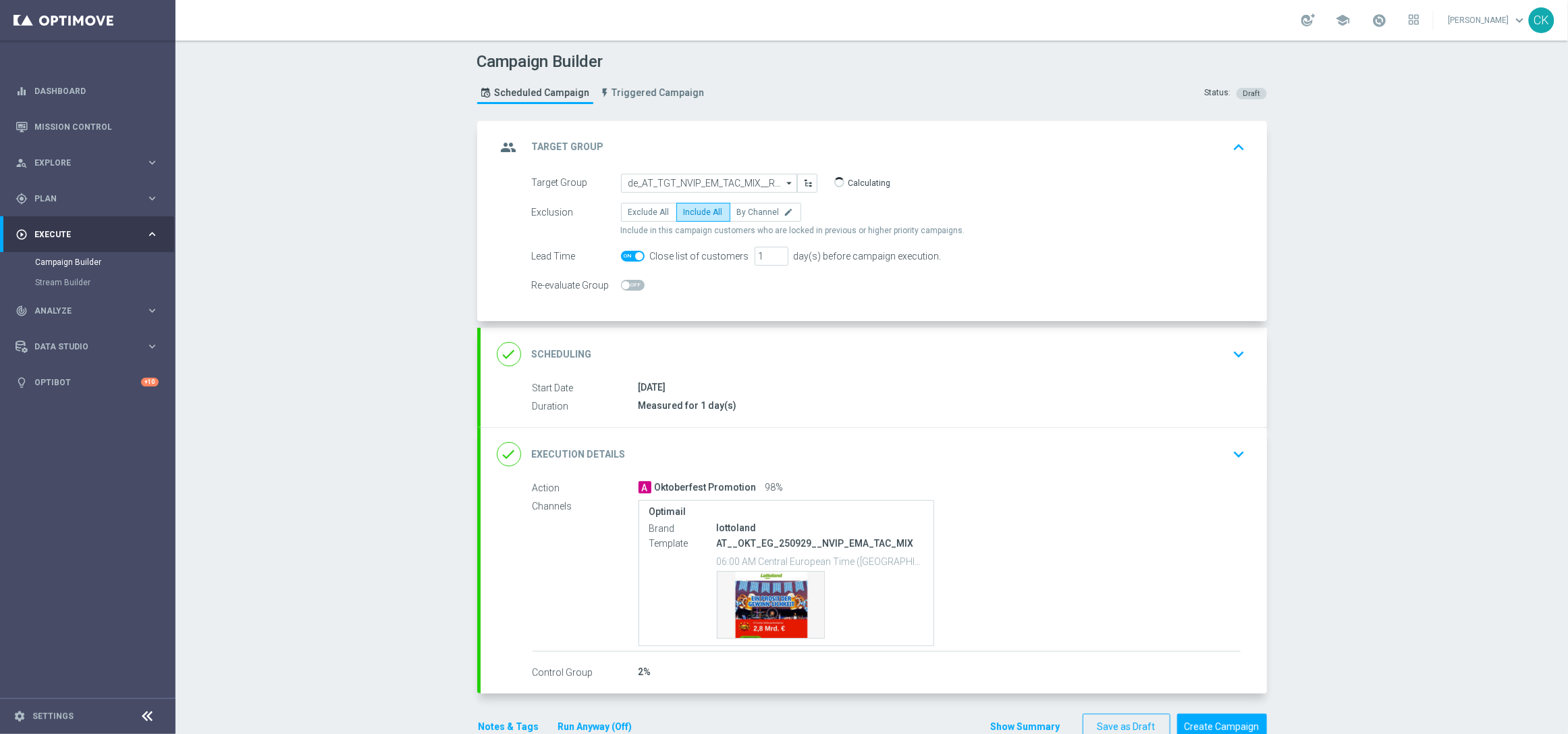
click at [667, 337] on div "done Scheduling keyboard_arrow_down" at bounding box center [874, 354] width 787 height 52
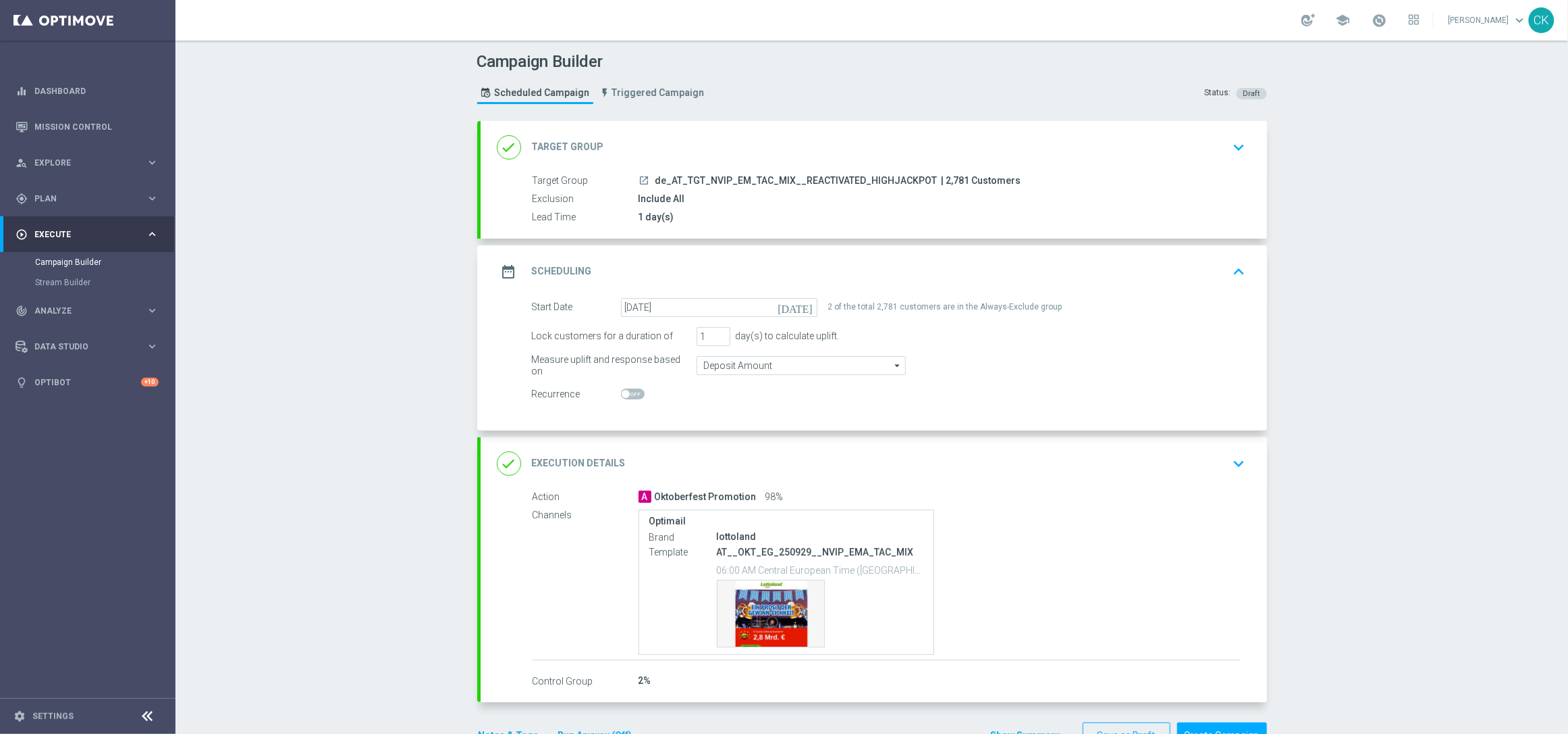
scroll to position [43, 0]
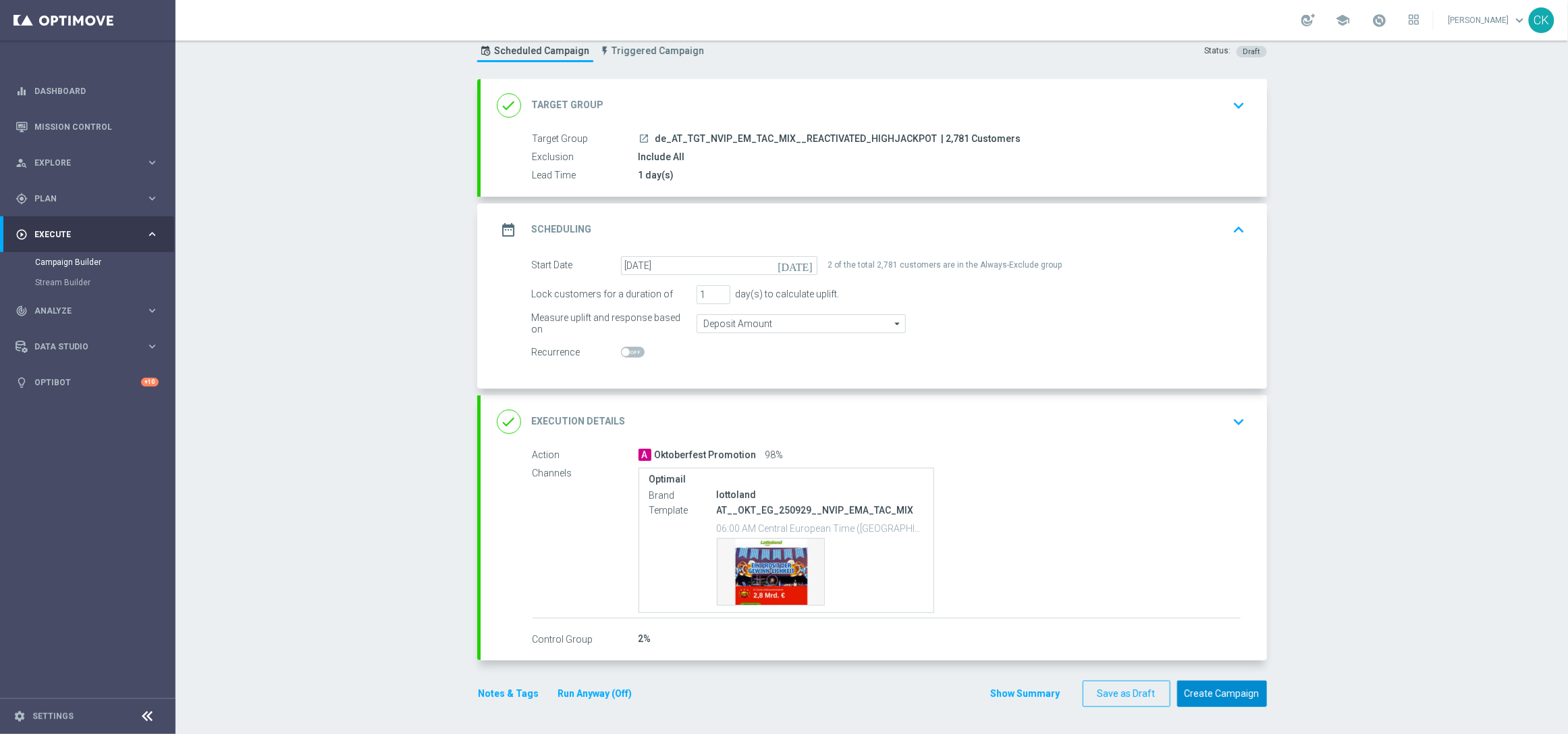
click at [1229, 692] on button "Create Campaign" at bounding box center [1222, 693] width 90 height 27
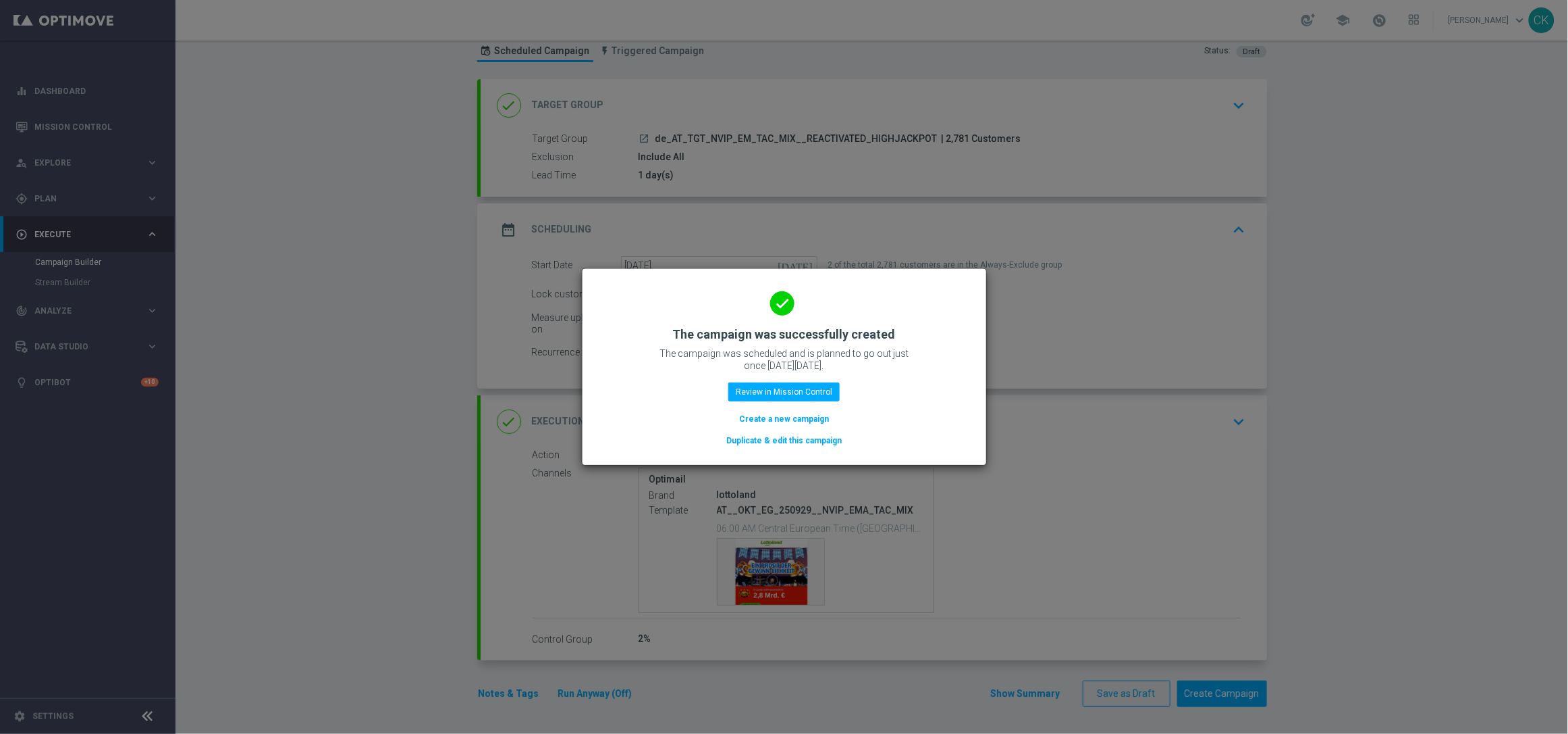
click at [789, 438] on button "Duplicate & edit this campaign" at bounding box center [784, 440] width 118 height 15
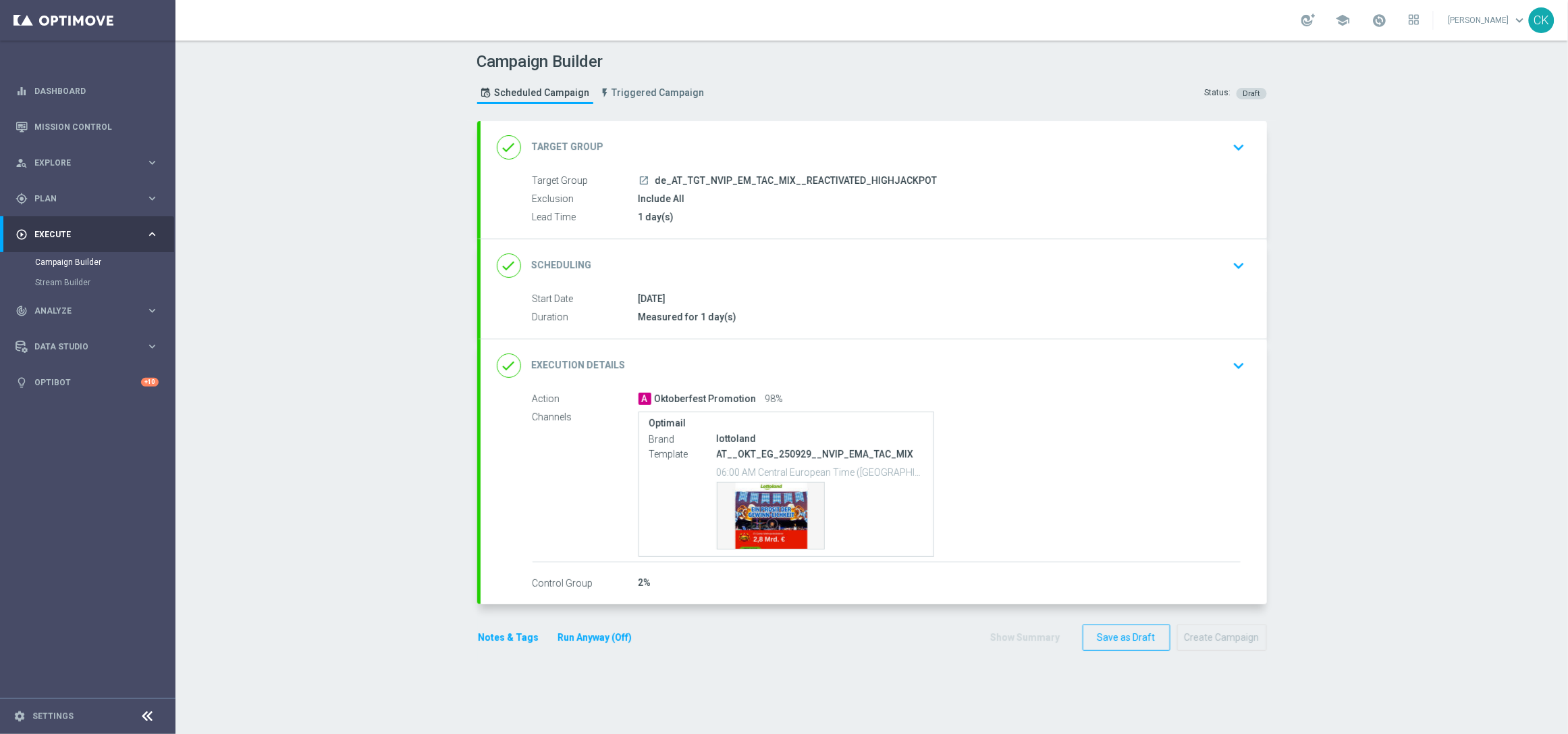
click at [692, 140] on div "done Target Group keyboard_arrow_down" at bounding box center [874, 147] width 754 height 26
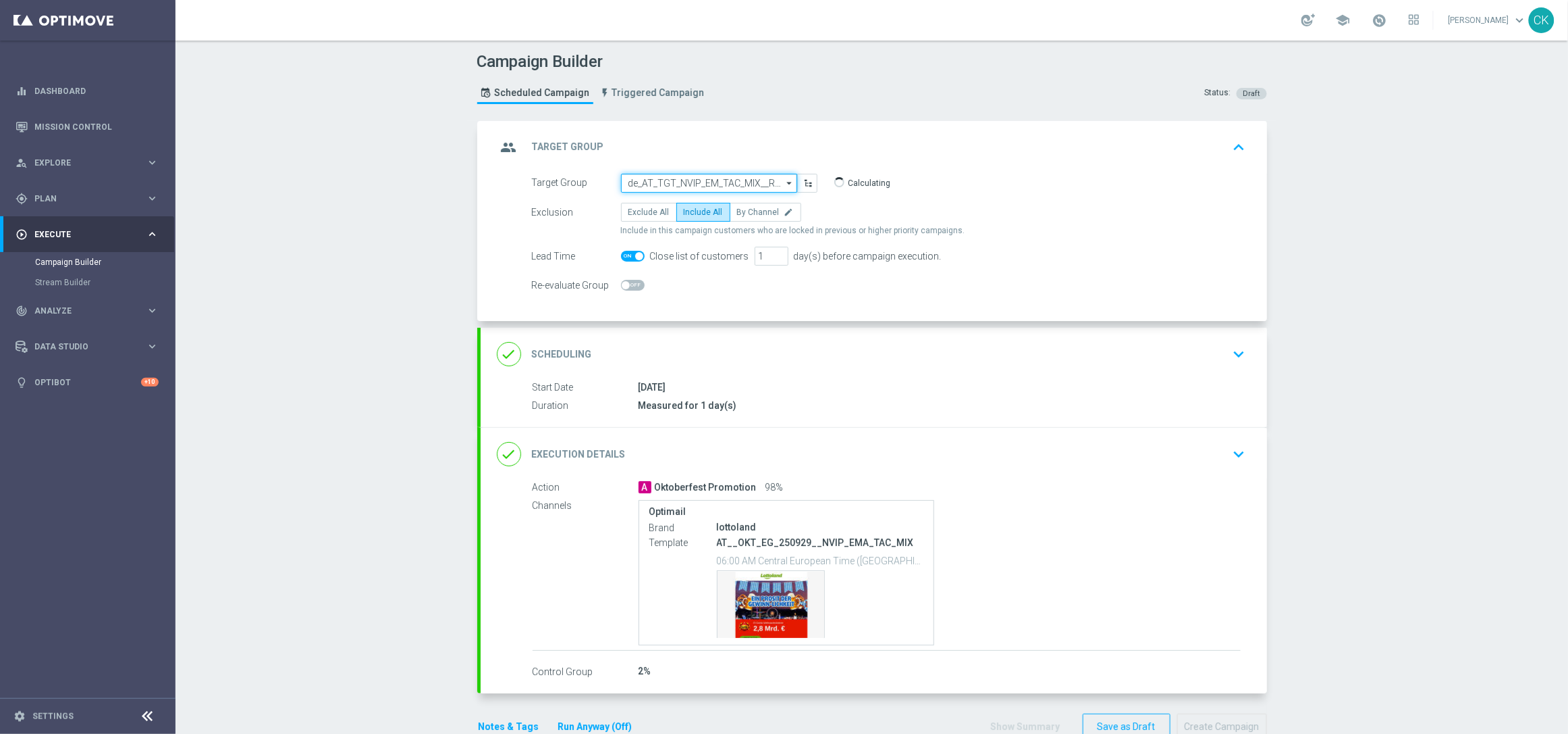
click at [680, 182] on input "de_AT_TGT_NVIP_EM_TAC_MIX__REACTIVATED_HIGHJACKPOT" at bounding box center [709, 182] width 176 height 19
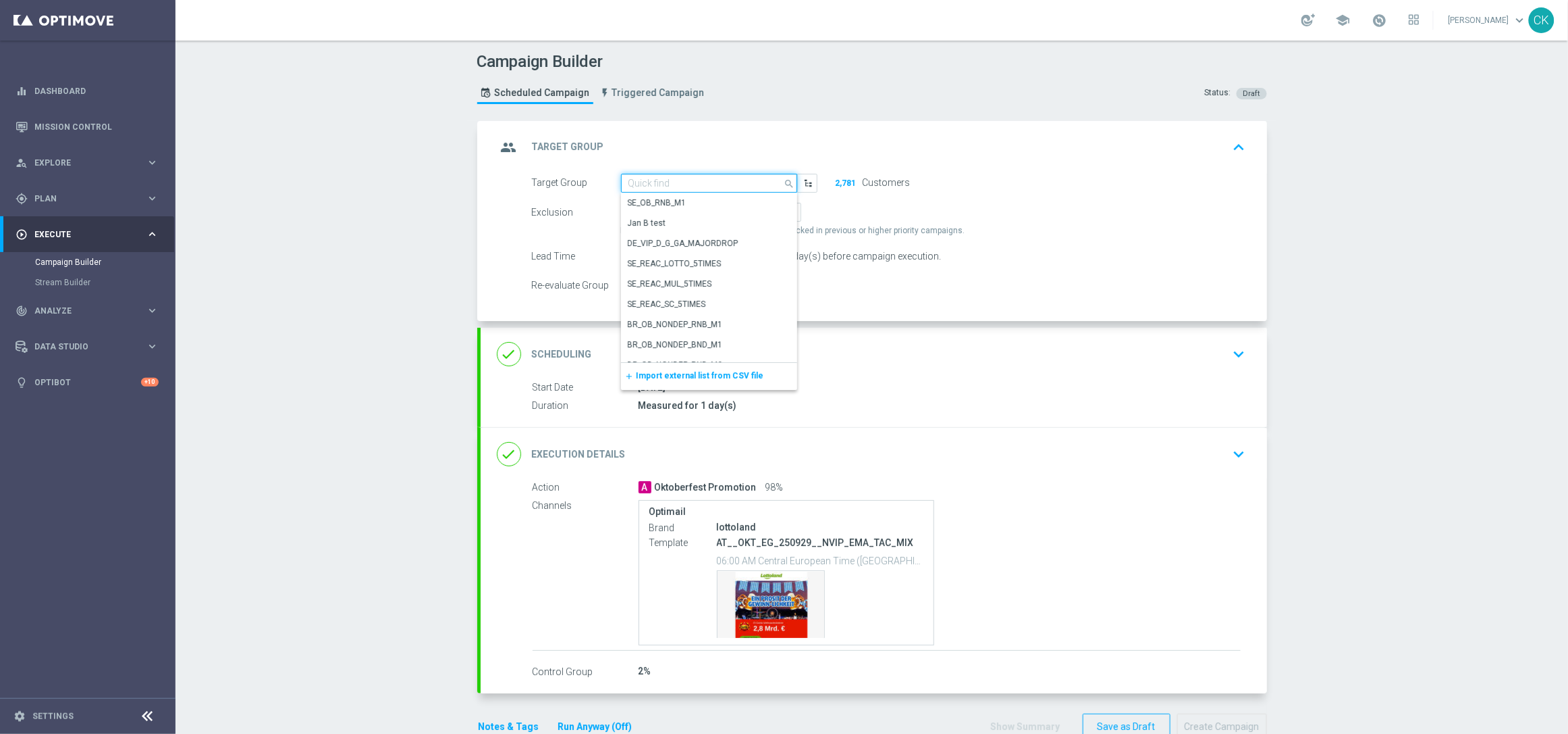
paste input "de_AT_TGT_NVIP_EM_TAC_MIX__CHURNED_HIGHJACKPOT"
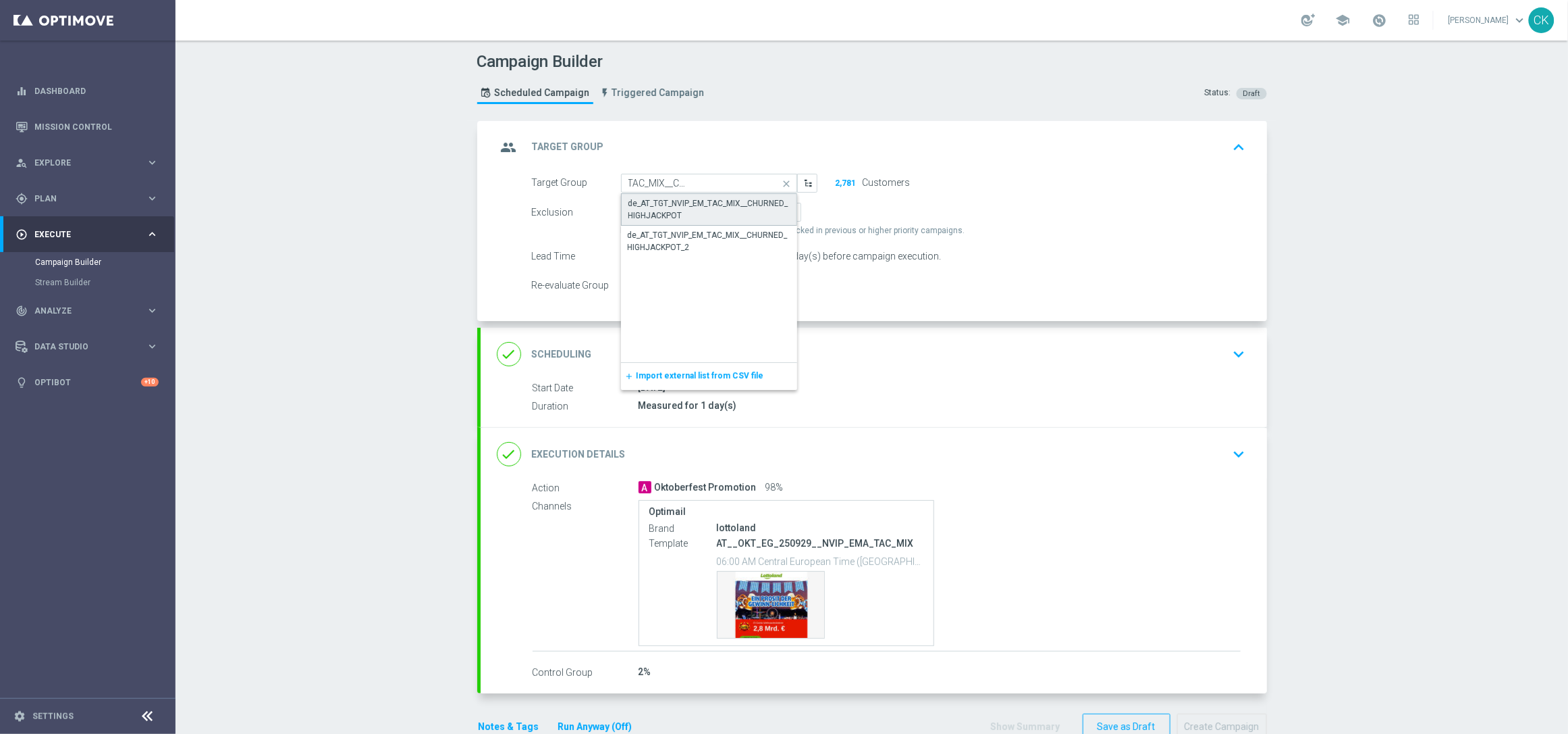
click at [675, 203] on div "de_AT_TGT_NVIP_EM_TAC_MIX__CHURNED_HIGHJACKPOT" at bounding box center [709, 209] width 161 height 24
type input "de_AT_TGT_NVIP_EM_TAC_MIX__CHURNED_HIGHJACKPOT"
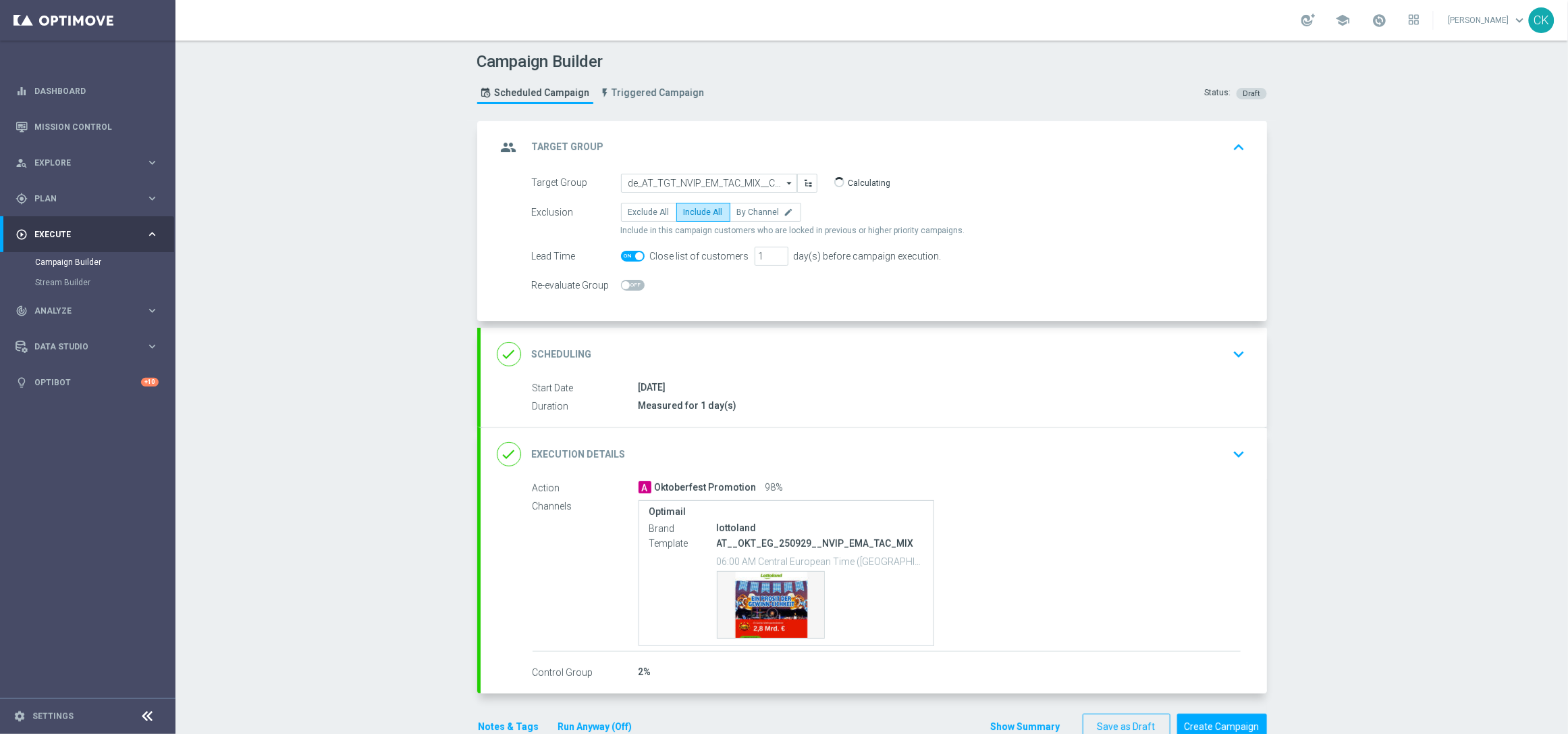
click at [625, 342] on div "done Scheduling keyboard_arrow_down" at bounding box center [874, 354] width 754 height 26
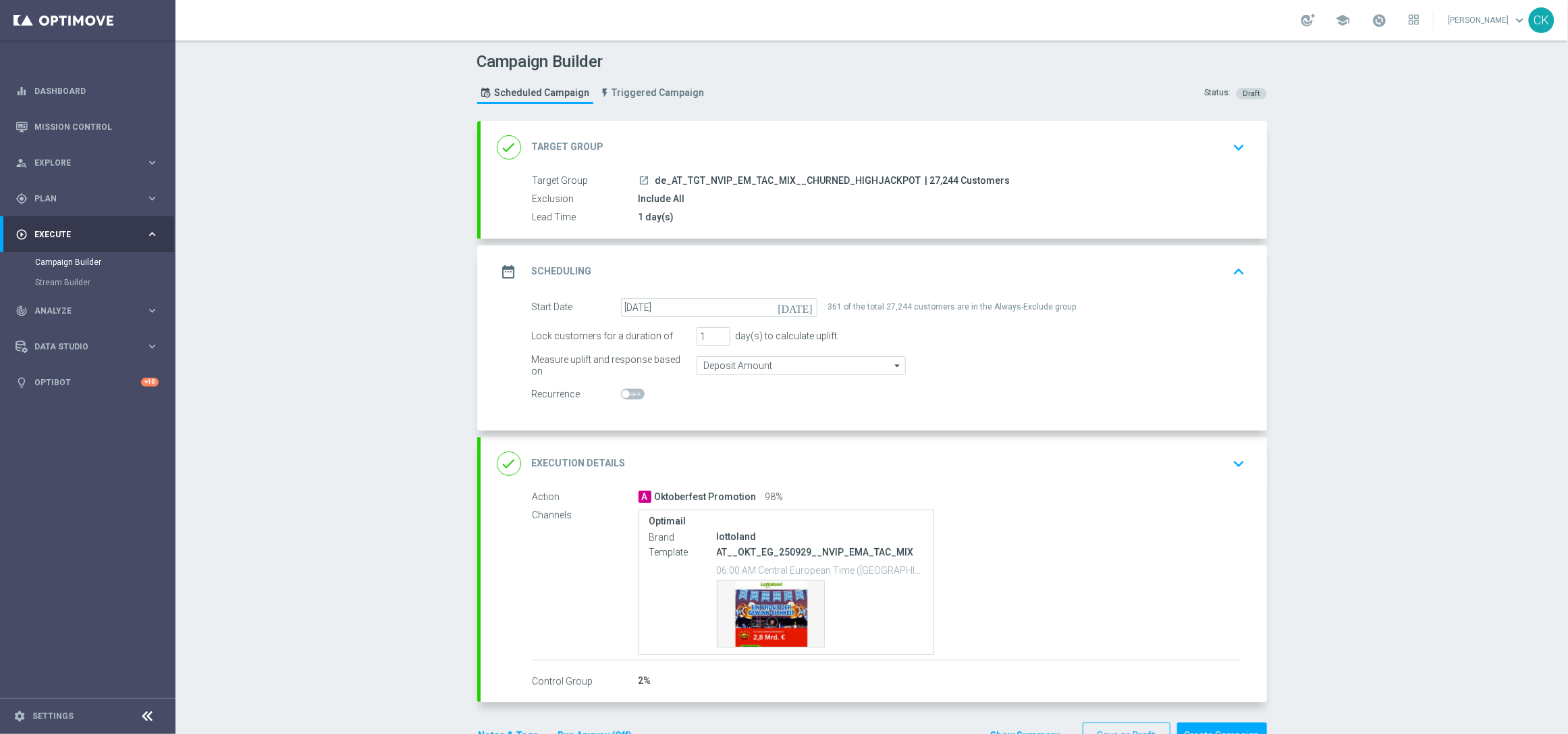
scroll to position [43, 0]
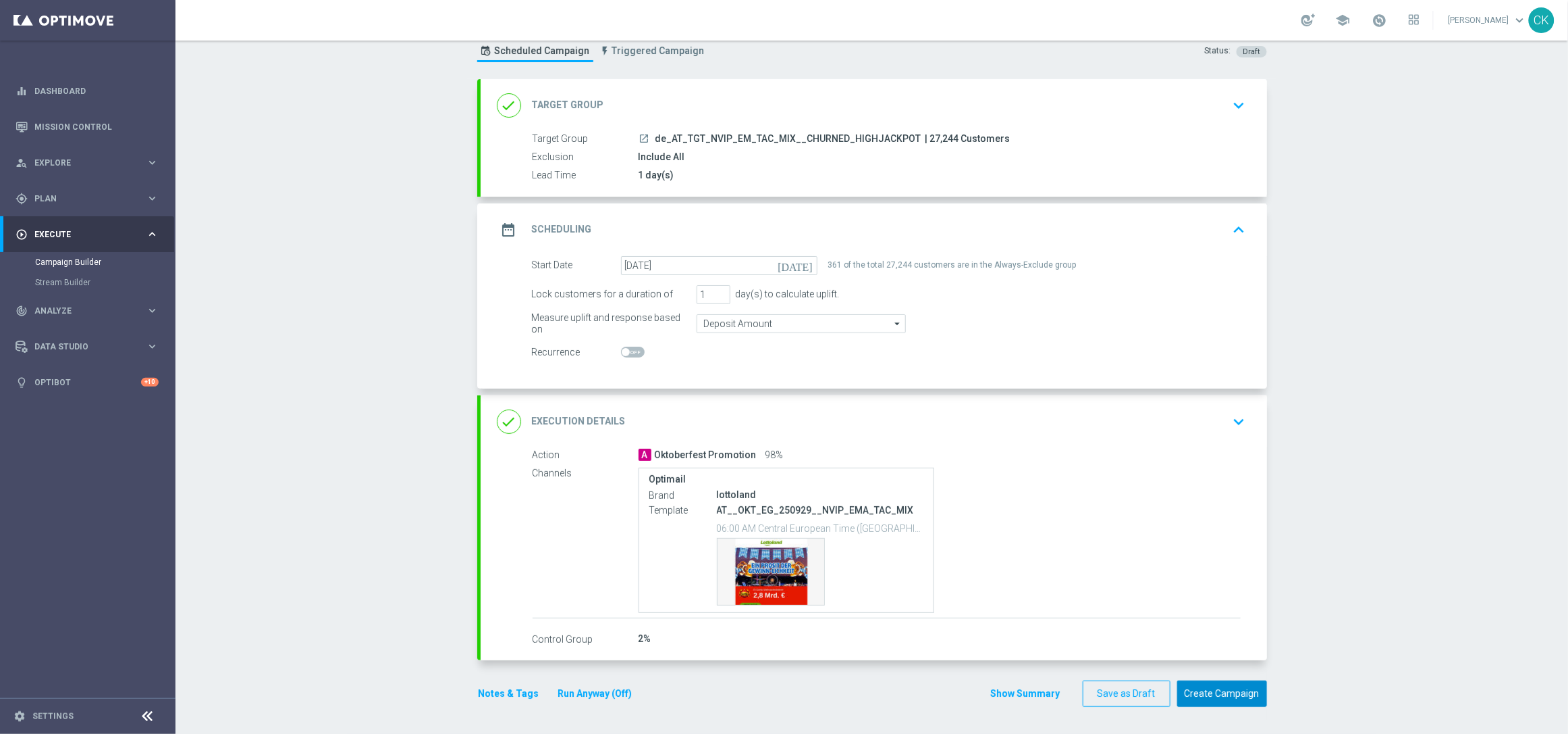
click at [1223, 697] on button "Create Campaign" at bounding box center [1222, 693] width 90 height 27
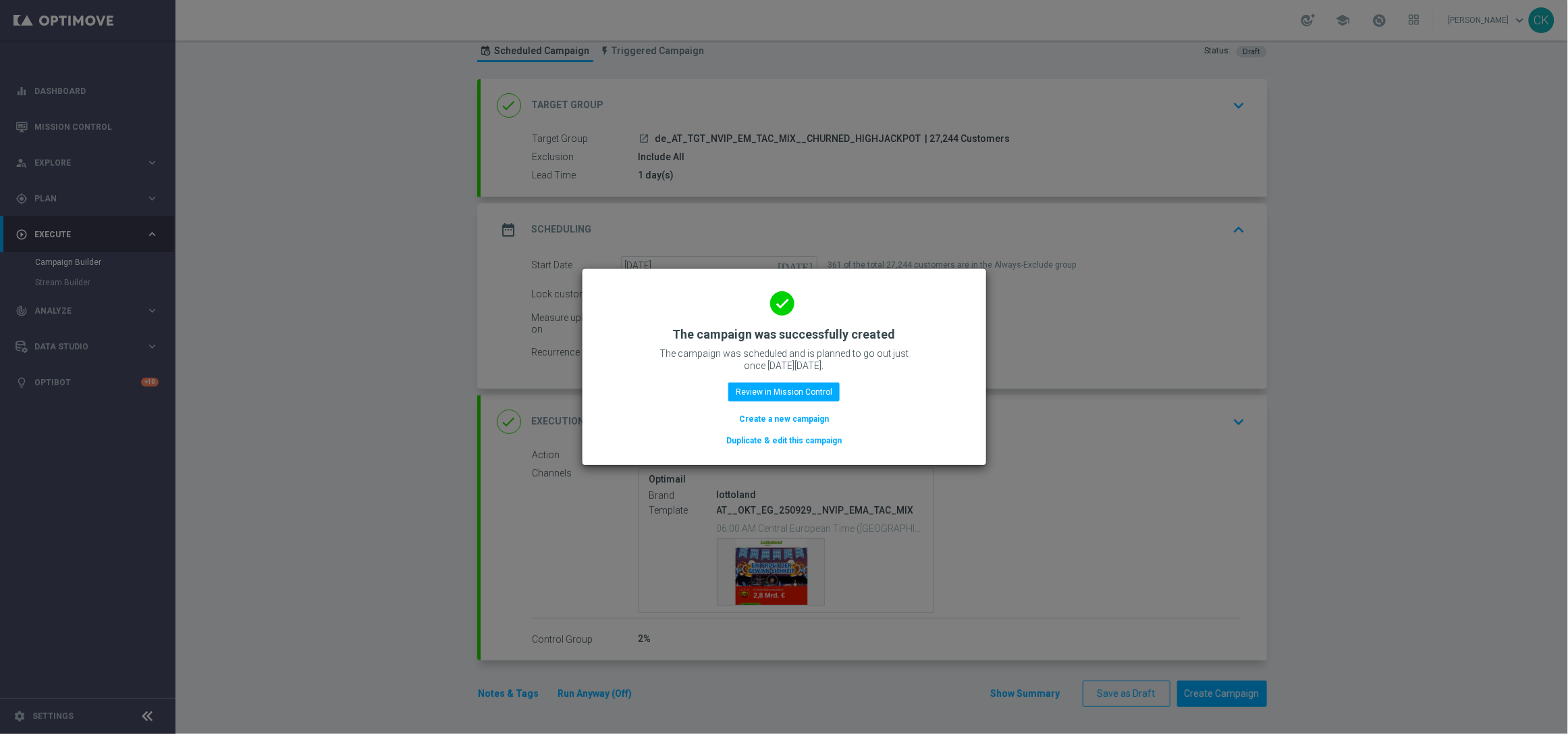
drag, startPoint x: 805, startPoint y: 418, endPoint x: 803, endPoint y: 10, distance: 408.0
click at [805, 419] on button "Create a new campaign" at bounding box center [784, 418] width 93 height 15
